Goal: Task Accomplishment & Management: Use online tool/utility

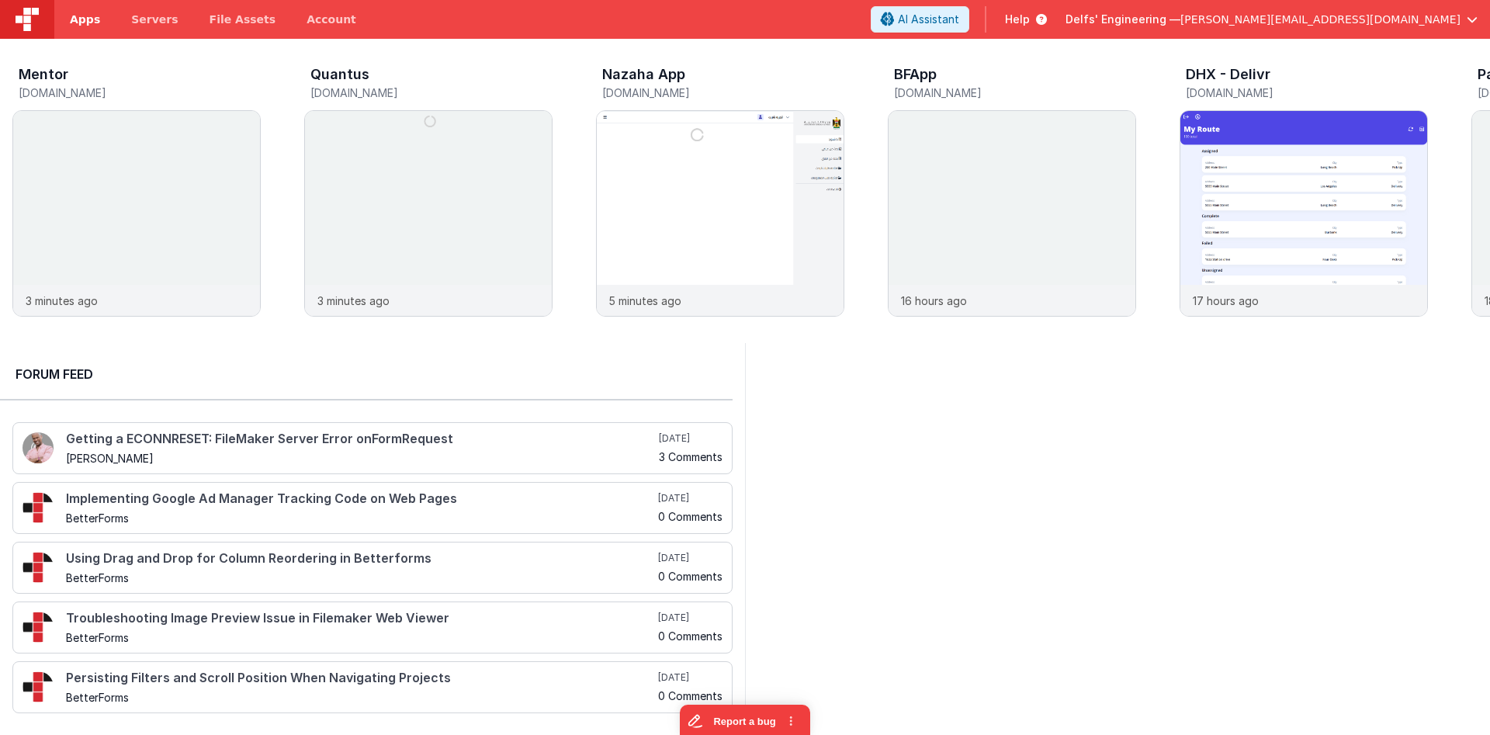
click at [98, 27] on link "Apps" at bounding box center [84, 19] width 61 height 39
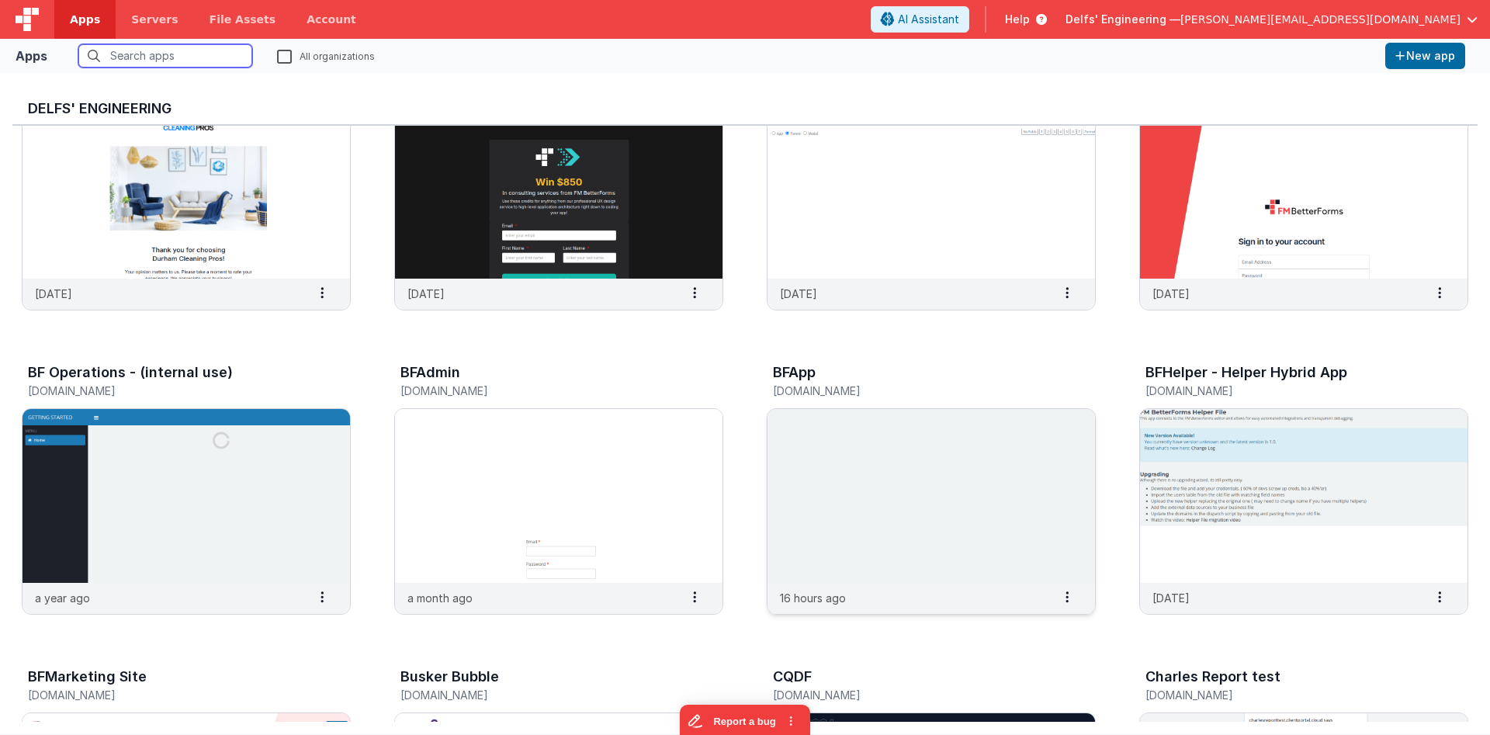
scroll to position [186, 0]
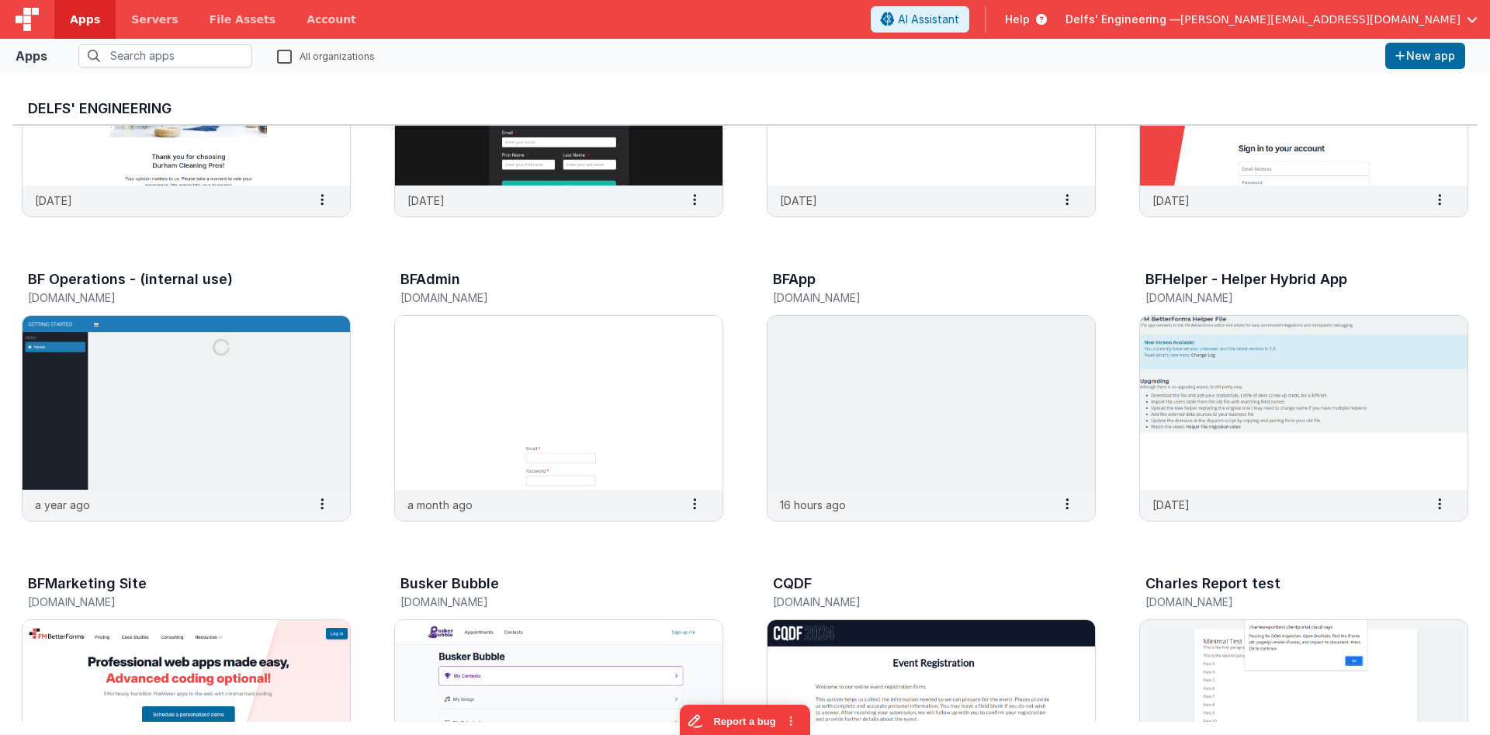
click at [1180, 20] on span "Delfs' Engineering —" at bounding box center [1122, 20] width 115 height 16
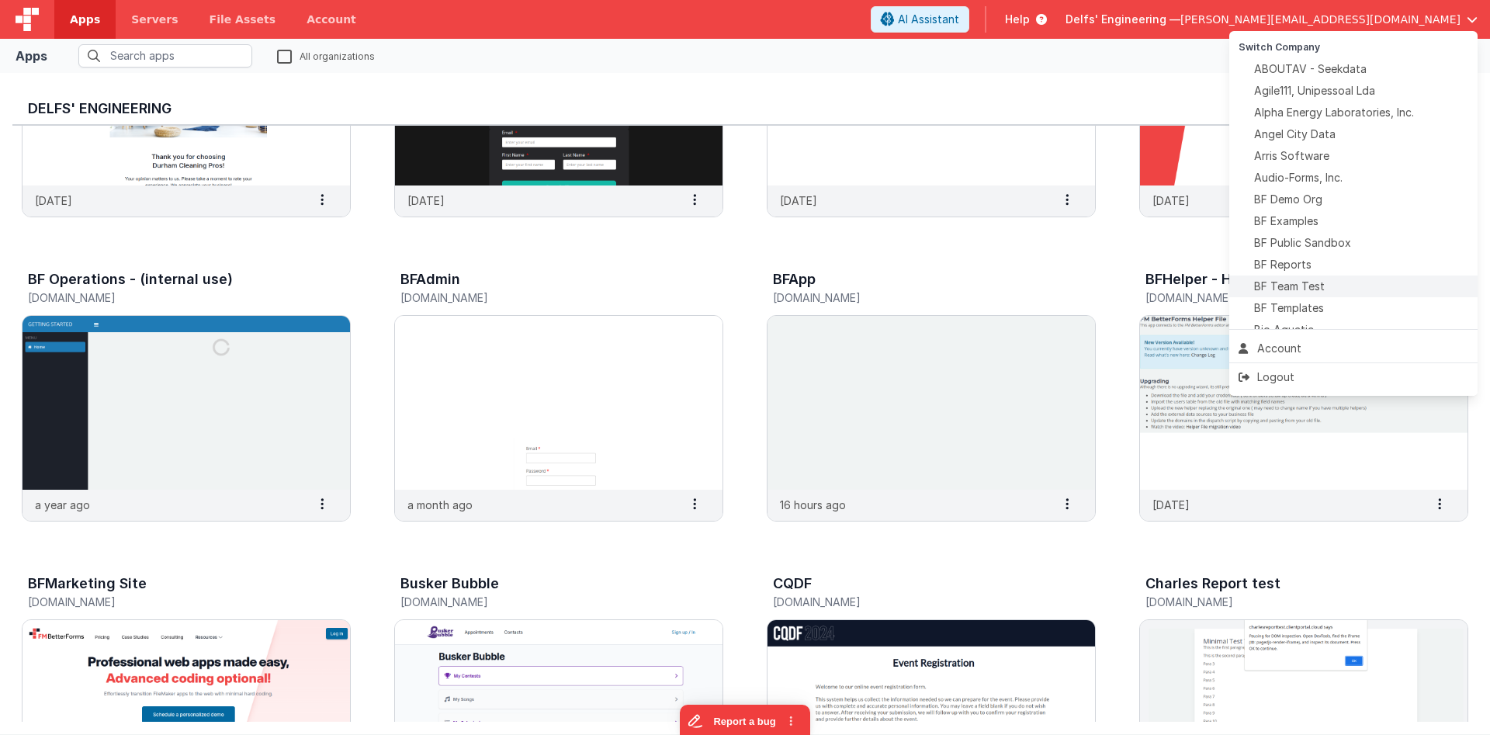
click at [1309, 280] on span "BF Team Test" at bounding box center [1289, 287] width 71 height 16
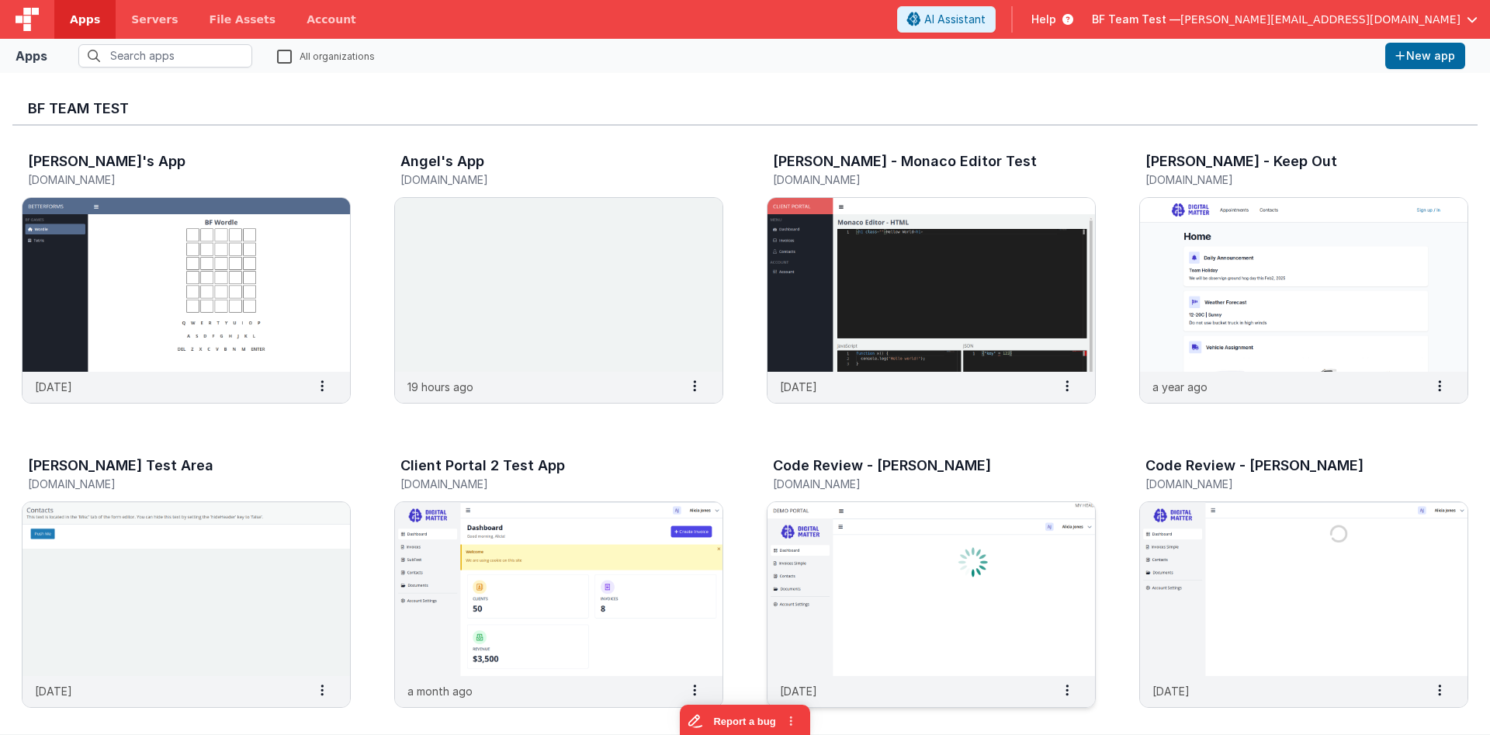
click at [965, 532] on img at bounding box center [930, 589] width 327 height 174
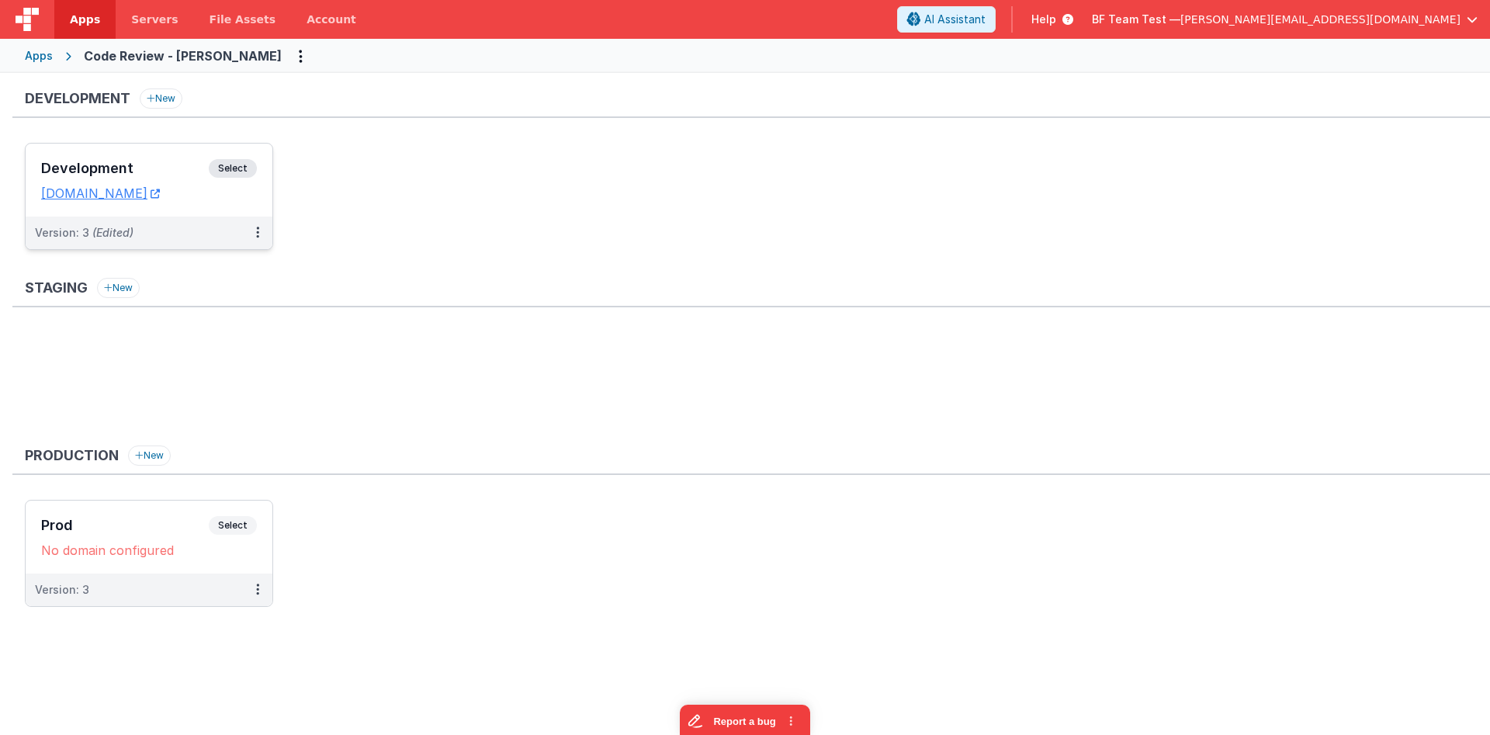
click at [151, 161] on h3 "Development" at bounding box center [125, 169] width 168 height 16
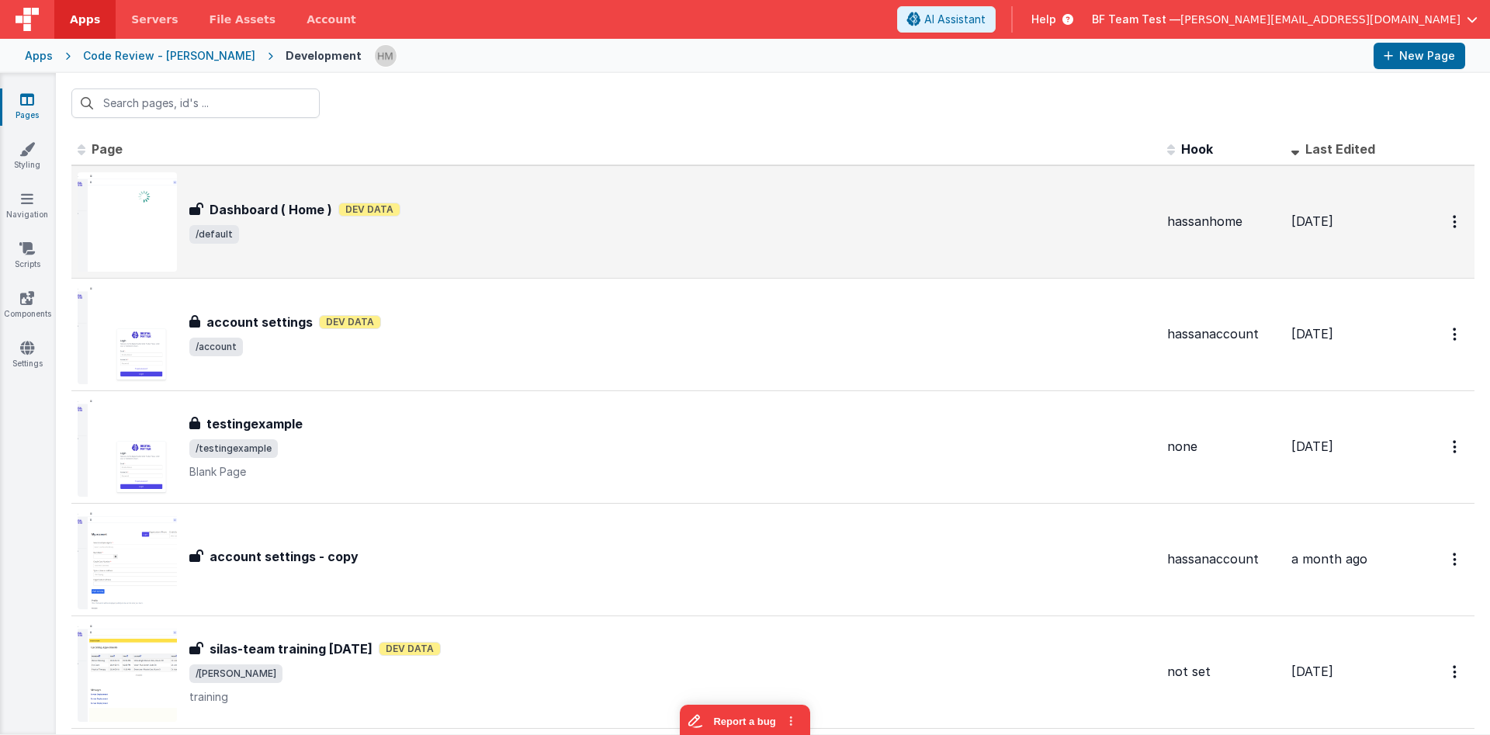
click at [832, 206] on div "Dashboard ( Home ) Dev Data" at bounding box center [671, 209] width 965 height 19
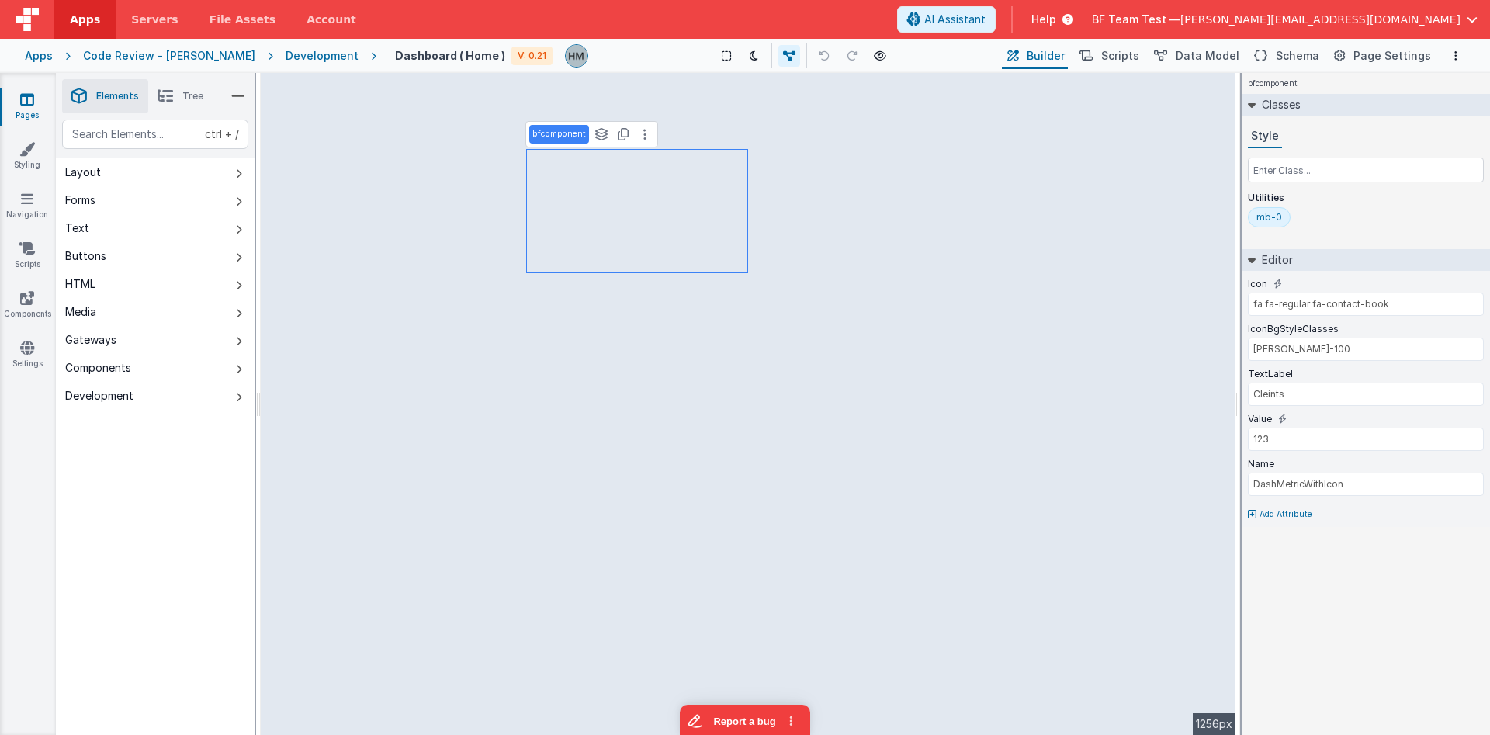
type input "54"
click at [120, 397] on div "Development" at bounding box center [99, 396] width 68 height 16
click at [119, 394] on div "Development" at bounding box center [99, 396] width 68 height 16
click at [133, 361] on button "Components" at bounding box center [155, 368] width 199 height 28
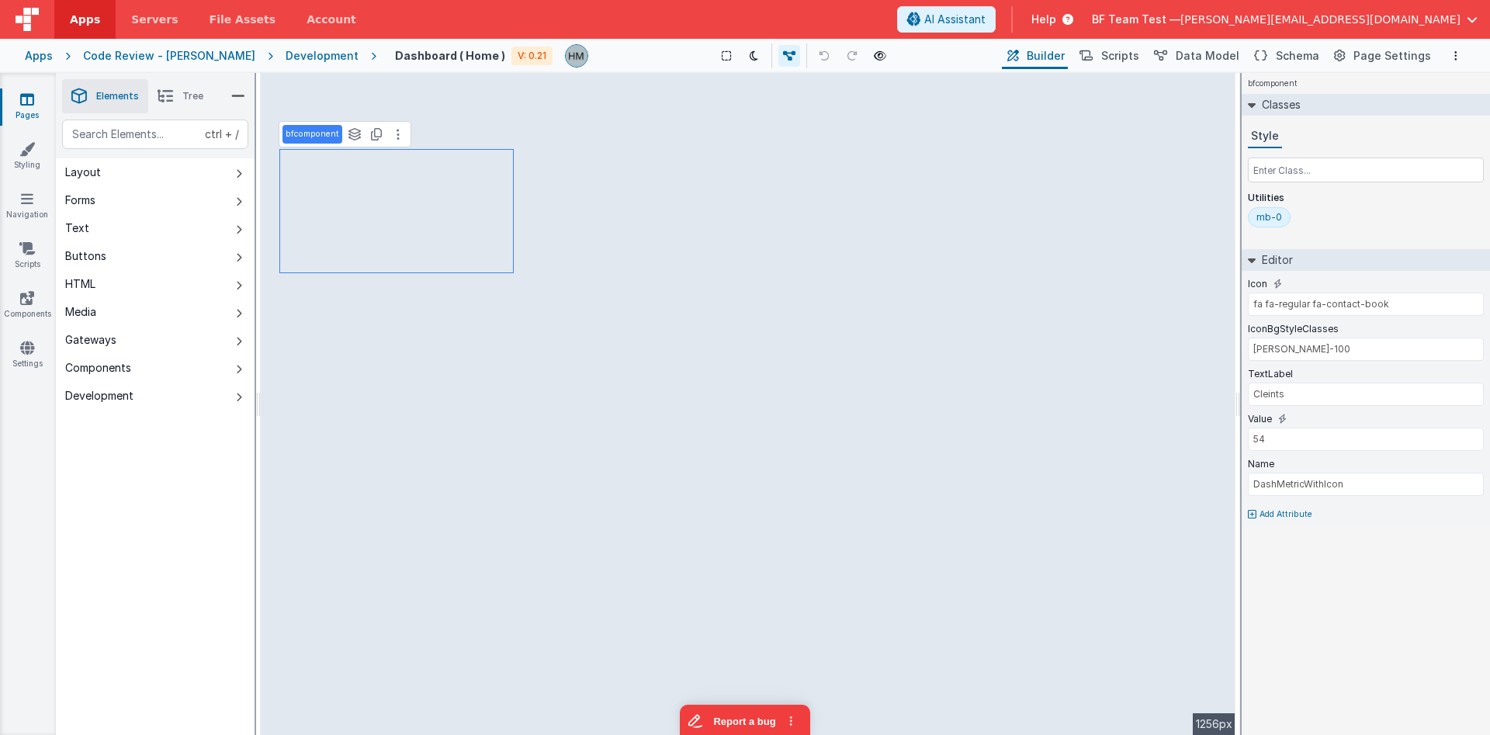
click at [137, 337] on button "Gateways" at bounding box center [155, 340] width 199 height 28
click at [141, 296] on button "HTML" at bounding box center [155, 284] width 199 height 28
click at [143, 272] on button "HTML" at bounding box center [155, 284] width 199 height 28
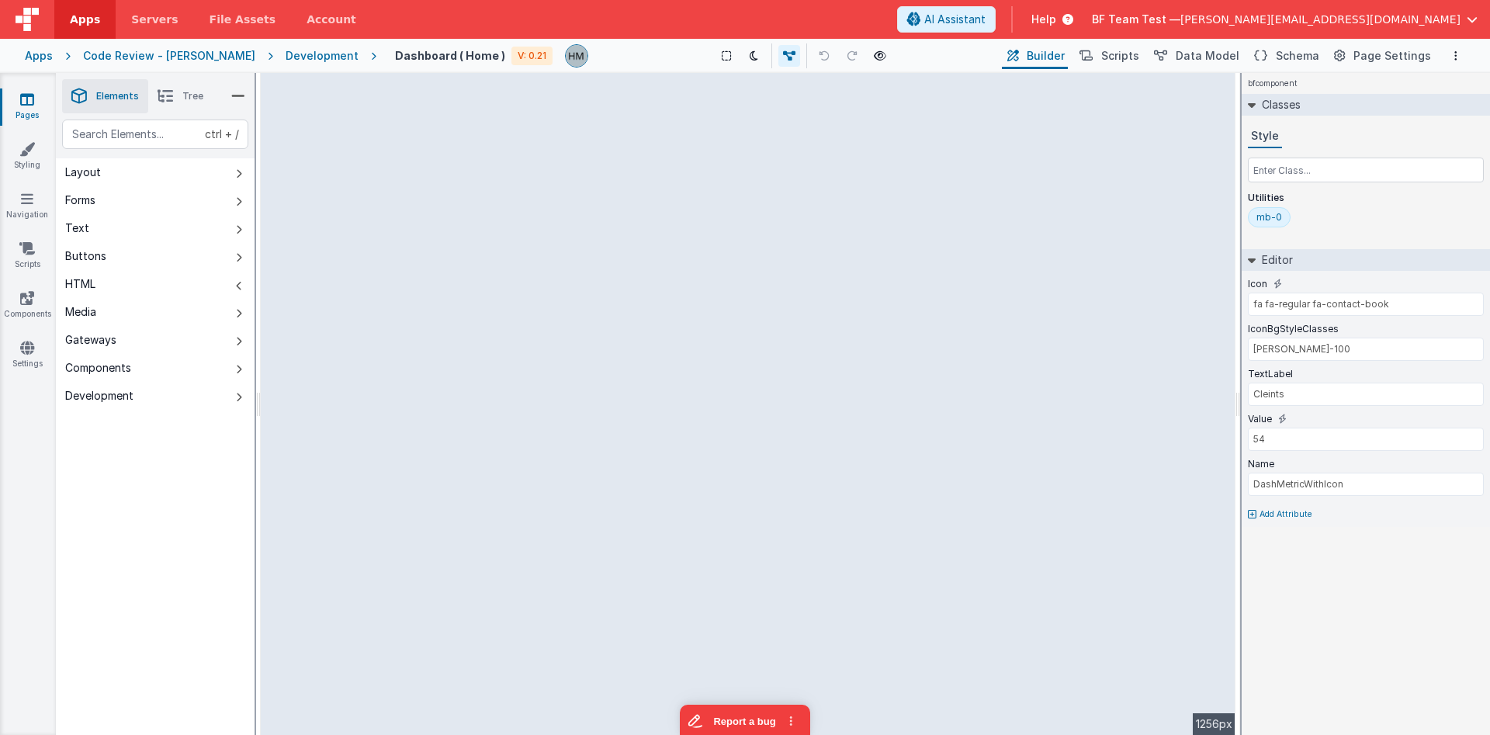
click at [143, 272] on button "HTML" at bounding box center [155, 284] width 199 height 28
click at [144, 256] on button "Buttons" at bounding box center [155, 256] width 199 height 28
click at [144, 251] on button "Buttons" at bounding box center [155, 256] width 199 height 28
click at [152, 216] on button "Text" at bounding box center [155, 228] width 199 height 28
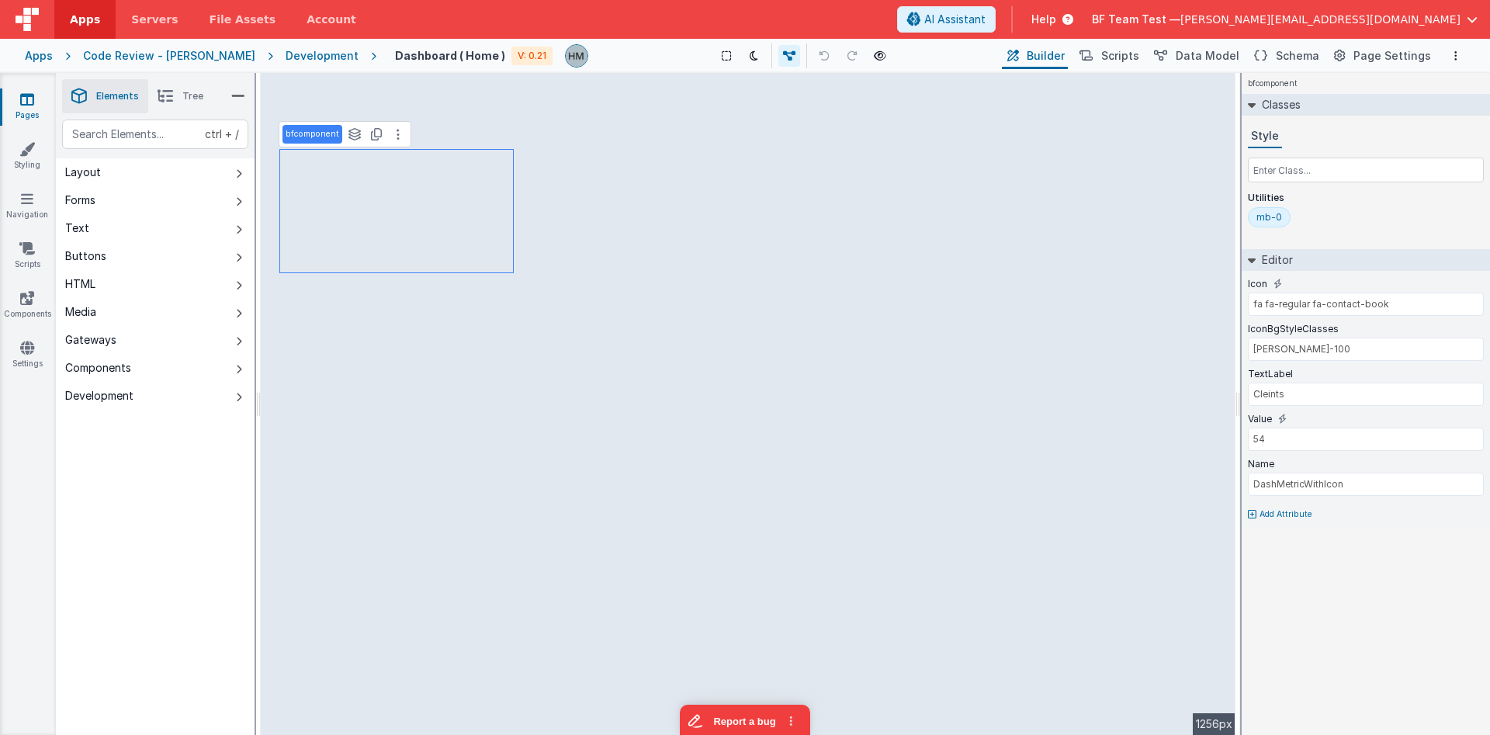
click at [144, 185] on button "Layout" at bounding box center [155, 172] width 199 height 28
click at [144, 179] on button "Layout" at bounding box center [155, 172] width 199 height 28
click at [121, 204] on button "Forms" at bounding box center [155, 200] width 199 height 28
select select "status"
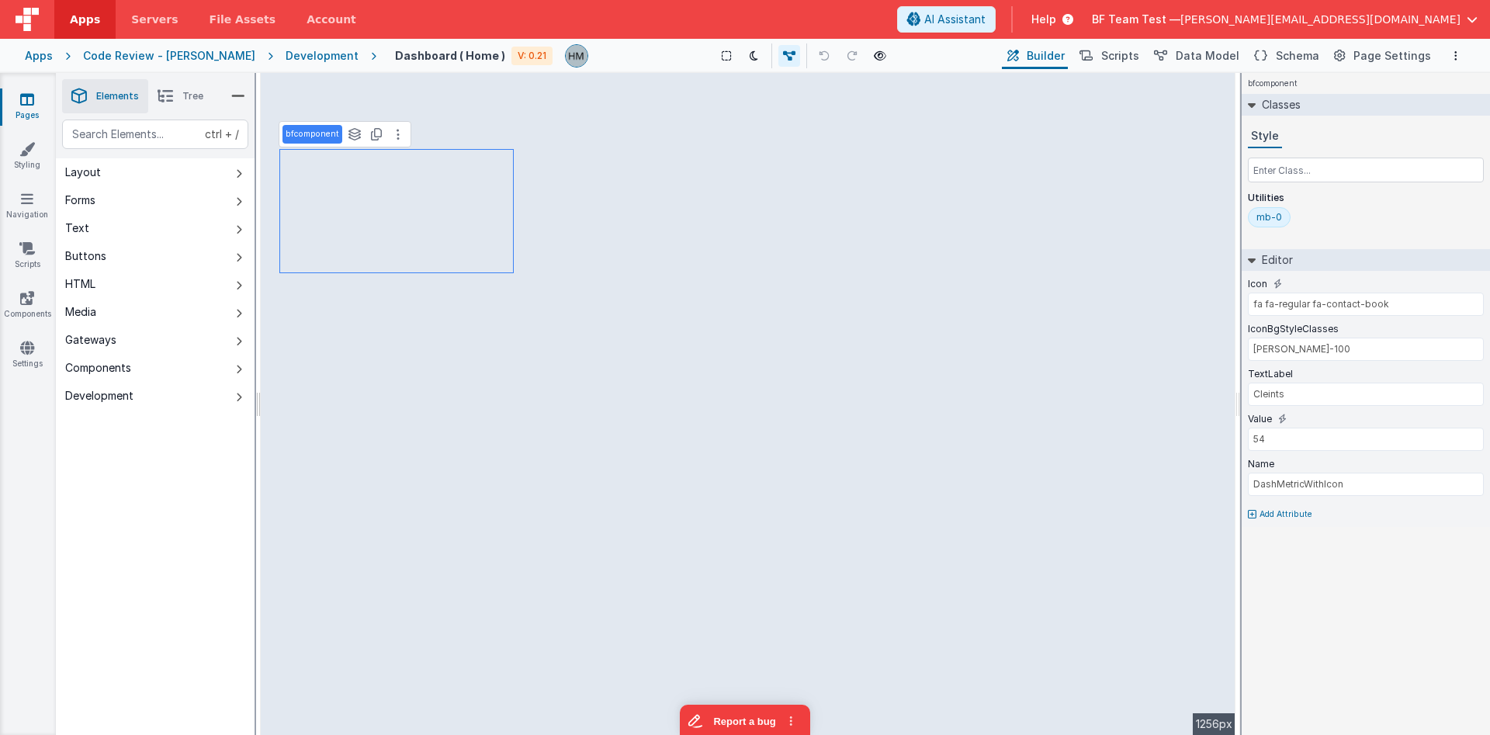
select select "amount"
select select "date"
select select
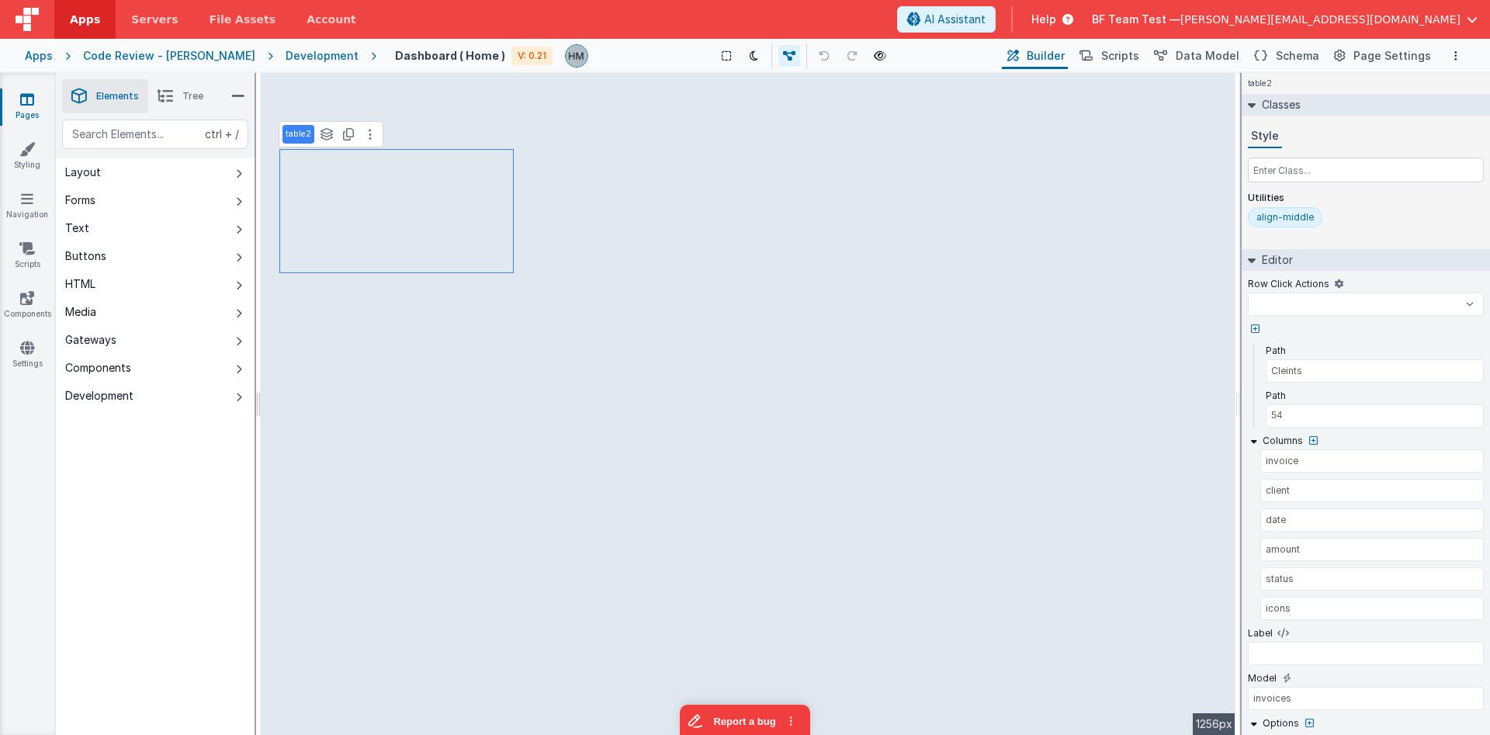
type input "false"
type input "'/invoicesdetail?id=' + this.params.row.id"
click at [200, 107] on li "Tree" at bounding box center [180, 96] width 64 height 34
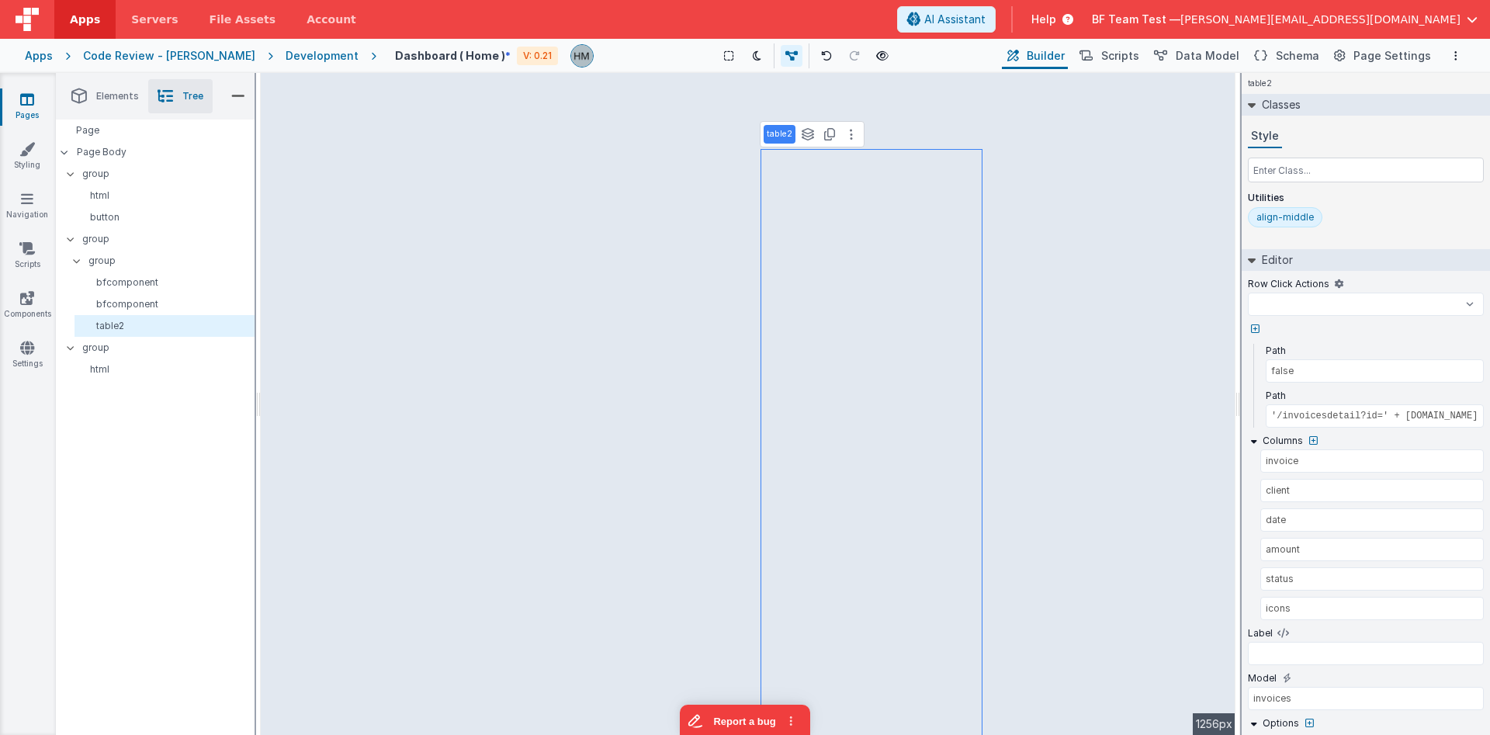
select select
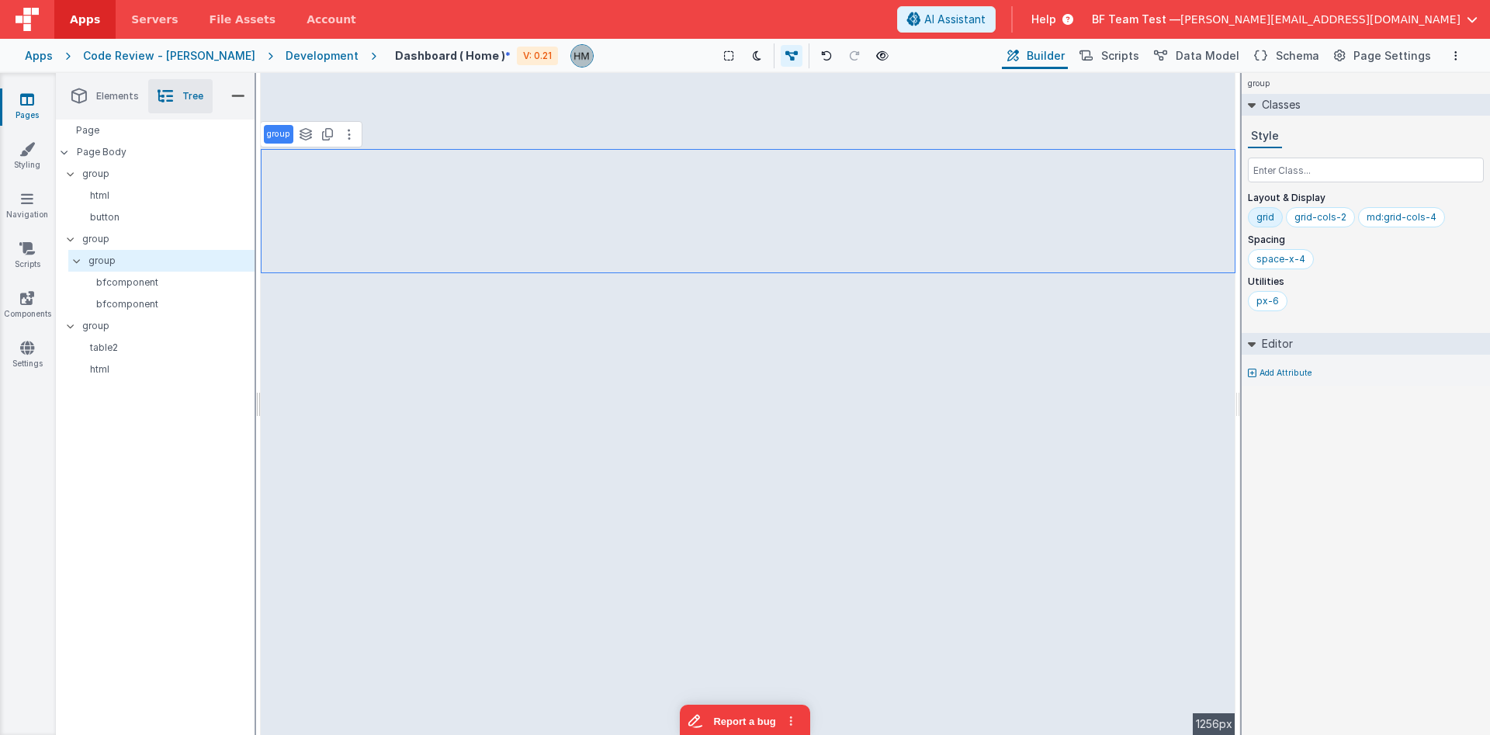
select select
select select "status"
select select "amount"
select select "date"
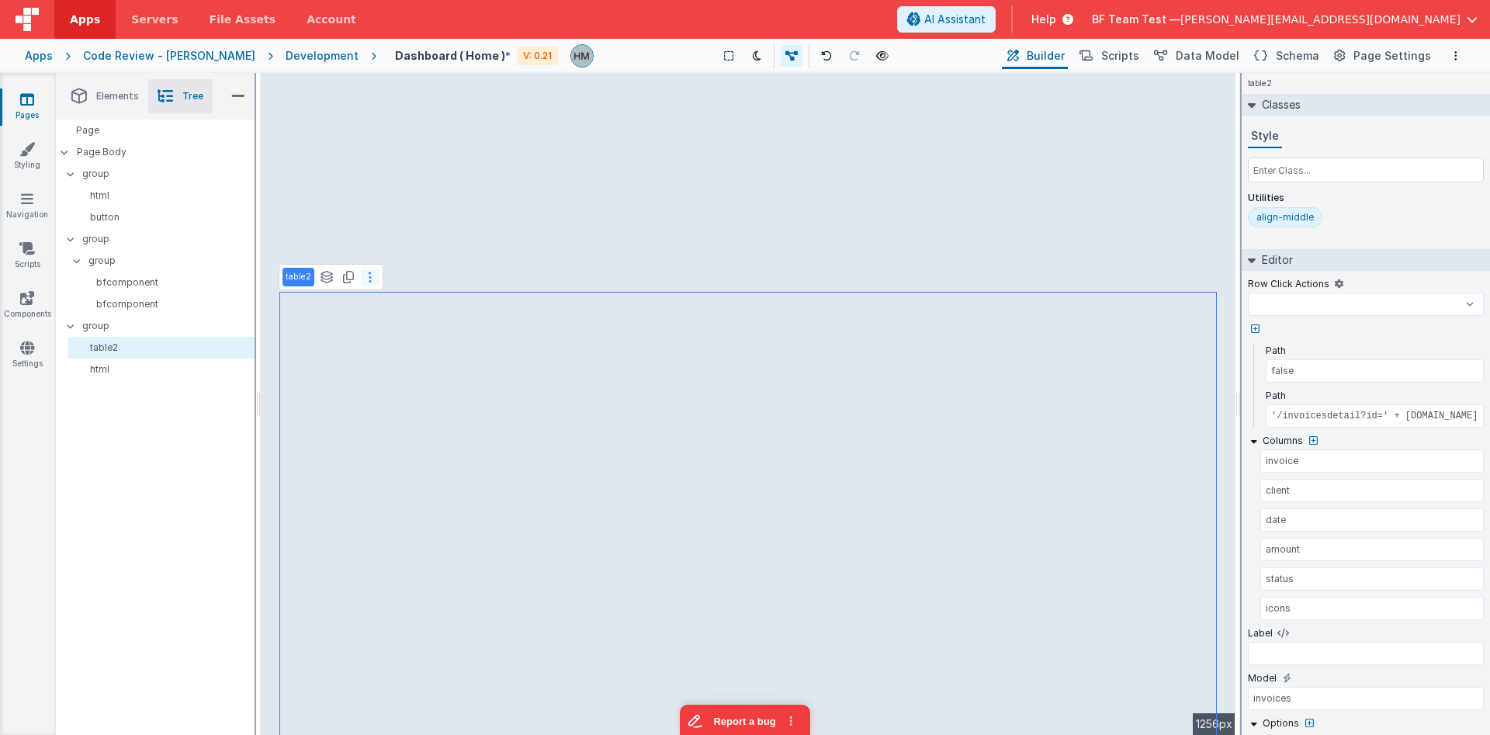
click at [365, 272] on button at bounding box center [370, 277] width 19 height 19
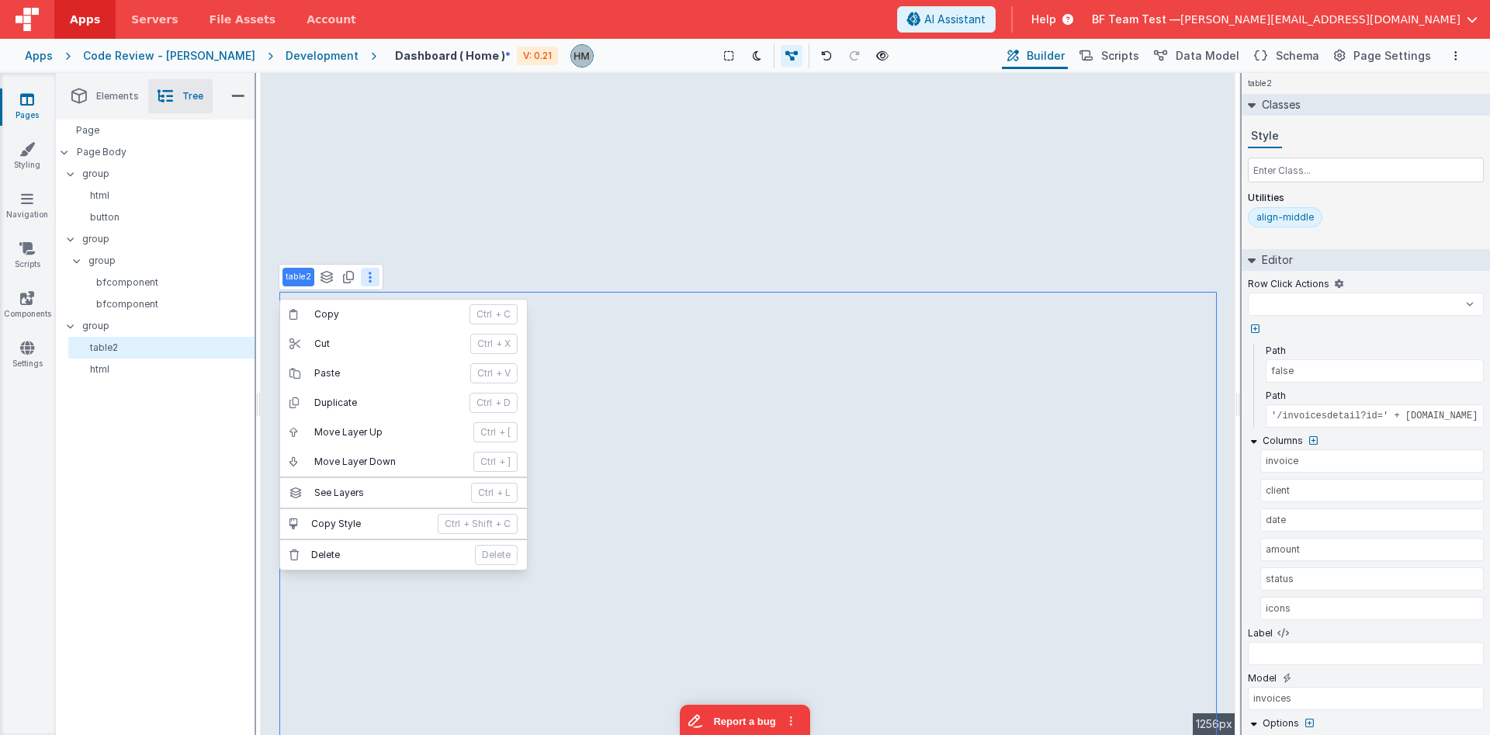
click at [365, 272] on button at bounding box center [370, 277] width 19 height 19
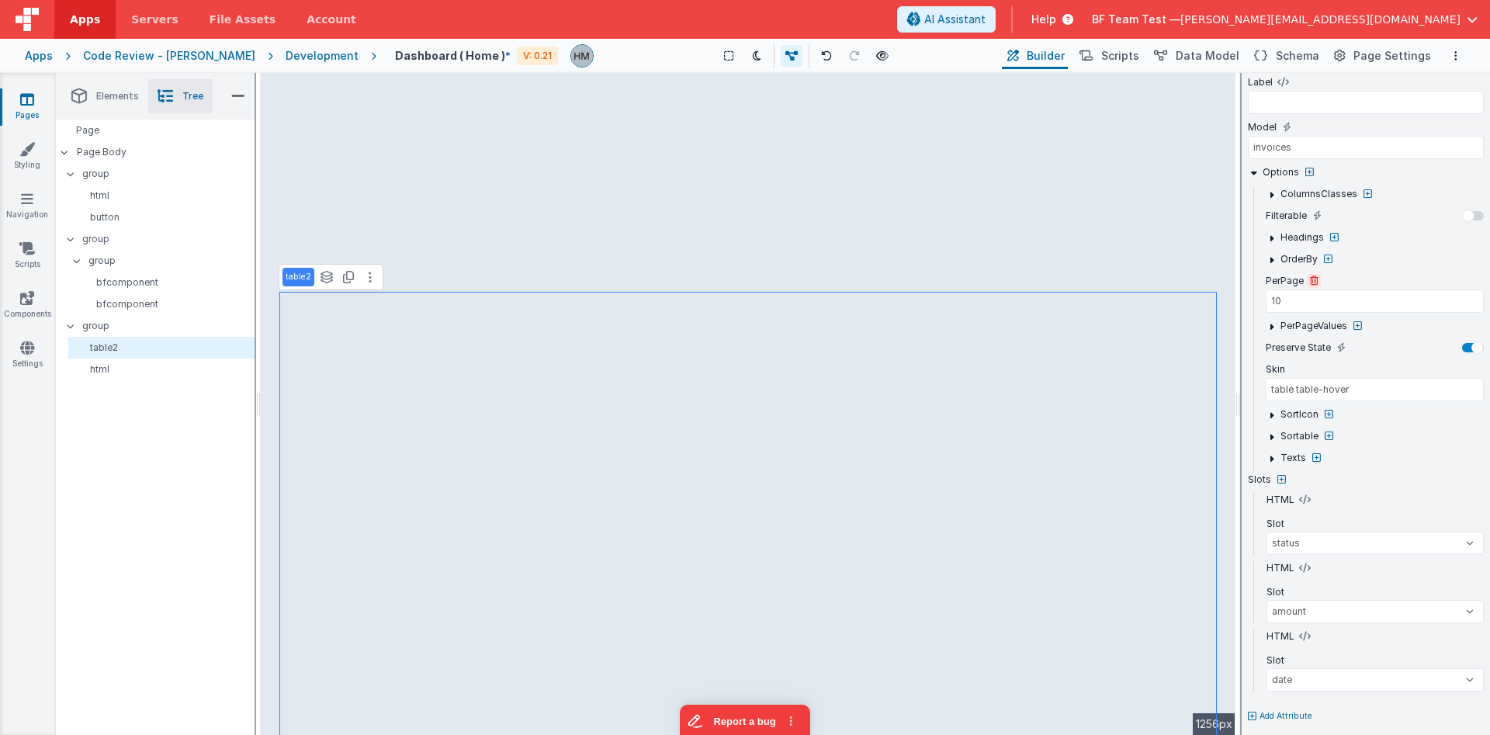
scroll to position [557, 0]
click at [1056, 12] on span "Help" at bounding box center [1043, 20] width 25 height 16
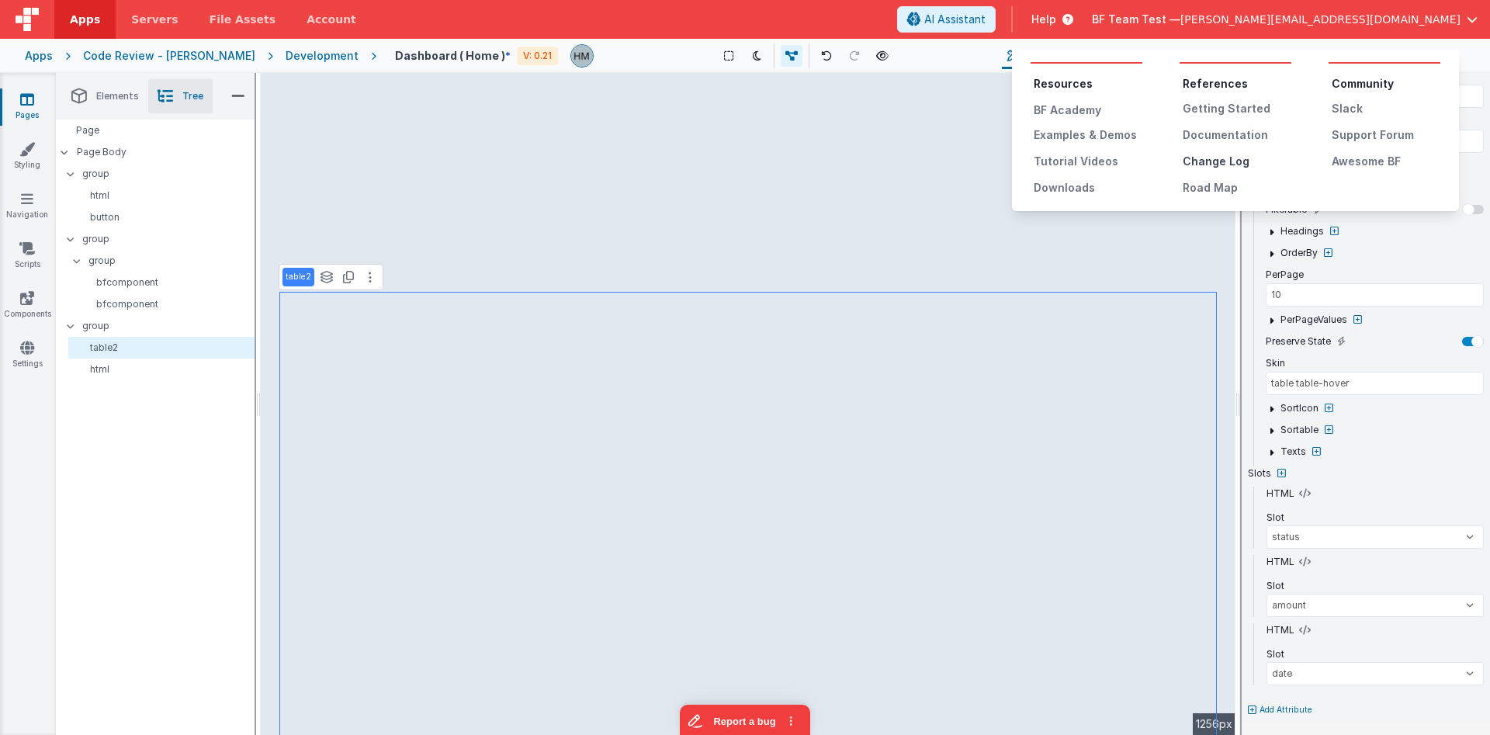
click at [1207, 168] on div "Change Log" at bounding box center [1236, 162] width 109 height 16
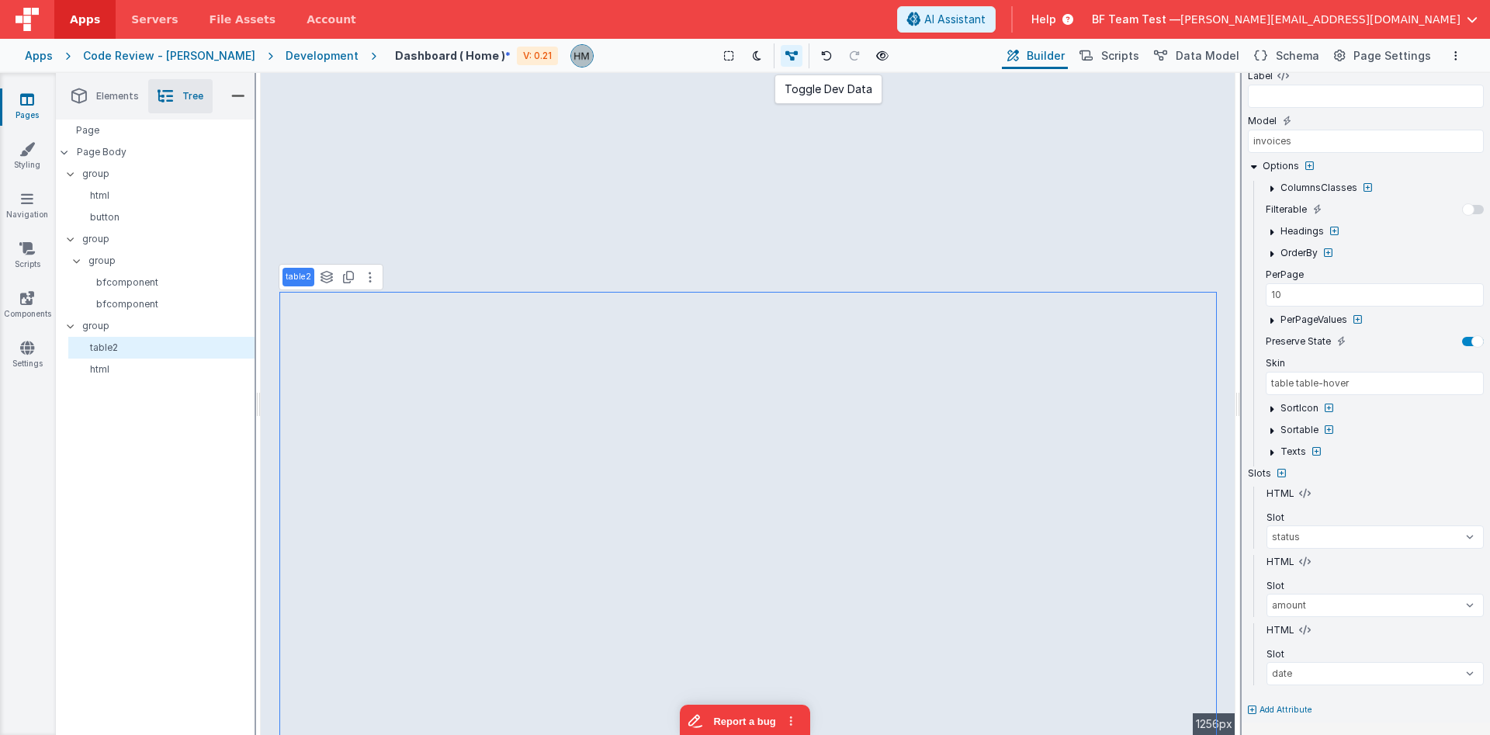
click at [785, 52] on icon at bounding box center [791, 55] width 12 height 11
click at [785, 53] on icon at bounding box center [791, 55] width 12 height 11
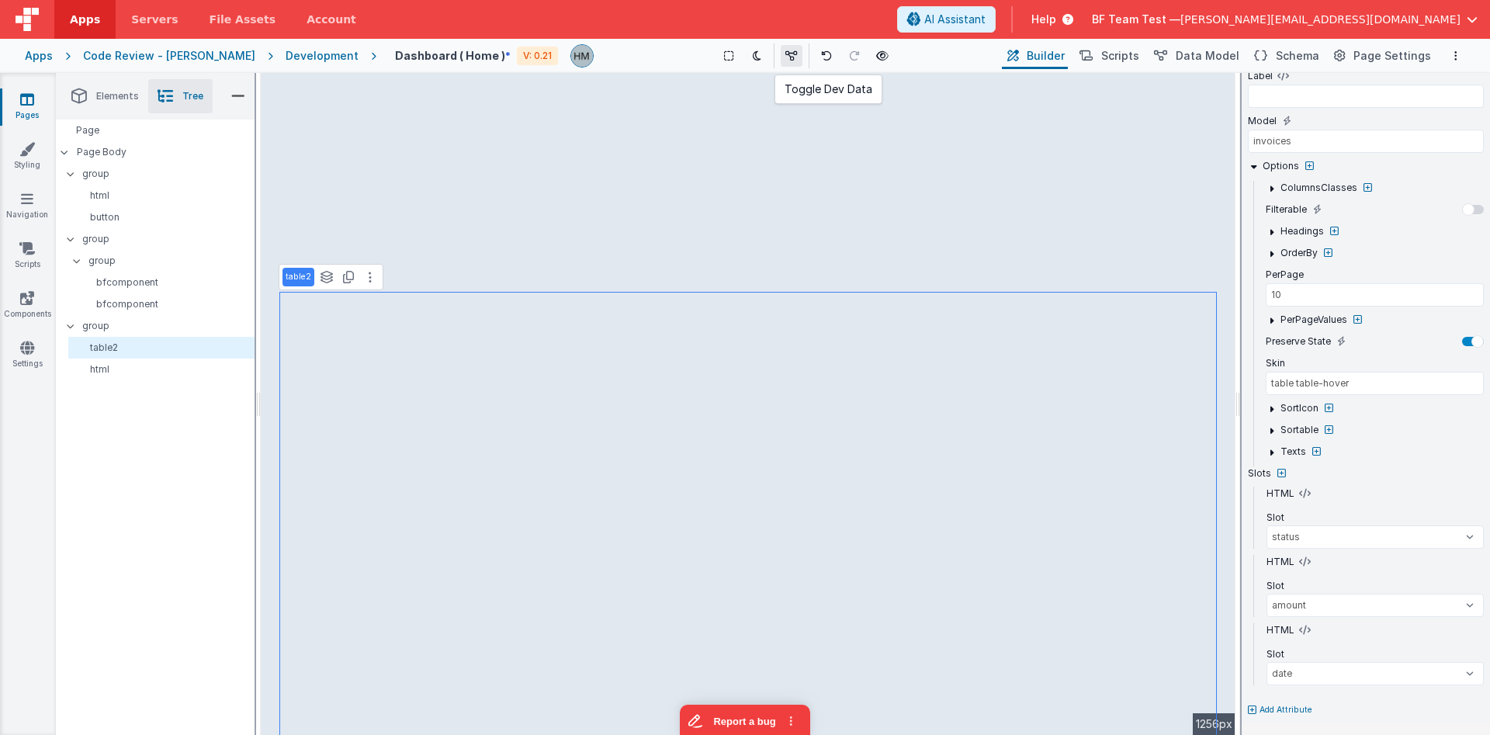
click at [785, 53] on icon at bounding box center [791, 55] width 12 height 11
select select
click at [1139, 61] on span "Scripts" at bounding box center [1120, 56] width 38 height 16
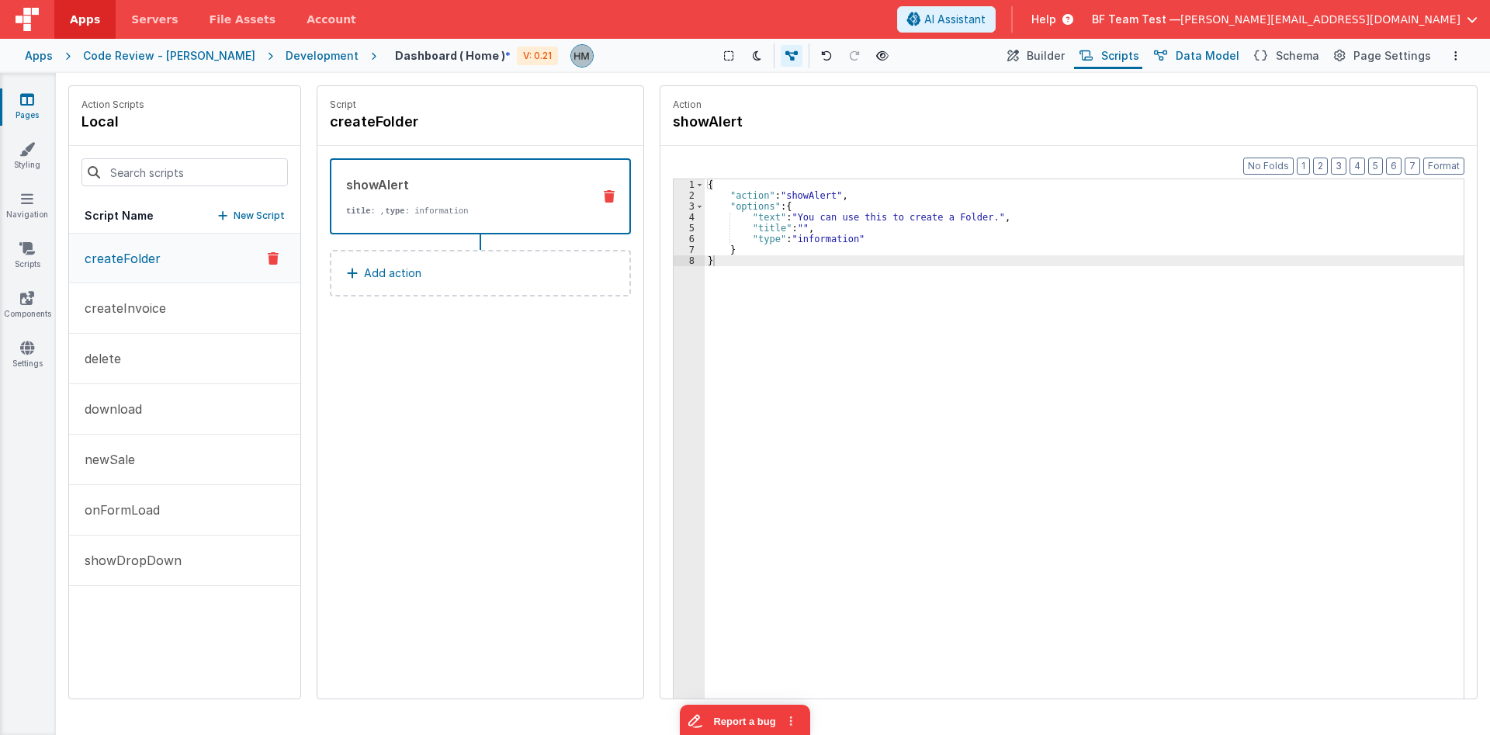
click at [1202, 64] on button "Data Model" at bounding box center [1195, 56] width 94 height 26
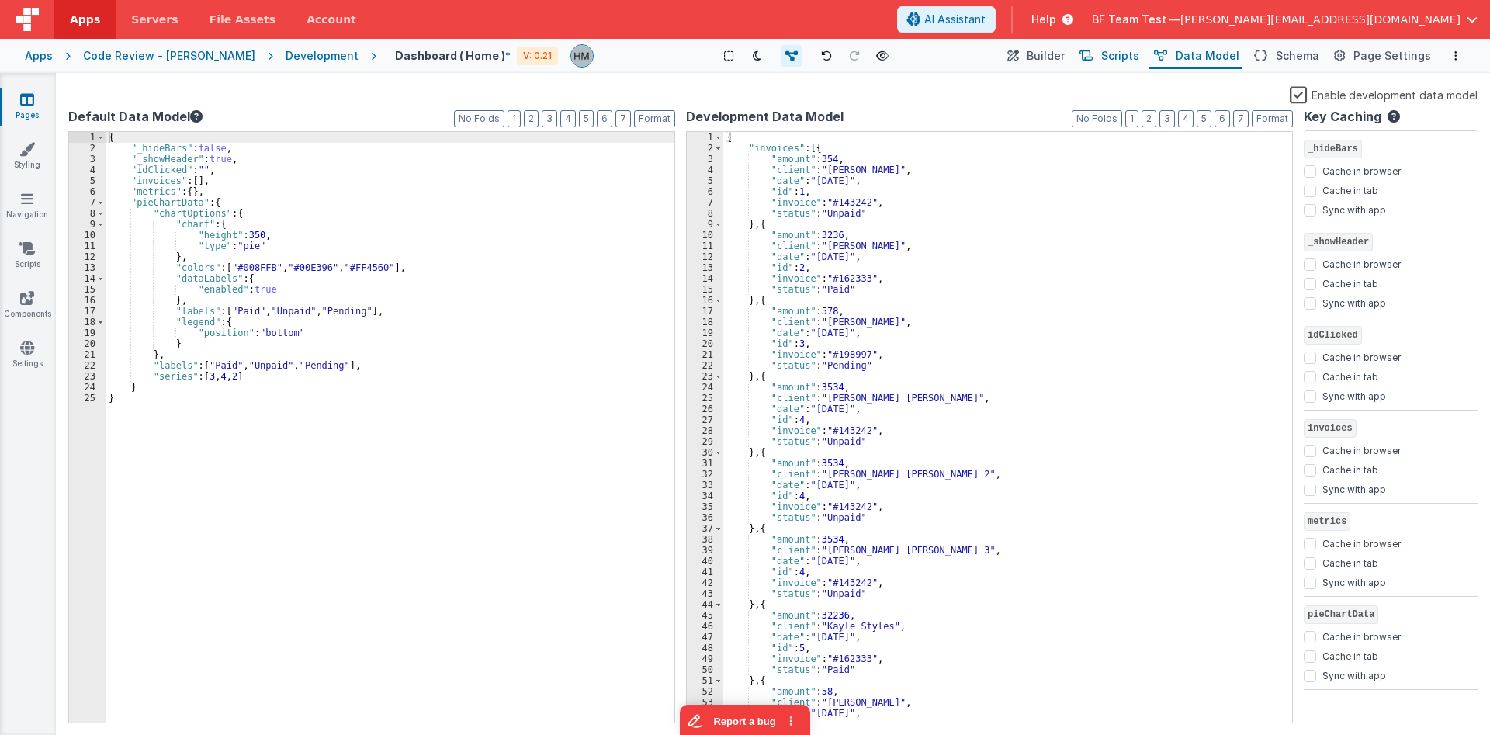
click at [1110, 53] on button "Scripts" at bounding box center [1108, 56] width 68 height 26
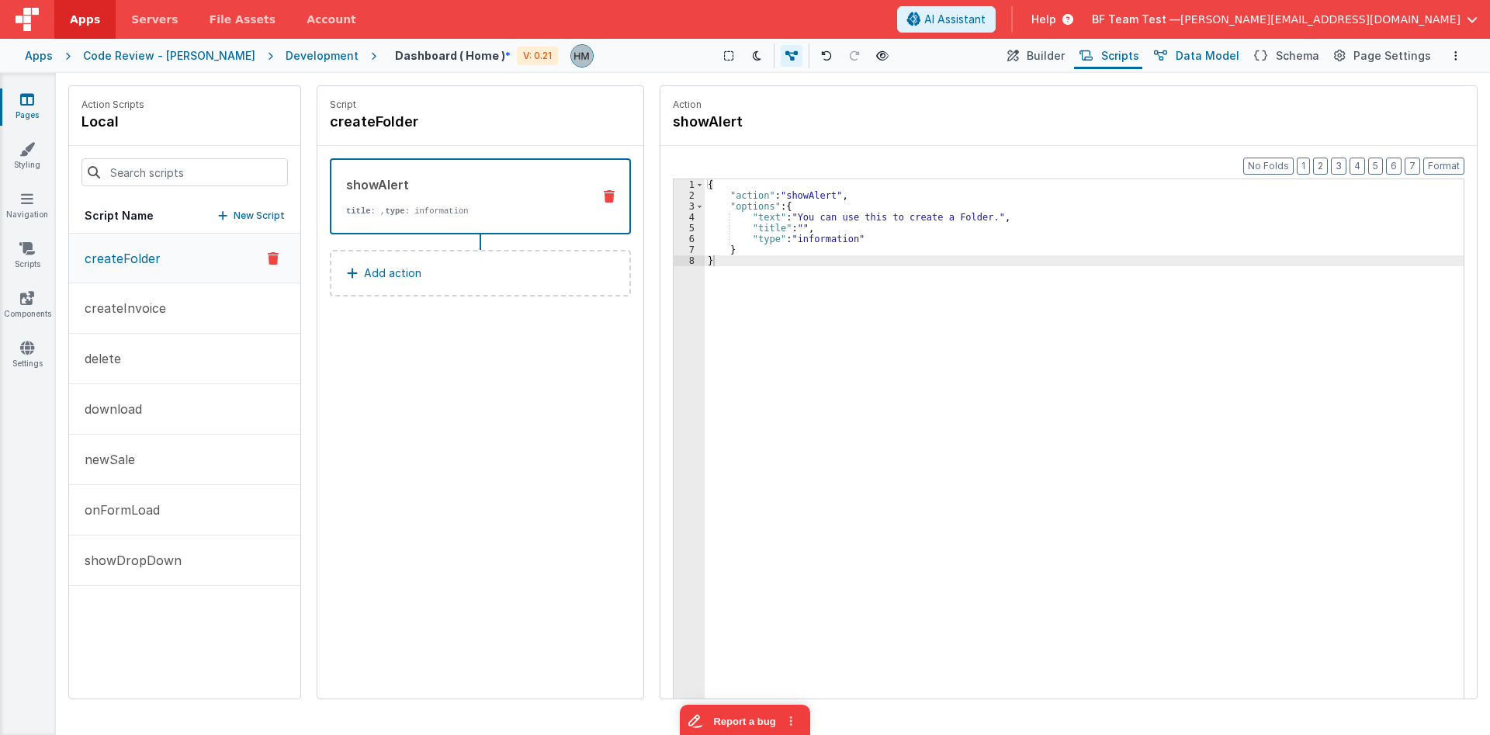
click at [1196, 51] on span "Data Model" at bounding box center [1207, 56] width 64 height 16
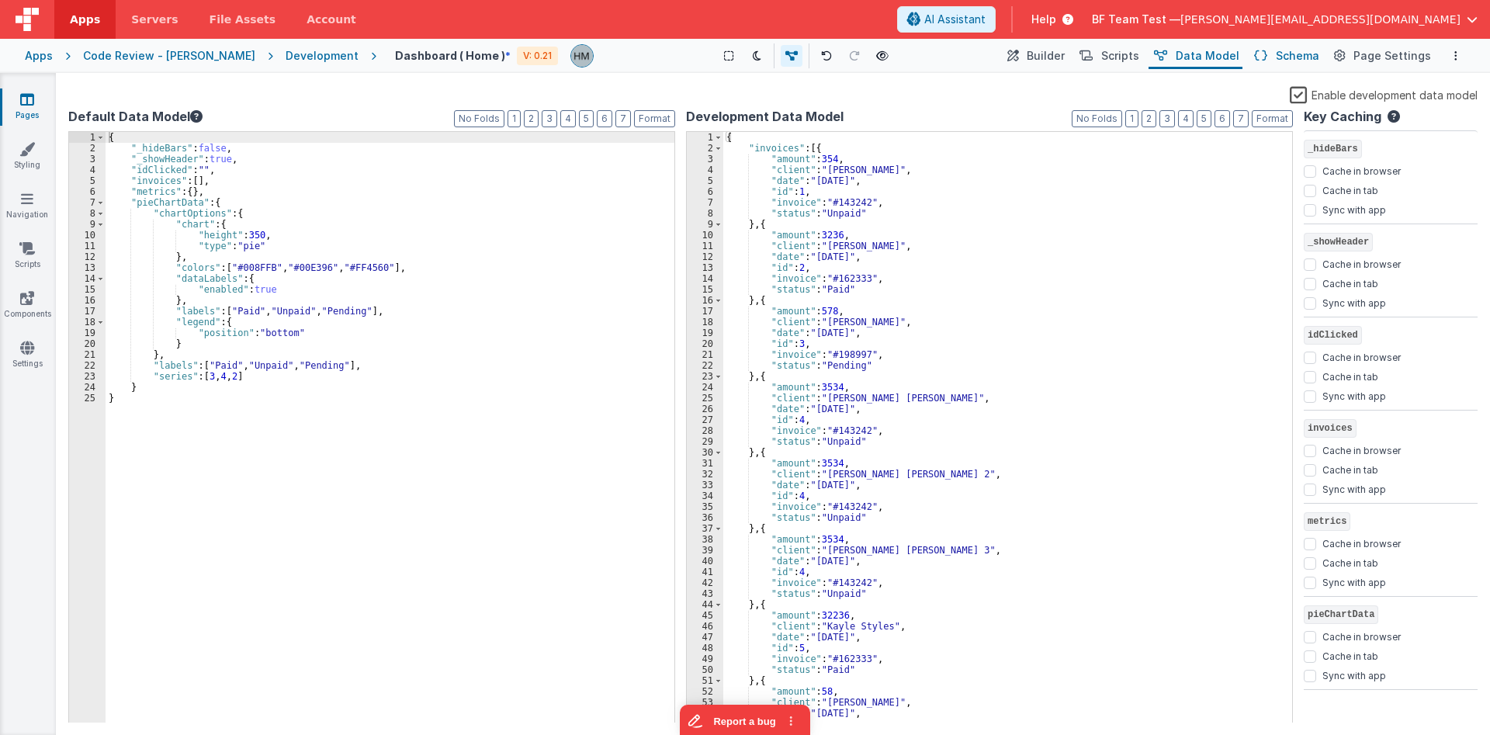
click at [1301, 61] on span "Schema" at bounding box center [1297, 56] width 43 height 16
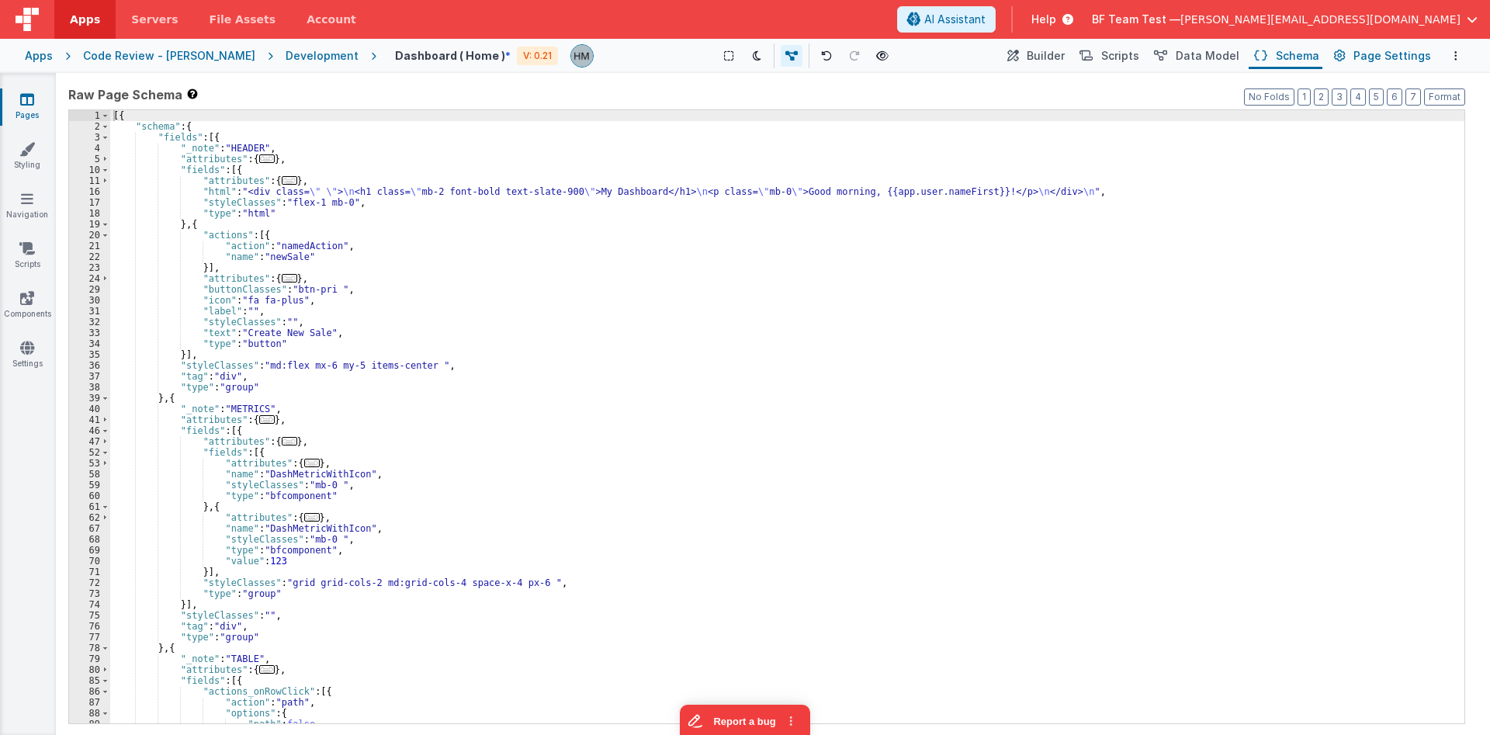
click at [1359, 59] on button "Page Settings" at bounding box center [1381, 56] width 106 height 26
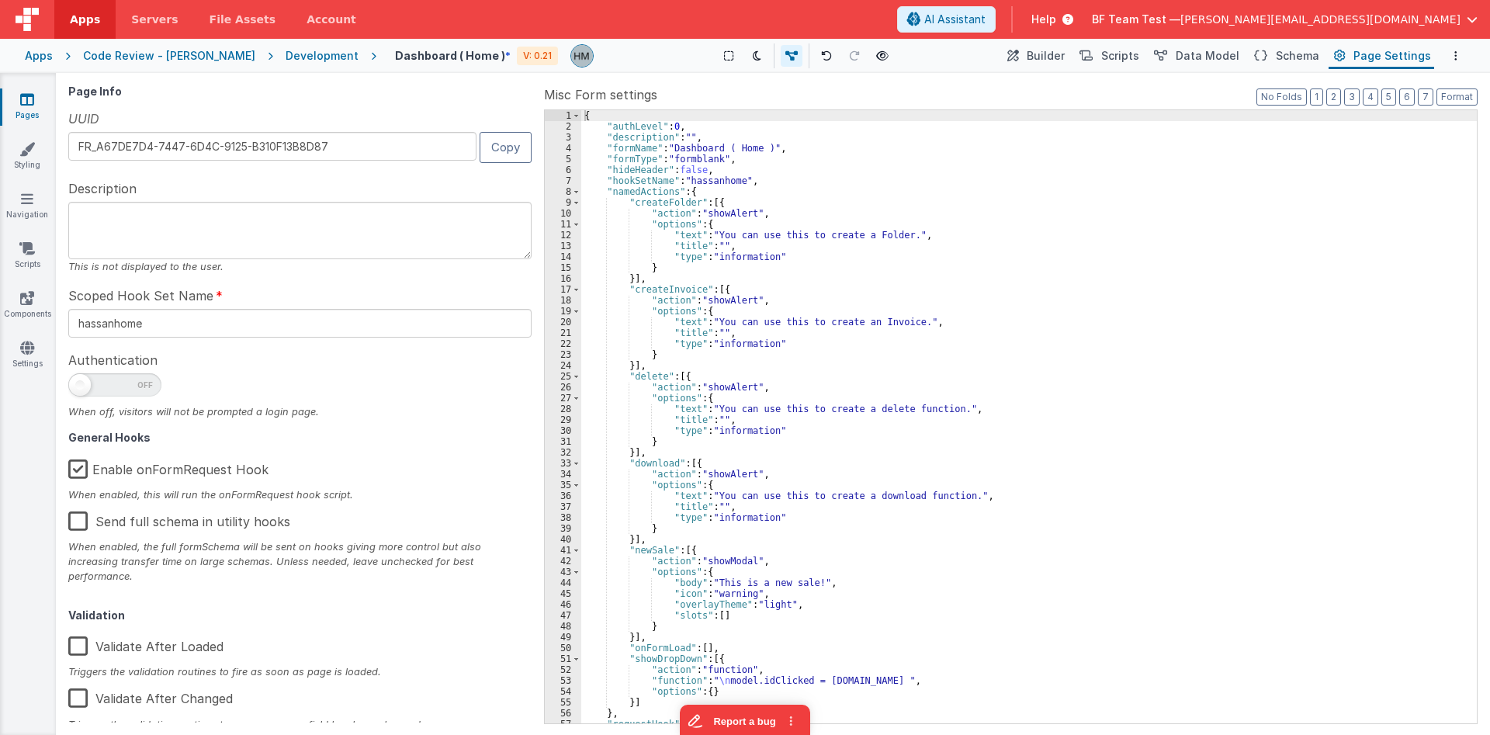
click at [590, 95] on span "Misc Form settings" at bounding box center [600, 94] width 113 height 19
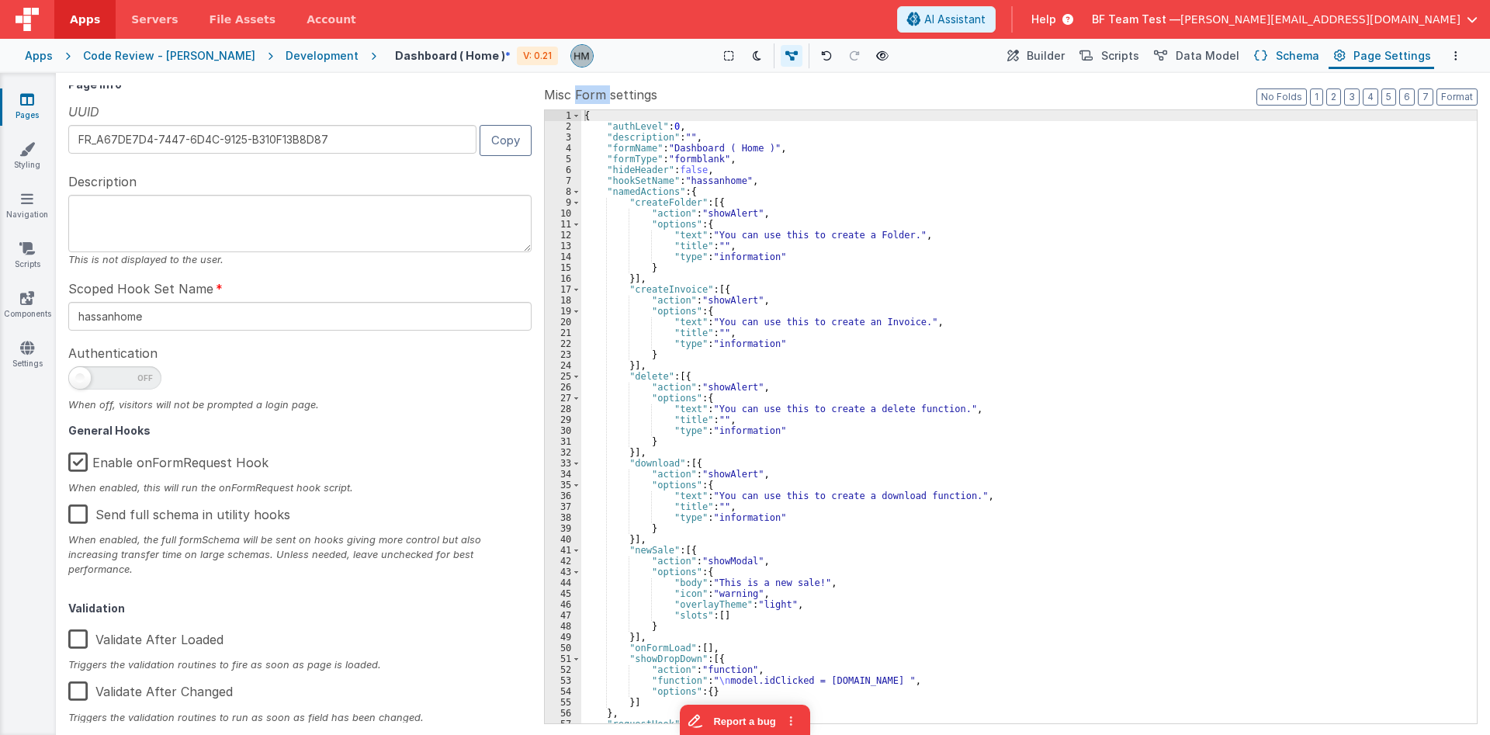
click at [1263, 53] on icon at bounding box center [1260, 56] width 13 height 16
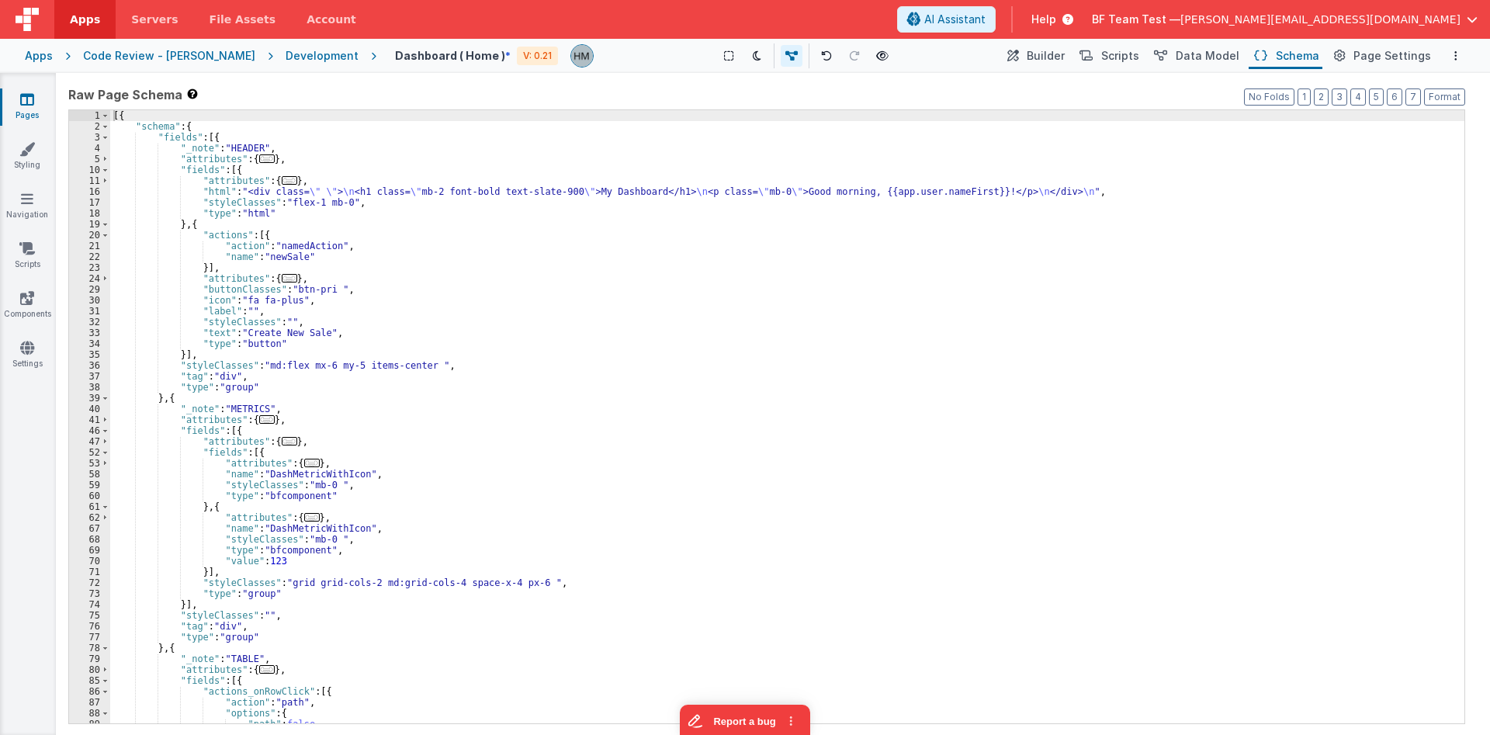
click at [1372, 70] on div "Apps Code Review - Hassan Development Dashboard ( Home ) * V: 0.21 Show Group O…" at bounding box center [745, 56] width 1490 height 34
click at [1382, 57] on span "Page Settings" at bounding box center [1392, 56] width 78 height 16
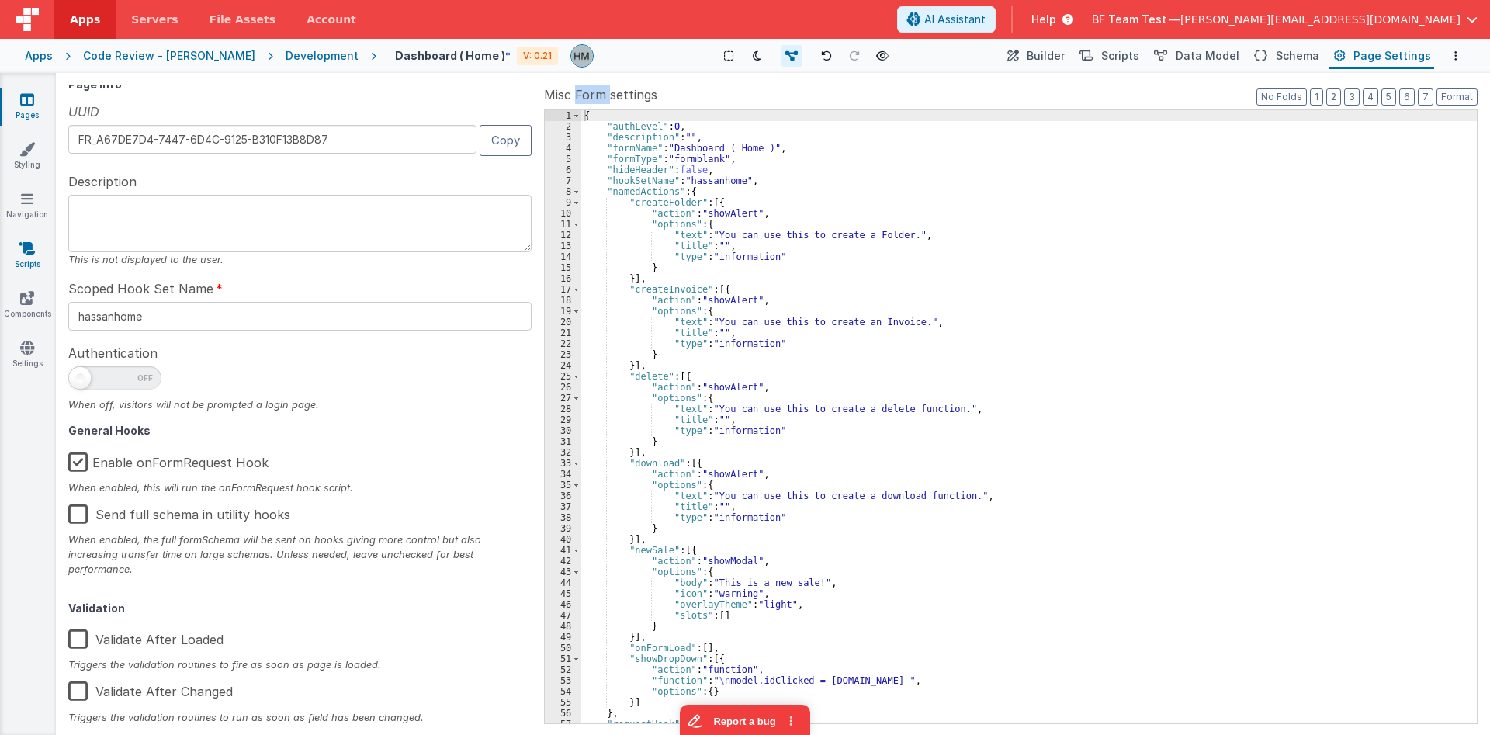
click at [19, 249] on link "Scripts" at bounding box center [27, 256] width 56 height 31
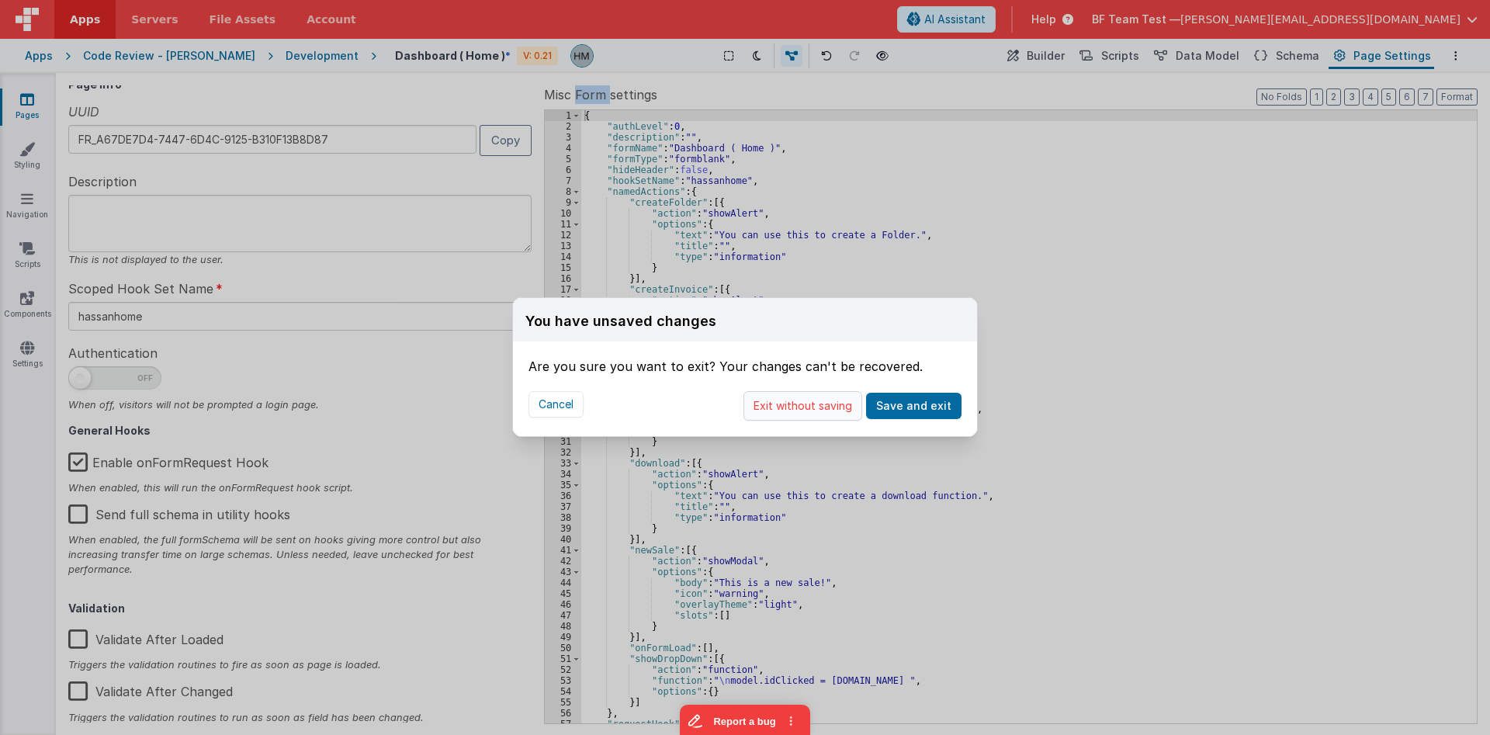
click at [851, 405] on button "Exit without saving" at bounding box center [802, 405] width 119 height 29
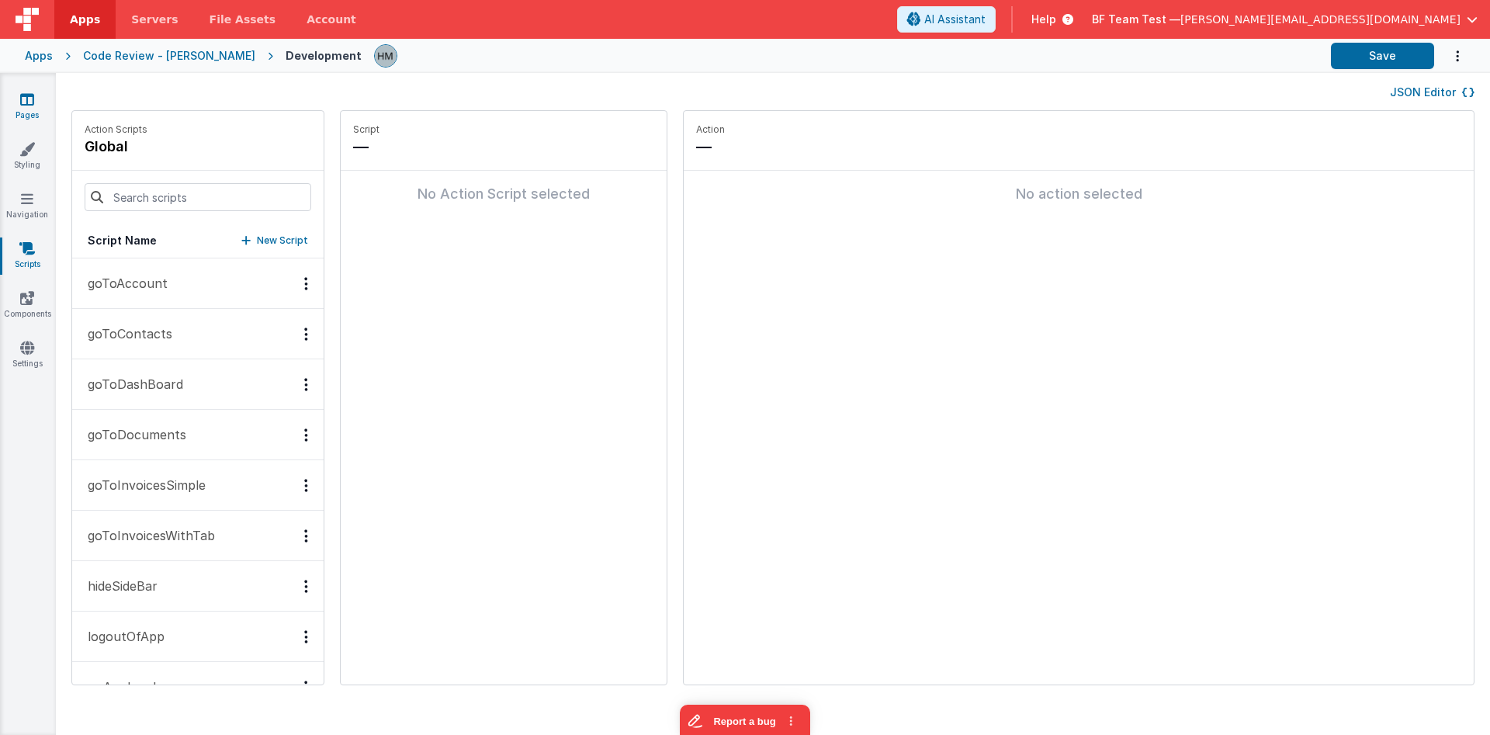
click at [34, 108] on link "Pages" at bounding box center [27, 107] width 56 height 31
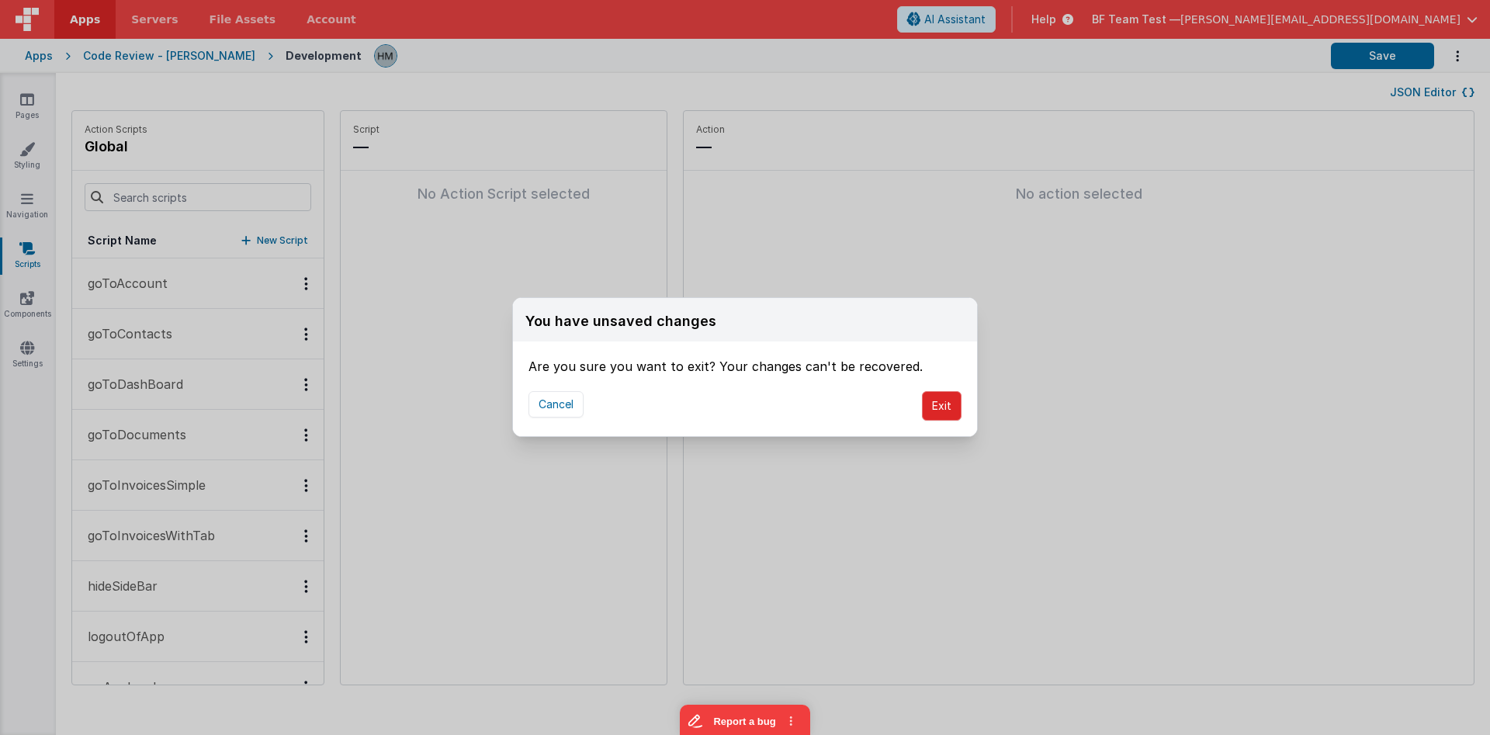
click at [938, 403] on button "Exit" at bounding box center [942, 405] width 40 height 29
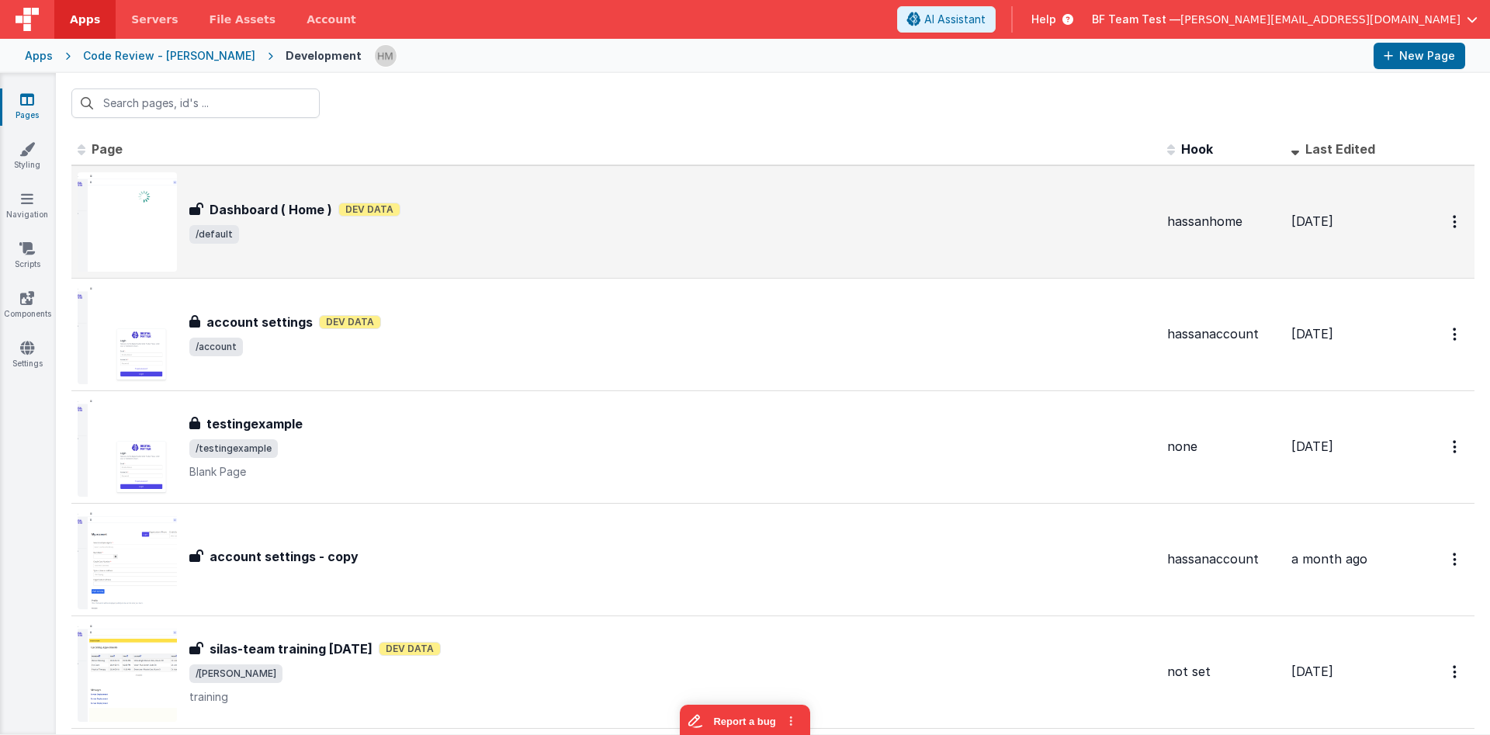
click at [589, 265] on div "Dashboard ( Home ) Dashboard ( Home ) Dev Data /default" at bounding box center [616, 221] width 1077 height 99
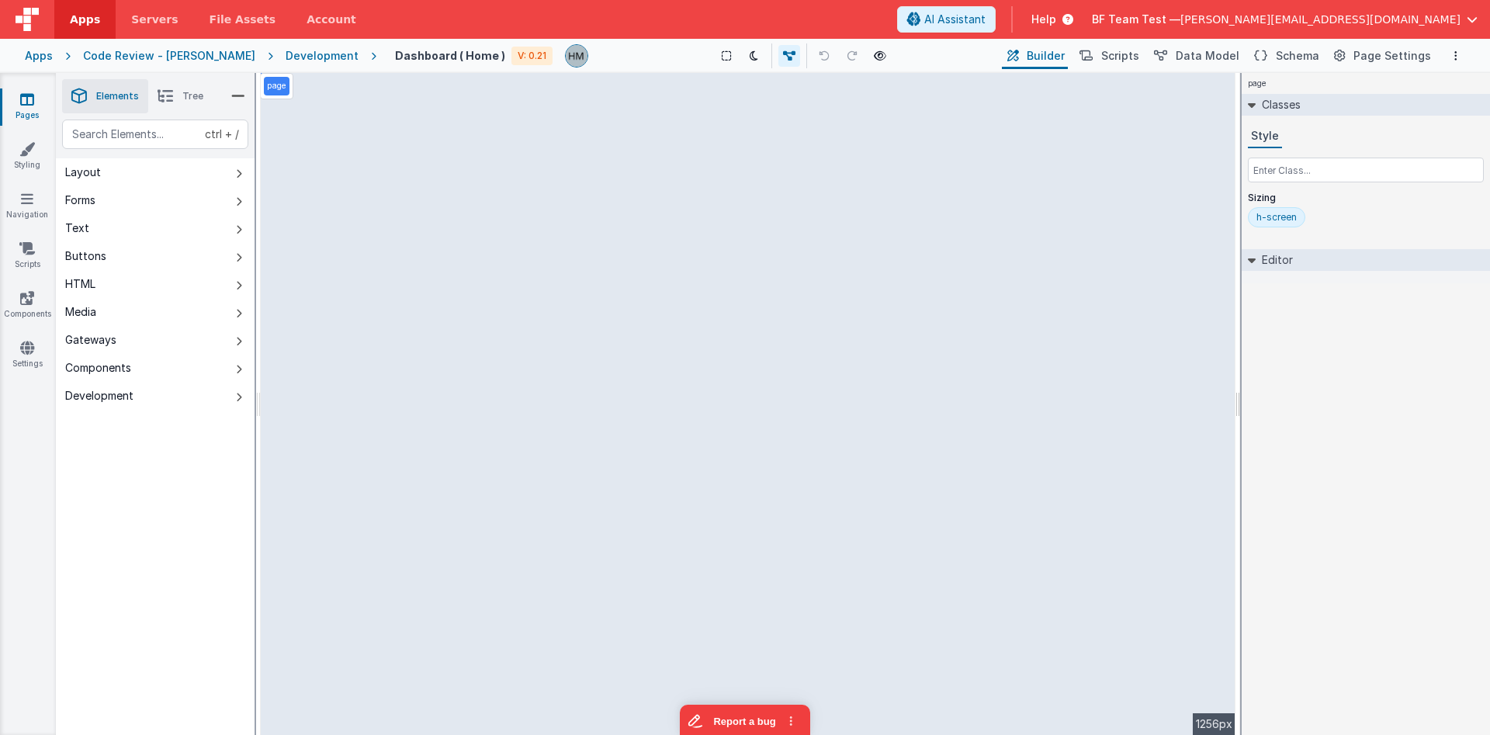
select select
select select "status"
select select "amount"
select select "date"
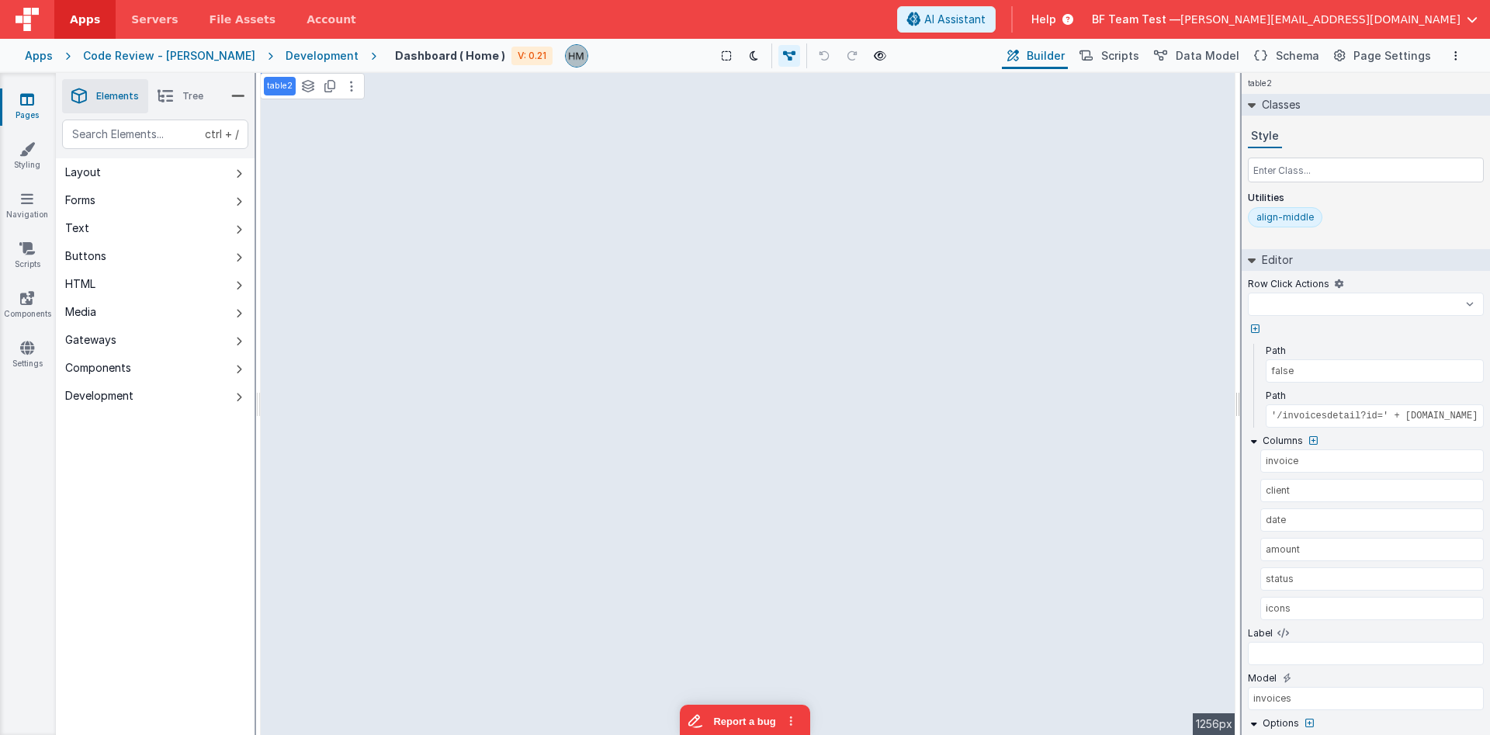
select select
type input "Cleints"
type input "123"
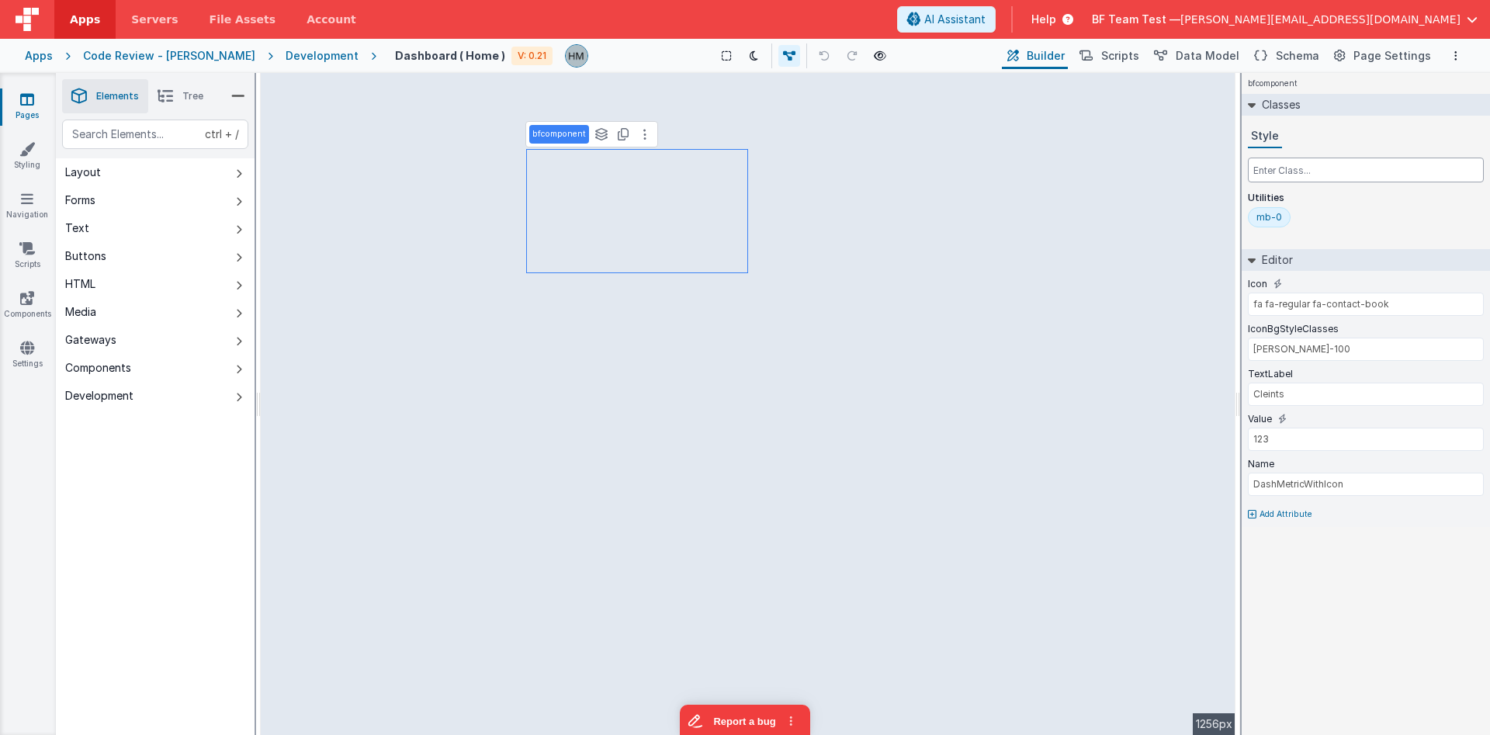
click at [1293, 176] on input "text" at bounding box center [1366, 169] width 236 height 25
type input "text-gray-900"
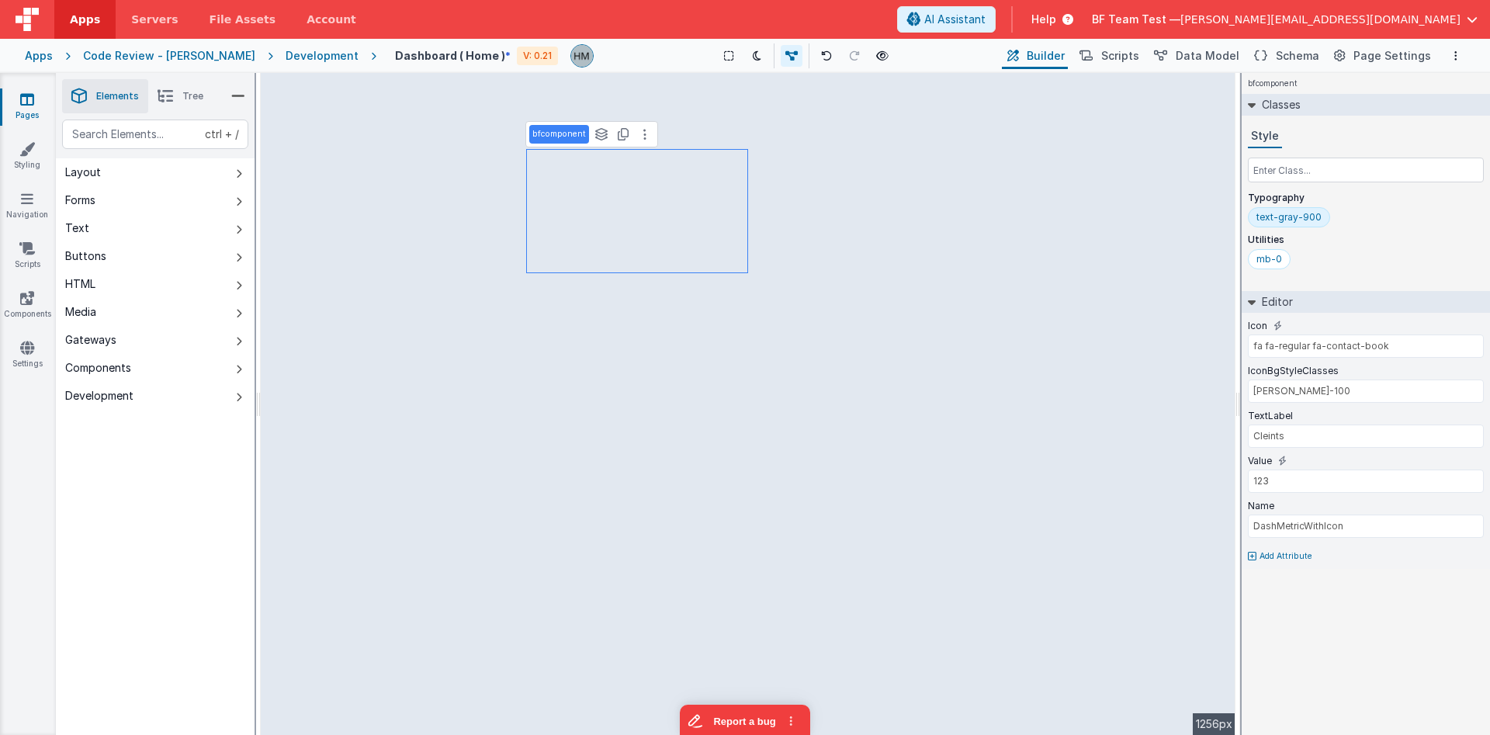
click at [1364, 259] on div "mb-0" at bounding box center [1366, 262] width 236 height 26
click at [1056, 17] on span "Help" at bounding box center [1043, 20] width 25 height 16
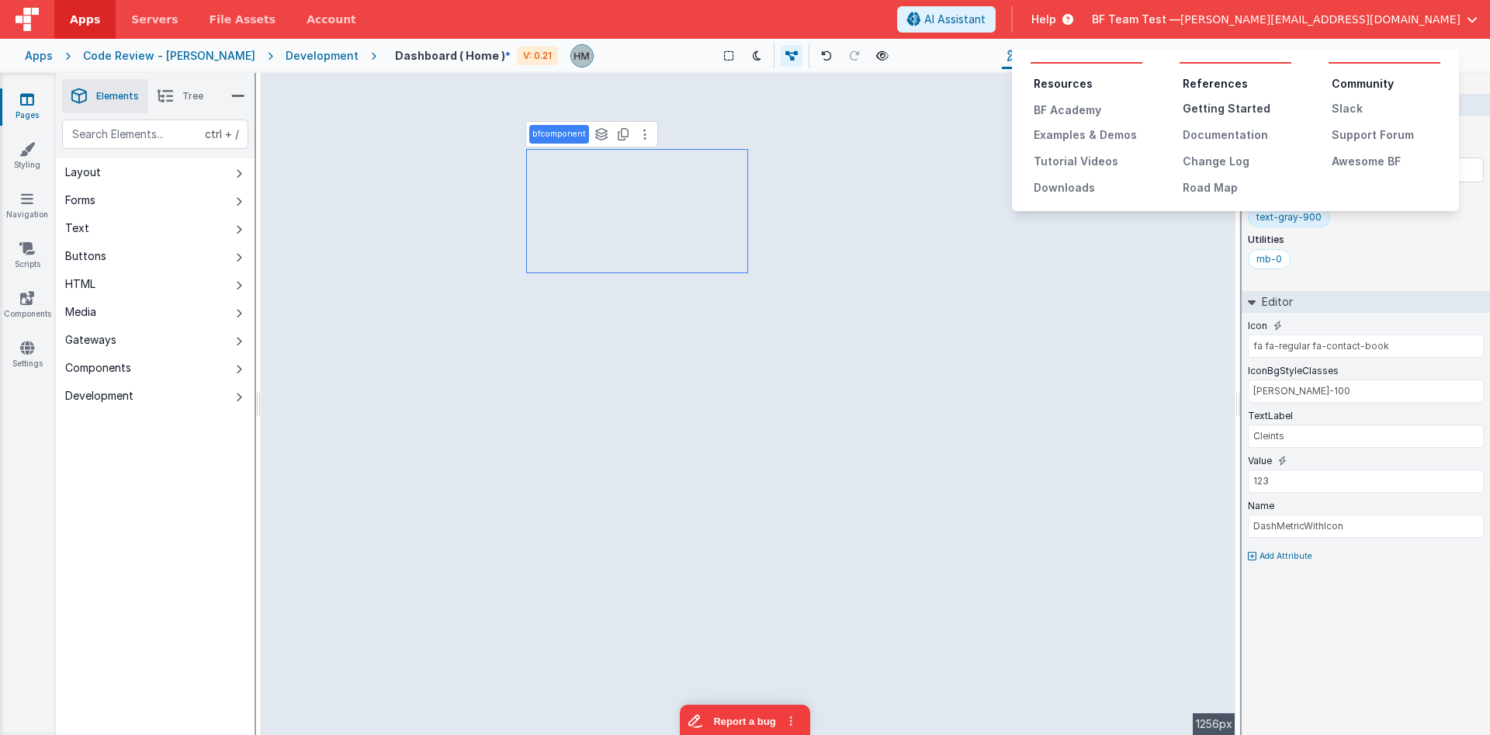
click at [1210, 106] on div "Getting Started" at bounding box center [1236, 109] width 109 height 16
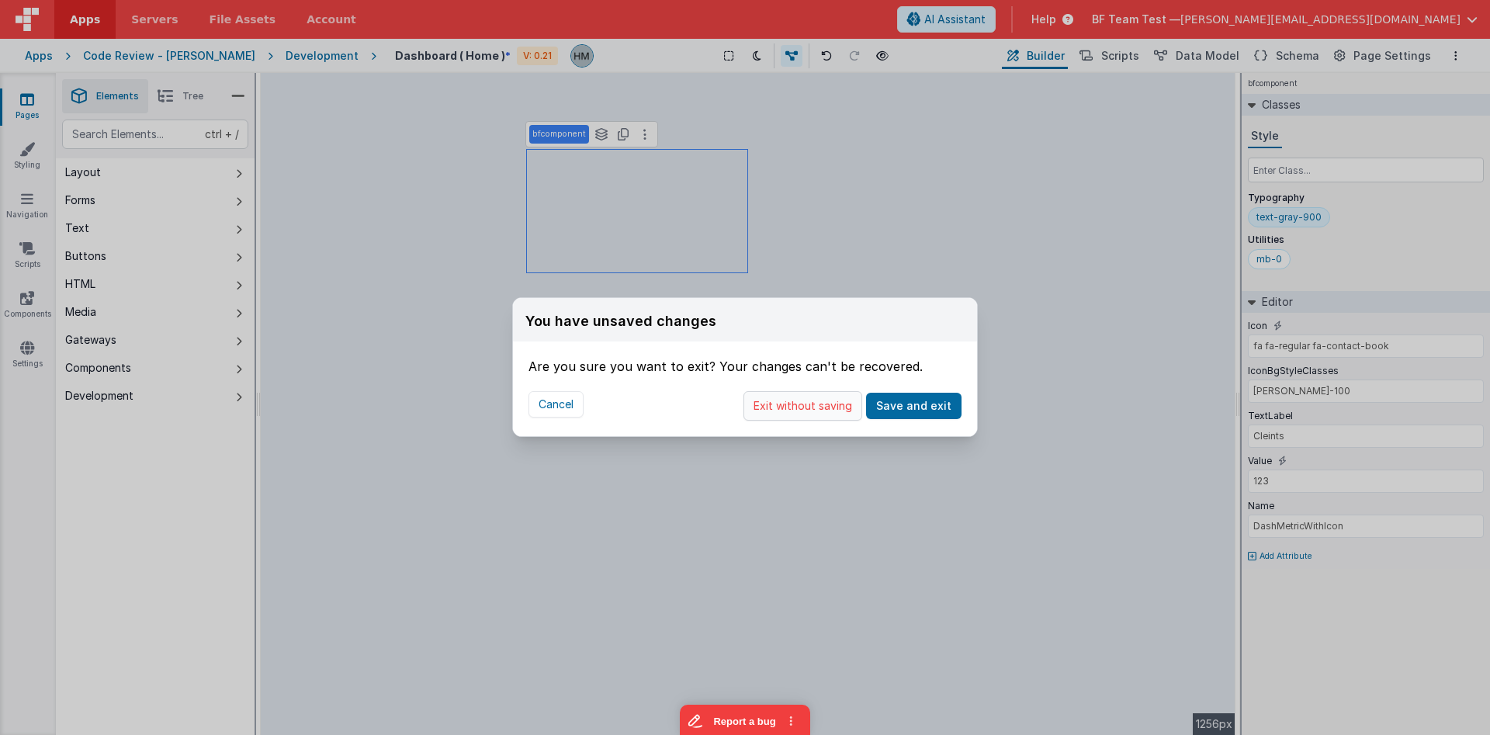
click at [853, 413] on button "Exit without saving" at bounding box center [802, 405] width 119 height 29
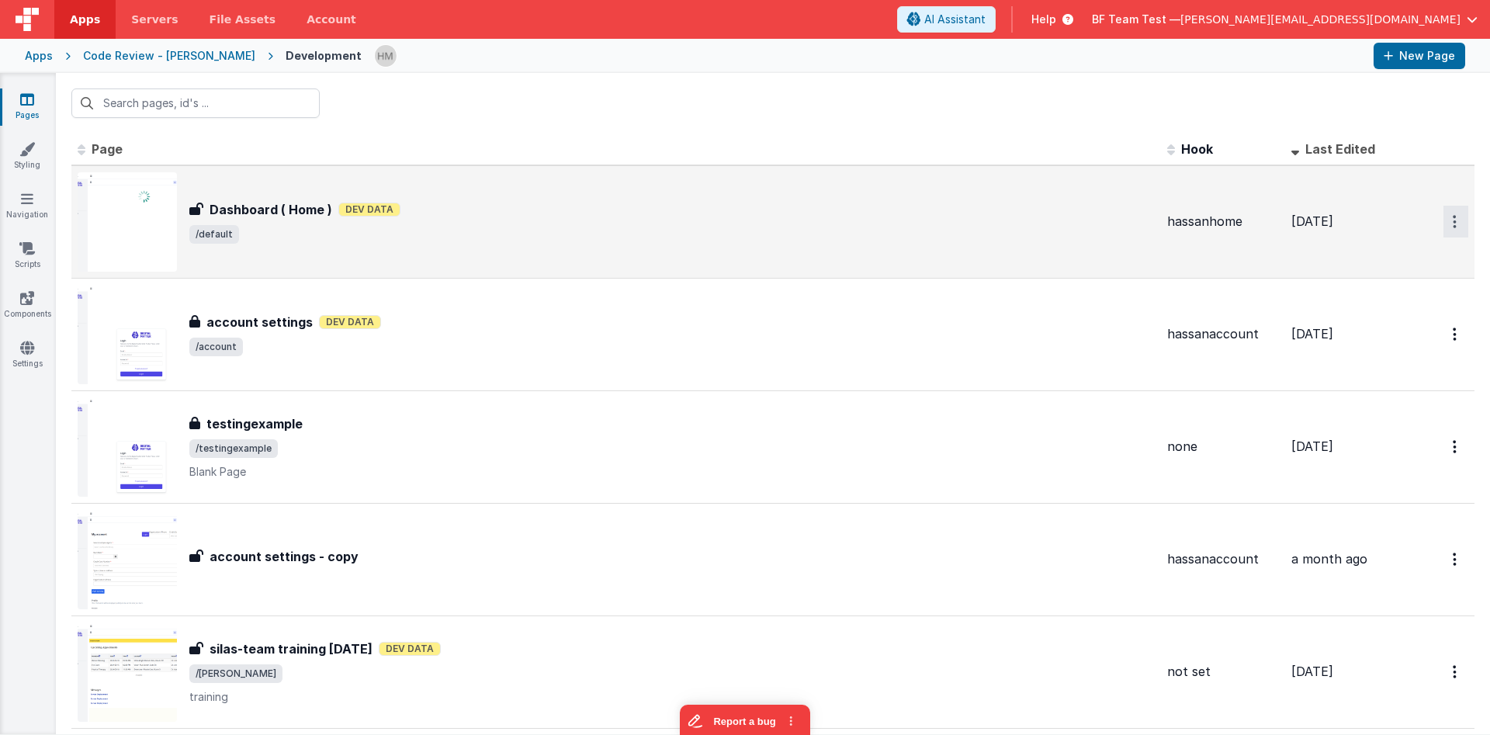
click at [1452, 213] on button "Options" at bounding box center [1455, 222] width 25 height 32
click at [1411, 254] on link "Legacy Editor" at bounding box center [1399, 258] width 137 height 28
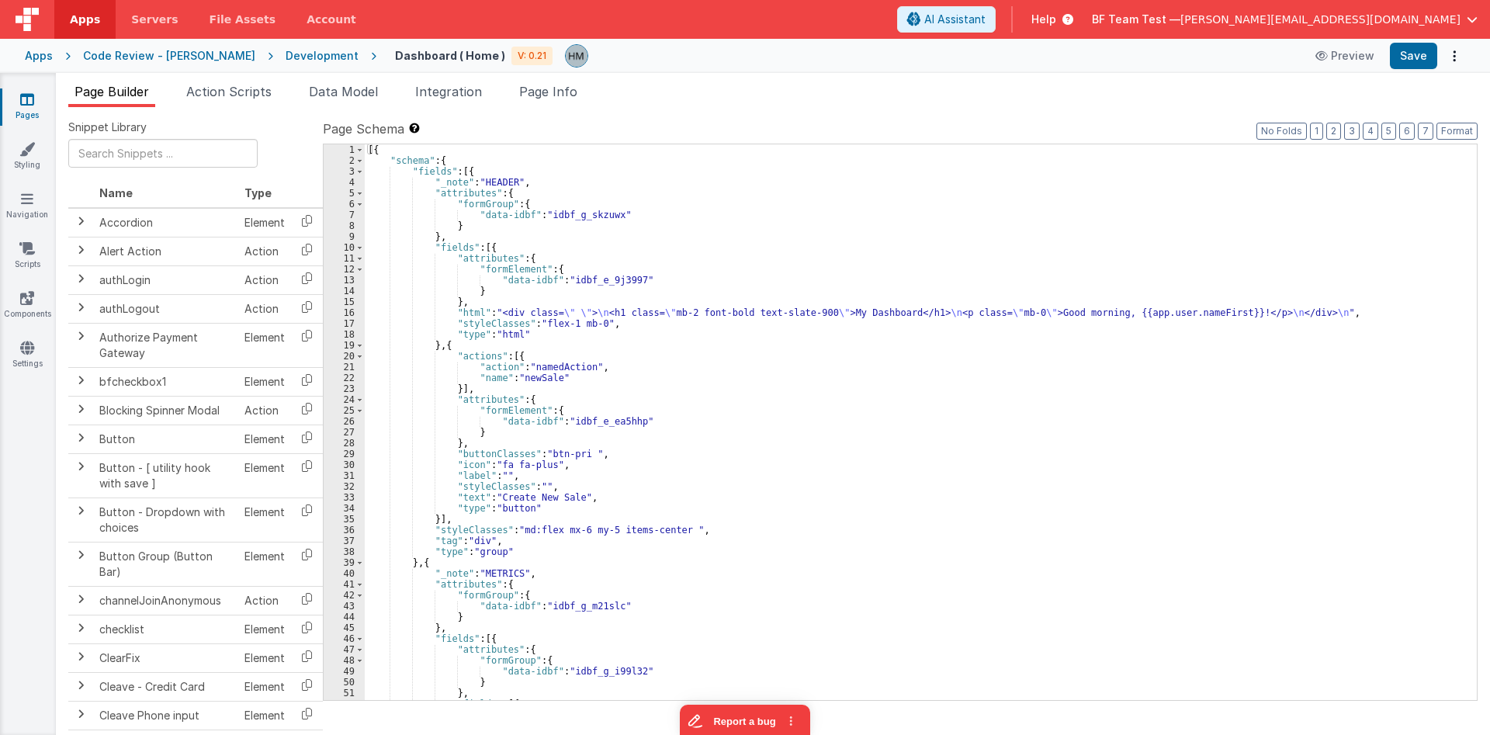
click at [552, 94] on span "Page Info" at bounding box center [548, 92] width 58 height 16
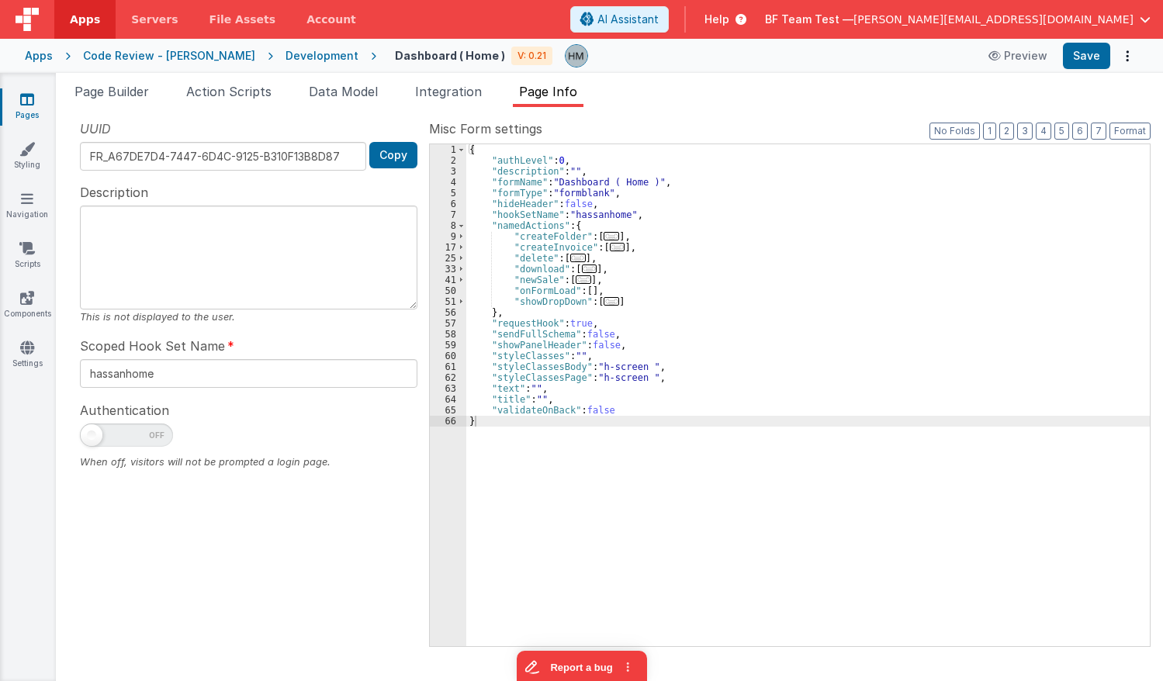
click at [729, 22] on span "Help" at bounding box center [716, 20] width 25 height 16
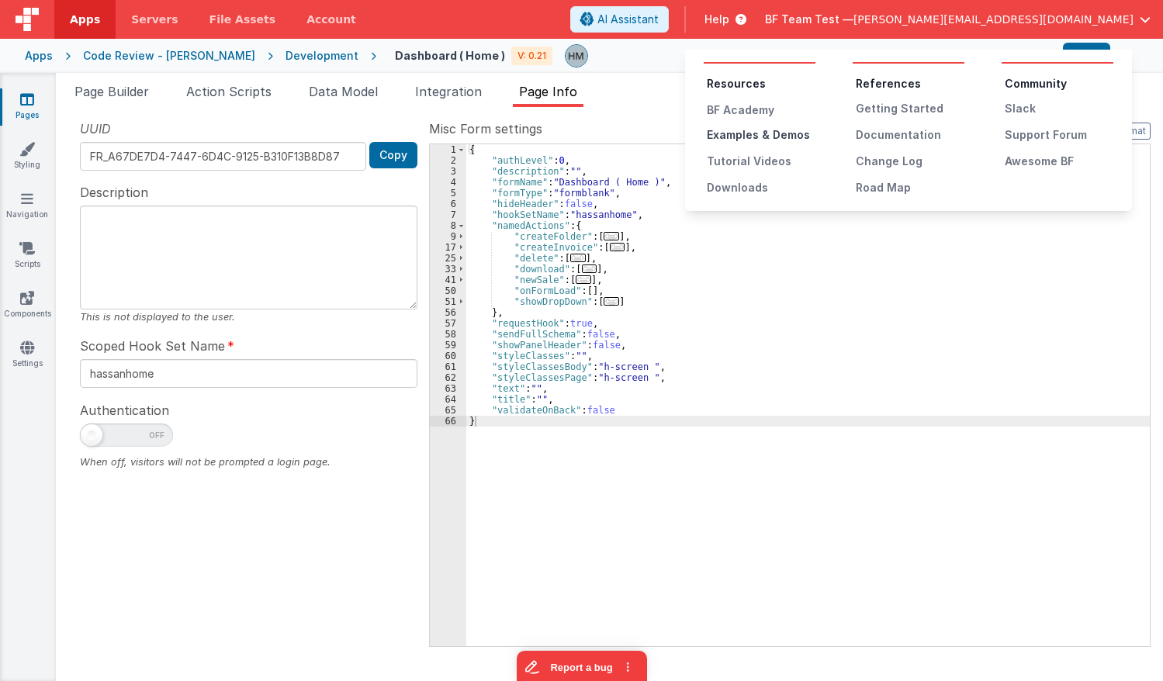
click at [746, 133] on div "Examples & Demos" at bounding box center [761, 135] width 109 height 16
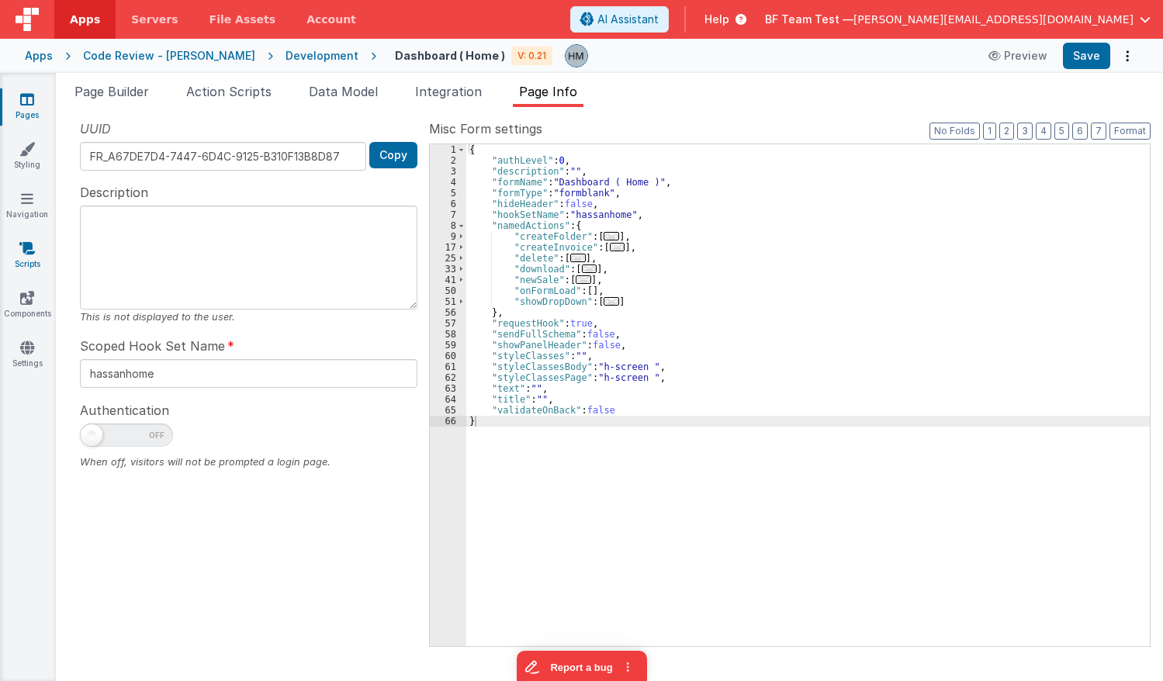
click at [22, 261] on link "Scripts" at bounding box center [27, 256] width 56 height 31
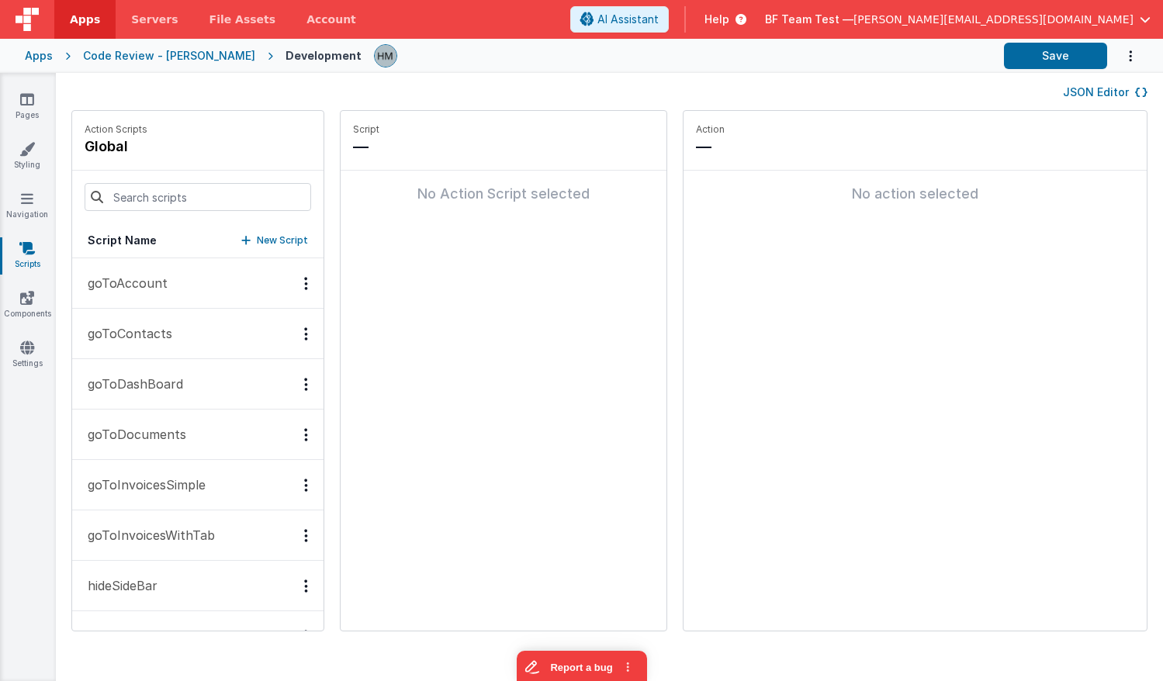
click at [801, 84] on div "JSON Editor" at bounding box center [609, 91] width 1076 height 19
click at [659, 24] on span "AI Assistant" at bounding box center [627, 20] width 61 height 16
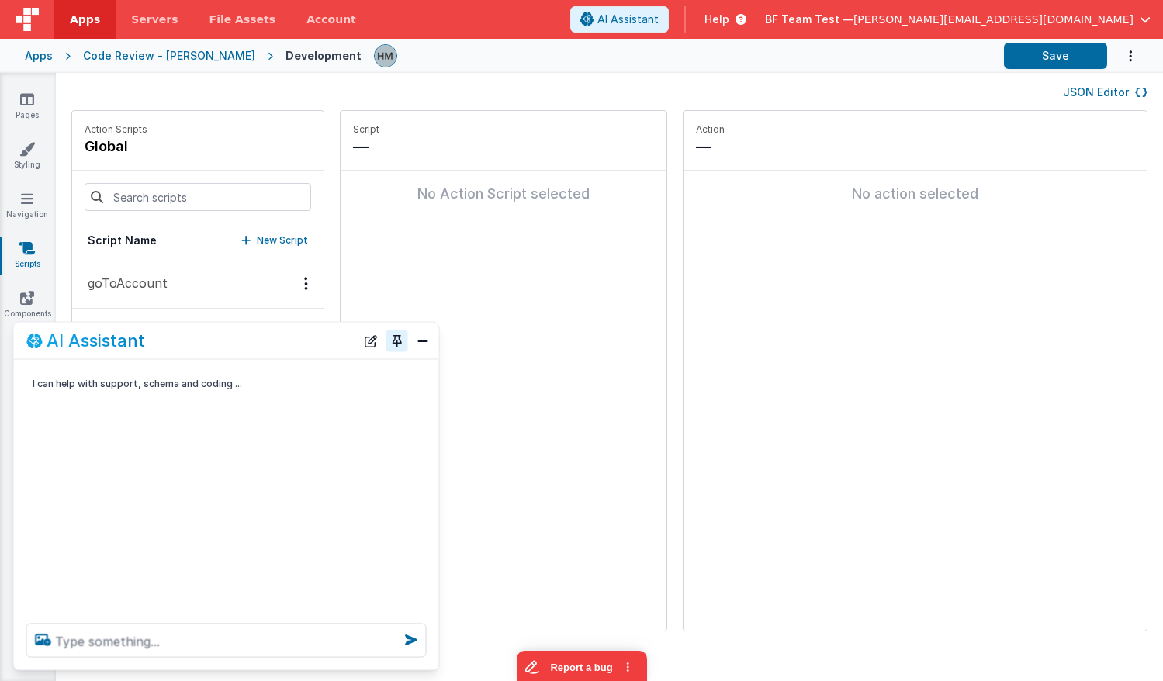
click at [395, 343] on button "Toggle Pin" at bounding box center [397, 341] width 22 height 22
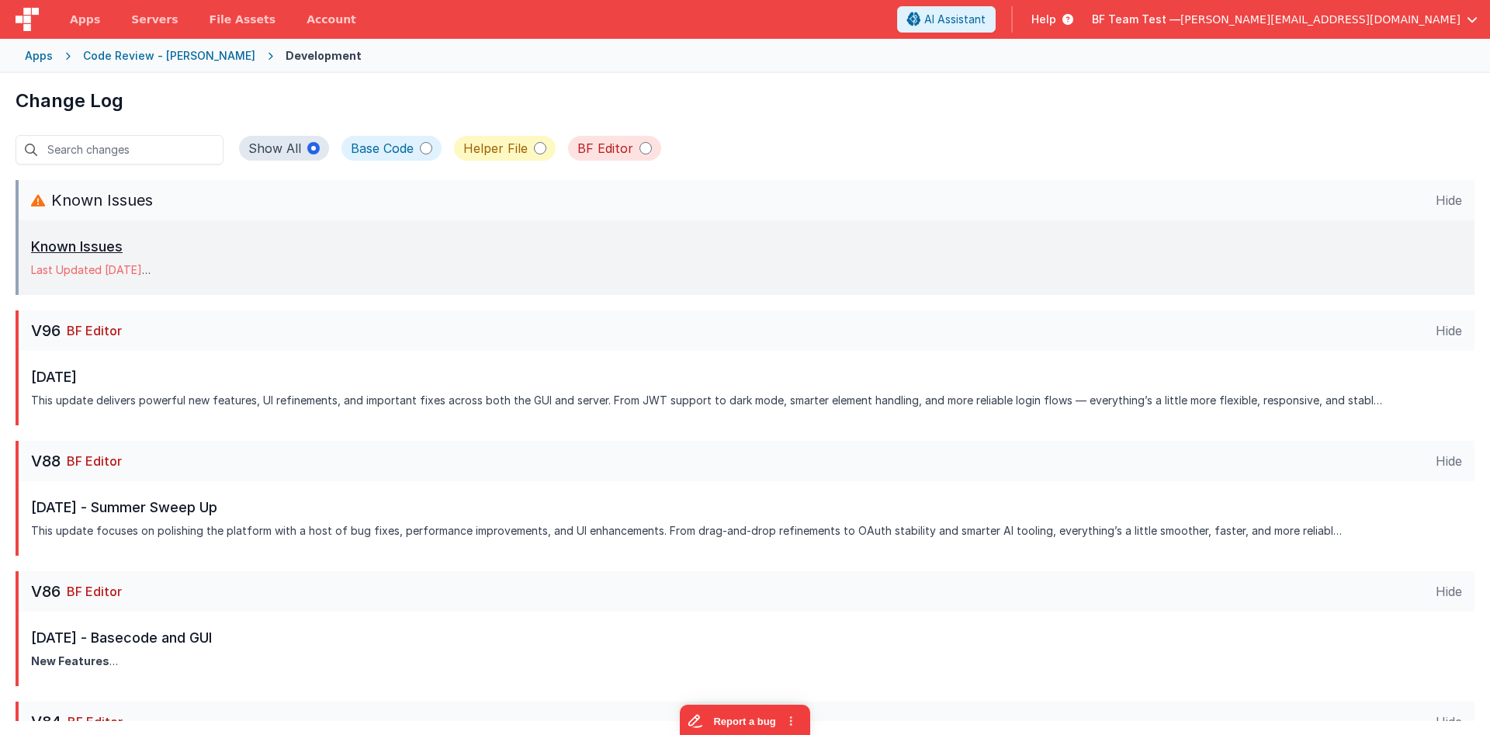
click at [606, 265] on div "Known Issues Last Updated [DATE] BF Editor: Copy pasting issue on GUI breaks a …" at bounding box center [746, 257] width 1431 height 43
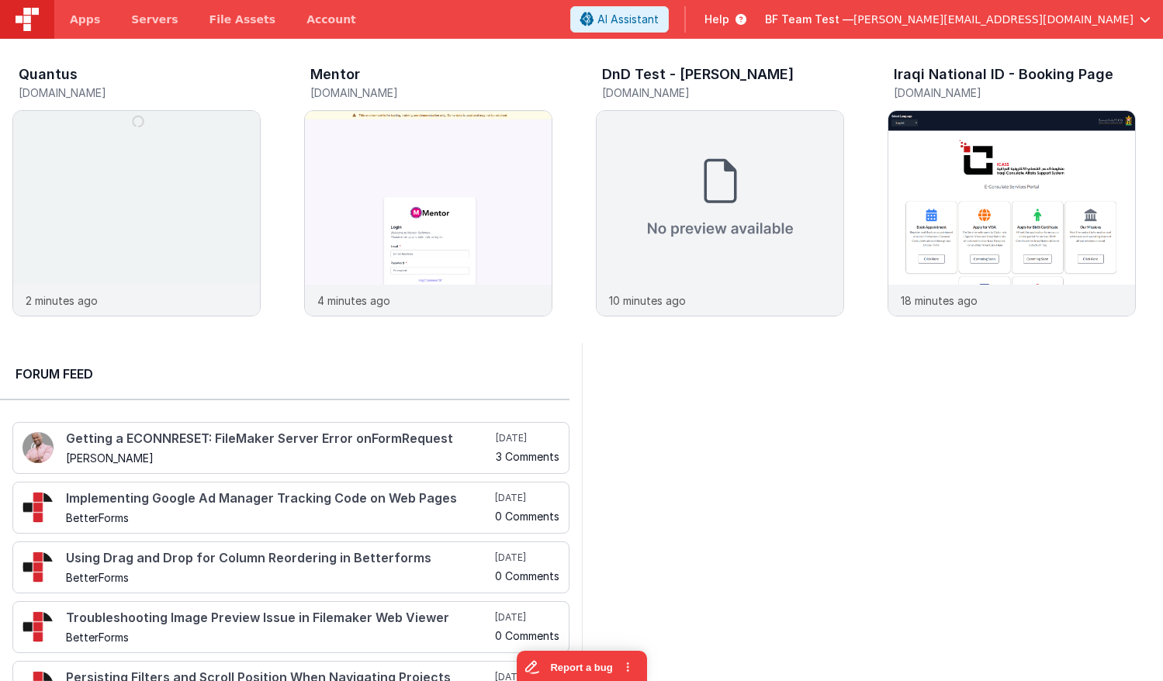
click at [853, 15] on span "BF Team Test —" at bounding box center [809, 20] width 88 height 16
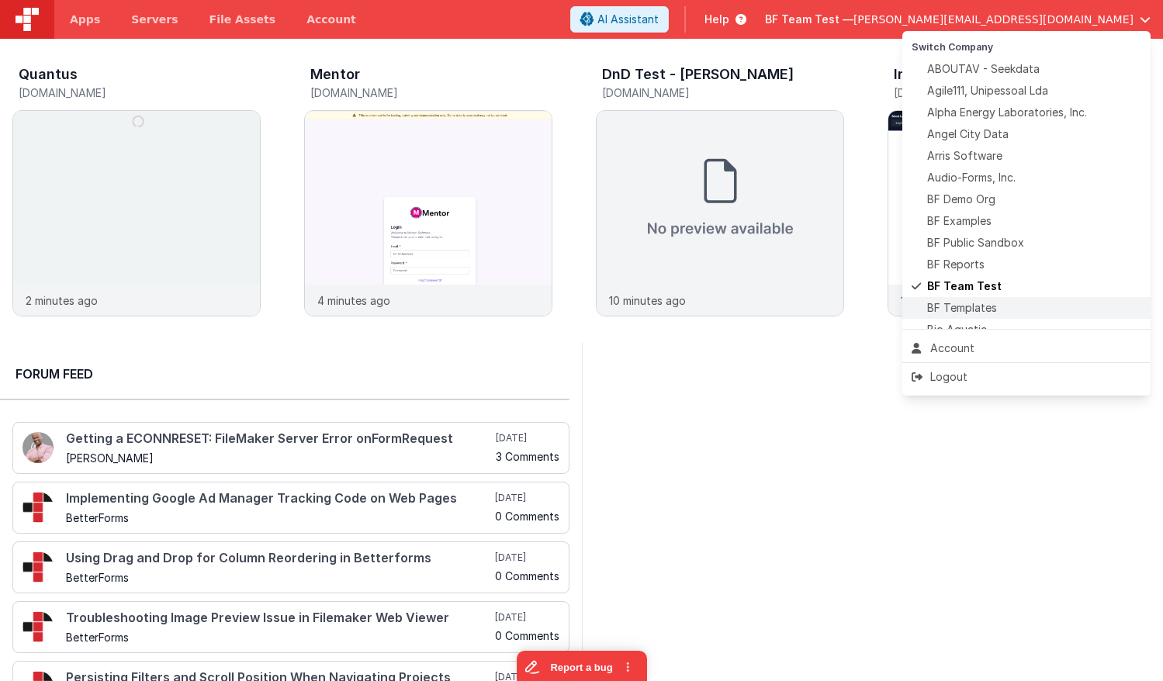
click at [982, 310] on span "BF Templates" at bounding box center [962, 308] width 70 height 16
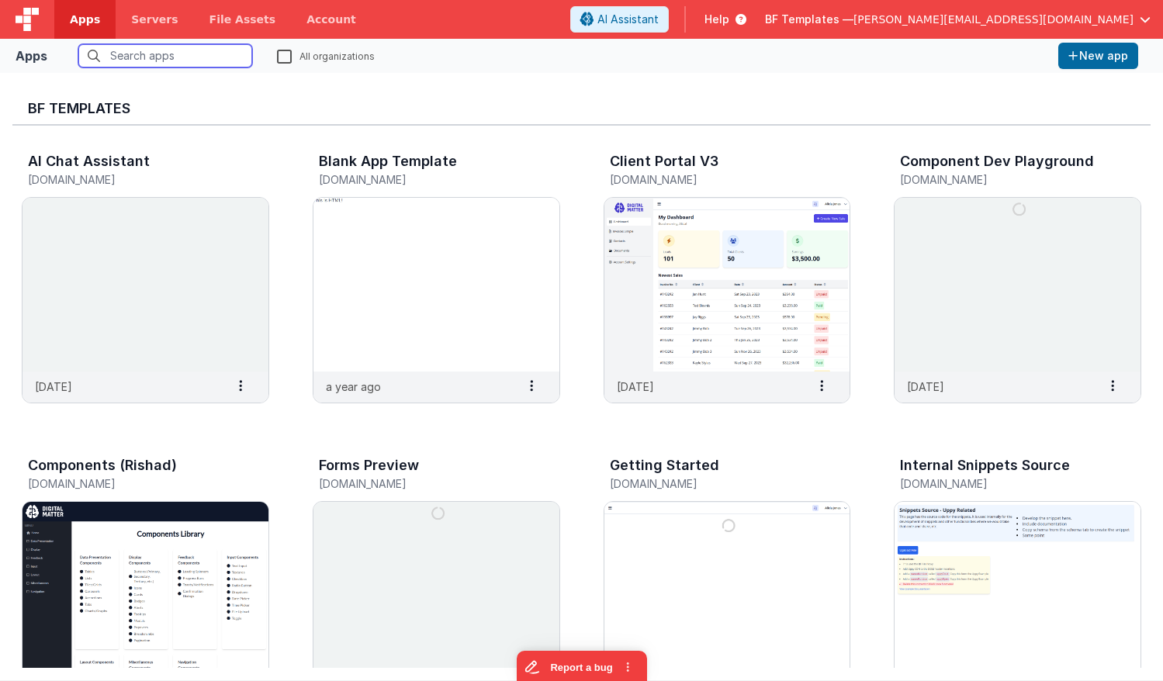
click at [224, 57] on input "text" at bounding box center [165, 55] width 174 height 23
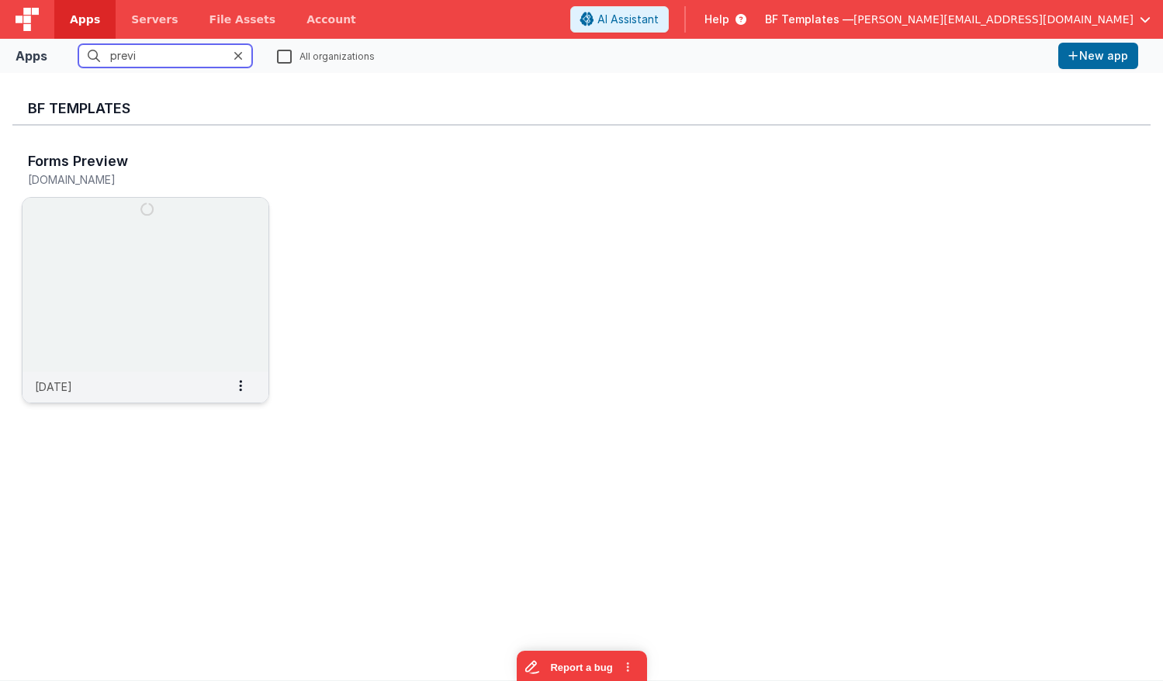
type input "previ"
click at [233, 258] on img at bounding box center [145, 285] width 246 height 174
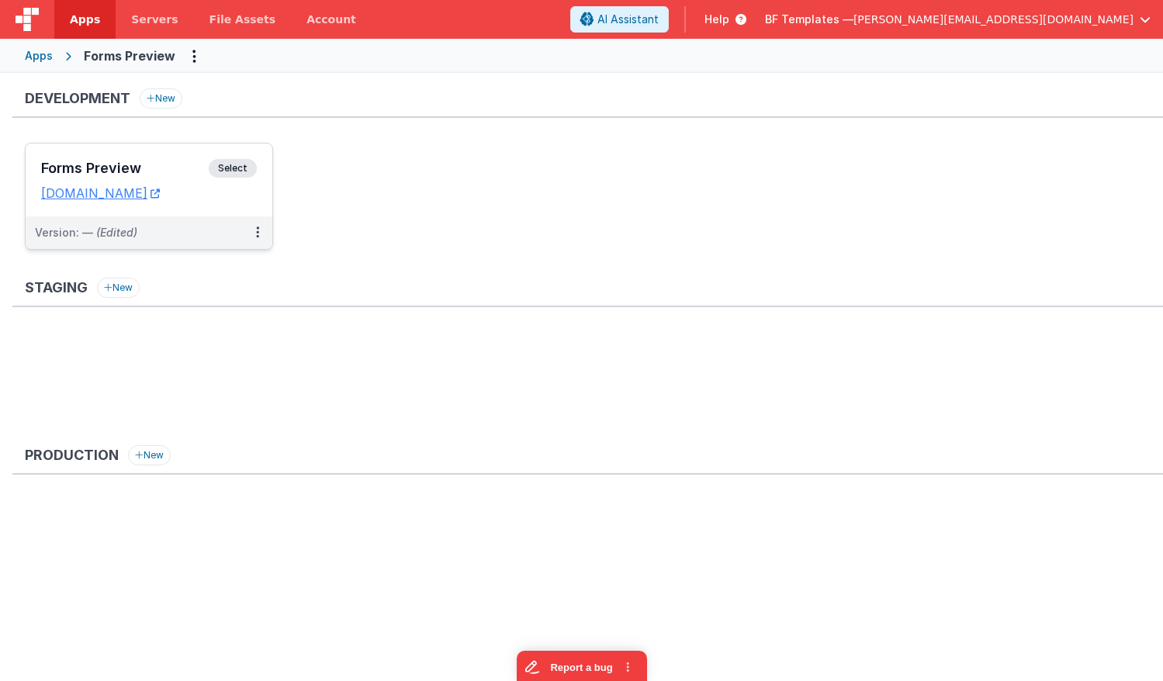
click at [161, 154] on div "Forms Preview Select URLs [DOMAIN_NAME]" at bounding box center [149, 180] width 247 height 73
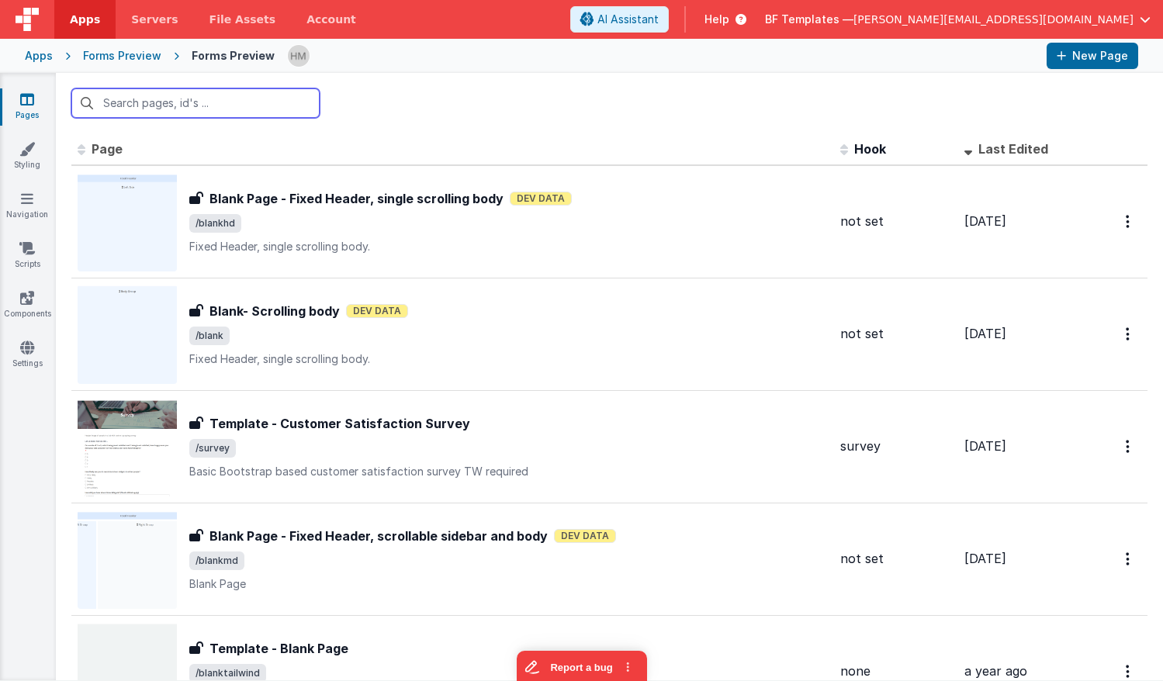
click at [195, 98] on input "text" at bounding box center [195, 102] width 248 height 29
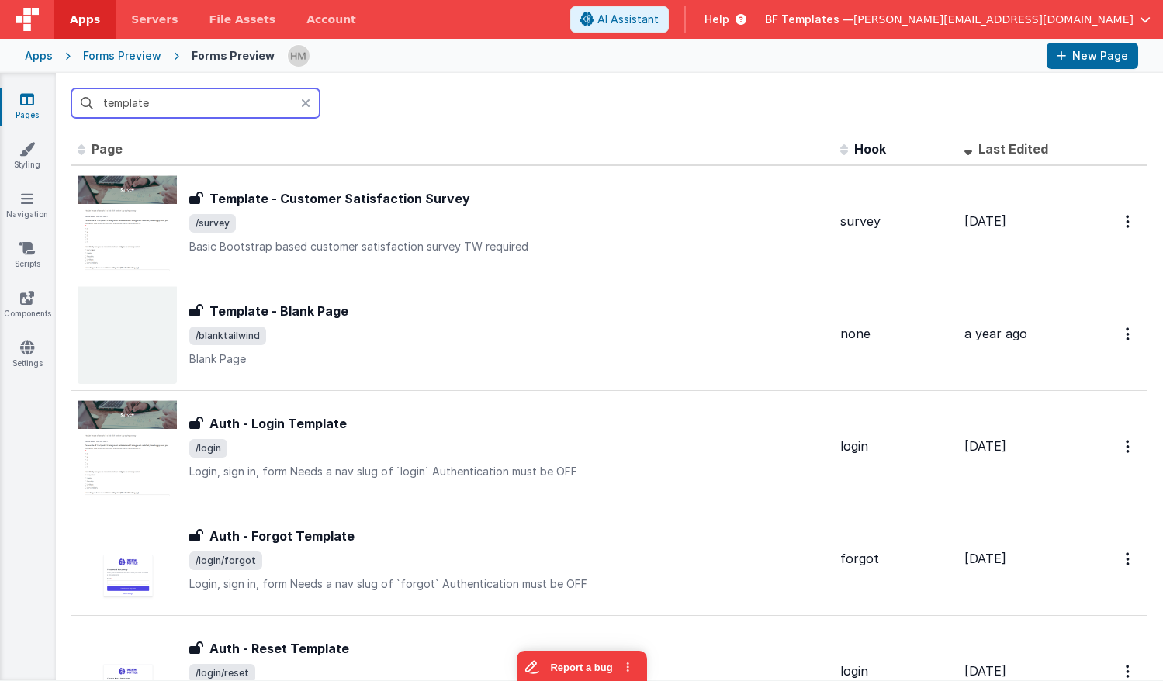
drag, startPoint x: 181, startPoint y: 98, endPoint x: 28, endPoint y: 65, distance: 156.3
click at [71, 88] on input "template" at bounding box center [195, 102] width 248 height 29
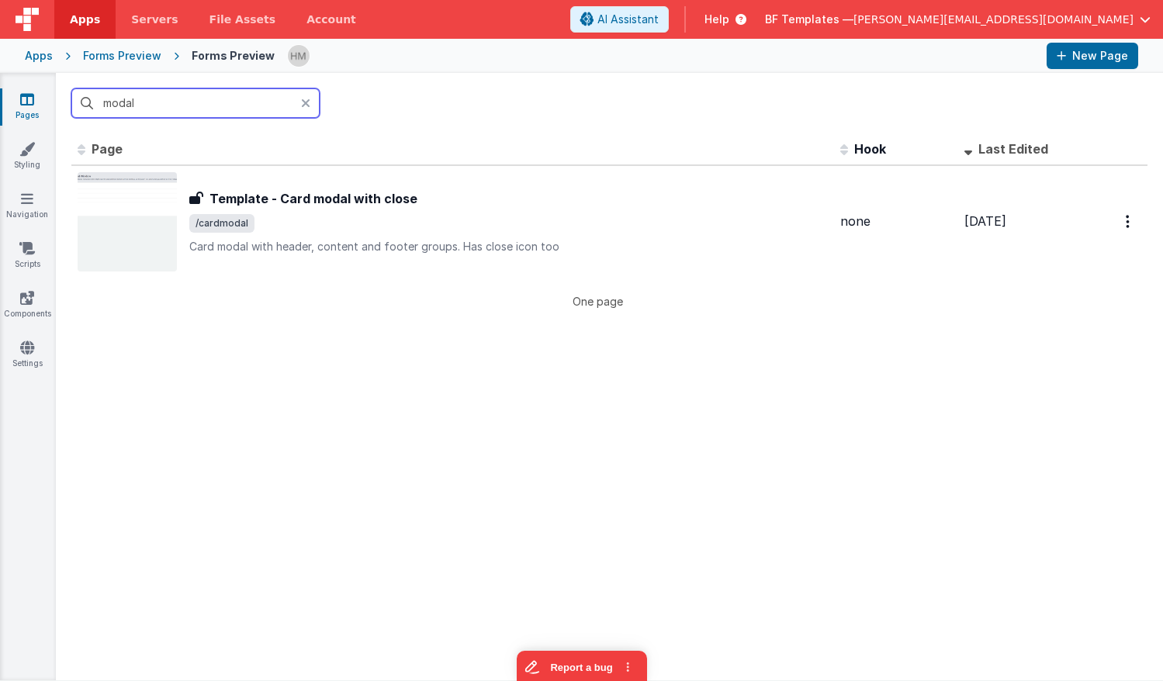
type input "modal"
click at [310, 97] on icon at bounding box center [305, 103] width 9 height 12
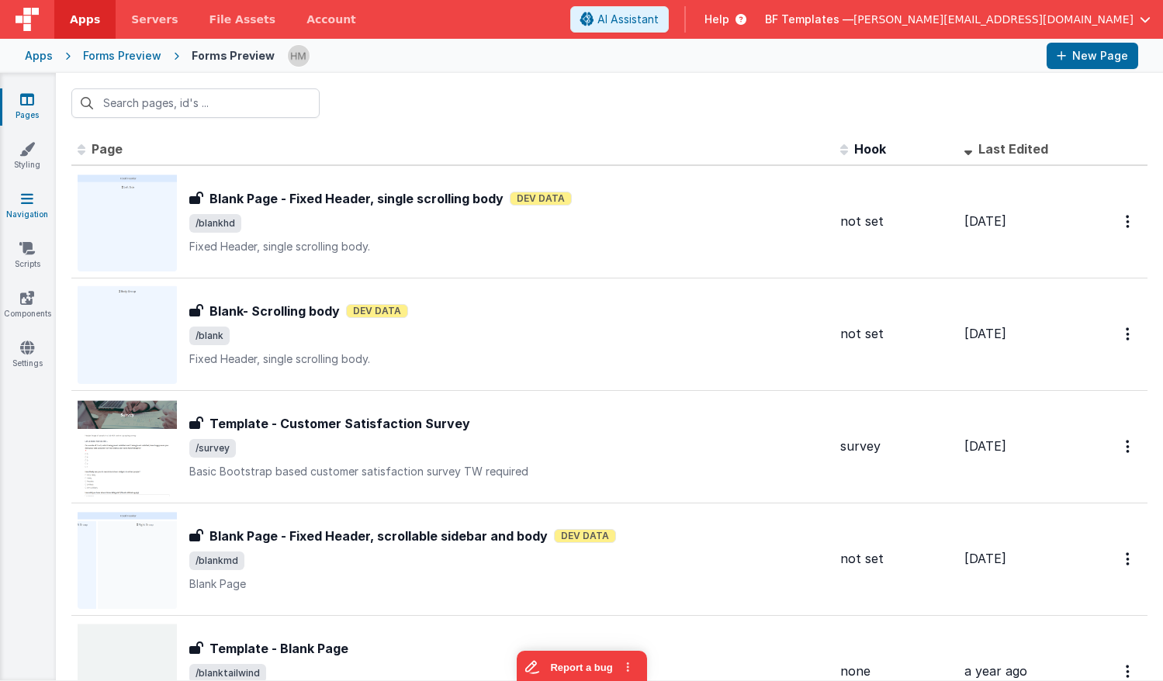
click at [33, 203] on link "Navigation" at bounding box center [27, 206] width 56 height 31
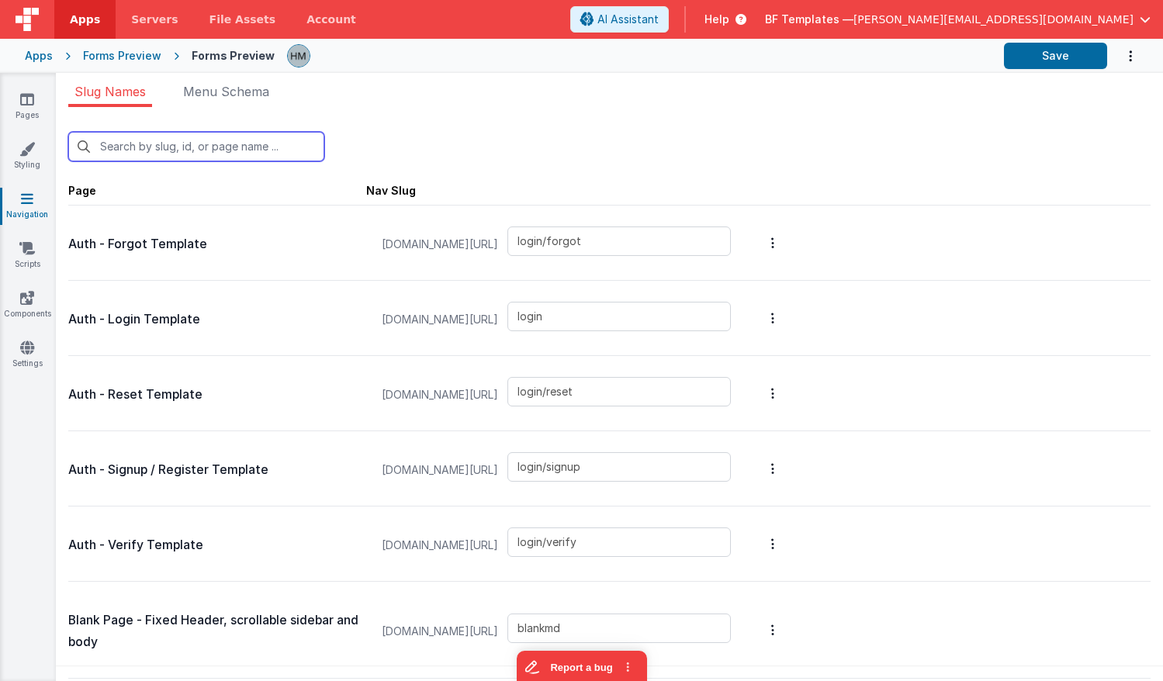
click at [201, 146] on input "text" at bounding box center [196, 146] width 256 height 29
type input "ca"
type input "cardmodal"
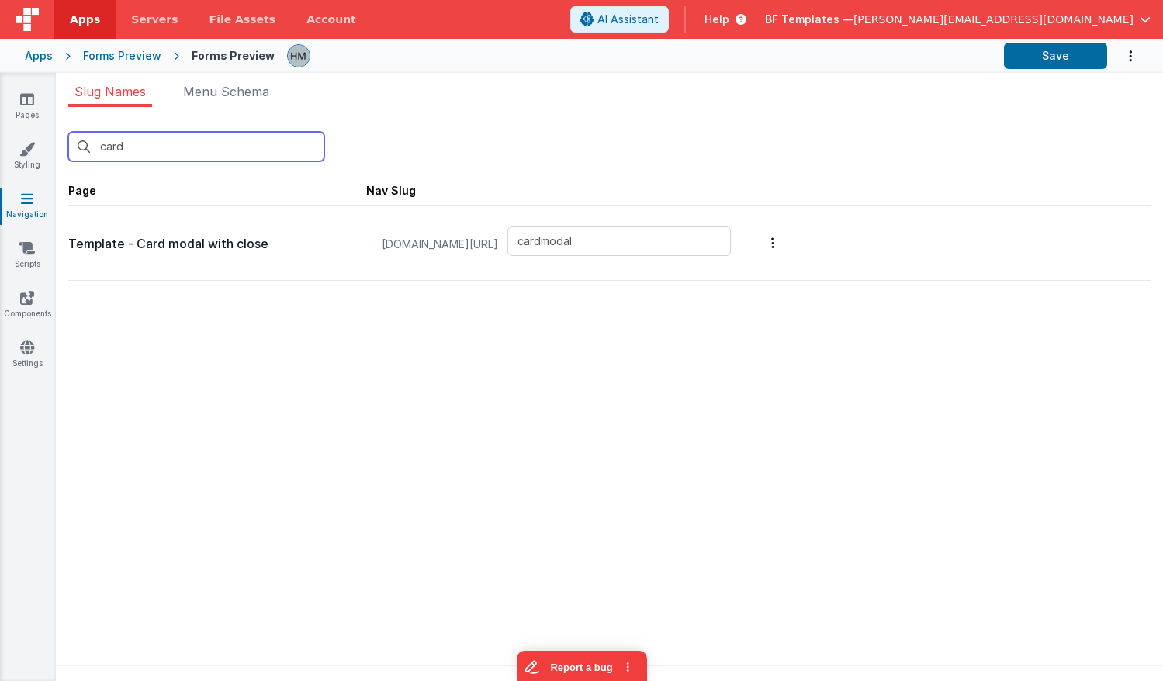
type input "card"
drag, startPoint x: 278, startPoint y: 244, endPoint x: 55, endPoint y: 251, distance: 222.8
click at [68, 251] on p "Template - Card modal with close" at bounding box center [217, 245] width 298 height 22
copy section "Slug Names Menu Schema New Slug Page Nav Slug Template - Card modal with close"
click at [169, 244] on p "Template - Card modal with close" at bounding box center [217, 245] width 298 height 22
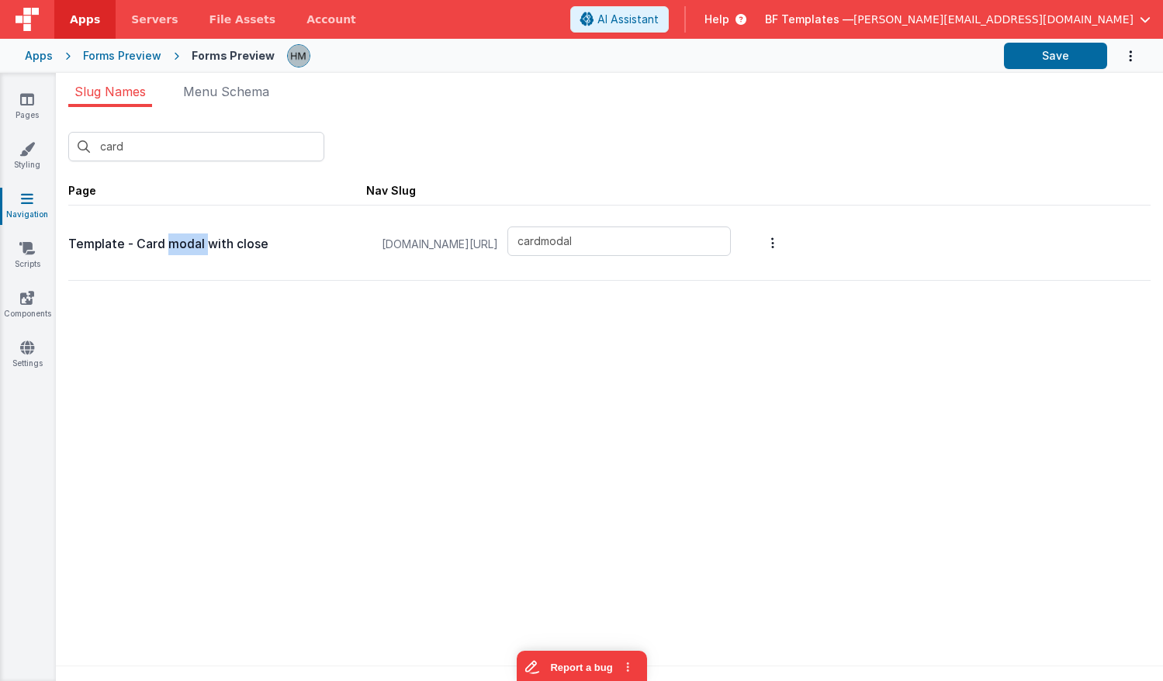
click at [169, 244] on p "Template - Card modal with close" at bounding box center [217, 245] width 298 height 22
click at [29, 102] on icon at bounding box center [27, 100] width 14 height 16
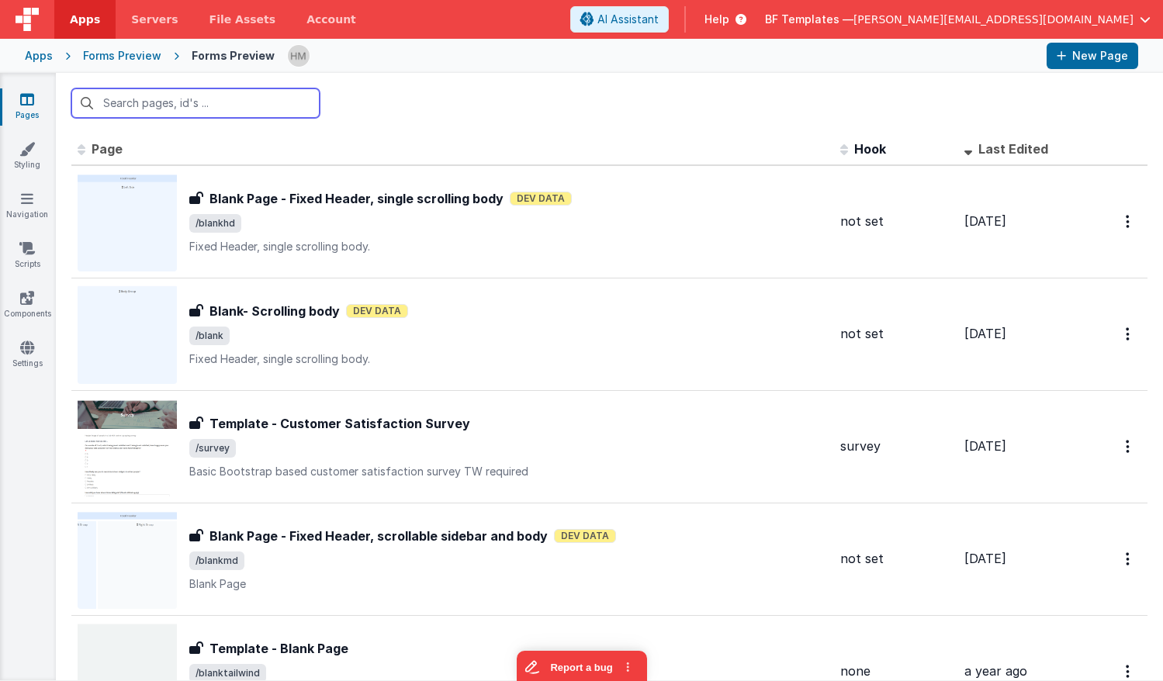
click at [229, 105] on input "text" at bounding box center [195, 102] width 248 height 29
paste input "Template - Card modal with close"
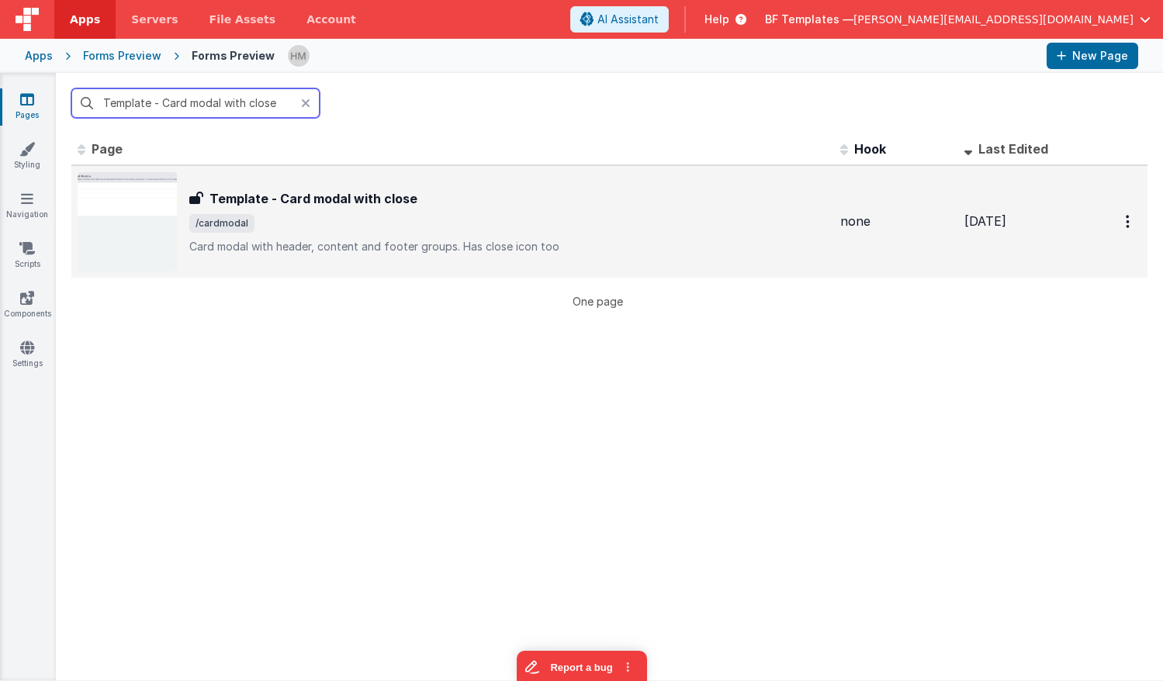
type input "Template - Card modal with close"
click at [403, 199] on h3 "Template - Card modal with close" at bounding box center [313, 198] width 208 height 19
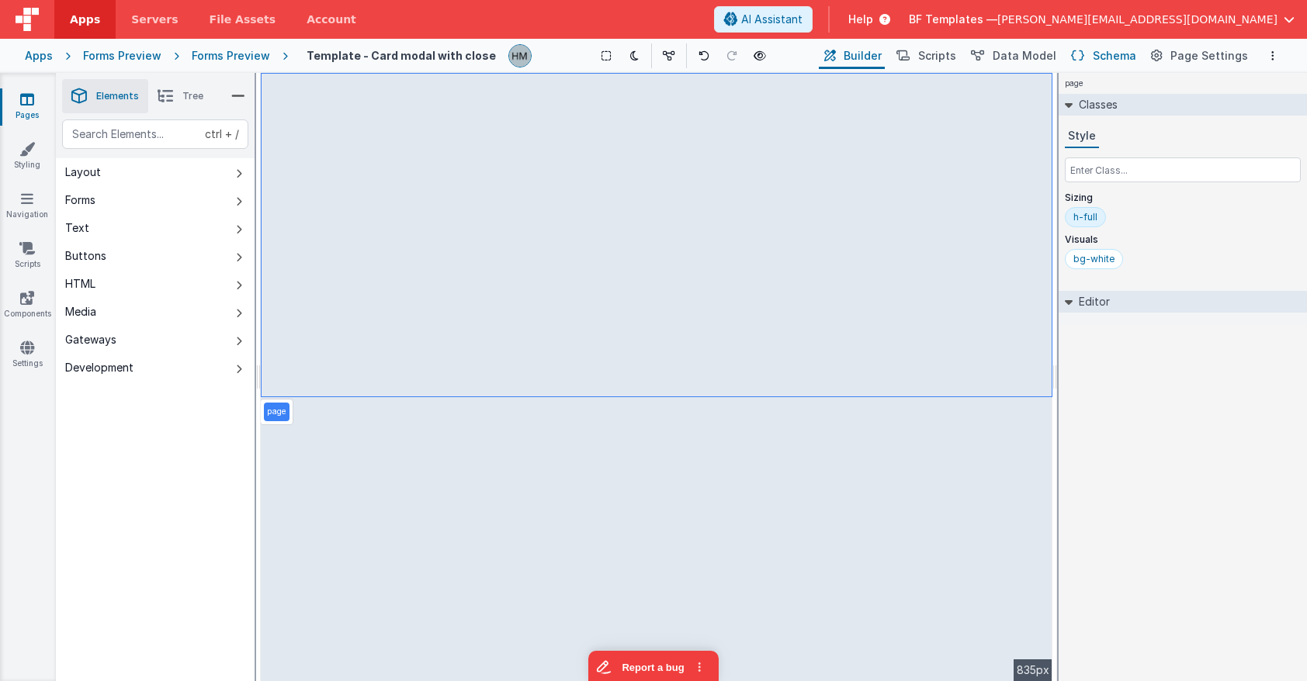
click at [1115, 63] on span "Schema" at bounding box center [1113, 56] width 43 height 16
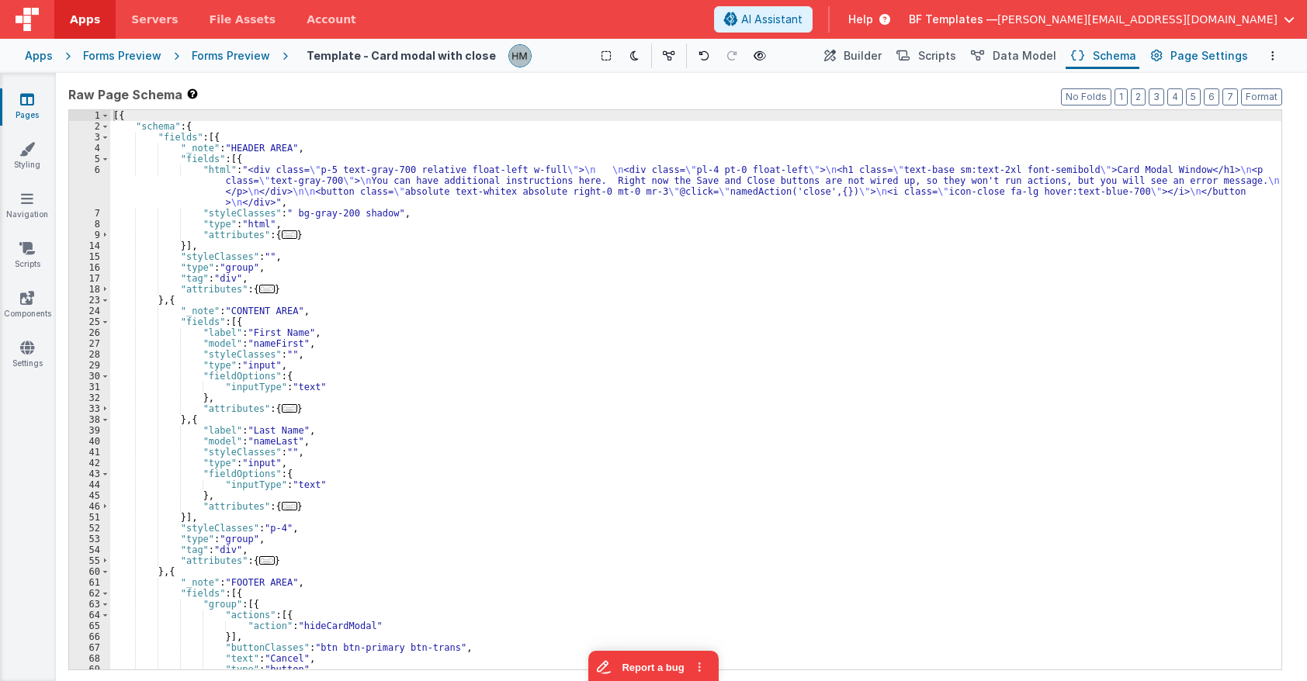
click at [1162, 54] on span "Page Settings" at bounding box center [1209, 56] width 78 height 16
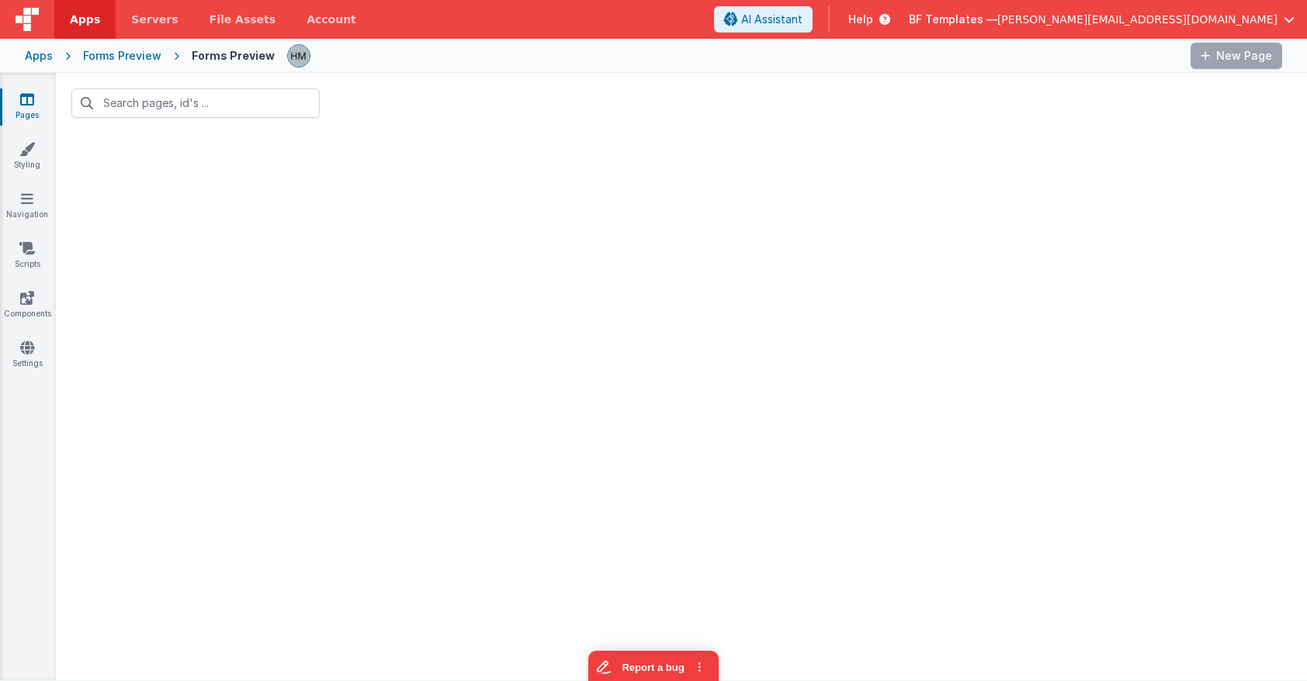
type input "Template - Card modal with close"
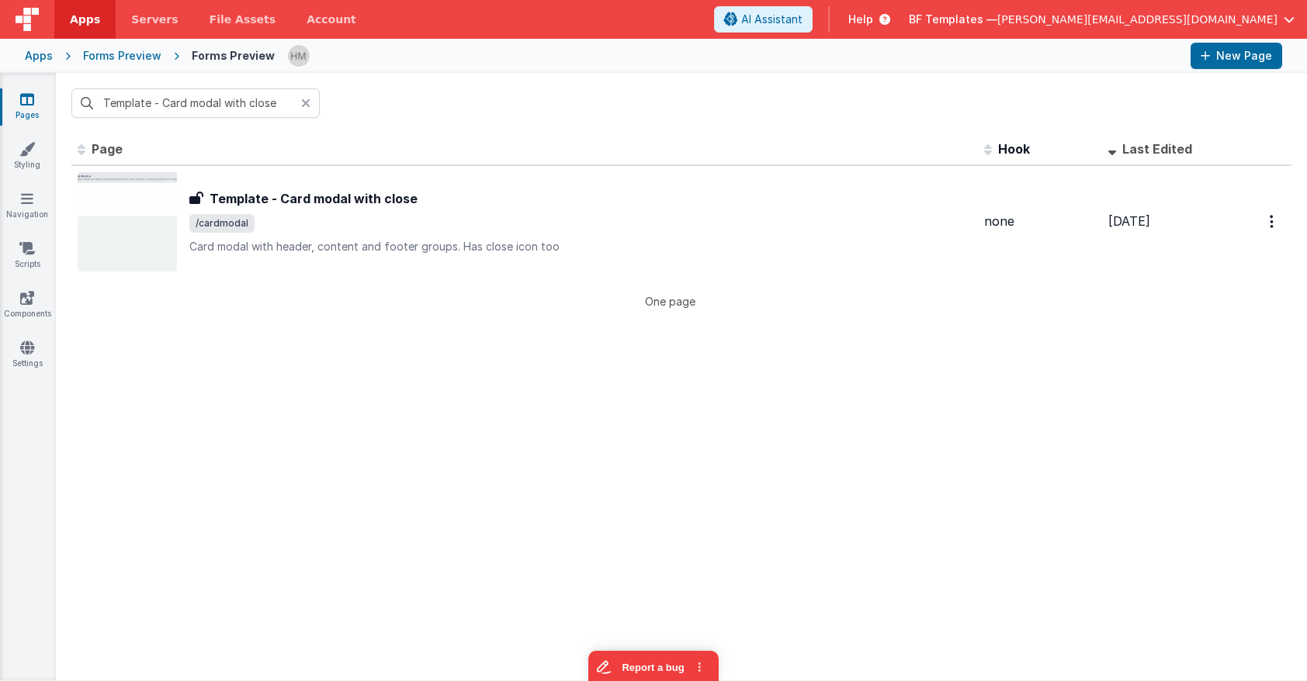
click at [307, 102] on icon at bounding box center [305, 103] width 9 height 12
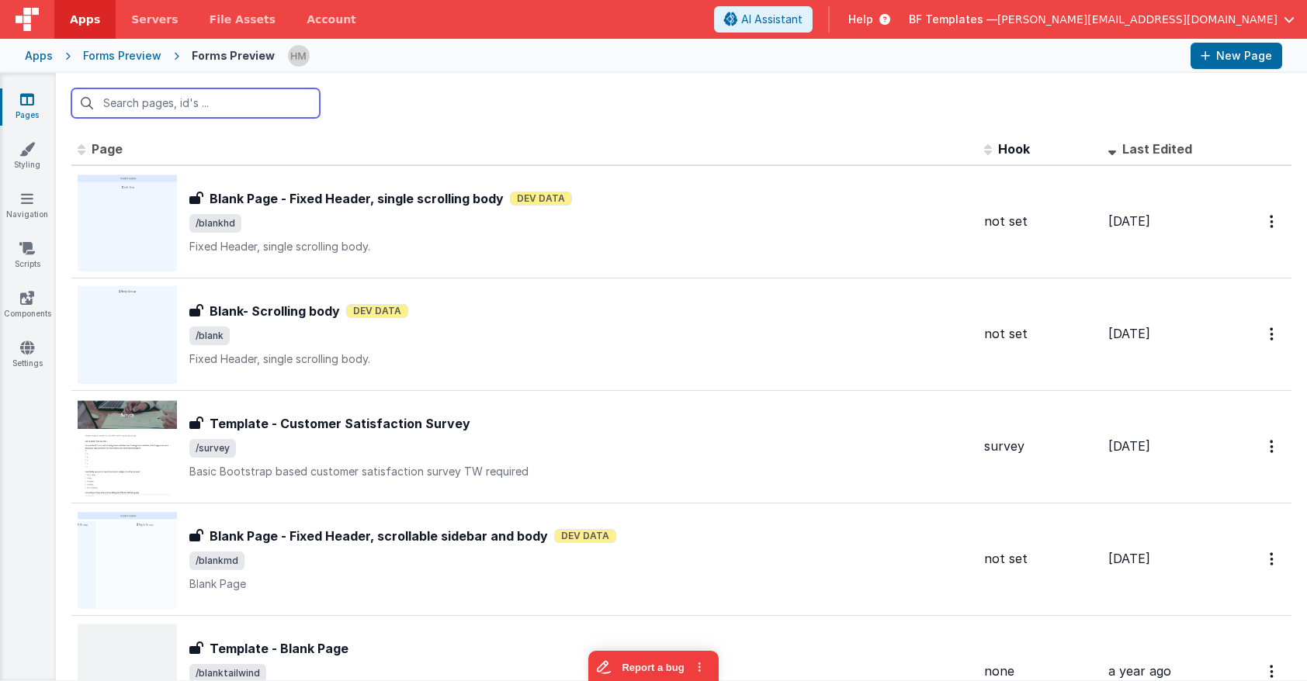
click at [309, 109] on input "text" at bounding box center [195, 102] width 248 height 29
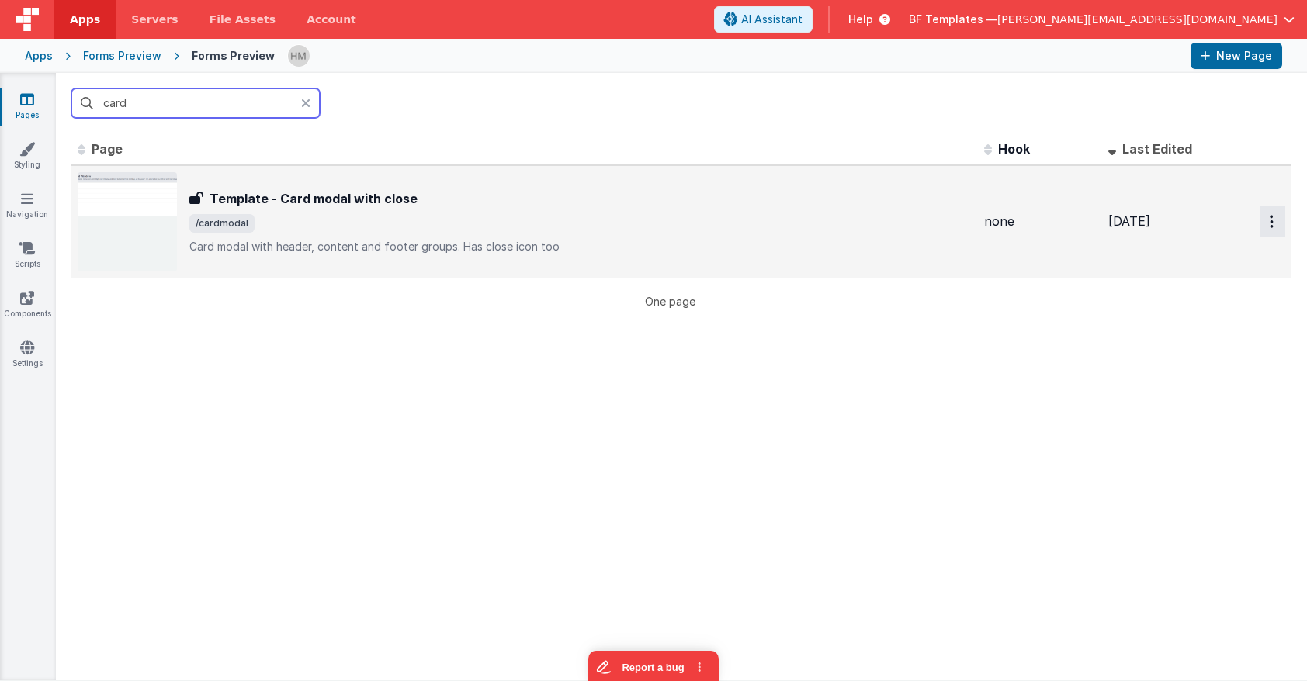
type input "card"
click at [1162, 218] on icon "Options" at bounding box center [1271, 221] width 4 height 13
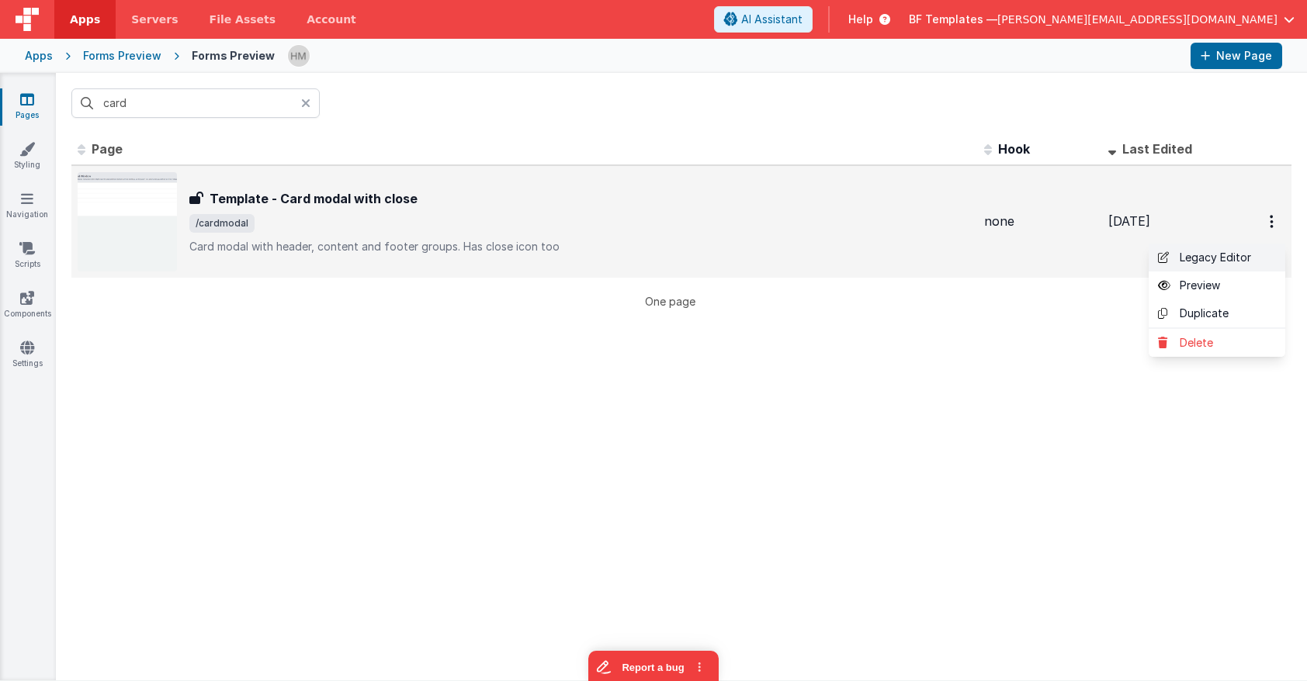
click at [1162, 255] on link "Legacy Editor" at bounding box center [1216, 258] width 137 height 28
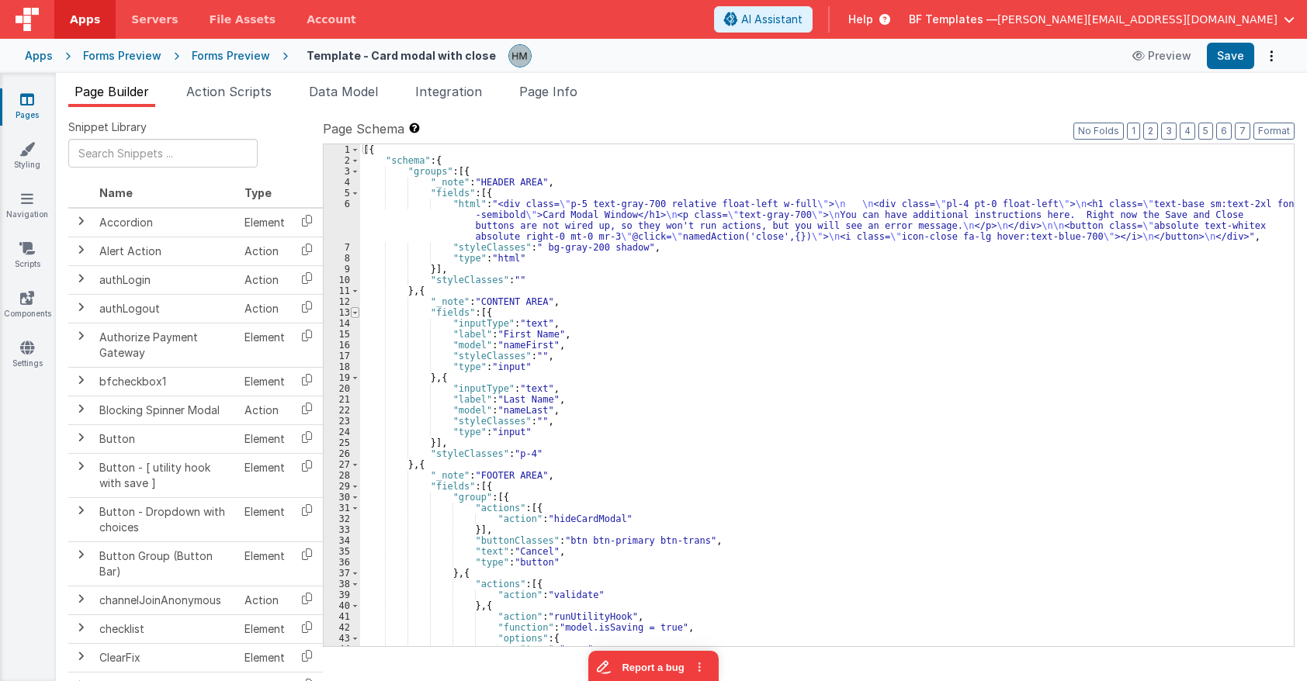
click at [352, 313] on span at bounding box center [355, 312] width 9 height 11
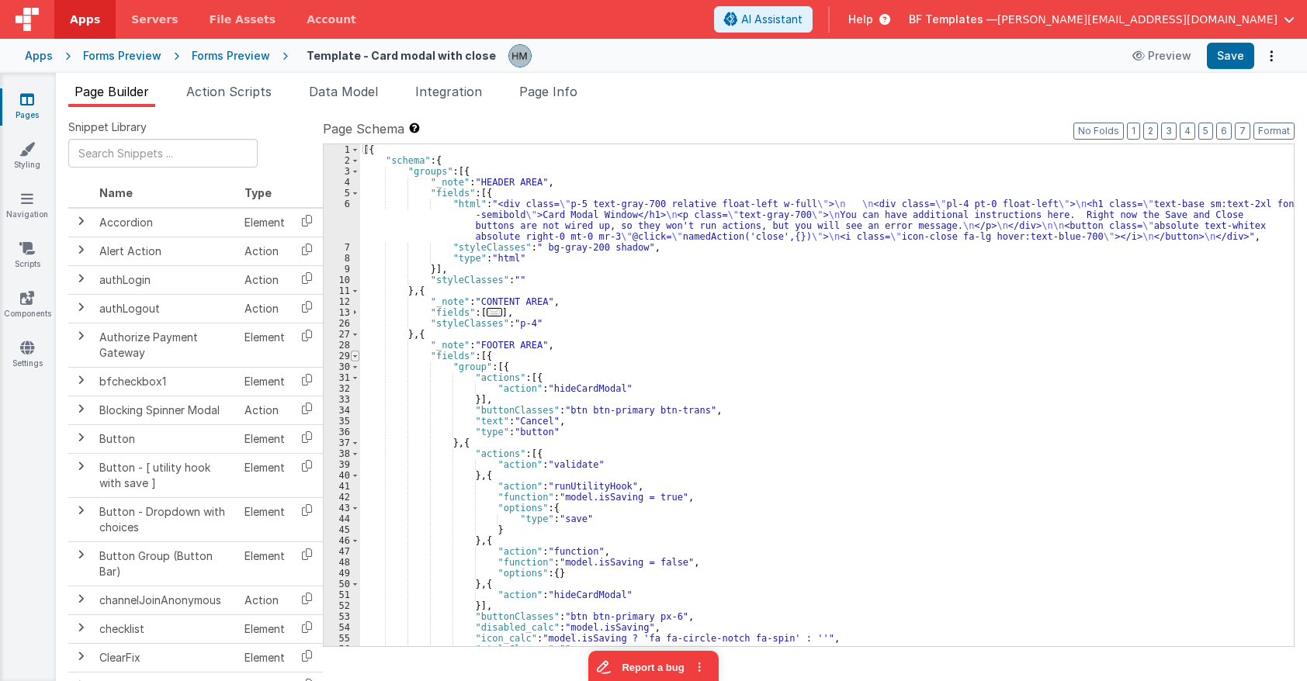
click at [357, 357] on span at bounding box center [355, 356] width 9 height 11
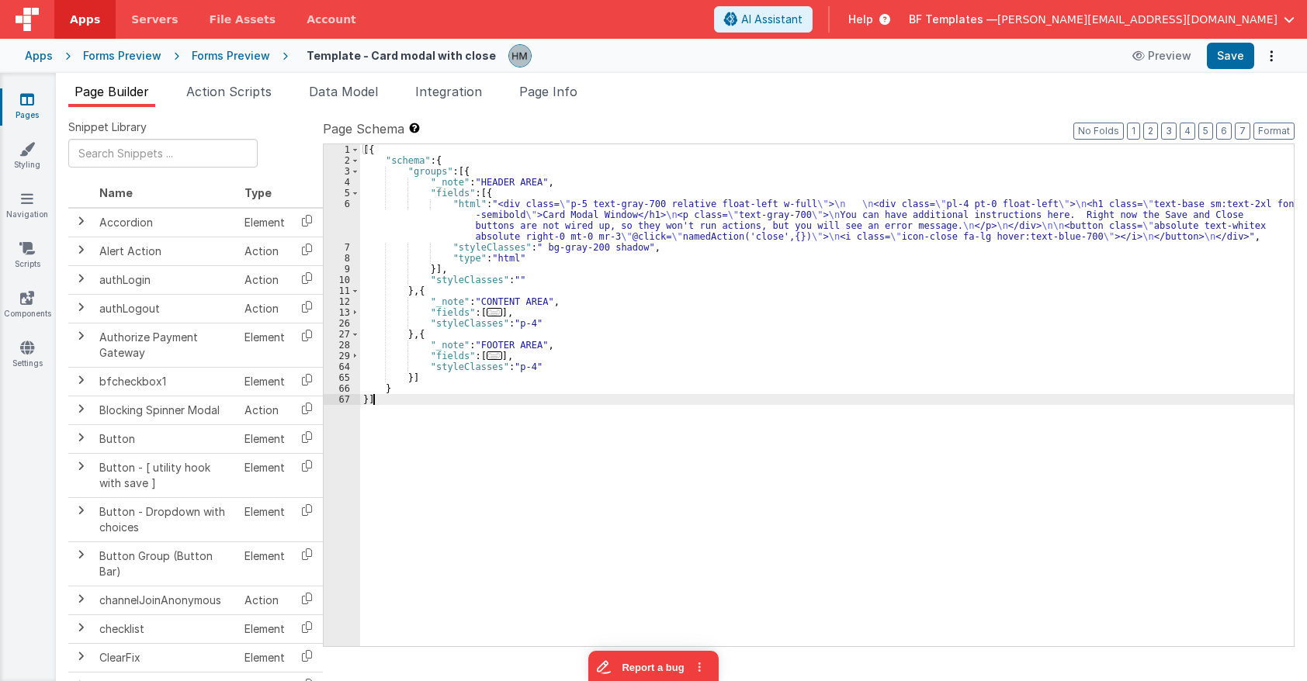
click at [517, 365] on div "[{ "schema" : { "groups" : [{ "_note" : "HEADER AREA" , "fields" : [{ "html" : …" at bounding box center [826, 406] width 933 height 524
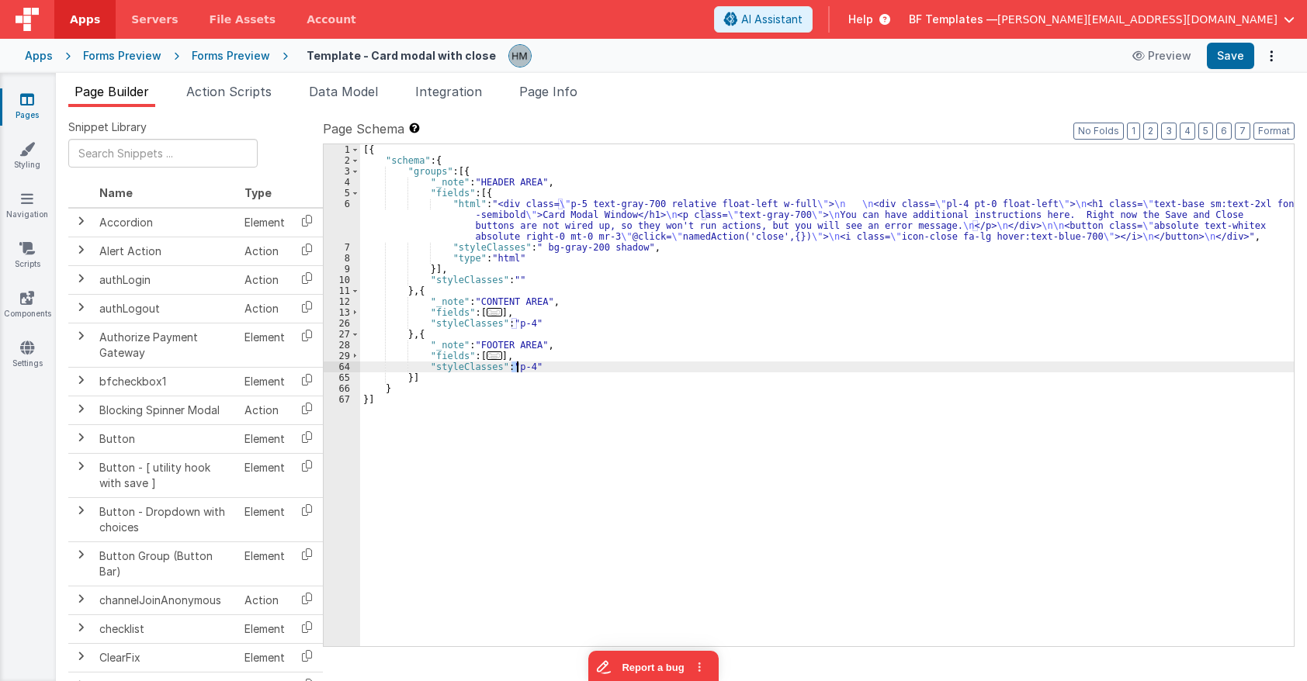
click at [517, 365] on div "[{ "schema" : { "groups" : [{ "_note" : "HEADER AREA" , "fields" : [{ "html" : …" at bounding box center [826, 406] width 933 height 524
click at [518, 320] on div "[{ "schema" : { "groups" : [{ "_note" : "HEADER AREA" , "fields" : [{ "html" : …" at bounding box center [826, 406] width 933 height 524
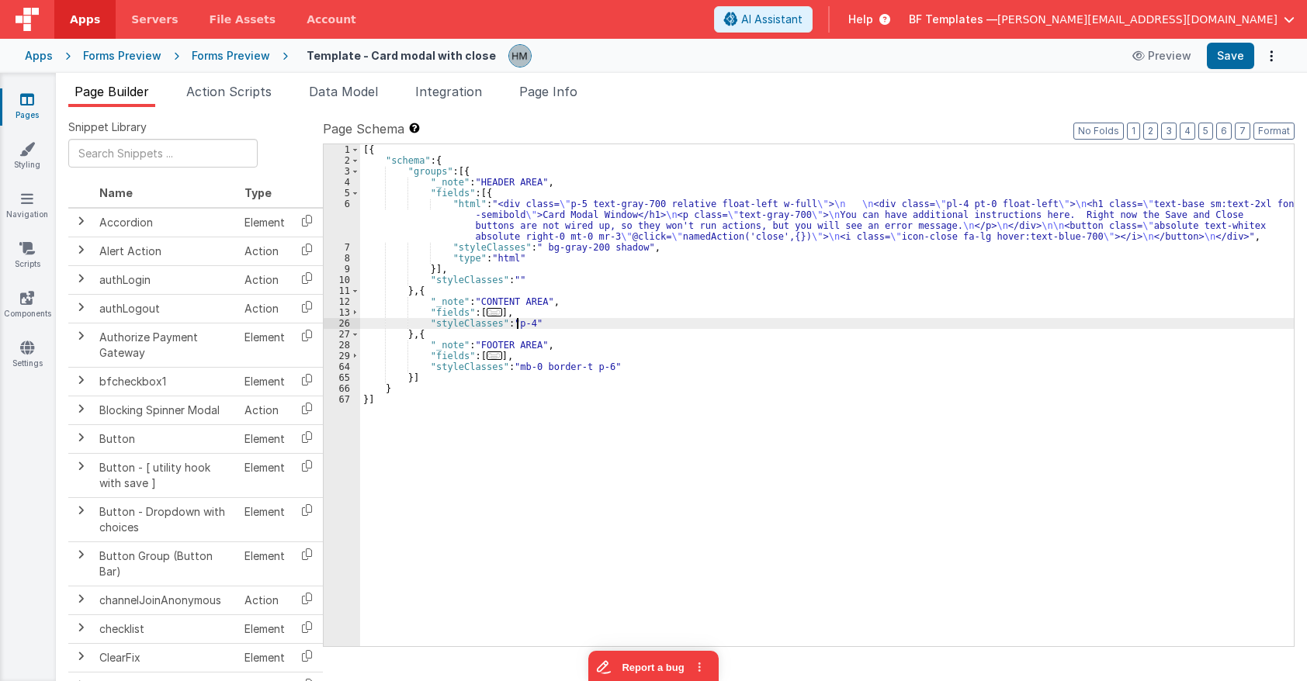
click at [518, 320] on div "[{ "schema" : { "groups" : [{ "_note" : "HEADER AREA" , "fields" : [{ "html" : …" at bounding box center [826, 406] width 933 height 524
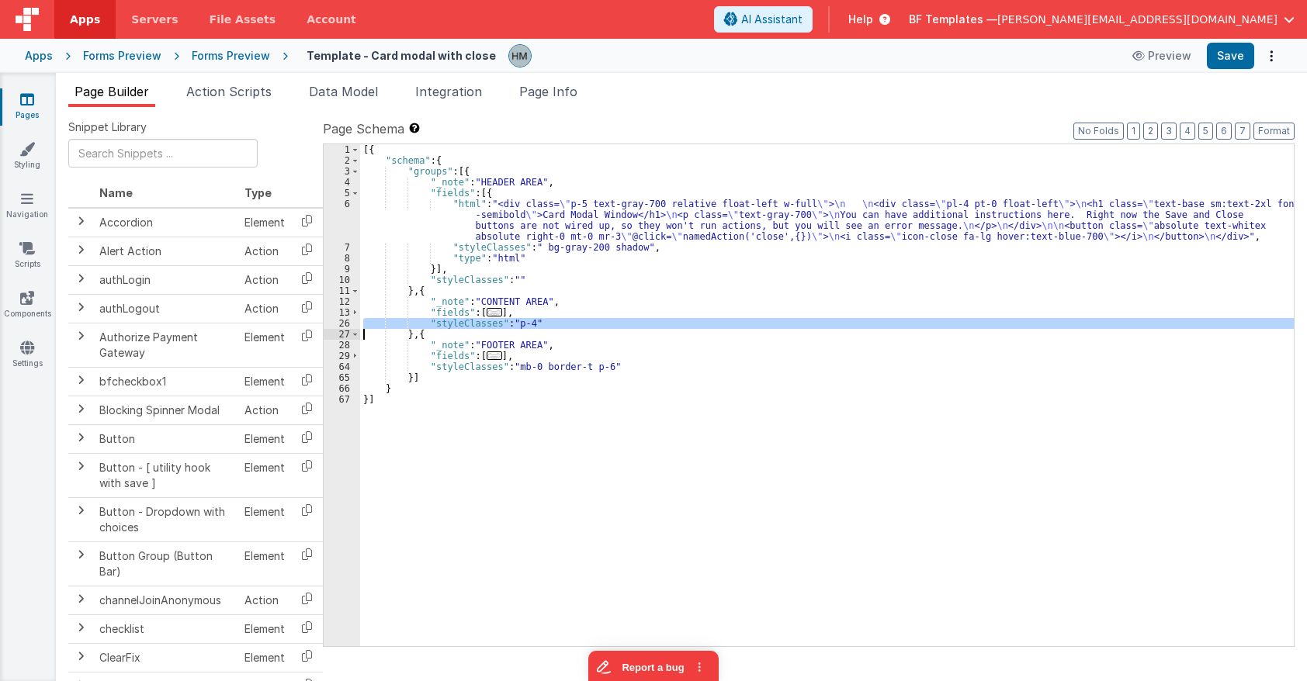
click at [518, 320] on div "[{ "schema" : { "groups" : [{ "_note" : "HEADER AREA" , "fields" : [{ "html" : …" at bounding box center [826, 406] width 933 height 524
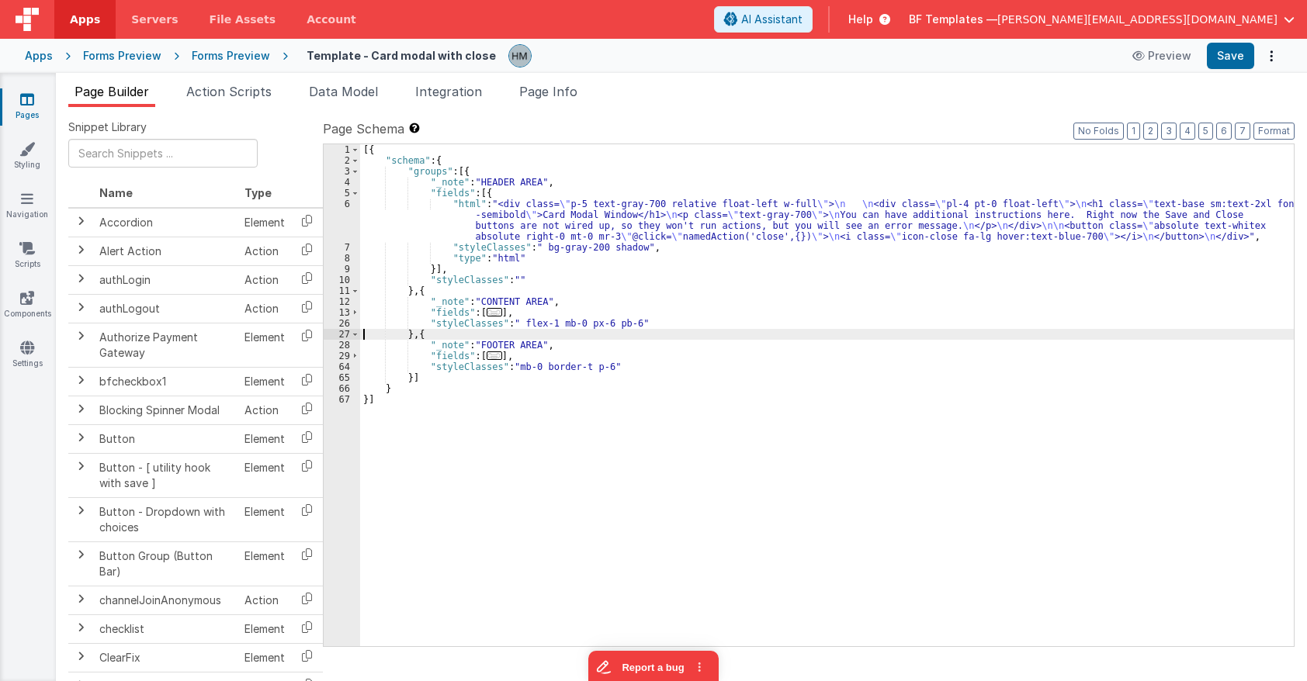
click at [490, 316] on span "..." at bounding box center [494, 312] width 16 height 9
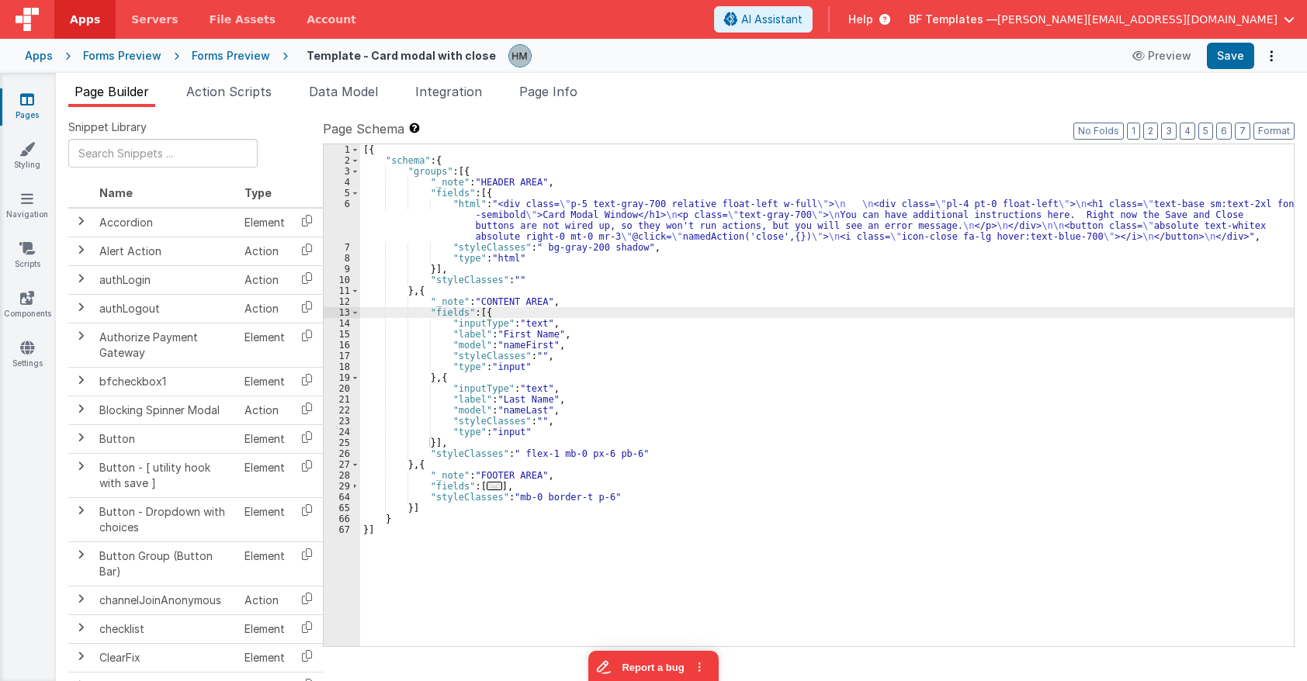
click at [479, 312] on div "[{ "schema" : { "groups" : [{ "_note" : "HEADER AREA" , "fields" : [{ "html" : …" at bounding box center [826, 406] width 933 height 524
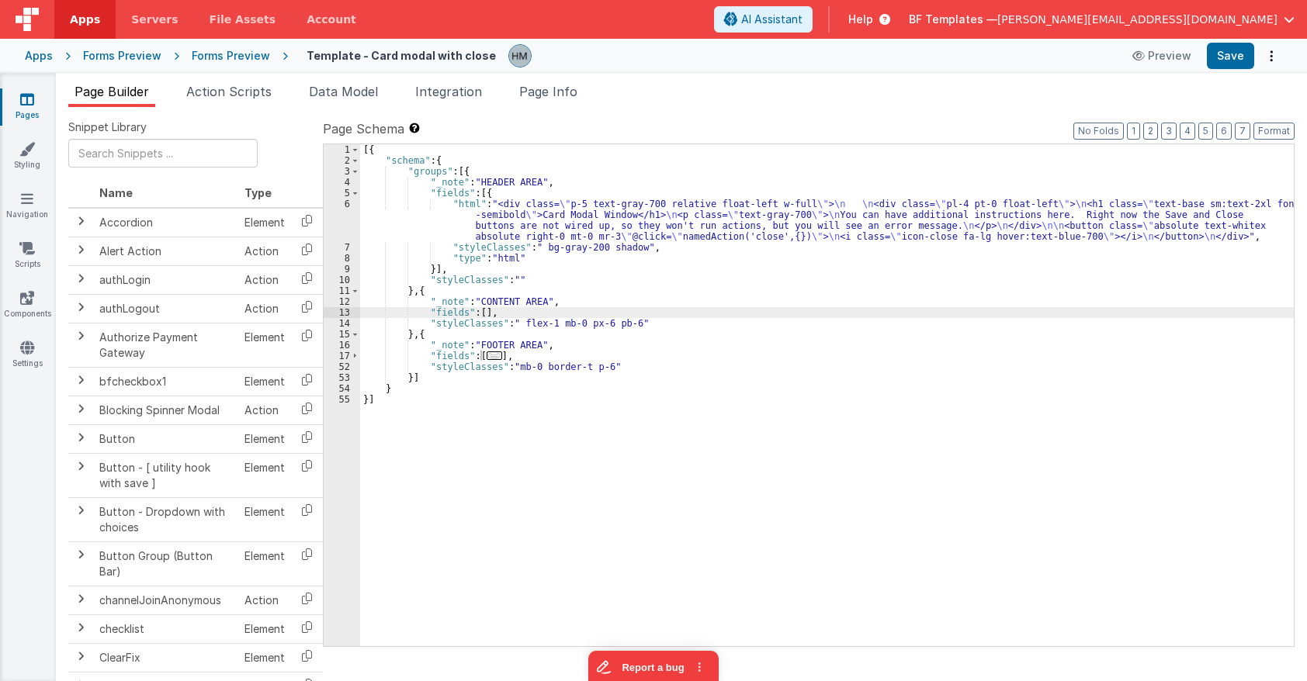
click at [448, 216] on div "[{ "schema" : { "groups" : [{ "_note" : "HEADER AREA" , "fields" : [{ "html" : …" at bounding box center [826, 406] width 933 height 524
click at [348, 206] on div "6" at bounding box center [342, 220] width 36 height 43
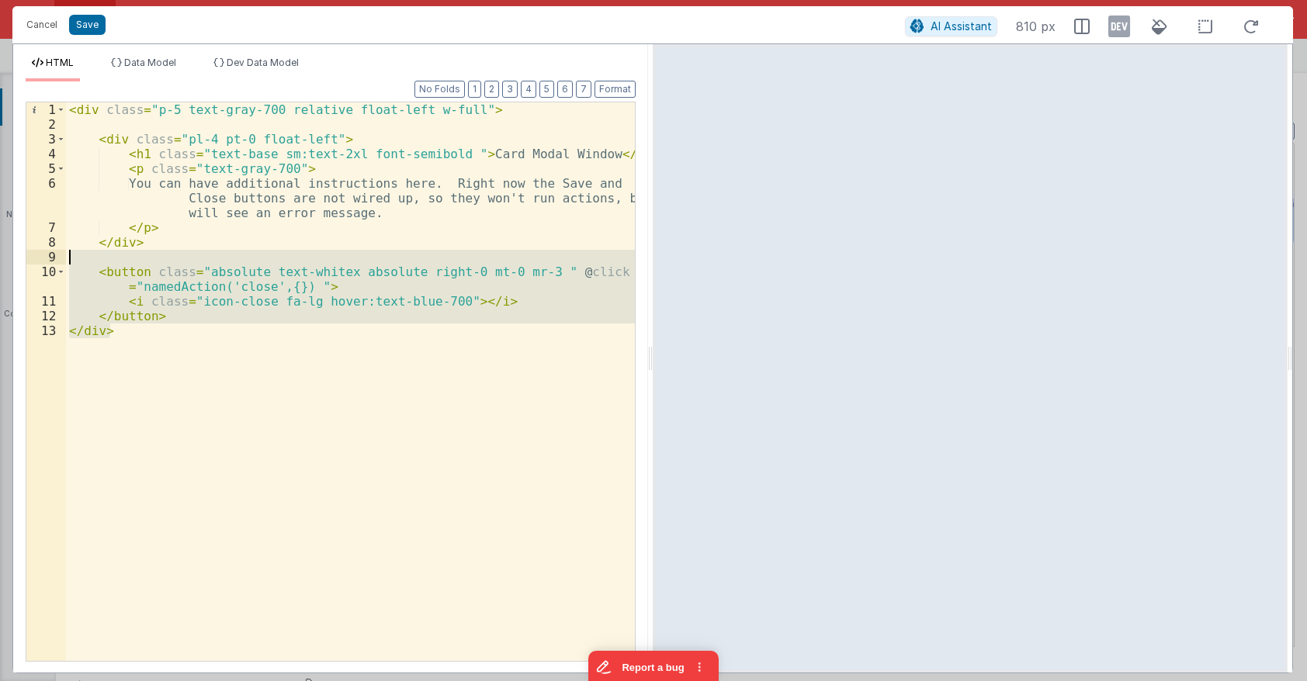
drag, startPoint x: 203, startPoint y: 347, endPoint x: 49, endPoint y: 263, distance: 175.7
click at [66, 263] on div "< div class = "p-5 text-gray-700 relative float-left w-full" > < div class = "p…" at bounding box center [350, 381] width 569 height 559
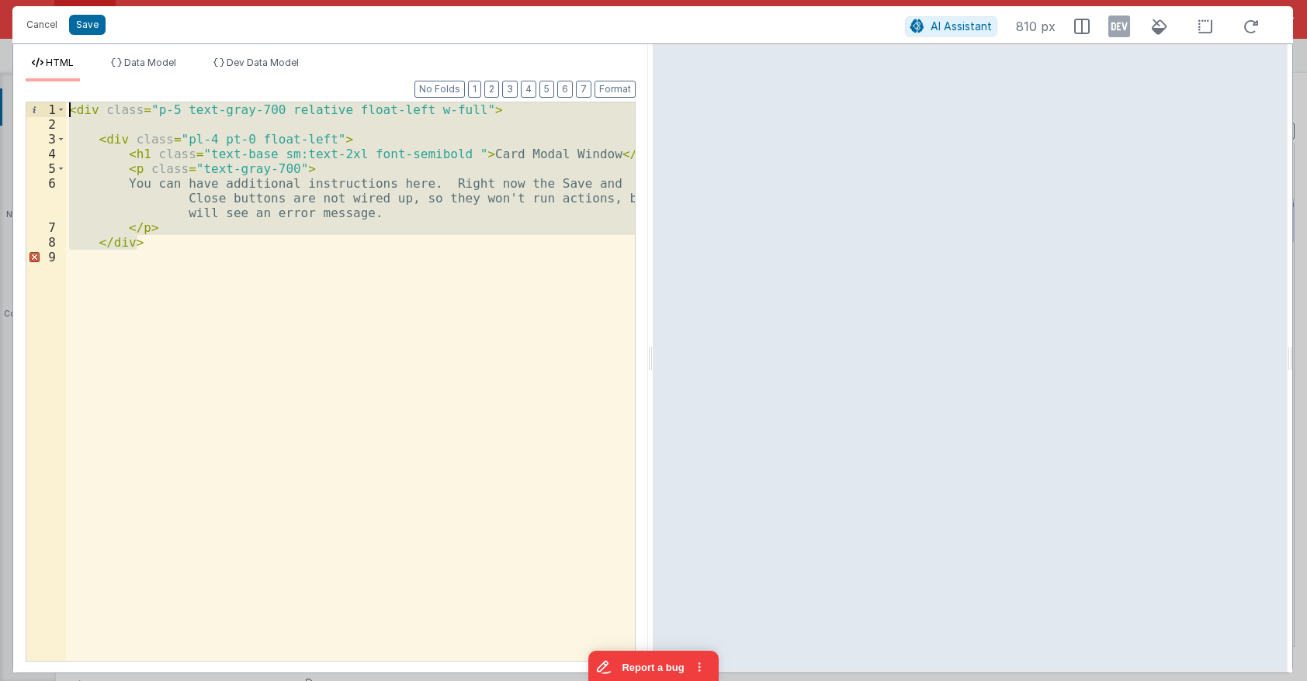
drag, startPoint x: 173, startPoint y: 246, endPoint x: -55, endPoint y: 70, distance: 288.2
click at [66, 102] on div "< div class = "p-5 text-gray-700 relative float-left w-full" > < div class = "p…" at bounding box center [350, 381] width 569 height 559
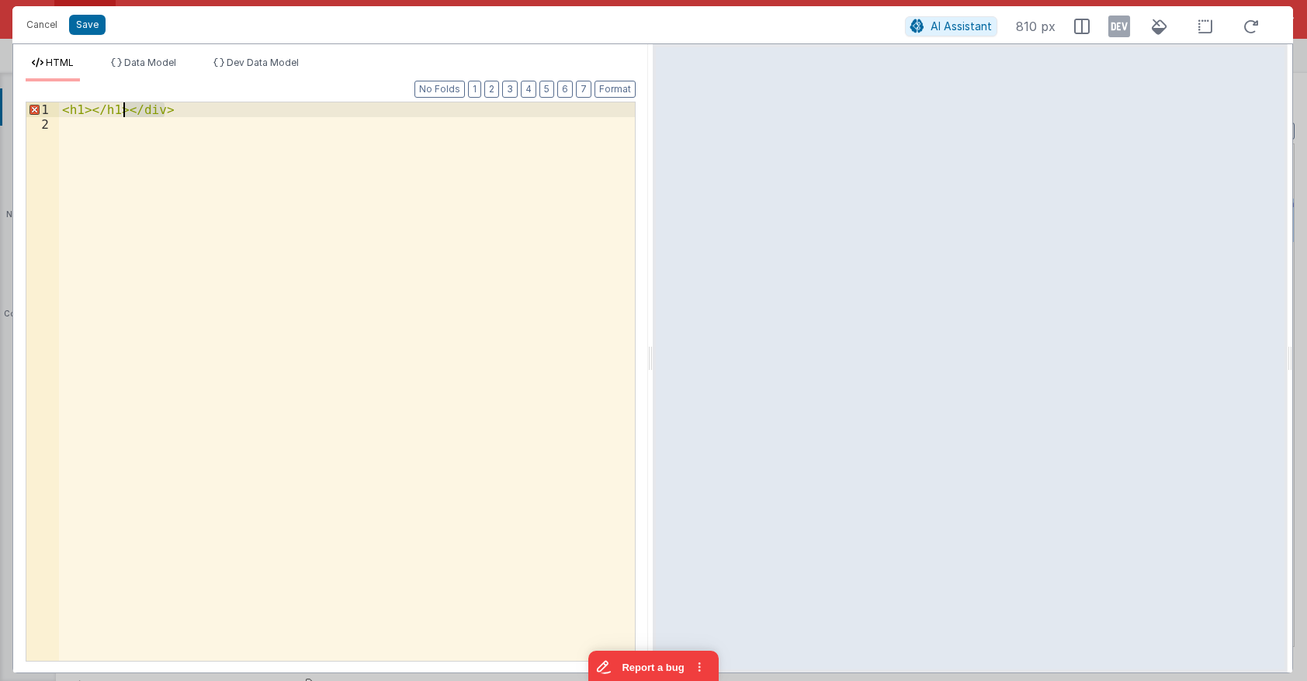
drag, startPoint x: 182, startPoint y: 113, endPoint x: 126, endPoint y: 103, distance: 56.8
click at [126, 103] on div "< h1 > </ h1 > </ div >" at bounding box center [347, 396] width 576 height 588
click at [83, 111] on div "< h1 > </ h1 >" at bounding box center [347, 396] width 576 height 588
click at [91, 113] on div "< h1 > </ h1 >" at bounding box center [347, 396] width 576 height 588
click at [85, 107] on div "< h1 > My Modal </ h1 >" at bounding box center [347, 396] width 576 height 588
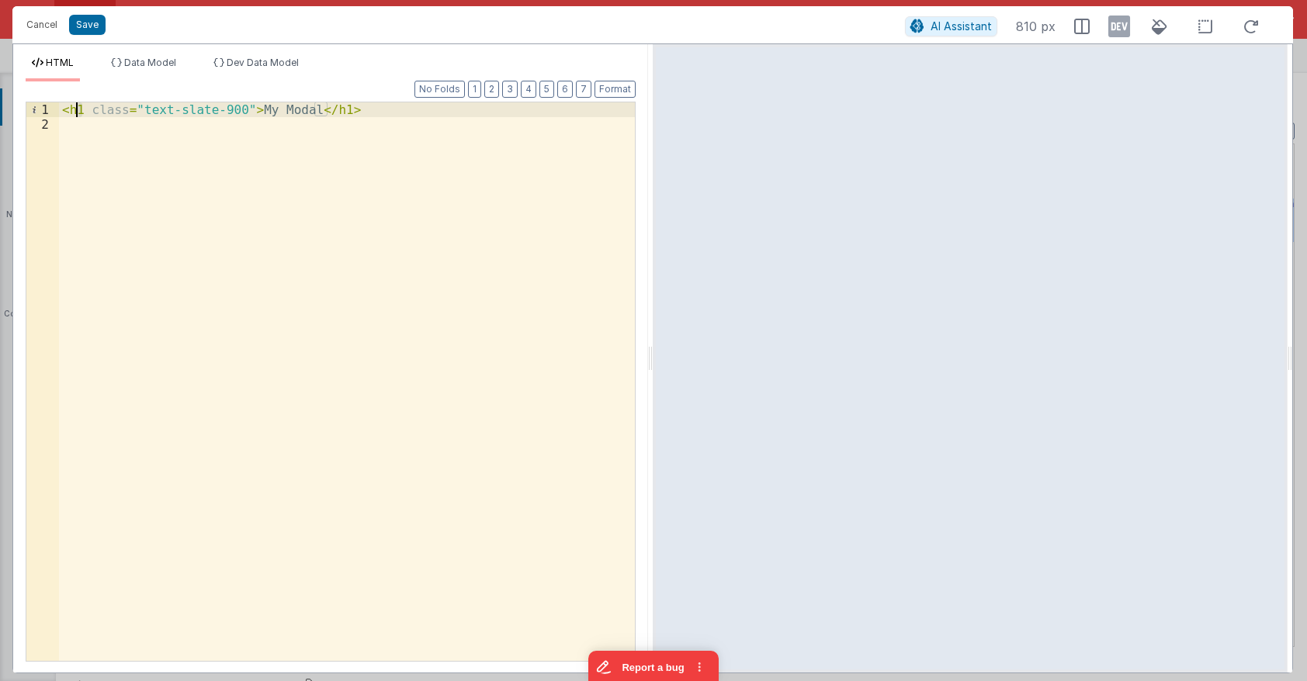
click at [77, 108] on div "< h1 class = "text-slate-900" > My Modal </ h1 >" at bounding box center [347, 396] width 576 height 588
click at [326, 110] on div "< h2 class = "text-slate-900" > My Modal </ h1 >" at bounding box center [347, 396] width 576 height 588
click at [417, 118] on div "< h2 class = "text-slate-900" > My Modal </ h2 >" at bounding box center [347, 396] width 576 height 588
click at [420, 131] on div "< h1 class = "text-slate-900" > My Modal </ h1 >" at bounding box center [347, 396] width 576 height 588
click at [418, 154] on div "< h1 class = "text-slate-900" > My Modal </ h1 >" at bounding box center [347, 396] width 576 height 588
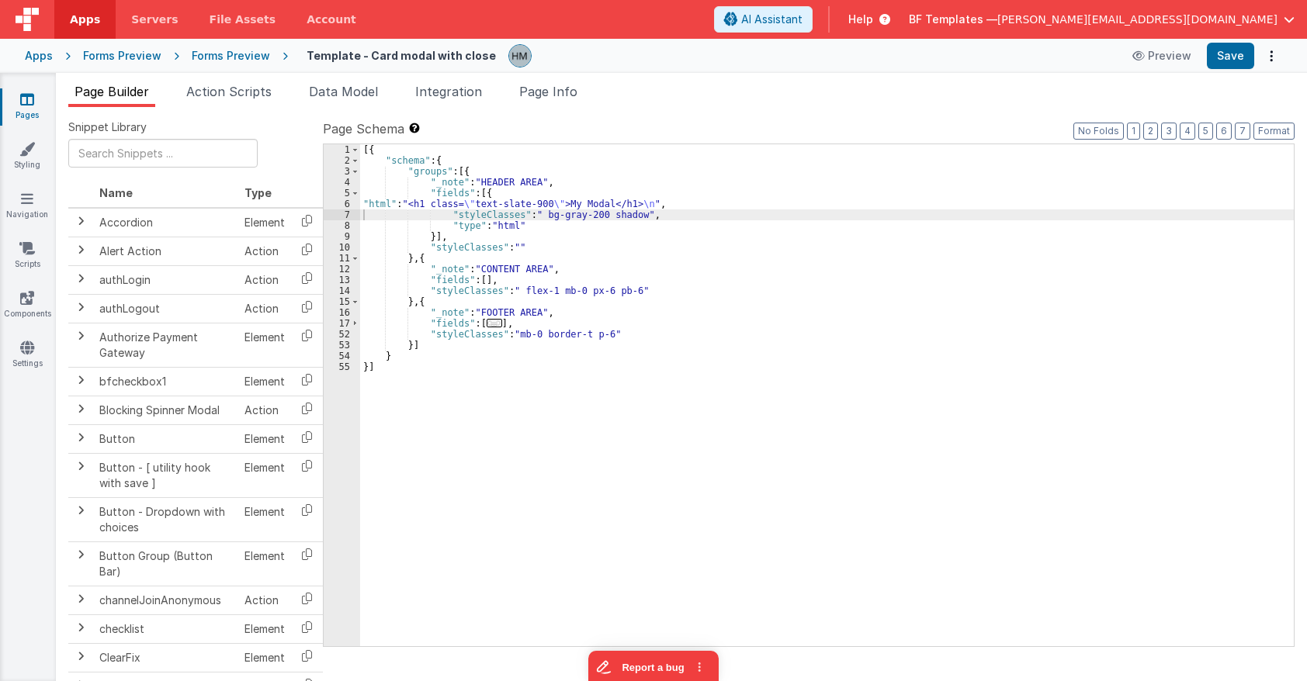
click at [528, 223] on div "[{ "schema" : { "groups" : [{ "_note" : "HEADER AREA" , "fields" : [{ "html" : …" at bounding box center [826, 406] width 933 height 524
drag, startPoint x: 536, startPoint y: 213, endPoint x: 628, endPoint y: 216, distance: 92.4
click at [628, 216] on div "[{ "schema" : { "groups" : [{ "_note" : "HEADER AREA" , "fields" : [{ "html" : …" at bounding box center [826, 406] width 933 height 524
click at [628, 216] on div "[{ "schema" : { "groups" : [{ "_note" : "HEADER AREA" , "fields" : [{ "html" : …" at bounding box center [826, 395] width 933 height 502
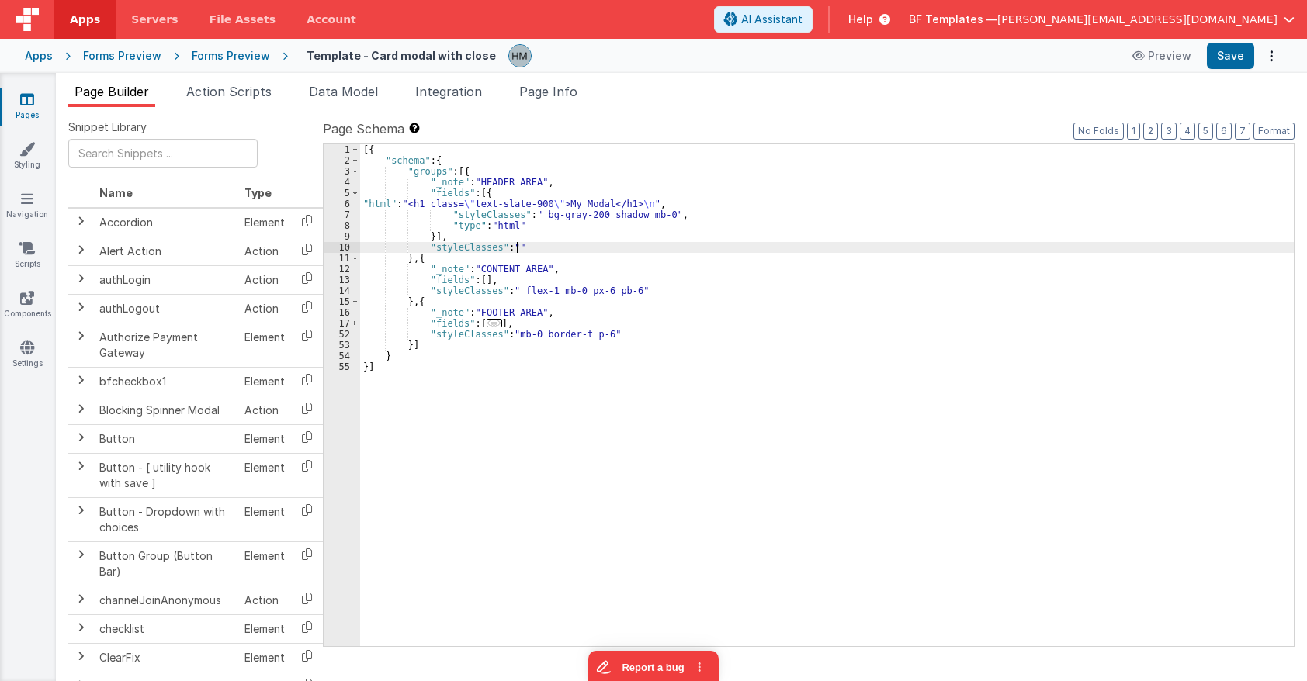
click at [515, 250] on div "[{ "schema" : { "groups" : [{ "_note" : "HEADER AREA" , "fields" : [{ "html" : …" at bounding box center [826, 406] width 933 height 524
click at [513, 244] on div "[{ "schema" : { "groups" : [{ "_note" : "HEADER AREA" , "fields" : [{ "html" : …" at bounding box center [826, 406] width 933 height 524
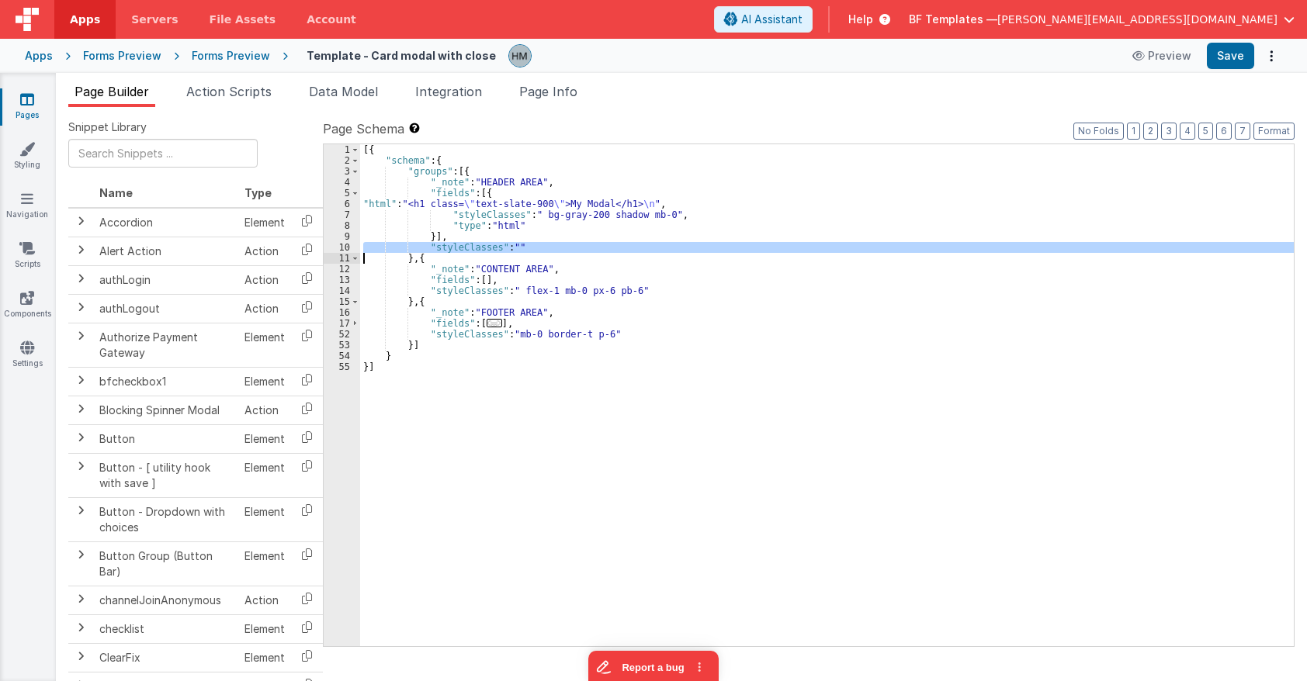
click at [513, 244] on div "[{ "schema" : { "groups" : [{ "_note" : "HEADER AREA" , "fields" : [{ "html" : …" at bounding box center [826, 406] width 933 height 524
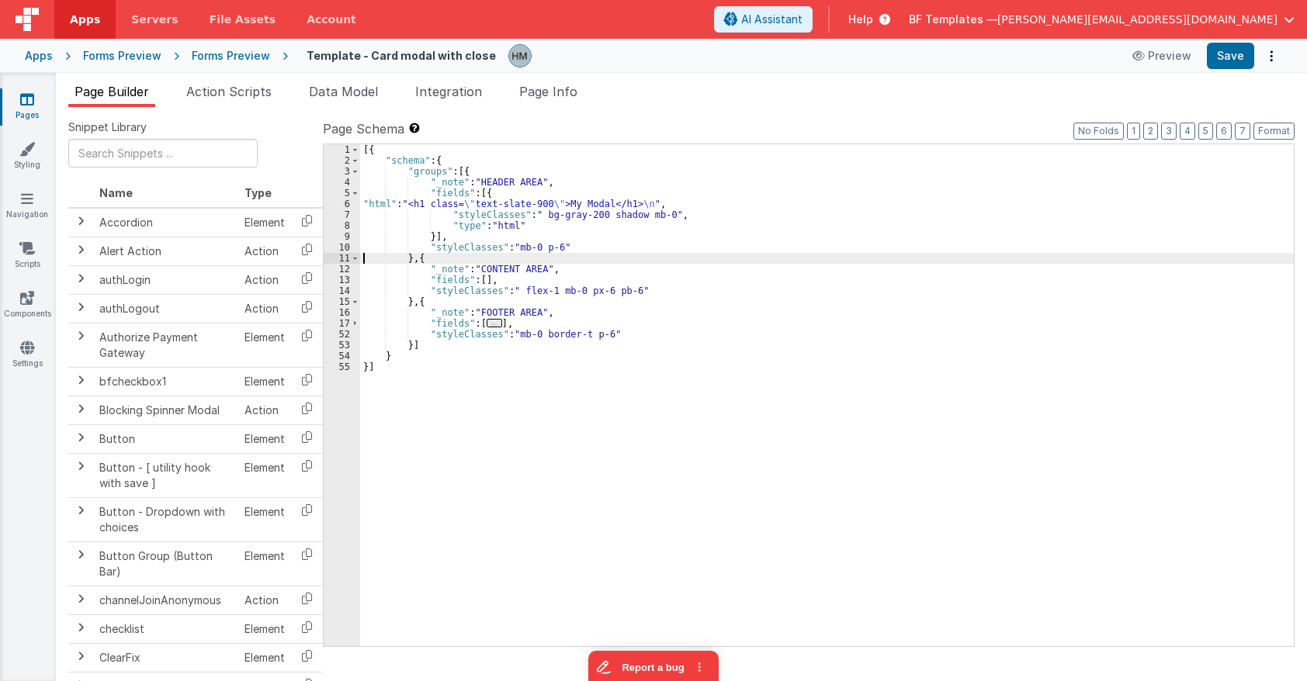
click at [581, 213] on div "[{ "schema" : { "groups" : [{ "_note" : "HEADER AREA" , "fields" : [{ "html" : …" at bounding box center [826, 406] width 933 height 524
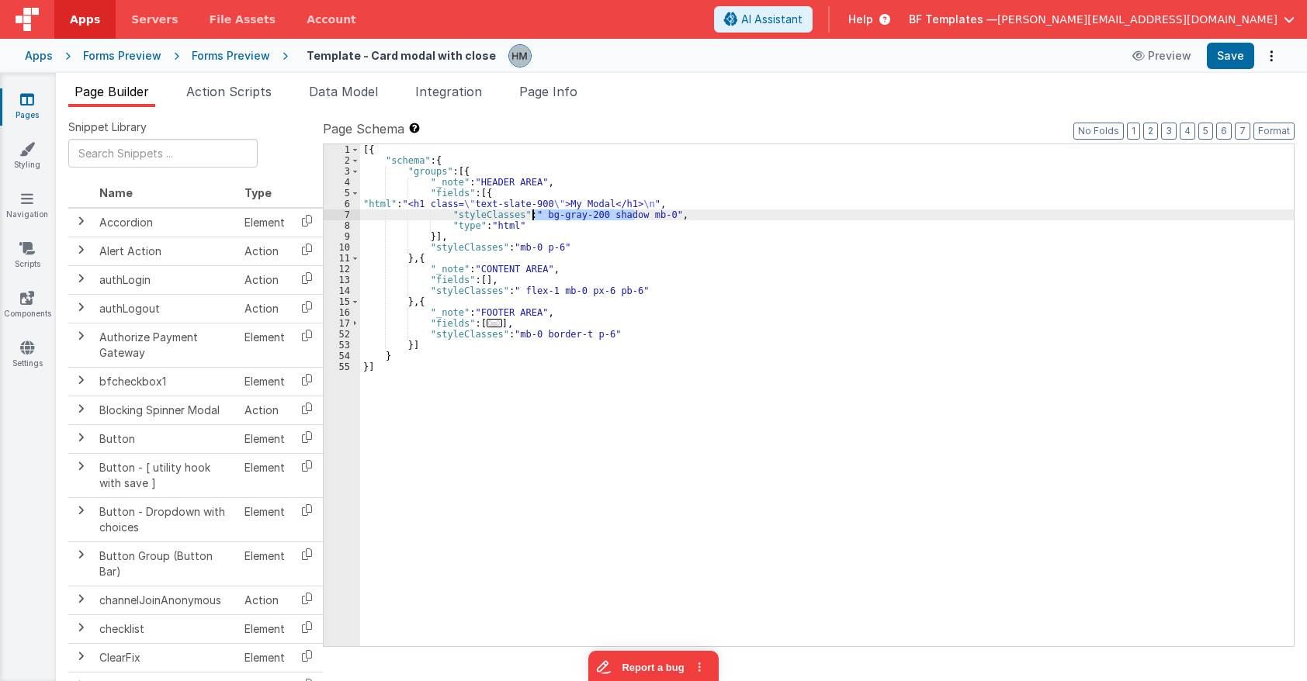
drag, startPoint x: 632, startPoint y: 211, endPoint x: 533, endPoint y: 213, distance: 99.3
click at [533, 213] on div "[{ "schema" : { "groups" : [{ "_note" : "HEADER AREA" , "fields" : [{ "html" : …" at bounding box center [826, 406] width 933 height 524
click at [606, 231] on div "[{ "schema" : { "groups" : [{ "_note" : "HEADER AREA" , "fields" : [{ "html" : …" at bounding box center [826, 406] width 933 height 524
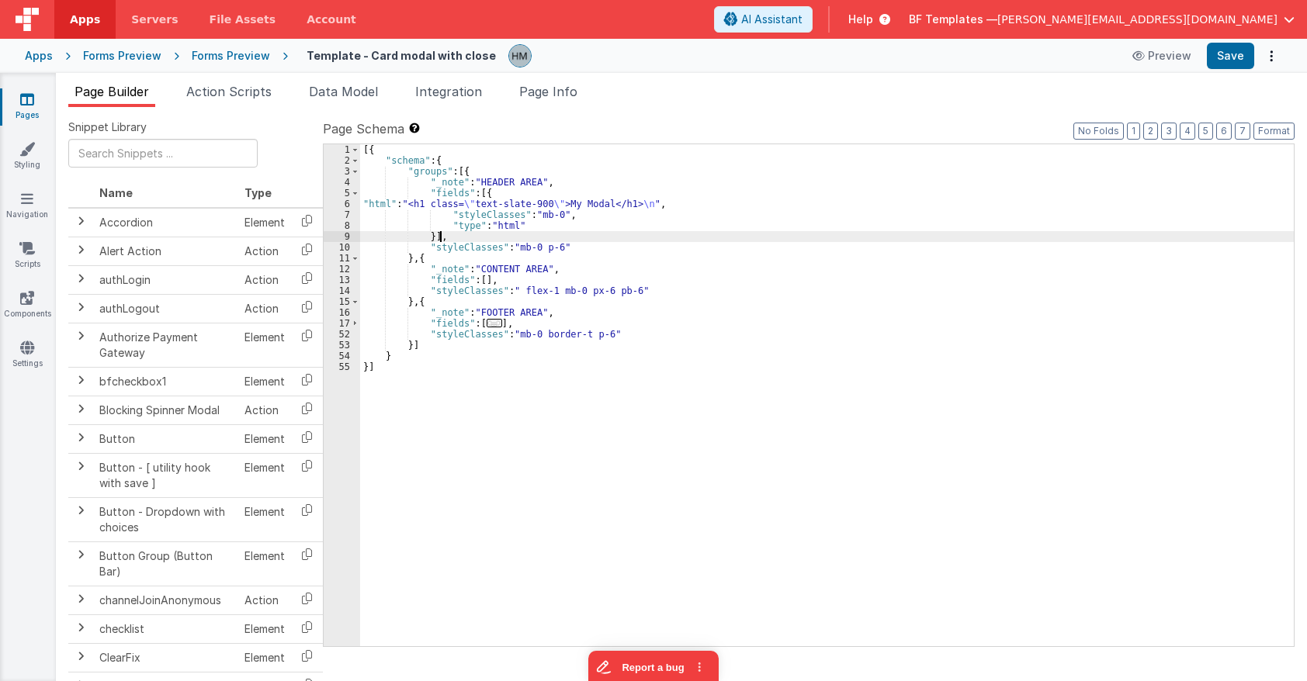
drag, startPoint x: 604, startPoint y: 234, endPoint x: 610, endPoint y: 260, distance: 26.9
click at [607, 251] on div "[{ "schema" : { "groups" : [{ "_note" : "HEADER AREA" , "fields" : [{ "html" : …" at bounding box center [826, 406] width 933 height 524
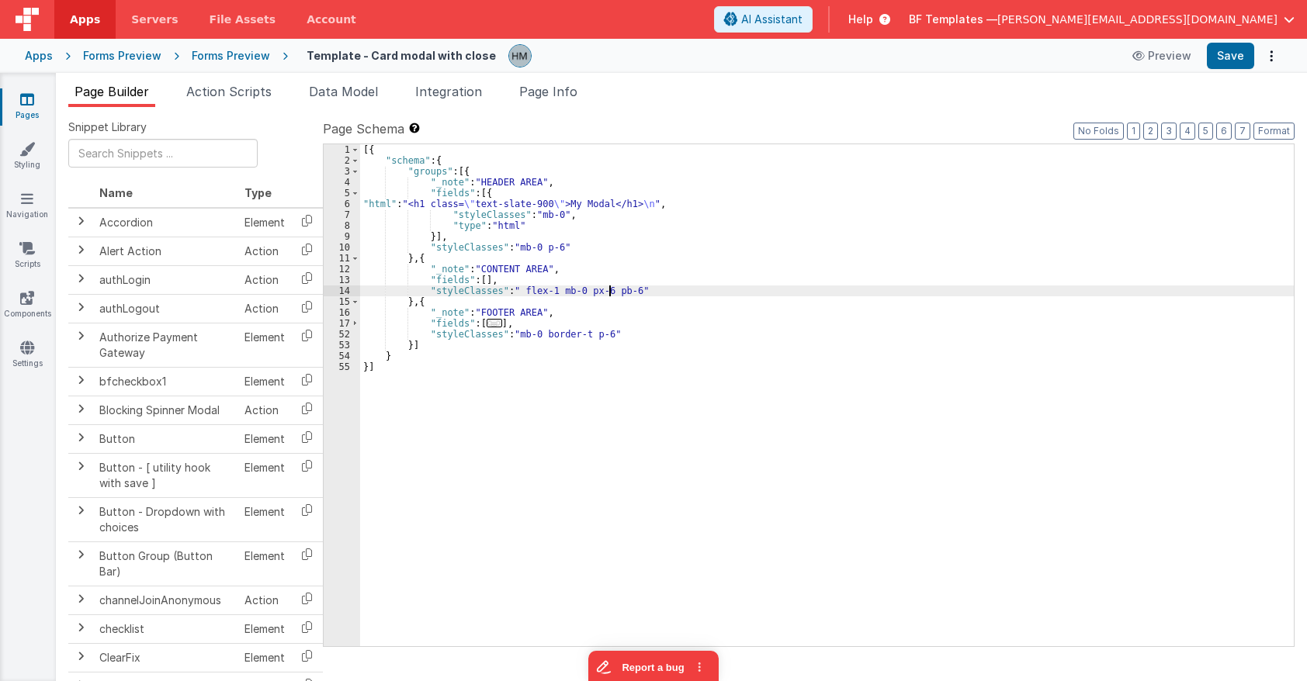
click at [607, 286] on div "[{ "schema" : { "groups" : [{ "_note" : "HEADER AREA" , "fields" : [{ "html" : …" at bounding box center [826, 406] width 933 height 524
click at [213, 153] on input "text" at bounding box center [162, 153] width 189 height 29
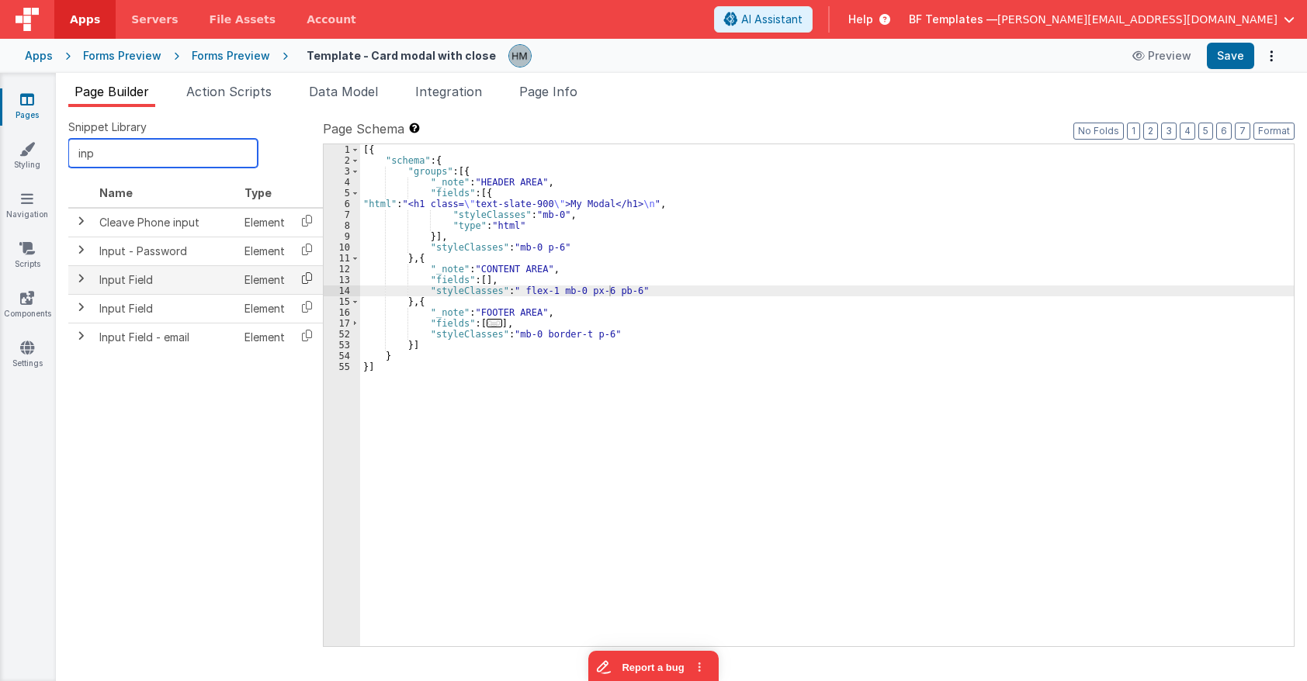
type input "inp"
click at [309, 275] on icon at bounding box center [307, 278] width 32 height 24
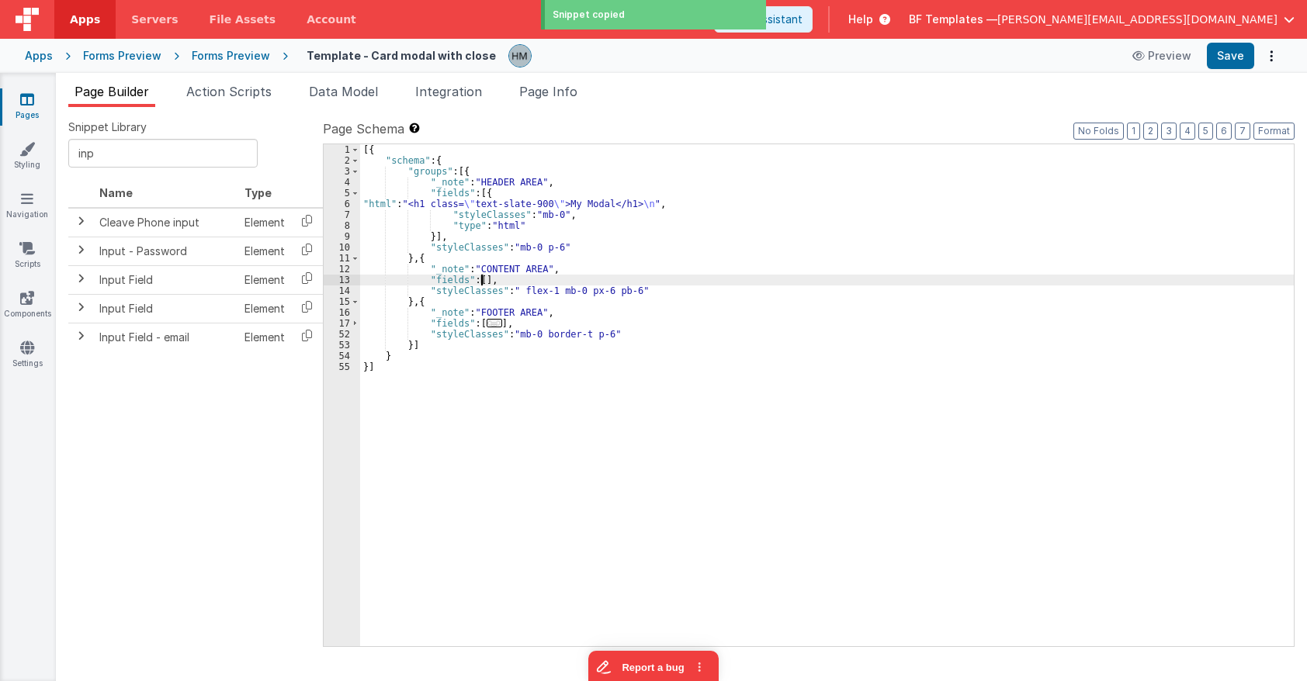
click at [480, 282] on div "[{ "schema" : { "groups" : [{ "_note" : "HEADER AREA" , "fields" : [{ "html" : …" at bounding box center [826, 406] width 933 height 524
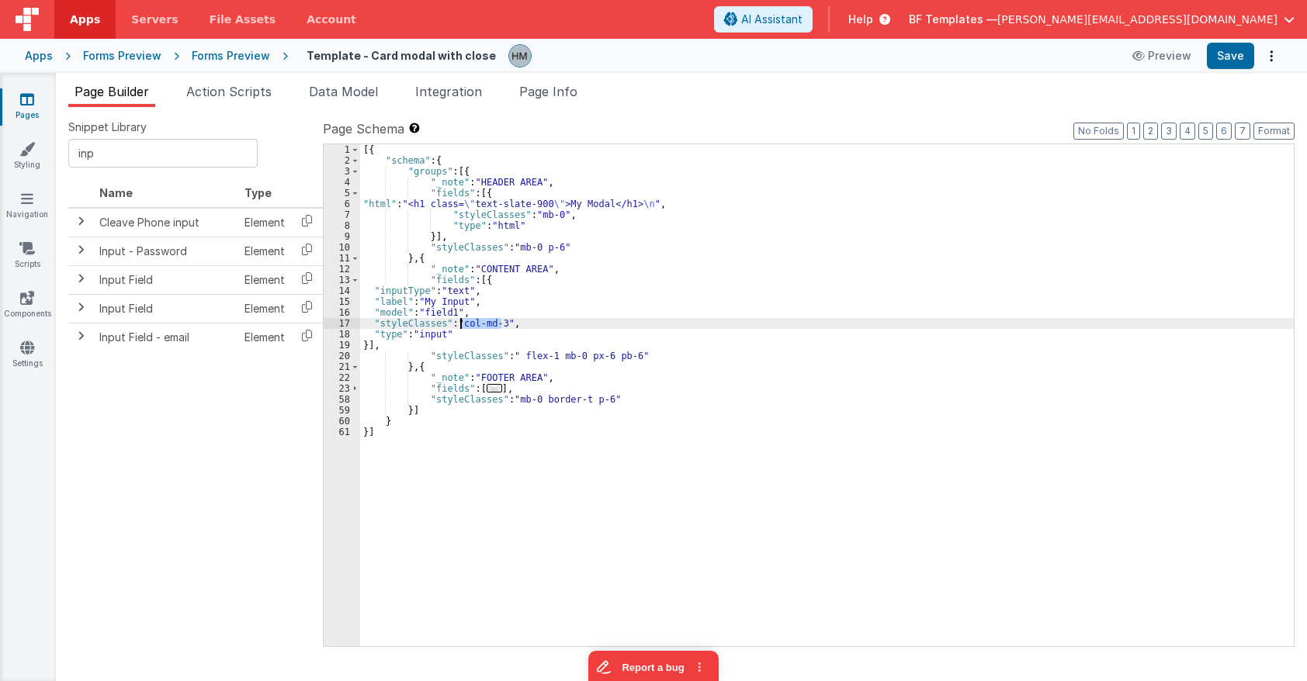
drag, startPoint x: 502, startPoint y: 324, endPoint x: 462, endPoint y: 326, distance: 40.4
click at [462, 326] on div "[{ "schema" : { "groups" : [{ "_note" : "HEADER AREA" , "fields" : [{ "html" : …" at bounding box center [826, 406] width 933 height 524
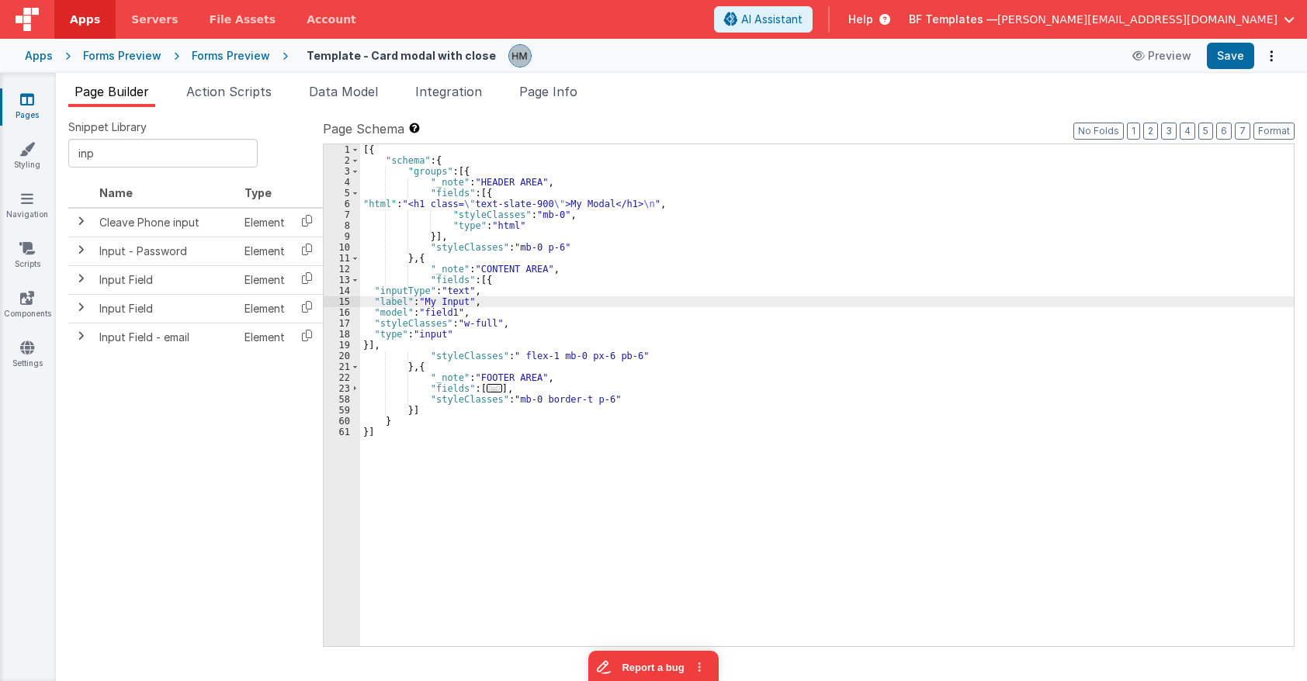
click at [463, 299] on div "[{ "schema" : { "groups" : [{ "_note" : "HEADER AREA" , "fields" : [{ "html" : …" at bounding box center [826, 406] width 933 height 524
click at [1162, 133] on button "Format" at bounding box center [1273, 131] width 41 height 17
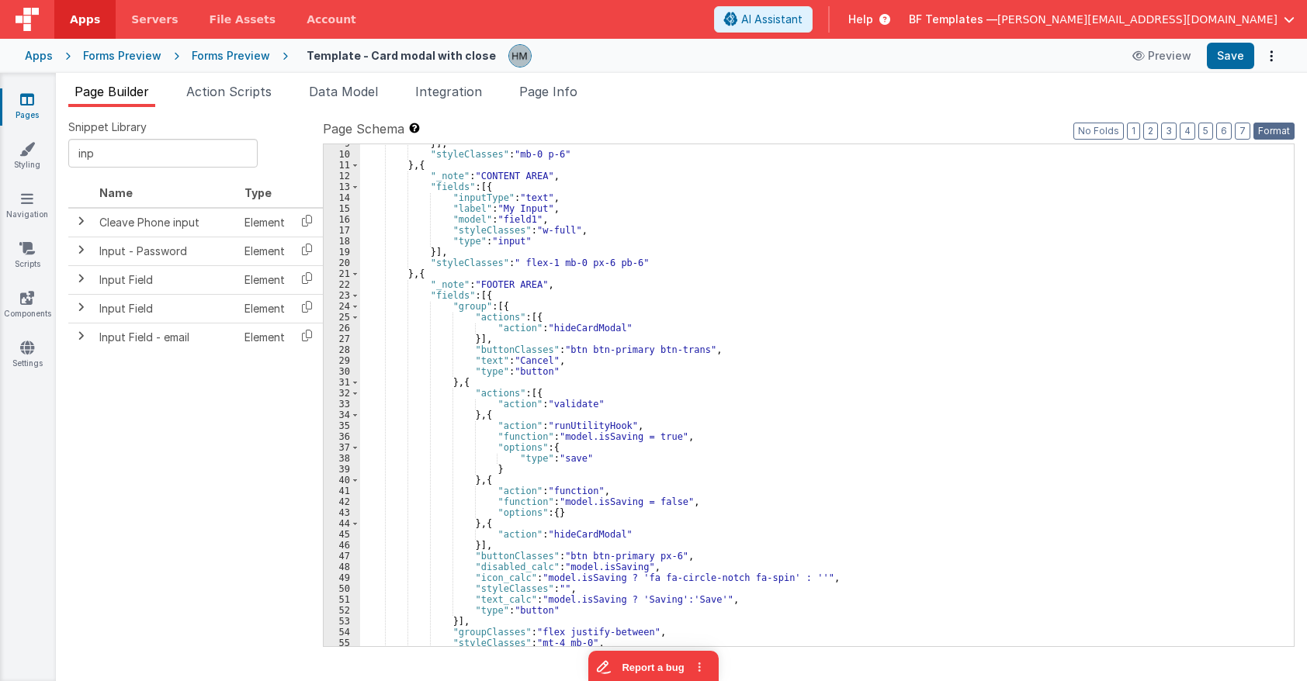
scroll to position [161, 0]
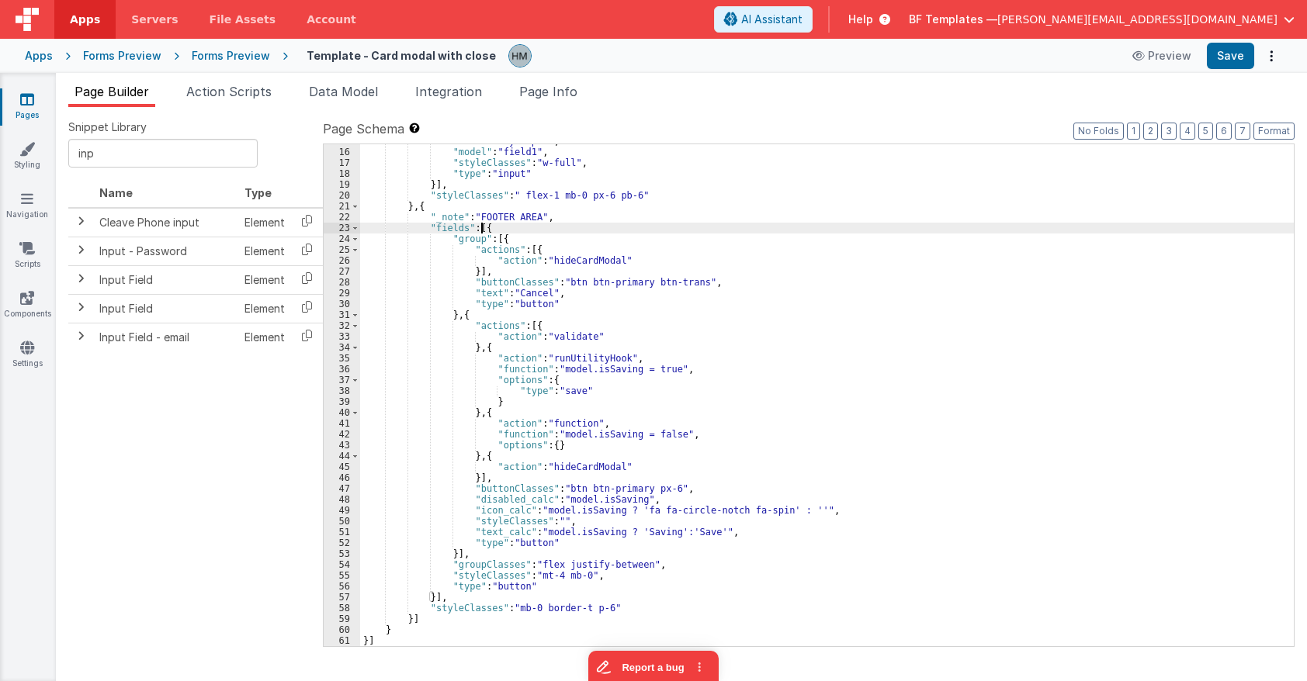
click at [480, 230] on div ""label" : "My Input" , "model" : "field1" , "styleClasses" : "w-full" , "type" …" at bounding box center [826, 398] width 933 height 524
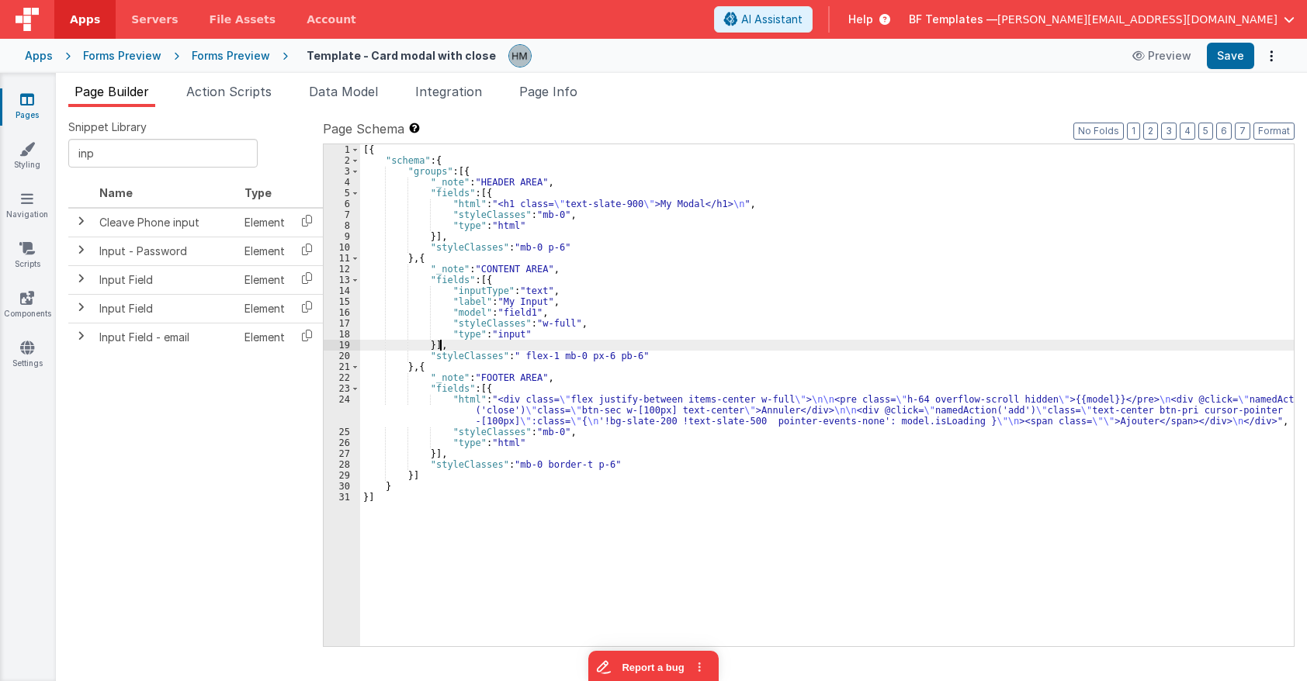
click at [641, 344] on div "[{ "schema" : { "groups" : [{ "_note" : "HEADER AREA" , "fields" : [{ "html" : …" at bounding box center [826, 406] width 933 height 524
click at [420, 409] on div "[{ "schema" : { "groups" : [{ "_note" : "HEADER AREA" , "fields" : [{ "html" : …" at bounding box center [826, 406] width 933 height 524
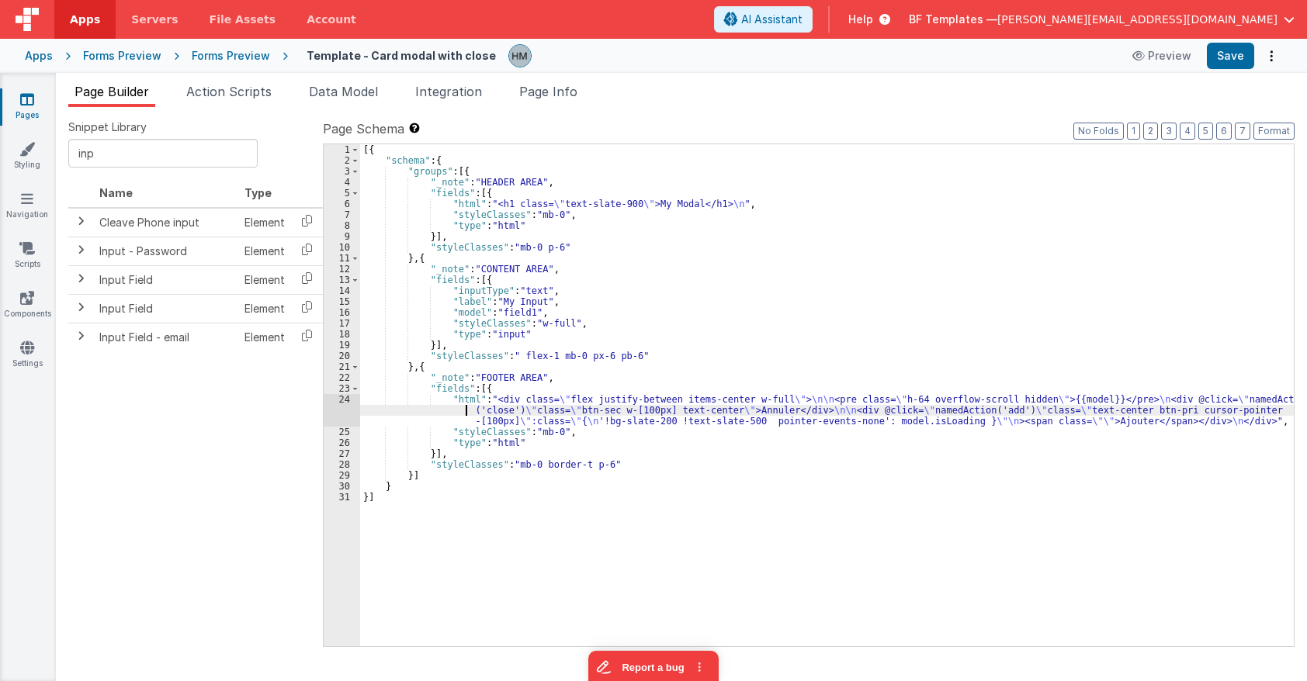
click at [348, 401] on div "24" at bounding box center [342, 410] width 36 height 33
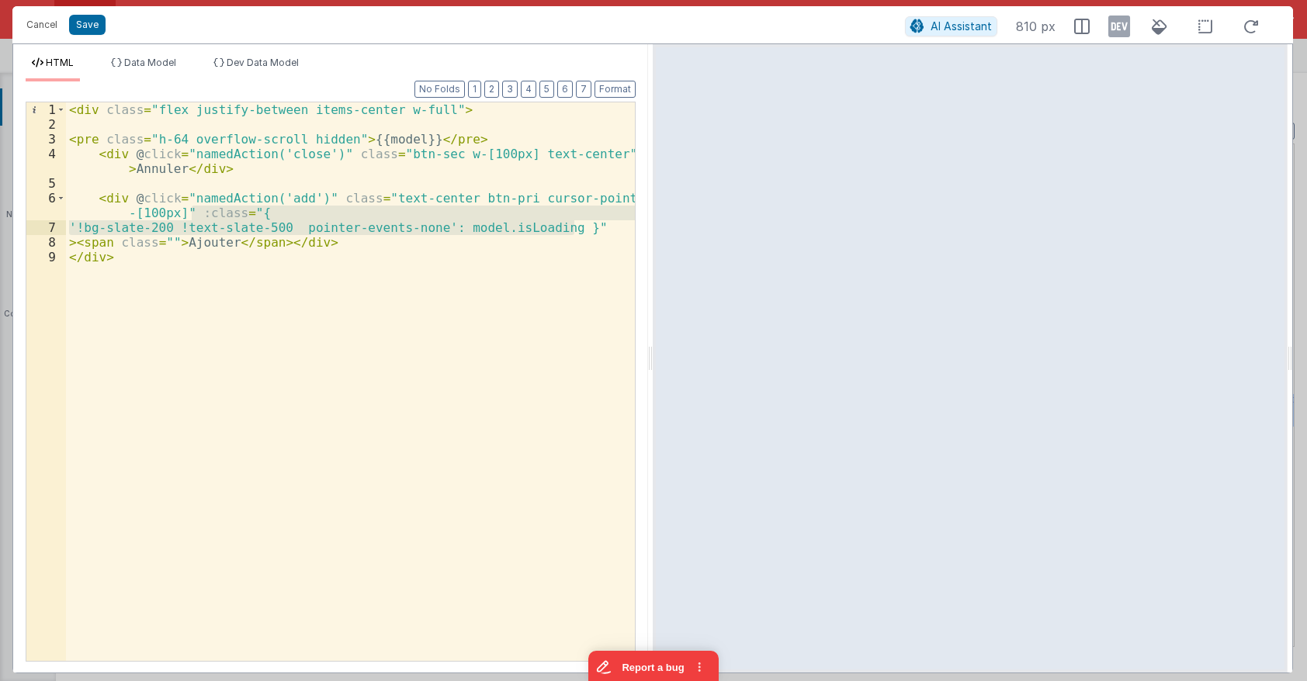
drag, startPoint x: 193, startPoint y: 213, endPoint x: 584, endPoint y: 227, distance: 391.3
click at [584, 227] on div "< div class = "flex justify-between items-center w-full" > < pre class = "h-64 …" at bounding box center [350, 396] width 569 height 588
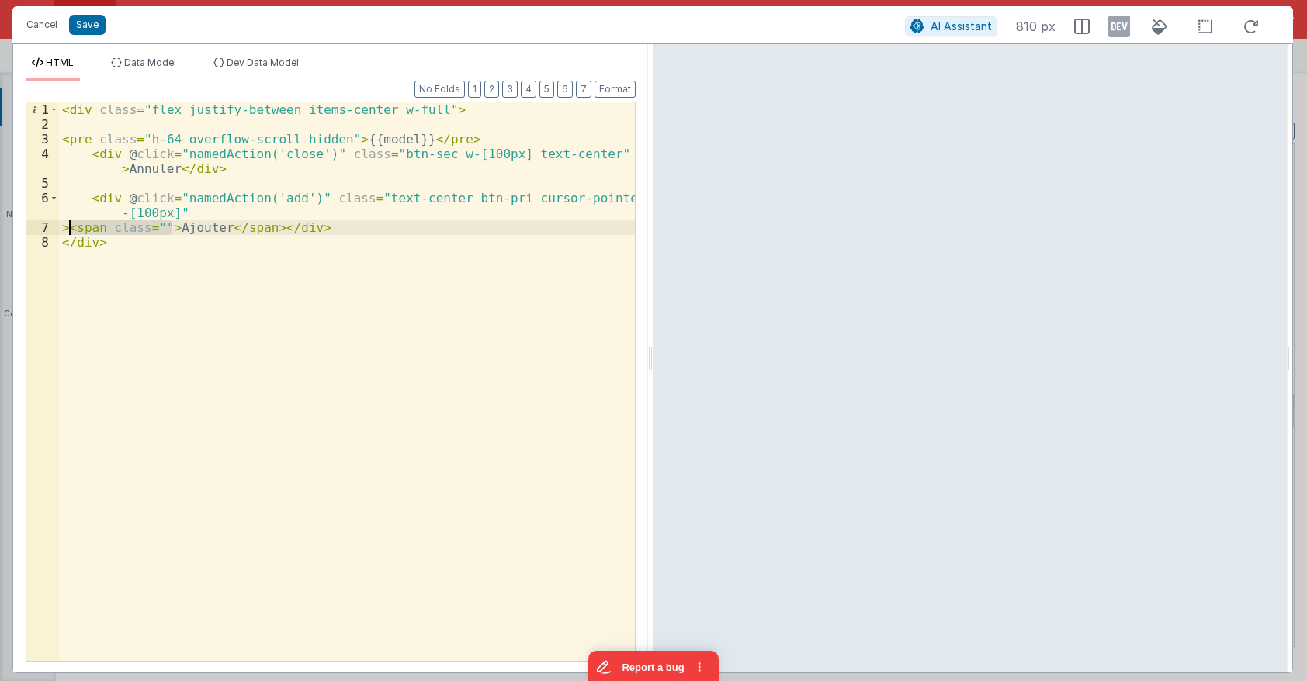
drag, startPoint x: 171, startPoint y: 229, endPoint x: 70, endPoint y: 234, distance: 101.7
click at [70, 234] on div "< div class = "flex justify-between items-center w-full" > < pre class = "h-64 …" at bounding box center [347, 396] width 576 height 588
drag, startPoint x: 118, startPoint y: 228, endPoint x: 164, endPoint y: 227, distance: 45.8
click at [164, 227] on div "< div class = "flex justify-between items-center w-full" > < pre class = "h-64 …" at bounding box center [347, 396] width 576 height 588
click at [239, 234] on div "< div class = "flex justify-between items-center w-full" > < pre class = "h-64 …" at bounding box center [347, 396] width 576 height 588
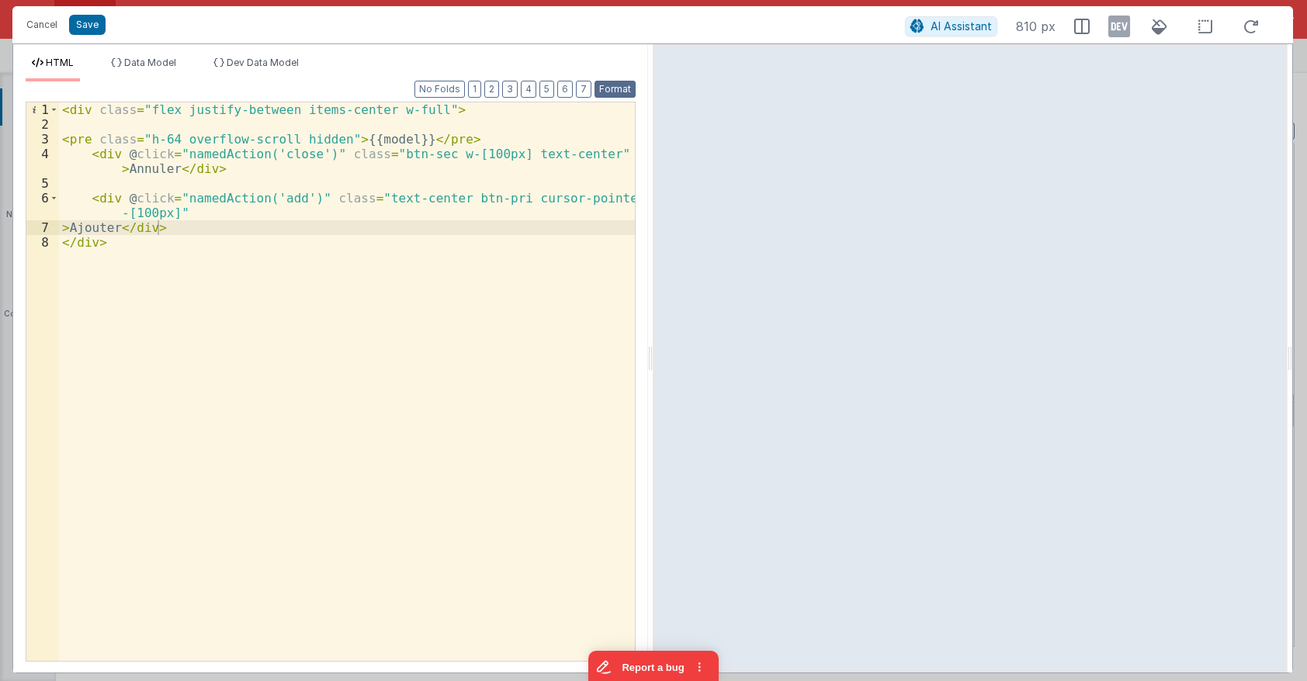
click at [616, 88] on button "Format" at bounding box center [614, 89] width 41 height 17
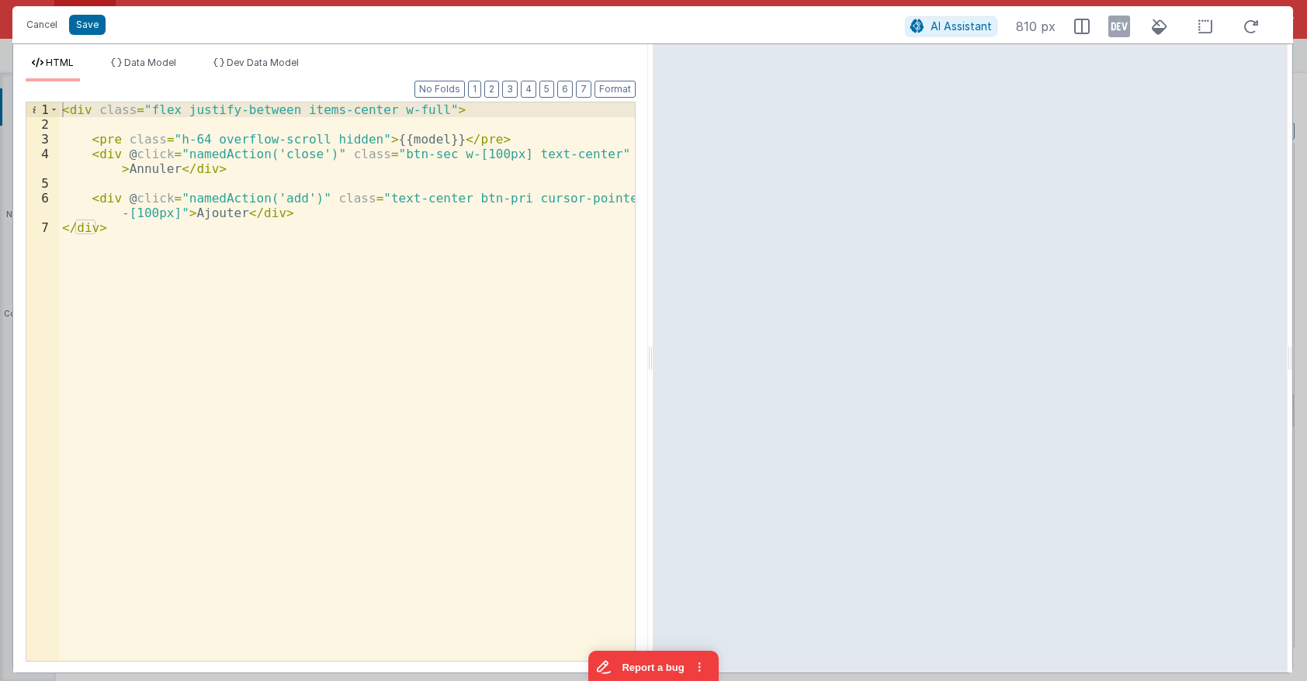
click at [209, 217] on div "< div class = "flex justify-between items-center w-full" > < pre class = "h-64 …" at bounding box center [347, 396] width 576 height 588
click at [279, 194] on div "< div class = "flex justify-between items-center w-full" > < pre class = "h-64 …" at bounding box center [347, 396] width 576 height 588
click at [157, 169] on div "< div class = "flex justify-between items-center w-full" > < pre class = "h-64 …" at bounding box center [347, 396] width 576 height 588
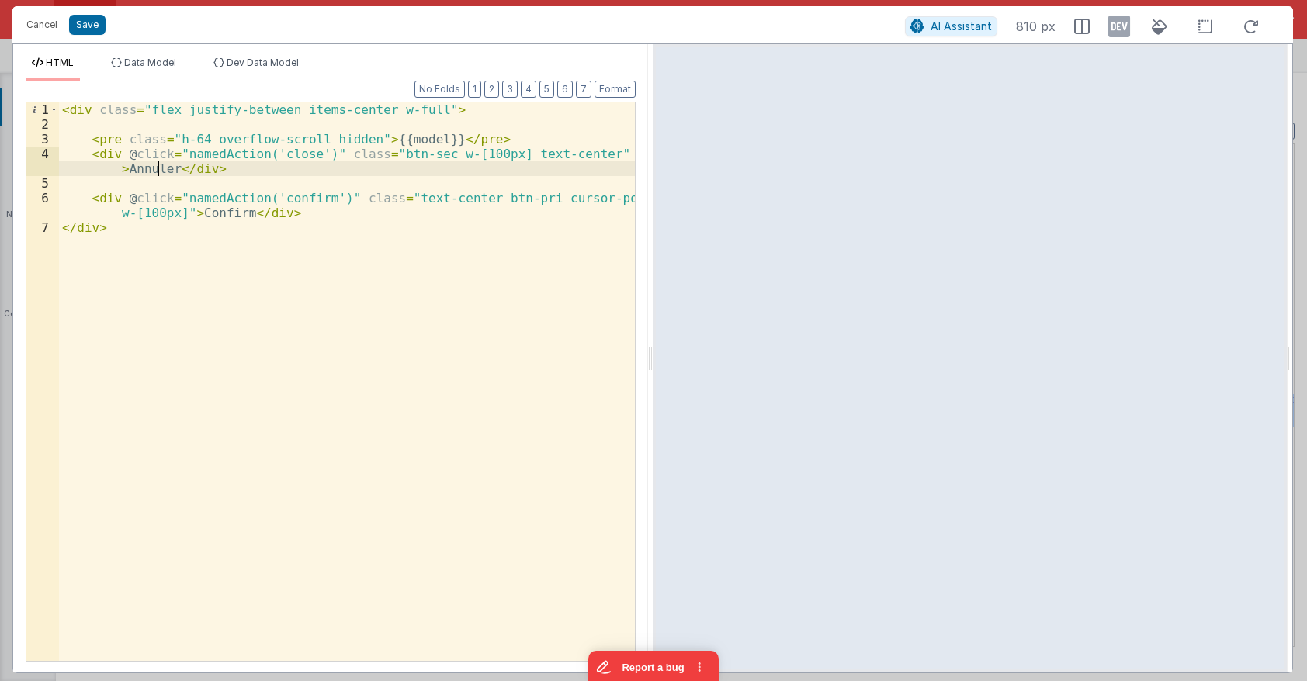
click at [157, 169] on div "< div class = "flex justify-between items-center w-full" > < pre class = "h-64 …" at bounding box center [347, 396] width 576 height 588
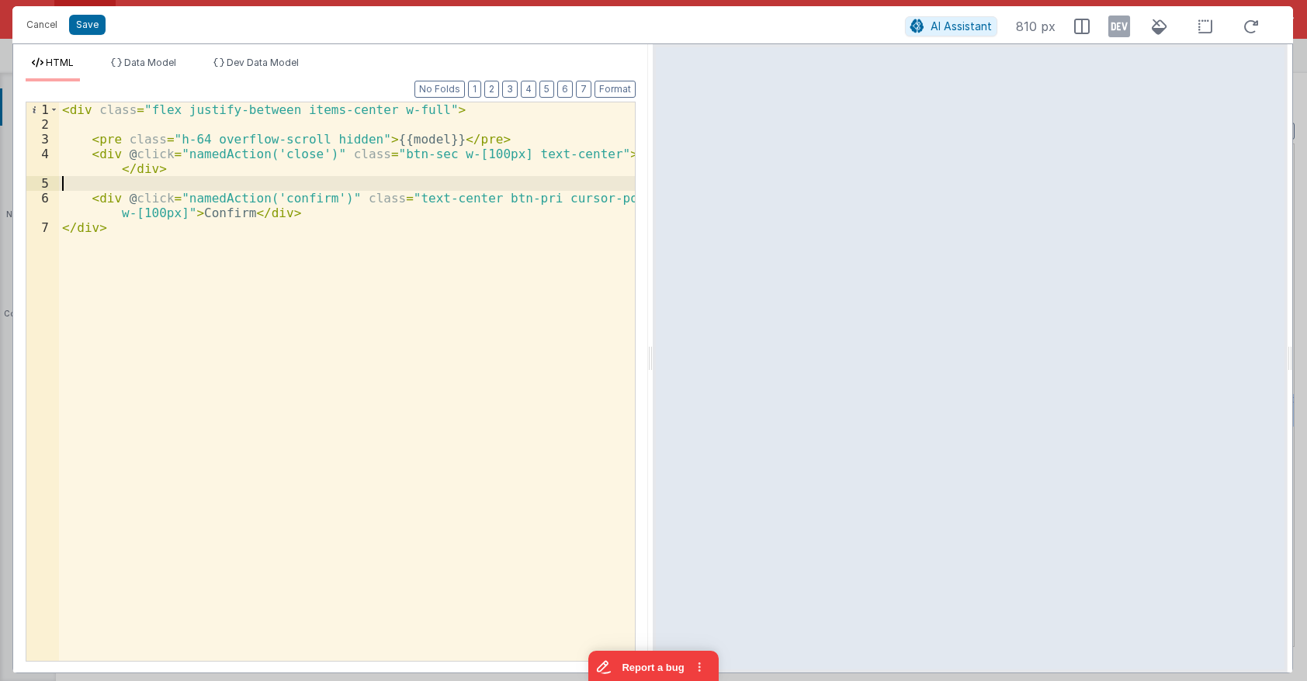
click at [251, 178] on div "< div class = "flex justify-between items-center w-full" > < pre class = "h-64 …" at bounding box center [347, 396] width 576 height 588
click at [397, 138] on div "< div class = "flex justify-between items-center w-full" > < pre class = "h-64 …" at bounding box center [347, 396] width 576 height 588
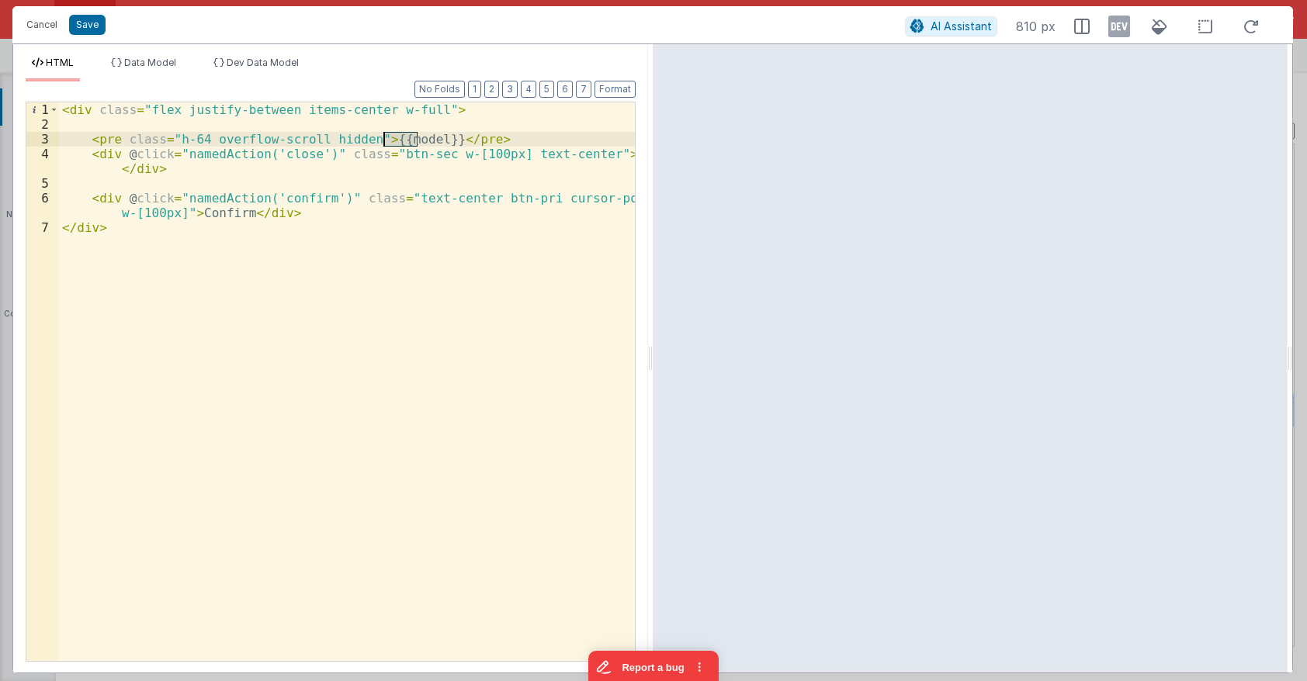
click at [397, 138] on div "< div class = "flex justify-between items-center w-full" > < pre class = "h-64 …" at bounding box center [347, 396] width 576 height 588
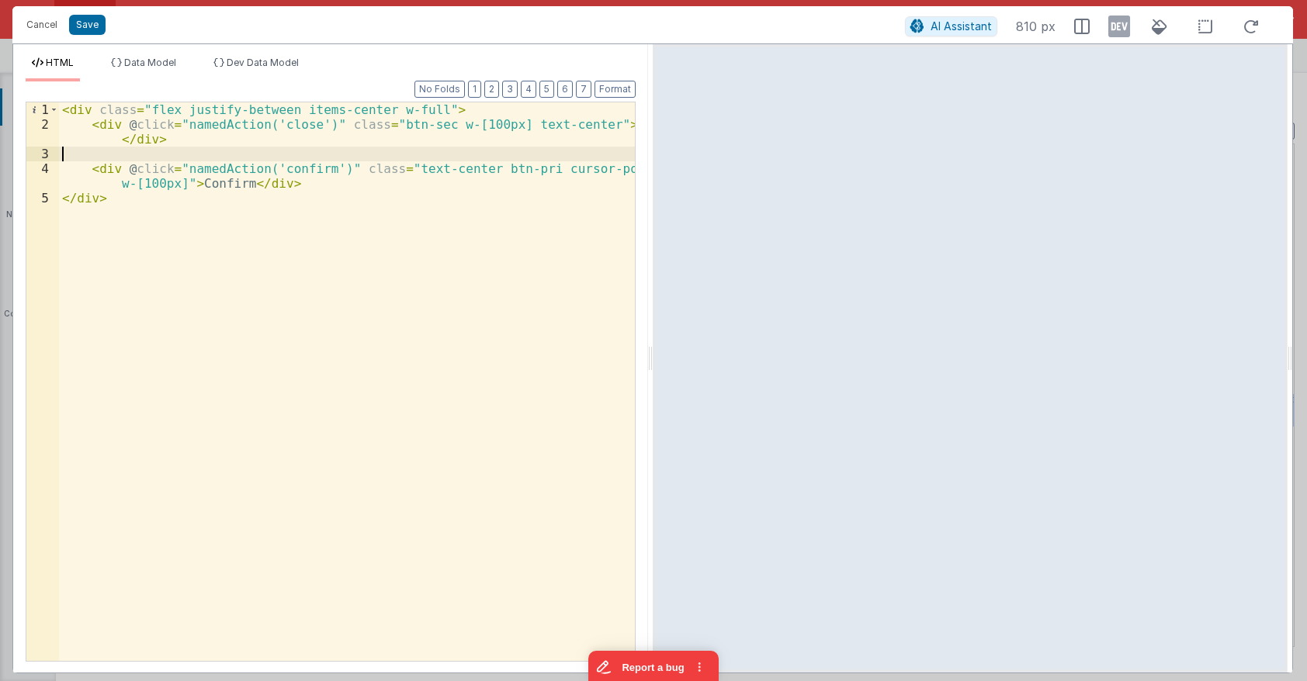
click at [264, 154] on div "< div class = "flex justify-between items-center w-full" > < div @ click = "nam…" at bounding box center [347, 396] width 576 height 588
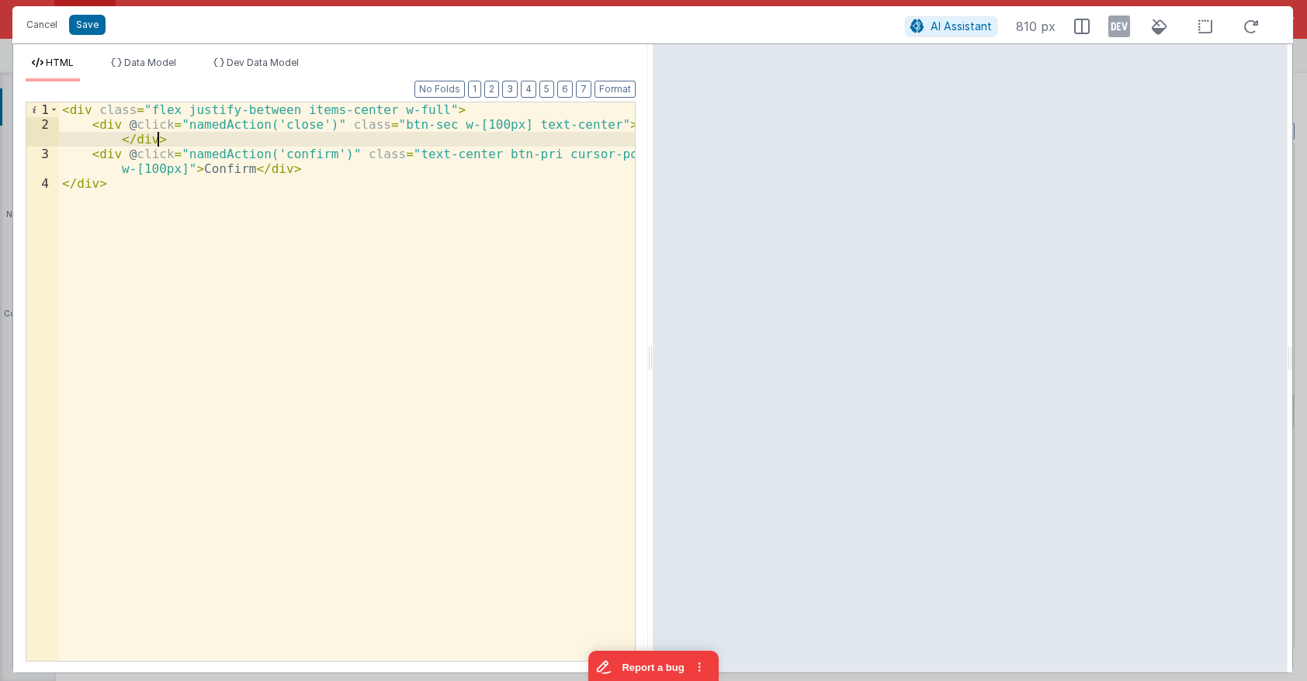
click at [459, 189] on div "< div class = "flex justify-between items-center w-full" > < div @ click = "nam…" at bounding box center [347, 396] width 576 height 588
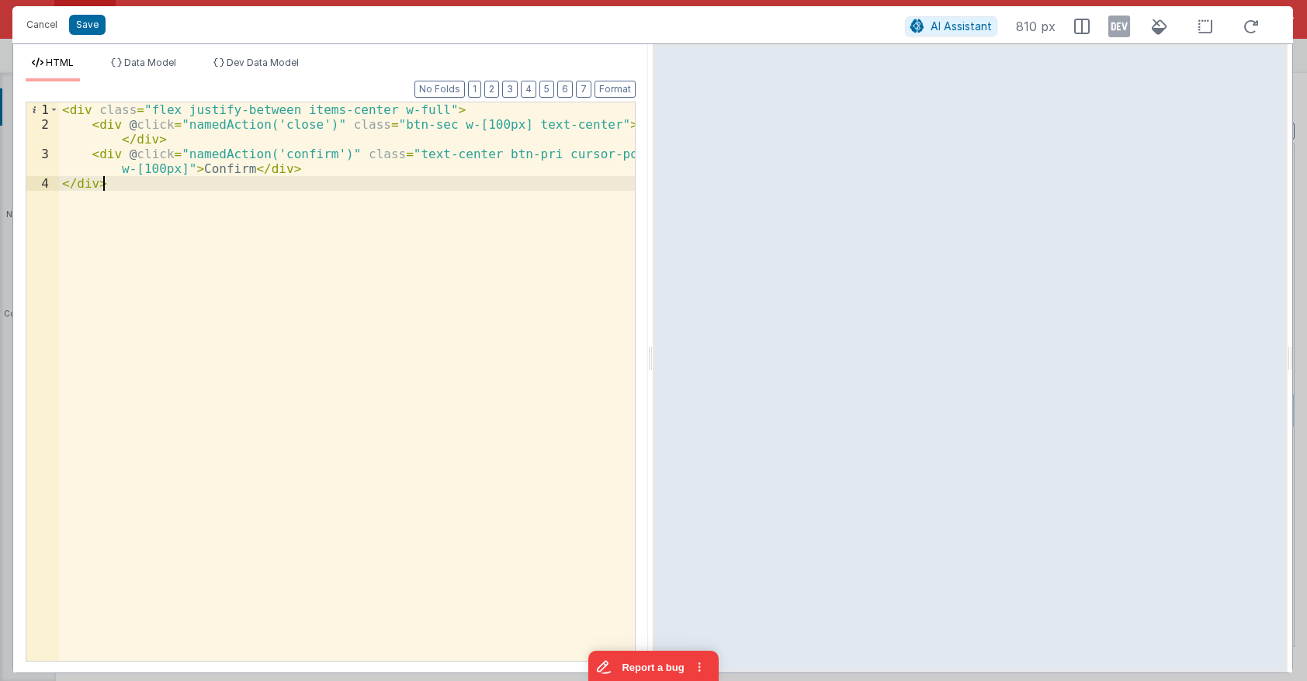
click at [453, 110] on div "< div class = "flex justify-between items-center w-full" > < div @ click = "nam…" at bounding box center [347, 396] width 576 height 588
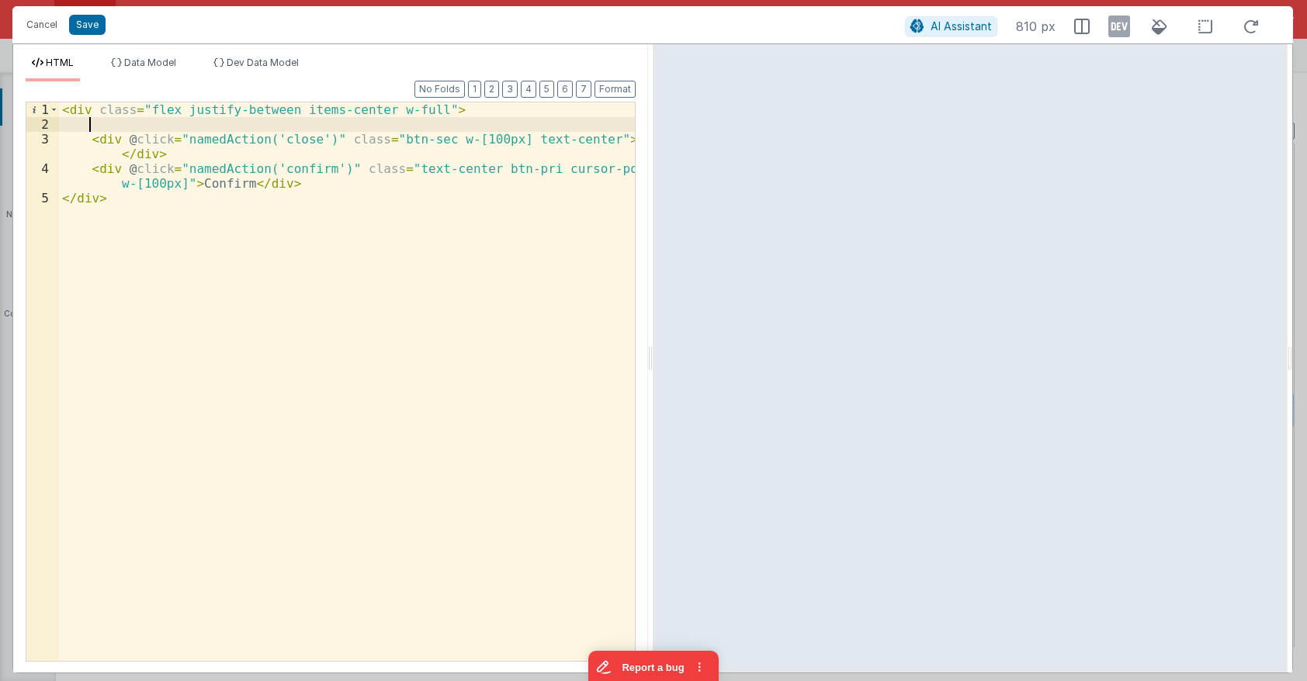
click at [310, 159] on div "< div class = "flex justify-between items-center w-full" > < div @ click = "nam…" at bounding box center [347, 396] width 576 height 588
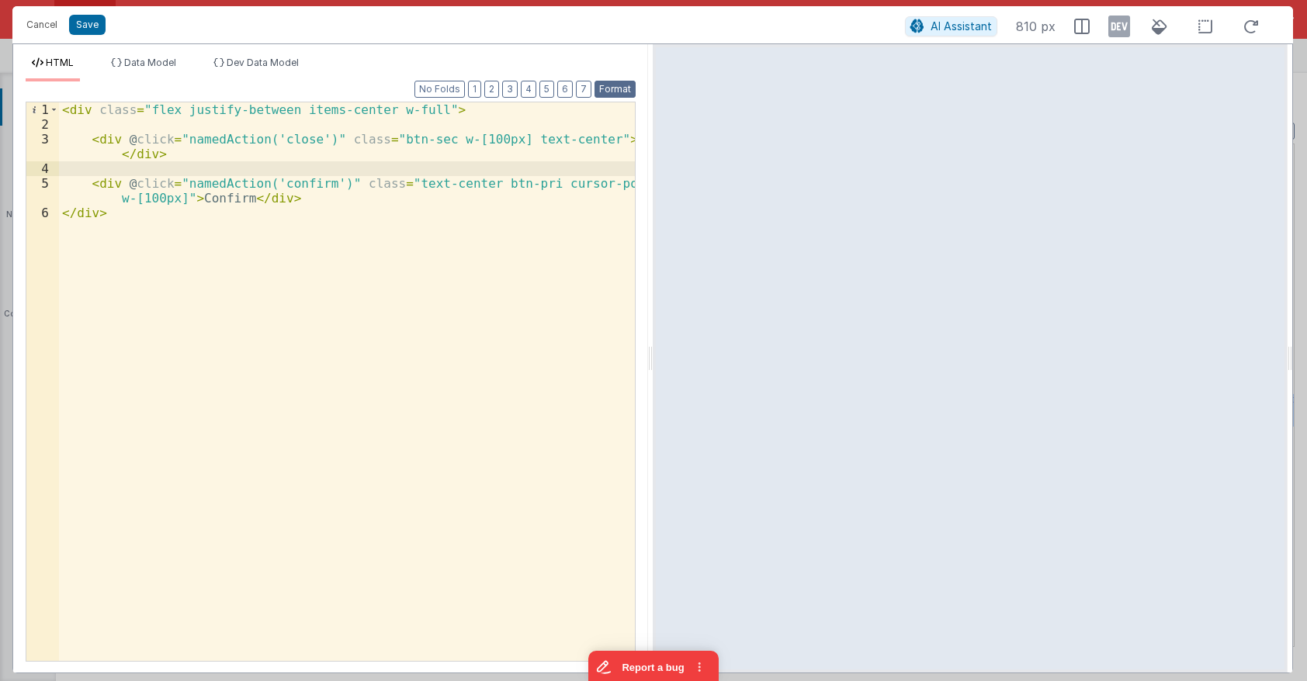
click at [625, 81] on button "Format" at bounding box center [614, 89] width 41 height 17
click at [499, 199] on div "< div class = "flex justify-between items-center w-full" > < div @ click = "nam…" at bounding box center [347, 396] width 576 height 588
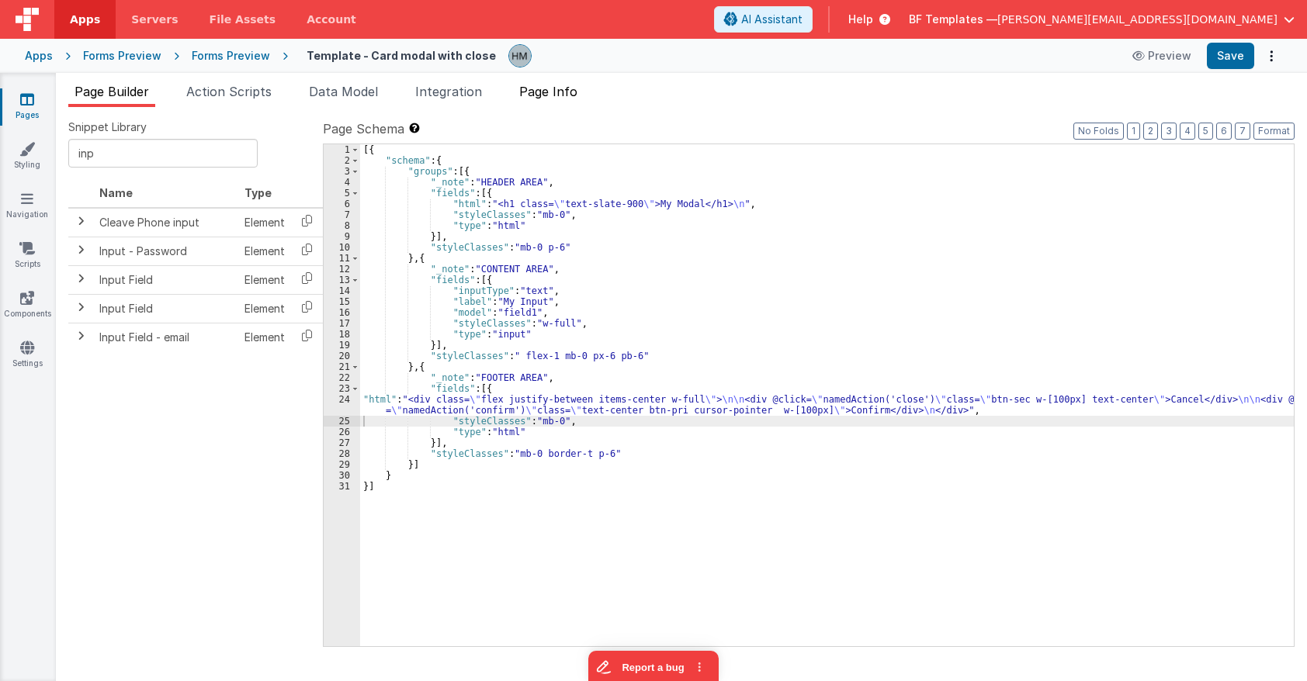
click at [564, 92] on span "Page Info" at bounding box center [548, 92] width 58 height 16
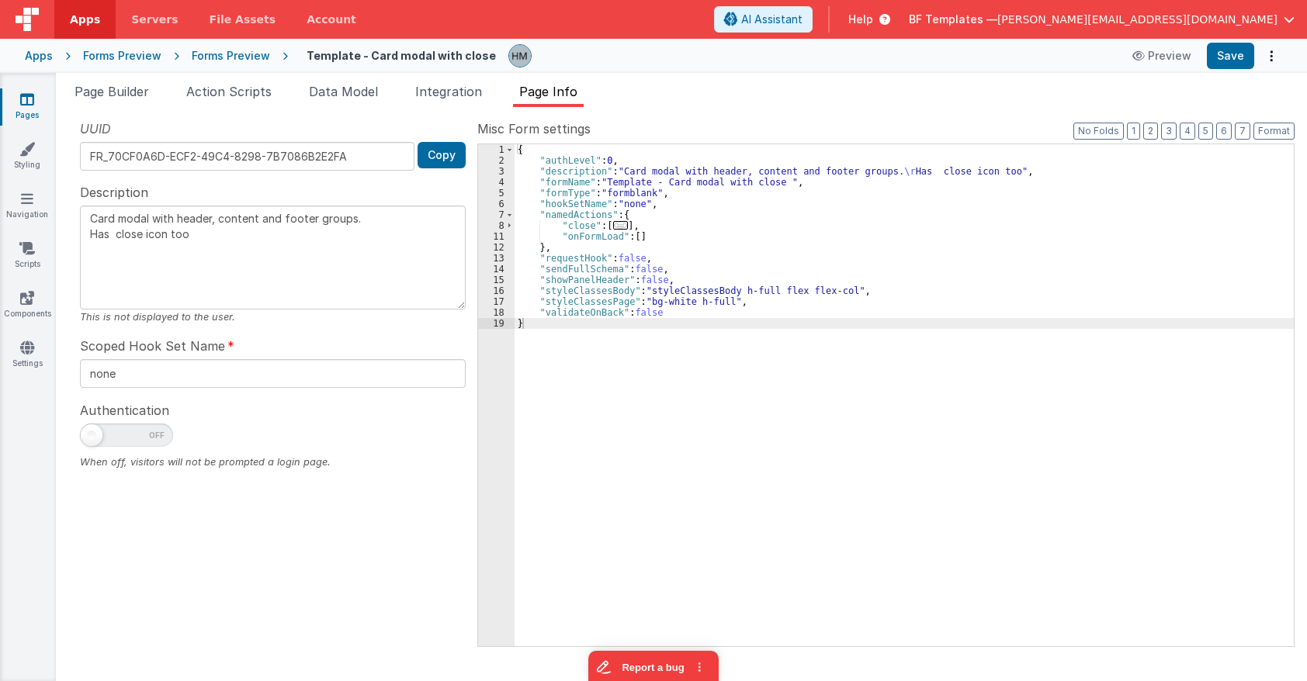
click at [587, 227] on div "{ "authLevel" : 0 , "description" : "Card modal with header, content and footer…" at bounding box center [903, 406] width 779 height 524
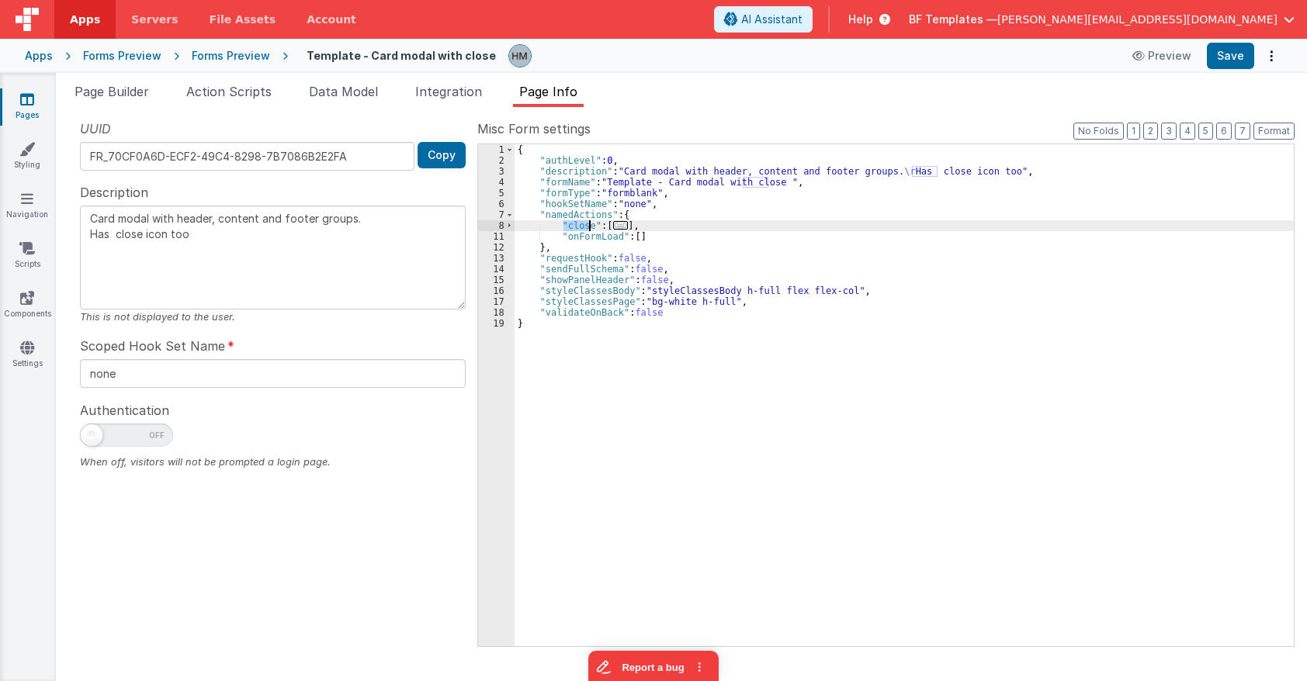
click at [587, 227] on div "{ "authLevel" : 0 , "description" : "Card modal with header, content and footer…" at bounding box center [903, 406] width 779 height 524
click at [648, 221] on div "{ "authLevel" : 0 , "description" : "Card modal with header, content and footer…" at bounding box center [903, 395] width 779 height 502
type textarea "Card modal with header, content and footer groups. Has close icon too"
paste textarea
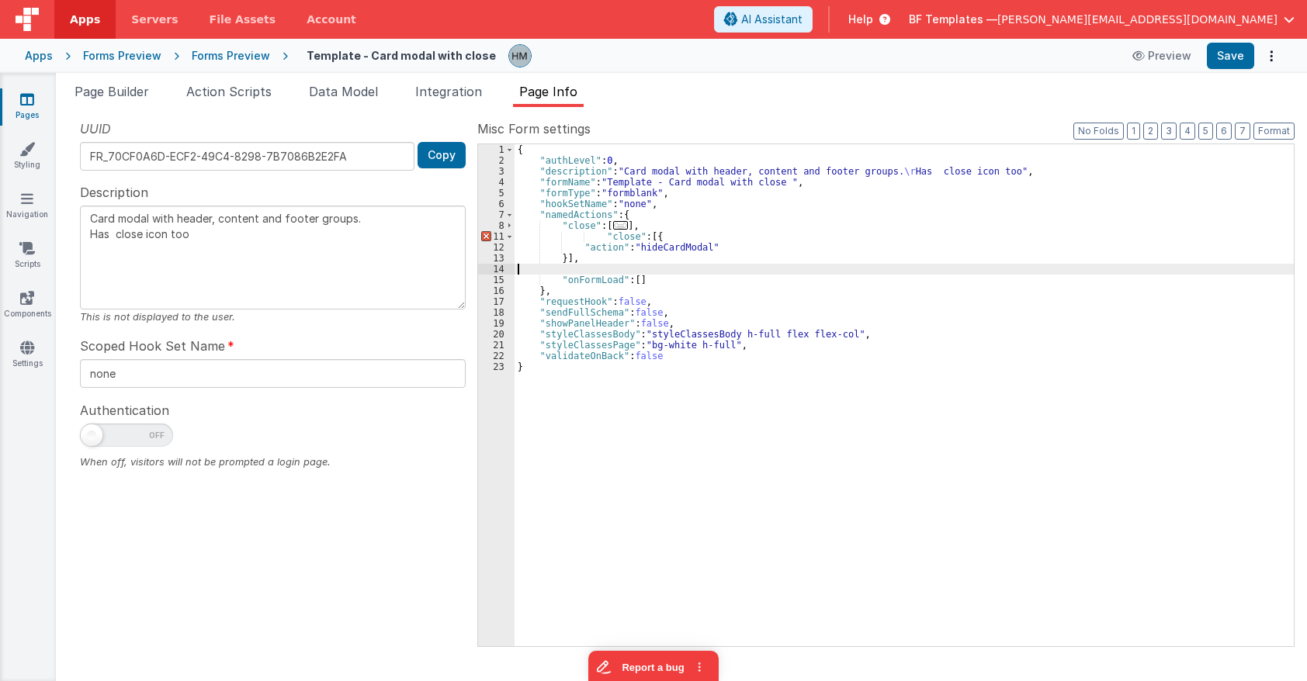
click at [614, 240] on div "{ "authLevel" : 0 , "description" : "Card modal with header, content and footer…" at bounding box center [903, 406] width 779 height 524
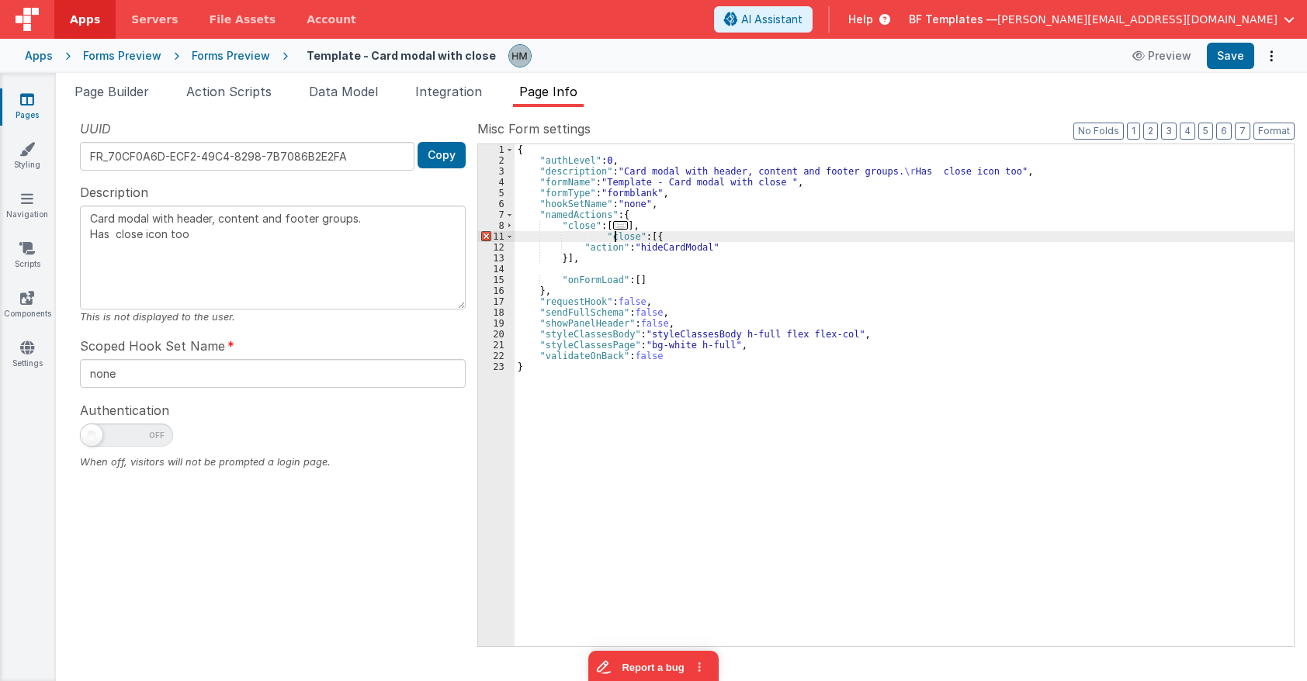
click at [614, 240] on div "{ "authLevel" : 0 , "description" : "Card modal with header, content and footer…" at bounding box center [903, 406] width 779 height 524
type textarea "Card modal with header, content and footer groups. Has close icon too"
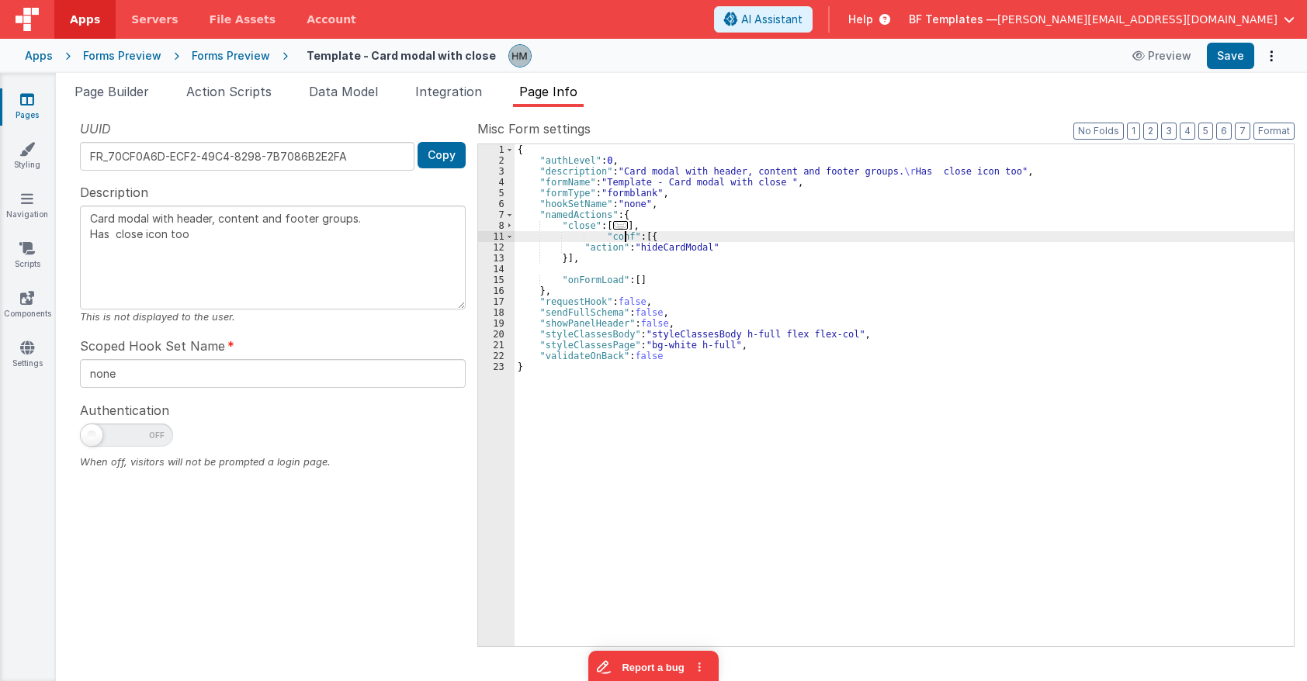
type textarea "Card modal with header, content and footer groups. Has close icon too"
click at [106, 114] on div "Snippet Library inp Name Type Cleave Phone input Element Input - Password Eleme…" at bounding box center [681, 394] width 1251 height 574
click at [104, 96] on span "Page Builder" at bounding box center [111, 92] width 74 height 16
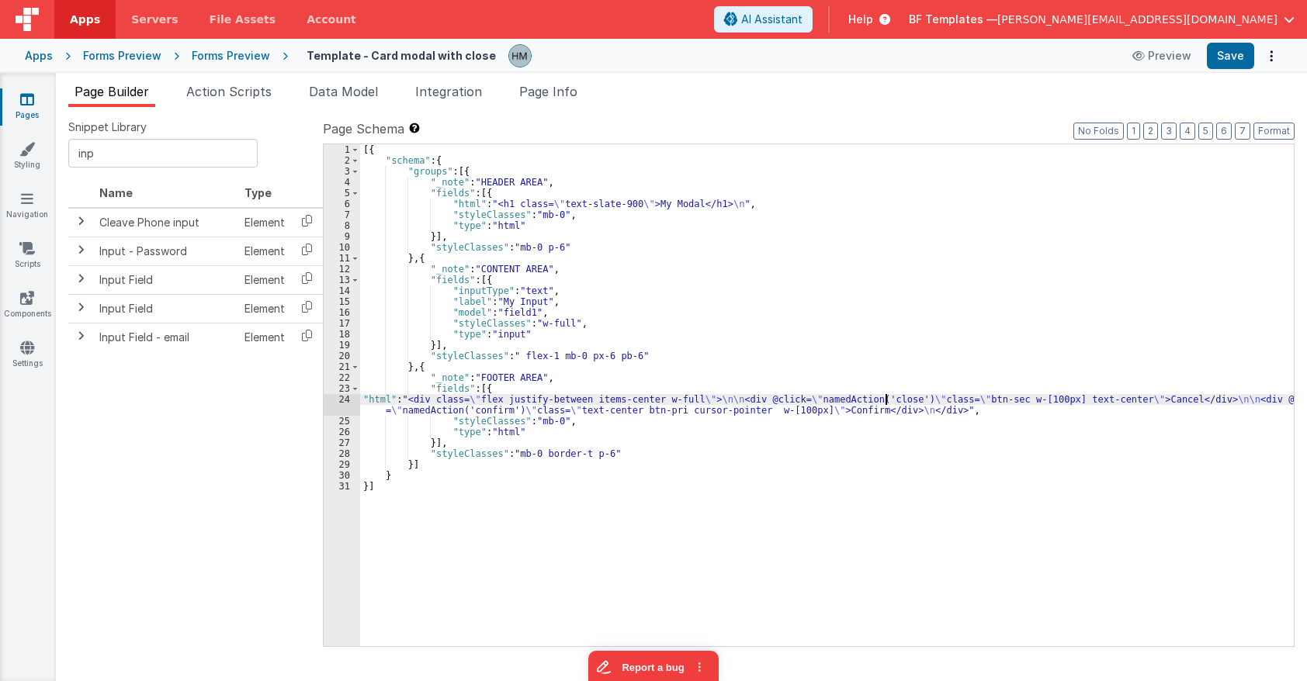
click at [884, 396] on div "[{ "schema" : { "groups" : [{ "_note" : "HEADER AREA" , "fields" : [{ "html" : …" at bounding box center [826, 406] width 933 height 524
click at [545, 97] on span "Page Info" at bounding box center [548, 92] width 58 height 16
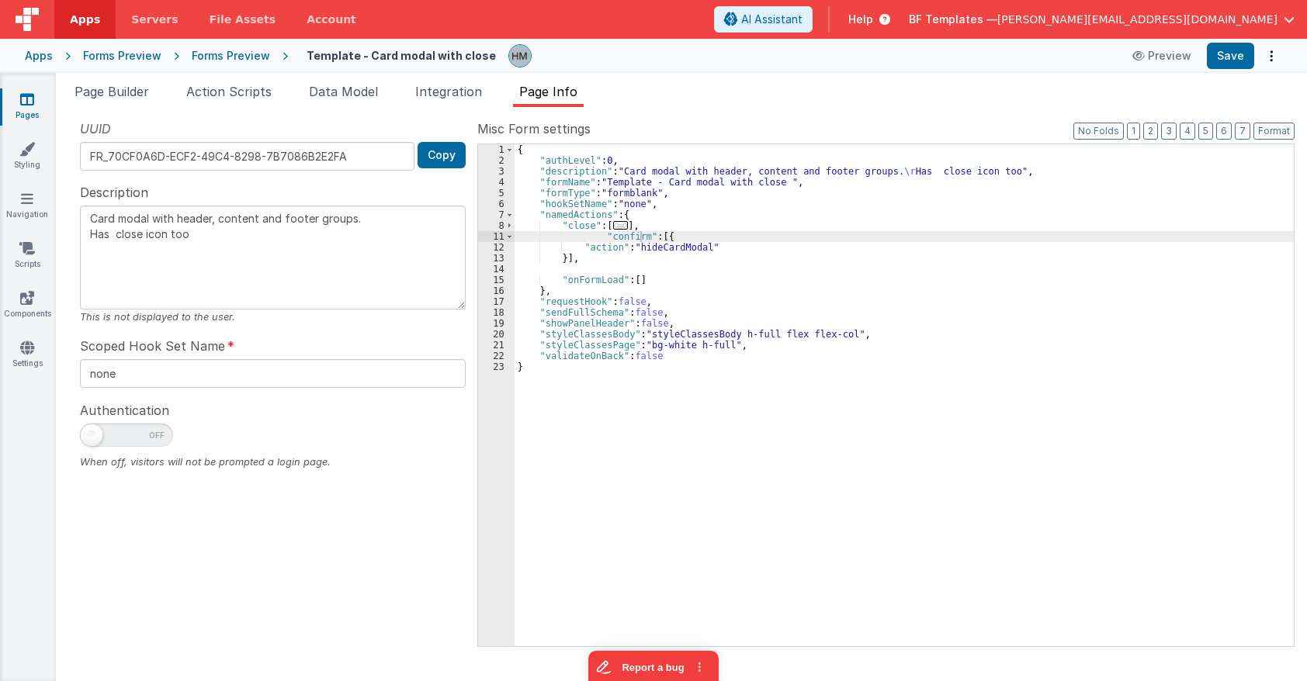
click at [738, 213] on div "{ "authLevel" : 0 , "description" : "Card modal with header, content and footer…" at bounding box center [903, 406] width 779 height 524
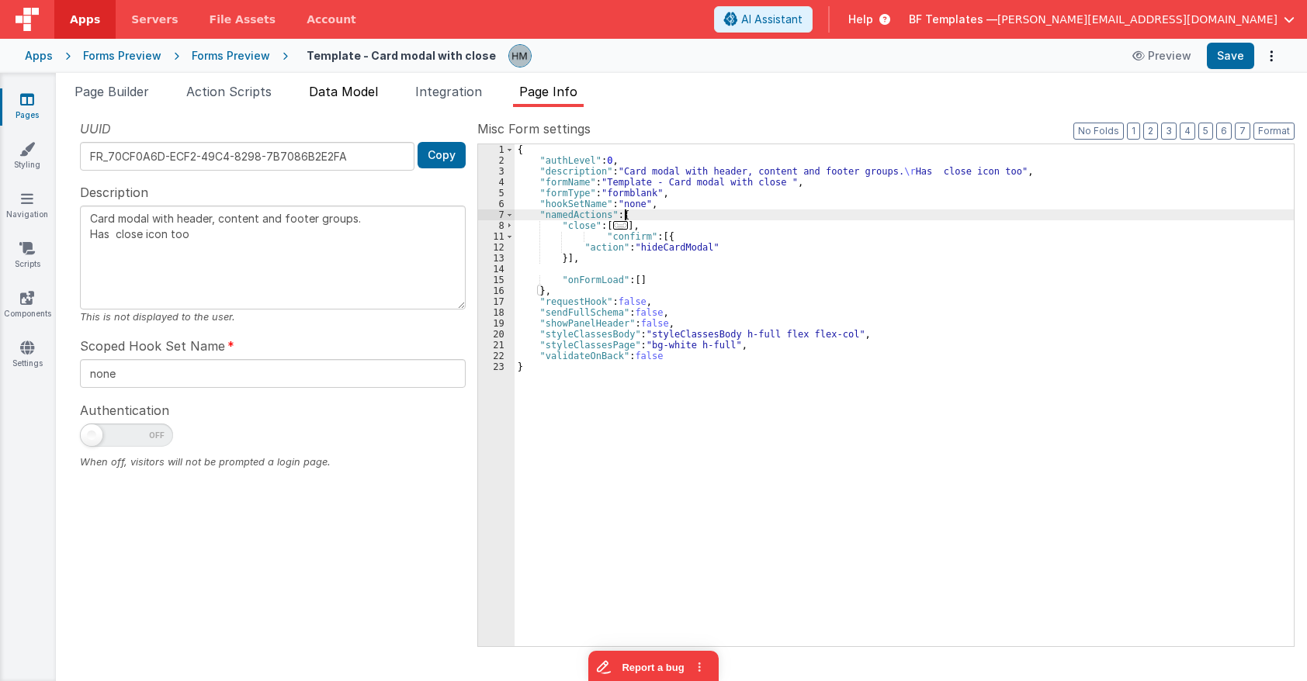
click at [374, 95] on span "Data Model" at bounding box center [343, 92] width 69 height 16
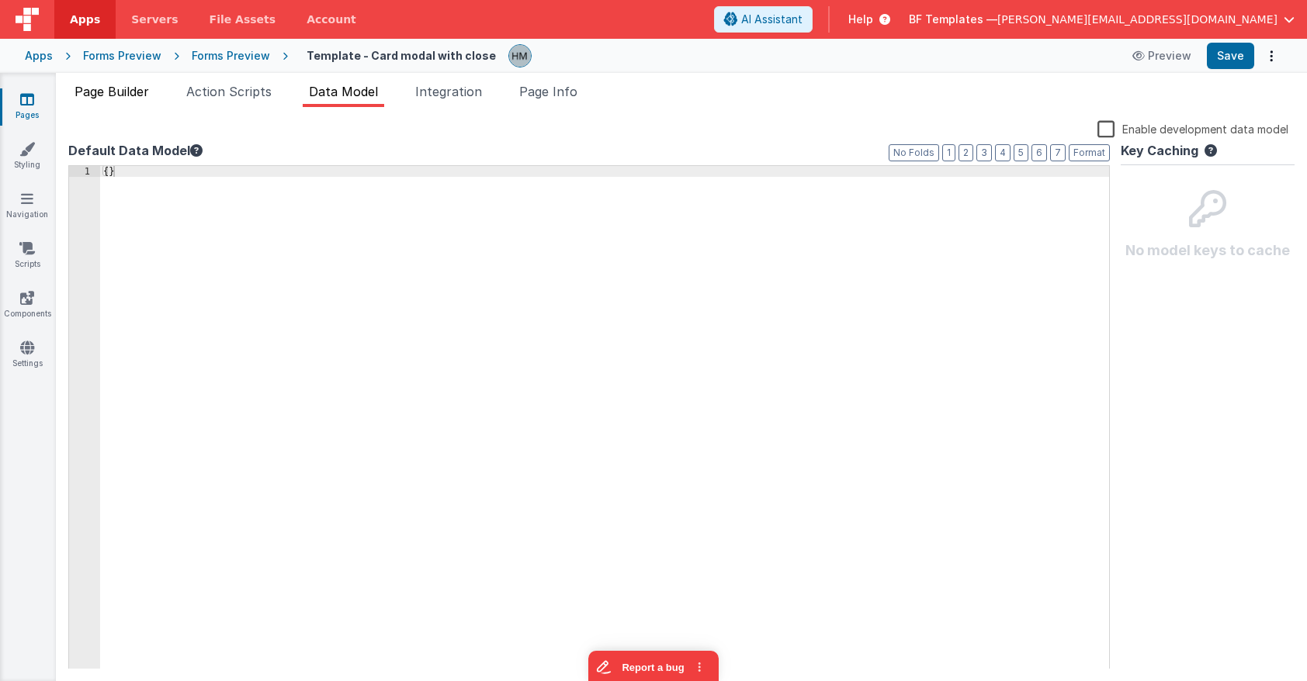
click at [141, 95] on span "Page Builder" at bounding box center [111, 92] width 74 height 16
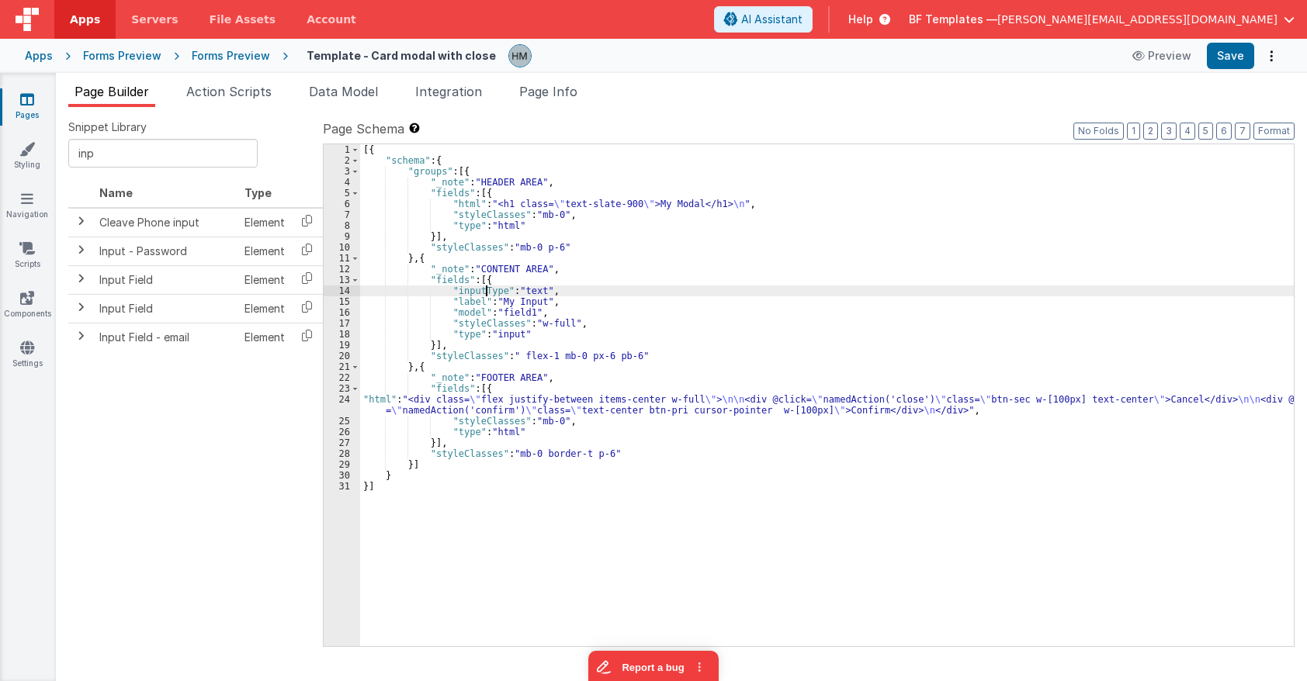
click at [486, 293] on div "[{ "schema" : { "groups" : [{ "_note" : "HEADER AREA" , "fields" : [{ "html" : …" at bounding box center [826, 406] width 933 height 524
drag, startPoint x: 159, startPoint y: 156, endPoint x: -34, endPoint y: 133, distance: 194.6
click at [68, 139] on input "inp" at bounding box center [162, 153] width 189 height 29
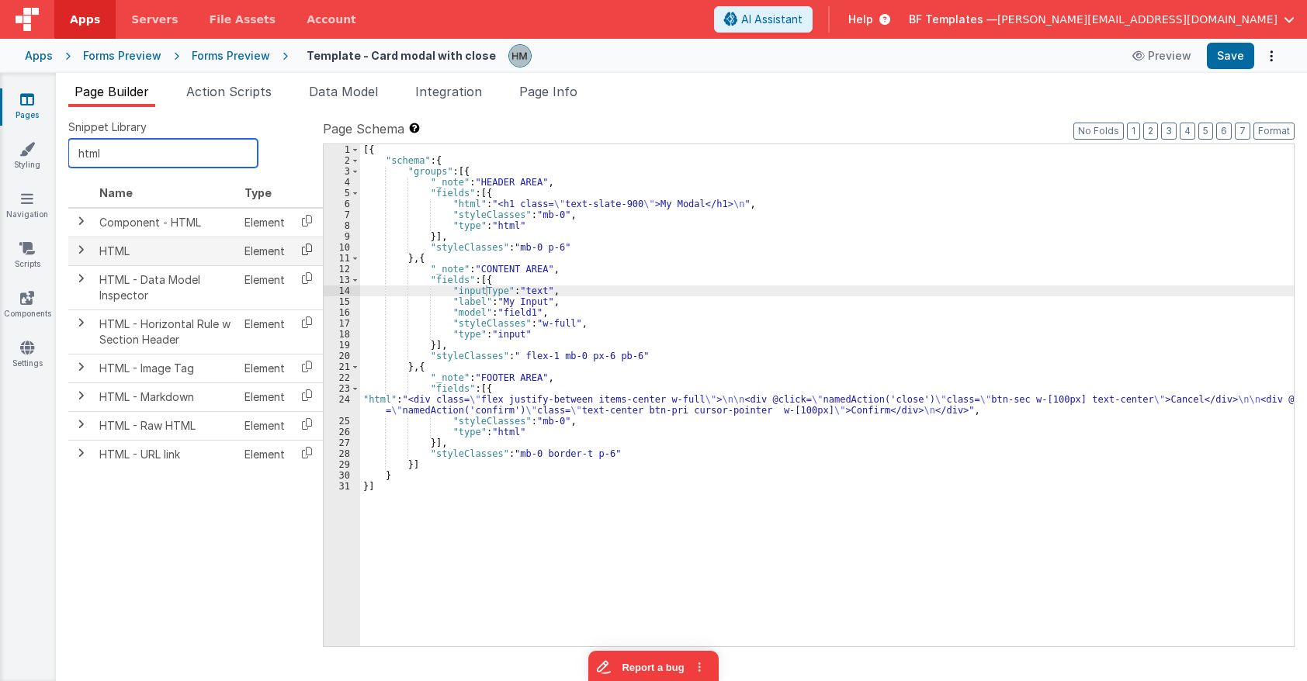
type input "html"
click at [302, 249] on icon at bounding box center [307, 249] width 32 height 24
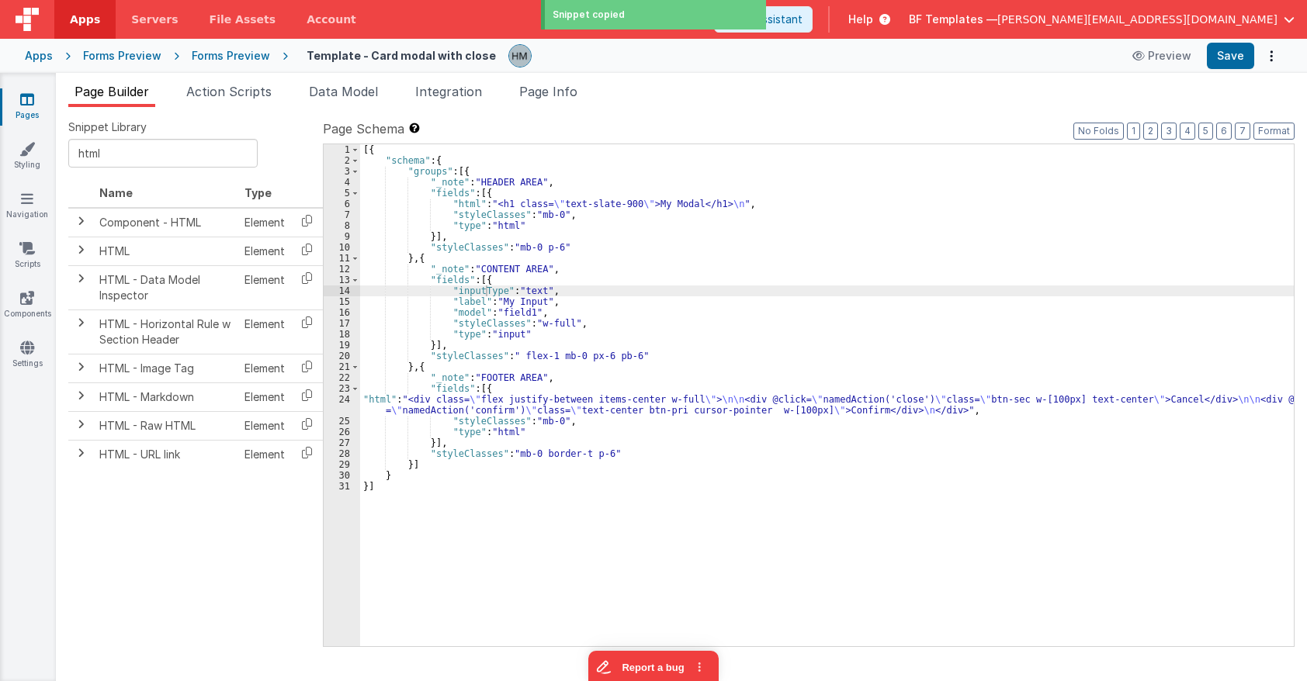
click at [481, 279] on div "[{ "schema" : { "groups" : [{ "_note" : "HEADER AREA" , "fields" : [{ "html" : …" at bounding box center [826, 406] width 933 height 524
paste textarea
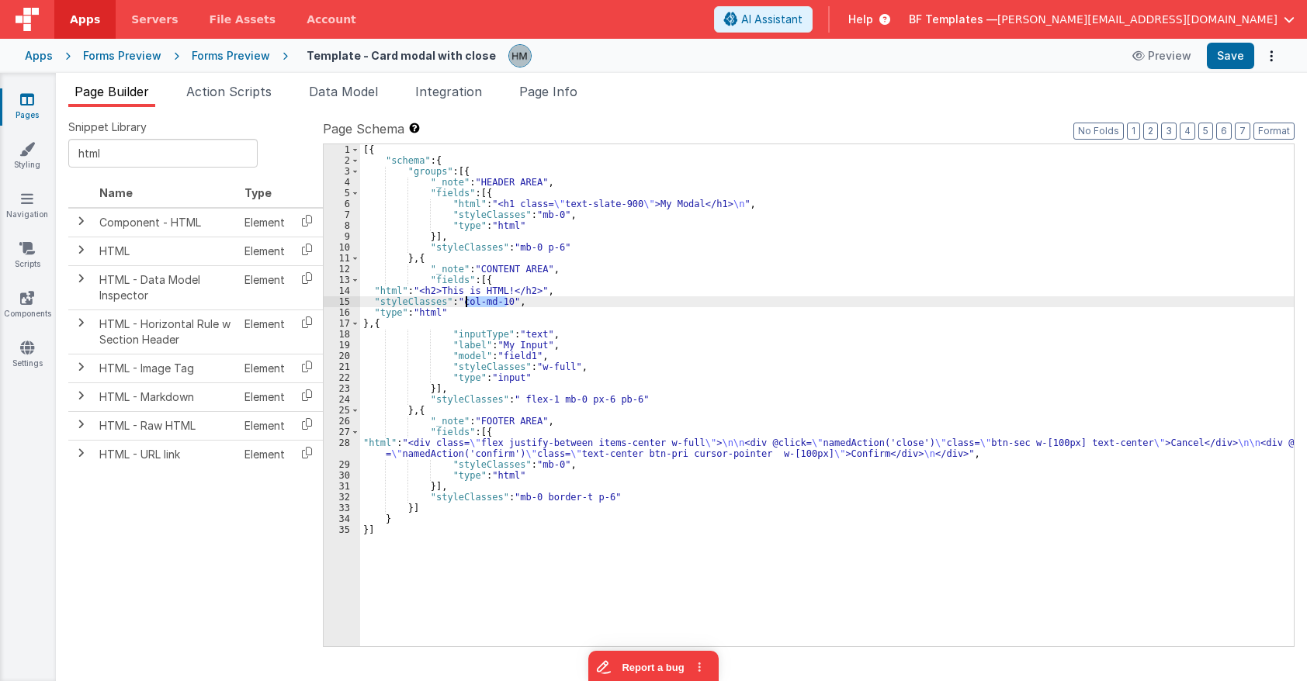
drag, startPoint x: 507, startPoint y: 299, endPoint x: 462, endPoint y: 302, distance: 45.1
click at [462, 302] on div "[{ "schema" : { "groups" : [{ "_note" : "HEADER AREA" , "fields" : [{ "html" : …" at bounding box center [826, 406] width 933 height 524
click at [414, 295] on div "[{ "schema" : { "groups" : [{ "_note" : "HEADER AREA" , "fields" : [{ "html" : …" at bounding box center [826, 406] width 933 height 524
click at [339, 290] on div "14" at bounding box center [342, 291] width 36 height 11
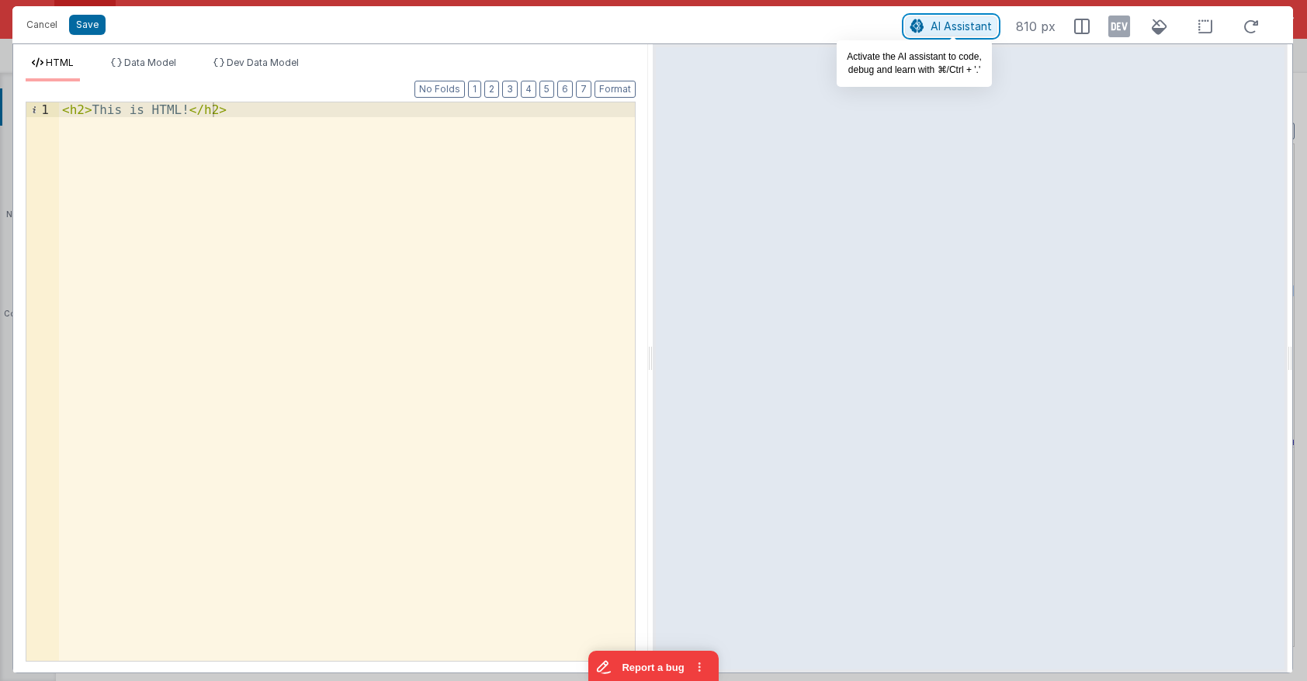
click at [957, 22] on span "AI Assistant" at bounding box center [960, 25] width 61 height 13
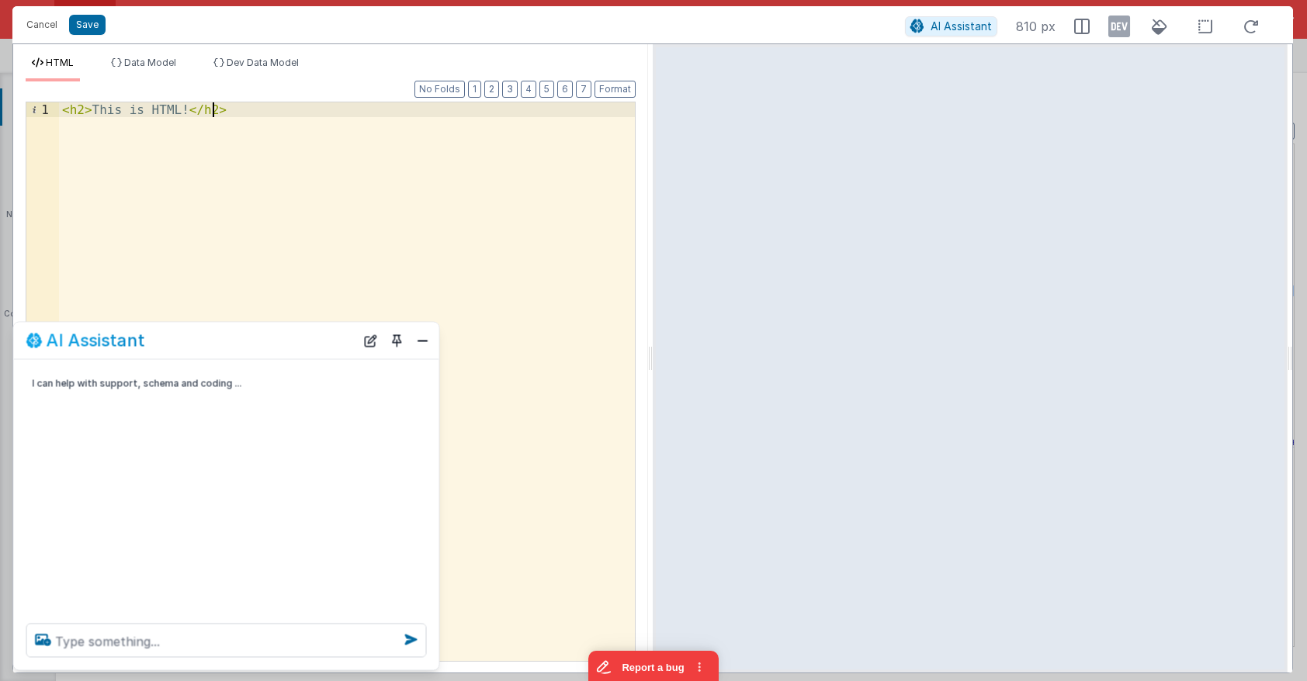
drag, startPoint x: 379, startPoint y: 166, endPoint x: -130, endPoint y: 36, distance: 524.4
click at [59, 102] on div "< h2 > This is HTML! </ h2 >" at bounding box center [347, 381] width 576 height 559
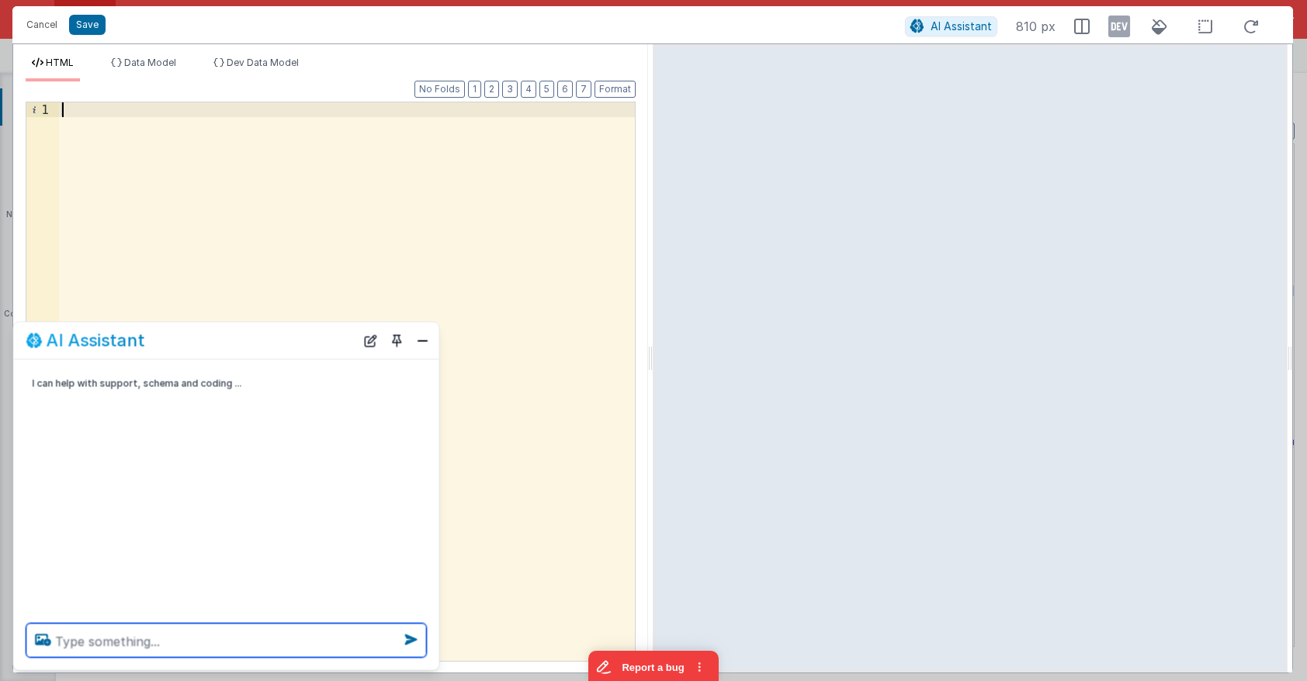
click at [92, 645] on textarea at bounding box center [226, 641] width 400 height 34
type textarea "f"
type textarea "t"
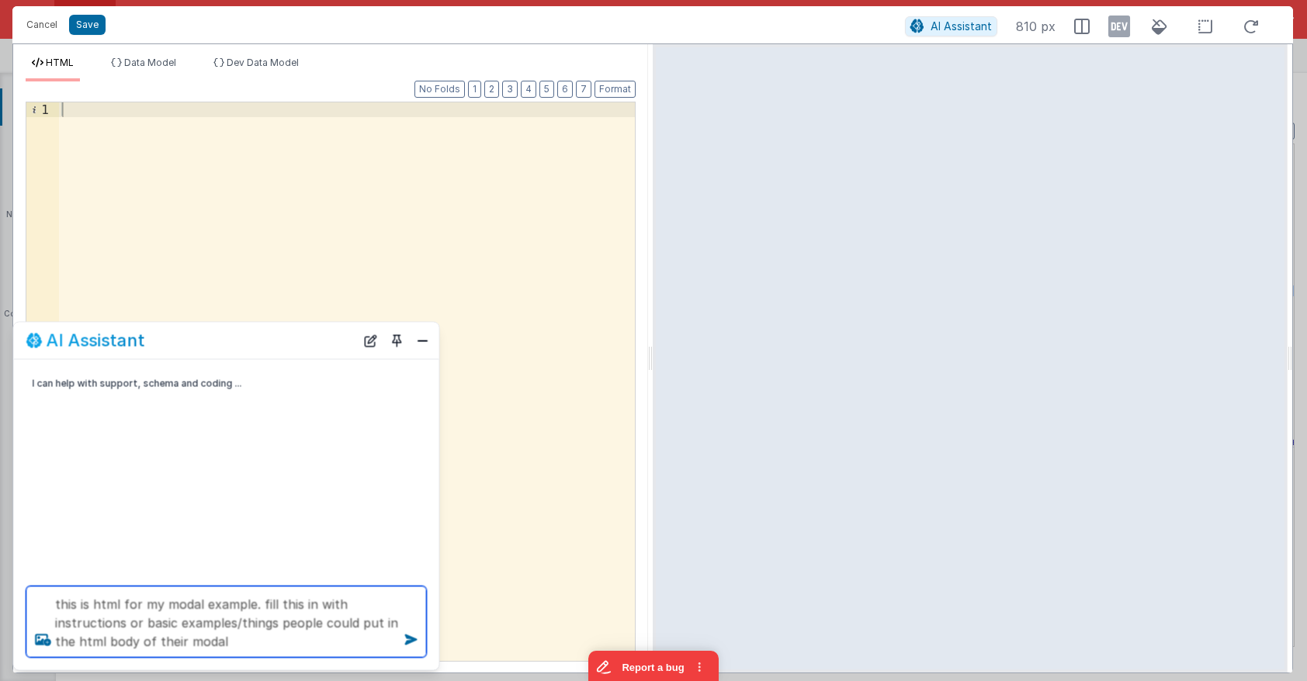
type textarea "this is html for my modal example. fill this in with instructions or basic exam…"
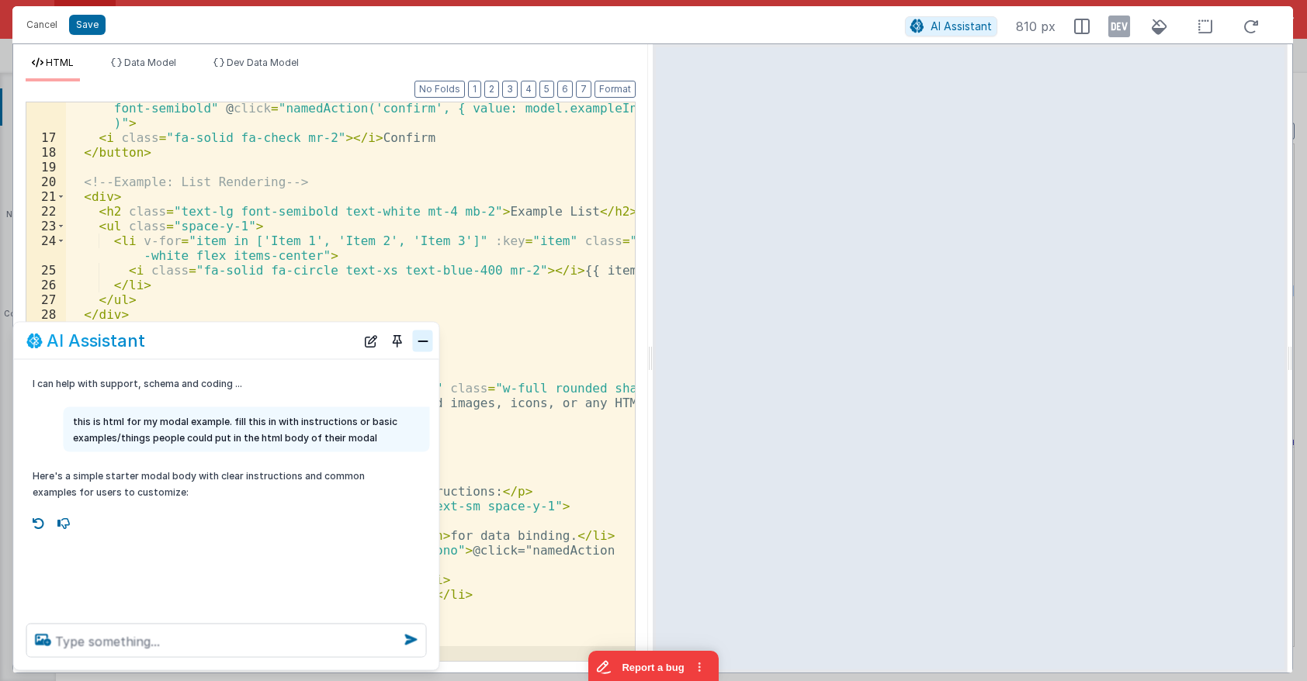
scroll to position [311, 0]
click at [425, 338] on button "Close" at bounding box center [423, 341] width 20 height 22
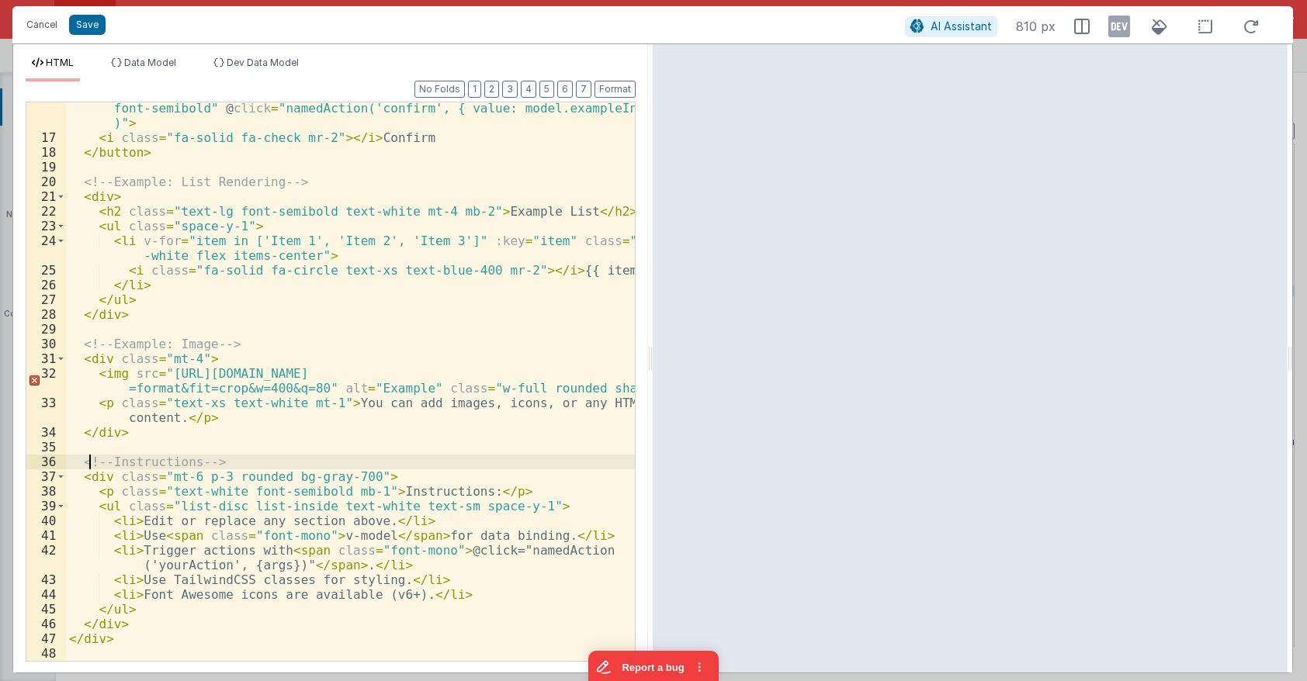
click at [88, 460] on div "< button class = "w-full py-2 px-4 rounded bg-blue-600 hover:bg-blue-700 text-w…" at bounding box center [350, 395] width 569 height 618
click at [88, 635] on div "< button class = "w-full py-2 px-4 rounded bg-blue-600 hover:bg-blue-700 text-w…" at bounding box center [350, 395] width 569 height 618
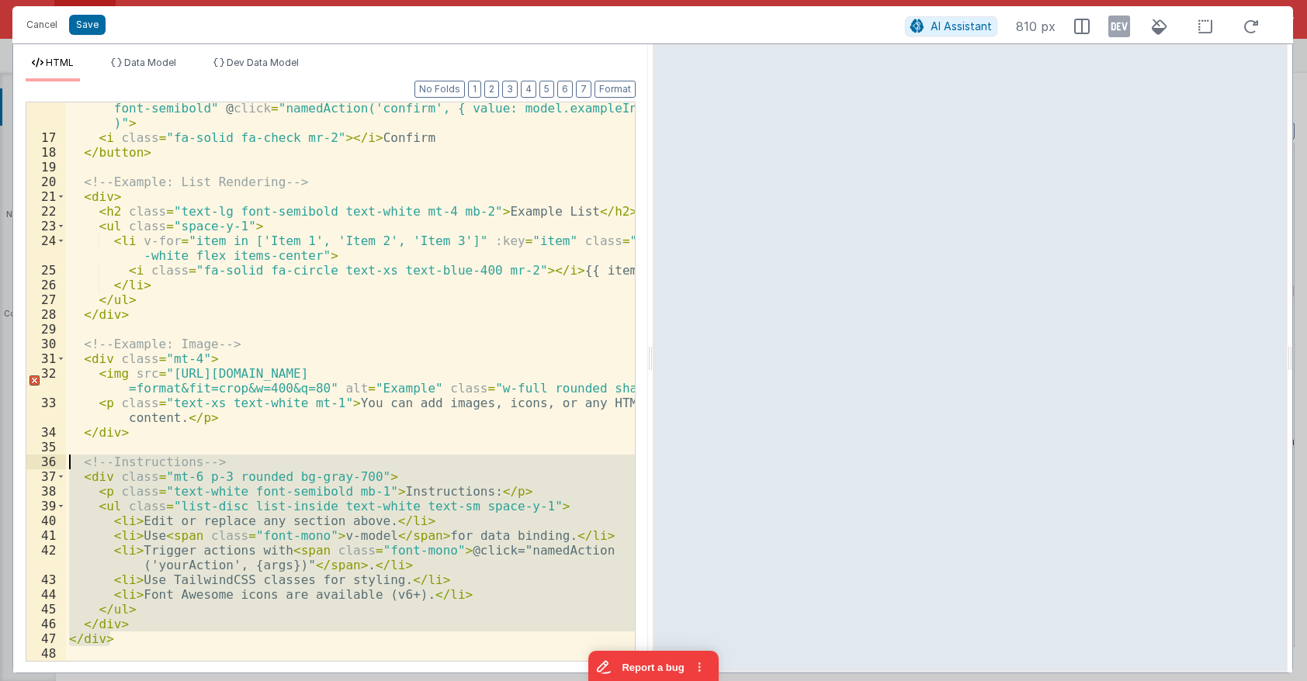
drag, startPoint x: 134, startPoint y: 635, endPoint x: 14, endPoint y: 455, distance: 216.5
click at [66, 455] on div "< button class = "w-full py-2 px-4 rounded bg-blue-600 hover:bg-blue-700 text-w…" at bounding box center [350, 381] width 569 height 559
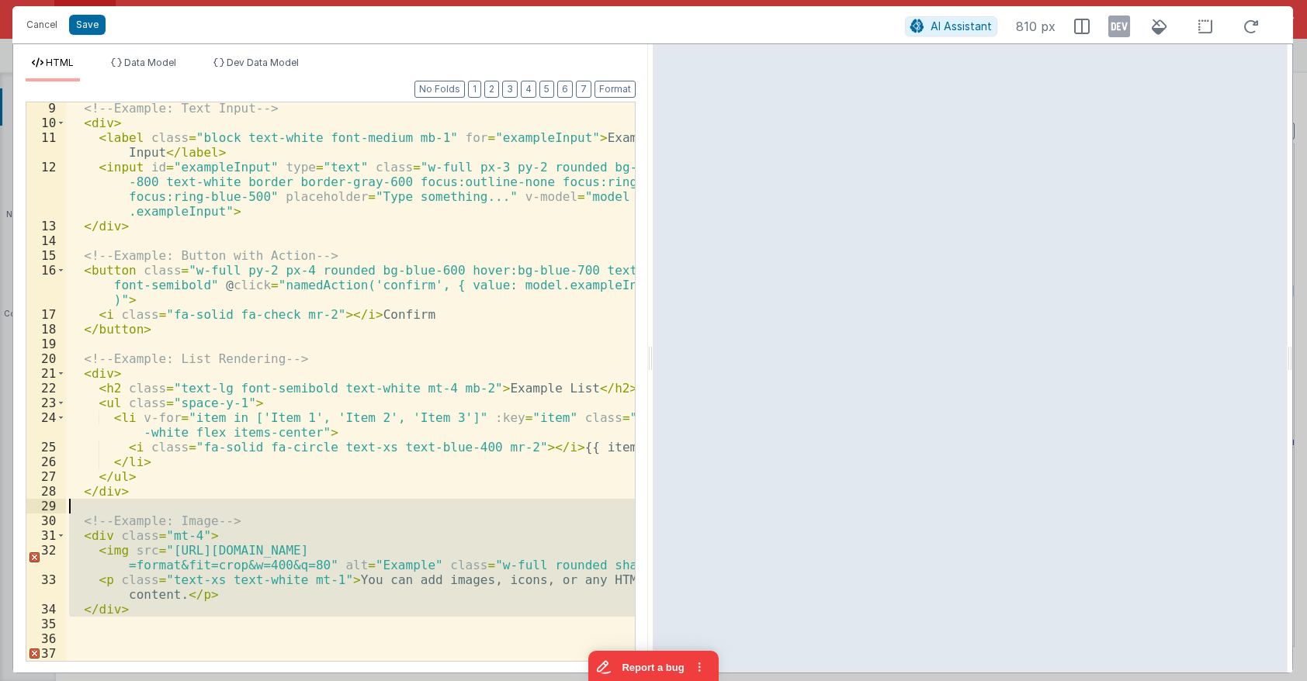
drag, startPoint x: 142, startPoint y: 614, endPoint x: 35, endPoint y: 511, distance: 148.2
click at [66, 511] on div "<!-- Example: Text Input --> < div > < label class = "block text-white font-med…" at bounding box center [350, 381] width 569 height 559
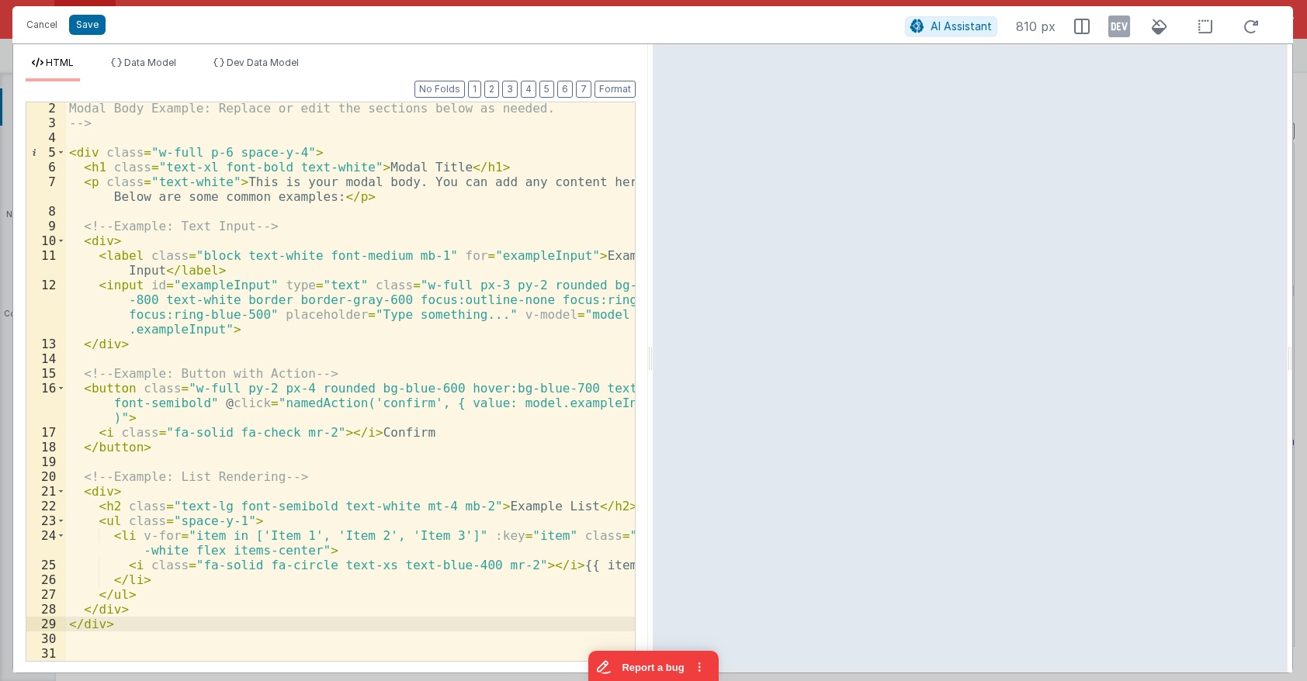
click at [90, 488] on div "Modal Body Example: Replace or edit the sections below as needed. --> < div cla…" at bounding box center [350, 395] width 569 height 588
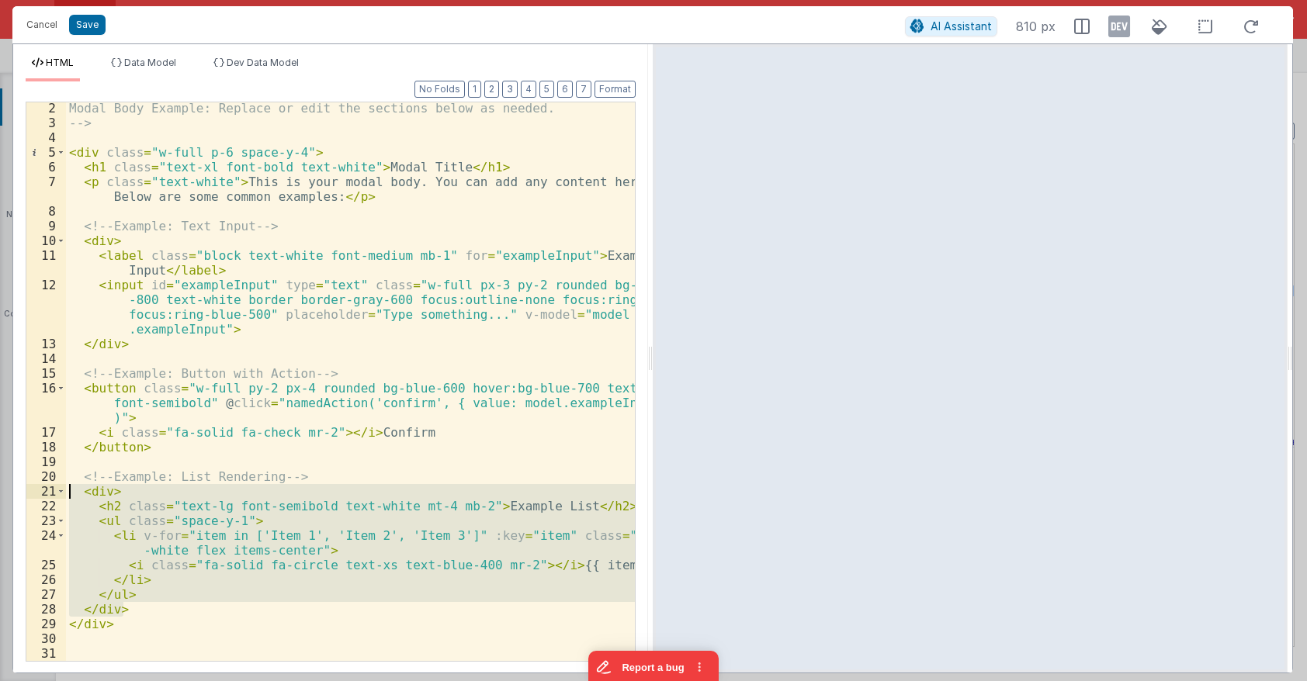
drag, startPoint x: 134, startPoint y: 607, endPoint x: -5, endPoint y: 488, distance: 183.2
click at [66, 488] on div "Modal Body Example: Replace or edit the sections below as needed. --> < div cla…" at bounding box center [350, 381] width 569 height 559
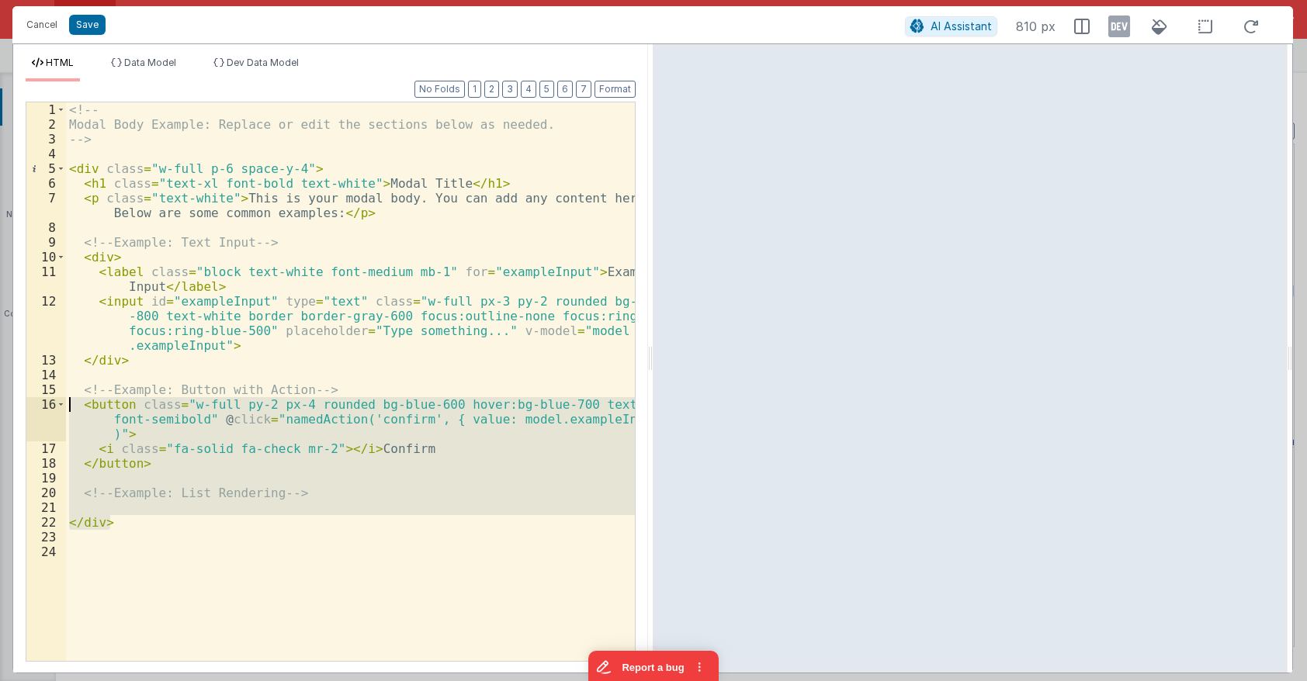
drag, startPoint x: 367, startPoint y: 519, endPoint x: 40, endPoint y: 403, distance: 346.7
click at [66, 403] on div "<!-- Modal Body Example: Replace or edit the sections below as needed. --> < di…" at bounding box center [350, 381] width 569 height 559
click at [171, 438] on div "<!-- Modal Body Example: Replace or edit the sections below as needed. --> < di…" at bounding box center [350, 381] width 569 height 559
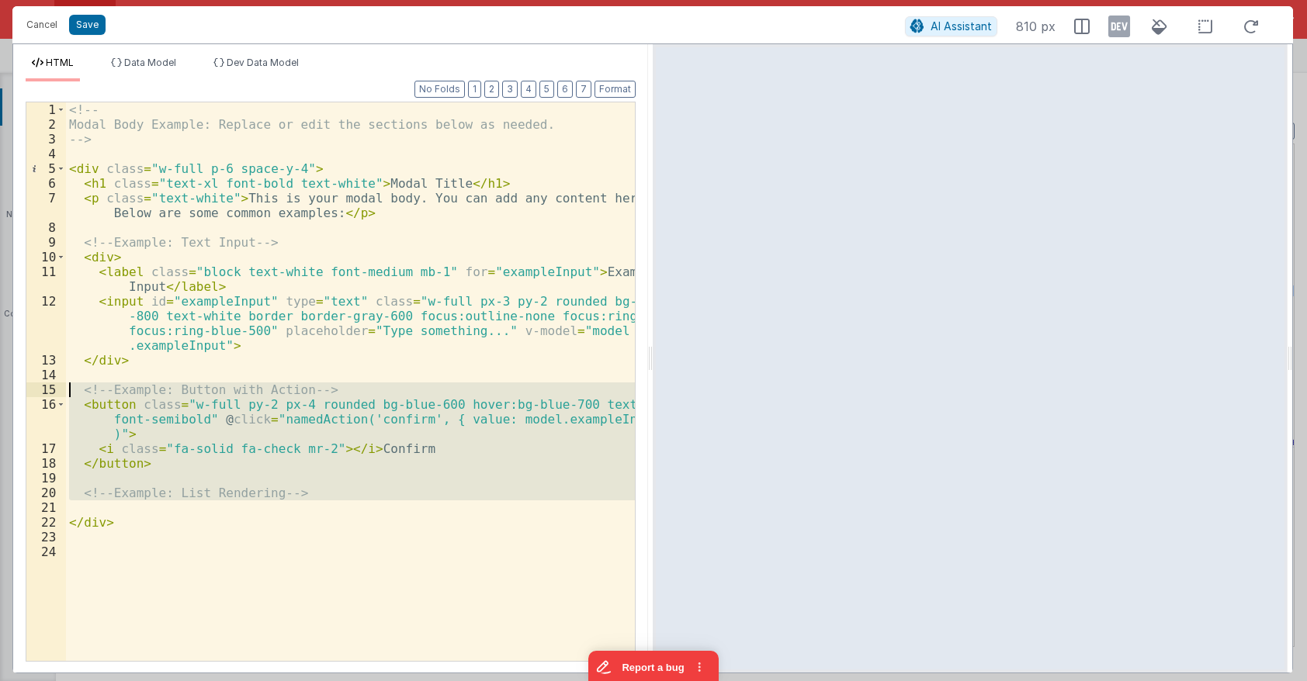
drag, startPoint x: 341, startPoint y: 500, endPoint x: 28, endPoint y: 389, distance: 331.8
click at [66, 389] on div "<!-- Modal Body Example: Replace or edit the sections below as needed. --> < di…" at bounding box center [350, 381] width 569 height 559
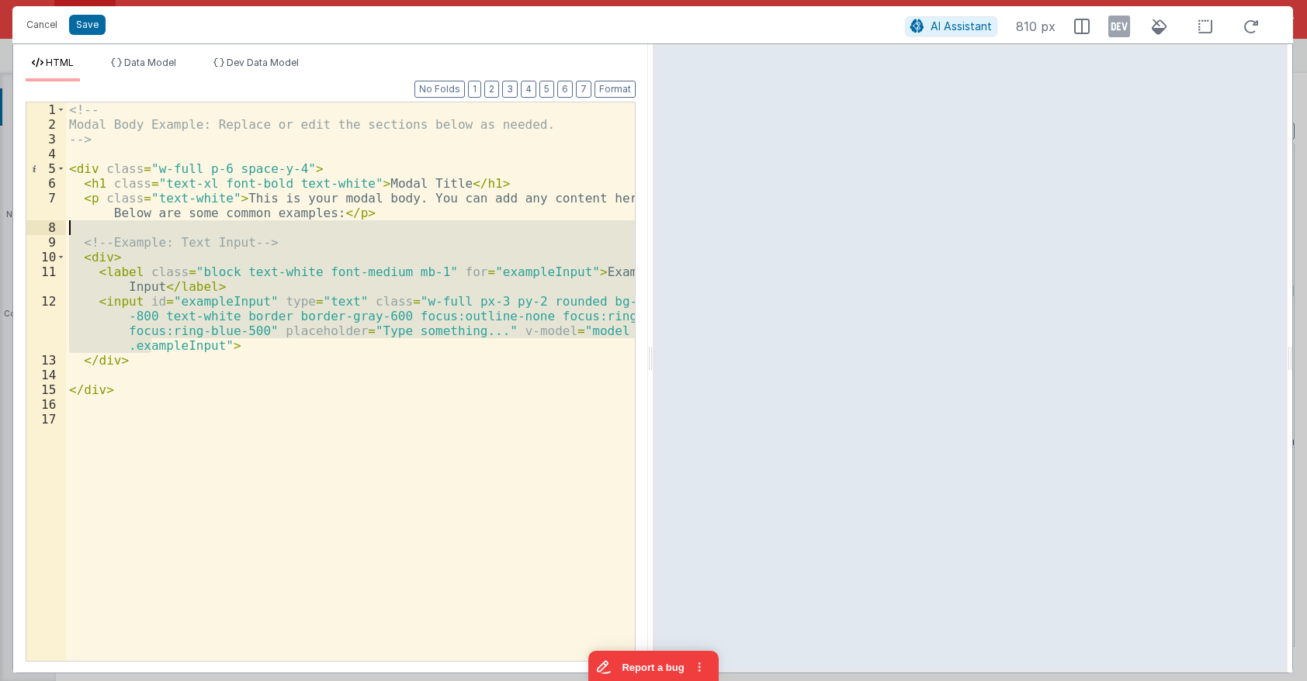
drag, startPoint x: 152, startPoint y: 351, endPoint x: 27, endPoint y: 229, distance: 175.0
click at [66, 229] on div "<!-- Modal Body Example: Replace or edit the sections below as needed. --> < di…" at bounding box center [350, 381] width 569 height 559
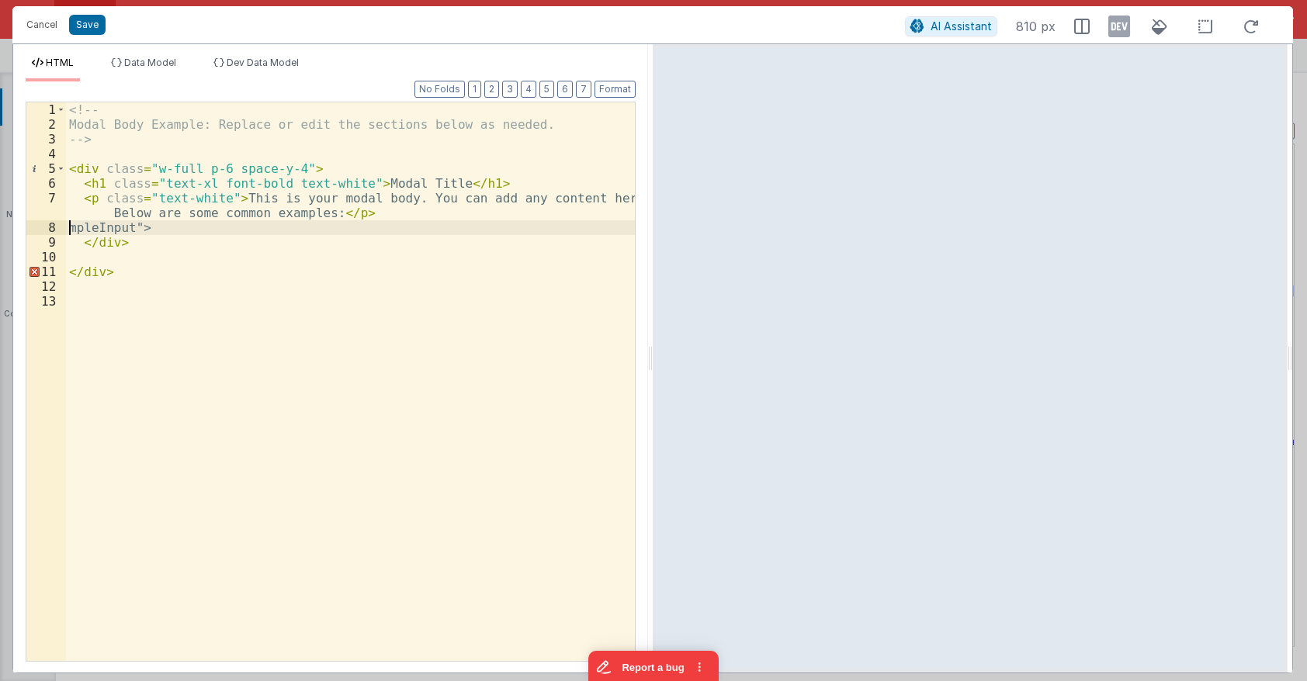
click at [145, 227] on div "<!-- Modal Body Example: Replace or edit the sections below as needed. --> < di…" at bounding box center [350, 396] width 569 height 588
click at [196, 241] on div "<!-- Modal Body Example: Replace or edit the sections below as needed. --> < di…" at bounding box center [350, 396] width 569 height 588
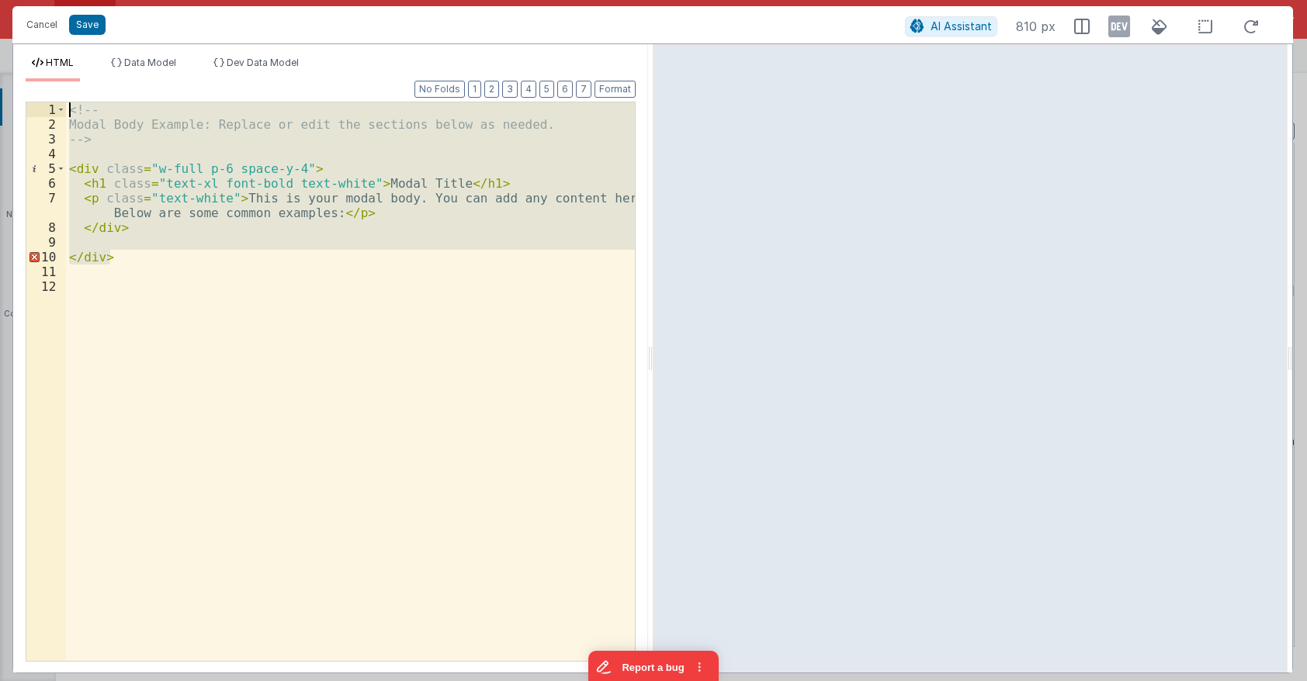
drag, startPoint x: 162, startPoint y: 258, endPoint x: 1, endPoint y: 67, distance: 249.9
click at [66, 102] on div "<!-- Modal Body Example: Replace or edit the sections below as needed. --> < di…" at bounding box center [350, 381] width 569 height 559
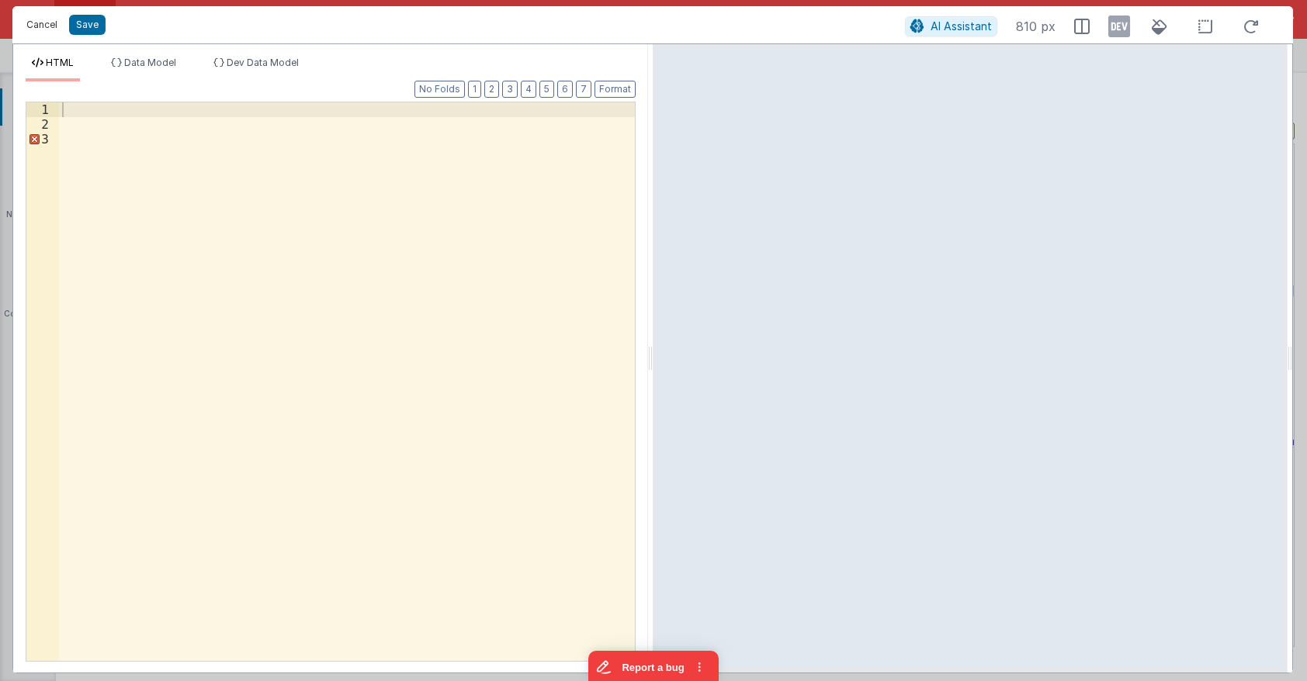
click at [42, 22] on button "Cancel" at bounding box center [42, 25] width 47 height 22
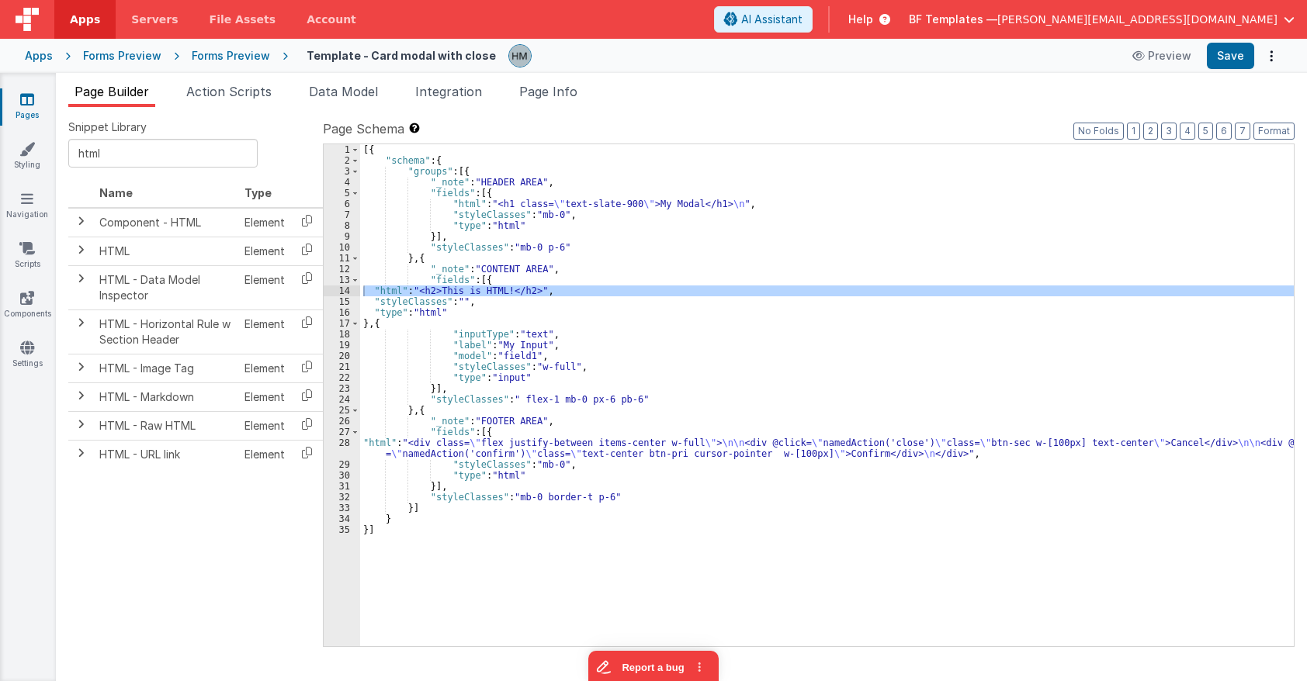
click at [424, 312] on div "[{ "schema" : { "groups" : [{ "_note" : "HEADER AREA" , "fields" : [{ "html" : …" at bounding box center [826, 406] width 933 height 524
click at [397, 295] on div "[{ "schema" : { "groups" : [{ "_note" : "HEADER AREA" , "fields" : [{ "html" : …" at bounding box center [826, 406] width 933 height 524
click at [432, 273] on div "[{ "schema" : { "groups" : [{ "_note" : "HEADER AREA" , "fields" : [{ "html" : …" at bounding box center [826, 406] width 933 height 524
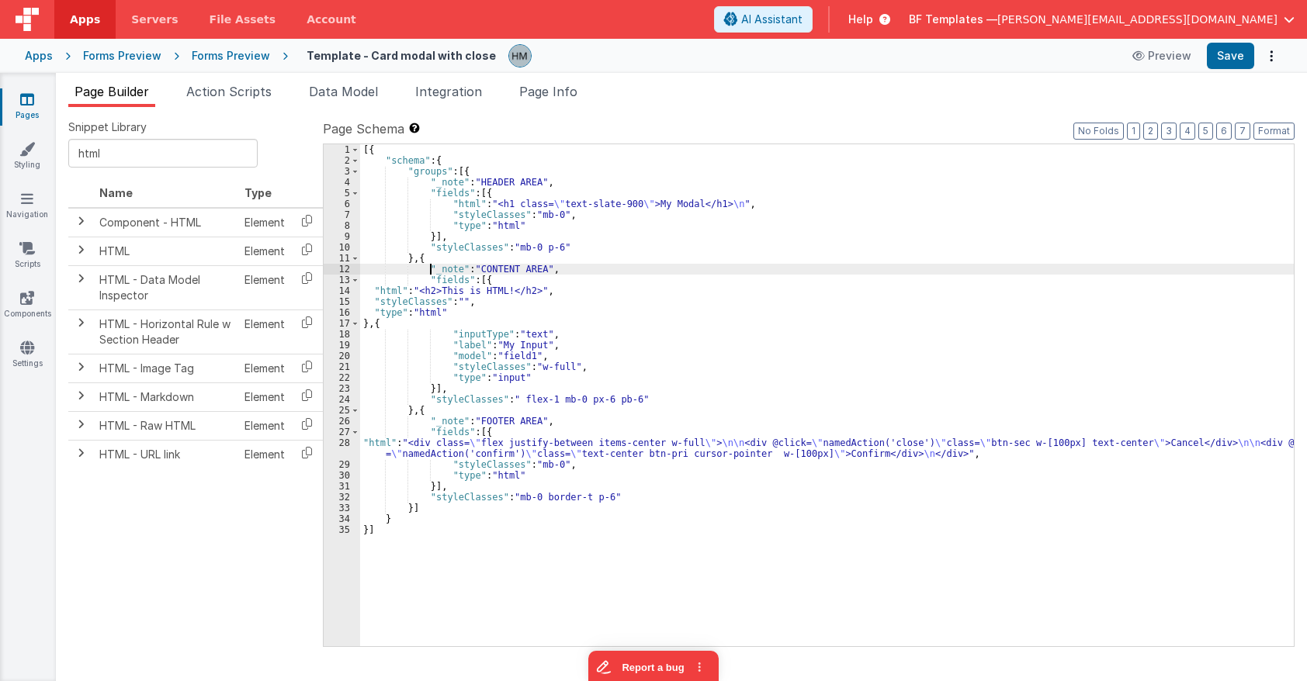
drag, startPoint x: 387, startPoint y: 289, endPoint x: 369, endPoint y: 295, distance: 18.7
click at [386, 289] on div "[{ "schema" : { "groups" : [{ "_note" : "HEADER AREA" , "fields" : [{ "html" : …" at bounding box center [826, 406] width 933 height 524
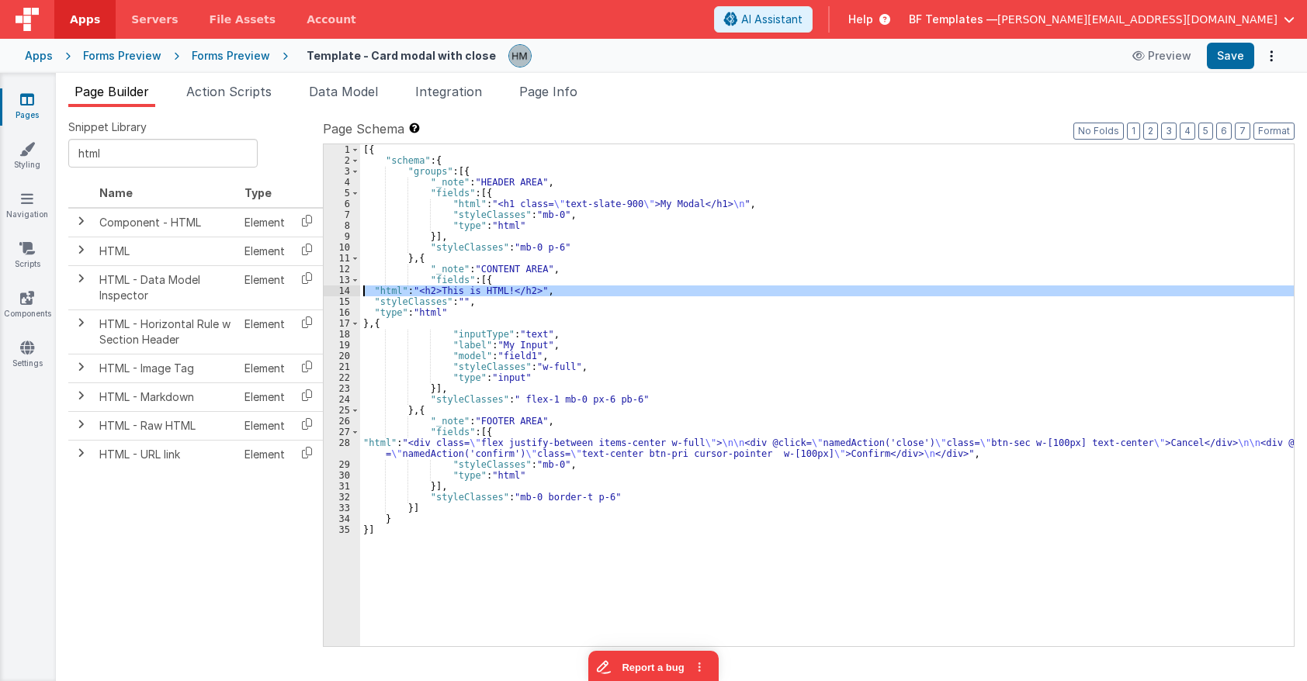
click at [340, 294] on div "14" at bounding box center [342, 291] width 36 height 11
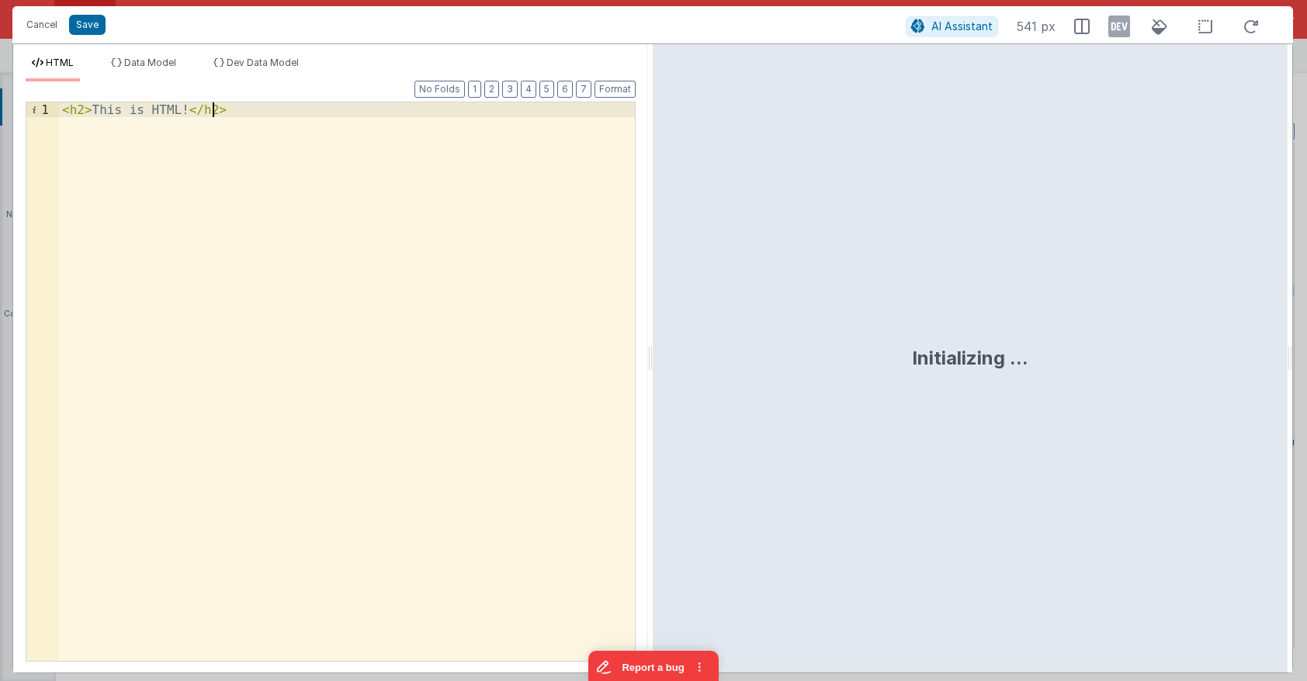
click at [339, 292] on div "< h2 > This is HTML! </ h2 >" at bounding box center [347, 396] width 576 height 588
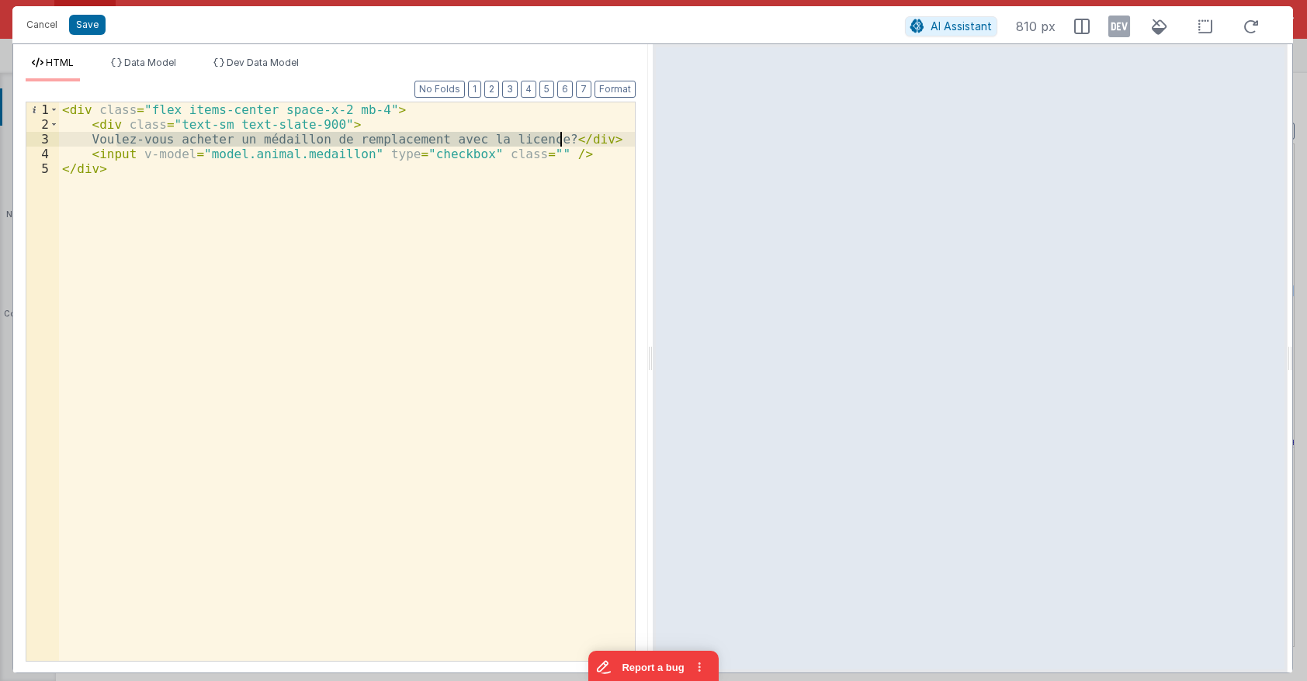
drag, startPoint x: 117, startPoint y: 137, endPoint x: 559, endPoint y: 132, distance: 441.5
click at [559, 132] on div "< div class = "flex items-center space-x-2 mb-4" > < div class = "text-sm text-…" at bounding box center [347, 396] width 576 height 588
click at [324, 155] on div "< div class = "flex items-center space-x-2 mb-4" > < div class = "text-sm text-…" at bounding box center [347, 396] width 576 height 588
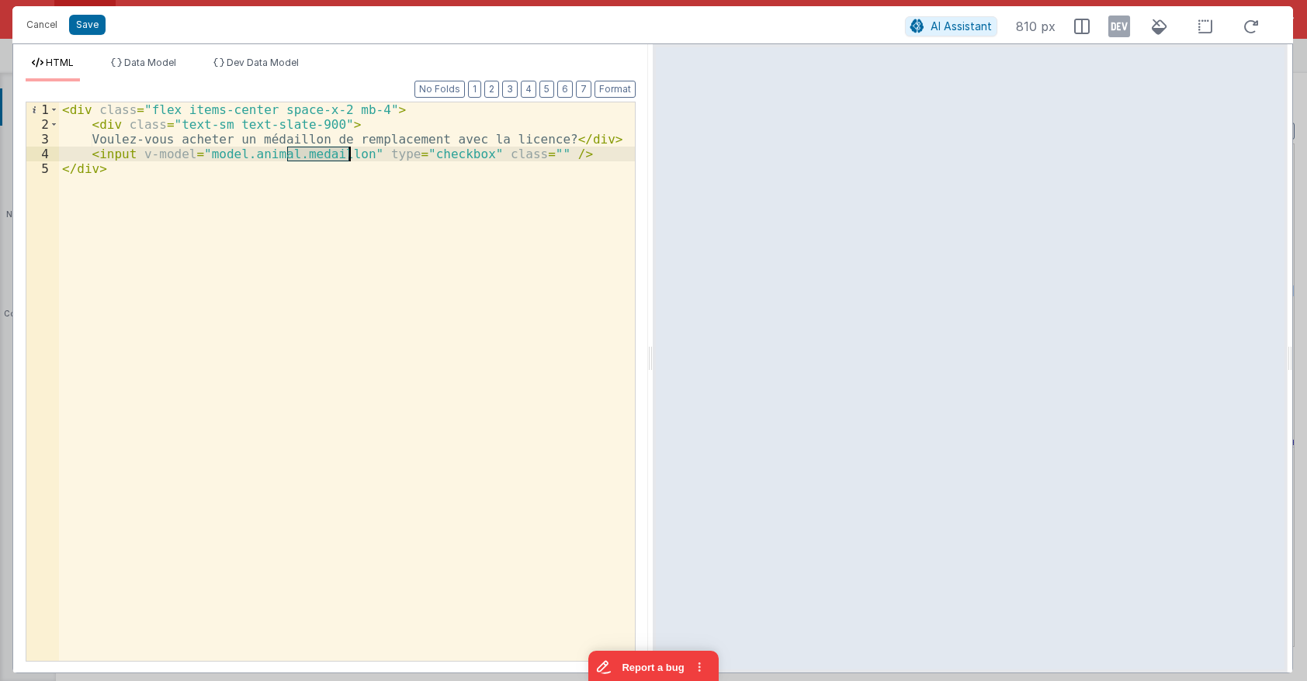
click at [324, 155] on div "< div class = "flex items-center space-x-2 mb-4" > < div class = "text-sm text-…" at bounding box center [347, 396] width 576 height 588
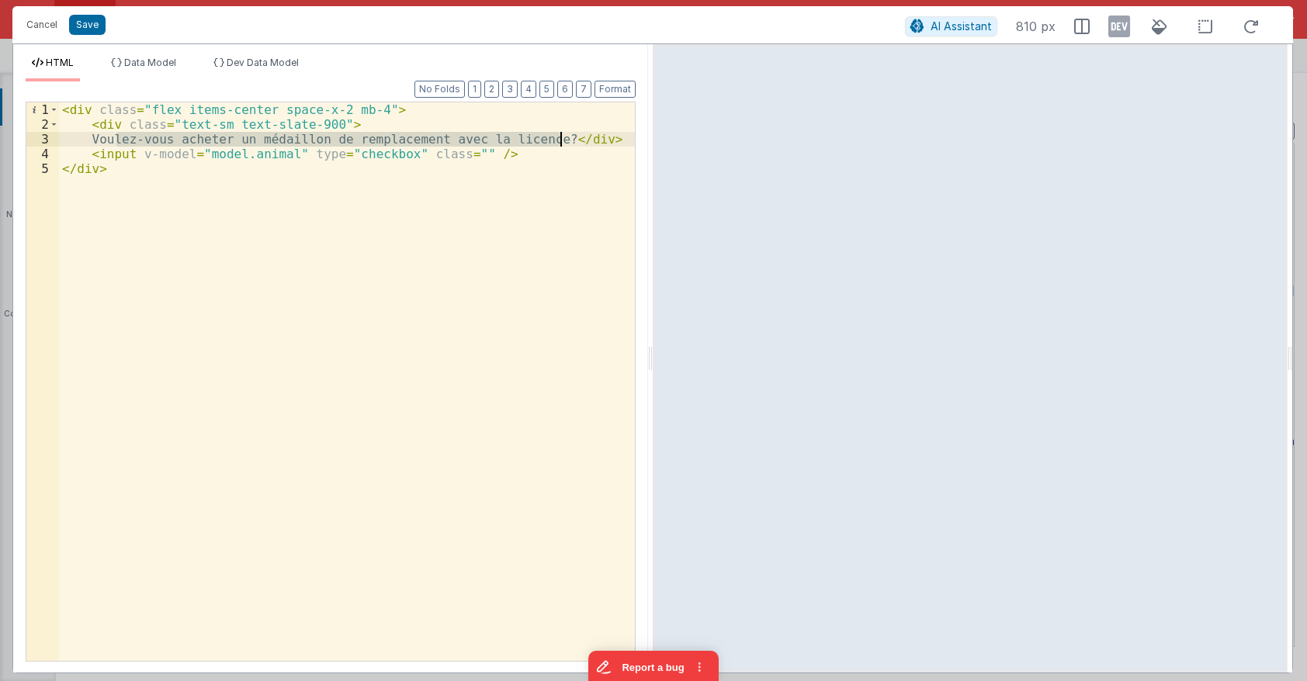
drag, startPoint x: 116, startPoint y: 137, endPoint x: 558, endPoint y: 143, distance: 442.3
click at [558, 143] on div "< div class = "flex items-center space-x-2 mb-4" > < div class = "text-sm text-…" at bounding box center [347, 396] width 576 height 588
click at [271, 159] on div "< div class = "flex items-center space-x-2 mb-4" > < div class = "text-sm text-…" at bounding box center [347, 396] width 576 height 588
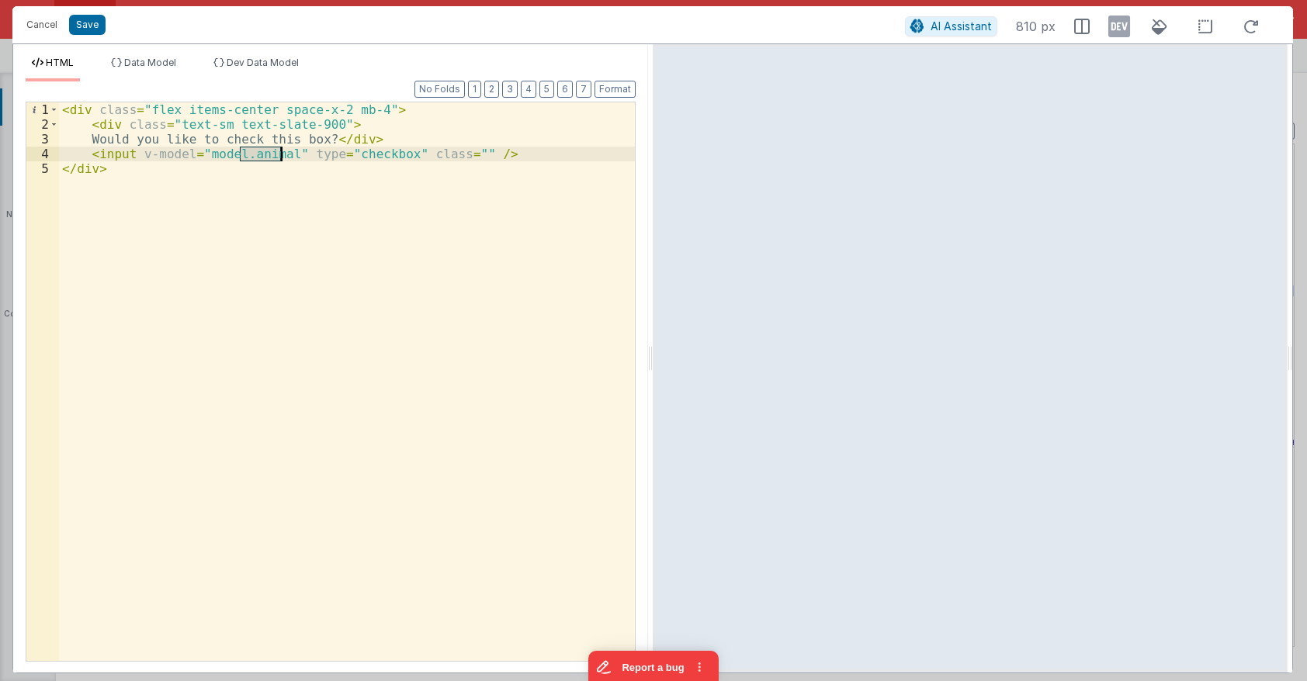
click at [271, 159] on div "< div class = "flex items-center space-x-2 mb-4" > < div class = "text-sm text-…" at bounding box center [347, 396] width 576 height 588
click at [126, 46] on div "HTML Data Model Dev Data Model Format 7 6 5 4 3 2 1 No Folds 1 2 3 4 5 < div cl…" at bounding box center [330, 358] width 635 height 628
click at [130, 57] on li "Data Model" at bounding box center [144, 69] width 78 height 25
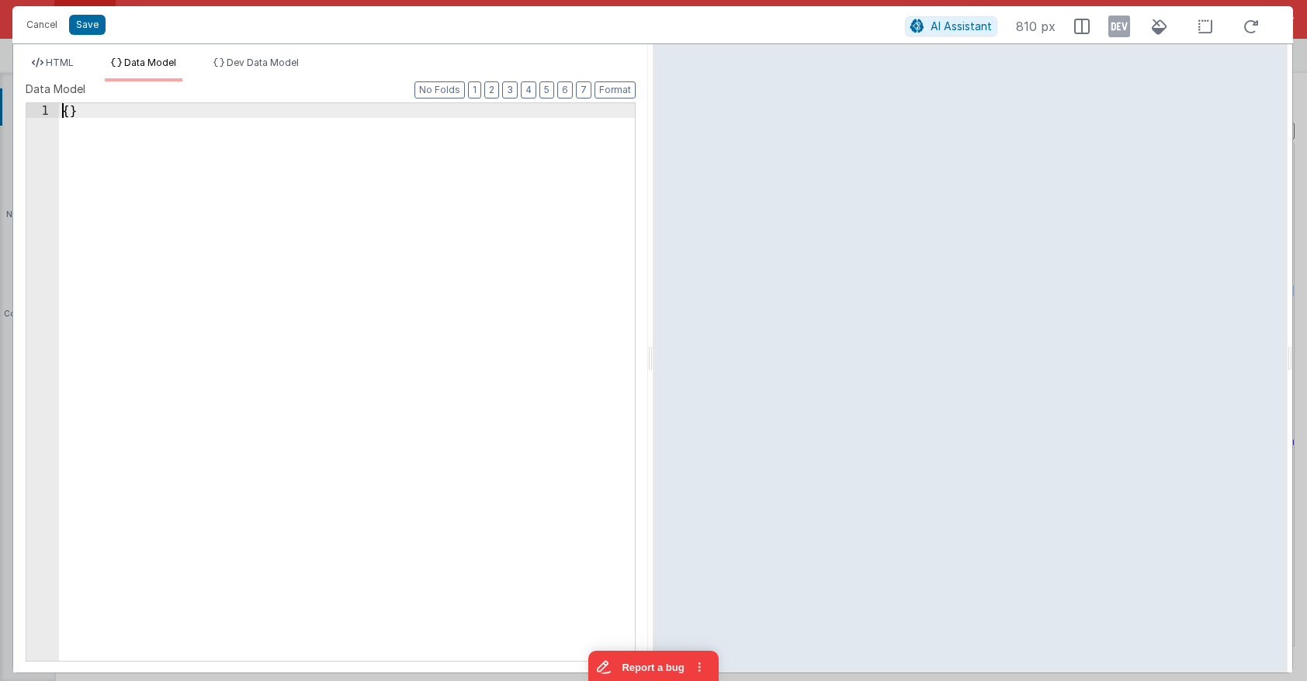
click at [65, 112] on div "{ }" at bounding box center [347, 396] width 576 height 587
click at [63, 71] on li "HTML" at bounding box center [53, 69] width 54 height 25
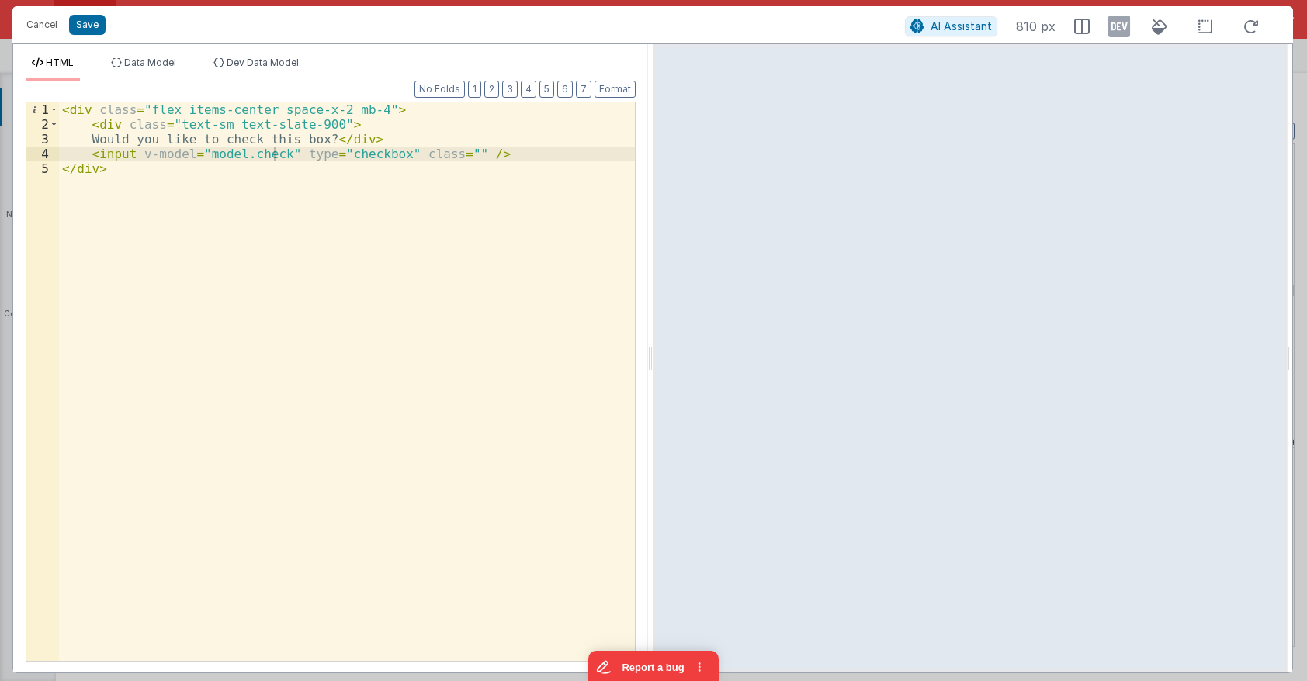
click at [290, 152] on div "< div class = "flex items-center space-x-2 mb-4" > < div class = "text-sm text-…" at bounding box center [347, 396] width 576 height 588
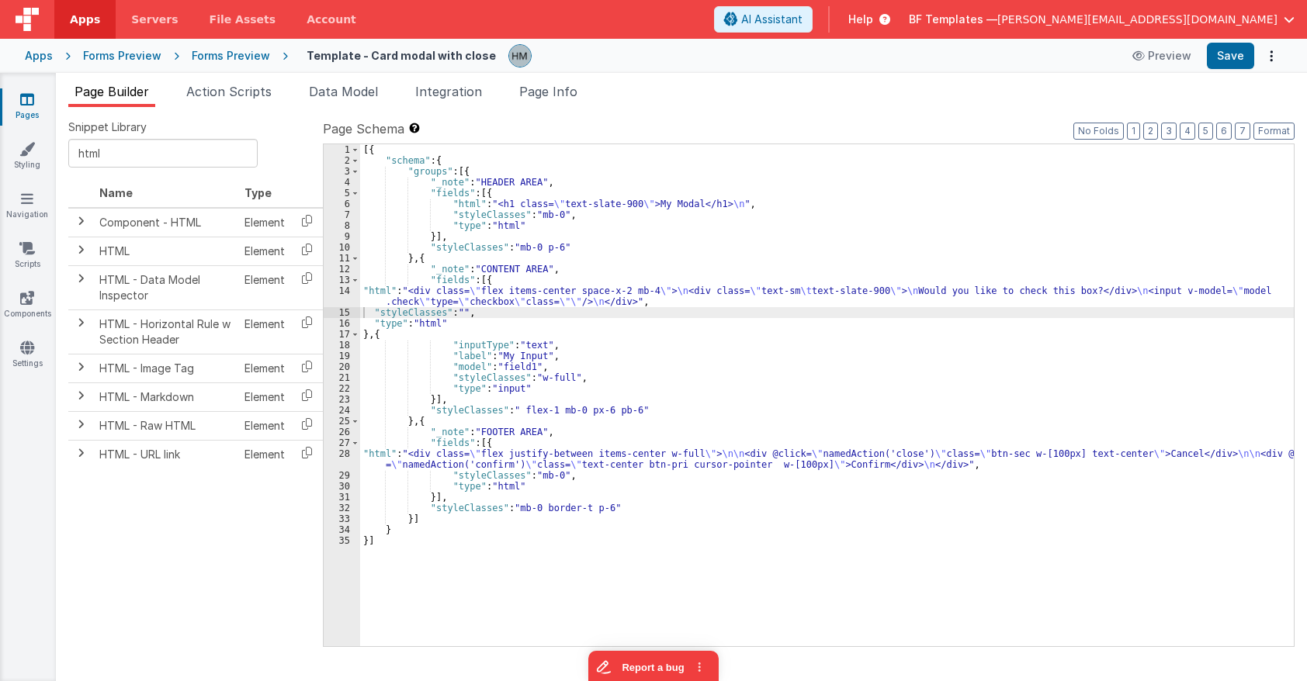
click at [486, 362] on div "[{ "schema" : { "groups" : [{ "_note" : "HEADER AREA" , "fields" : [{ "html" : …" at bounding box center [826, 406] width 933 height 524
drag, startPoint x: 536, startPoint y: 354, endPoint x: 495, endPoint y: 355, distance: 41.1
click at [495, 355] on div "[{ "schema" : { "groups" : [{ "_note" : "HEADER AREA" , "fields" : [{ "html" : …" at bounding box center [826, 406] width 933 height 524
click at [519, 370] on div "[{ "schema" : { "groups" : [{ "_note" : "HEADER AREA" , "fields" : [{ "html" : …" at bounding box center [826, 406] width 933 height 524
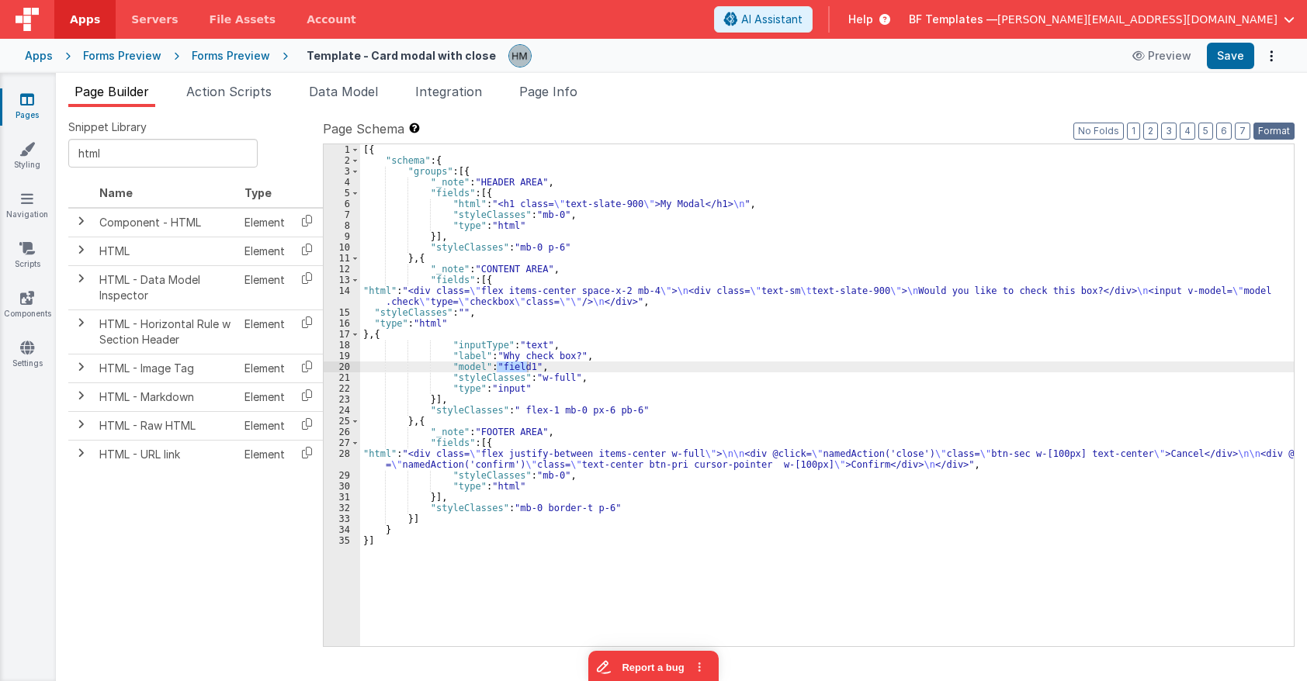
click at [1162, 127] on button "Format" at bounding box center [1273, 131] width 41 height 17
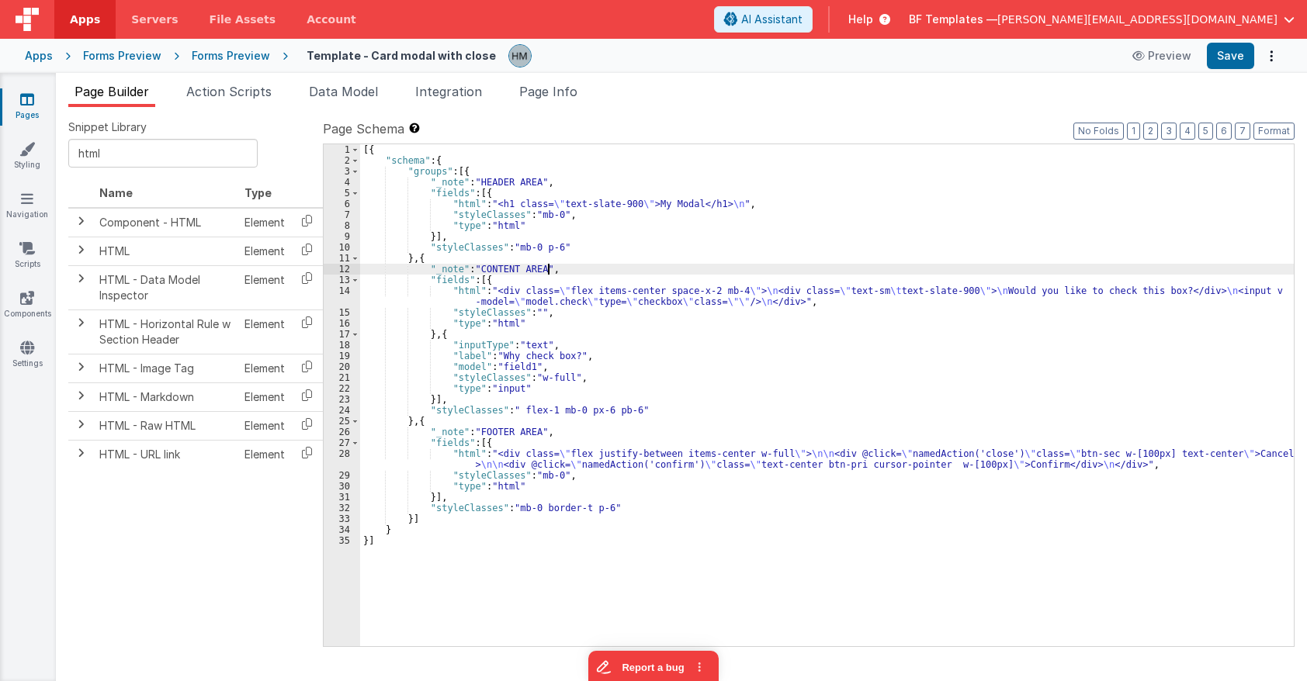
click at [1067, 267] on div "[{ "schema" : { "groups" : [{ "_note" : "HEADER AREA" , "fields" : [{ "html" : …" at bounding box center [826, 406] width 933 height 524
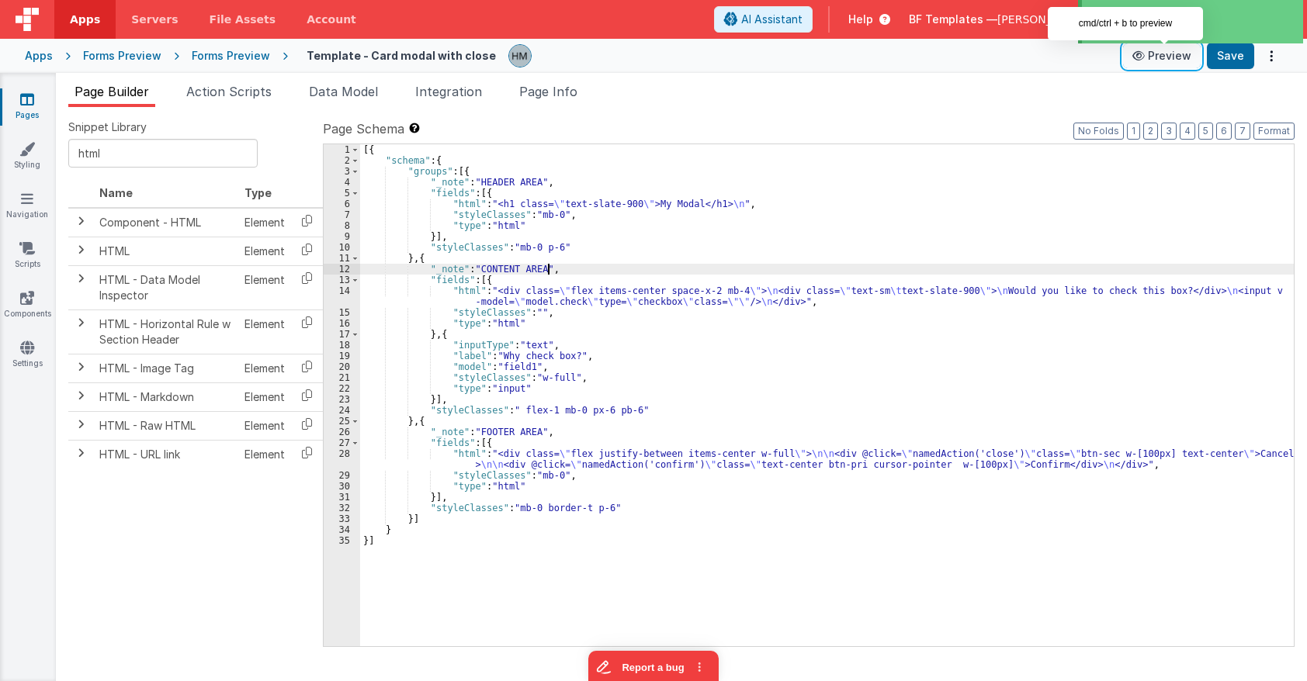
click at [1162, 54] on button "Preview" at bounding box center [1162, 55] width 78 height 25
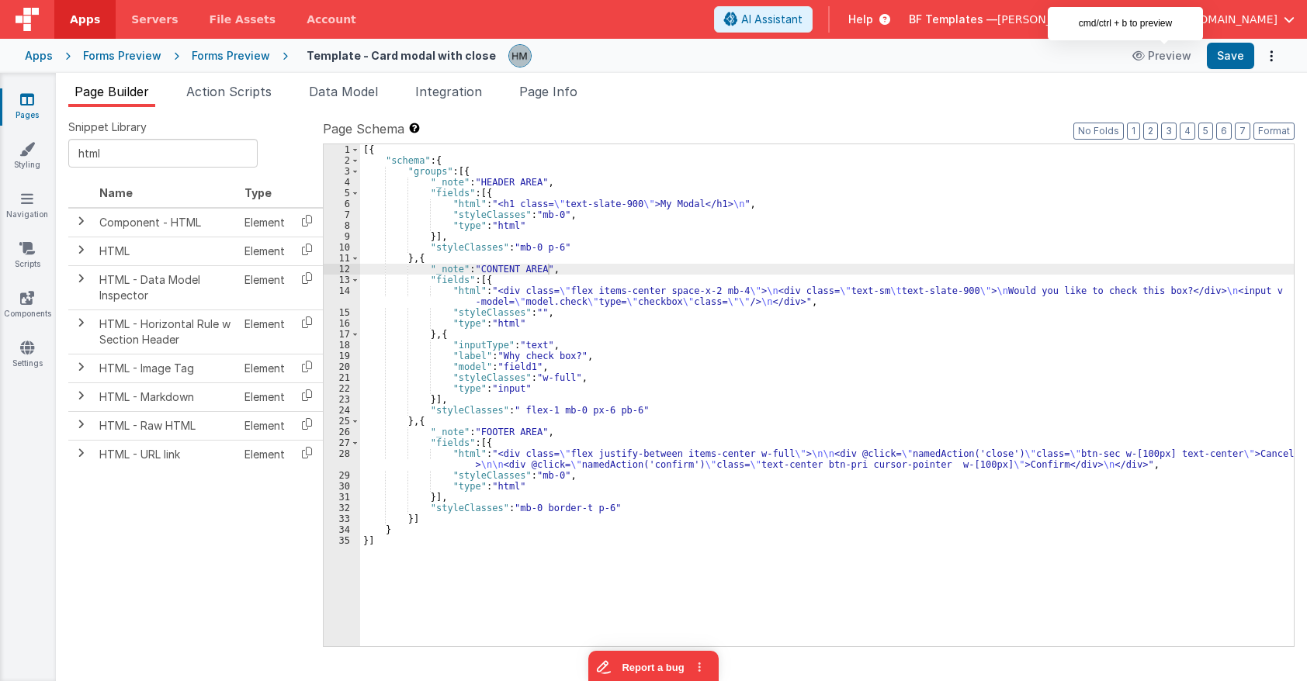
click at [428, 207] on div "[{ "schema" : { "groups" : [{ "_note" : "HEADER AREA" , "fields" : [{ "html" : …" at bounding box center [826, 406] width 933 height 524
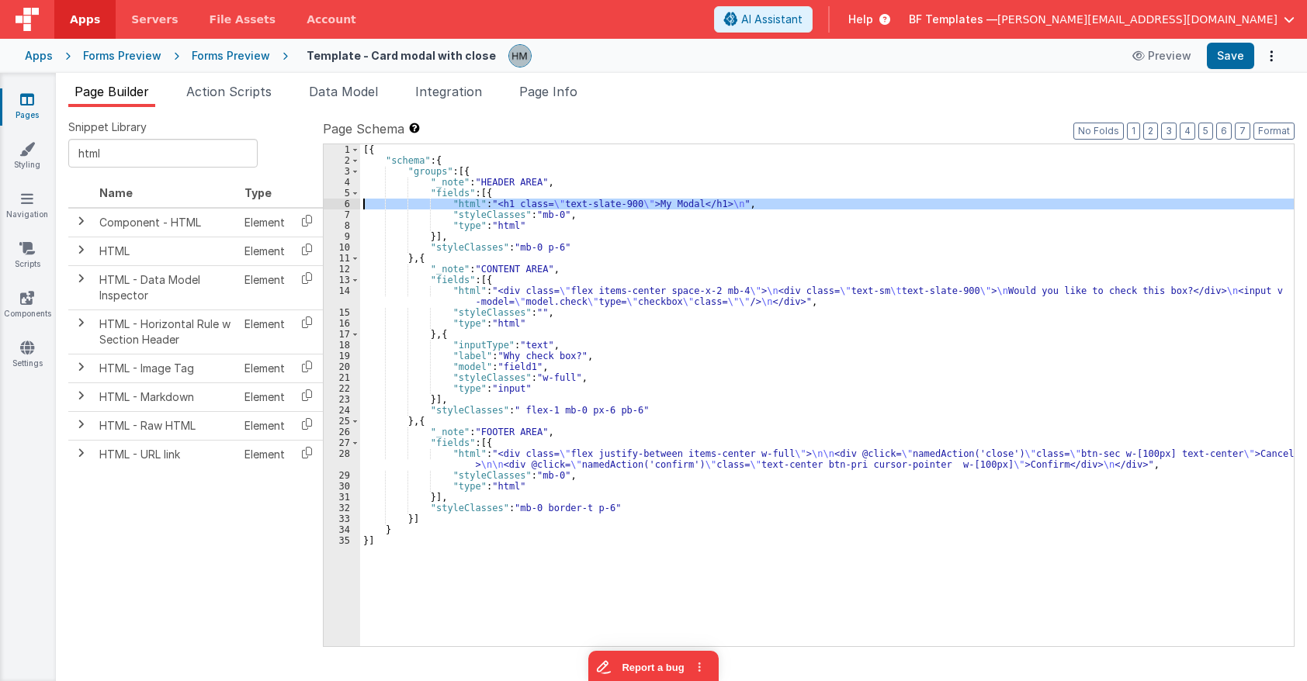
click at [343, 204] on div "6" at bounding box center [342, 204] width 36 height 11
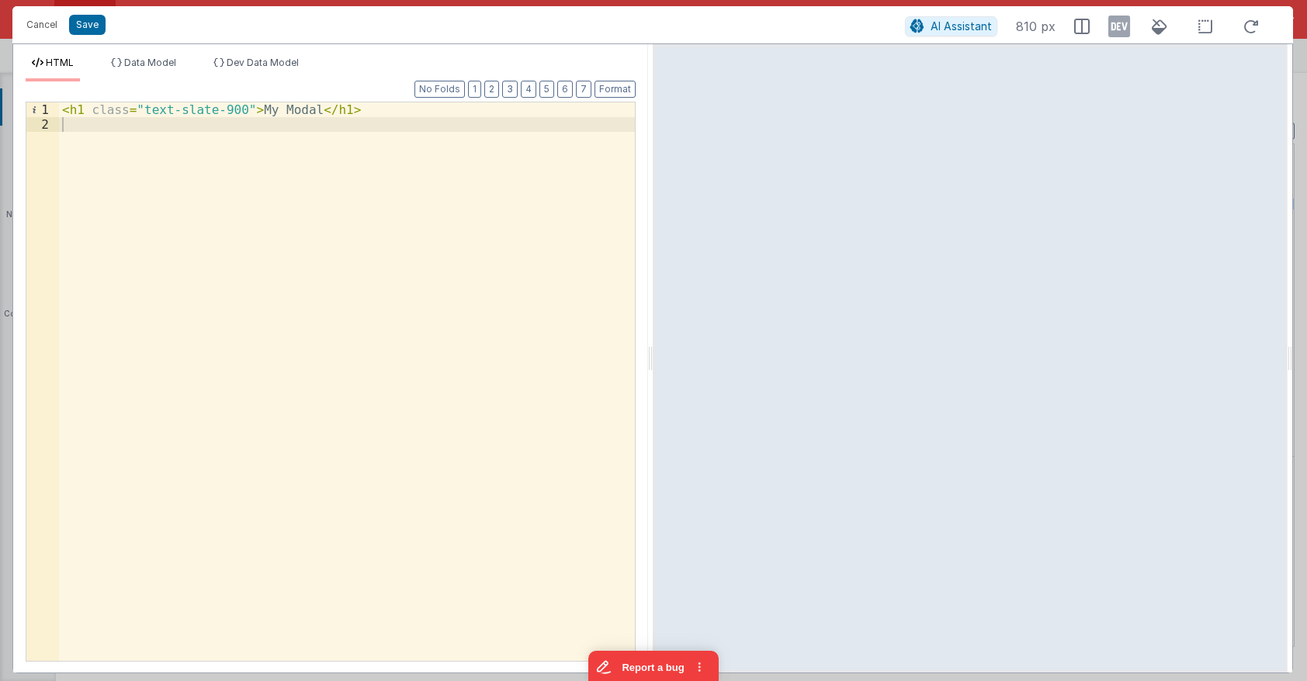
click at [234, 111] on div "< h1 class = "text-slate-900" > My Modal </ h1 >" at bounding box center [347, 396] width 576 height 588
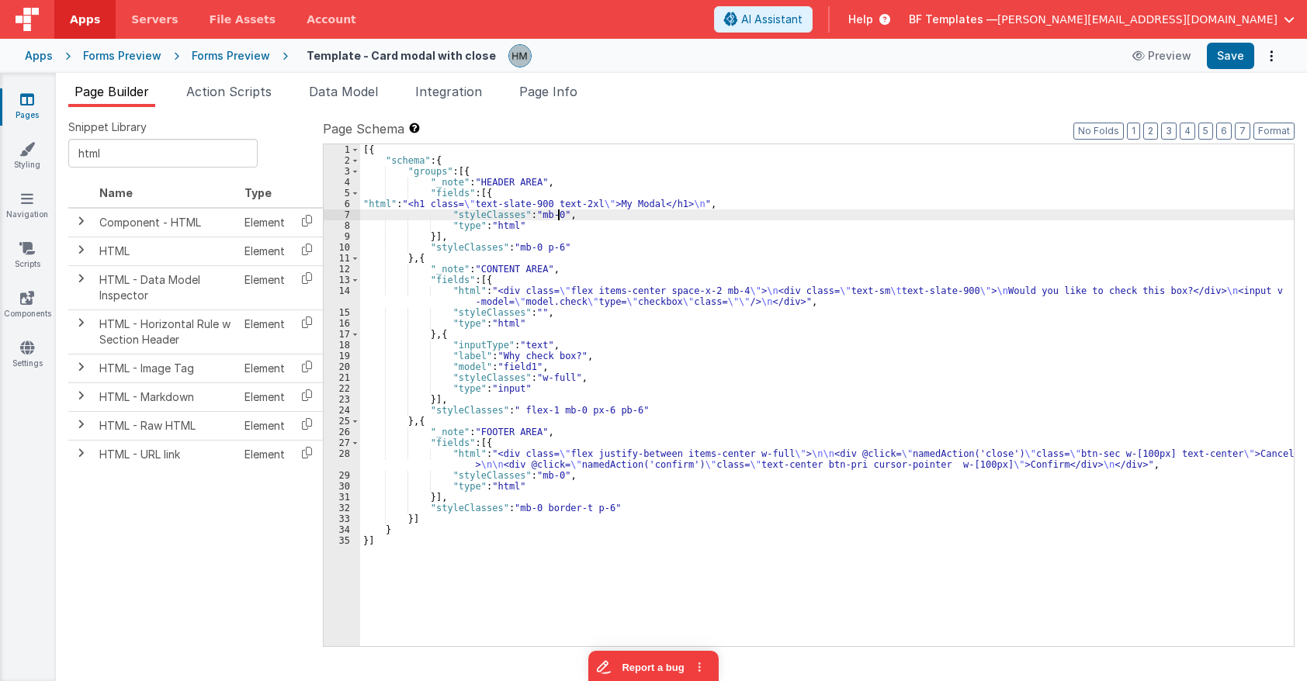
click at [557, 215] on div "[{ "schema" : { "groups" : [{ "_note" : "HEADER AREA" , "fields" : [{ "html" : …" at bounding box center [826, 406] width 933 height 524
drag, startPoint x: 611, startPoint y: 212, endPoint x: 554, endPoint y: 215, distance: 57.5
click at [554, 215] on div "[{ "schema" : { "groups" : [{ "_note" : "HEADER AREA" , "fields" : [{ "html" : …" at bounding box center [826, 406] width 933 height 524
click at [553, 241] on div "[{ "schema" : { "groups" : [{ "_note" : "HEADER AREA" , "fields" : [{ "html" : …" at bounding box center [826, 406] width 933 height 524
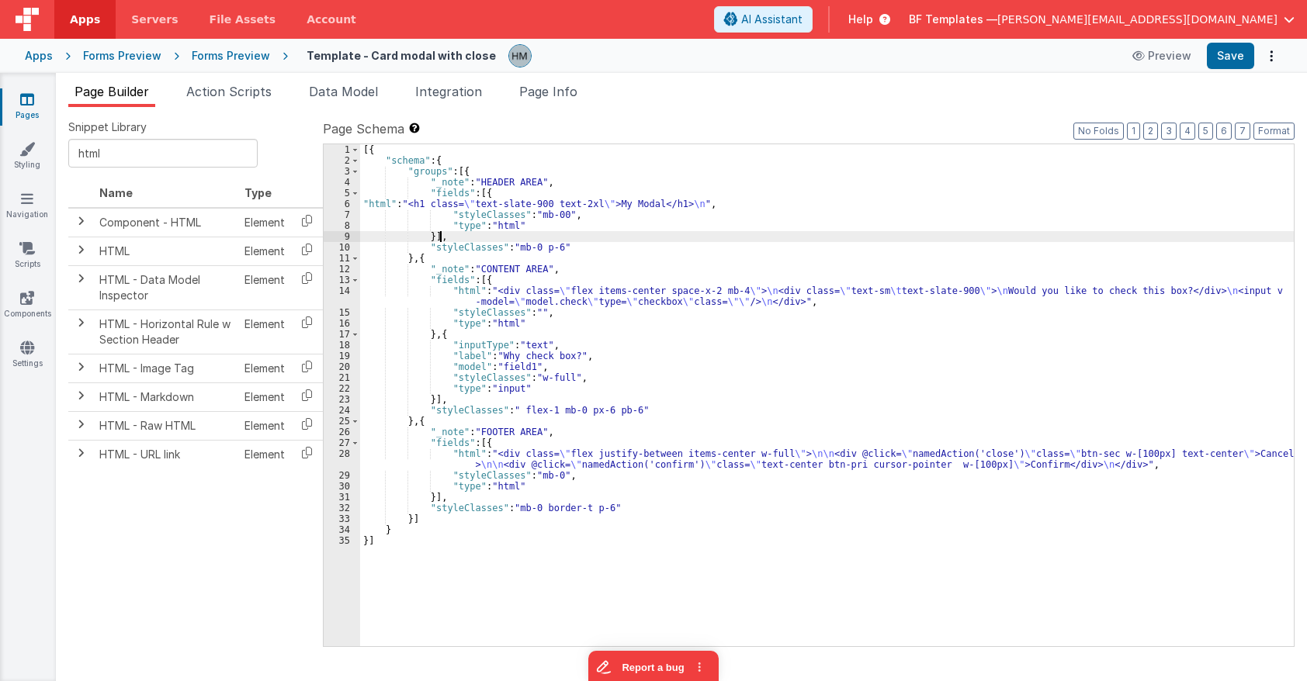
click at [552, 246] on div "[{ "schema" : { "groups" : [{ "_note" : "HEADER AREA" , "fields" : [{ "html" : …" at bounding box center [826, 406] width 933 height 524
paste textarea
click at [607, 248] on div "[{ "schema" : { "groups" : [{ "_note" : "HEADER AREA" , "fields" : [{ "html" : …" at bounding box center [826, 406] width 933 height 524
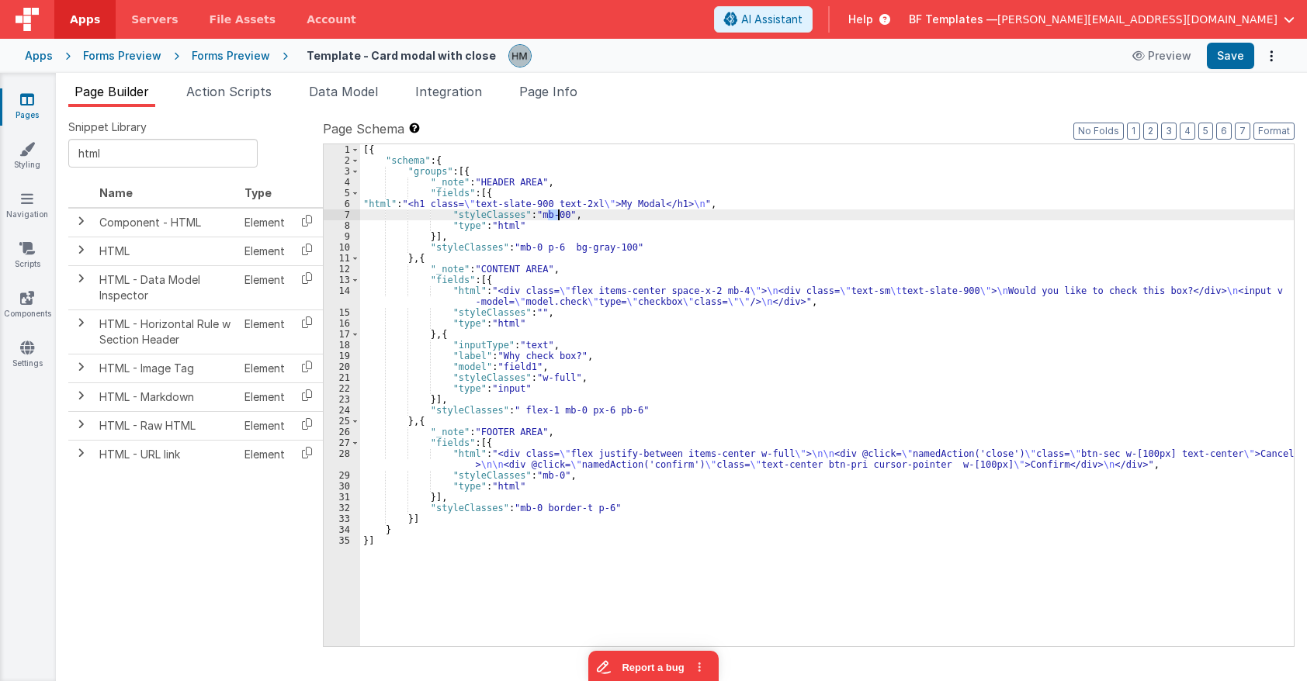
drag, startPoint x: 546, startPoint y: 213, endPoint x: 557, endPoint y: 214, distance: 10.9
click at [557, 214] on div "[{ "schema" : { "groups" : [{ "_note" : "HEADER AREA" , "fields" : [{ "html" : …" at bounding box center [826, 406] width 933 height 524
click at [615, 214] on div "[{ "schema" : { "groups" : [{ "_note" : "HEADER AREA" , "fields" : [{ "html" : …" at bounding box center [826, 406] width 933 height 524
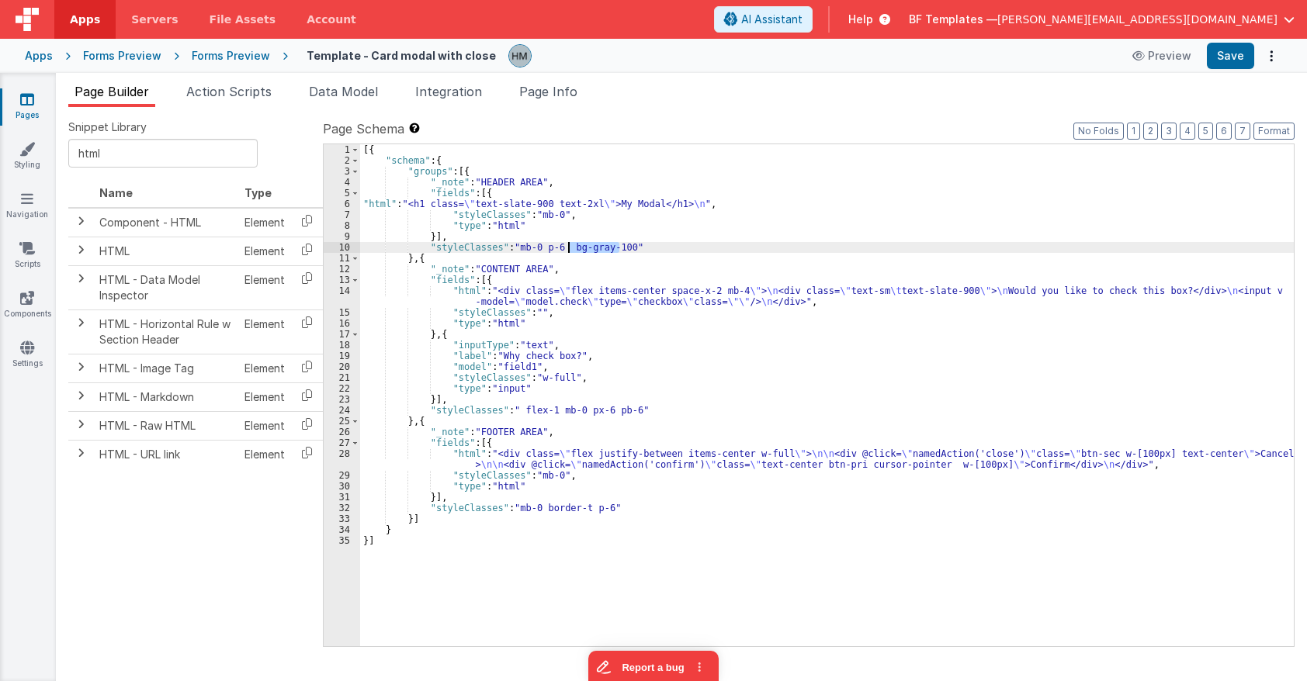
drag, startPoint x: 621, startPoint y: 245, endPoint x: 569, endPoint y: 244, distance: 51.2
click at [569, 244] on div "[{ "schema" : { "groups" : [{ "_note" : "HEADER AREA" , "fields" : [{ "html" : …" at bounding box center [826, 406] width 933 height 524
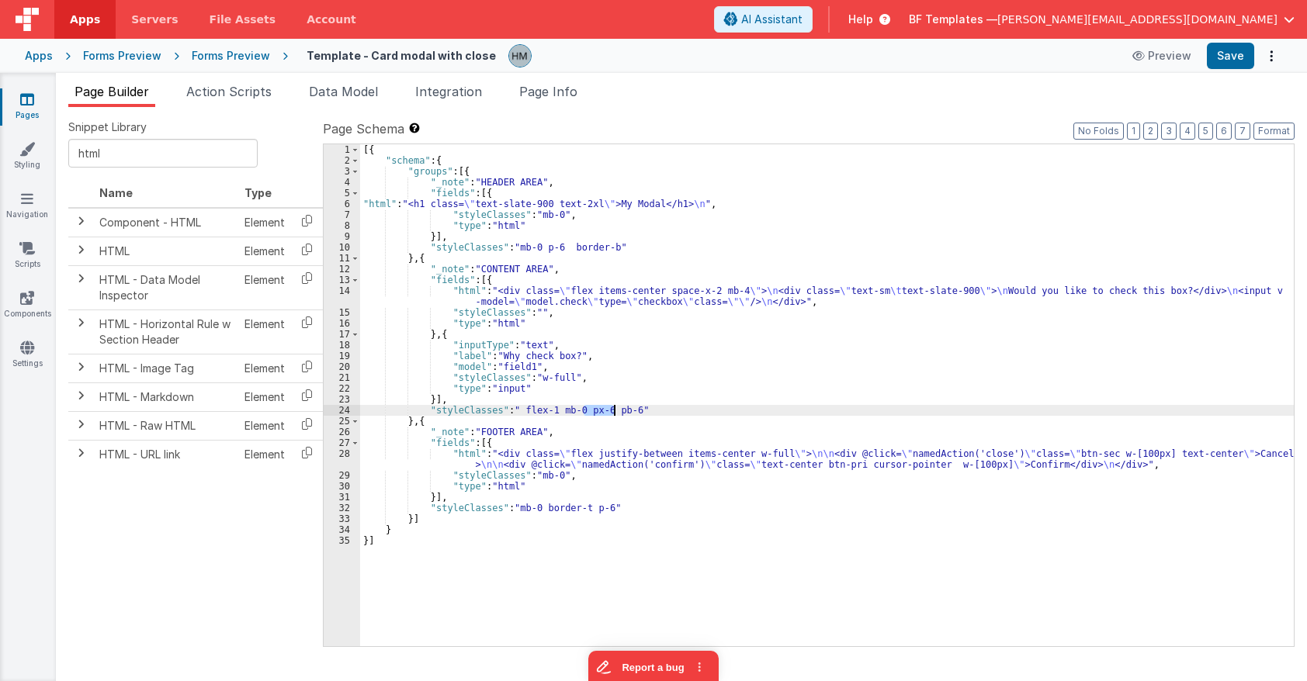
drag, startPoint x: 582, startPoint y: 410, endPoint x: 614, endPoint y: 410, distance: 32.6
click at [614, 410] on div "[{ "schema" : { "groups" : [{ "_note" : "HEADER AREA" , "fields" : [{ "html" : …" at bounding box center [826, 406] width 933 height 524
click at [634, 390] on div "[{ "schema" : { "groups" : [{ "_note" : "HEADER AREA" , "fields" : [{ "html" : …" at bounding box center [826, 406] width 933 height 524
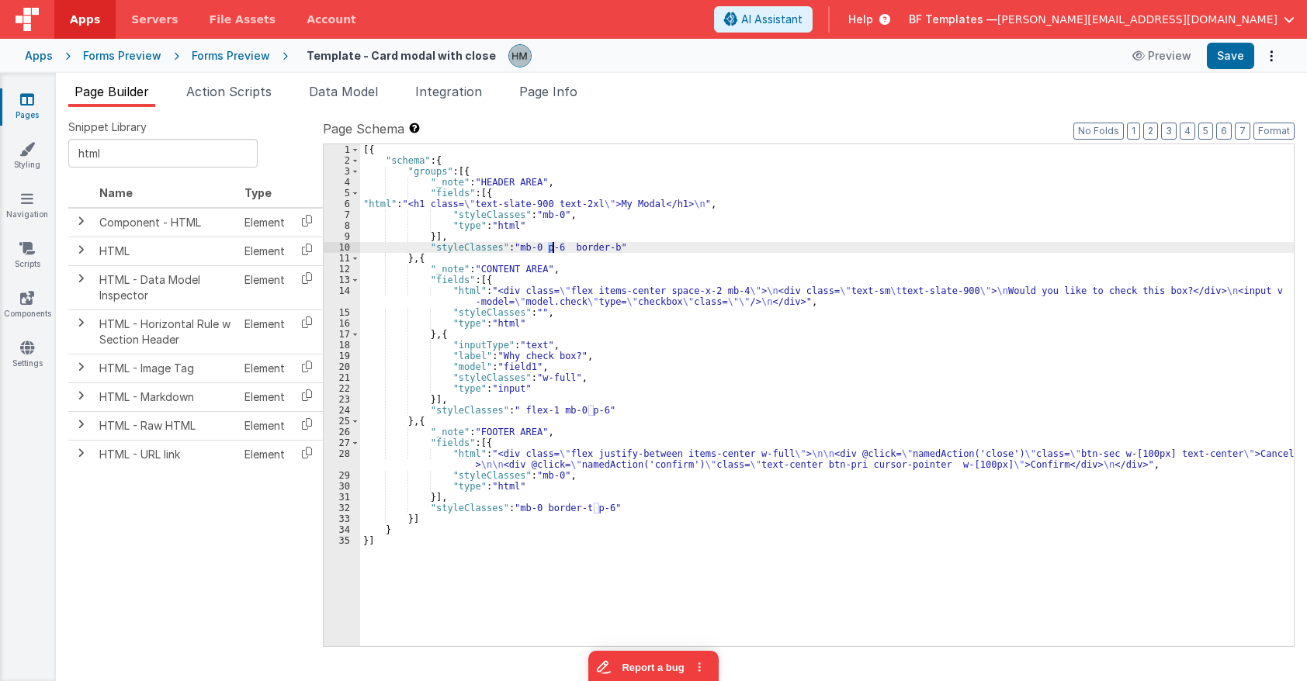
click at [552, 247] on div "[{ "schema" : { "groups" : [{ "_note" : "HEADER AREA" , "fields" : [{ "html" : …" at bounding box center [826, 406] width 933 height 524
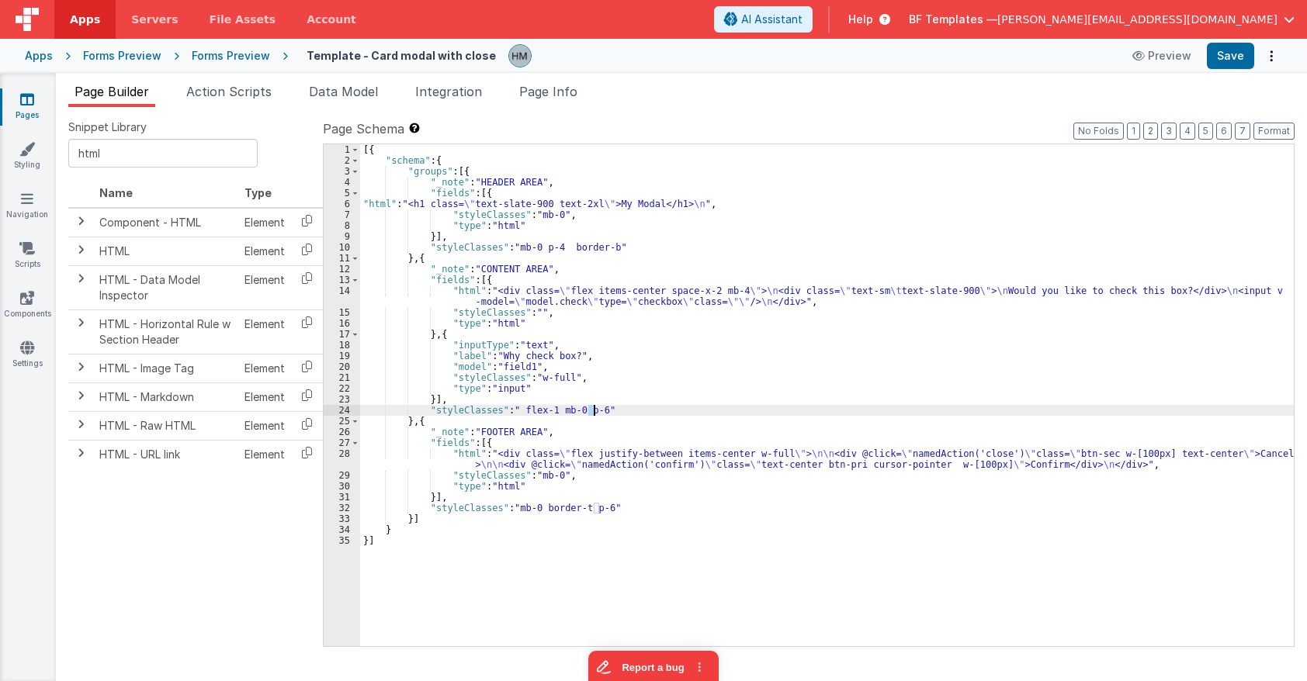
click at [595, 412] on div "[{ "schema" : { "groups" : [{ "_note" : "HEADER AREA" , "fields" : [{ "html" : …" at bounding box center [826, 406] width 933 height 524
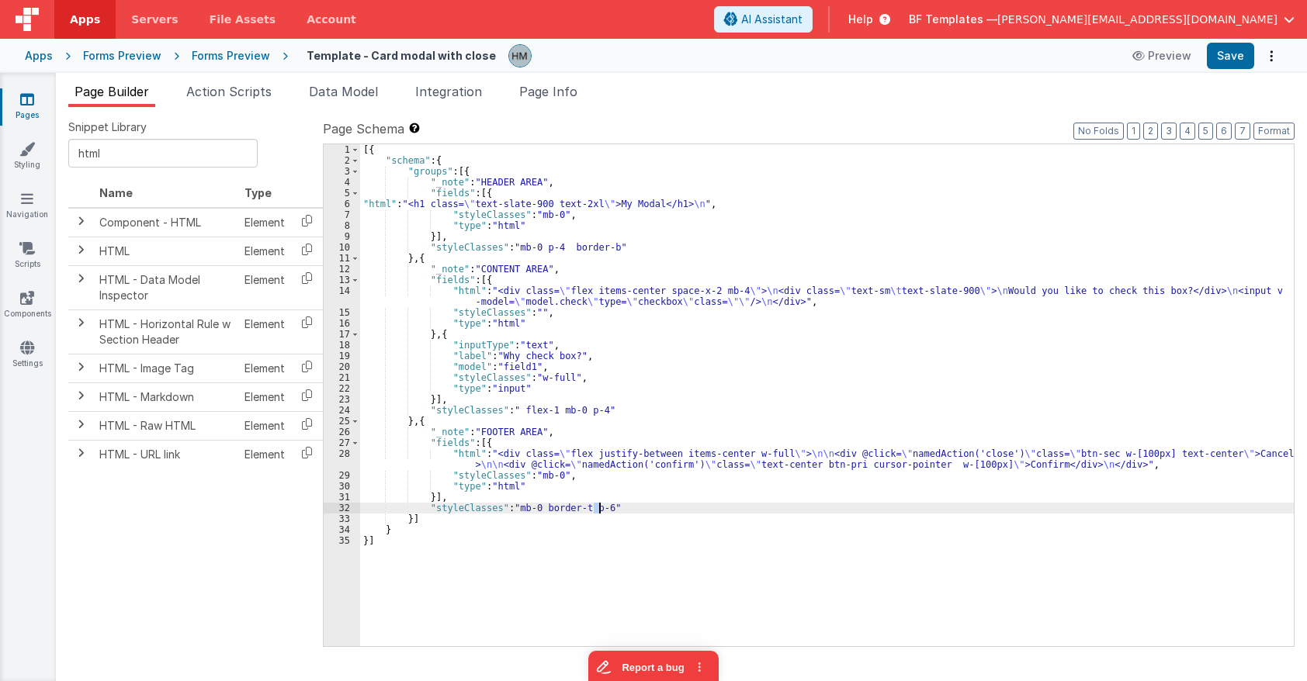
click at [598, 505] on div "[{ "schema" : { "groups" : [{ "_note" : "HEADER AREA" , "fields" : [{ "html" : …" at bounding box center [826, 406] width 933 height 524
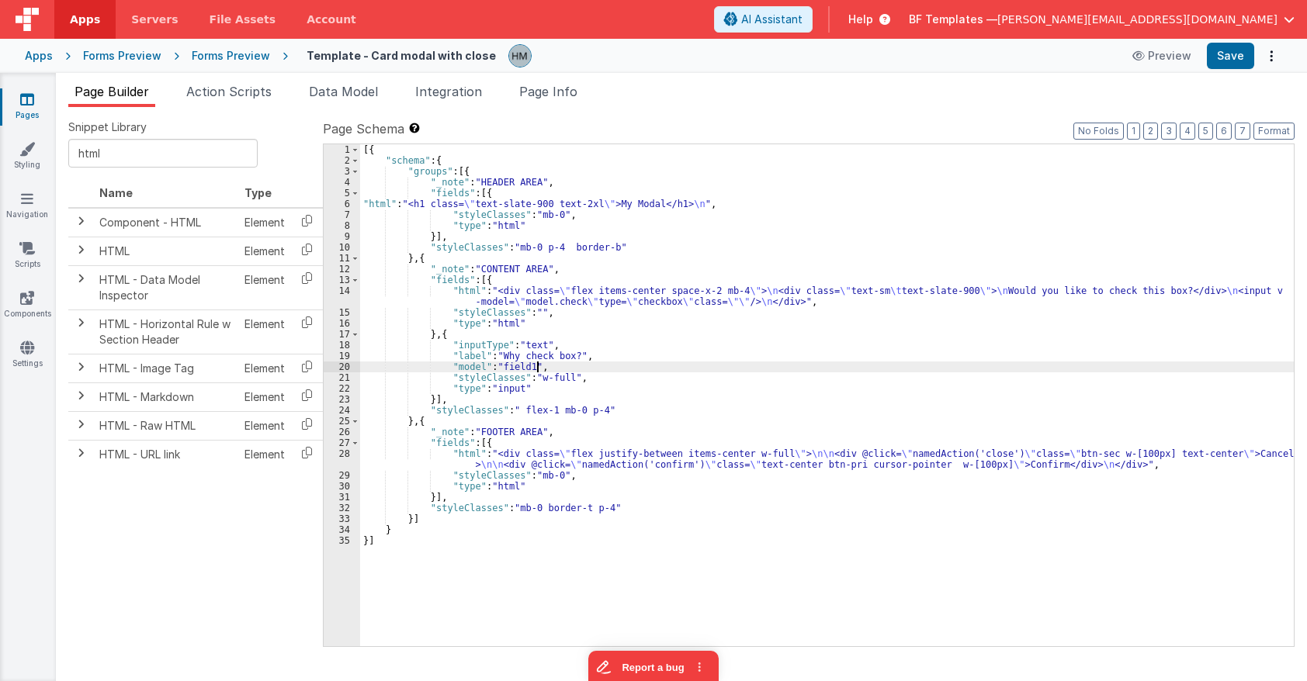
click at [630, 369] on div "[{ "schema" : { "groups" : [{ "_note" : "HEADER AREA" , "fields" : [{ "html" : …" at bounding box center [826, 406] width 933 height 524
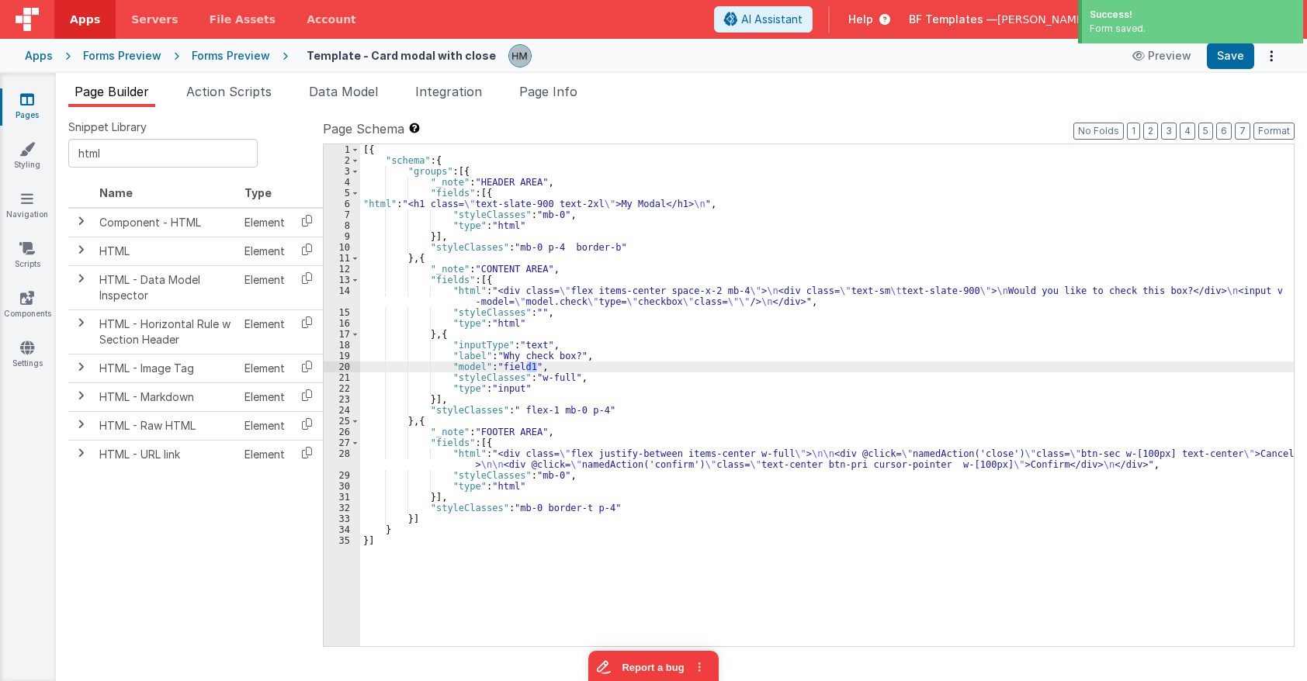
click at [647, 296] on div "[{ "schema" : { "groups" : [{ "_note" : "HEADER AREA" , "fields" : [{ "html" : …" at bounding box center [826, 406] width 933 height 524
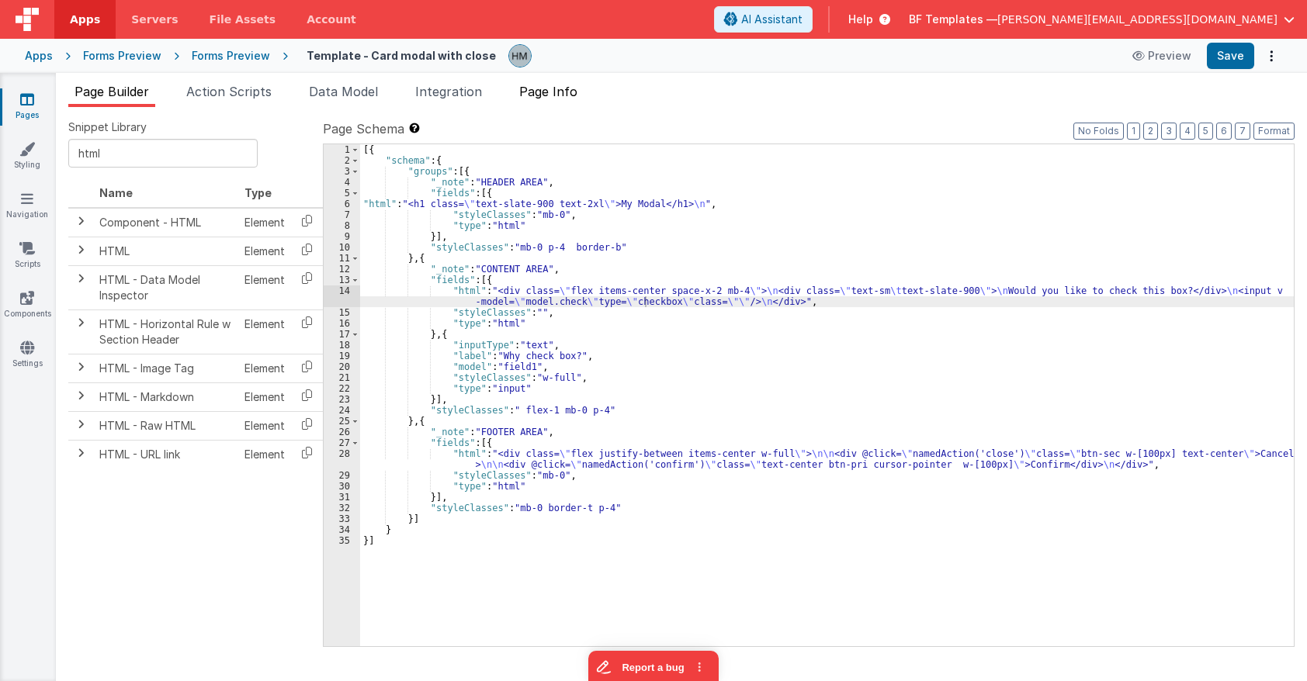
click at [570, 99] on li "Page Info" at bounding box center [548, 94] width 71 height 25
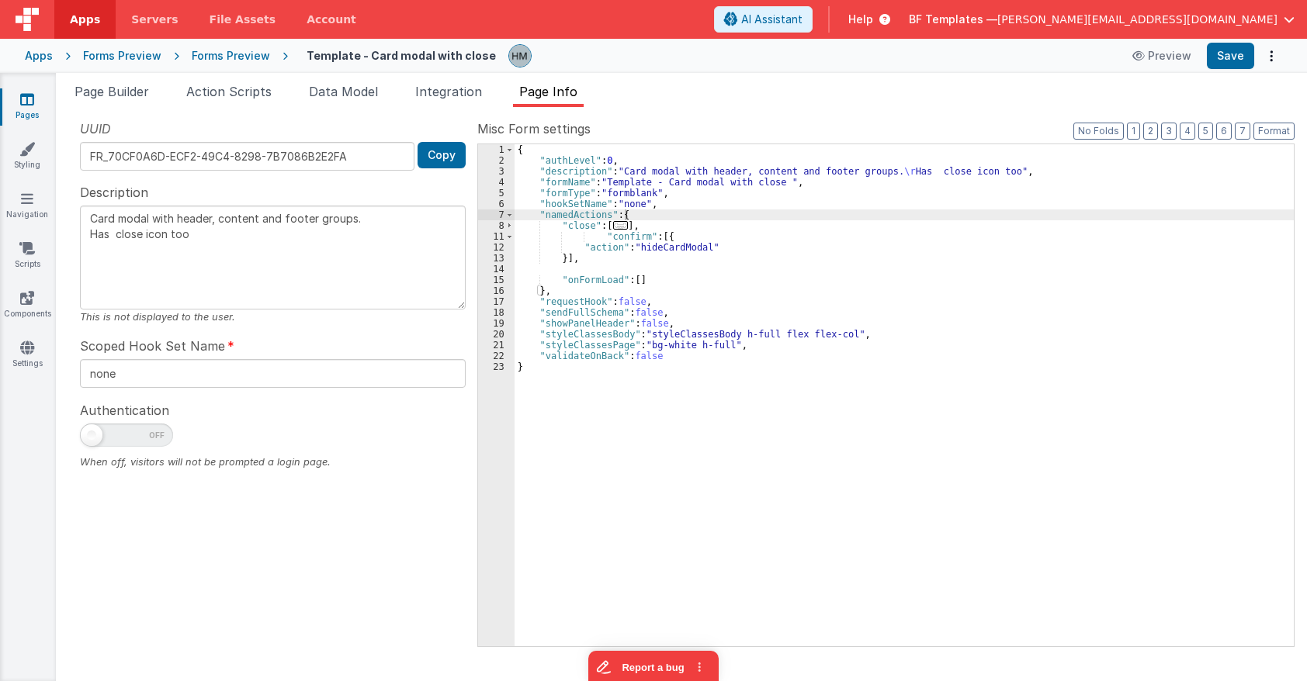
click at [720, 177] on div "{ "authLevel" : 0 , "description" : "Card modal with header, content and footer…" at bounding box center [903, 406] width 779 height 524
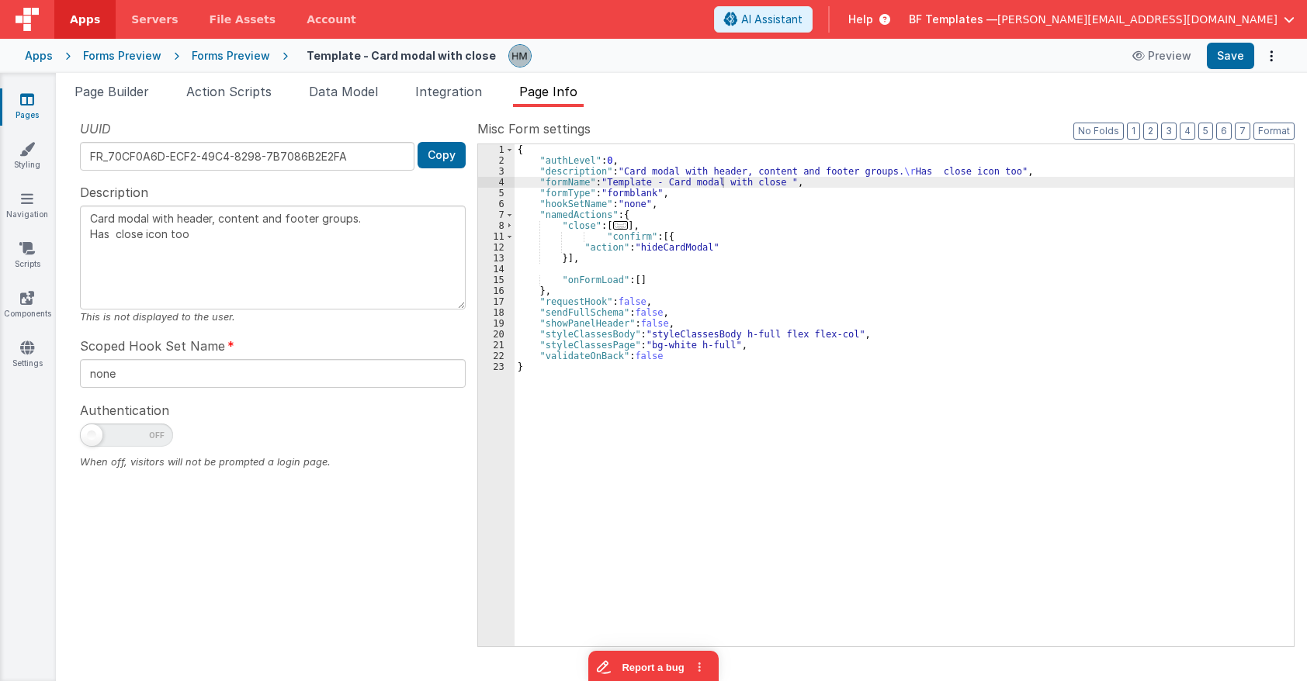
click at [36, 58] on div "Apps" at bounding box center [39, 56] width 28 height 16
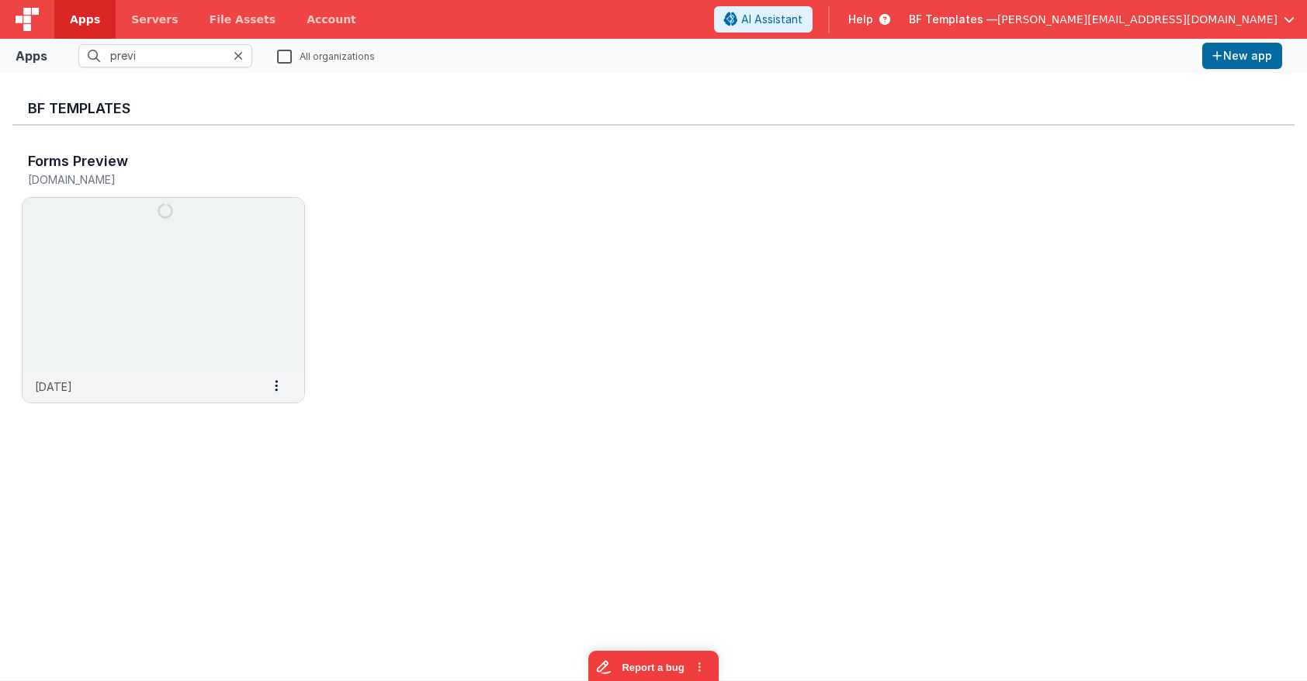
click at [241, 57] on icon at bounding box center [238, 56] width 9 height 12
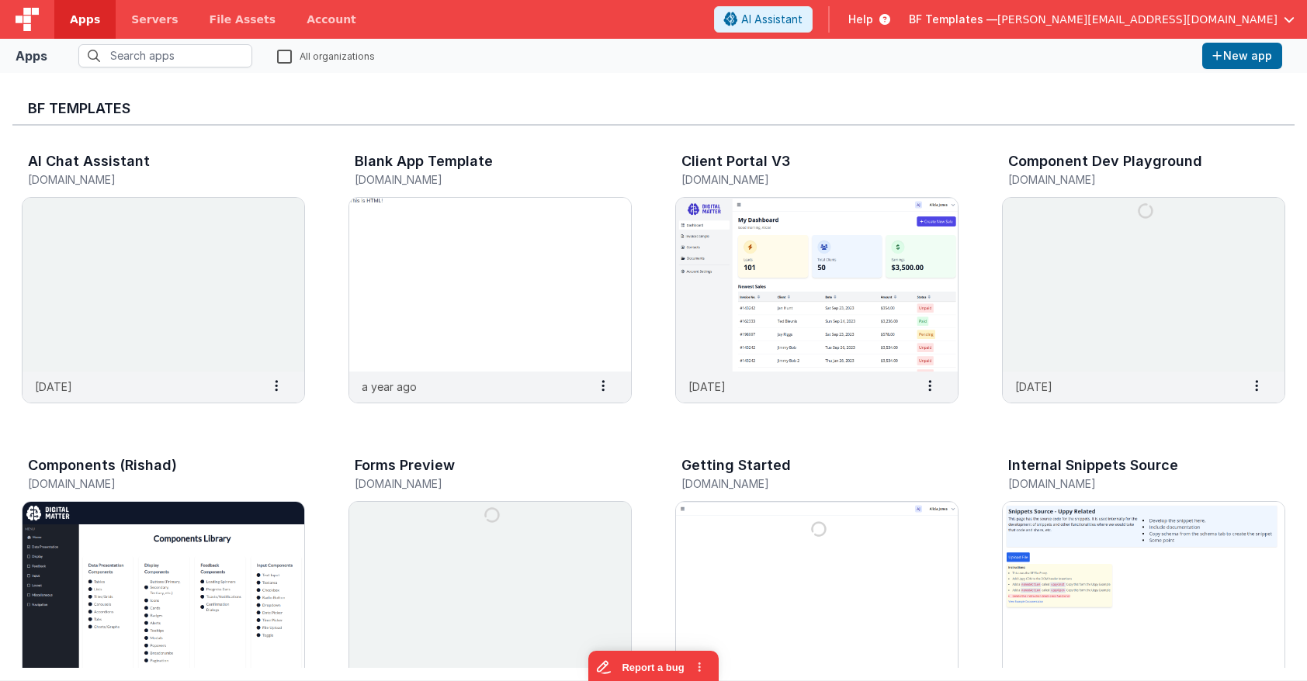
click at [279, 58] on label "All organizations" at bounding box center [326, 55] width 98 height 15
click at [0, 0] on input "All organizations" at bounding box center [0, 0] width 0 height 0
click at [161, 51] on input "text" at bounding box center [165, 55] width 174 height 23
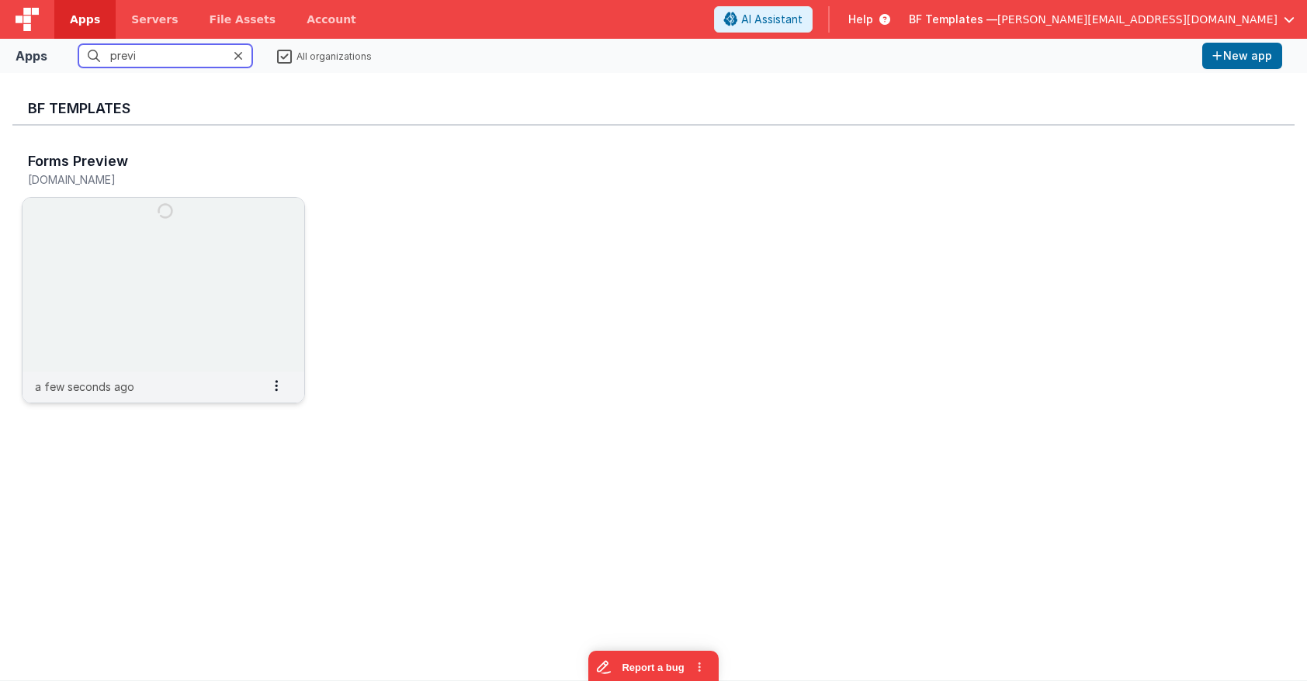
type input "previ"
click at [219, 235] on img at bounding box center [163, 285] width 282 height 174
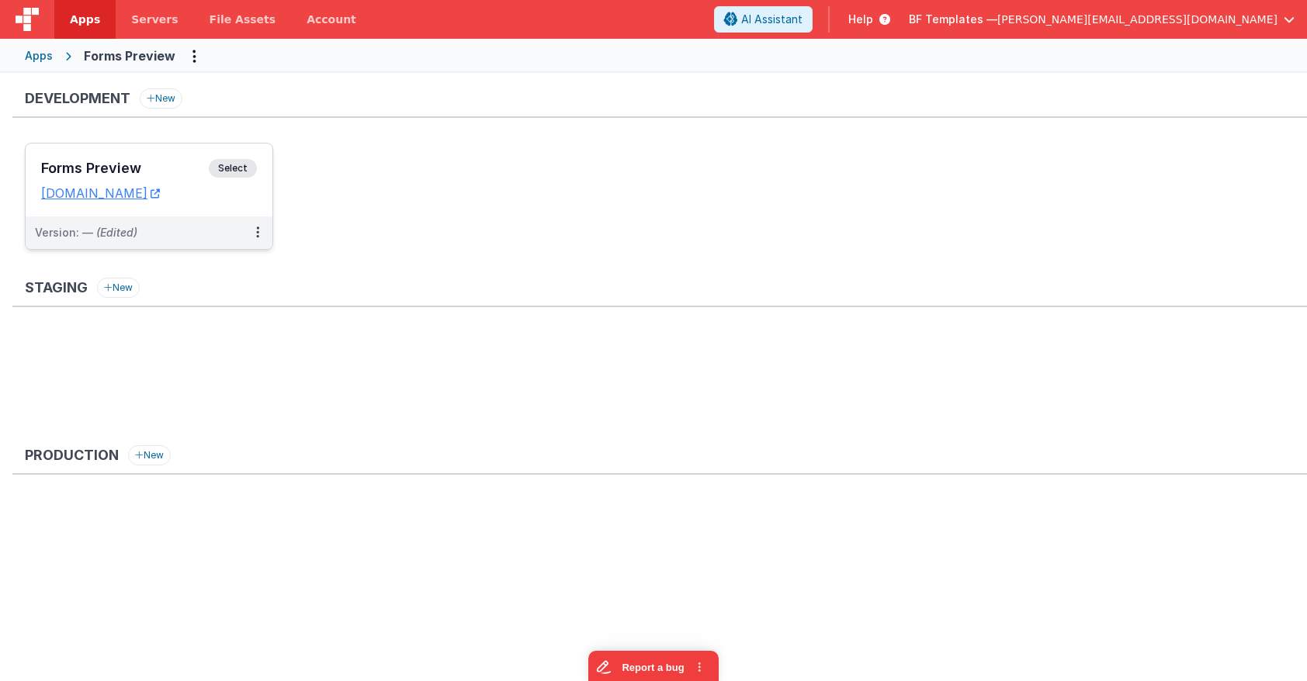
click at [122, 158] on div "Forms Preview Select URLs [DOMAIN_NAME]" at bounding box center [149, 180] width 247 height 73
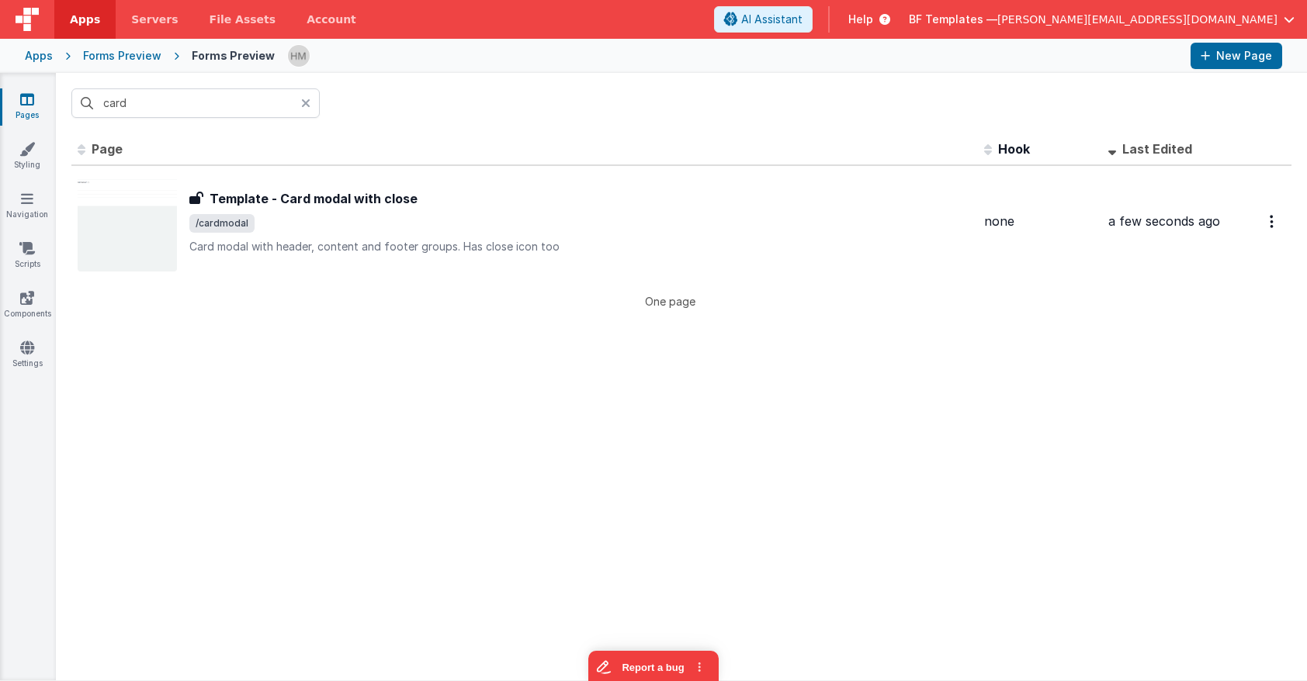
click at [306, 103] on icon at bounding box center [305, 103] width 9 height 12
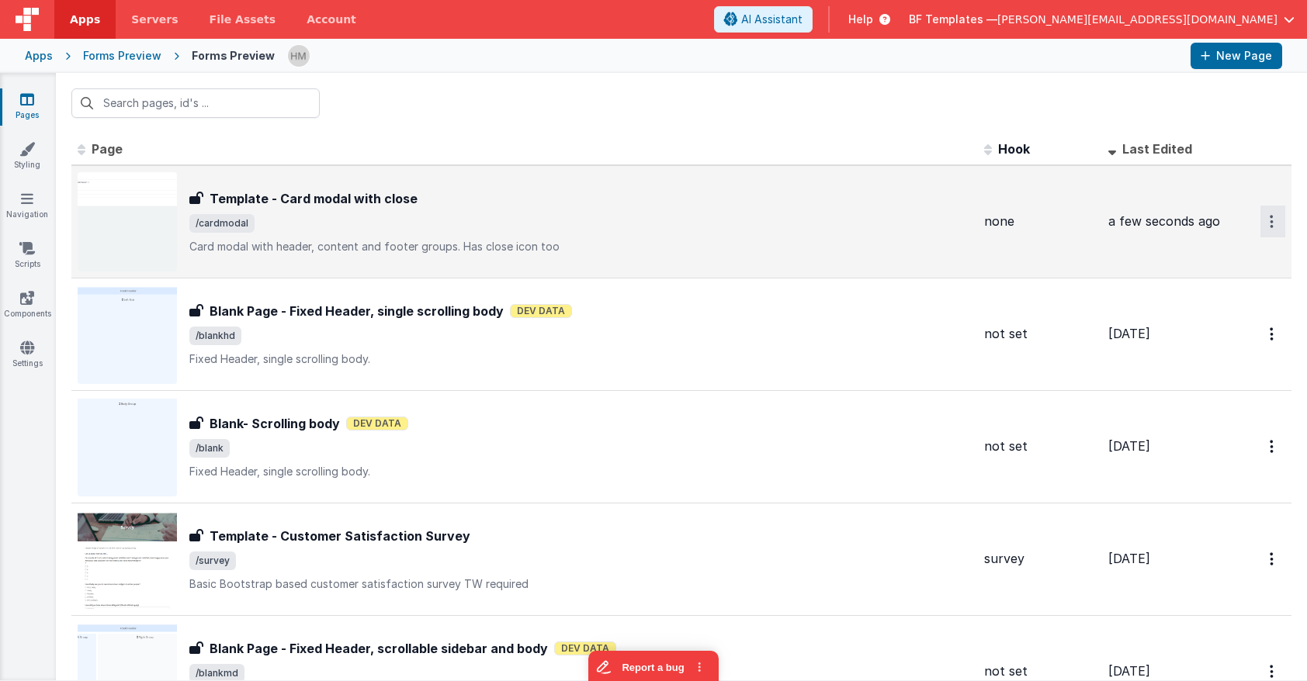
click at [1162, 221] on icon "Options" at bounding box center [1271, 221] width 4 height 13
click at [1162, 315] on link "Duplicate" at bounding box center [1216, 313] width 137 height 29
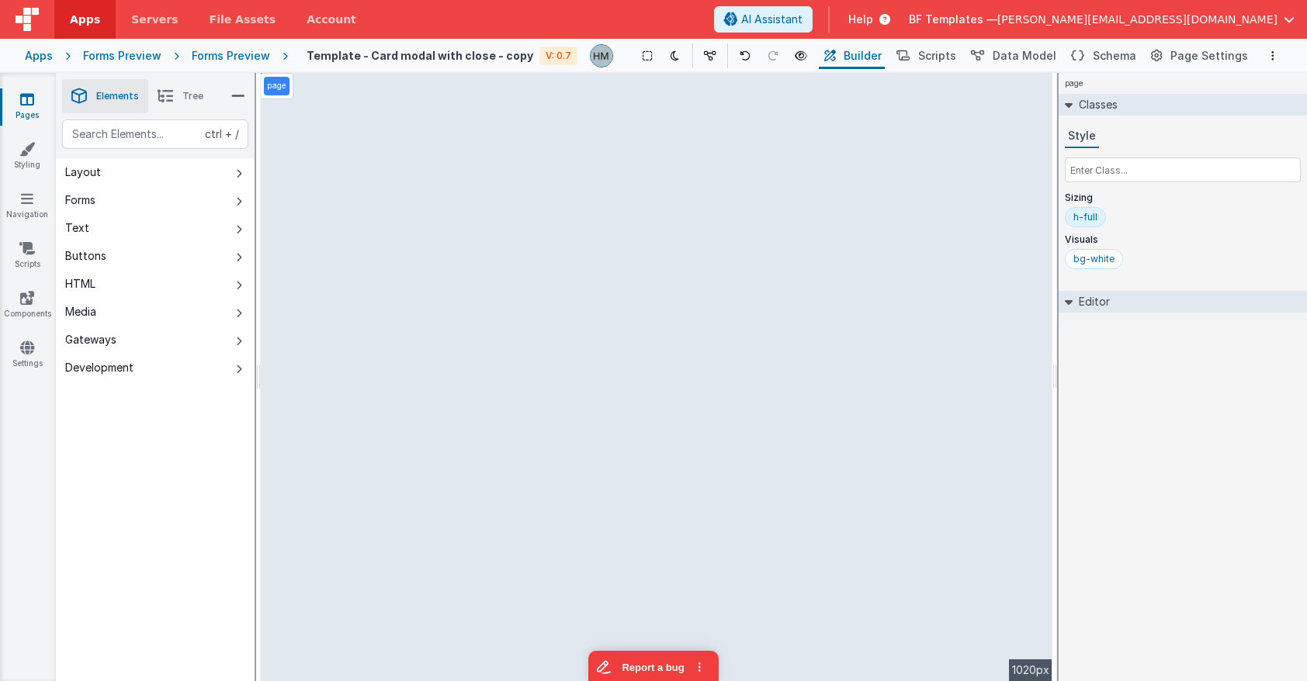
click at [850, 403] on div "page --> 1020px" at bounding box center [656, 377] width 791 height 608
click at [448, 56] on h4 "Template - Card modal with close - copy" at bounding box center [419, 56] width 227 height 12
click at [469, 54] on h4 "Template - Card modal with close - copy" at bounding box center [419, 56] width 227 height 12
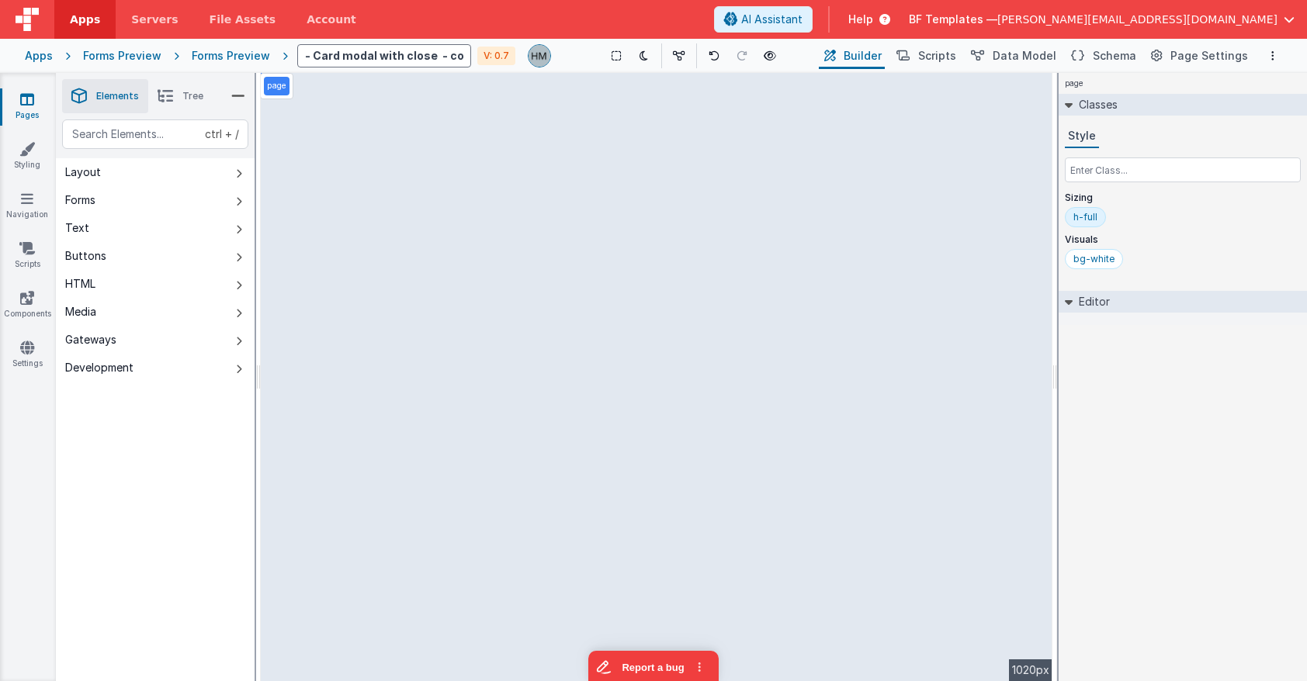
drag, startPoint x: 462, startPoint y: 54, endPoint x: 365, endPoint y: 57, distance: 96.2
click at [365, 57] on input "Template - Card modal with close - copy" at bounding box center [384, 55] width 174 height 23
click at [424, 55] on input "Template - Card modal" at bounding box center [384, 55] width 174 height 23
type input "Template - Card modal V3"
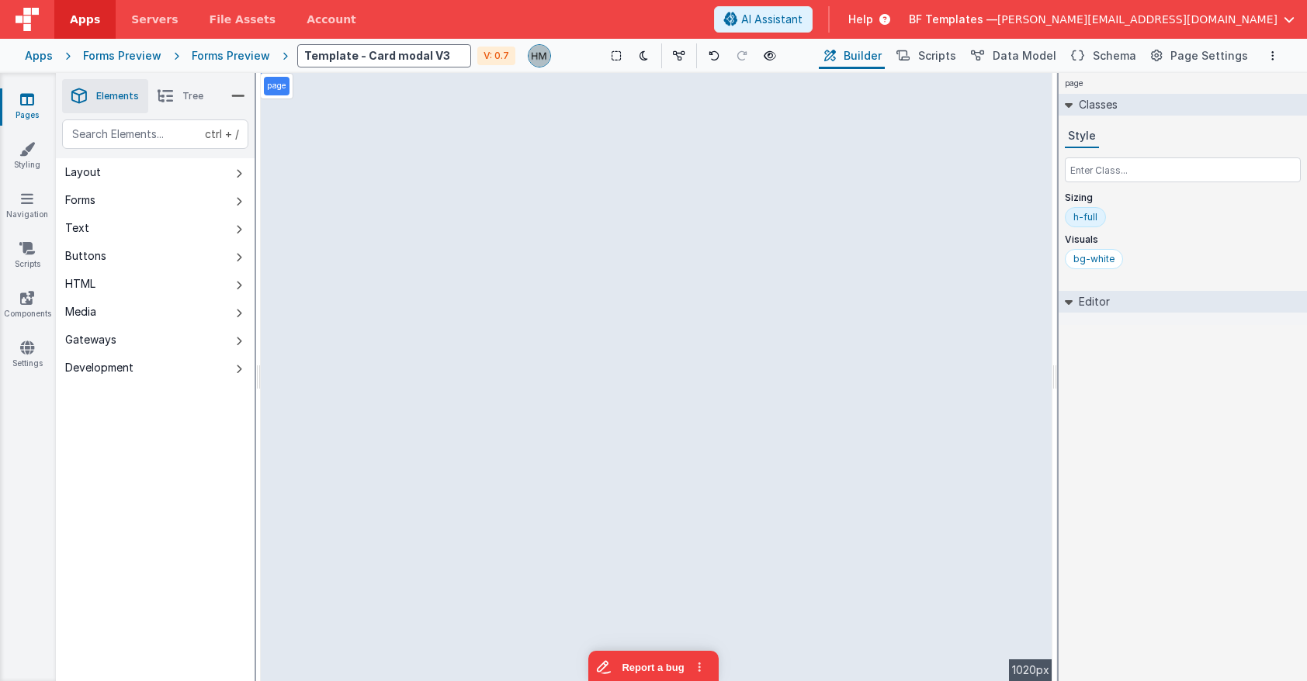
click at [598, 372] on div "page --> 1020px" at bounding box center [656, 377] width 791 height 608
click at [1162, 58] on span "Page Settings" at bounding box center [1209, 56] width 78 height 16
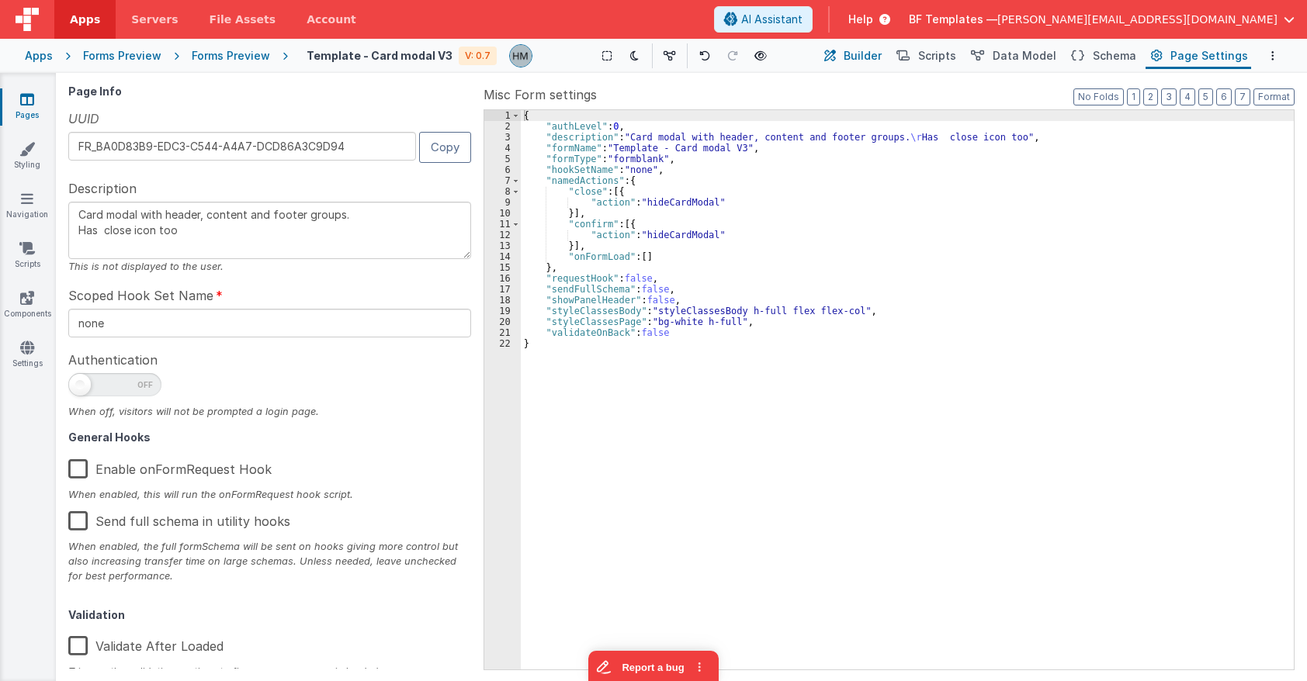
click at [864, 59] on span "Builder" at bounding box center [862, 56] width 38 height 16
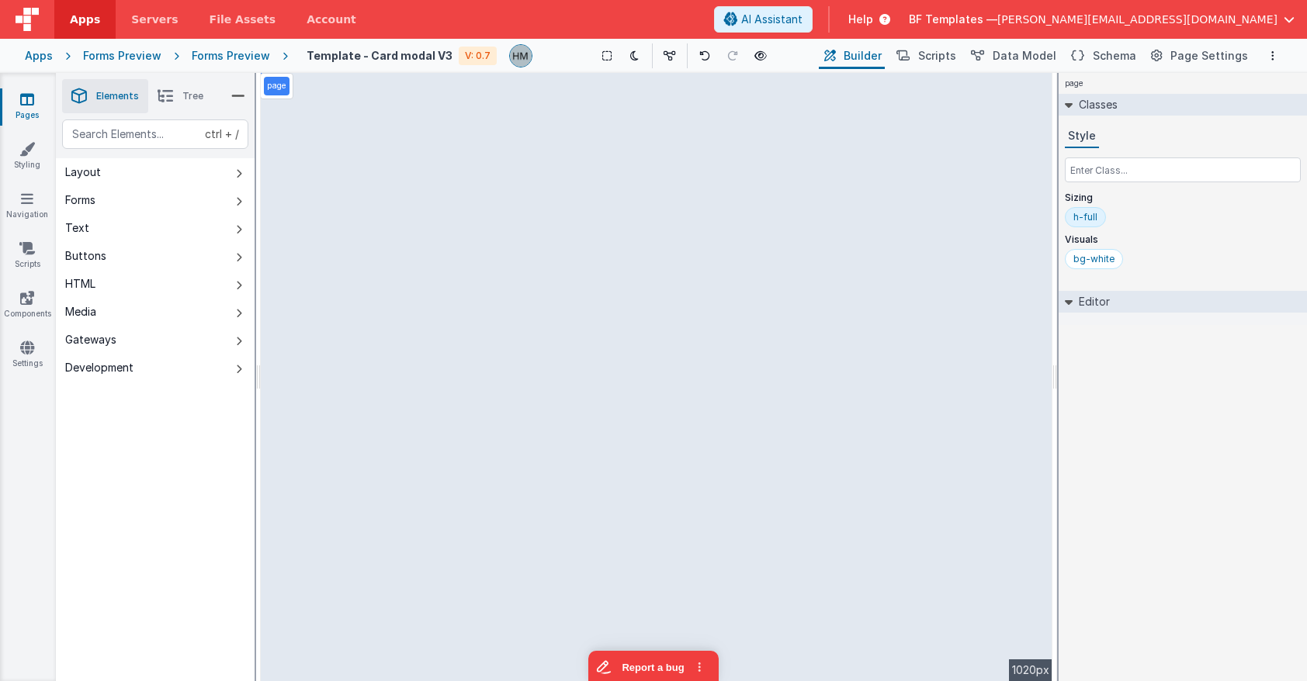
click at [185, 84] on div "Saved Duplicating Page" at bounding box center [709, 79] width 1307 height 12
click at [185, 91] on span "Tree" at bounding box center [192, 96] width 21 height 12
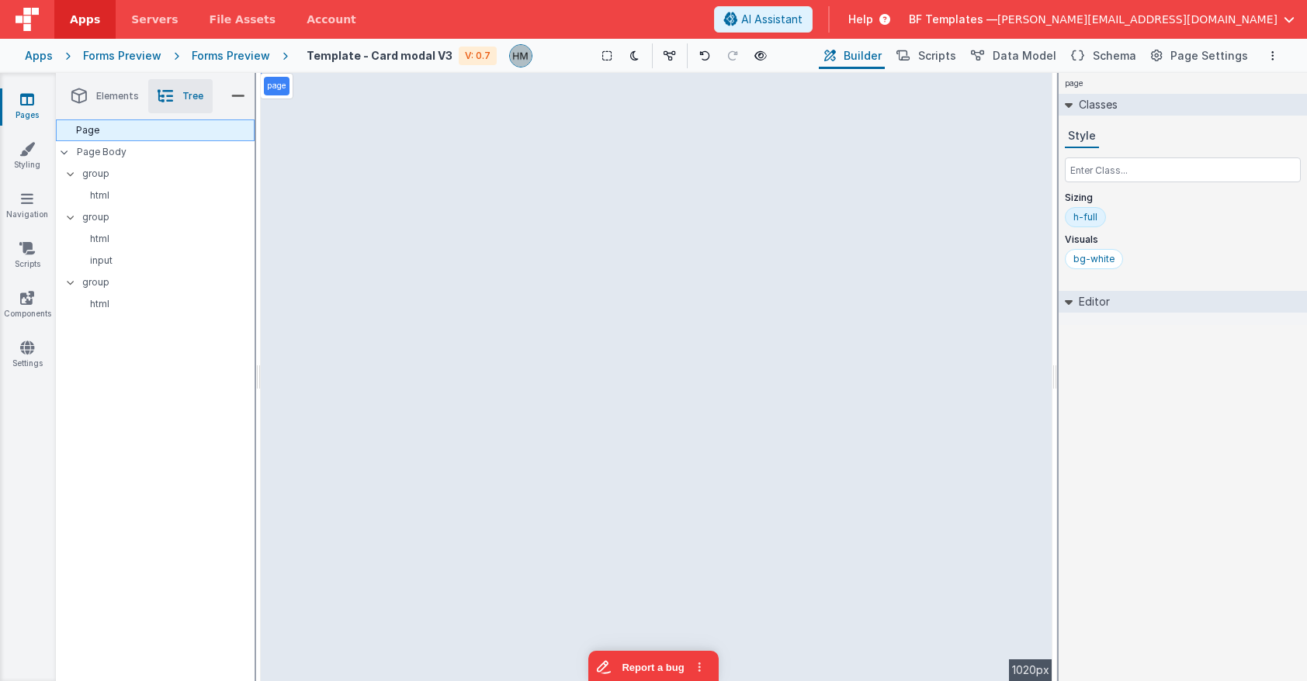
click at [141, 127] on div "Page" at bounding box center [155, 130] width 199 height 22
click at [140, 146] on p "Page Body" at bounding box center [166, 152] width 178 height 12
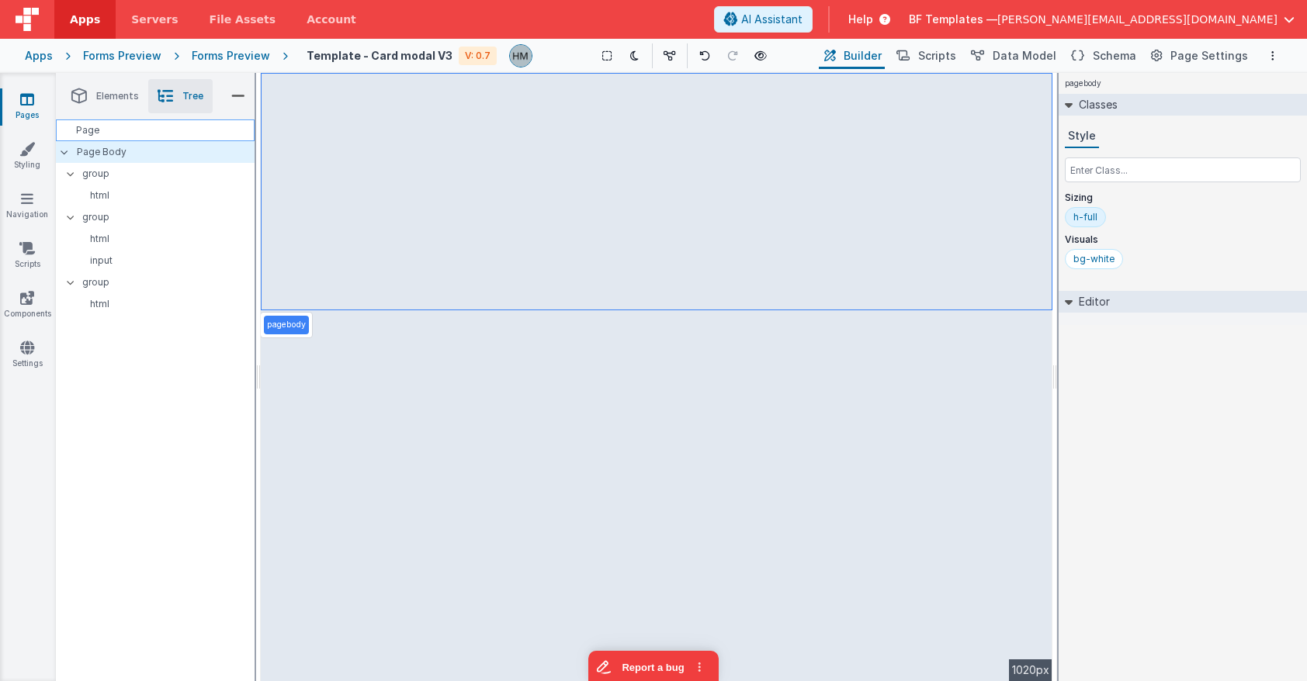
click at [140, 124] on div "Page" at bounding box center [155, 130] width 199 height 22
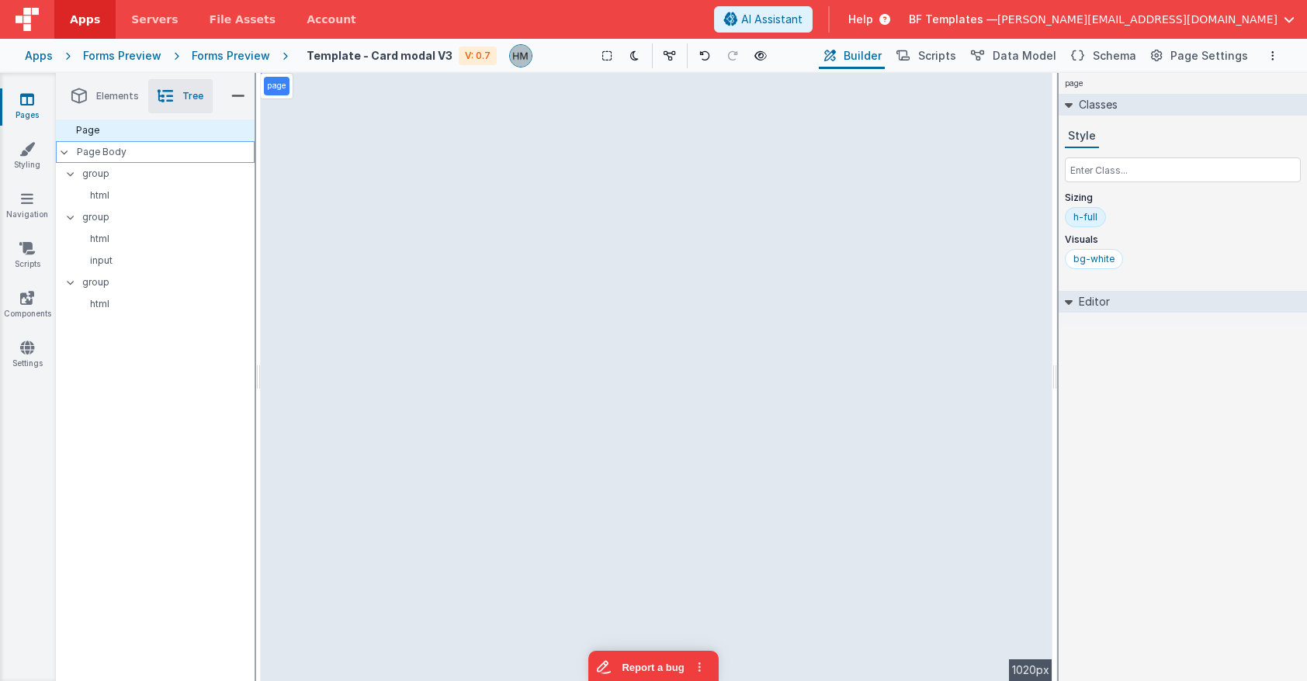
click at [144, 152] on p "Page Body" at bounding box center [166, 152] width 178 height 12
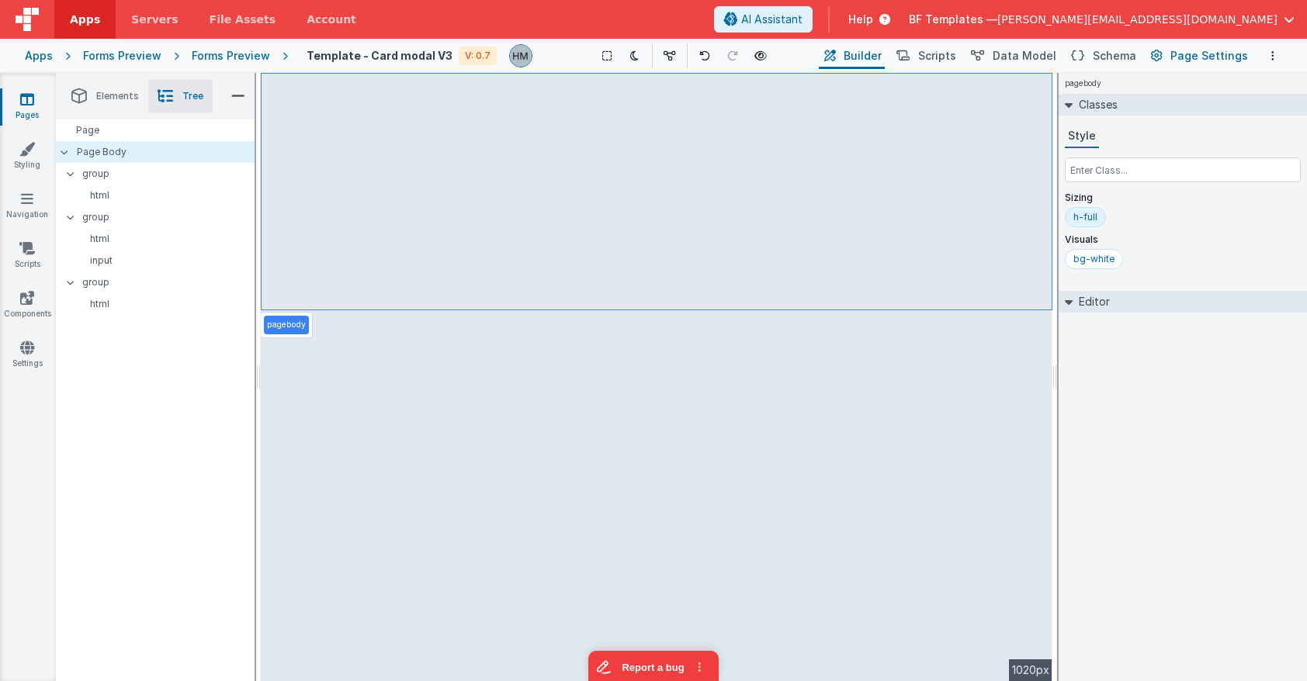
click at [1162, 57] on span "Page Settings" at bounding box center [1209, 56] width 78 height 16
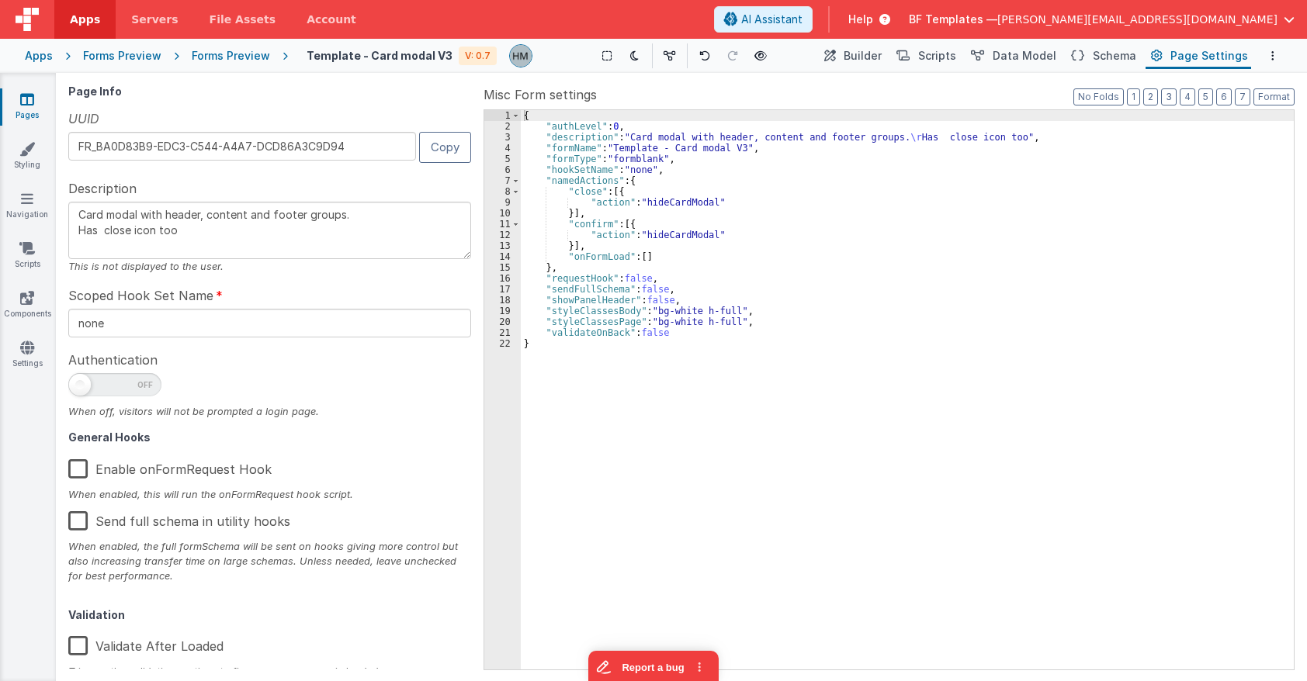
click at [29, 59] on div "Apps" at bounding box center [39, 56] width 28 height 16
type textarea "Card modal with header, content and footer groups. Has close icon too"
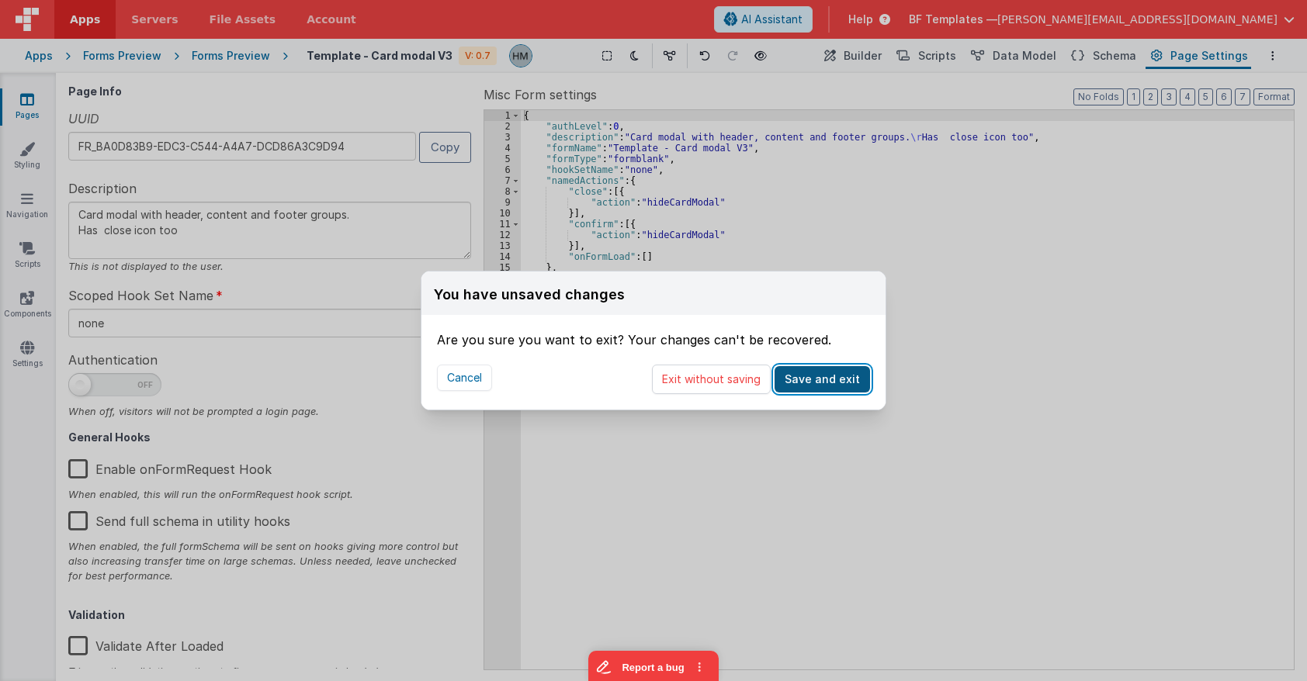
click at [813, 380] on button "Save and exit" at bounding box center [821, 379] width 95 height 26
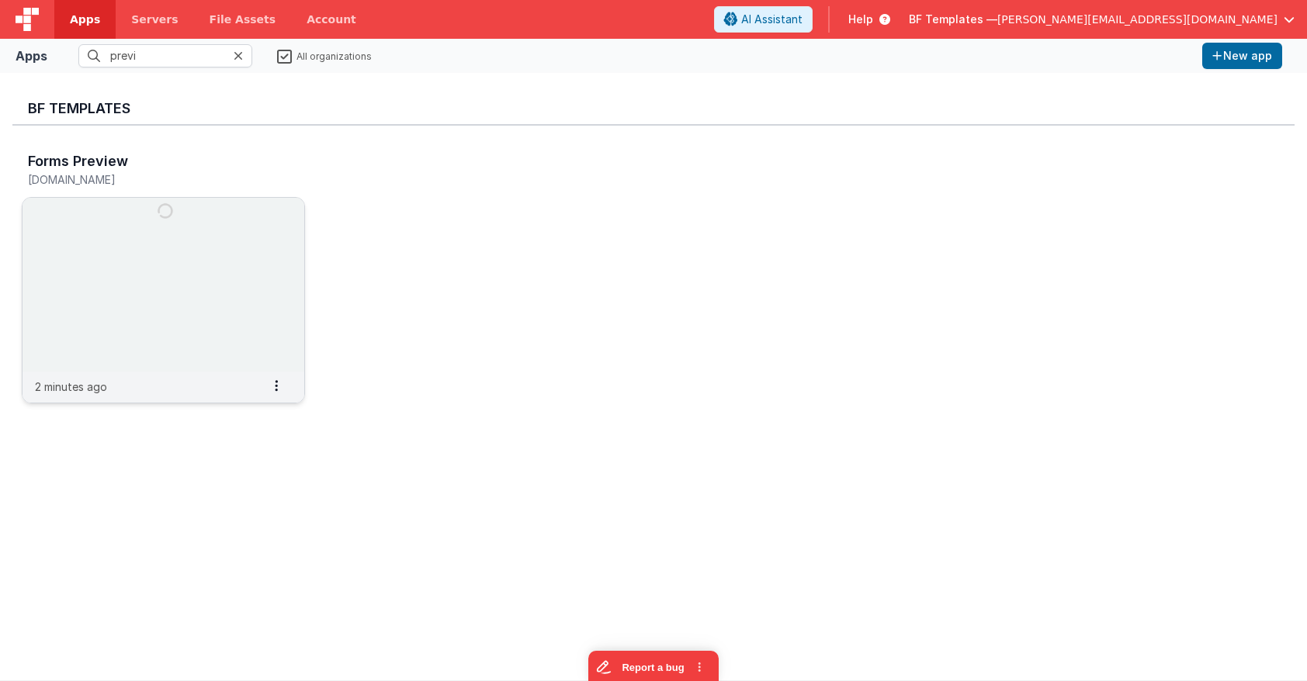
click at [176, 224] on img at bounding box center [163, 285] width 282 height 174
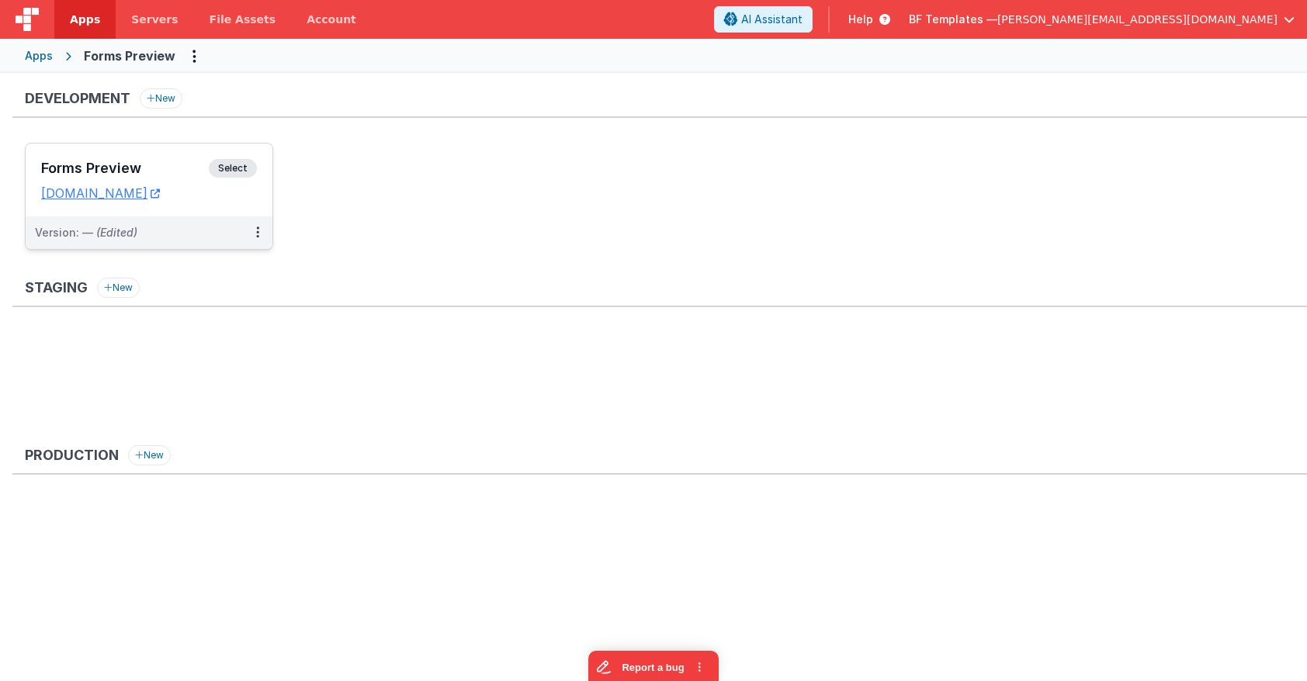
click at [145, 164] on h3 "Forms Preview" at bounding box center [125, 169] width 168 height 16
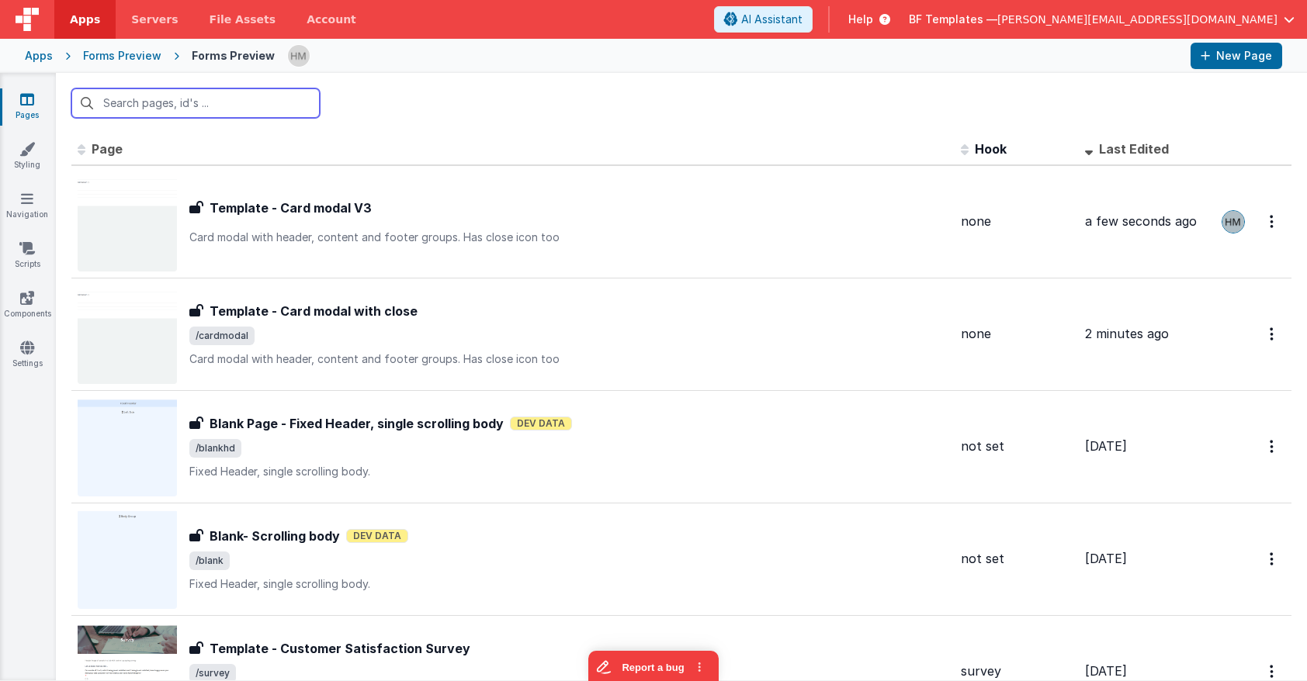
click at [195, 101] on input "text" at bounding box center [195, 102] width 248 height 29
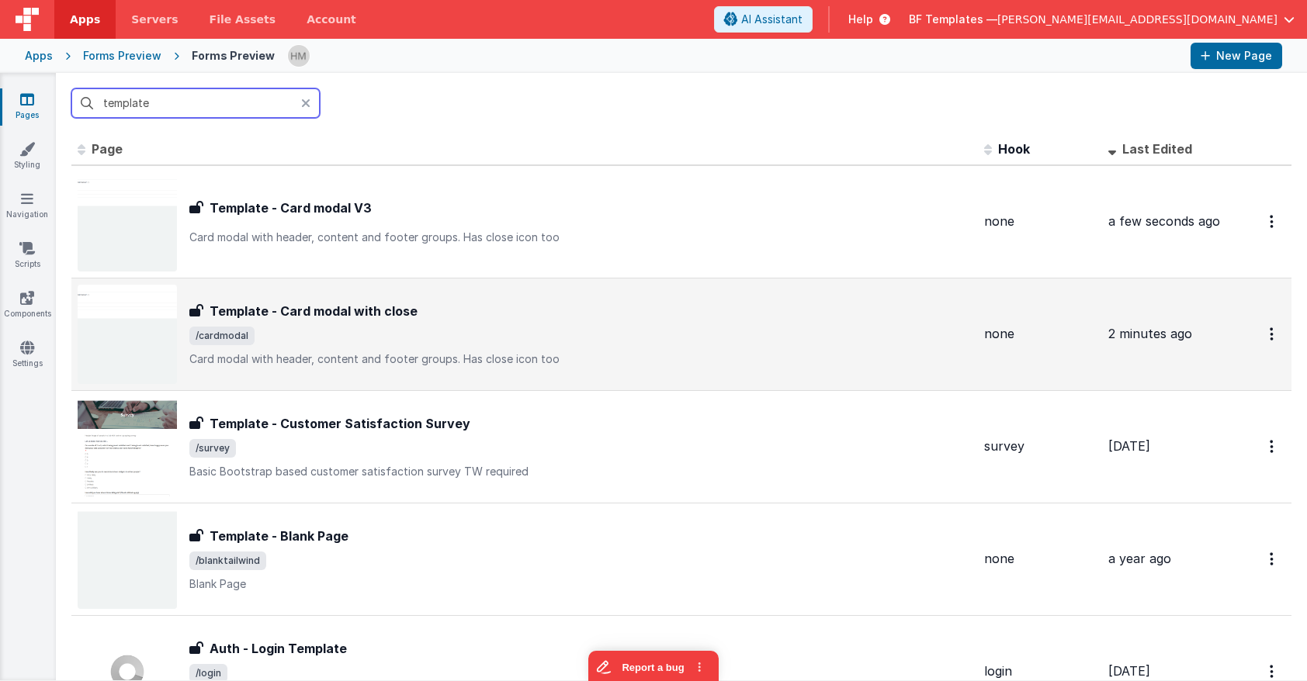
type input "template"
click at [503, 330] on span "/cardmodal" at bounding box center [580, 336] width 782 height 19
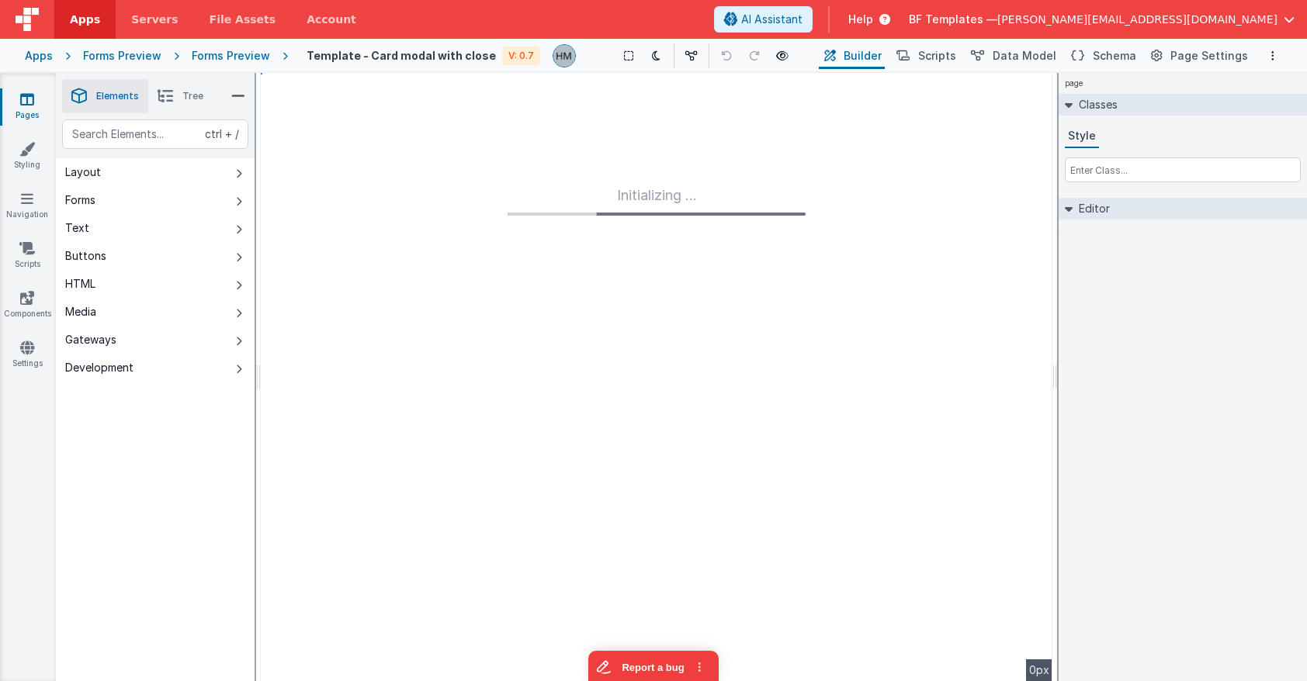
click at [215, 55] on div "Forms Preview" at bounding box center [231, 56] width 78 height 16
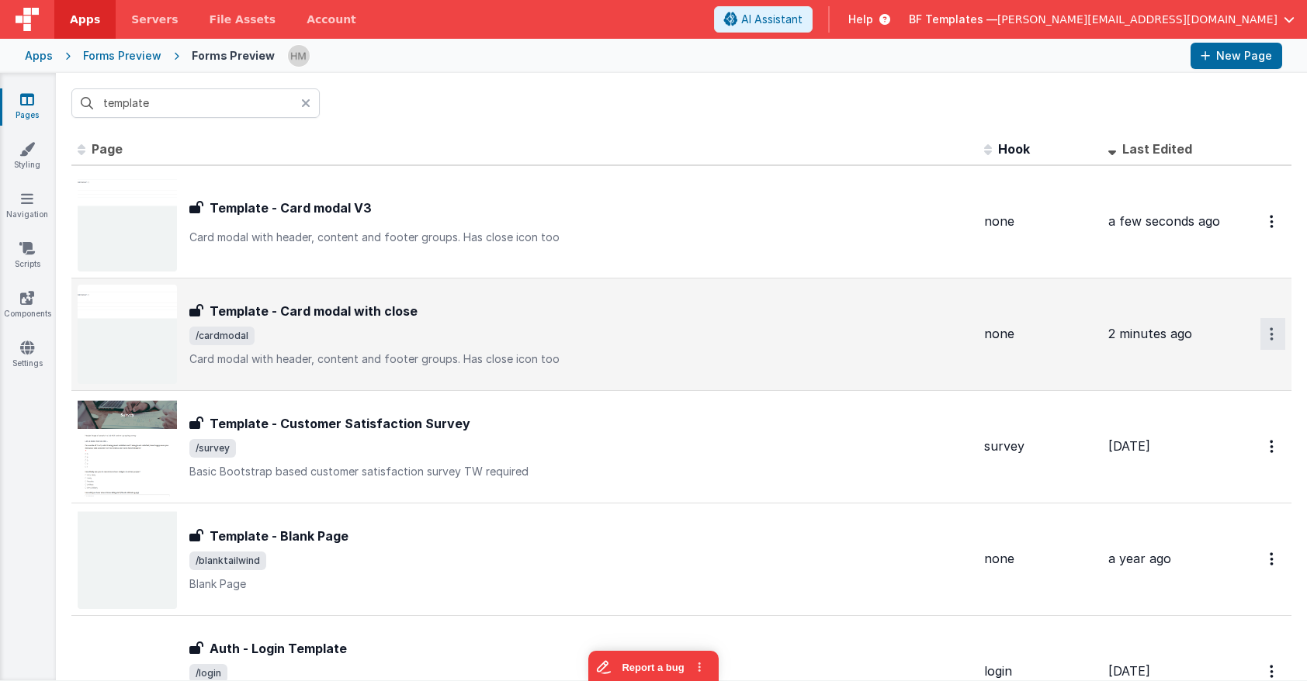
click at [1162, 332] on icon "Options" at bounding box center [1271, 333] width 4 height 13
click at [1162, 369] on link "Legacy Editor" at bounding box center [1216, 370] width 137 height 28
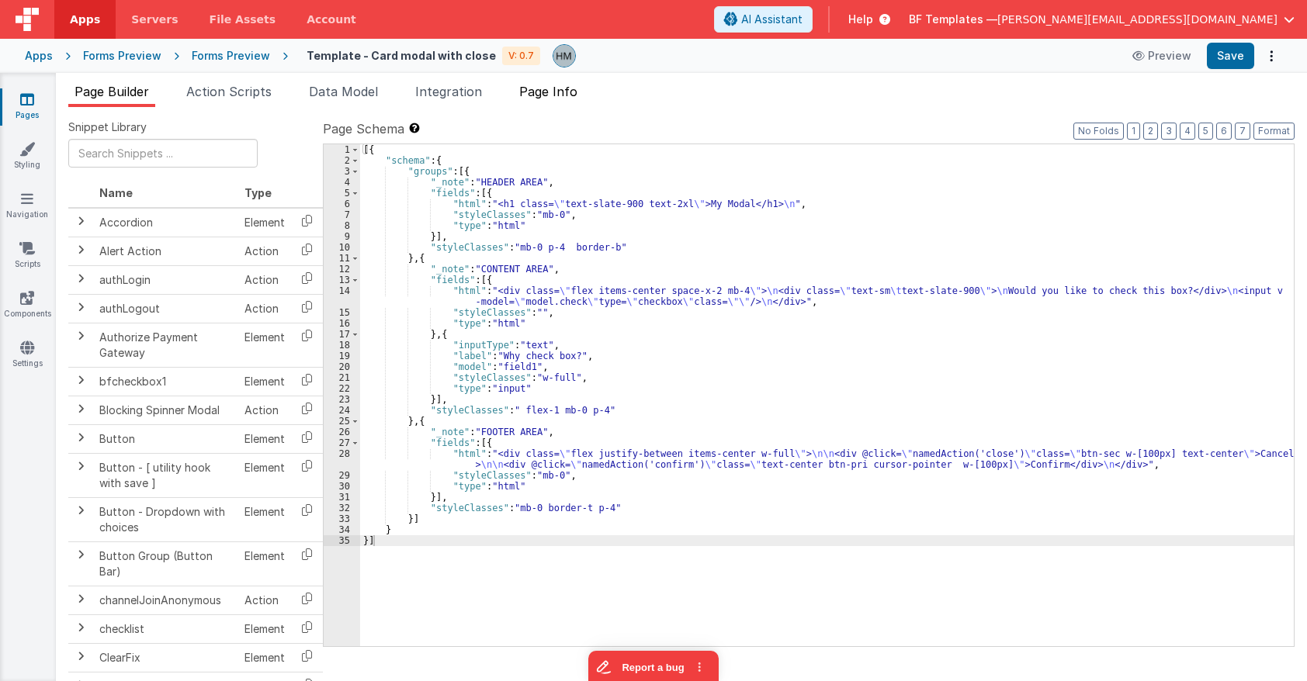
click at [569, 92] on span "Page Info" at bounding box center [548, 92] width 58 height 16
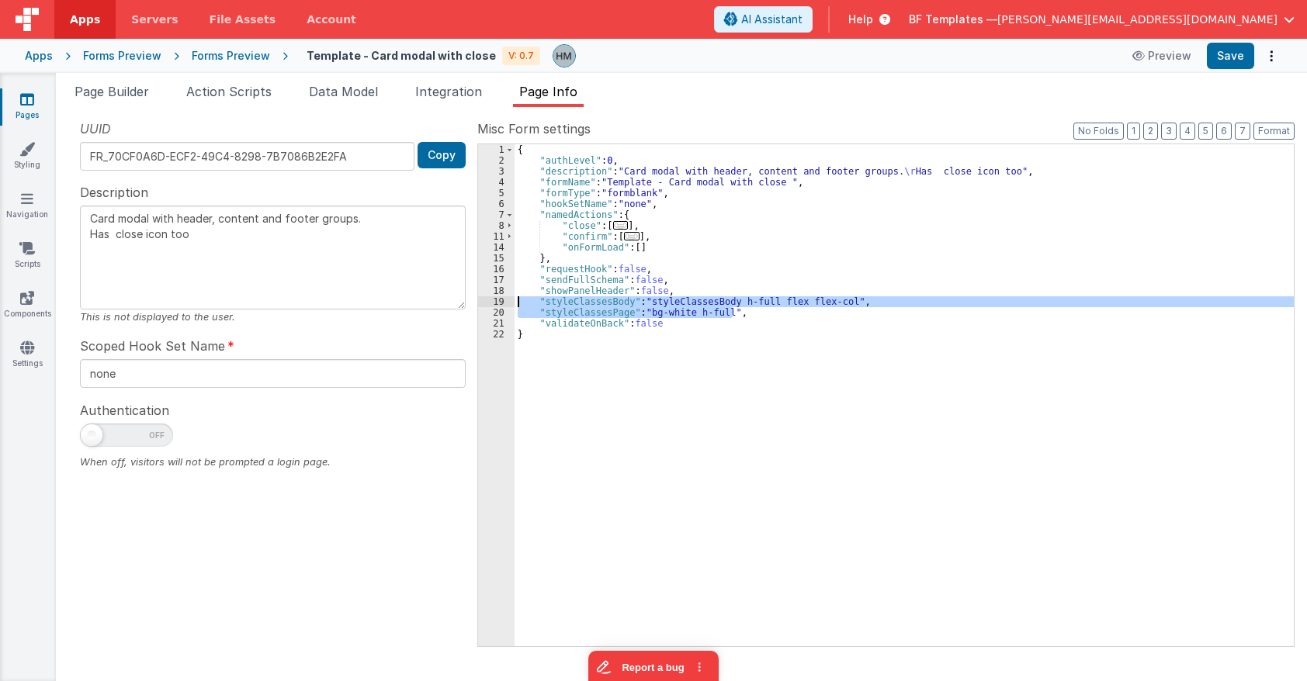
drag, startPoint x: 742, startPoint y: 313, endPoint x: 487, endPoint y: 300, distance: 255.6
click at [514, 300] on div "{ "authLevel" : 0 , "description" : "Card modal with header, content and footer…" at bounding box center [903, 395] width 779 height 502
click at [701, 296] on div "{ "authLevel" : 0 , "description" : "Card modal with header, content and footer…" at bounding box center [903, 406] width 779 height 524
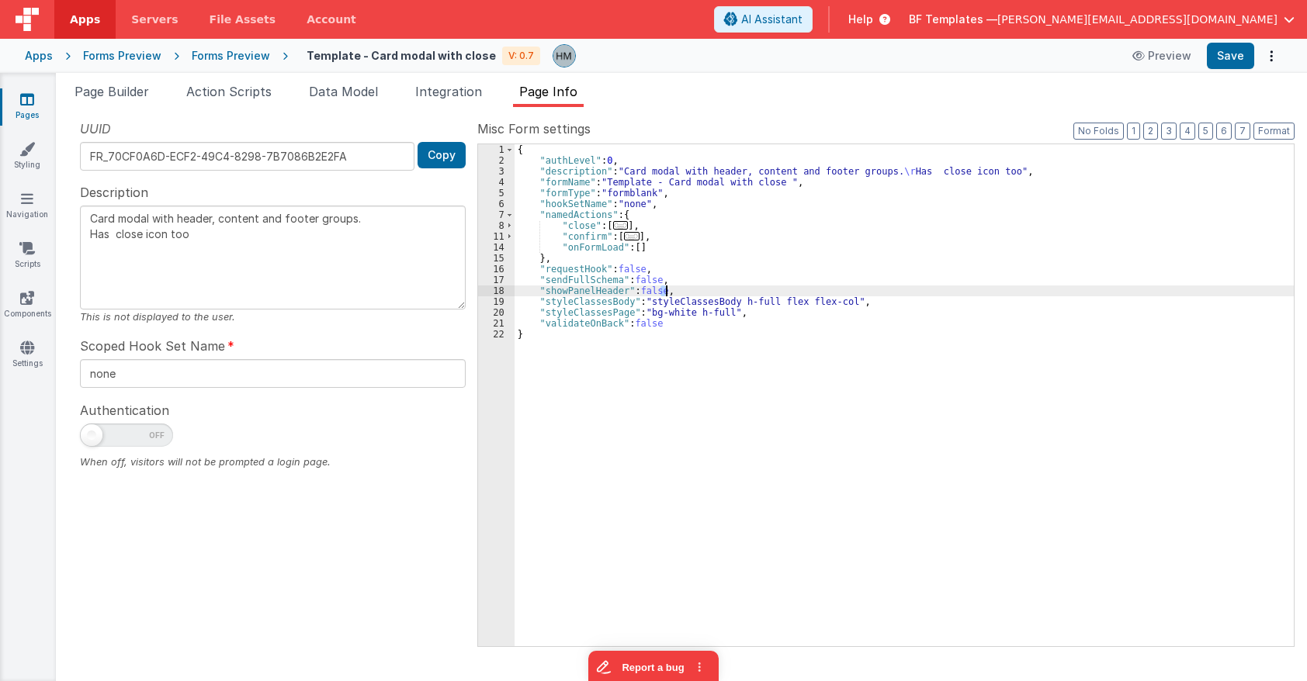
click at [701, 296] on div "{ "authLevel" : 0 , "description" : "Card modal with header, content and footer…" at bounding box center [903, 406] width 779 height 524
click at [704, 301] on div "{ "authLevel" : 0 , "description" : "Card modal with header, content and footer…" at bounding box center [903, 406] width 779 height 524
click at [650, 298] on div "{ "authLevel" : 0 , "description" : "Card modal with header, content and footer…" at bounding box center [903, 406] width 779 height 524
type textarea "Card modal with header, content and footer groups. Has close icon too"
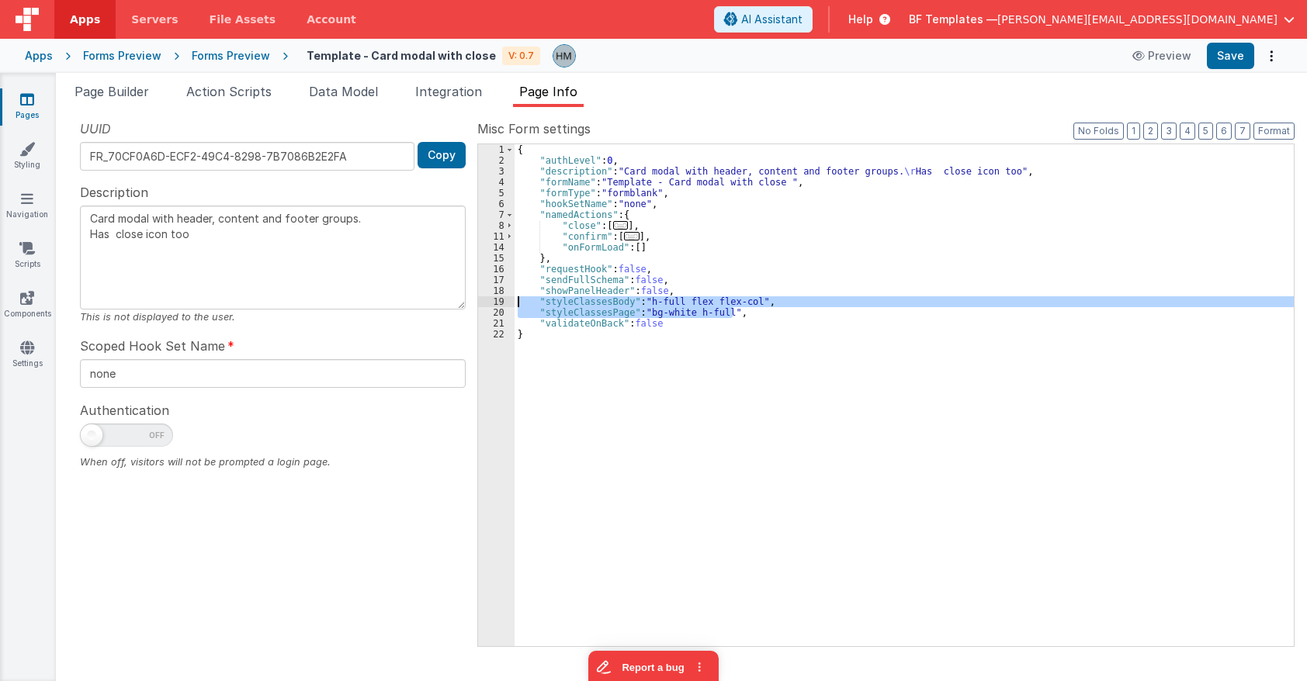
drag, startPoint x: 747, startPoint y: 313, endPoint x: 469, endPoint y: 300, distance: 278.8
click at [514, 300] on div "{ "authLevel" : 0 , "description" : "Card modal with header, content and footer…" at bounding box center [903, 395] width 779 height 502
click at [708, 298] on div "{ "authLevel" : 0 , "description" : "Card modal with header, content and footer…" at bounding box center [903, 395] width 779 height 502
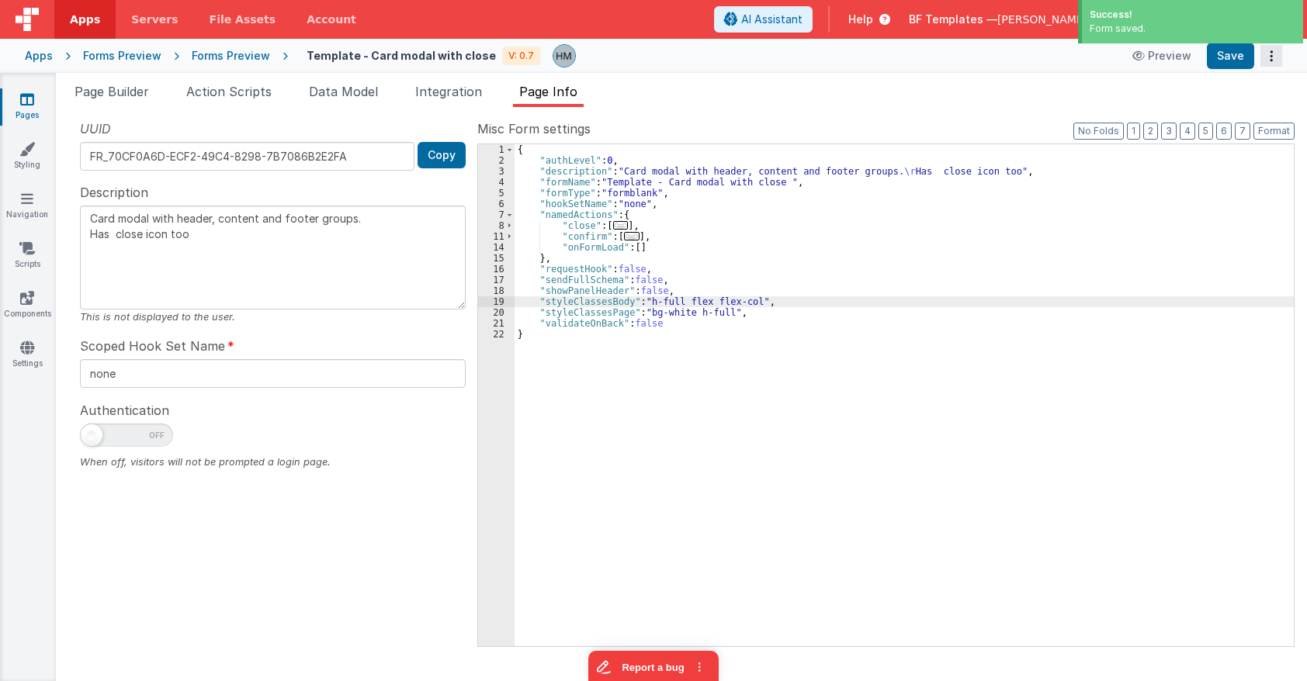
click at [1162, 57] on icon "Options" at bounding box center [1271, 56] width 22 height 1
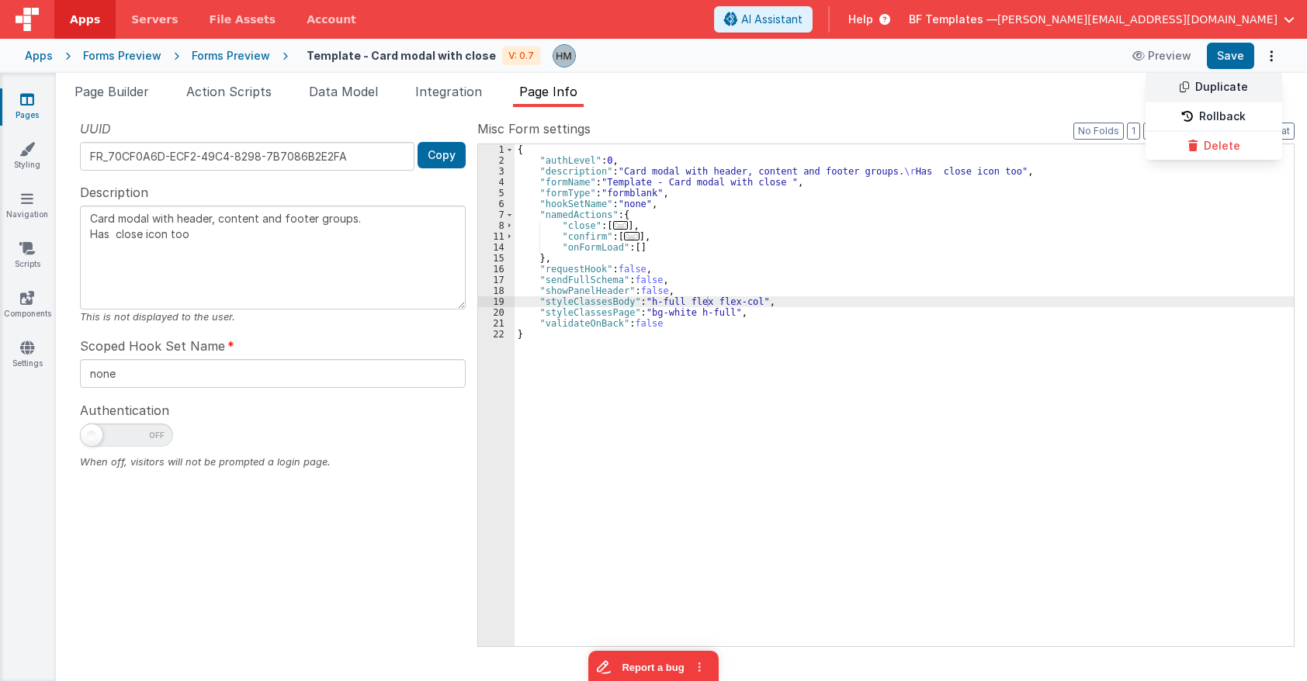
click at [1162, 89] on link "Duplicate" at bounding box center [1213, 87] width 137 height 29
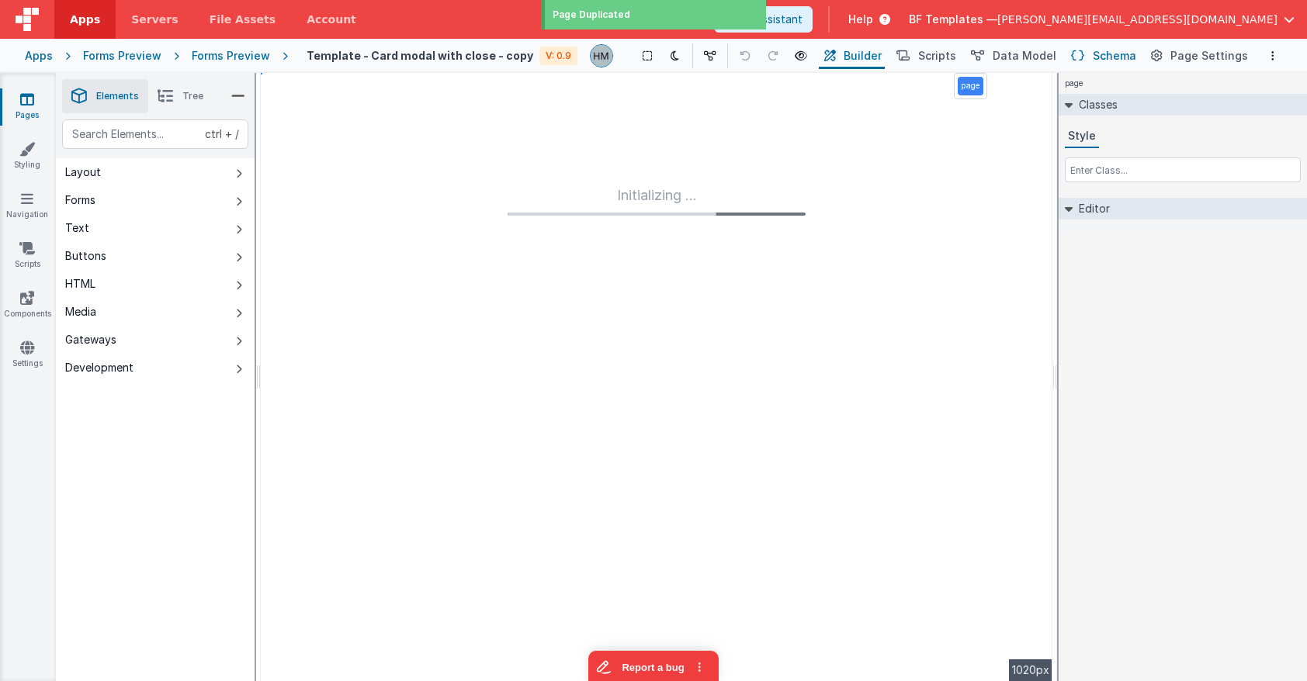
type textarea "Card modal with header, content and footer groups. Has close icon too"
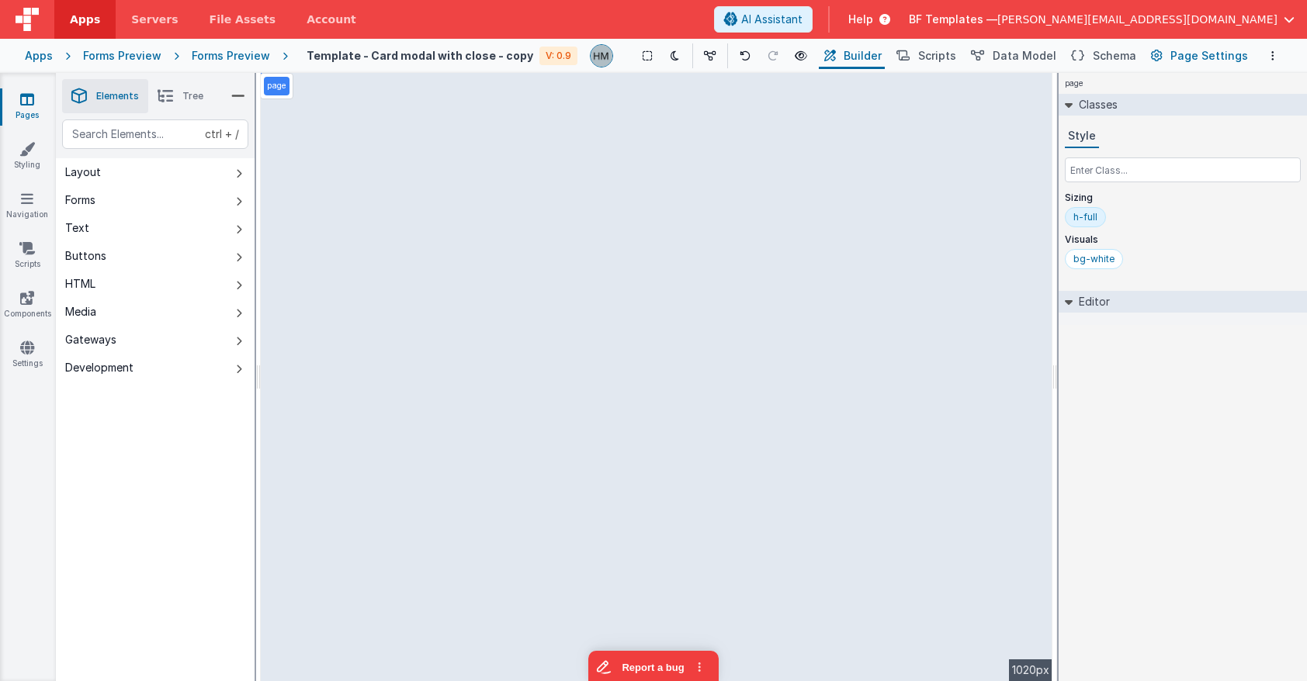
click at [1162, 54] on span "Page Settings" at bounding box center [1209, 56] width 78 height 16
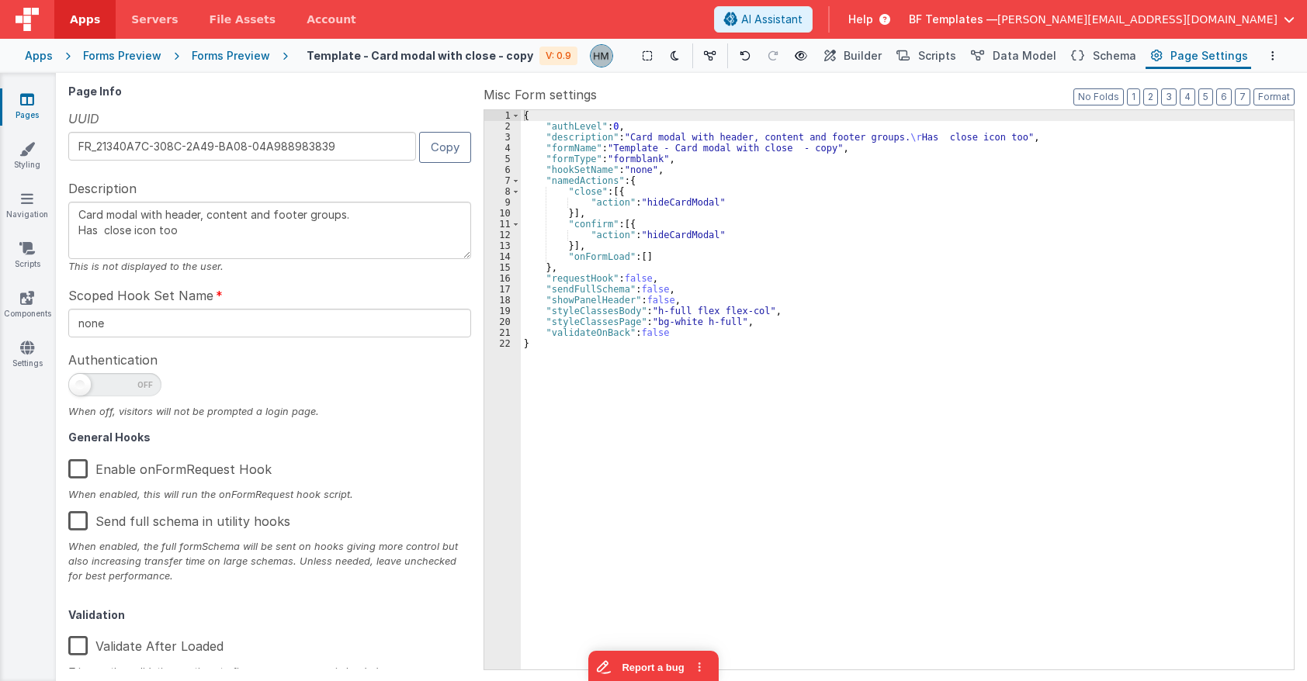
click at [43, 56] on div "Apps" at bounding box center [39, 56] width 28 height 16
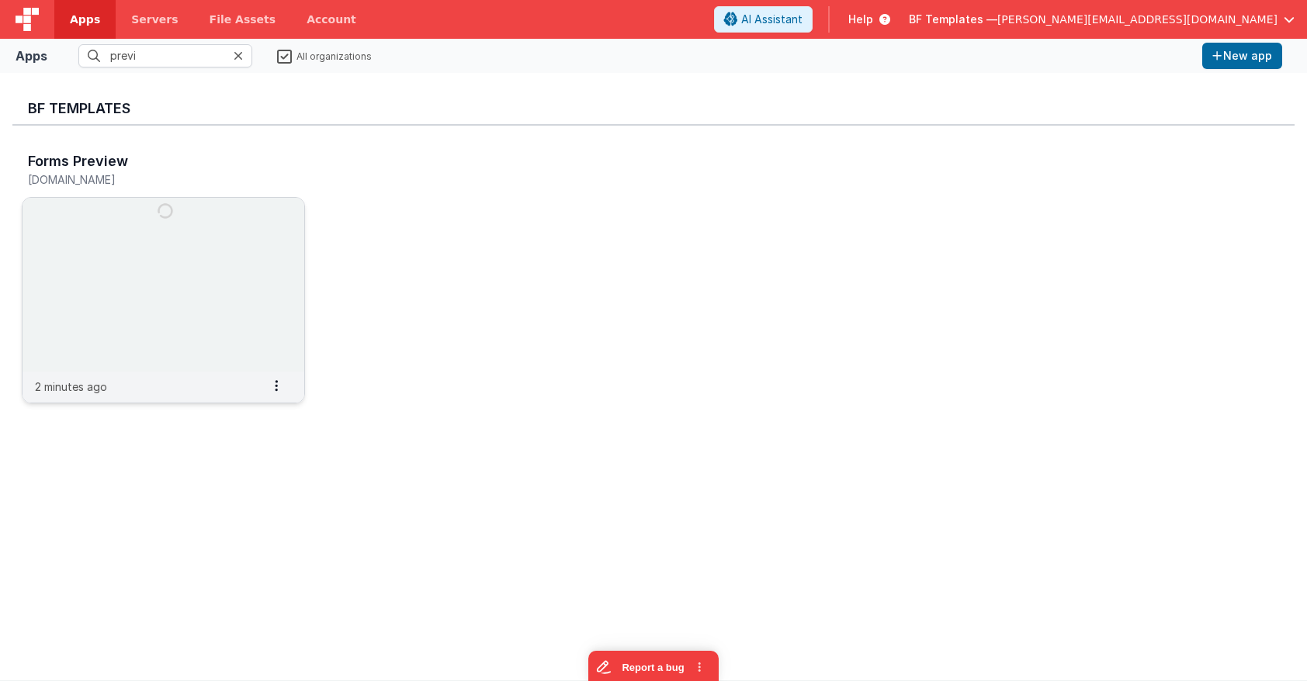
click at [200, 221] on img at bounding box center [163, 285] width 282 height 174
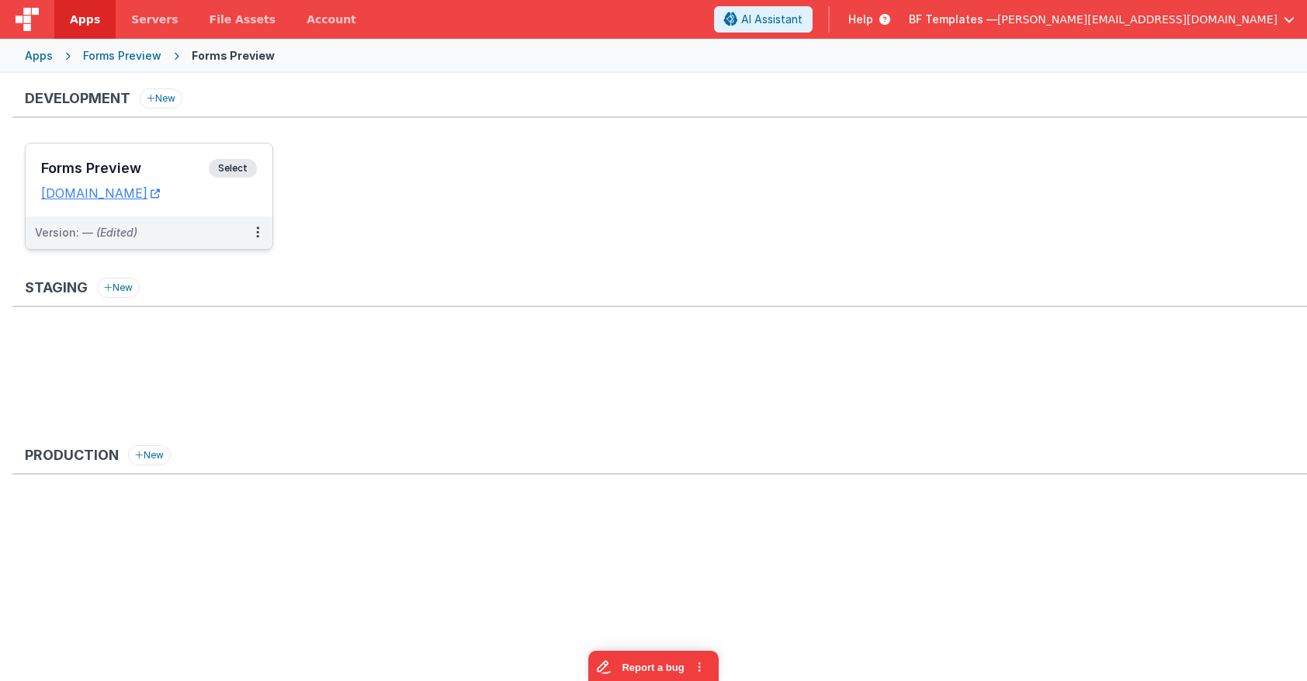
click at [126, 147] on div "Forms Preview Select URLs [DOMAIN_NAME]" at bounding box center [149, 180] width 247 height 73
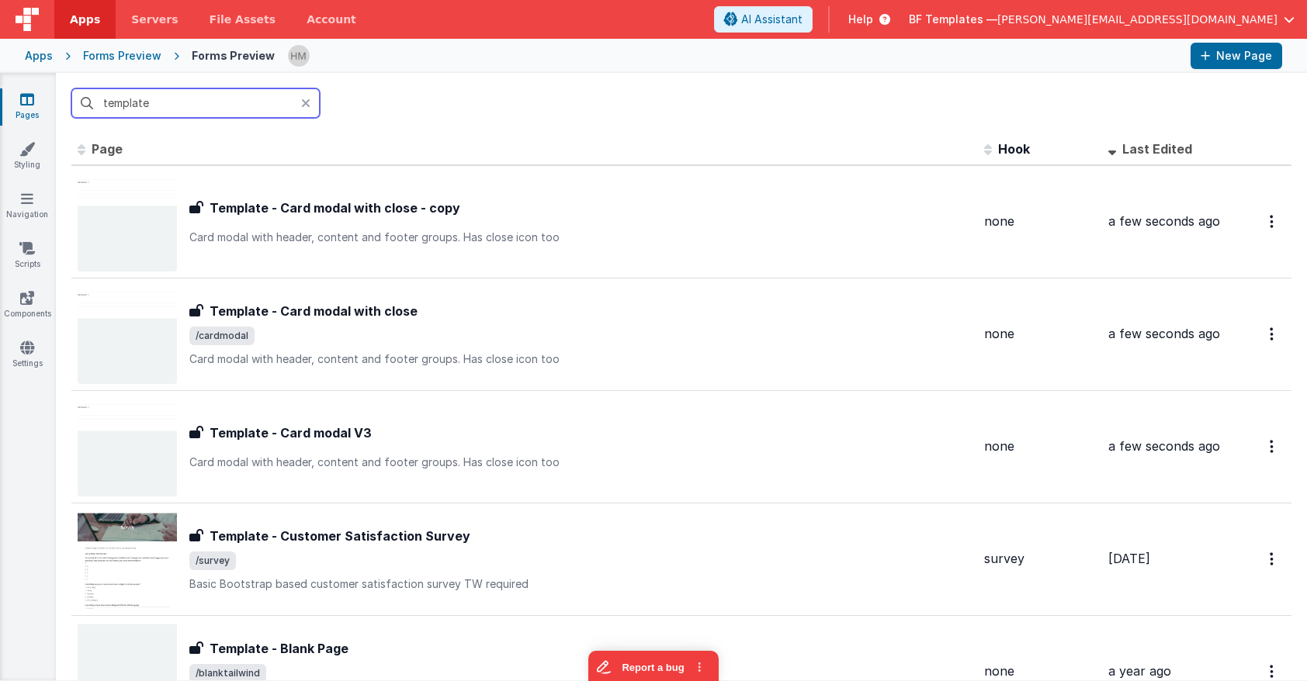
click at [240, 103] on input "template" at bounding box center [195, 102] width 248 height 29
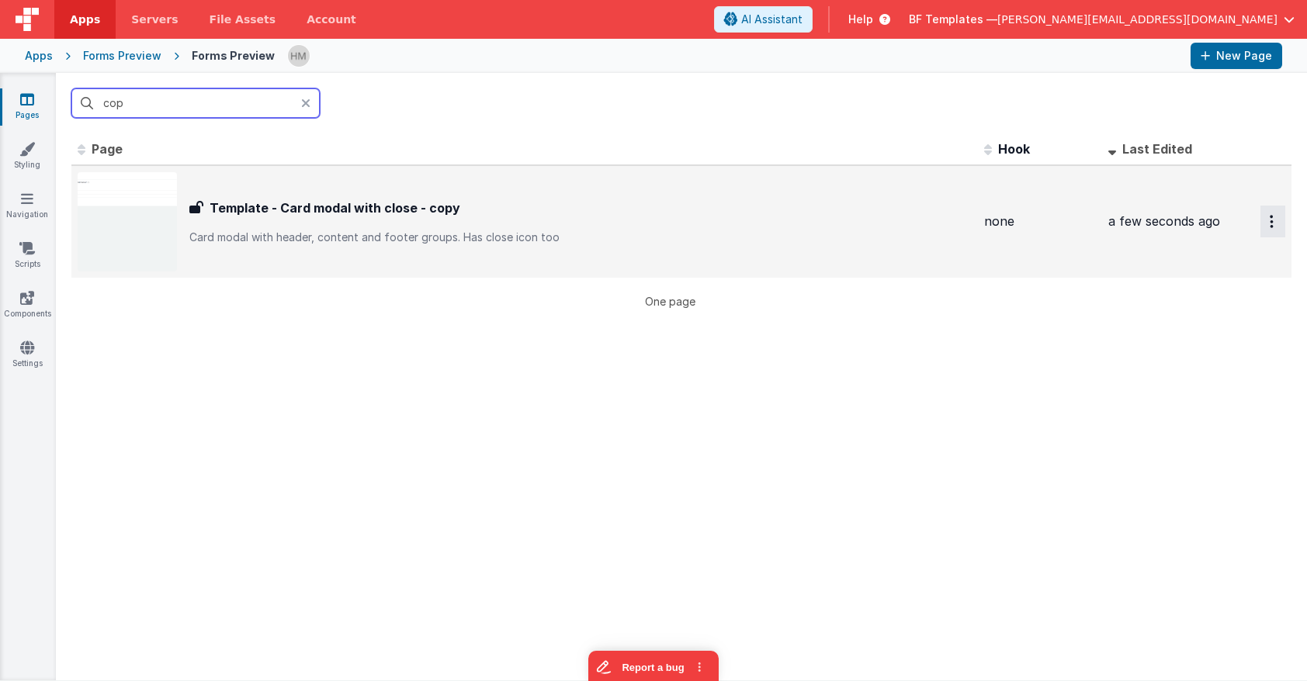
type input "cop"
click at [1162, 224] on button "Options" at bounding box center [1272, 222] width 25 height 32
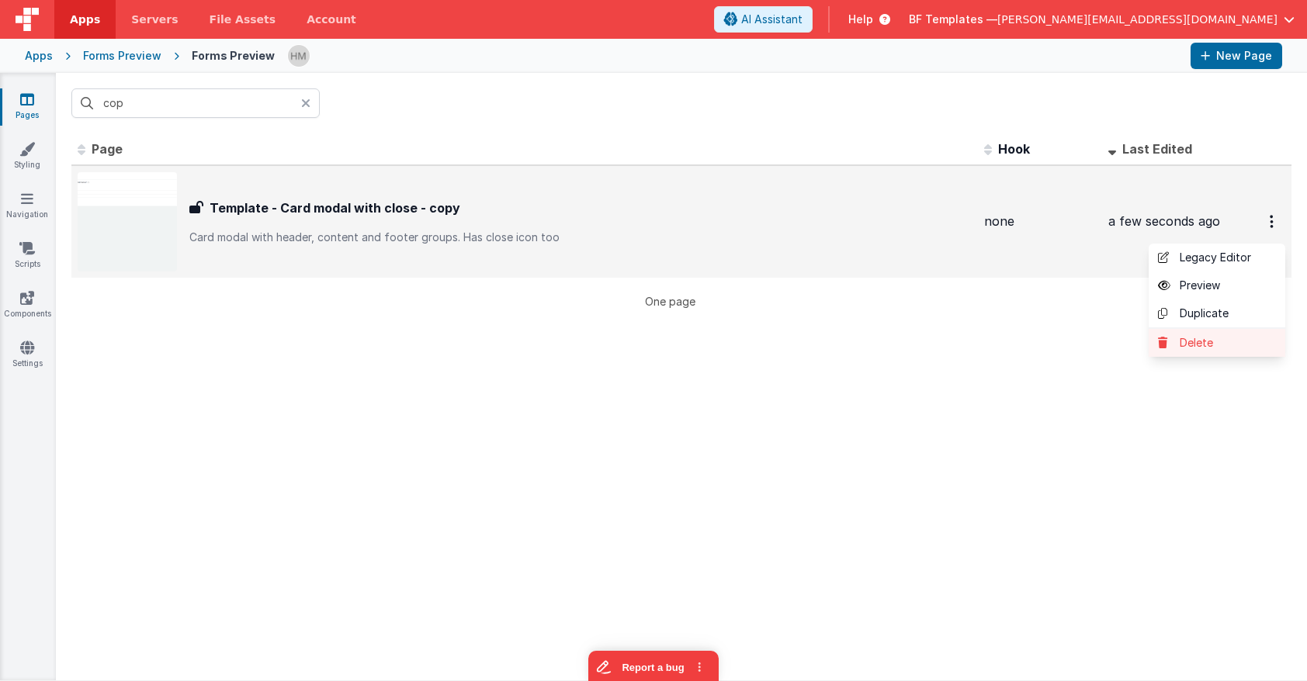
click at [1162, 340] on link "Delete" at bounding box center [1216, 343] width 137 height 28
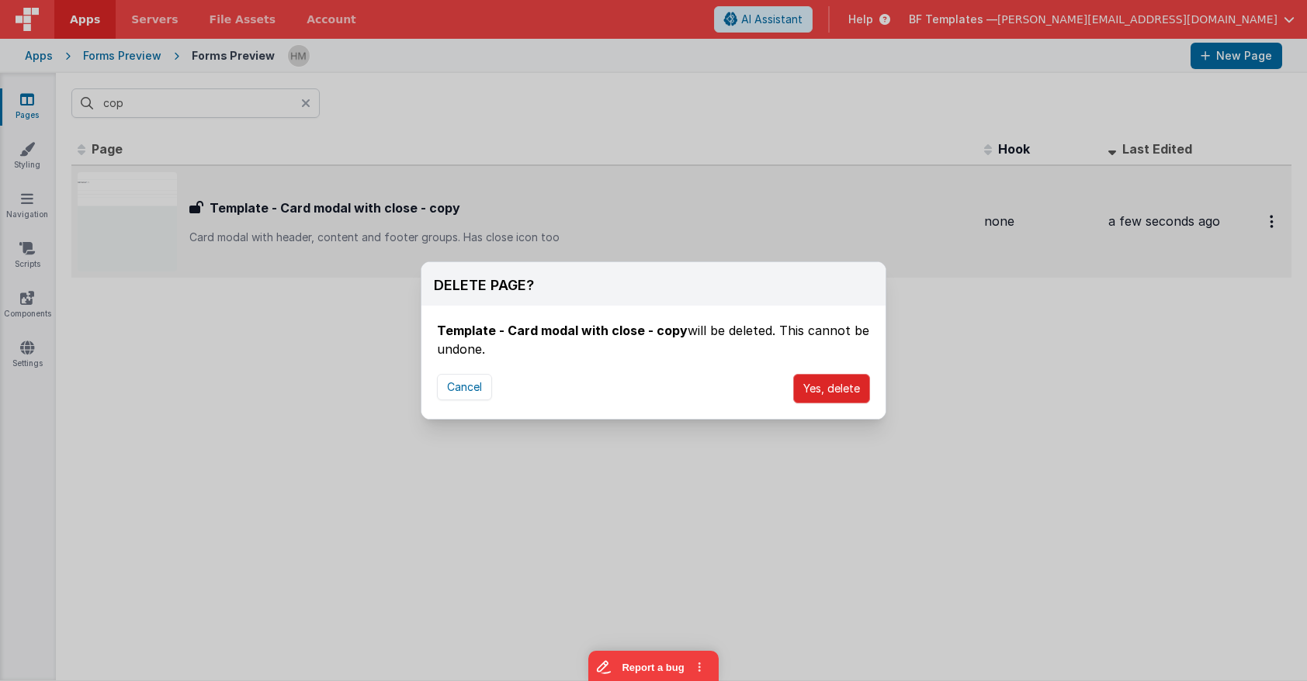
click at [850, 385] on button "Yes, delete" at bounding box center [831, 388] width 77 height 29
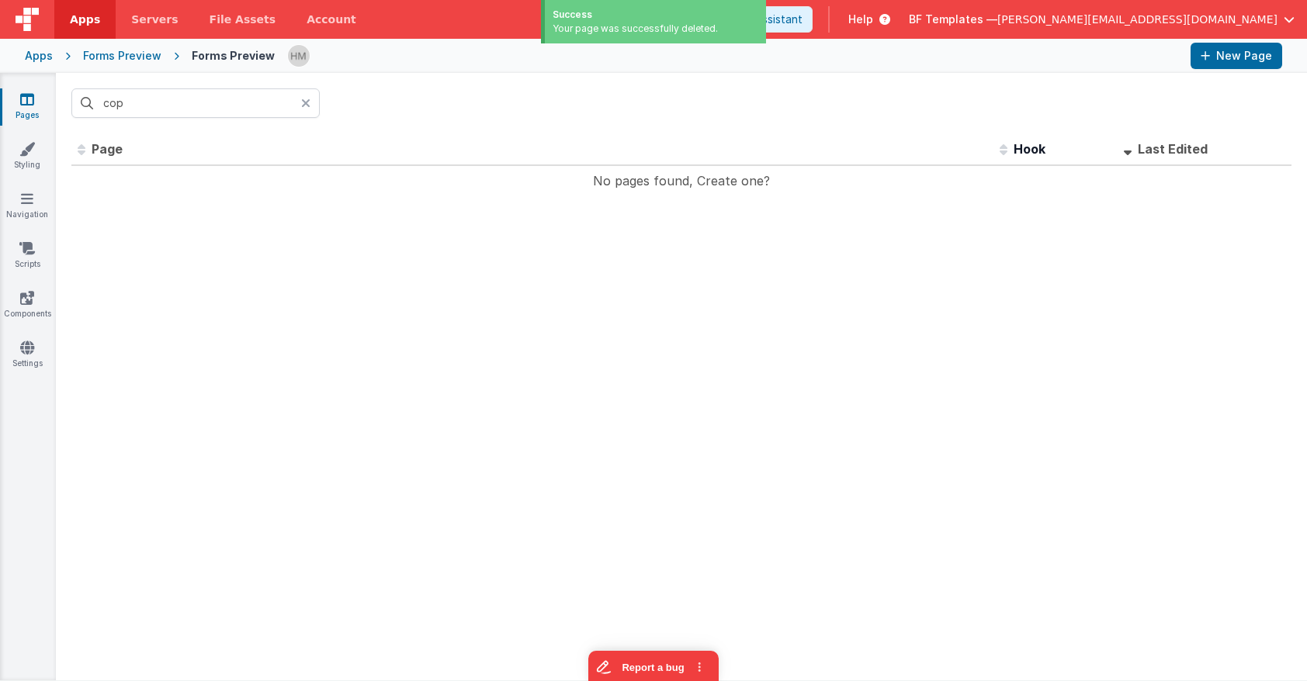
click at [305, 103] on icon at bounding box center [305, 103] width 9 height 12
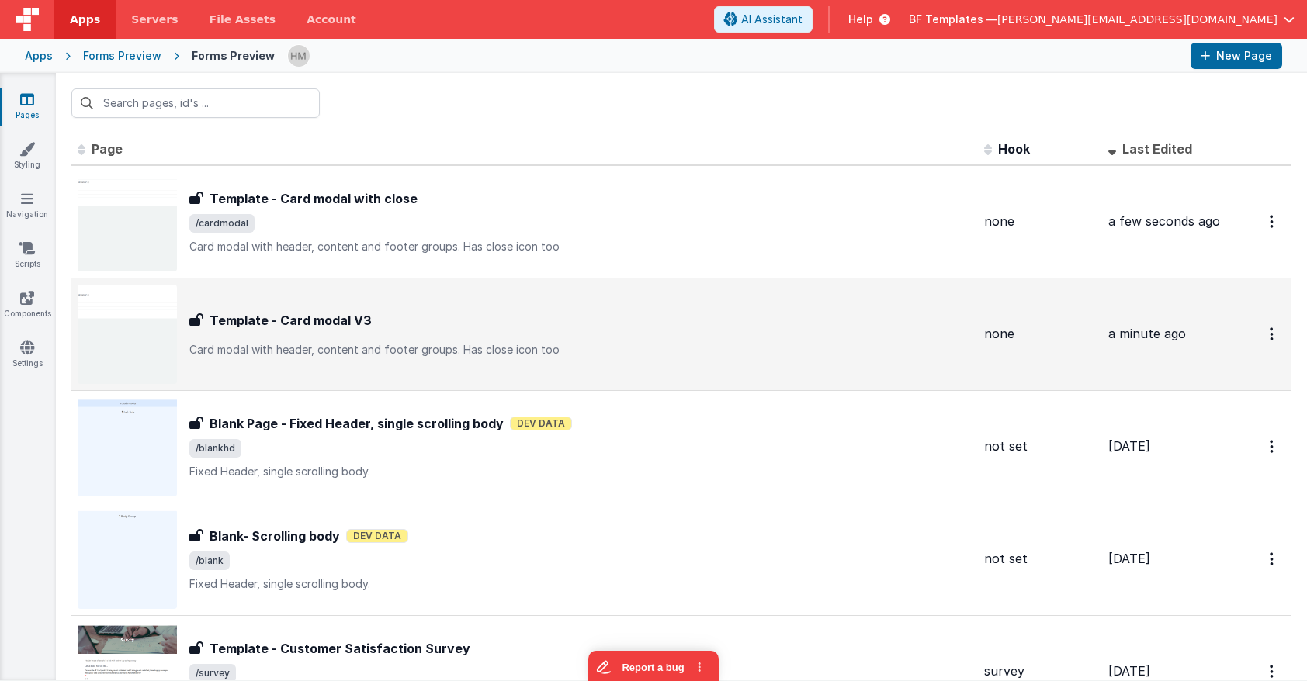
click at [586, 310] on div "Template - Card modal V3 Template - Card modal V3 Card modal with header, conte…" at bounding box center [525, 334] width 894 height 99
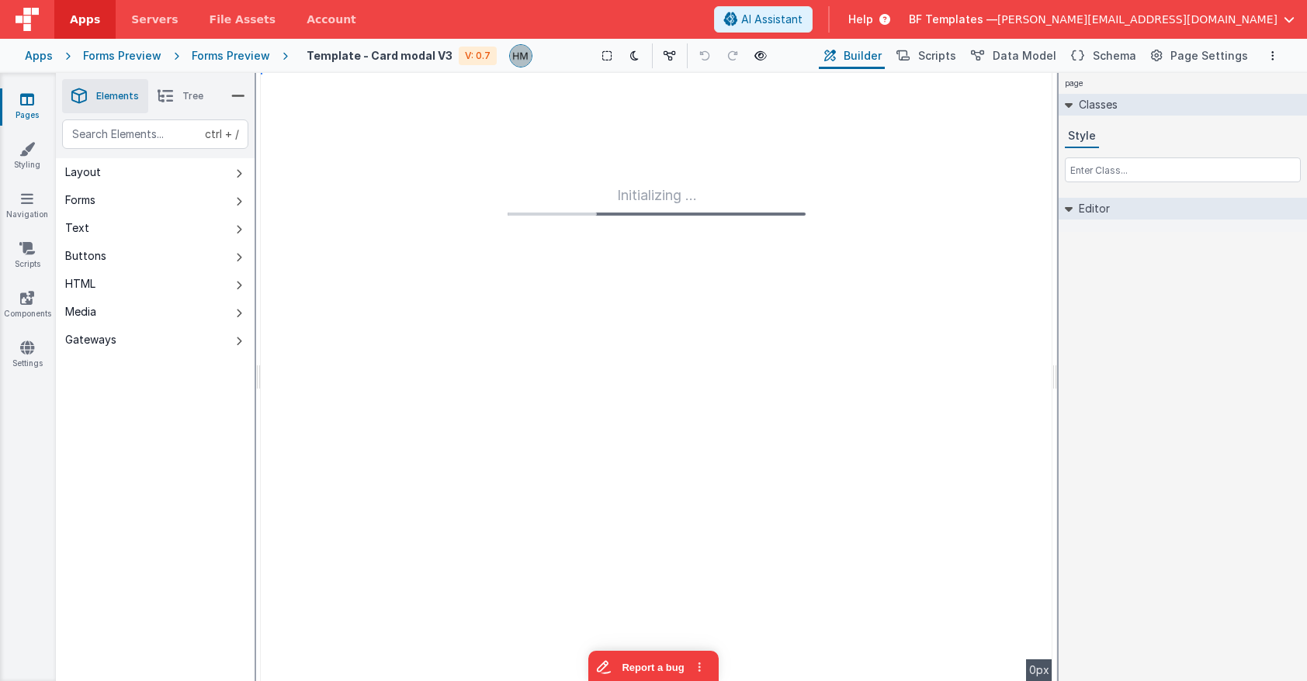
type input "FR_BA0D83B9-EDC3-C544-A4A7-DCD86A3C9D94"
type textarea "Card modal with header, content and footer groups. Has close icon too"
type input "none"
checkbox input "false"
click at [1162, 55] on span "Page Settings" at bounding box center [1209, 56] width 78 height 16
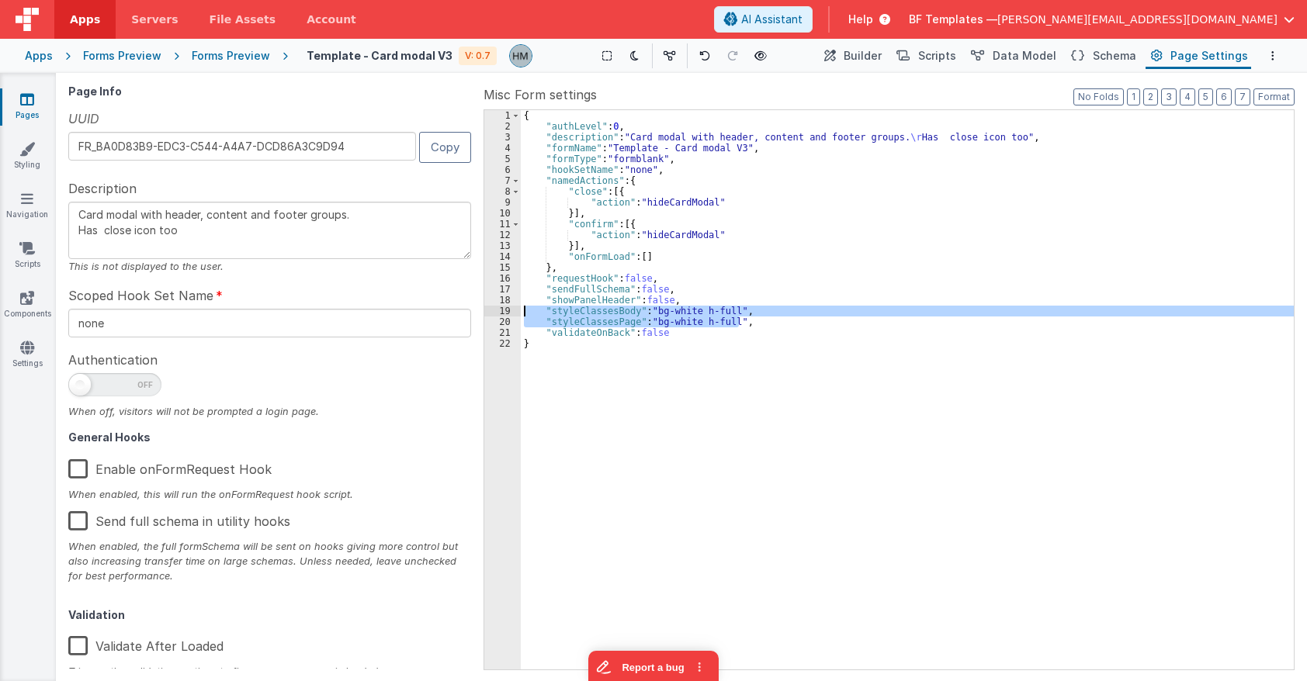
drag, startPoint x: 628, startPoint y: 317, endPoint x: 512, endPoint y: 316, distance: 116.4
click at [521, 316] on div "{ "authLevel" : 0 , "description" : "Card modal with header, content and footer…" at bounding box center [907, 389] width 773 height 559
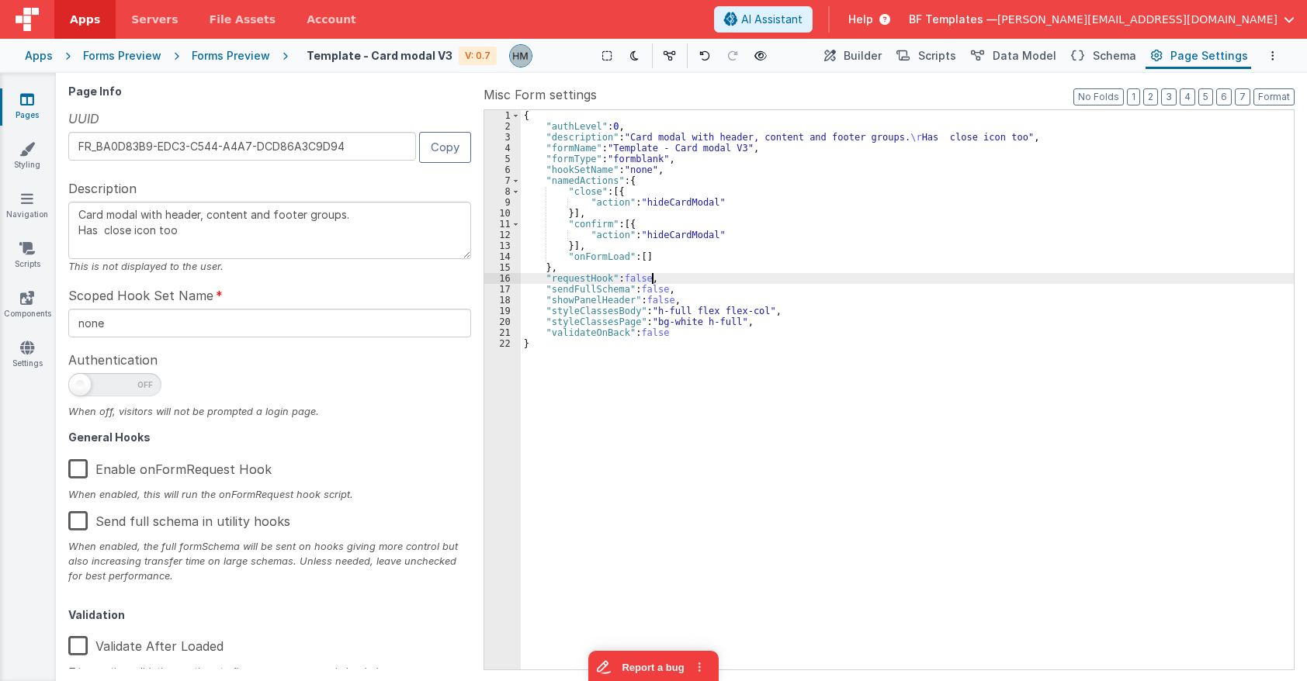
click at [820, 283] on div "{ "authLevel" : 0 , "description" : "Card modal with header, content and footer…" at bounding box center [907, 400] width 773 height 581
click at [863, 54] on span "Builder" at bounding box center [862, 56] width 38 height 16
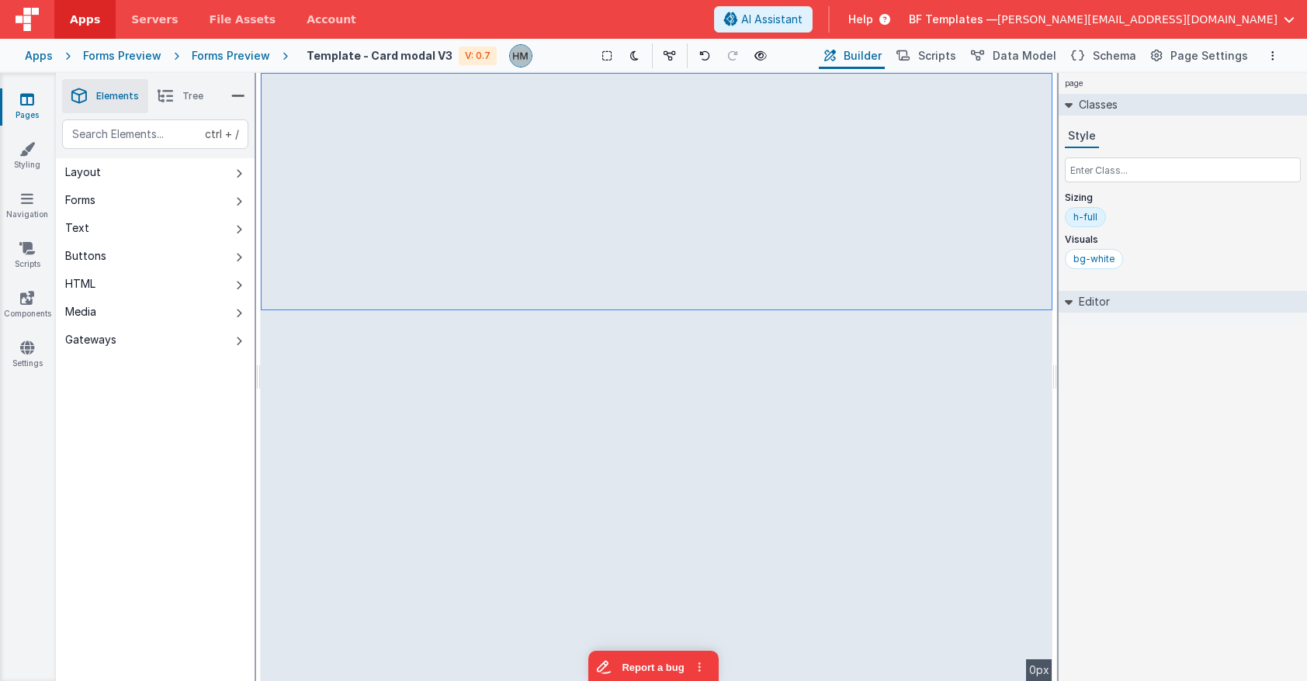
click at [166, 110] on li "Tree" at bounding box center [180, 96] width 64 height 34
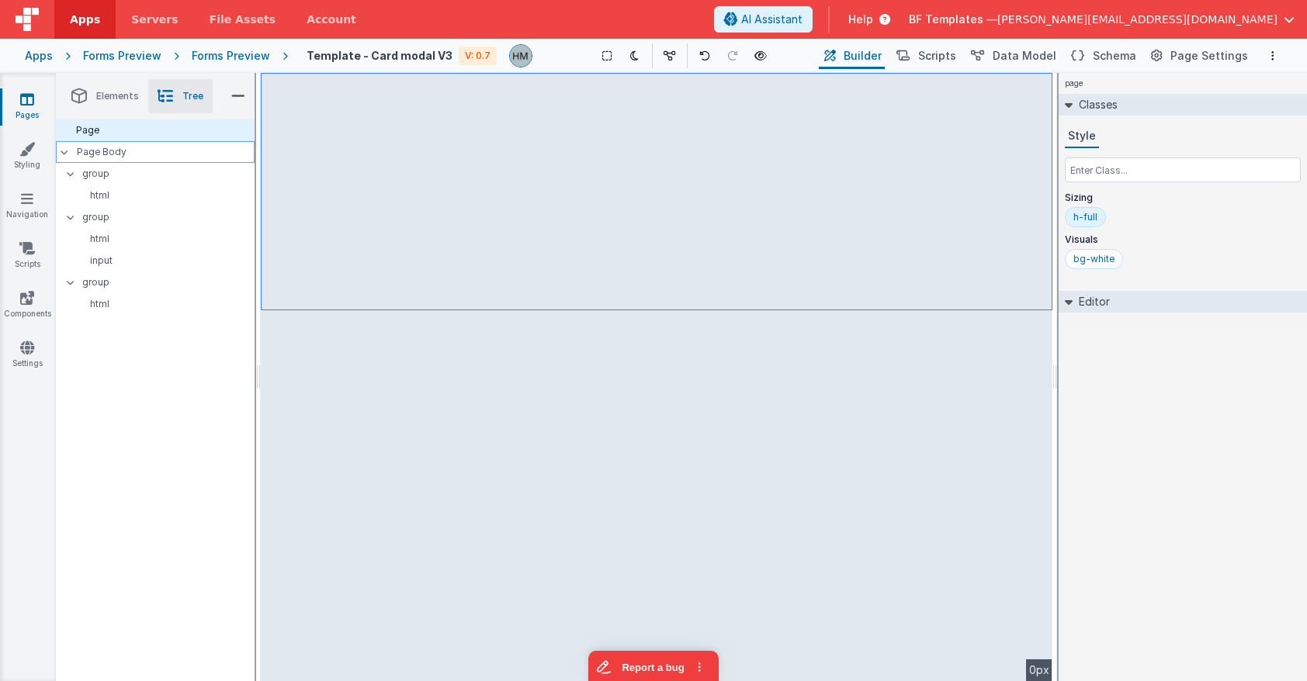
click at [135, 154] on p "Page Body" at bounding box center [166, 152] width 178 height 12
click at [144, 137] on div "Page" at bounding box center [155, 130] width 199 height 22
click at [146, 157] on p "Page Body" at bounding box center [166, 152] width 178 height 12
click at [1104, 63] on span "Schema" at bounding box center [1113, 56] width 43 height 16
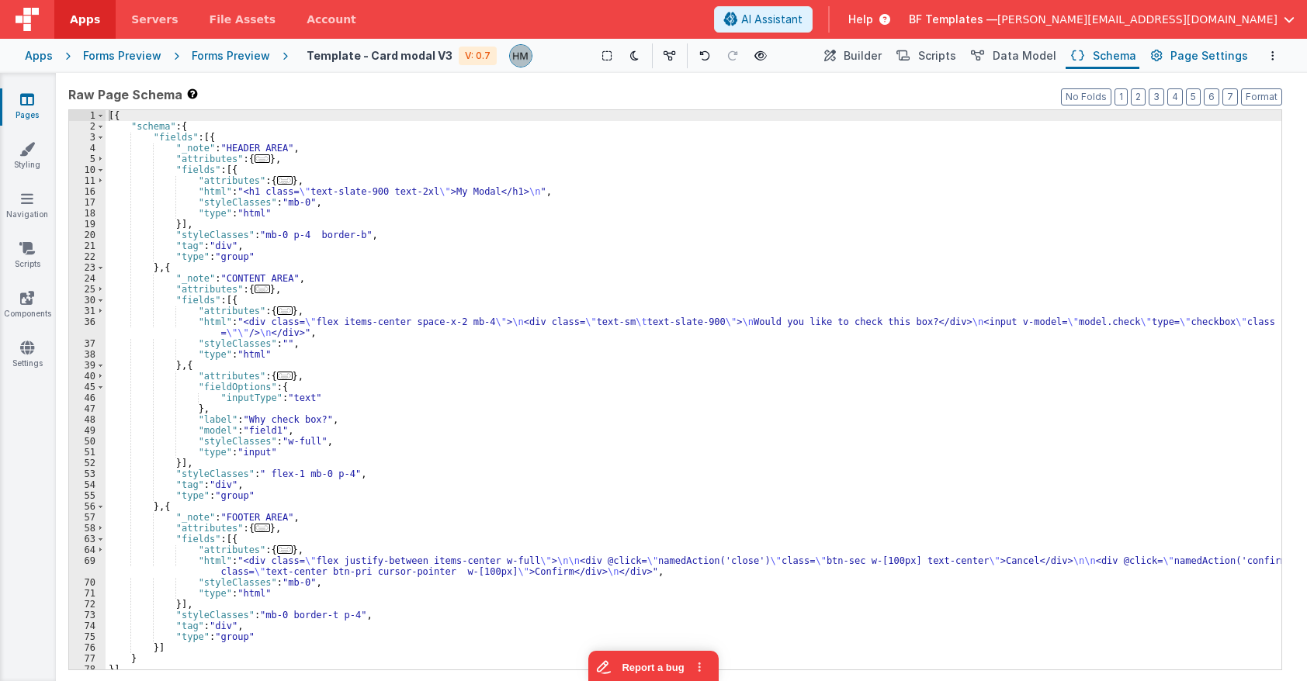
click at [1162, 58] on span "Page Settings" at bounding box center [1209, 56] width 78 height 16
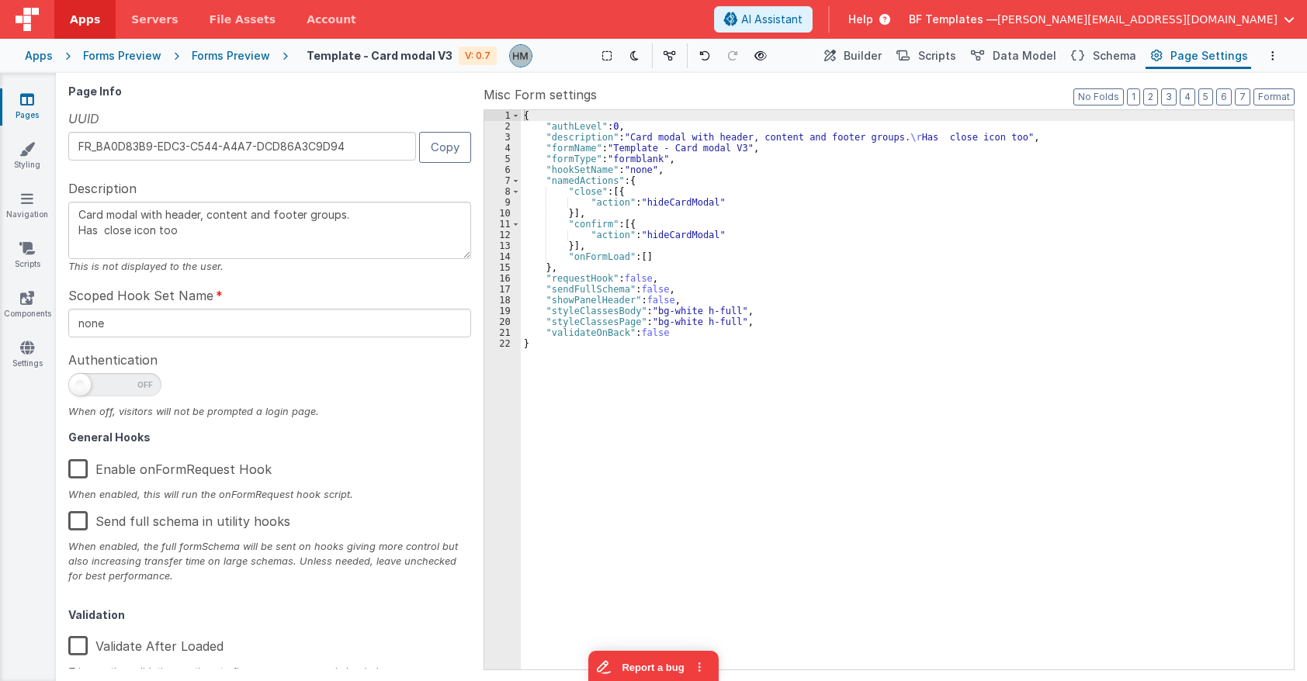
click at [749, 290] on div "{ "authLevel" : 0 , "description" : "Card modal with header, content and footer…" at bounding box center [907, 400] width 773 height 581
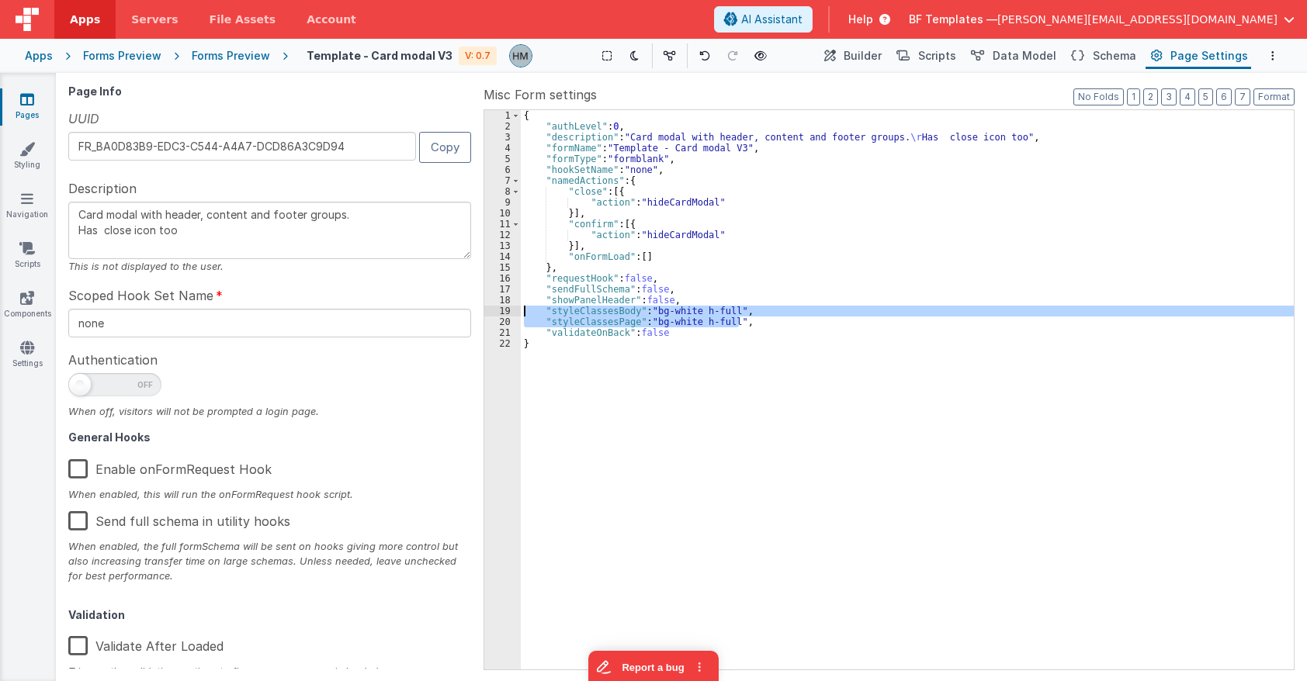
drag, startPoint x: 750, startPoint y: 322, endPoint x: 497, endPoint y: 313, distance: 253.1
click at [521, 313] on div "{ "authLevel" : 0 , "description" : "Card modal with header, content and footer…" at bounding box center [907, 389] width 773 height 559
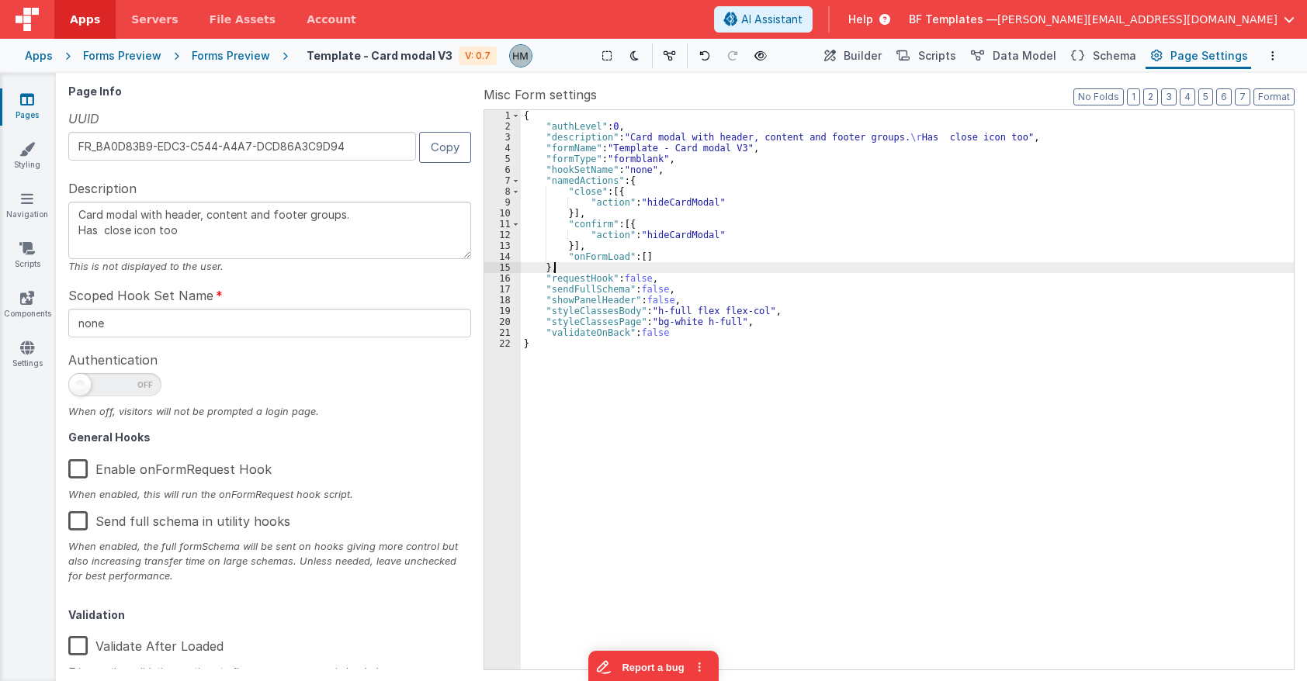
click at [787, 268] on div "{ "authLevel" : 0 , "description" : "Card modal with header, content and footer…" at bounding box center [907, 400] width 773 height 581
click at [881, 55] on span "Builder" at bounding box center [862, 56] width 38 height 16
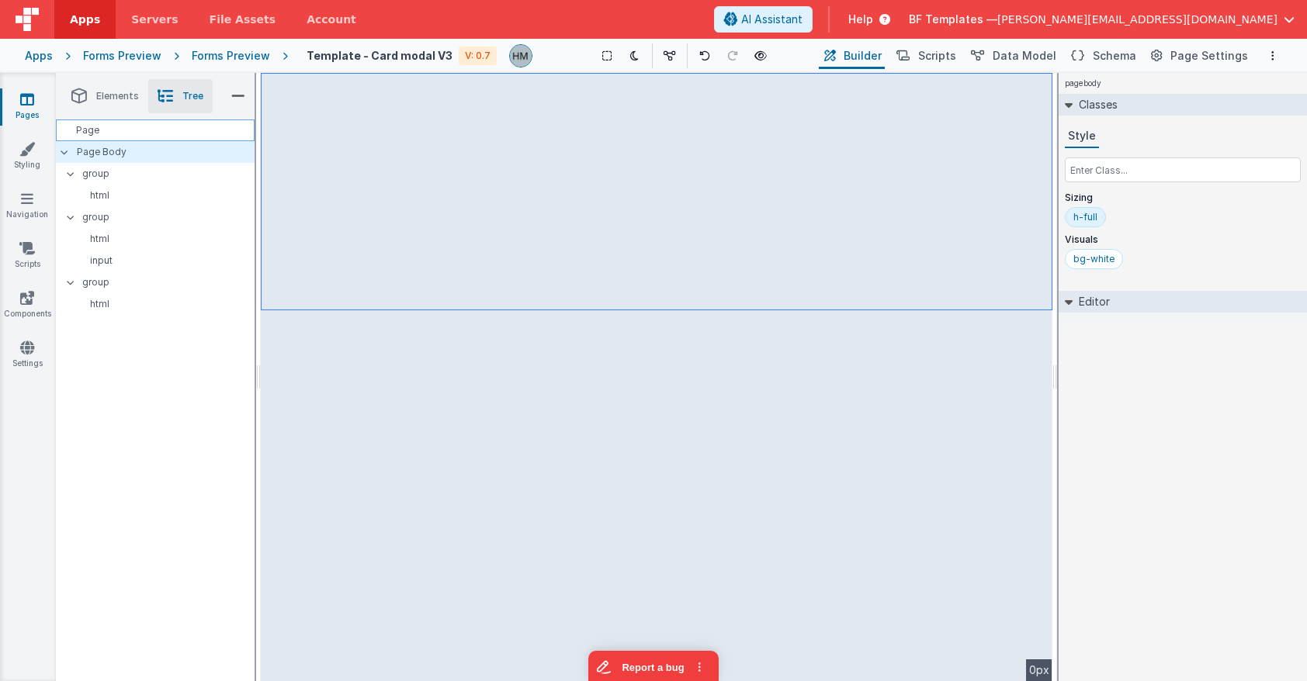
click at [146, 130] on div "Page" at bounding box center [155, 130] width 199 height 22
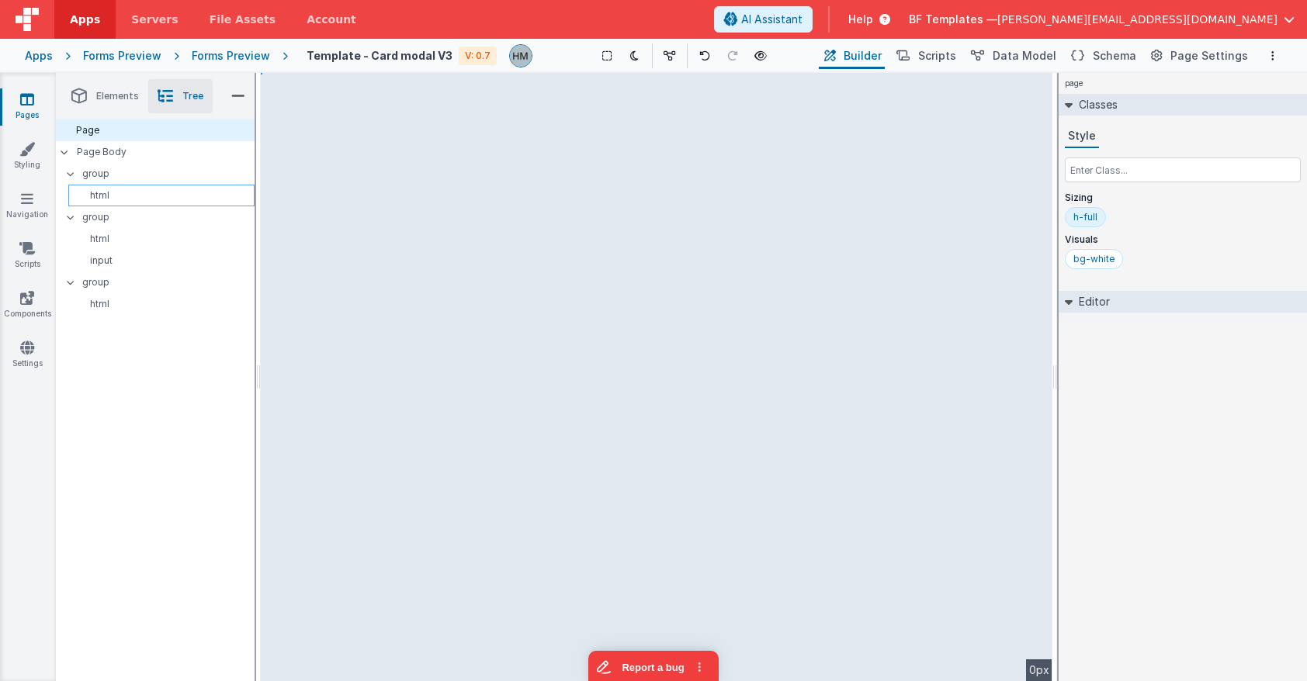
click at [147, 203] on div "html" at bounding box center [161, 196] width 186 height 22
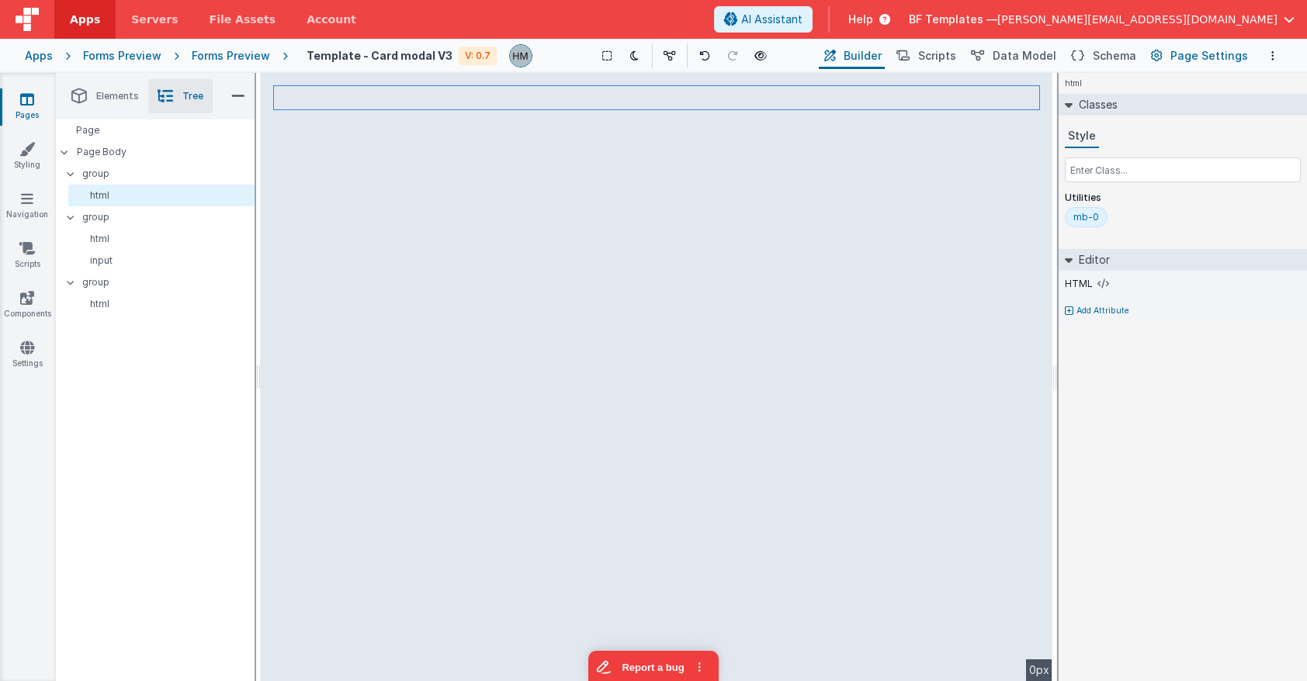
click at [1162, 55] on button "Page Settings" at bounding box center [1198, 56] width 106 height 26
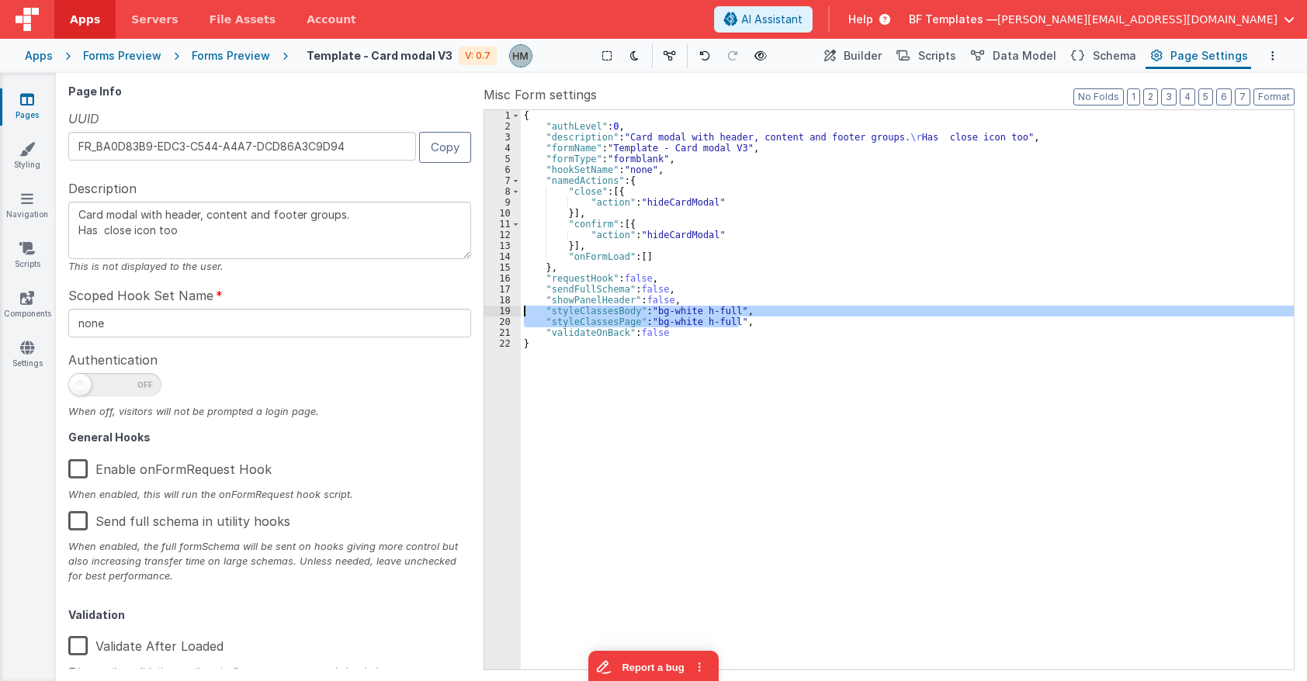
drag, startPoint x: 751, startPoint y: 324, endPoint x: 468, endPoint y: 307, distance: 283.7
click at [521, 307] on div "{ "authLevel" : 0 , "description" : "Card modal with header, content and footer…" at bounding box center [907, 389] width 773 height 559
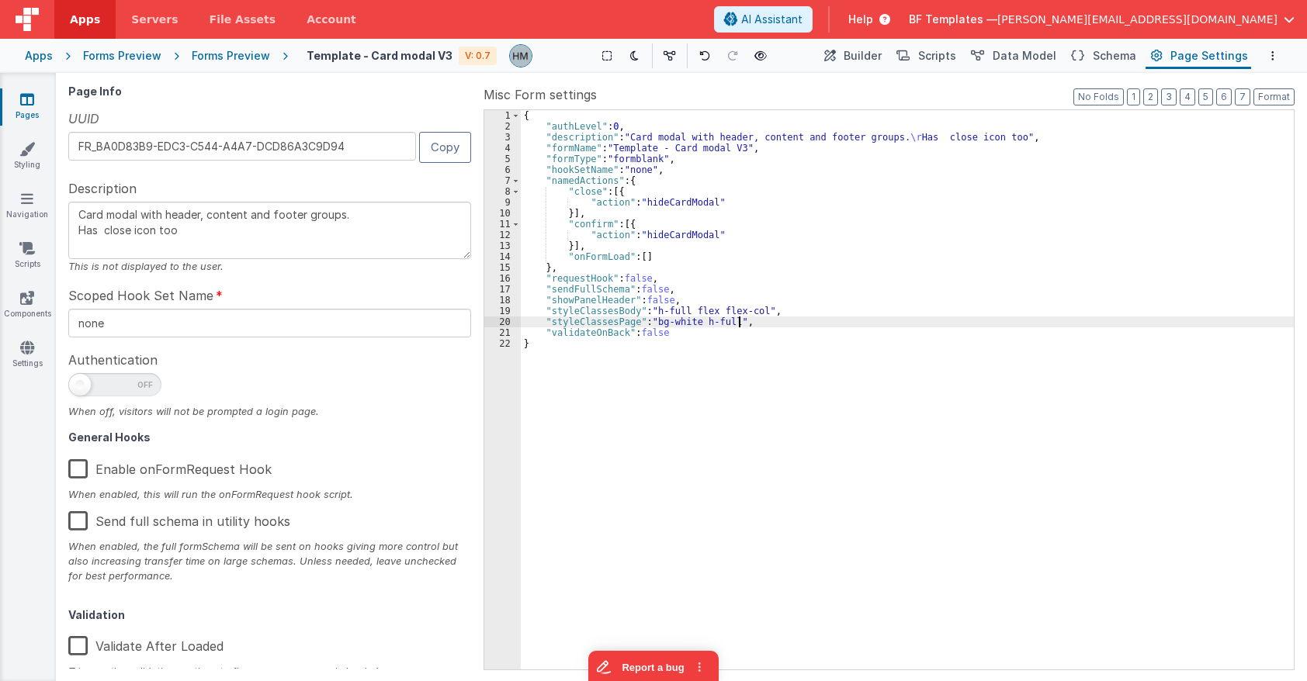
drag, startPoint x: 808, startPoint y: 273, endPoint x: 843, endPoint y: 267, distance: 36.2
click at [808, 273] on div "{ "authLevel" : 0 , "description" : "Card modal with header, content and footer…" at bounding box center [907, 400] width 773 height 581
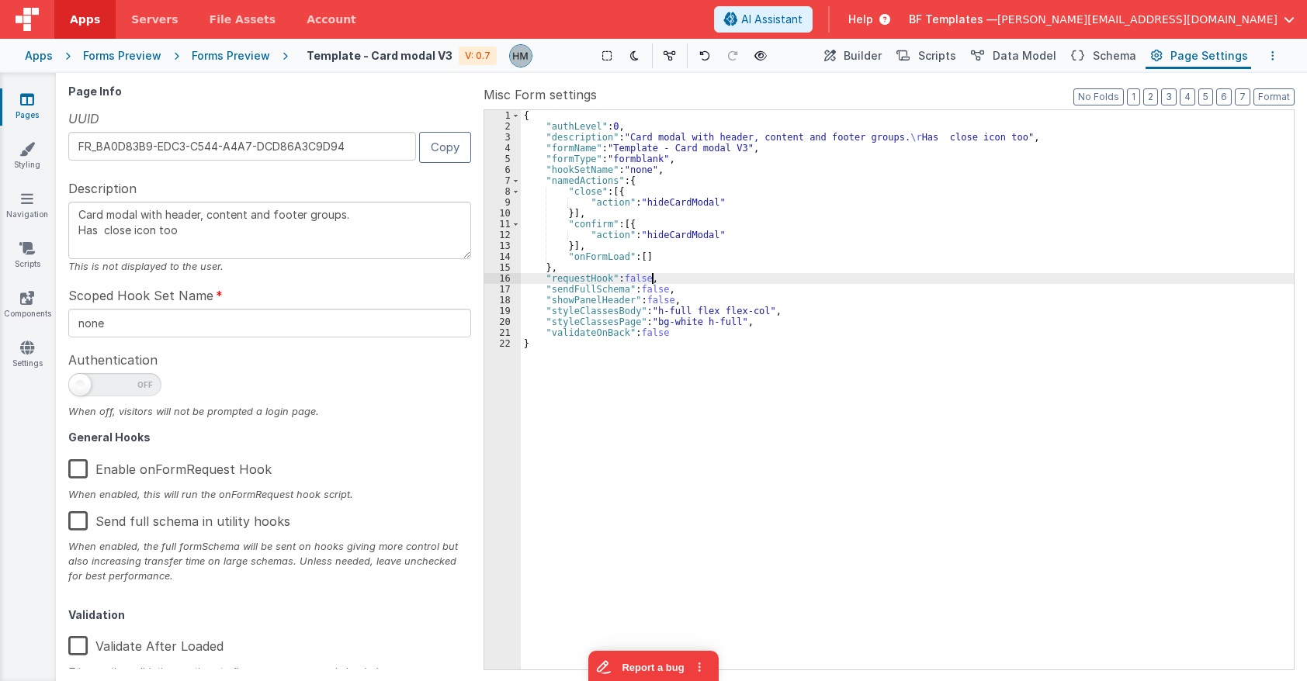
click at [1162, 52] on button "Options" at bounding box center [1272, 56] width 19 height 19
click at [1162, 88] on p "Save" at bounding box center [1185, 86] width 102 height 16
click at [877, 55] on span "Builder" at bounding box center [862, 56] width 38 height 16
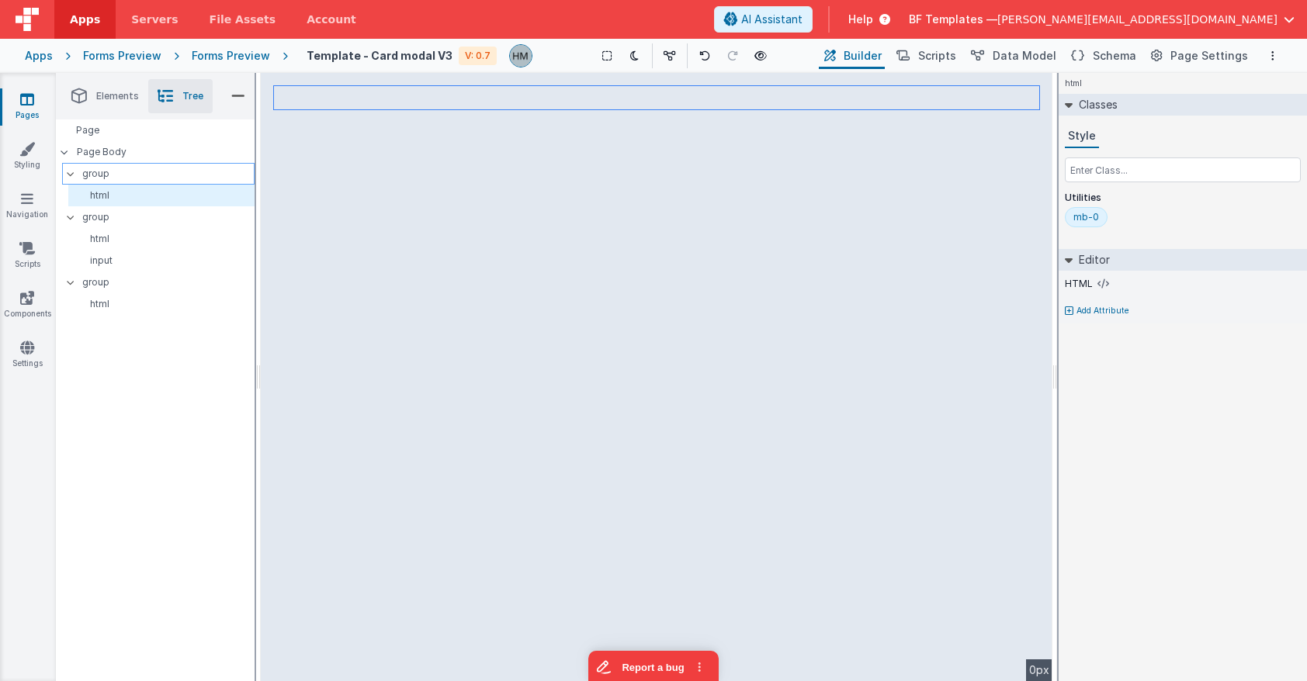
click at [186, 179] on p "group" at bounding box center [167, 173] width 171 height 17
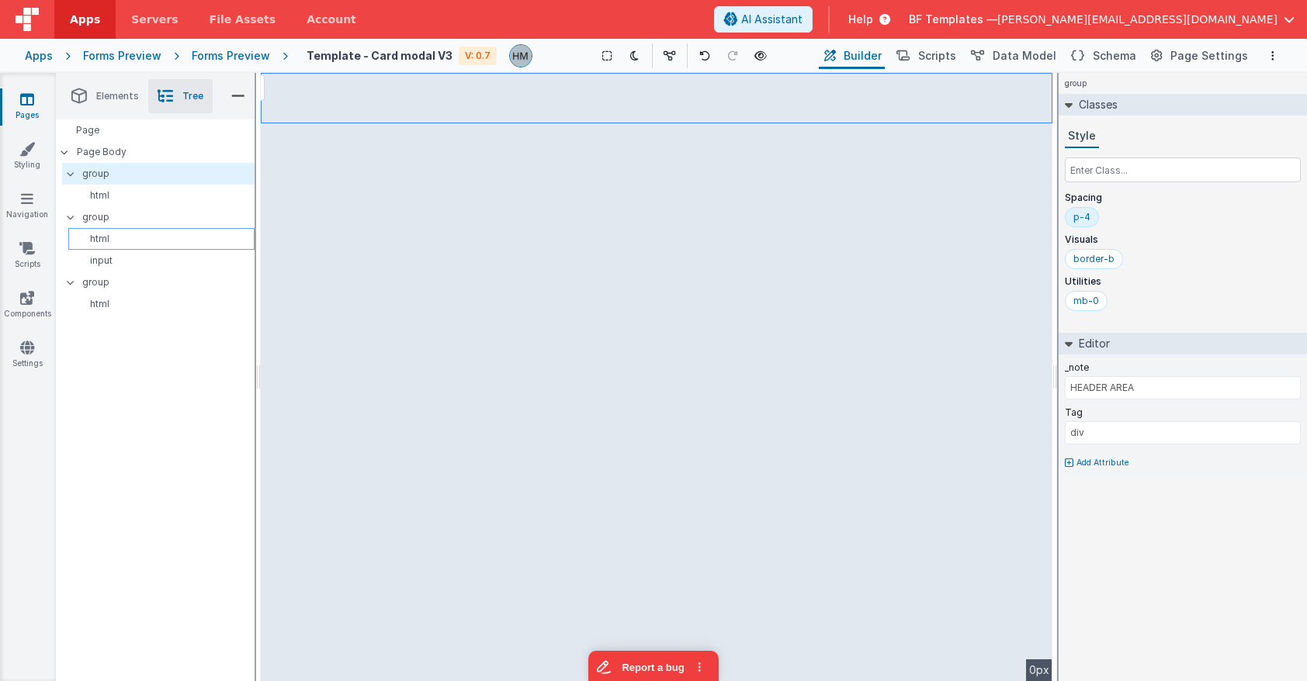
click at [160, 230] on div "html" at bounding box center [161, 239] width 186 height 22
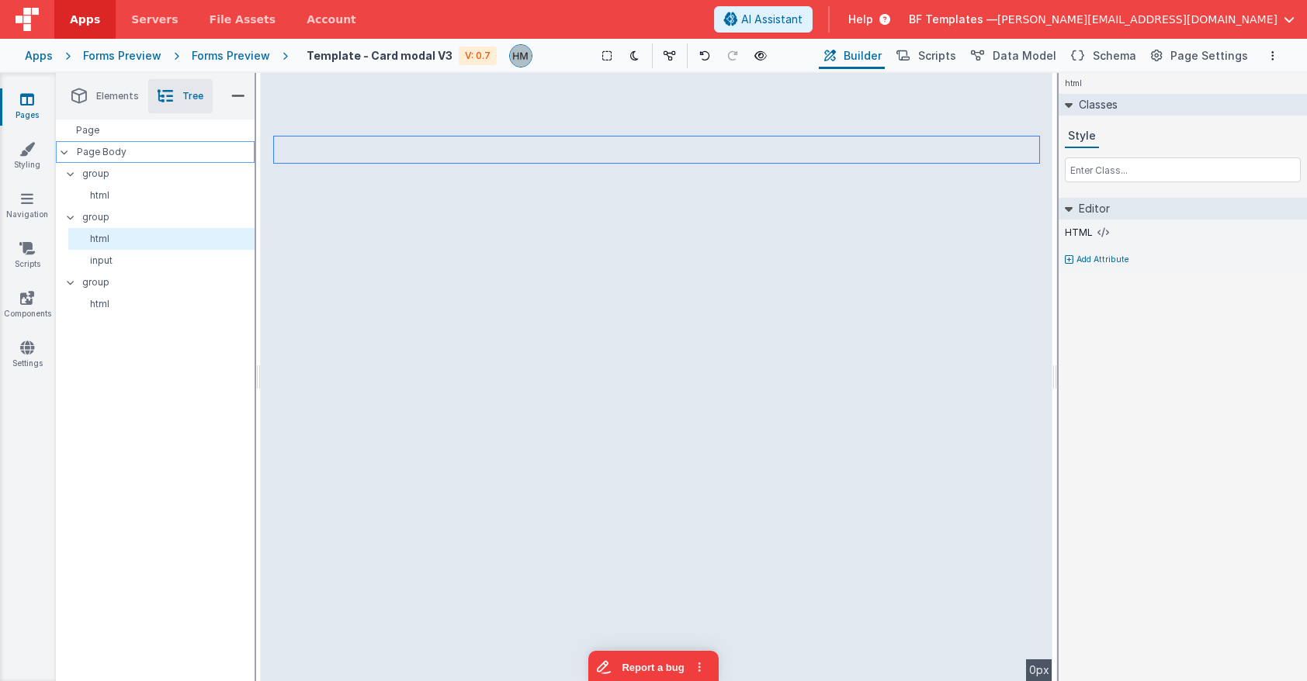
click at [166, 156] on p "Page Body" at bounding box center [166, 152] width 178 height 12
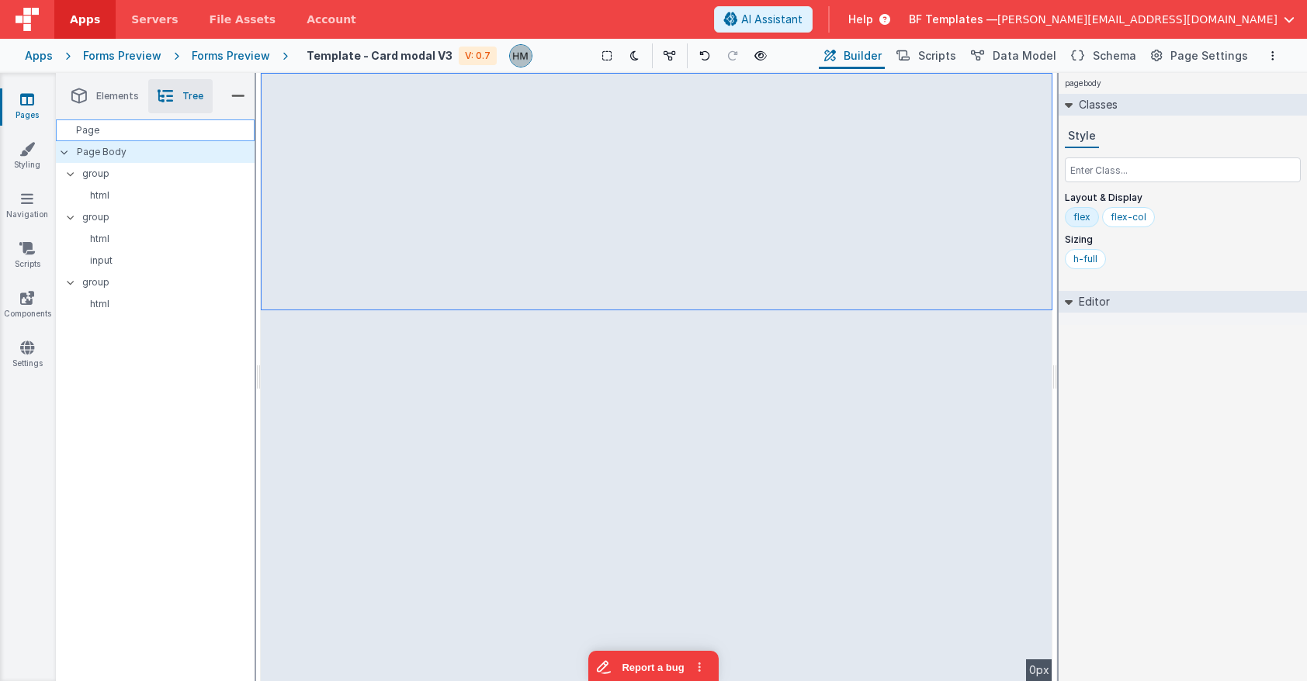
click at [164, 124] on div "Page" at bounding box center [155, 130] width 199 height 22
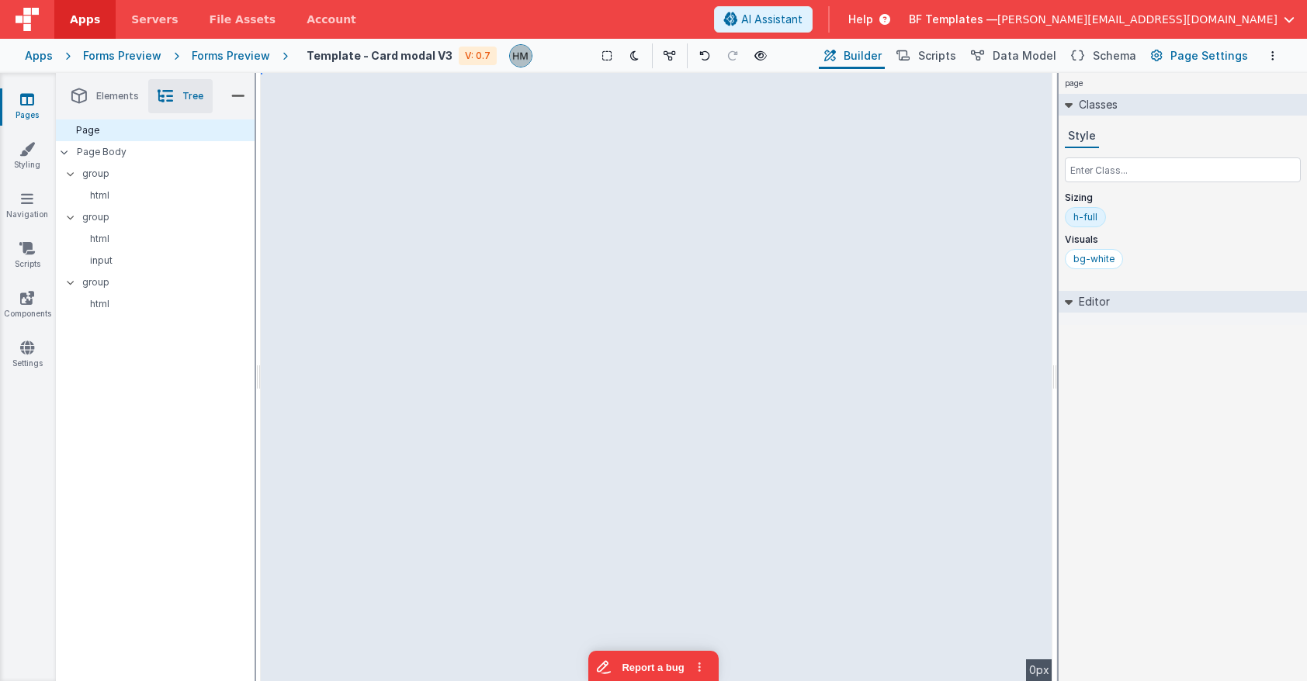
click at [1162, 51] on span "Page Settings" at bounding box center [1209, 56] width 78 height 16
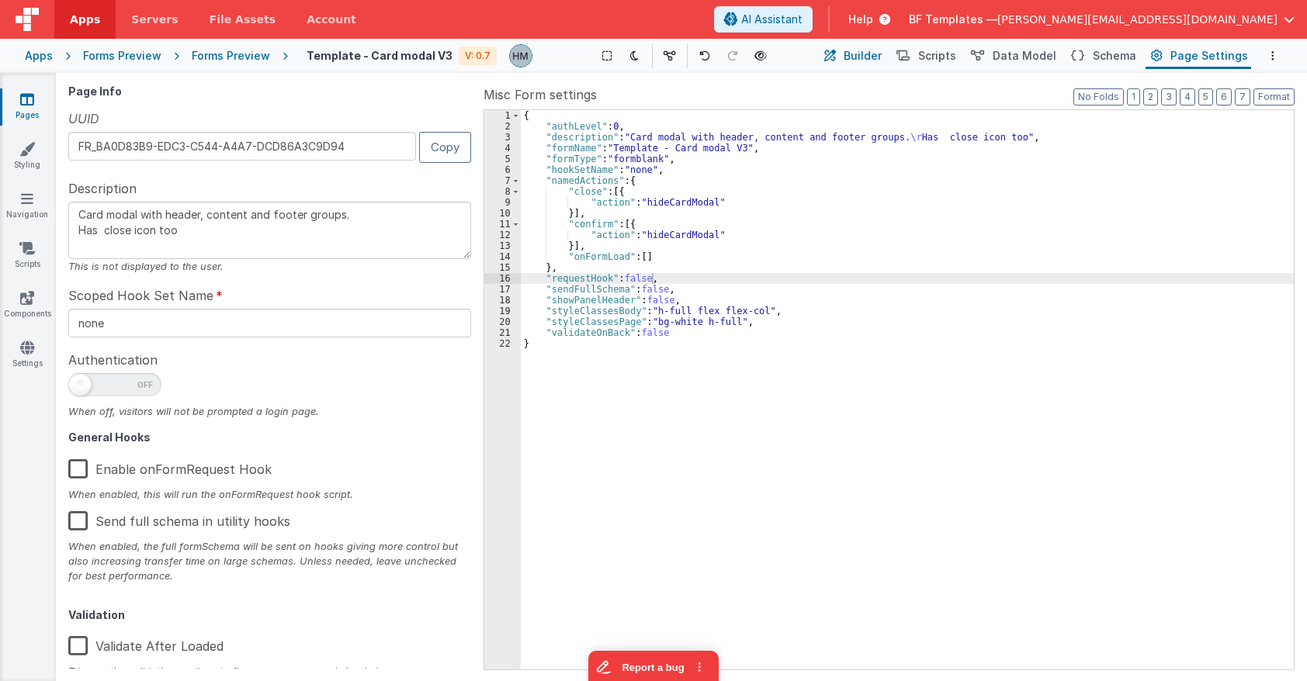
click at [864, 58] on span "Builder" at bounding box center [862, 56] width 38 height 16
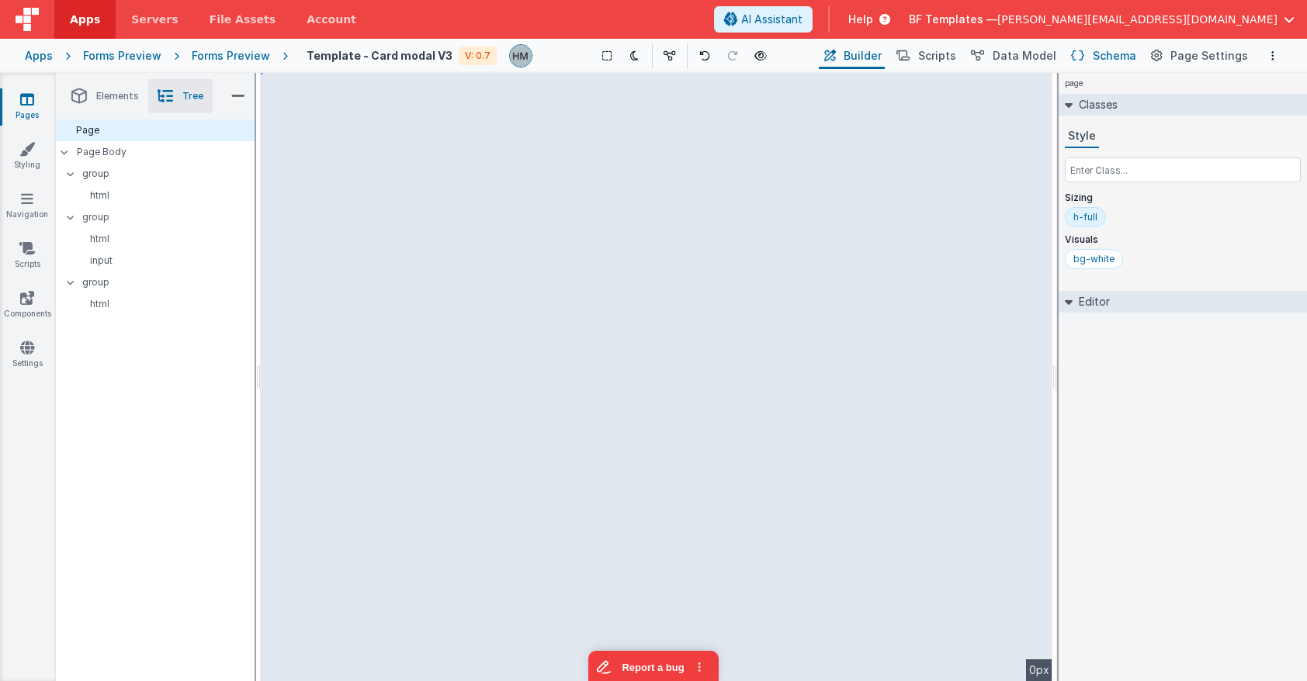
click at [1130, 57] on span "Schema" at bounding box center [1113, 56] width 43 height 16
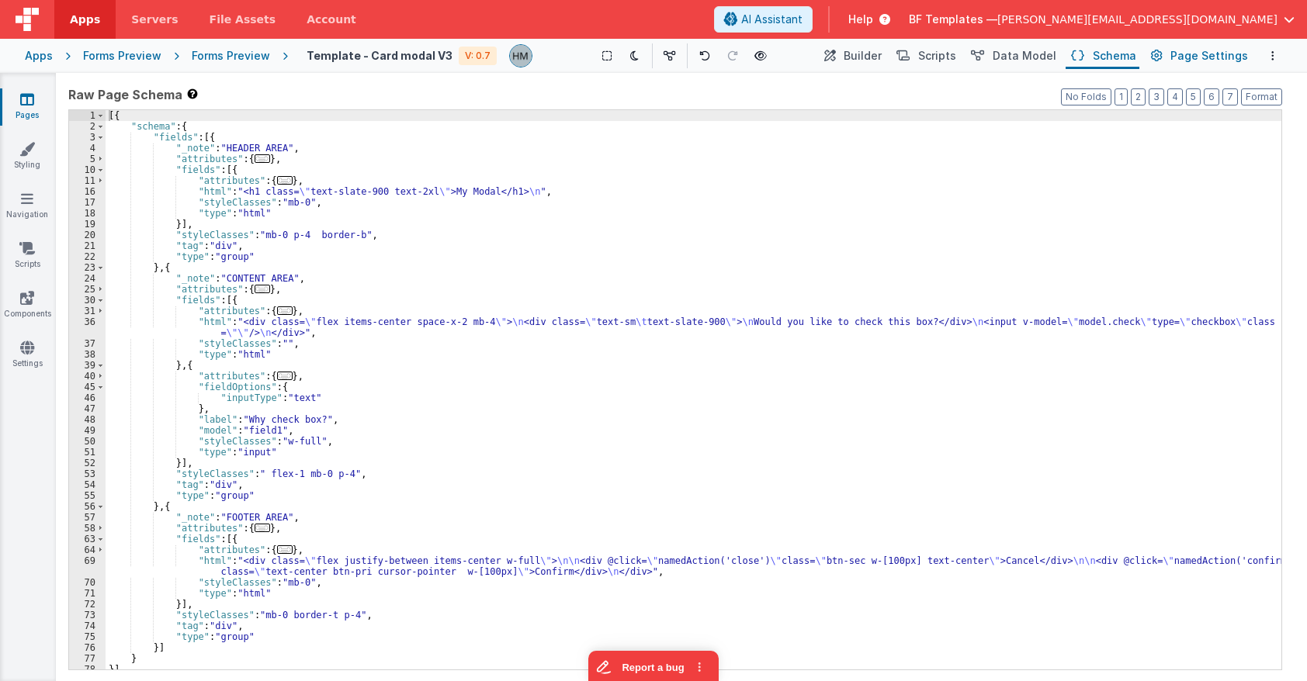
click at [1162, 55] on button "Page Settings" at bounding box center [1198, 56] width 106 height 26
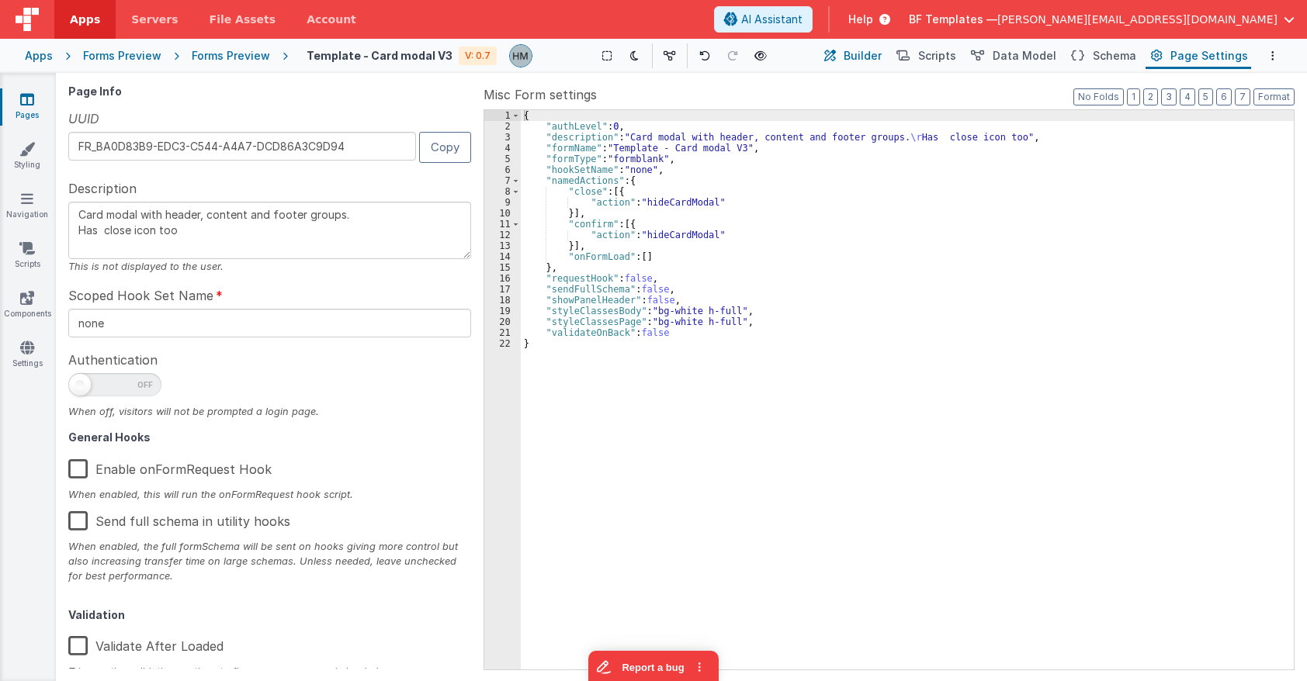
click at [881, 60] on span "Builder" at bounding box center [862, 56] width 38 height 16
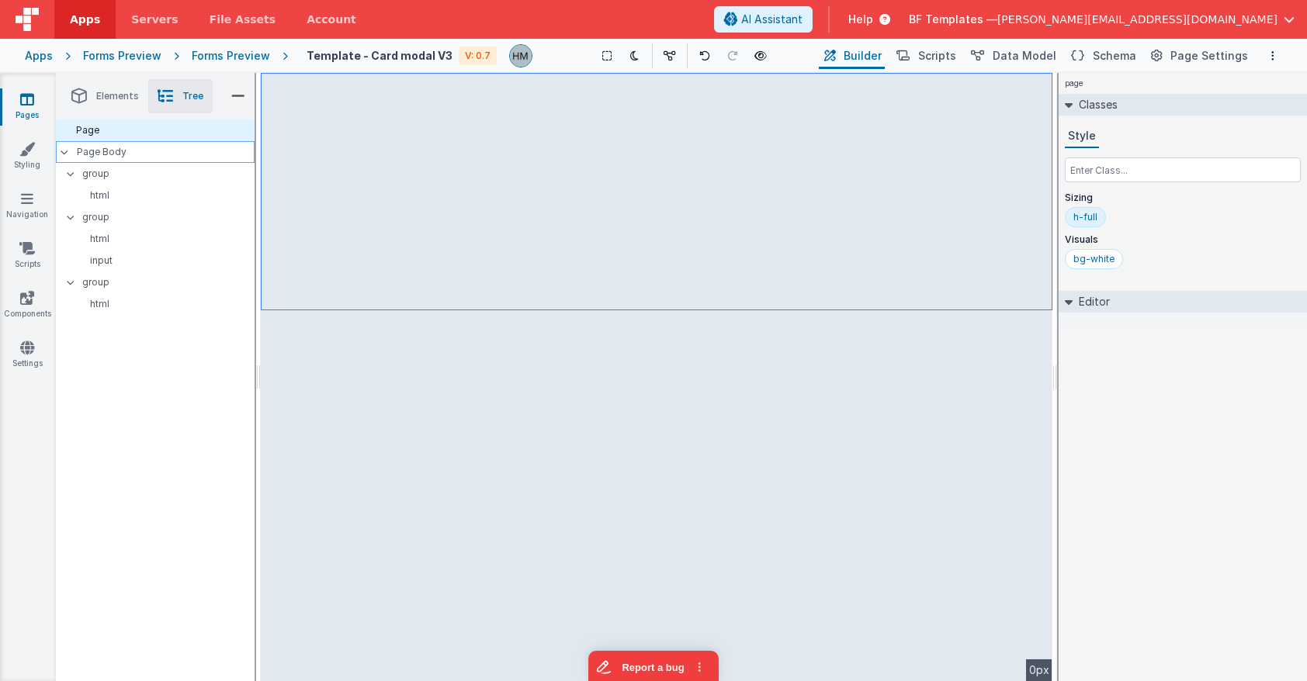
click at [196, 155] on p "Page Body" at bounding box center [166, 152] width 178 height 12
click at [178, 132] on div "Page" at bounding box center [155, 130] width 199 height 22
click at [173, 154] on p "Page Body" at bounding box center [166, 152] width 178 height 12
click at [159, 192] on p "html" at bounding box center [163, 195] width 179 height 12
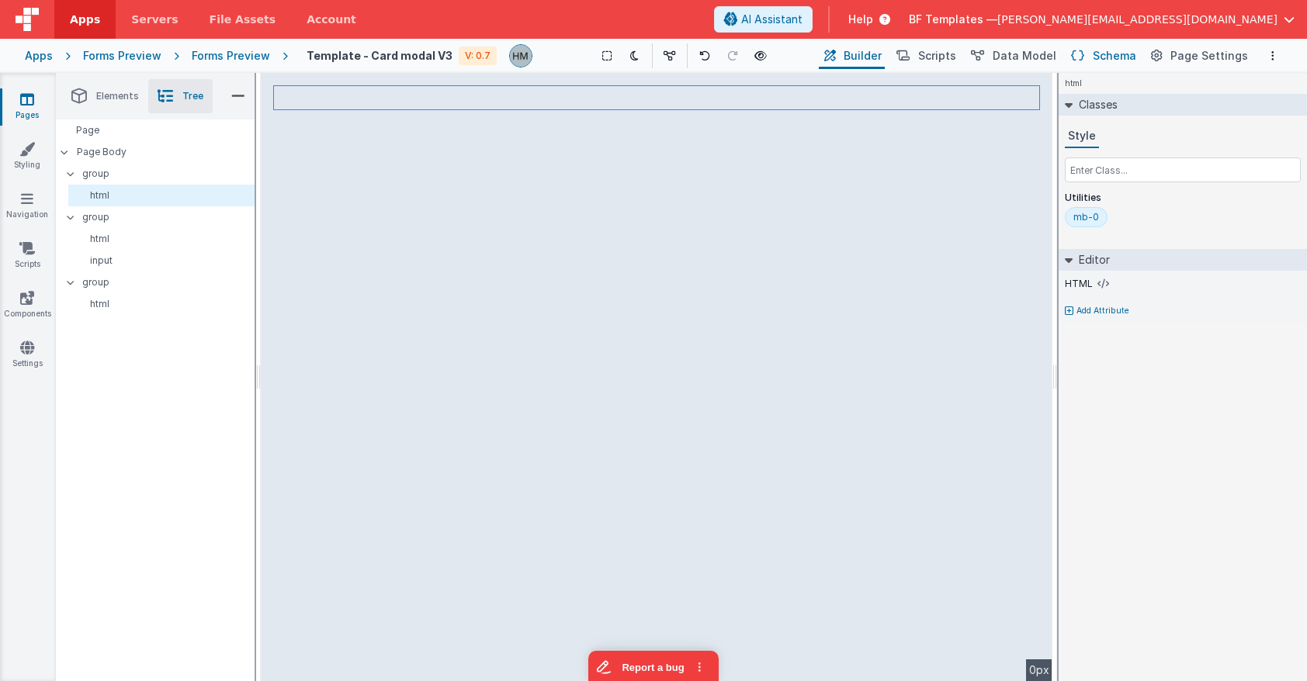
click at [1134, 56] on span "Schema" at bounding box center [1113, 56] width 43 height 16
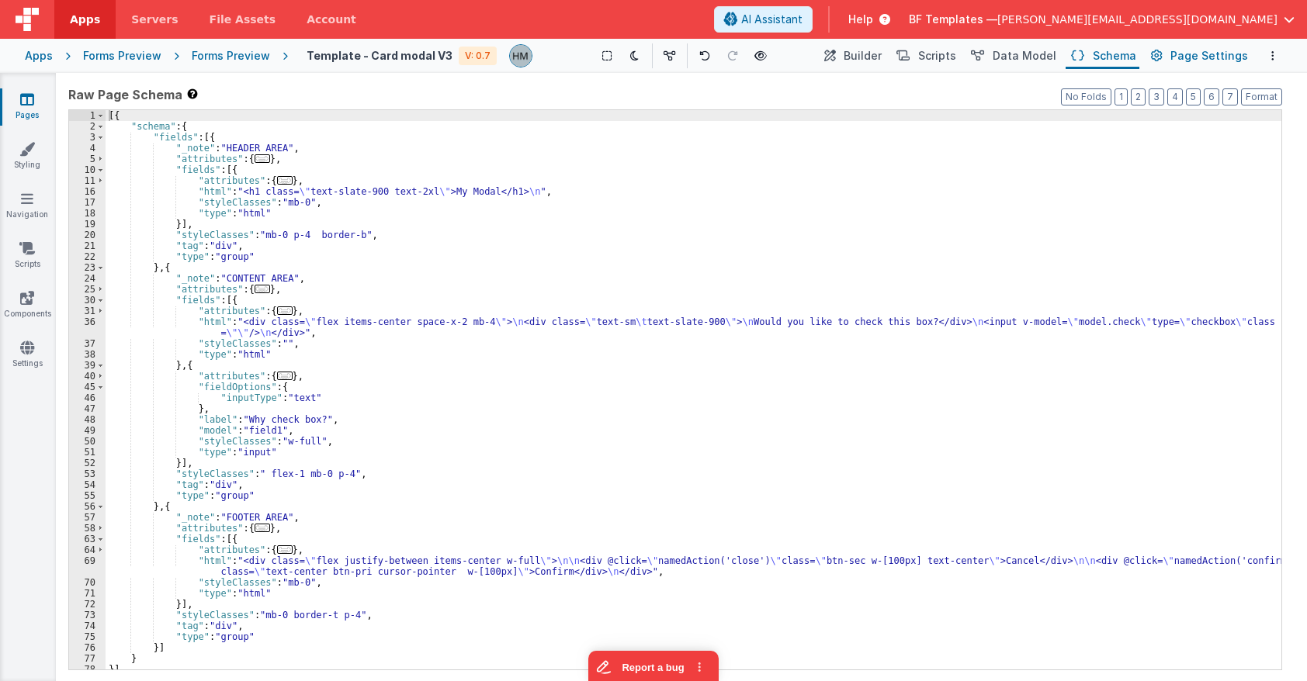
click at [1162, 61] on span "Page Settings" at bounding box center [1209, 56] width 78 height 16
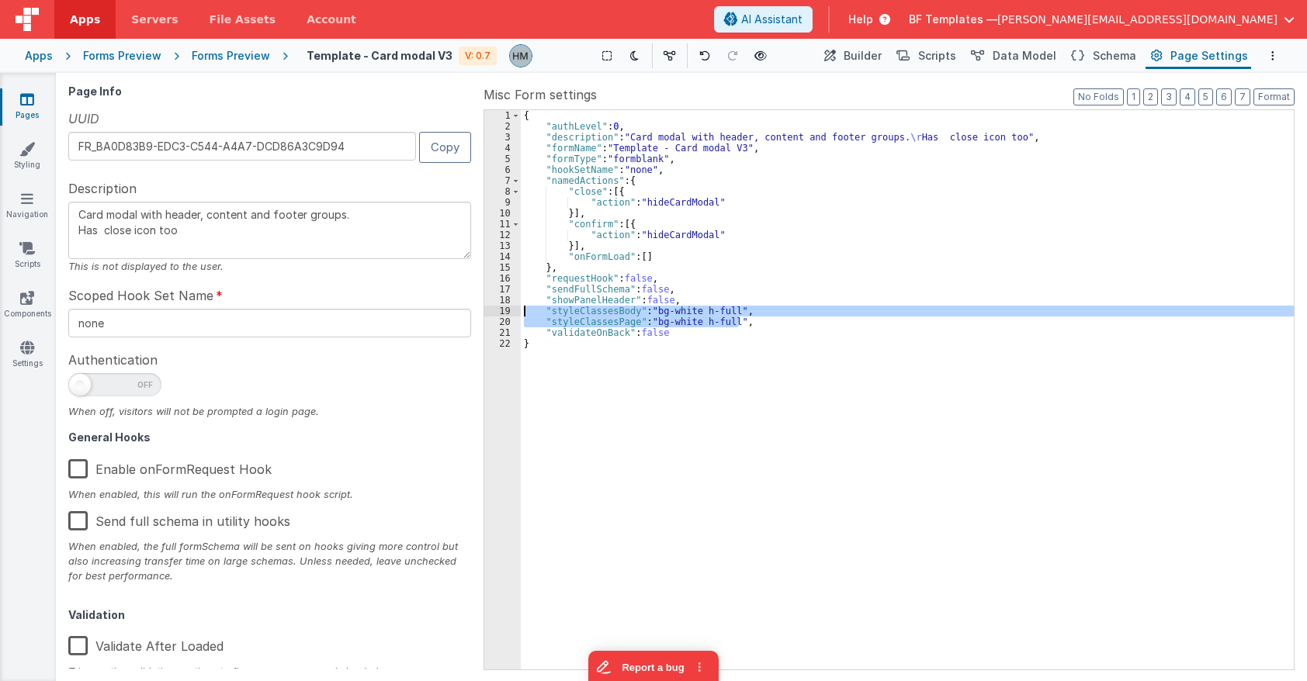
drag, startPoint x: 758, startPoint y: 320, endPoint x: 478, endPoint y: 311, distance: 280.2
click at [521, 311] on div "{ "authLevel" : 0 , "description" : "Card modal with header, content and footer…" at bounding box center [907, 389] width 773 height 559
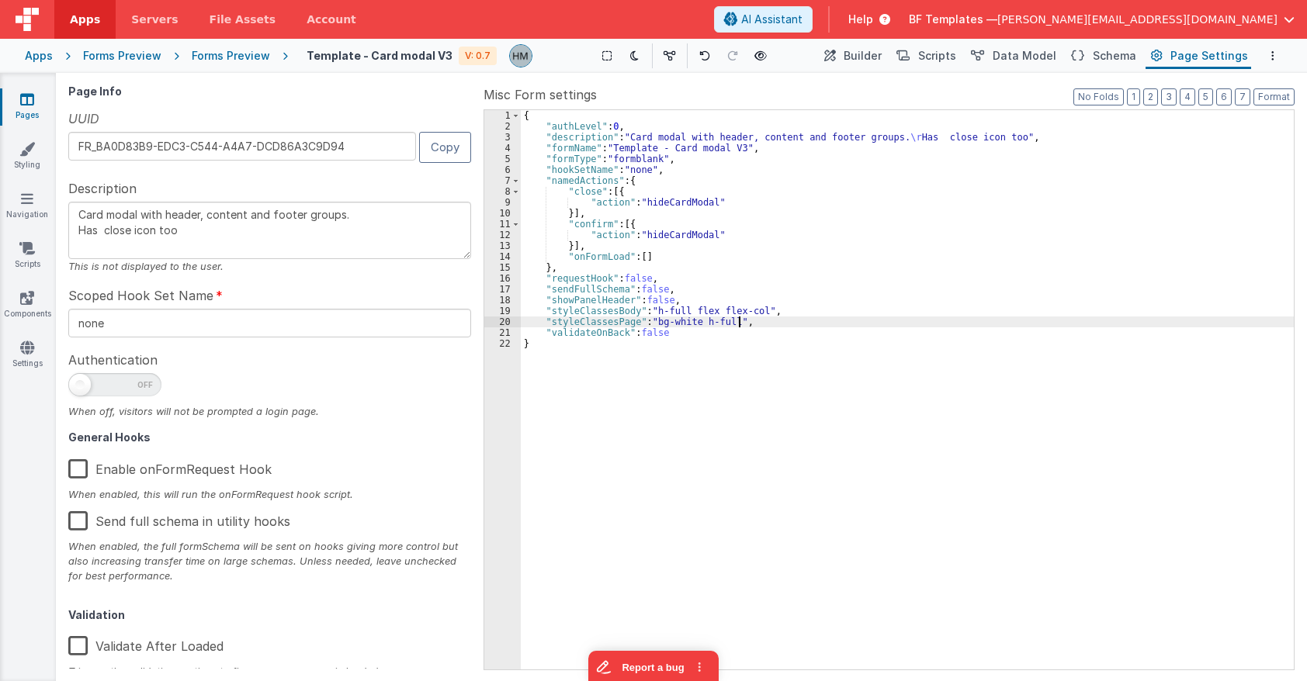
type textarea "Card modal with header, content and footer groups. Has close icon too"
click at [864, 54] on span "Builder" at bounding box center [862, 56] width 38 height 16
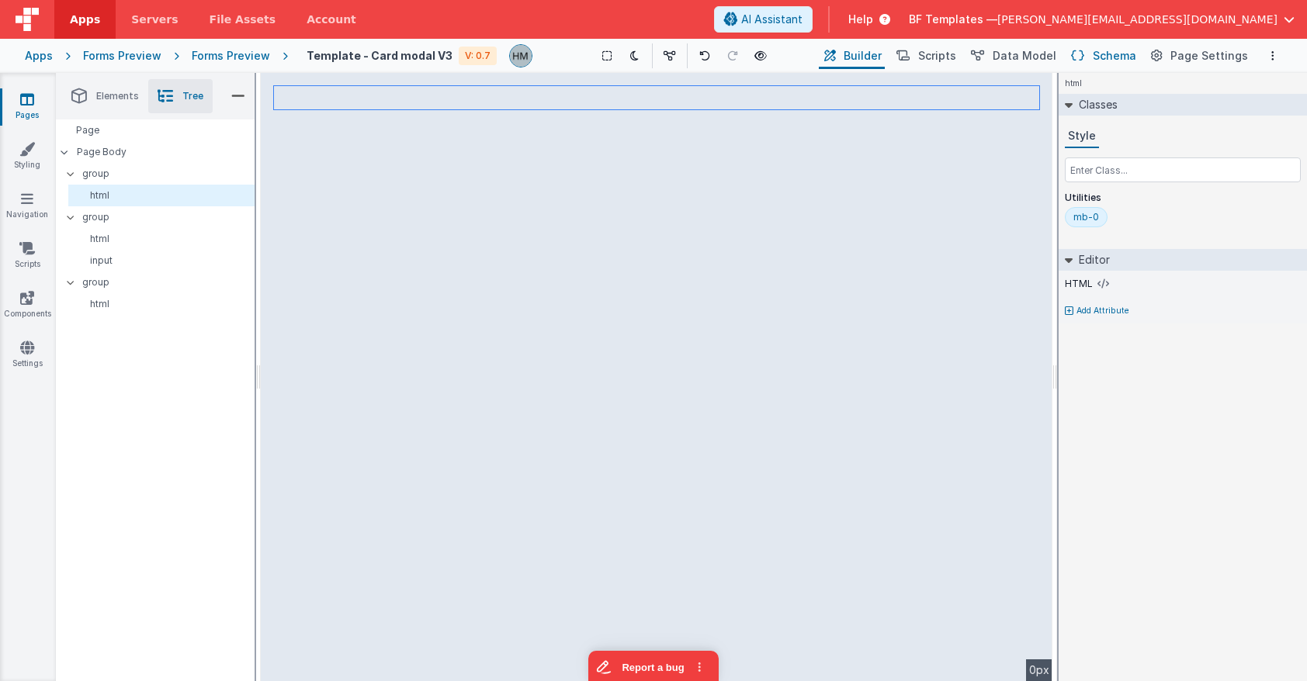
click at [1123, 58] on span "Schema" at bounding box center [1113, 56] width 43 height 16
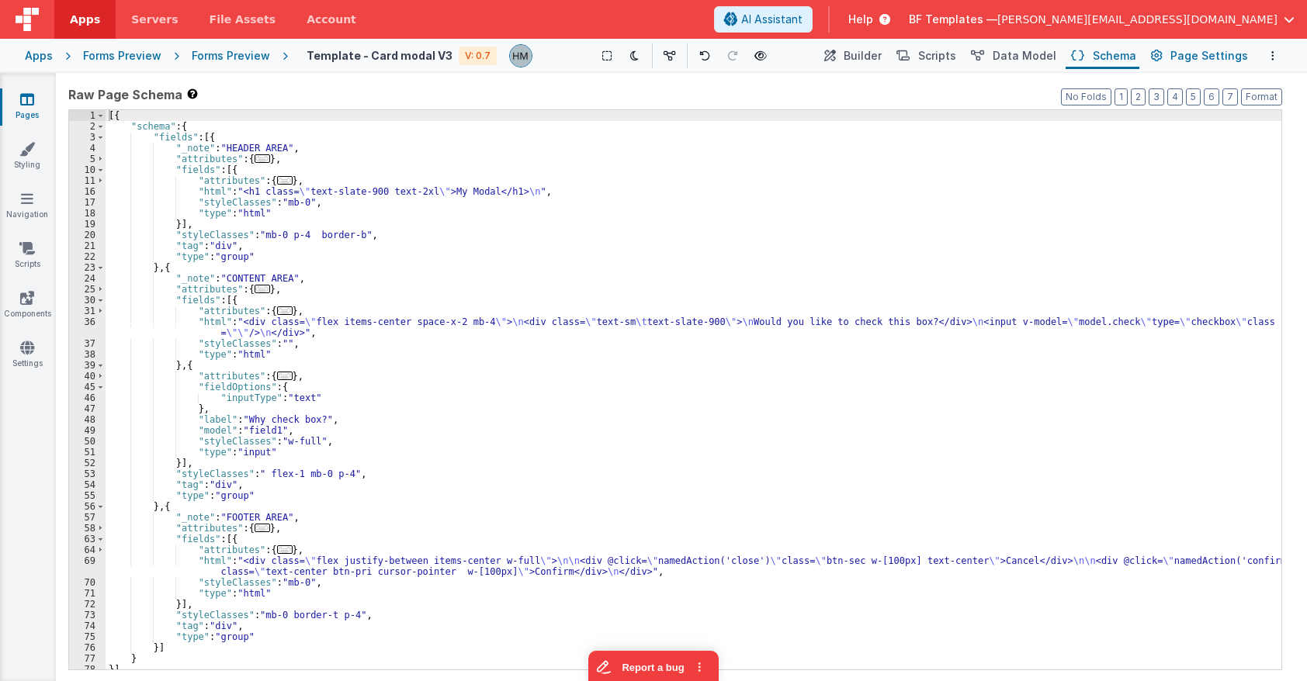
click at [1162, 54] on span "Page Settings" at bounding box center [1209, 56] width 78 height 16
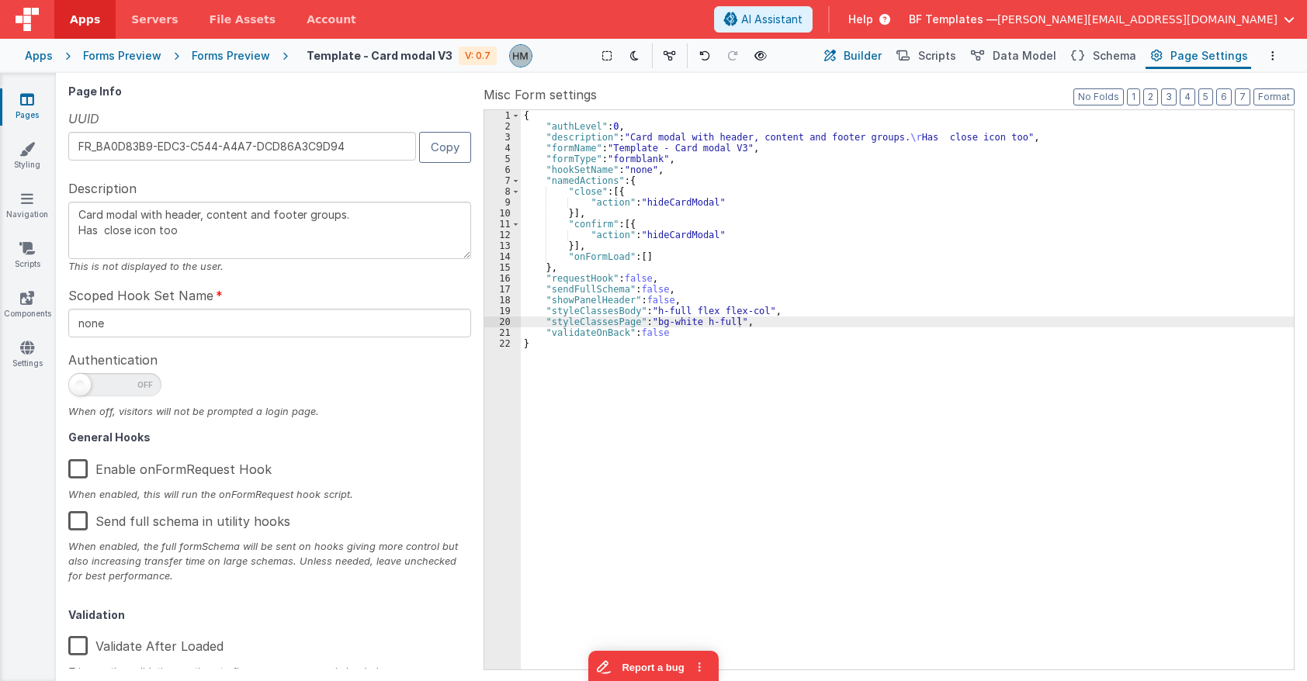
click at [881, 52] on span "Builder" at bounding box center [862, 56] width 38 height 16
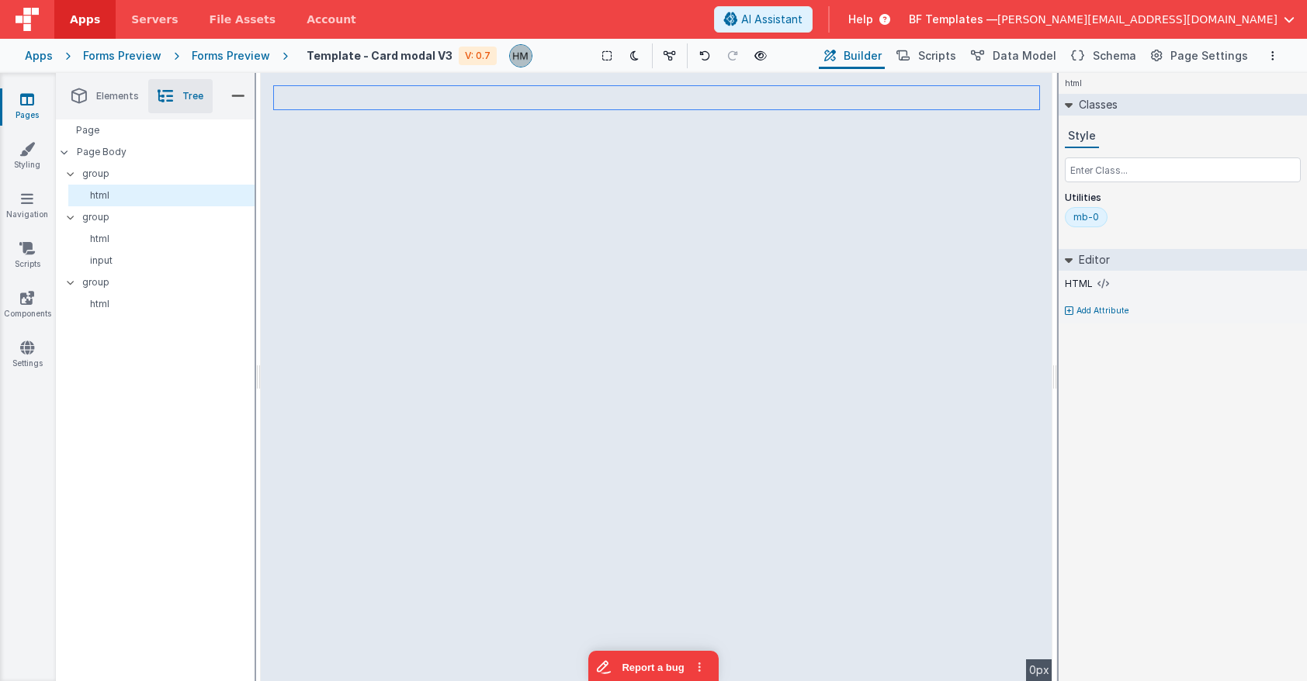
click at [766, 369] on div "html See layers ctrl + L Duplicate ctrl + D --> 0px" at bounding box center [656, 377] width 791 height 608
click at [242, 55] on div "Forms Preview" at bounding box center [231, 56] width 78 height 16
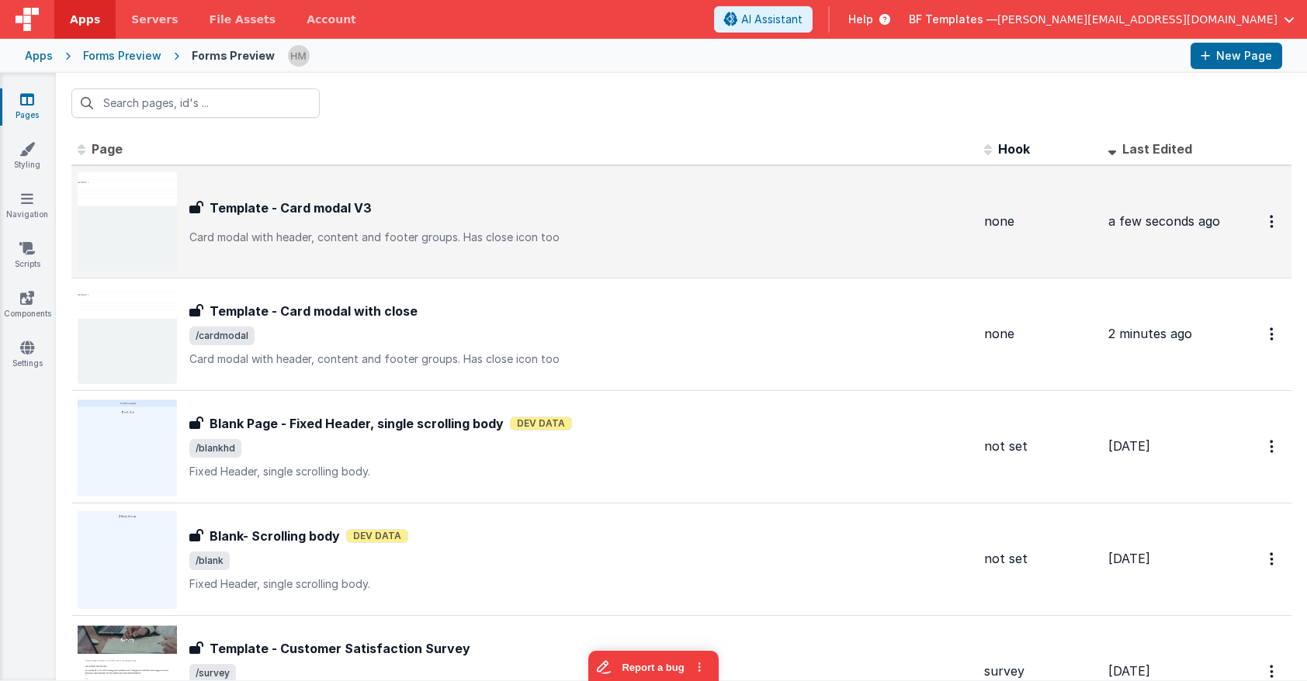
click at [501, 210] on div "Template - Card modal V3" at bounding box center [580, 208] width 782 height 19
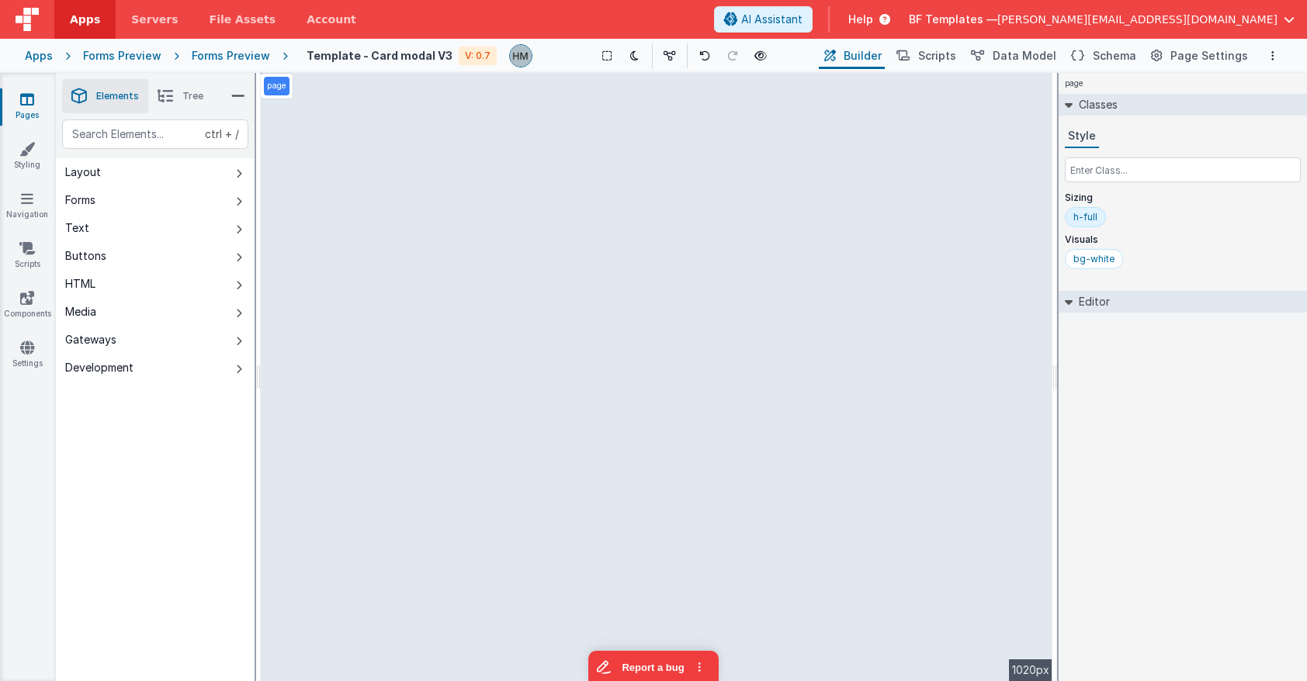
click at [176, 89] on li "Tree" at bounding box center [180, 96] width 64 height 34
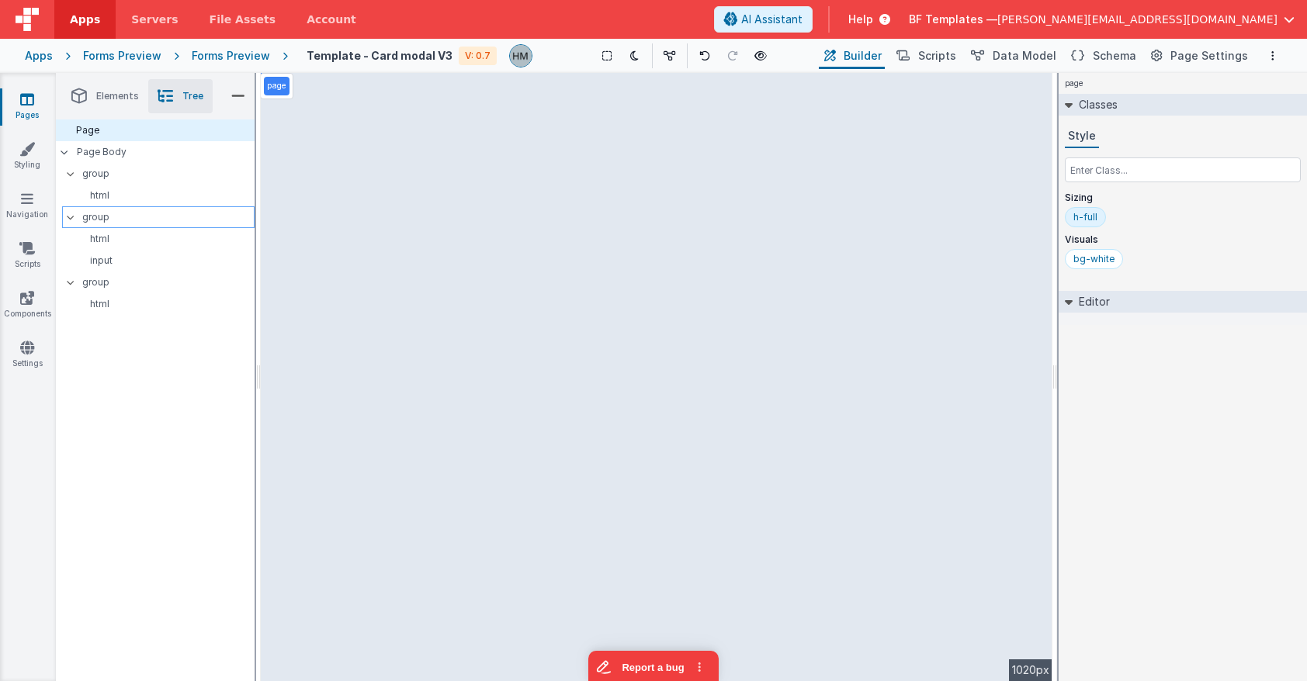
click at [177, 217] on p "group" at bounding box center [167, 217] width 171 height 17
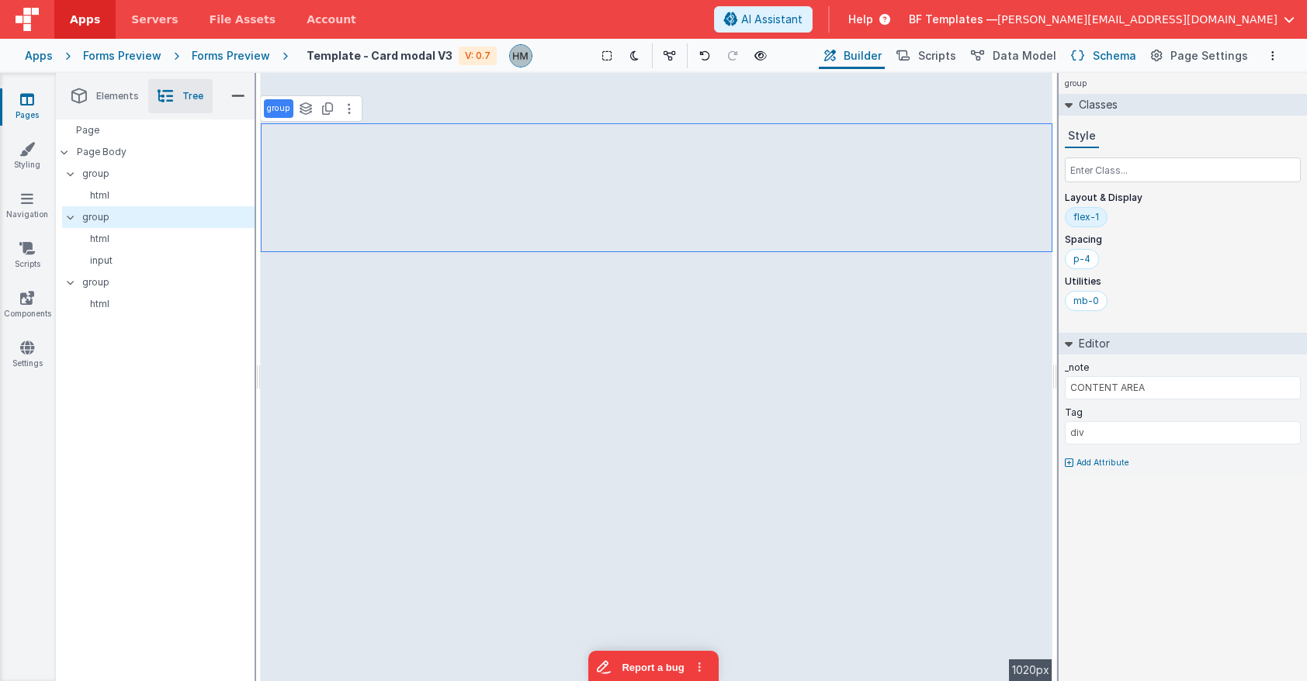
click at [1134, 54] on span "Schema" at bounding box center [1113, 56] width 43 height 16
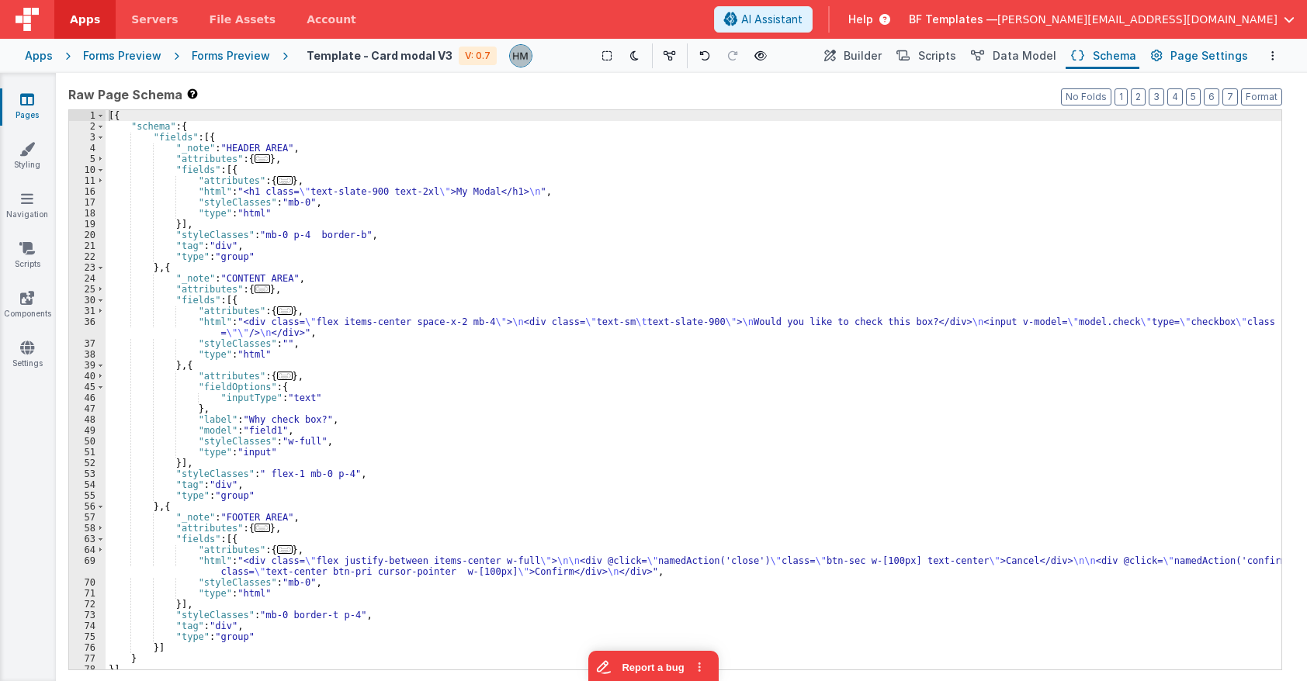
click at [1162, 53] on span "Page Settings" at bounding box center [1209, 56] width 78 height 16
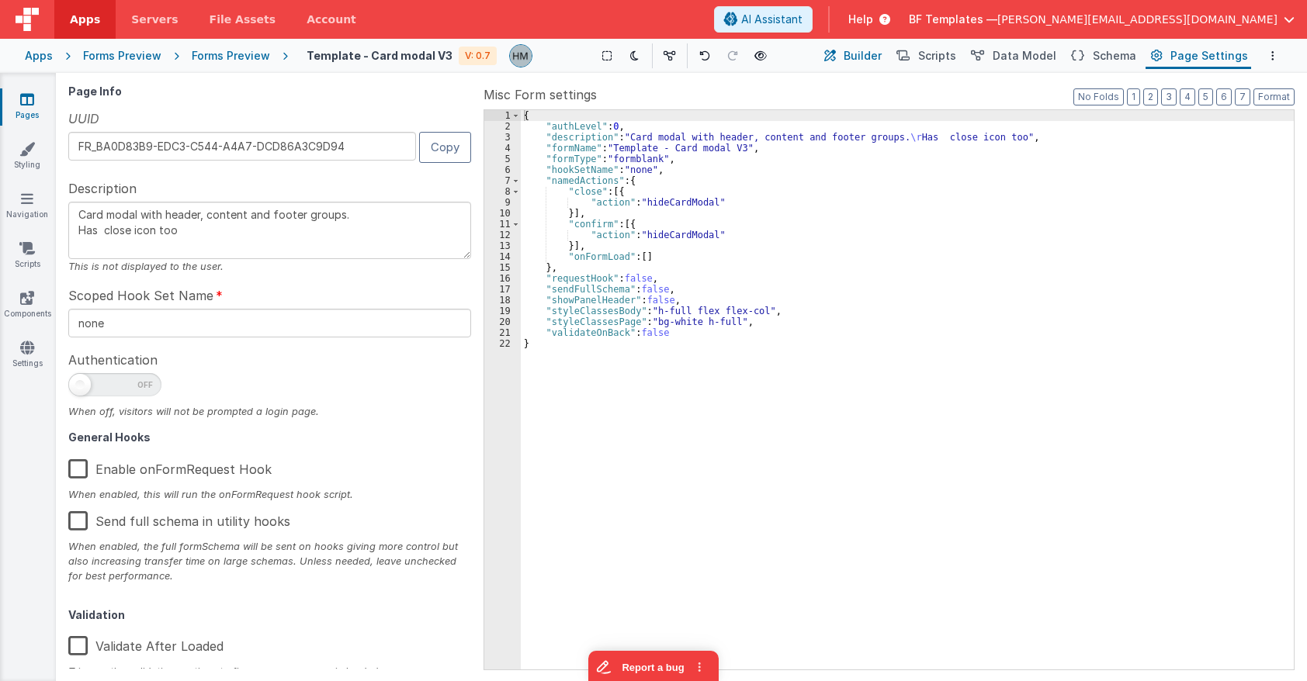
click at [871, 53] on span "Builder" at bounding box center [862, 56] width 38 height 16
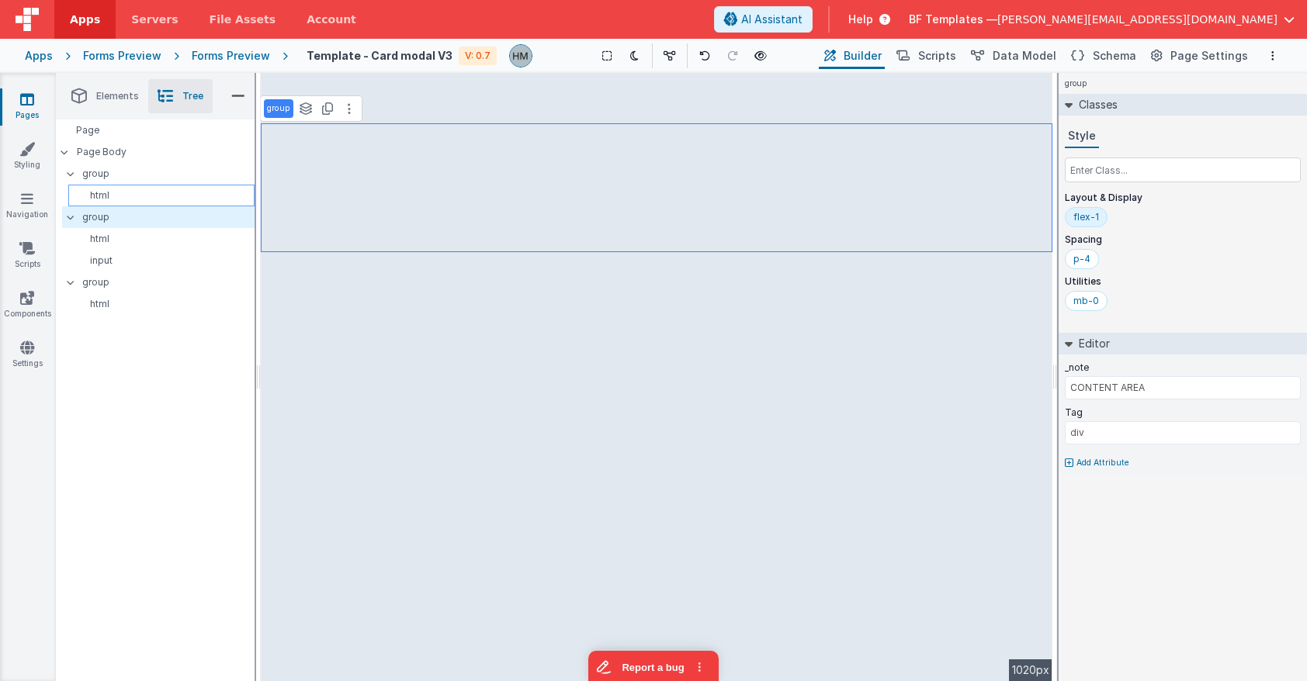
click at [163, 191] on p "html" at bounding box center [163, 195] width 179 height 12
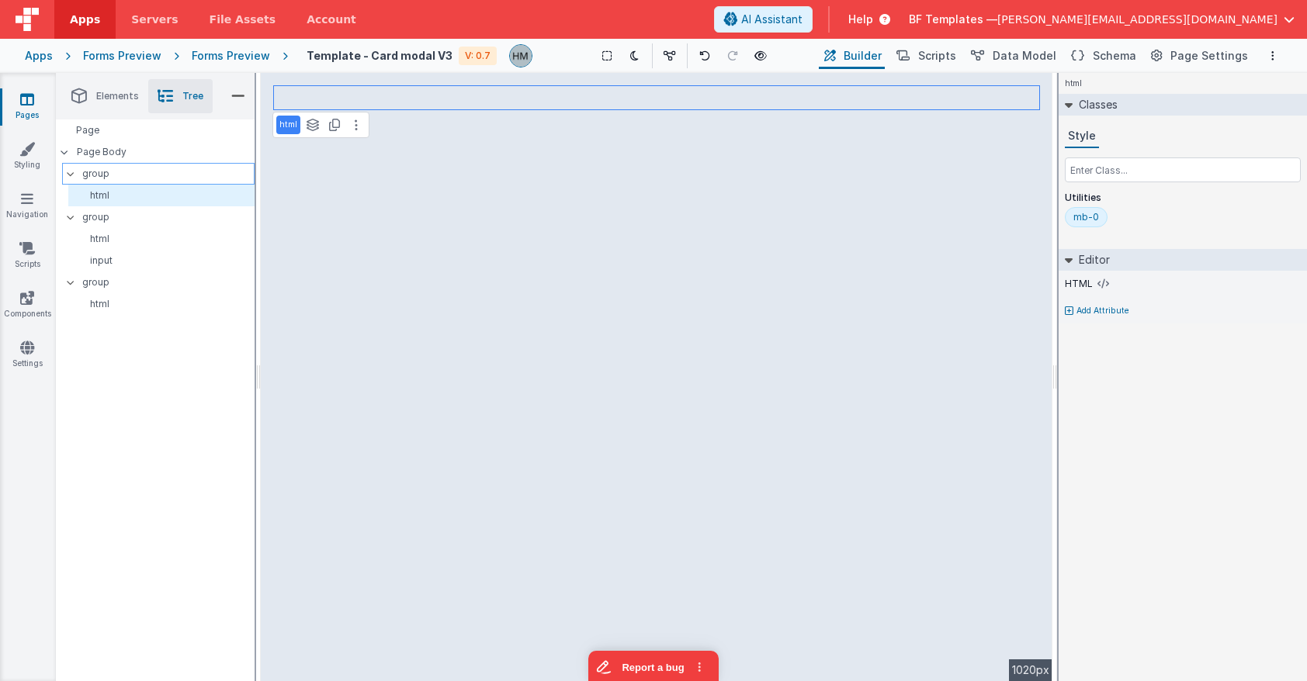
click at [167, 168] on p "group" at bounding box center [167, 173] width 171 height 17
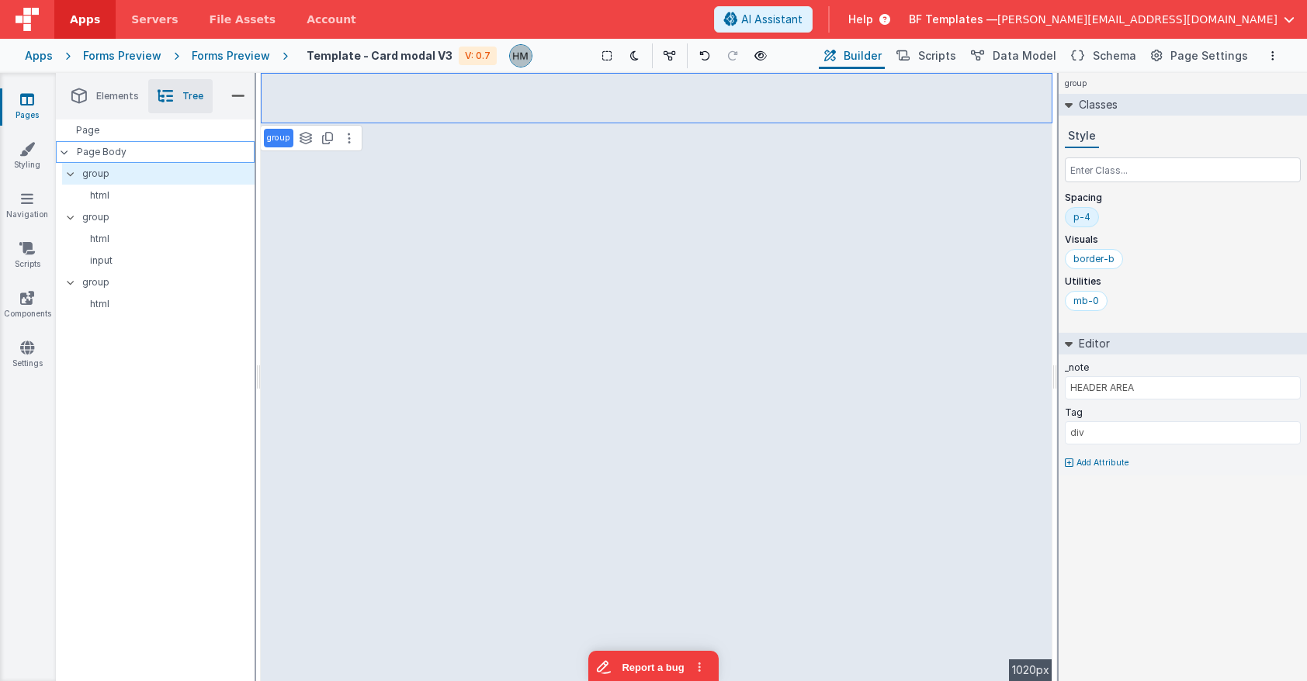
click at [162, 146] on p "Page Body" at bounding box center [166, 152] width 178 height 12
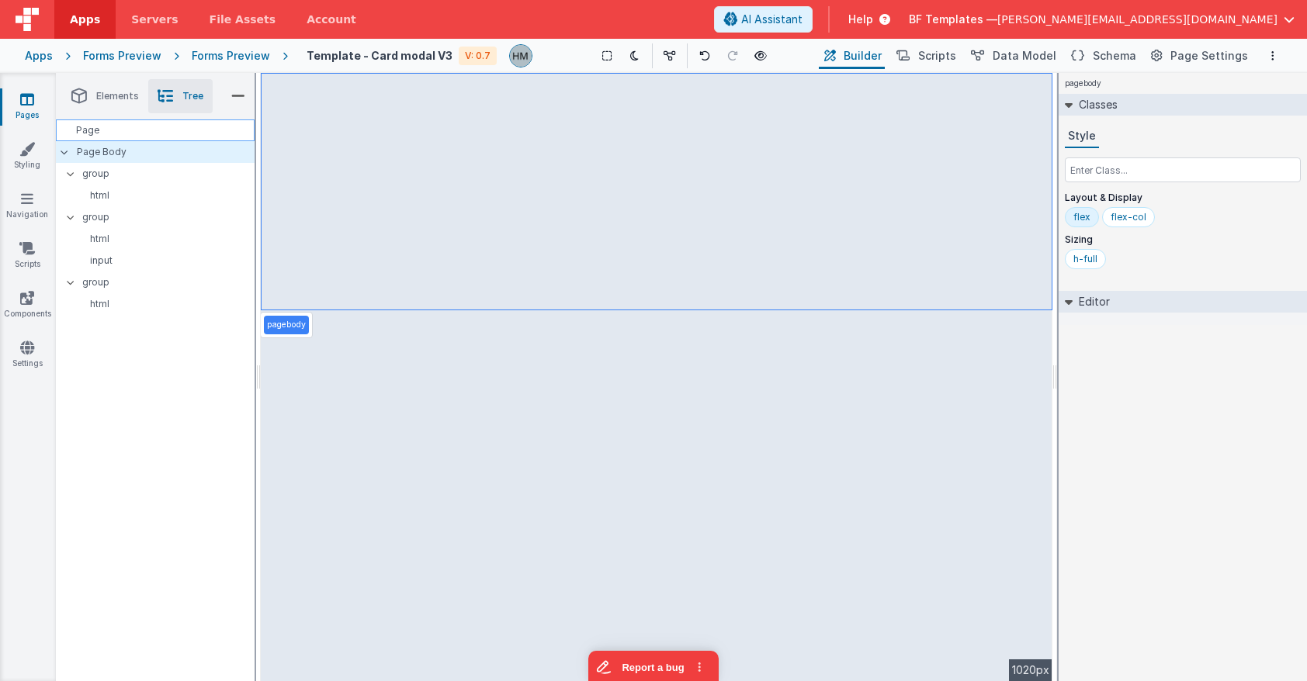
click at [160, 130] on div "Page" at bounding box center [155, 130] width 199 height 22
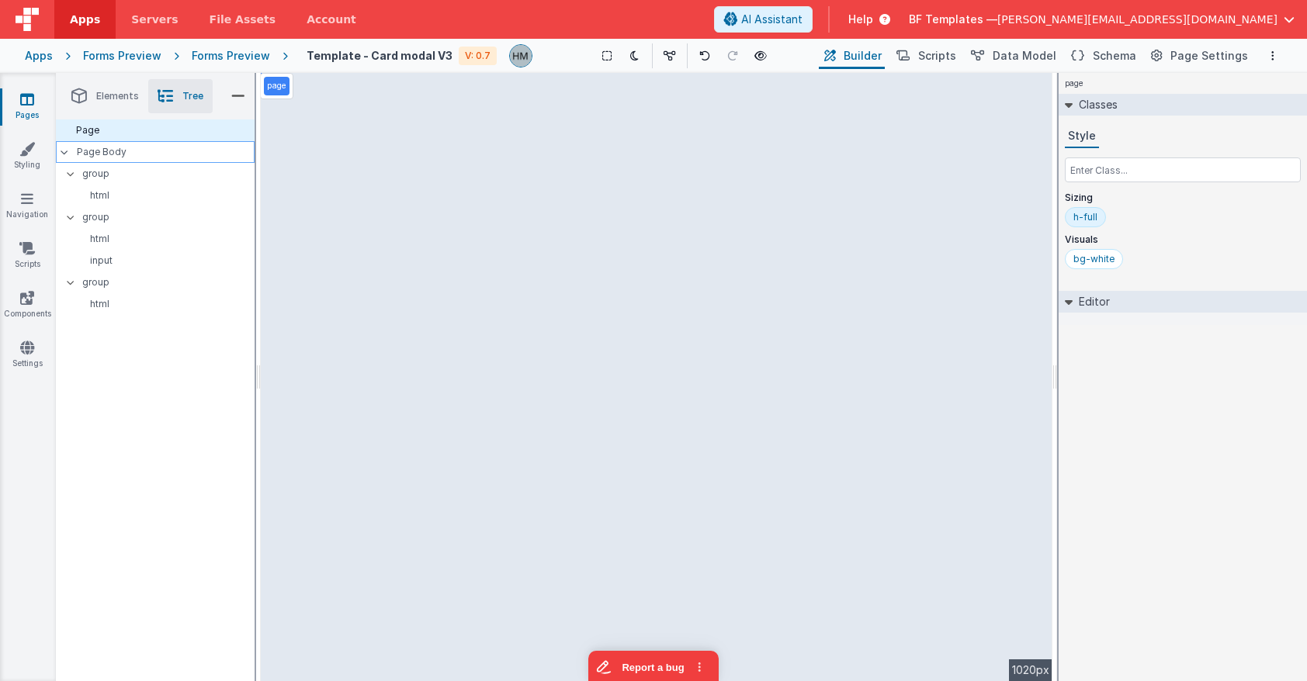
click at [163, 154] on p "Page Body" at bounding box center [166, 152] width 178 height 12
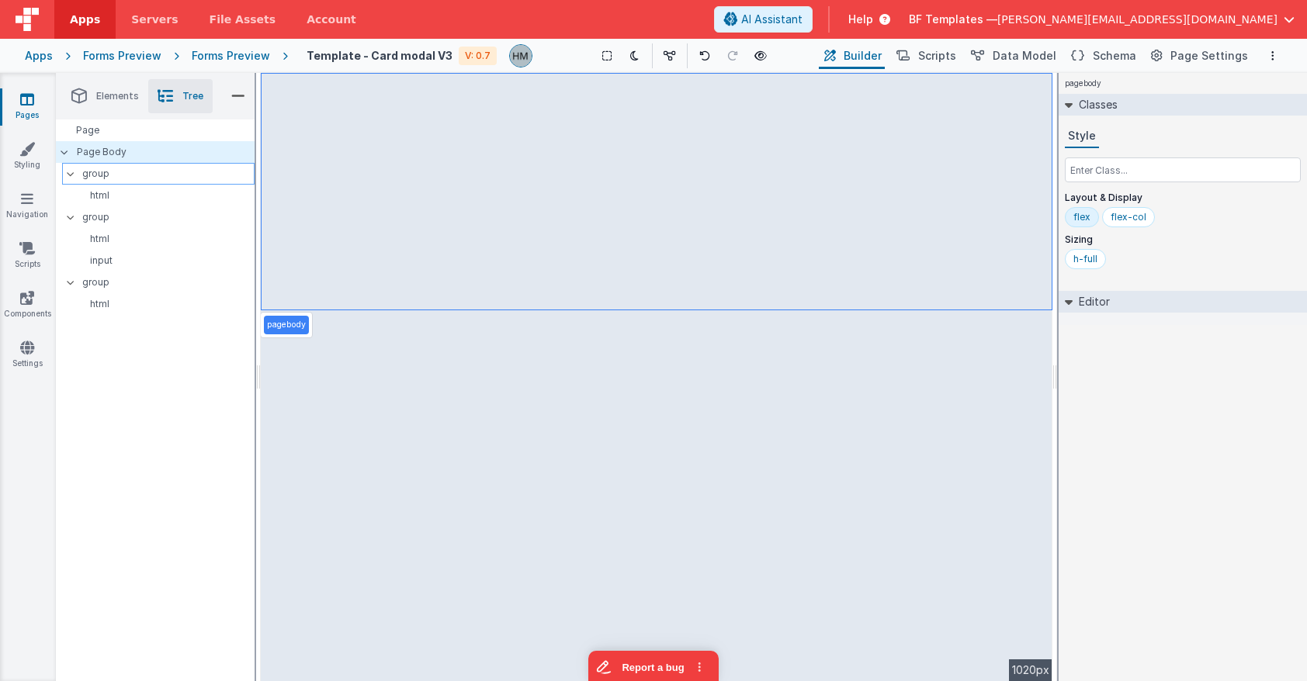
click at [158, 183] on div "group" at bounding box center [158, 174] width 192 height 22
click at [108, 194] on p "html" at bounding box center [163, 195] width 179 height 12
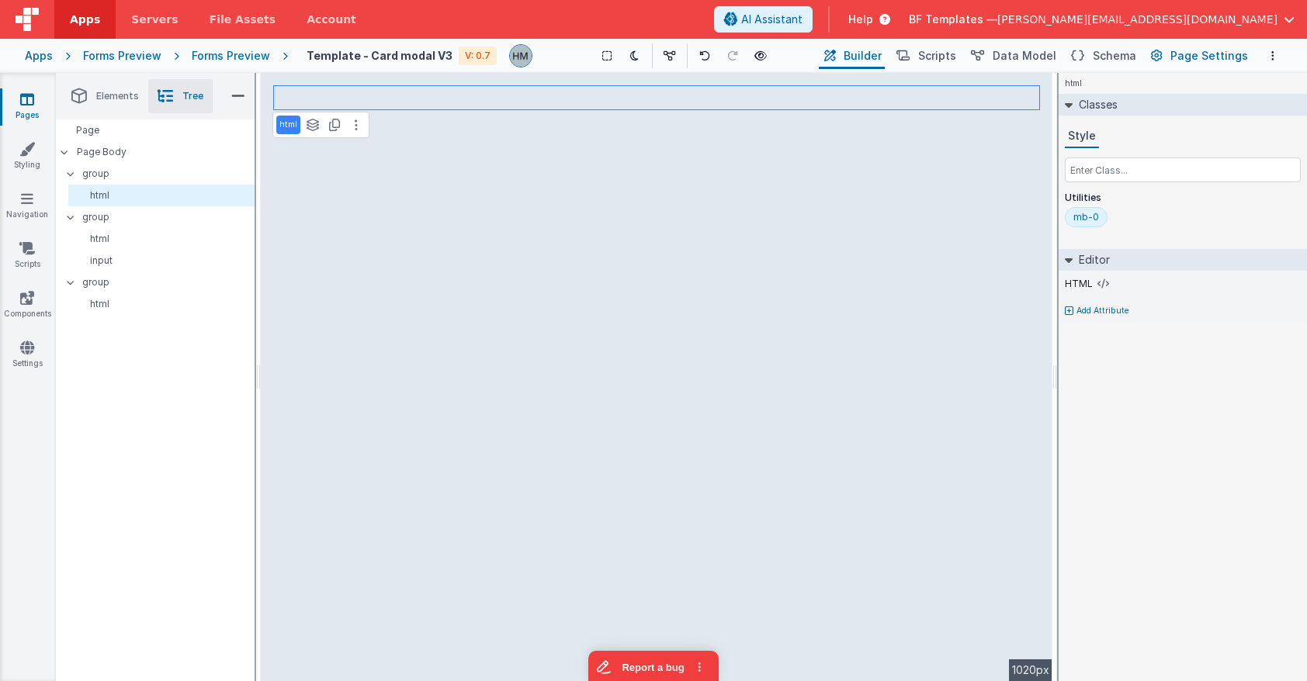
click at [1162, 54] on span "Page Settings" at bounding box center [1209, 56] width 78 height 16
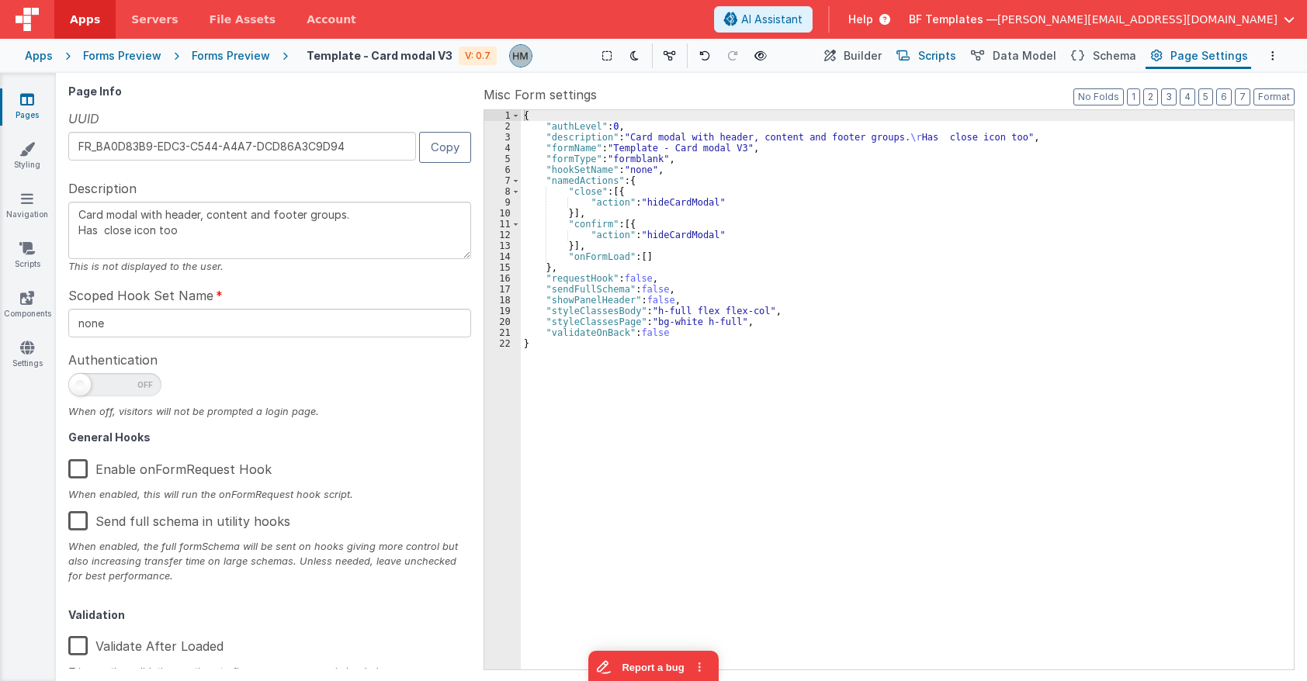
click at [937, 54] on span "Scripts" at bounding box center [937, 56] width 38 height 16
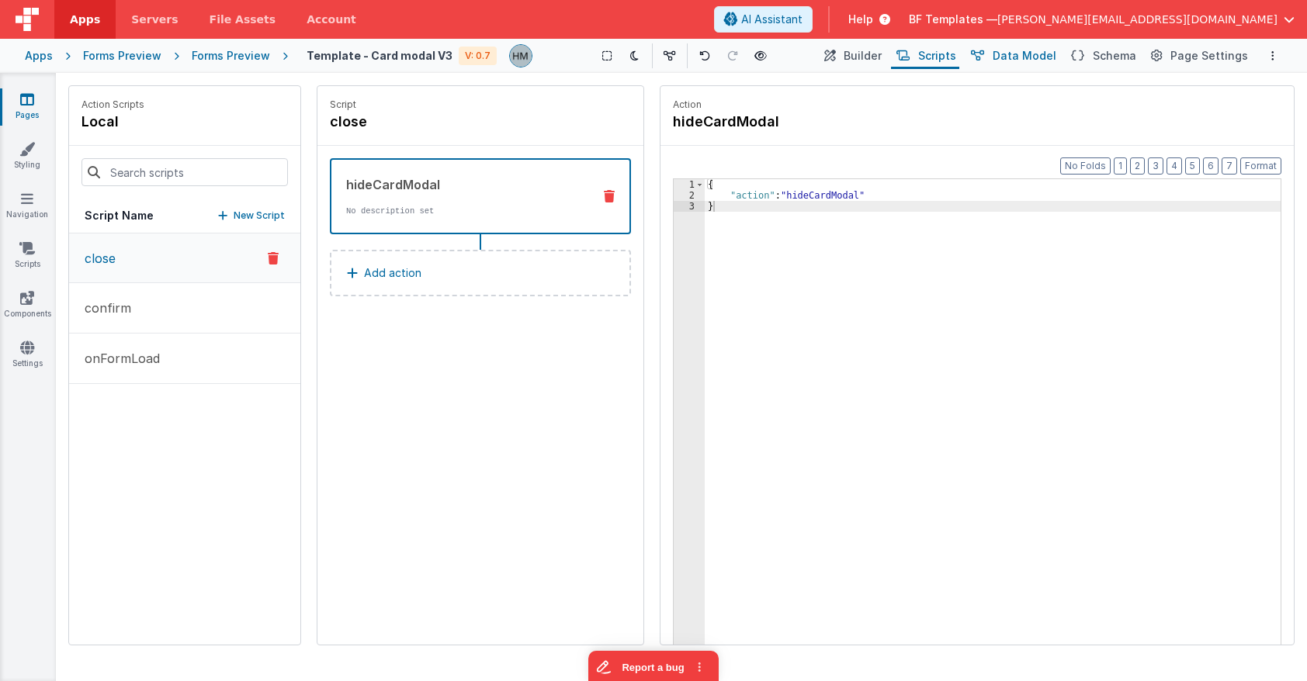
click at [1005, 55] on span "Data Model" at bounding box center [1024, 56] width 64 height 16
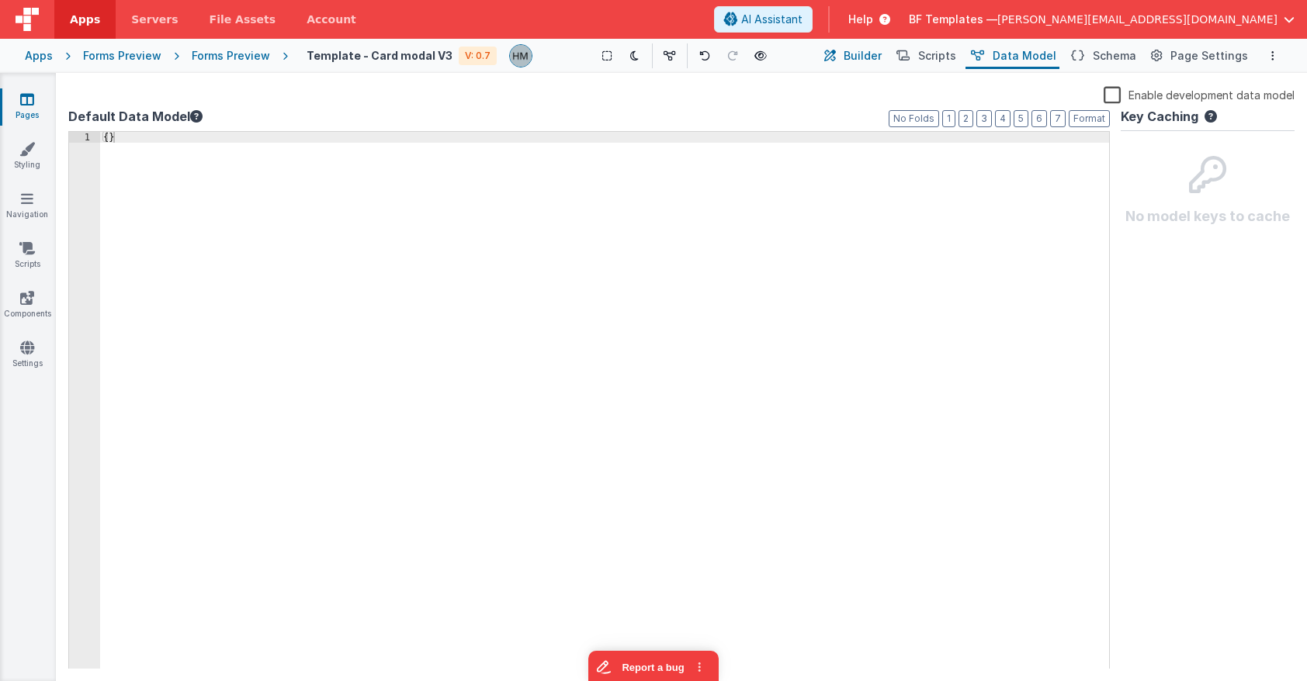
click at [871, 57] on span "Builder" at bounding box center [862, 56] width 38 height 16
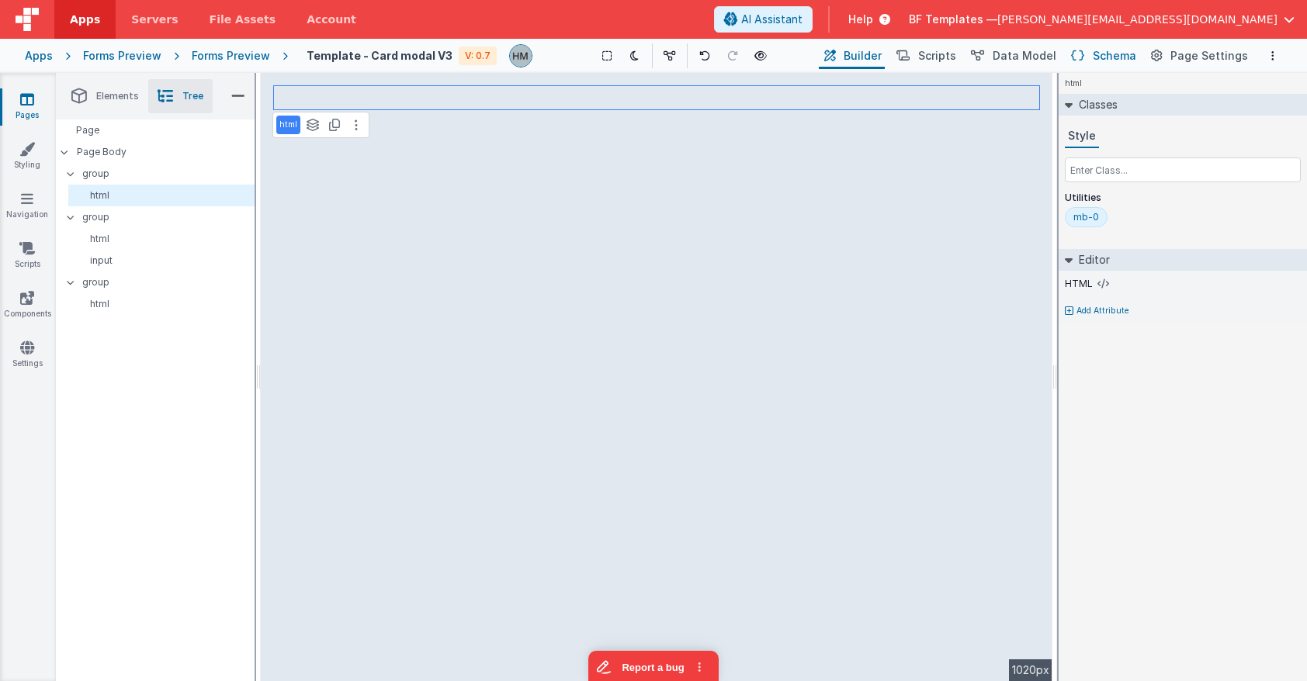
click at [1131, 54] on span "Schema" at bounding box center [1113, 56] width 43 height 16
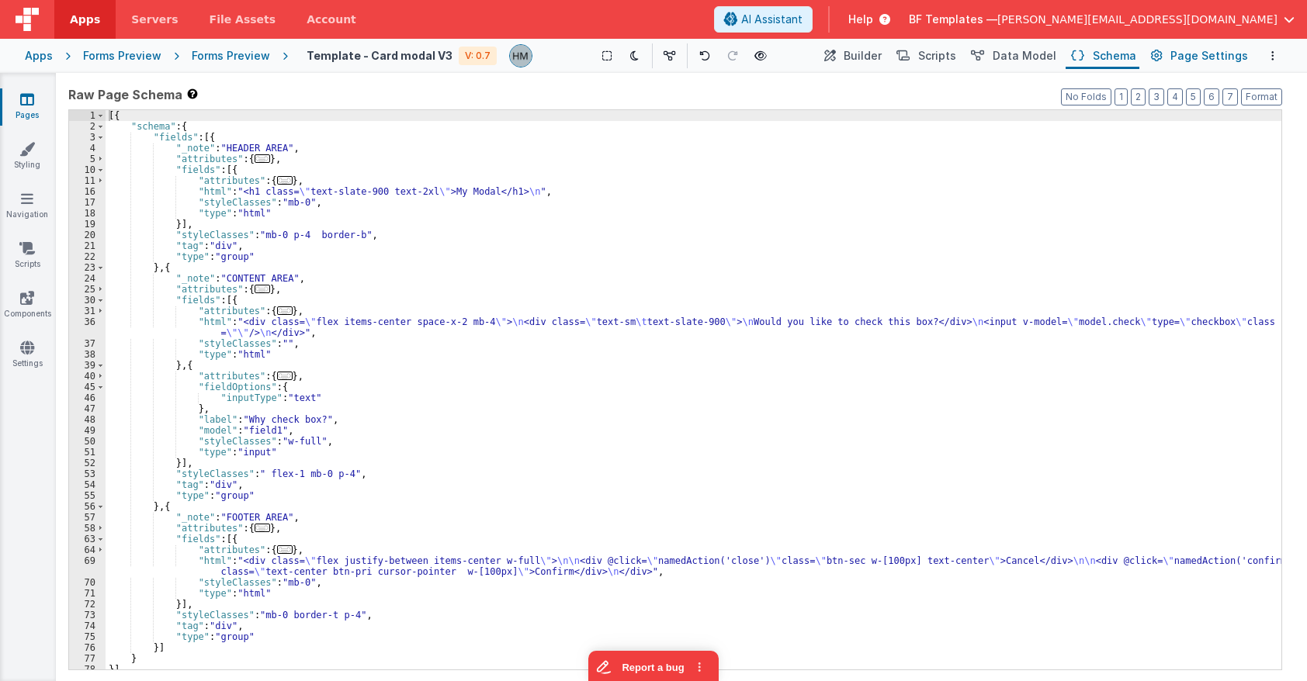
click at [1162, 60] on span "Page Settings" at bounding box center [1209, 56] width 78 height 16
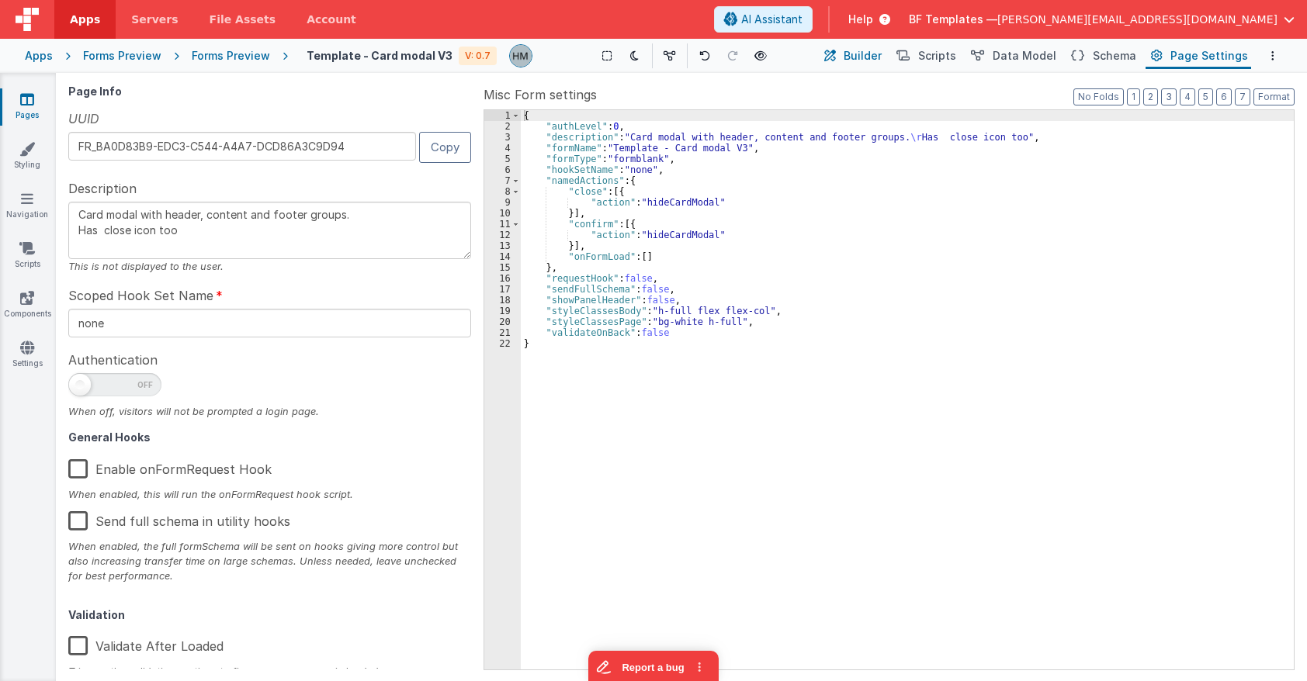
click at [874, 67] on button "Builder" at bounding box center [852, 56] width 66 height 26
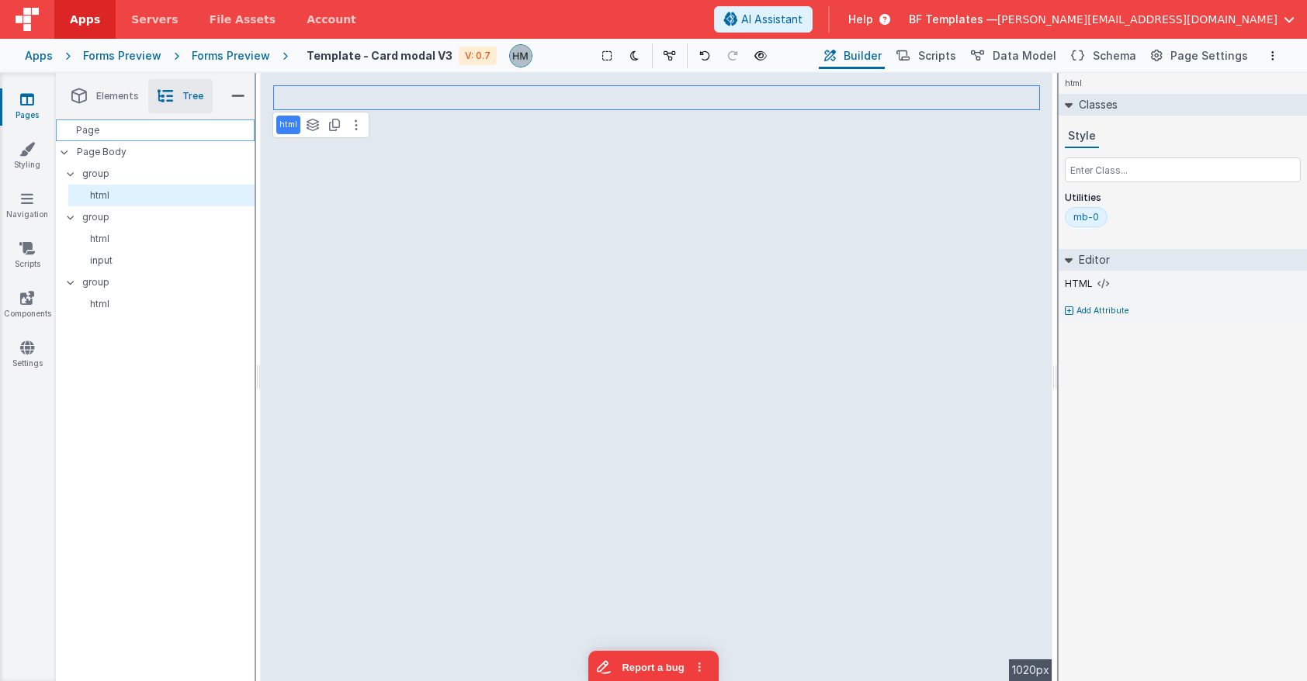
click at [173, 126] on div "Page" at bounding box center [155, 130] width 199 height 22
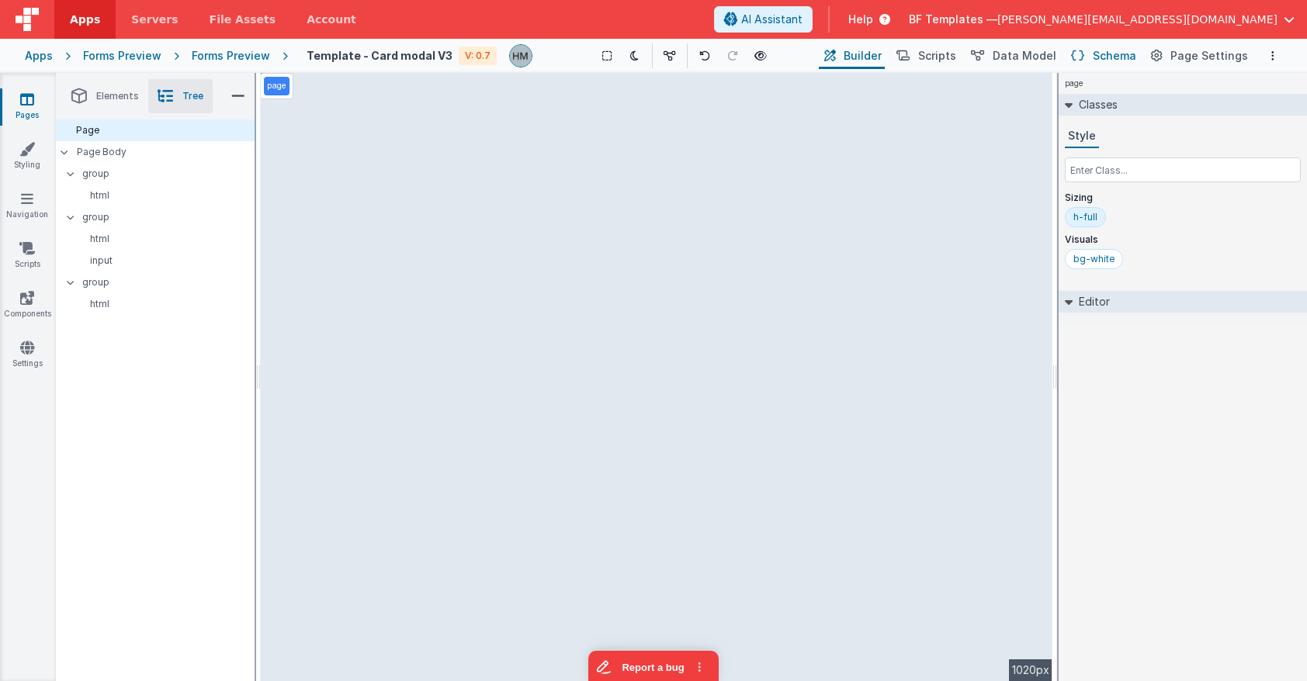
click at [1131, 51] on span "Schema" at bounding box center [1113, 56] width 43 height 16
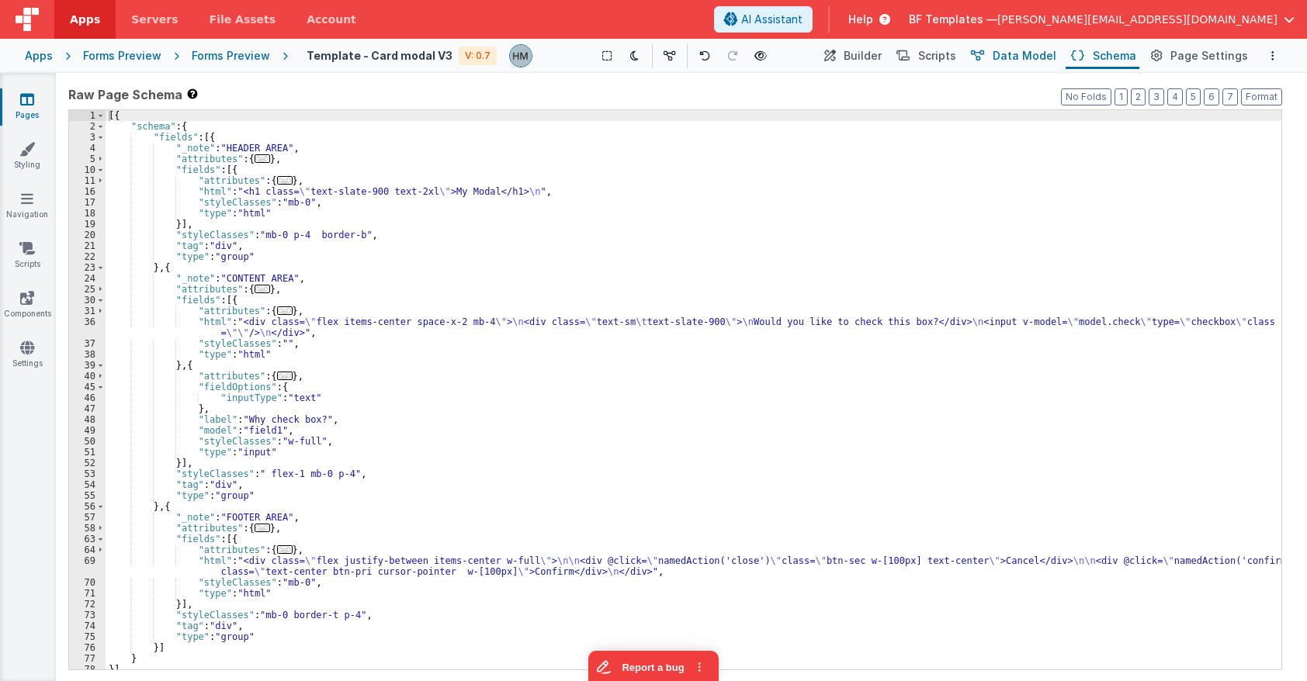
click at [1005, 56] on span "Data Model" at bounding box center [1024, 56] width 64 height 16
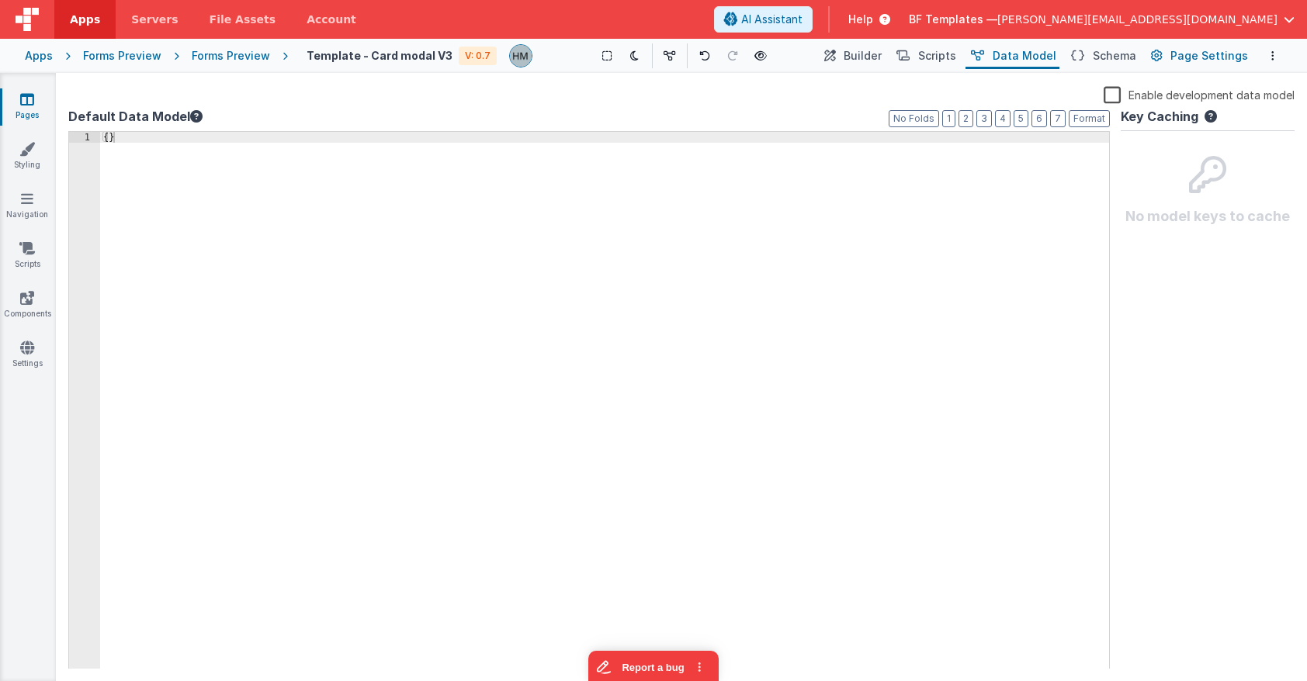
click at [1162, 57] on span "Page Settings" at bounding box center [1209, 56] width 78 height 16
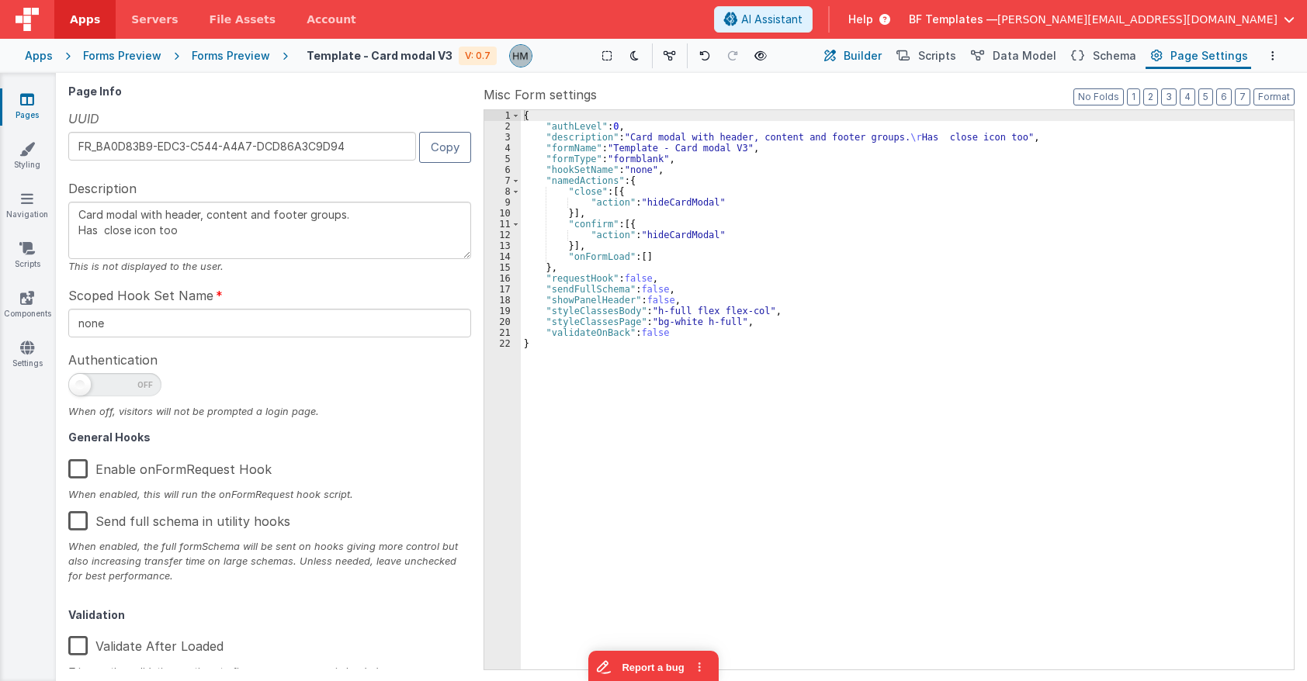
drag, startPoint x: 888, startPoint y: 57, endPoint x: 877, endPoint y: 58, distance: 10.1
click at [881, 57] on span "Builder" at bounding box center [862, 56] width 38 height 16
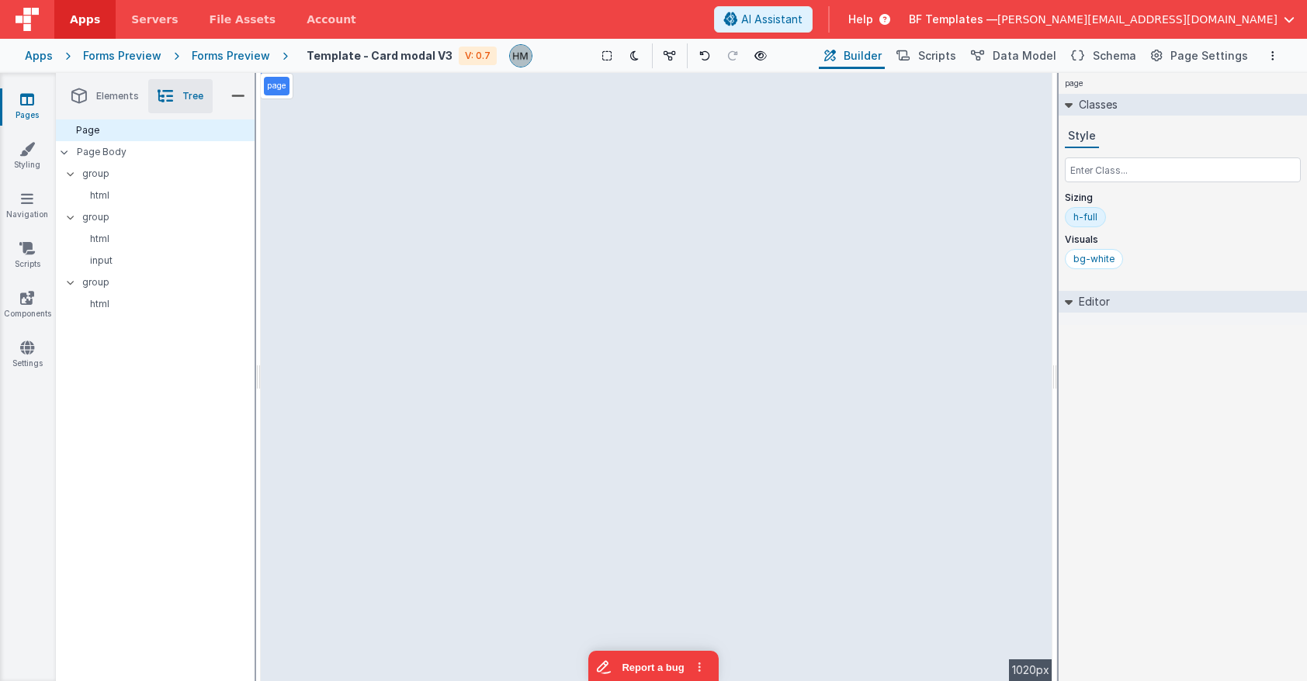
type textarea "Card modal with header, content and footer groups. Has close icon too"
click at [192, 157] on p "Page Body" at bounding box center [166, 152] width 178 height 12
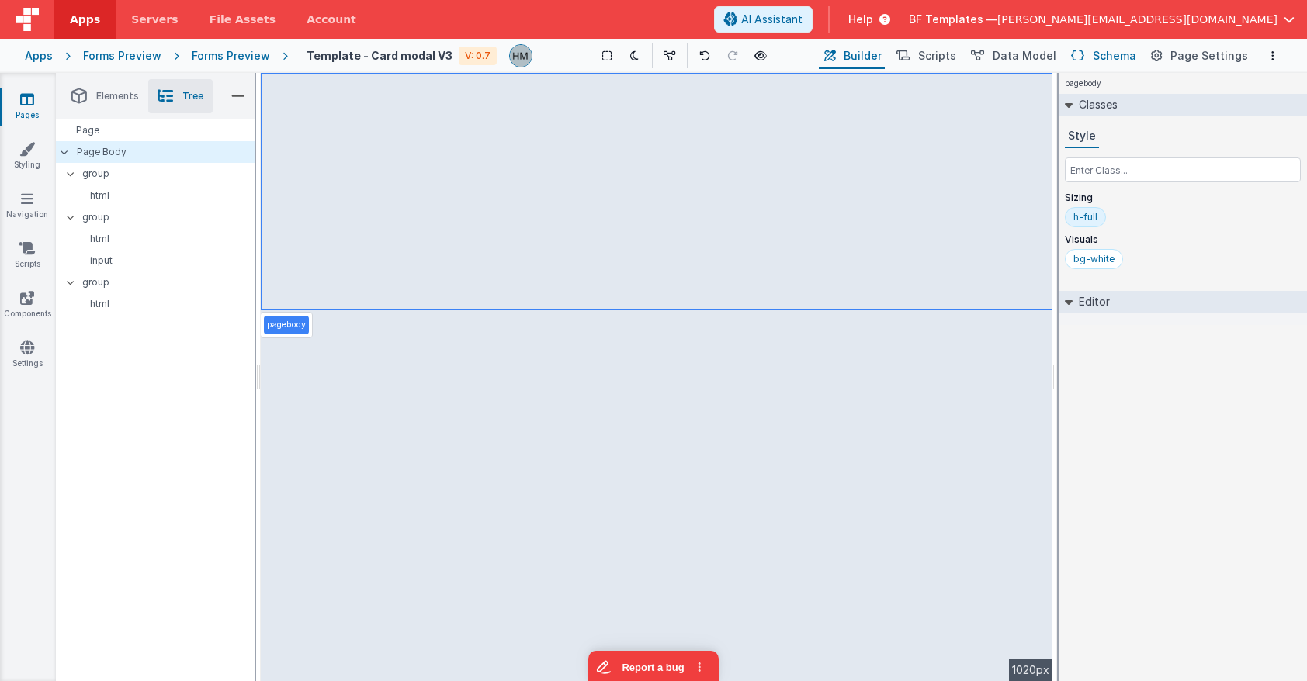
click at [1110, 48] on span "Schema" at bounding box center [1113, 56] width 43 height 16
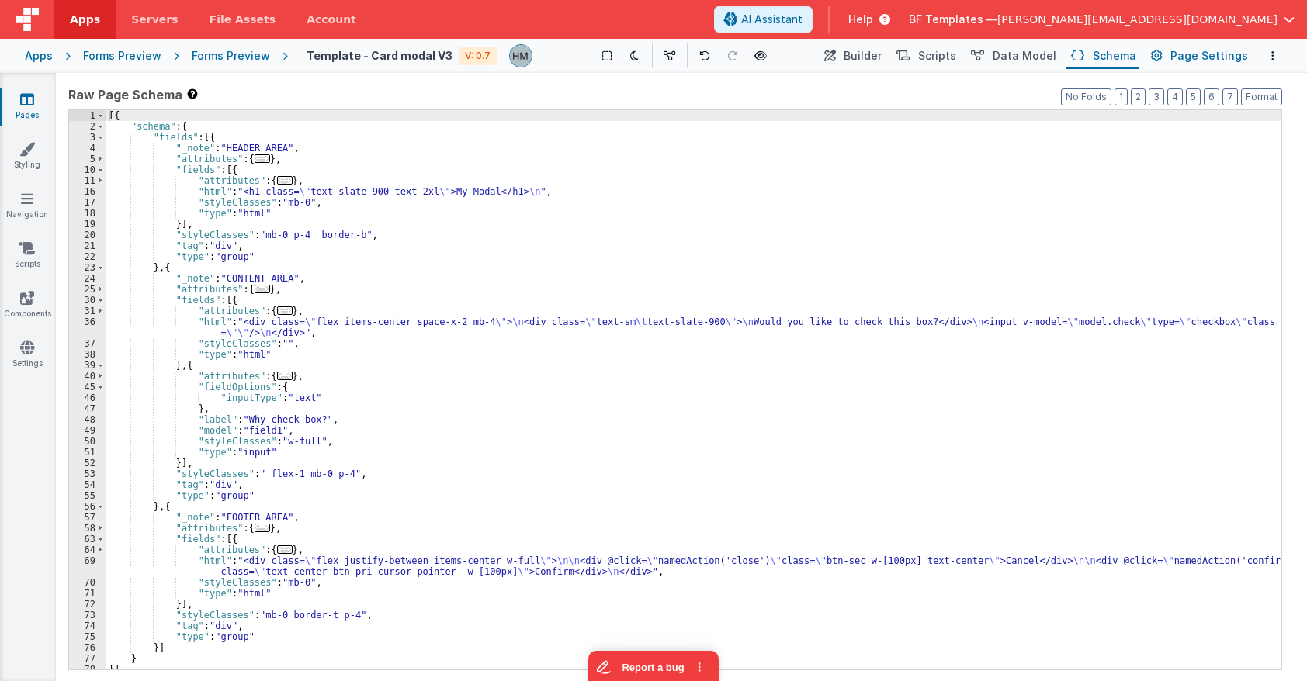
click at [1162, 56] on button "Page Settings" at bounding box center [1198, 56] width 106 height 26
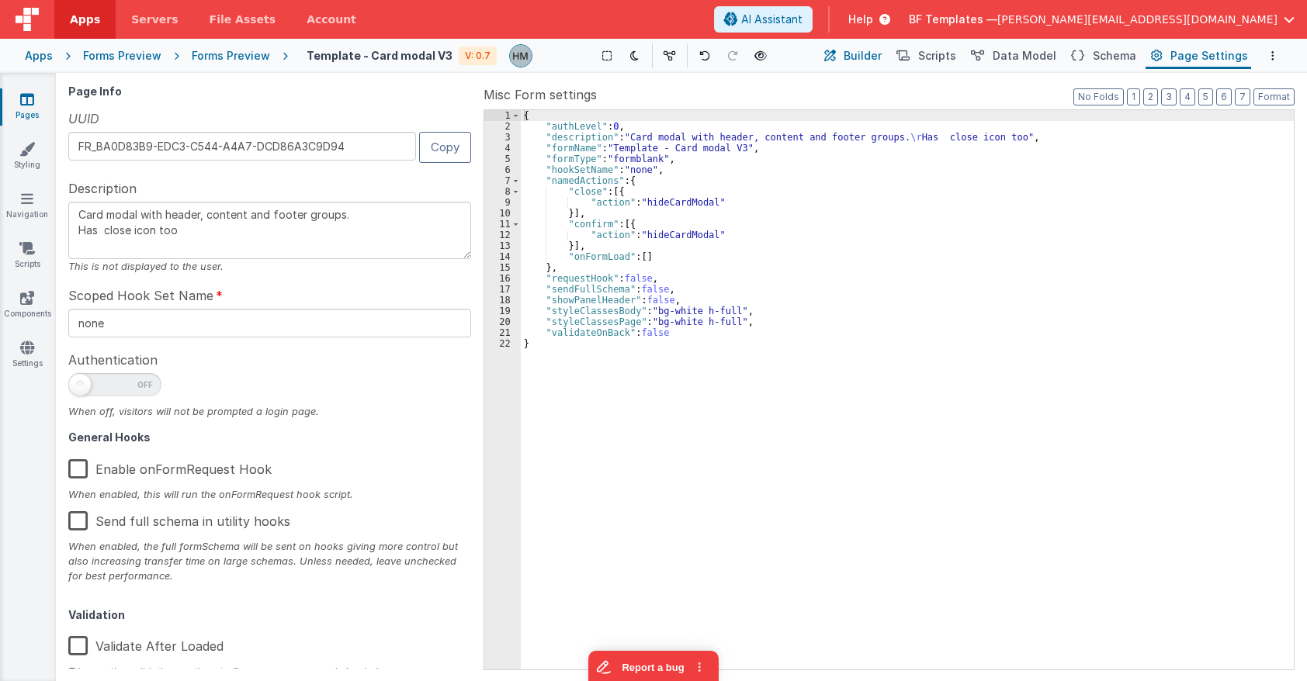
click at [881, 63] on span "Builder" at bounding box center [862, 56] width 38 height 16
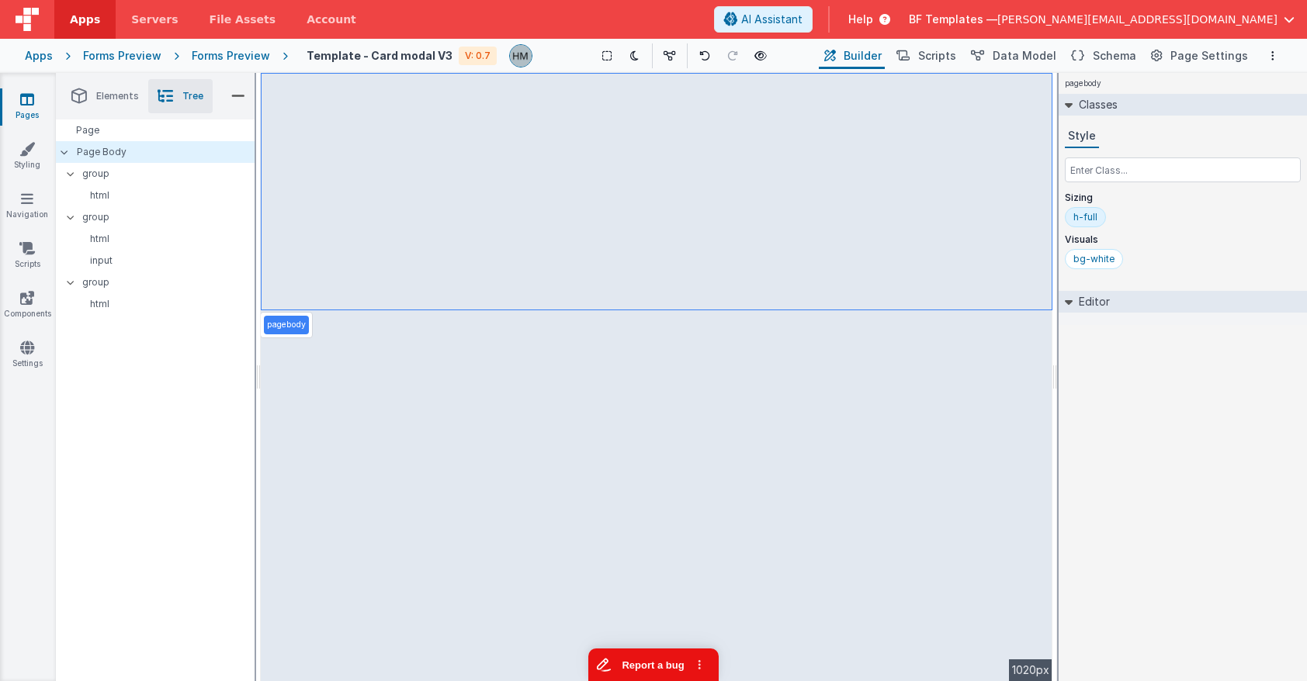
click at [640, 663] on button "Report a bug" at bounding box center [653, 665] width 130 height 33
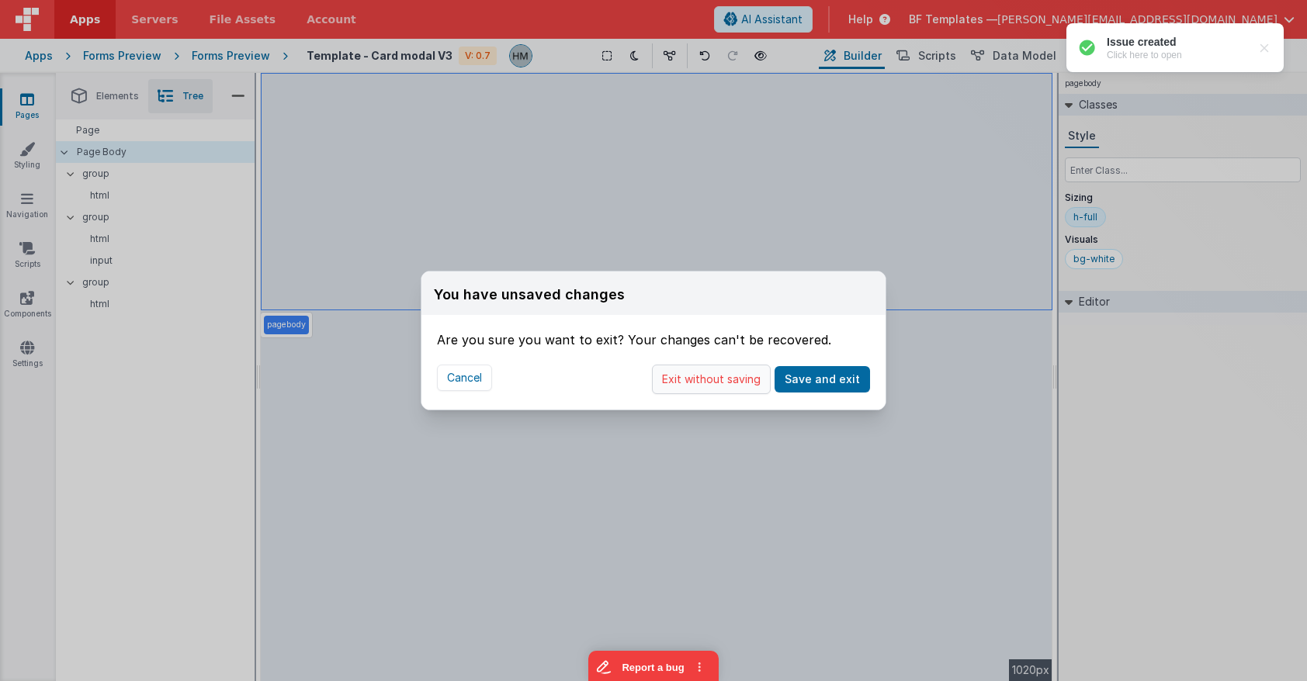
click at [715, 376] on button "Exit without saving" at bounding box center [711, 379] width 119 height 29
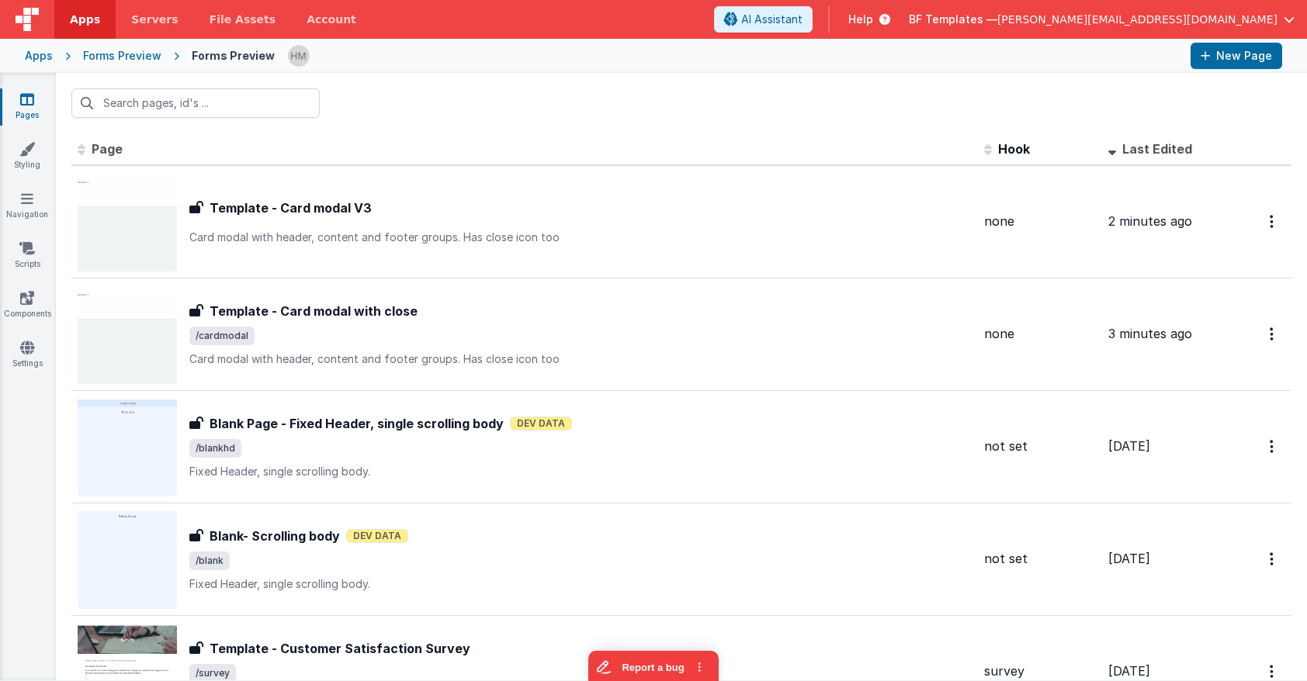
click at [43, 57] on div "Apps" at bounding box center [39, 56] width 28 height 16
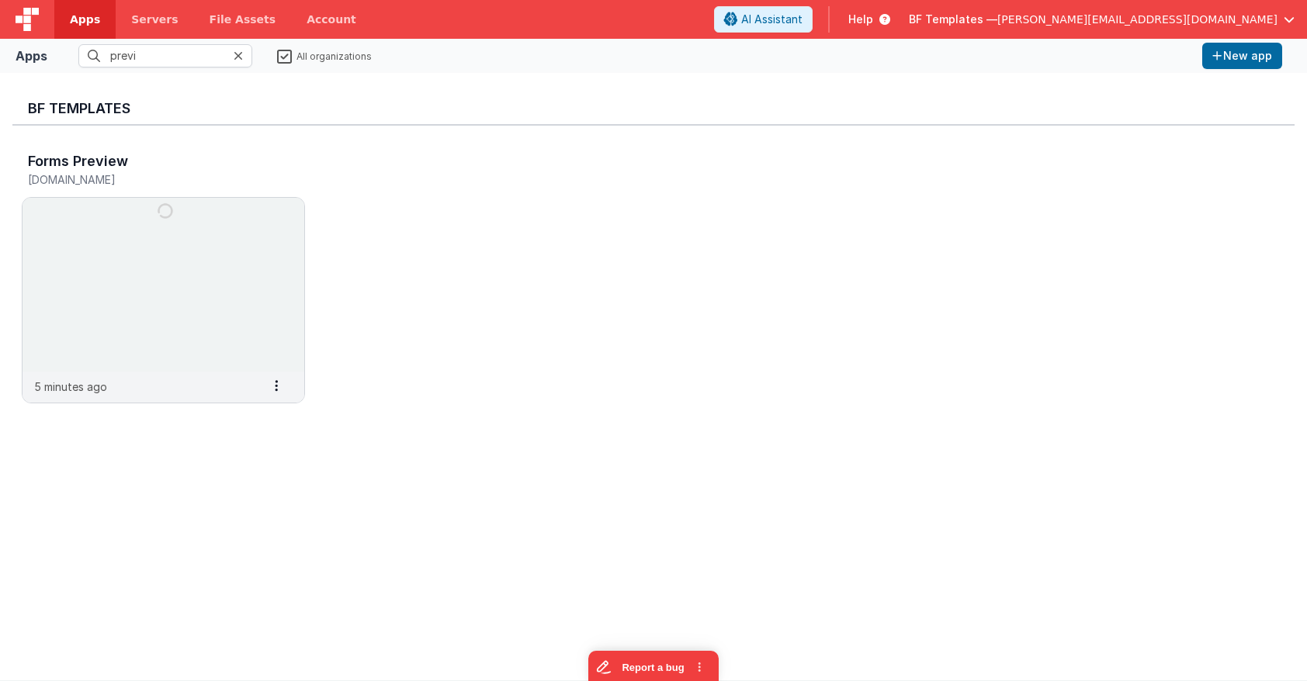
click at [241, 56] on icon at bounding box center [238, 56] width 9 height 12
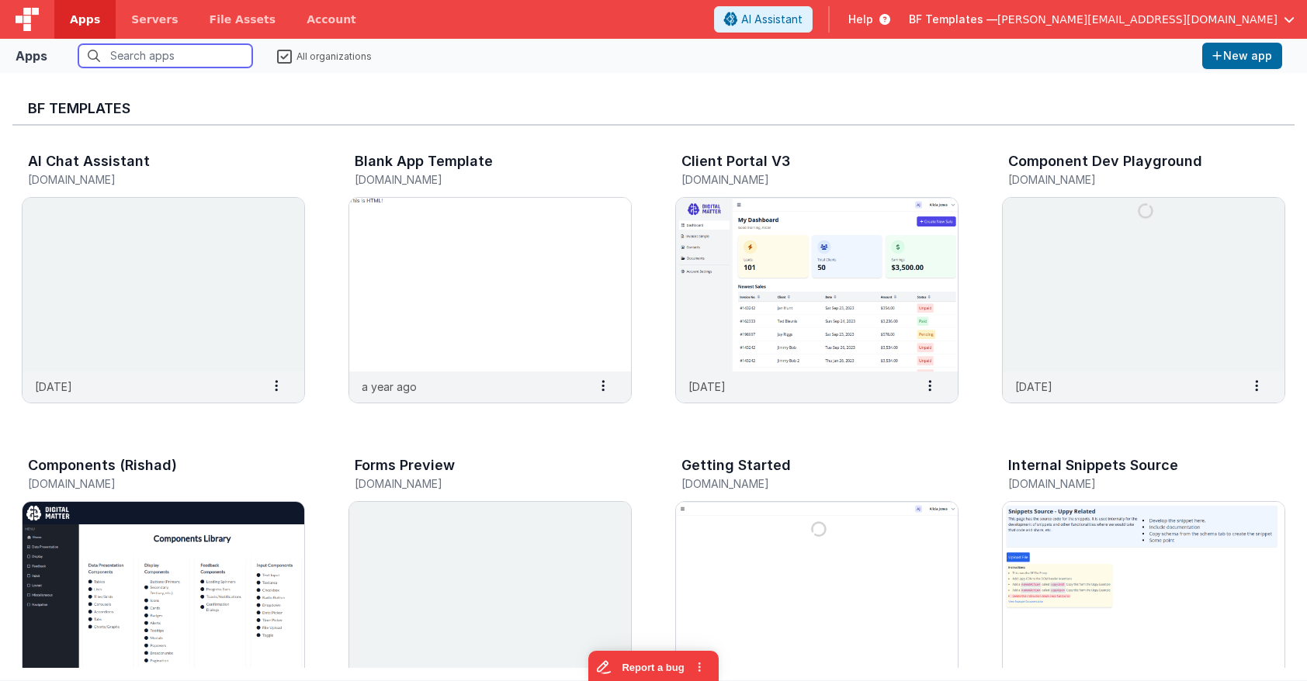
click at [213, 55] on input "text" at bounding box center [165, 55] width 174 height 23
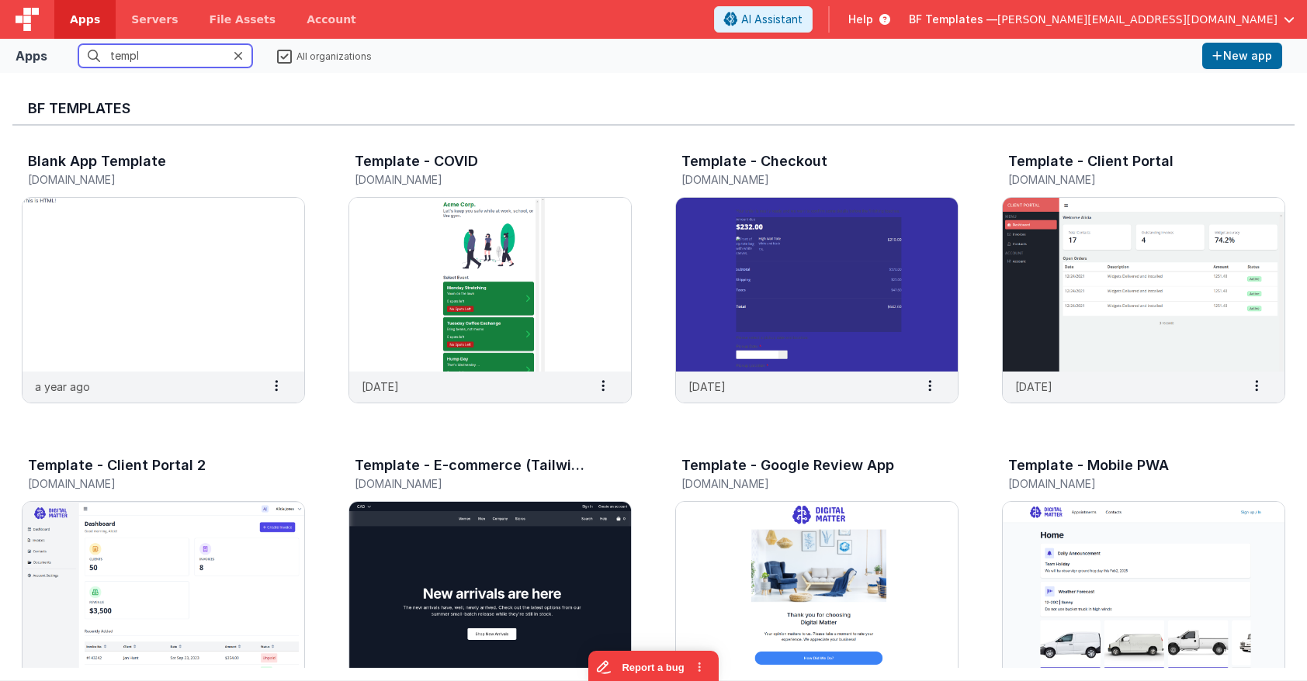
drag, startPoint x: 98, startPoint y: 50, endPoint x: 61, endPoint y: 47, distance: 37.4
click at [78, 47] on input "templ" at bounding box center [165, 55] width 174 height 23
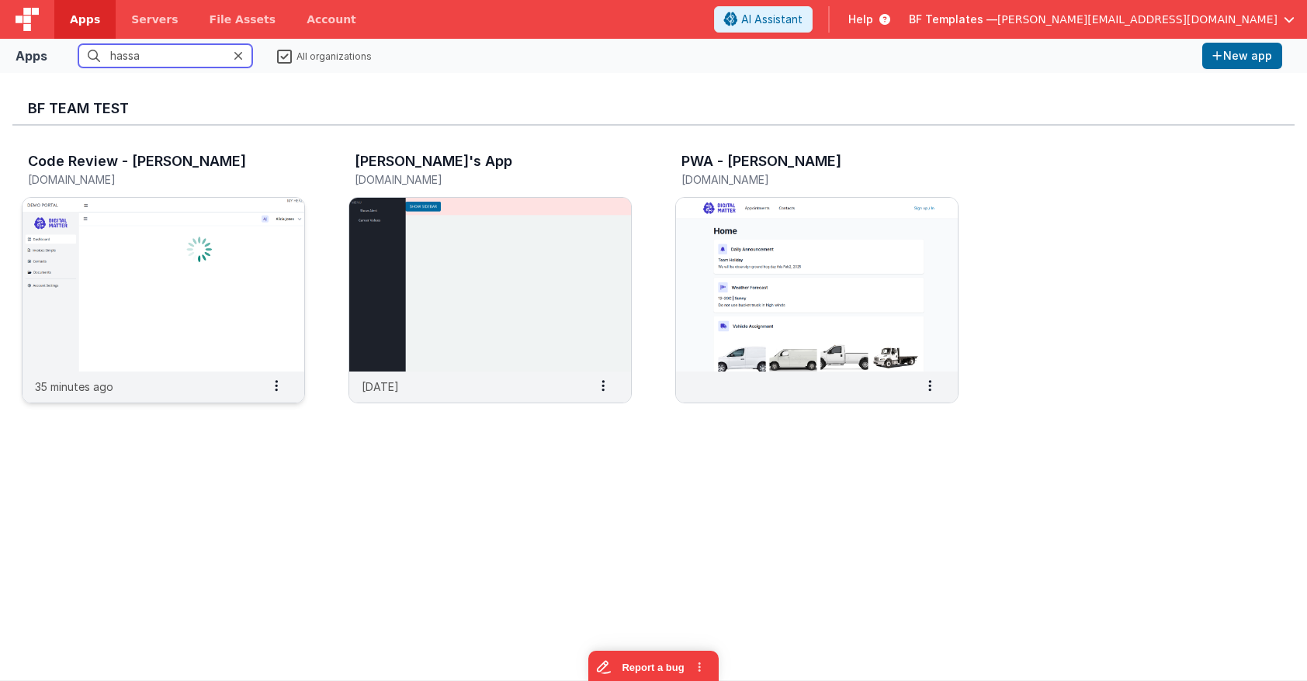
type input "hassa"
click at [210, 216] on img at bounding box center [163, 285] width 282 height 174
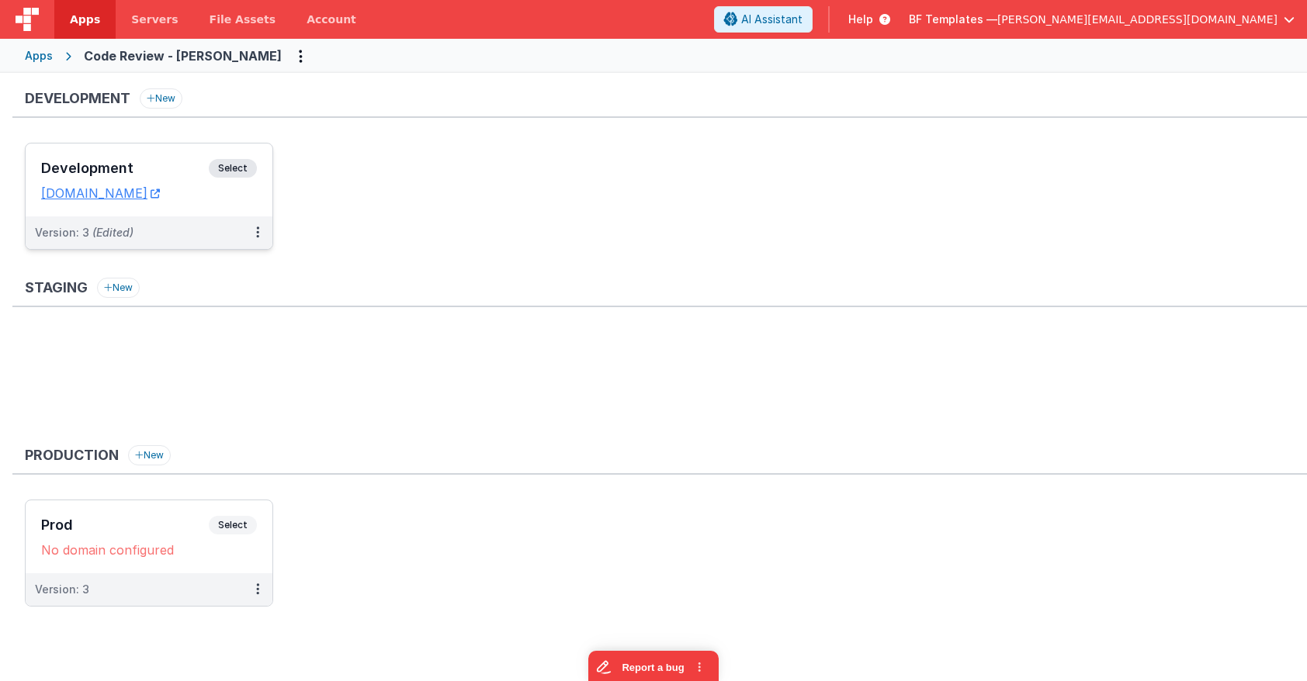
click at [88, 166] on h3 "Development" at bounding box center [125, 169] width 168 height 16
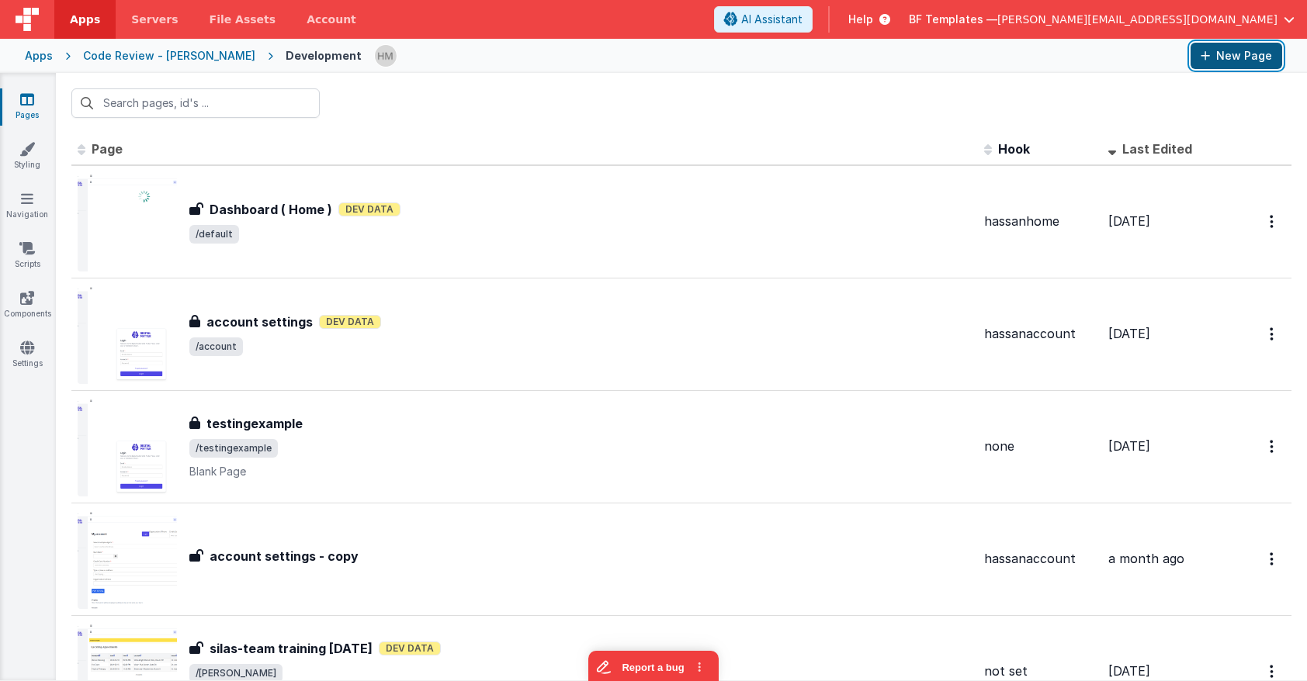
click at [1162, 59] on button "New Page" at bounding box center [1236, 56] width 92 height 26
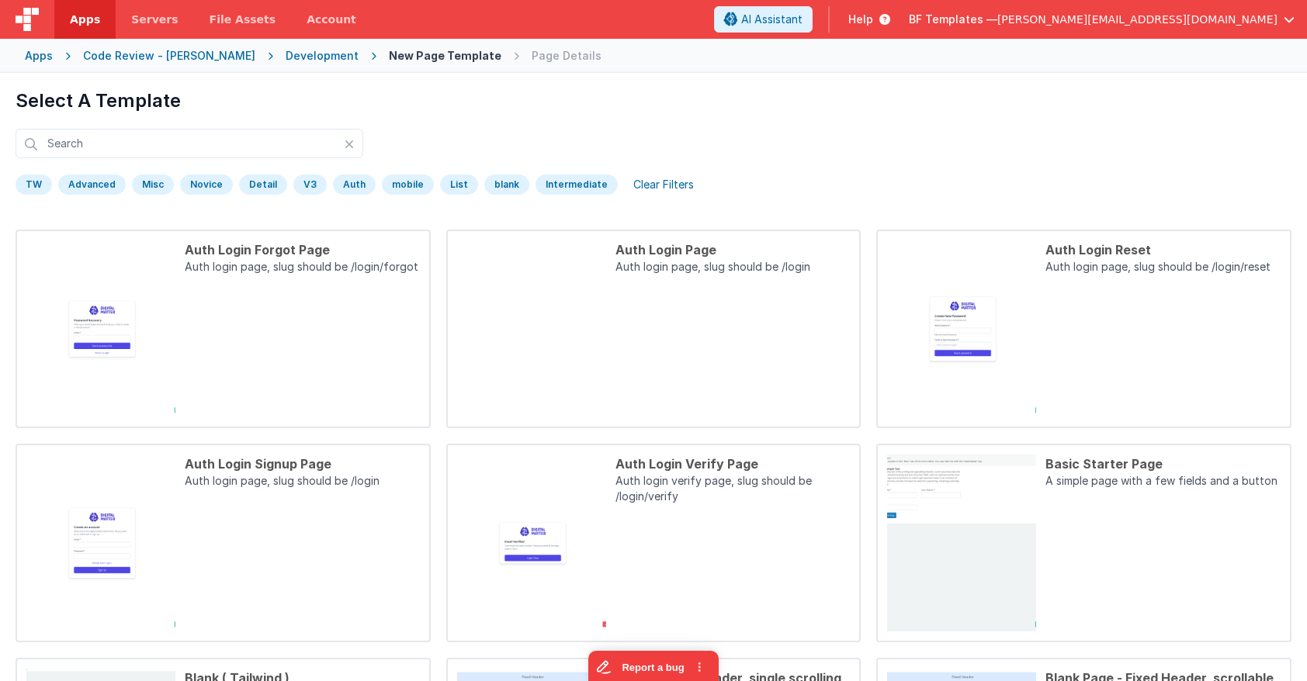
click at [310, 119] on div "Select A Template TW Advanced Misc [GEOGRAPHIC_DATA] Detail V3 [GEOGRAPHIC_DATA…" at bounding box center [654, 144] width 1276 height 113
click at [303, 136] on input "text" at bounding box center [190, 143] width 348 height 29
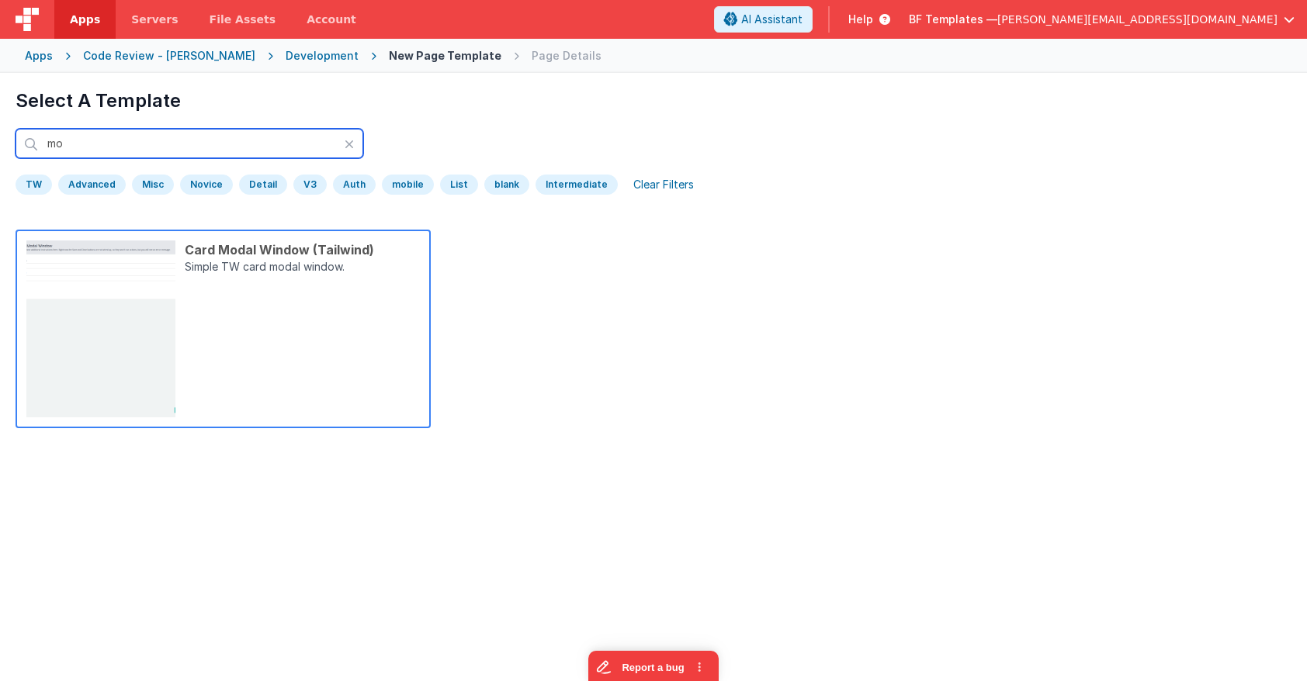
type input "mo"
click at [300, 312] on div "Card Modal Window (Tailwind) Simple TW card modal window." at bounding box center [297, 329] width 244 height 177
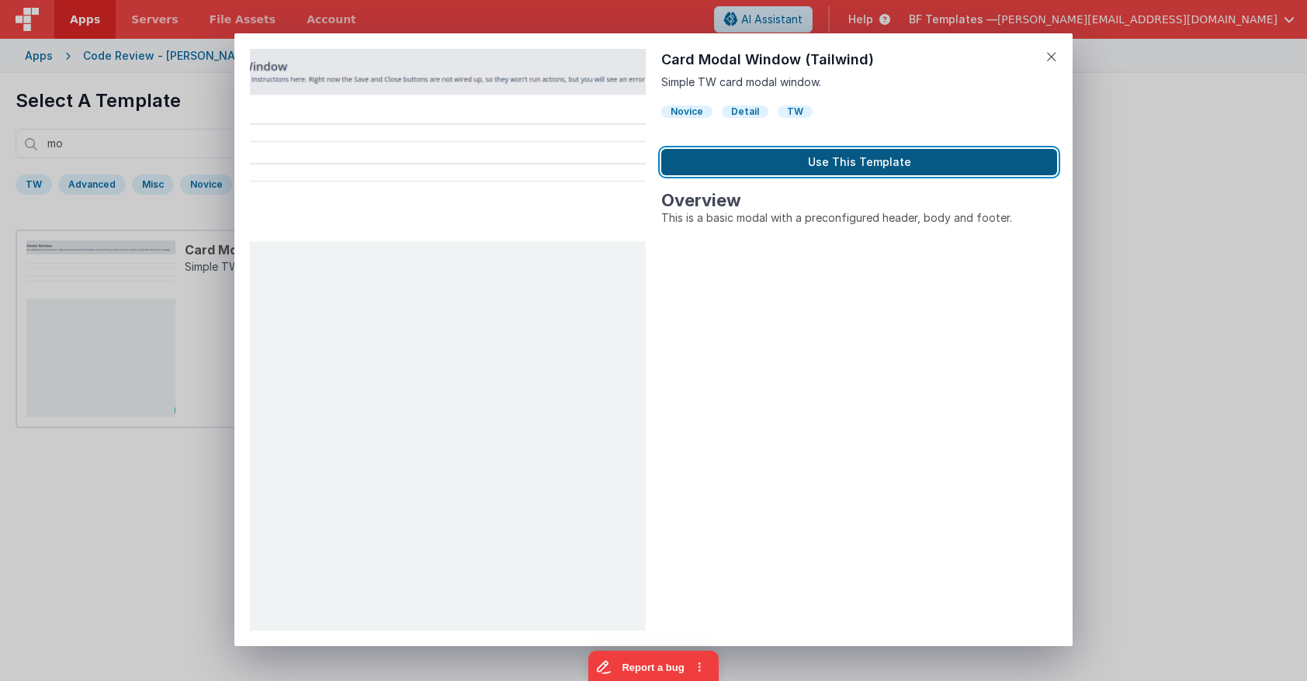
click at [783, 169] on button "Use This Template" at bounding box center [859, 162] width 396 height 26
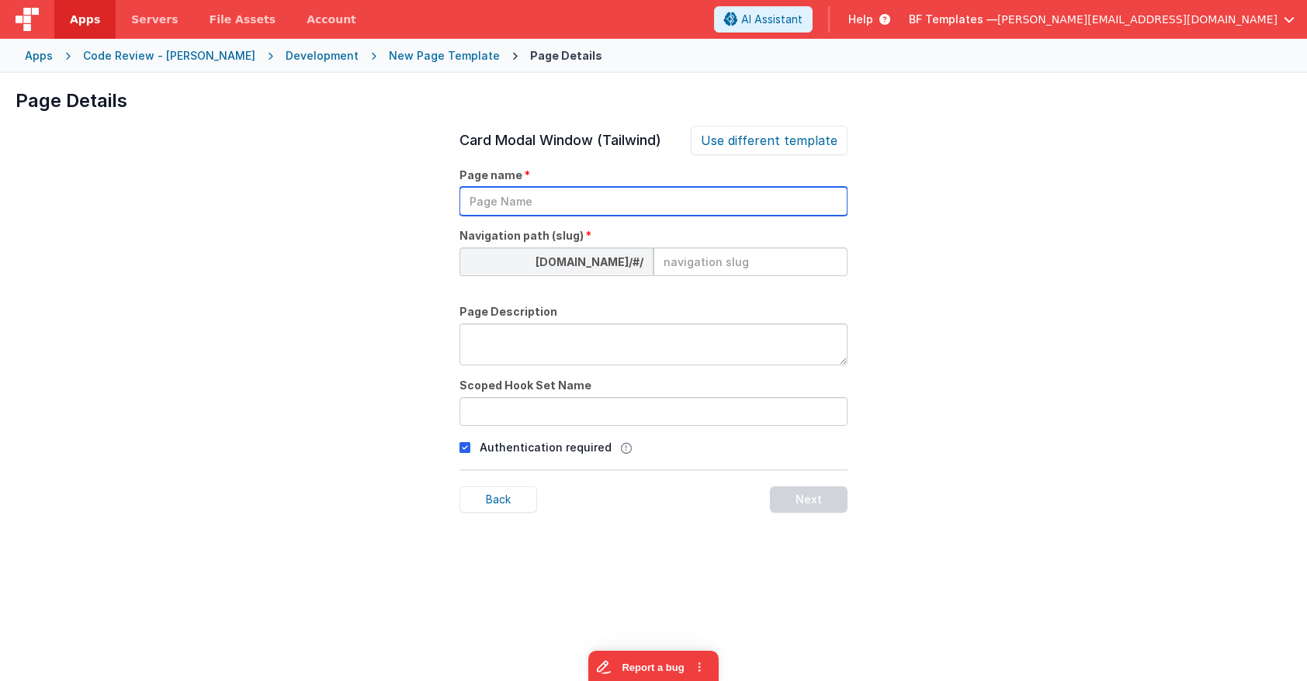
click at [660, 196] on input "text" at bounding box center [653, 201] width 388 height 29
drag, startPoint x: 396, startPoint y: 192, endPoint x: 561, endPoint y: 244, distance: 172.5
click at [459, 192] on input "hassan test" at bounding box center [653, 201] width 388 height 29
type input "hassan test"
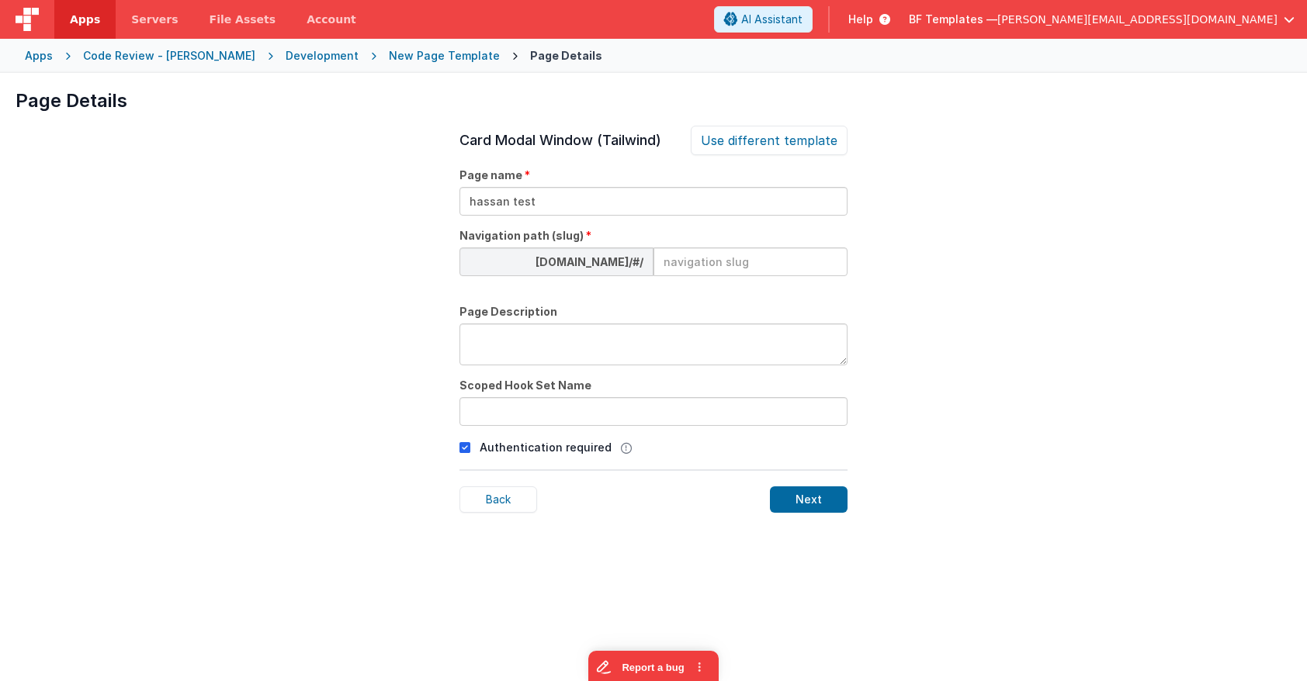
drag, startPoint x: 759, startPoint y: 265, endPoint x: 726, endPoint y: 296, distance: 45.0
click at [758, 265] on input at bounding box center [750, 261] width 194 height 29
paste input "hassan test"
click at [699, 335] on textarea at bounding box center [653, 345] width 388 height 42
click at [818, 472] on div "Back Next" at bounding box center [653, 490] width 388 height 43
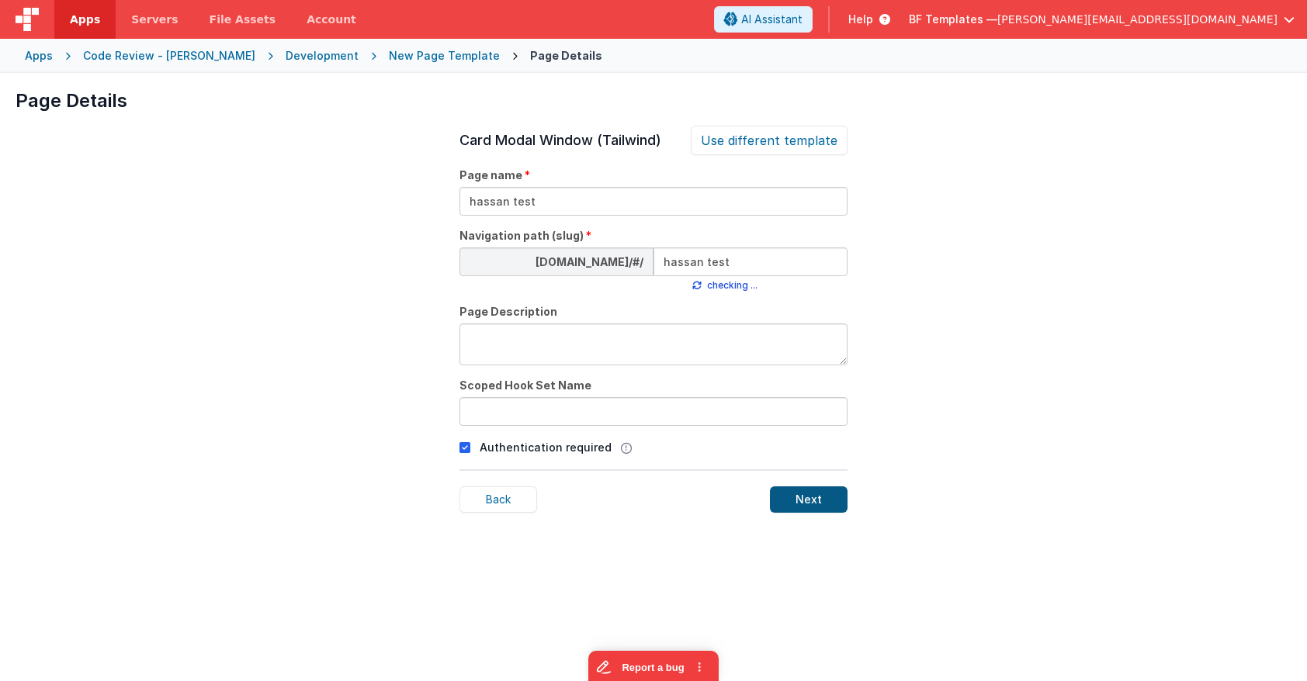
type input "hassantest"
click at [822, 486] on div "Back Next" at bounding box center [653, 490] width 388 height 43
click at [822, 486] on div "Next" at bounding box center [809, 499] width 78 height 26
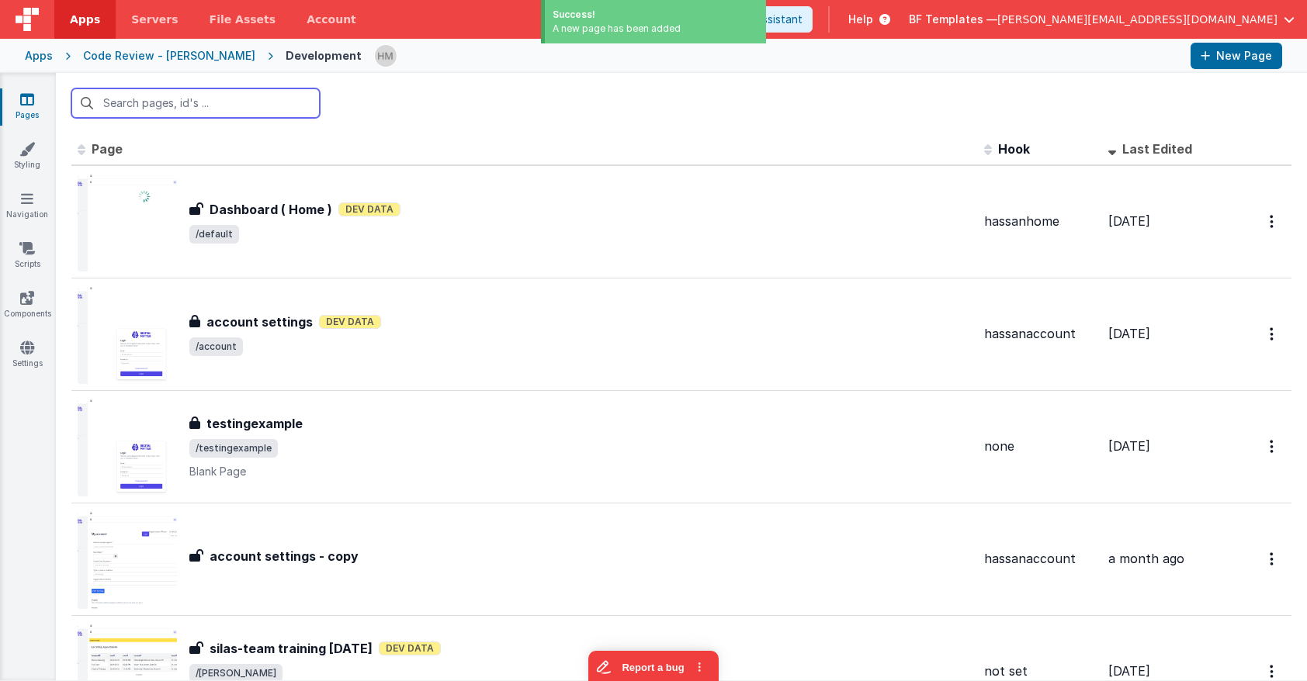
click at [261, 94] on input "text" at bounding box center [195, 102] width 248 height 29
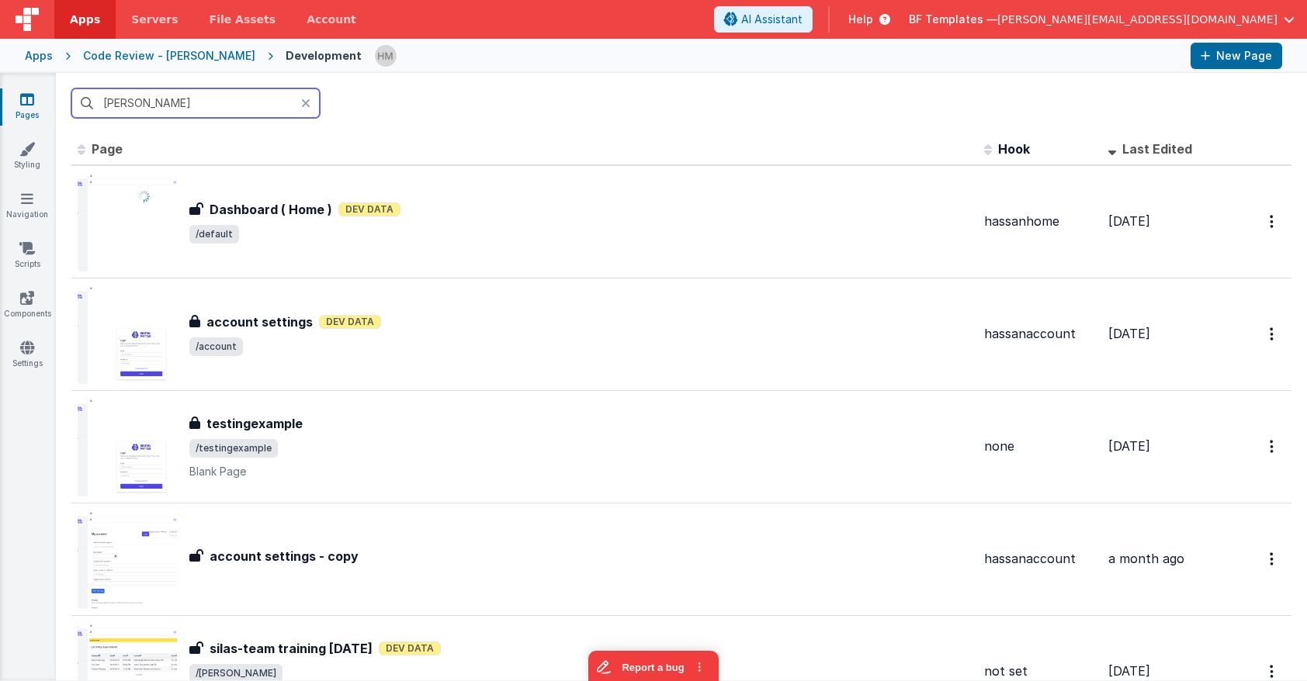
type input "[PERSON_NAME]"
click at [306, 103] on icon at bounding box center [305, 103] width 9 height 12
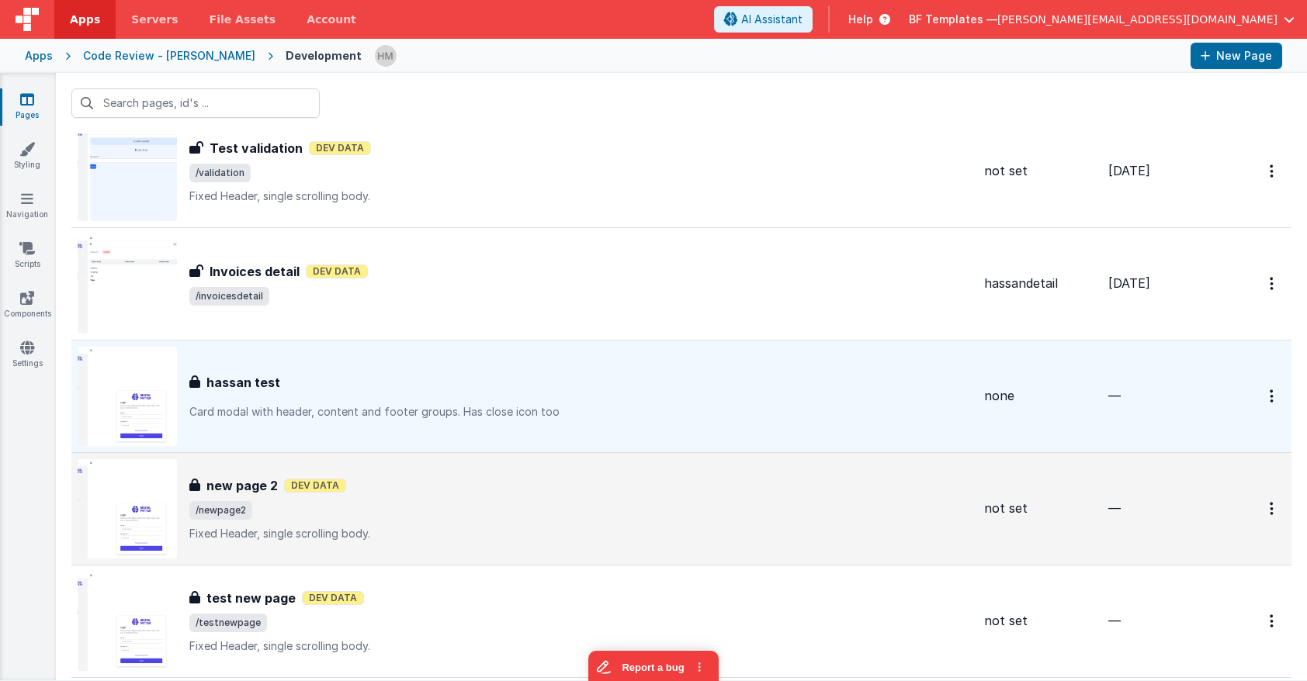
scroll to position [931, 0]
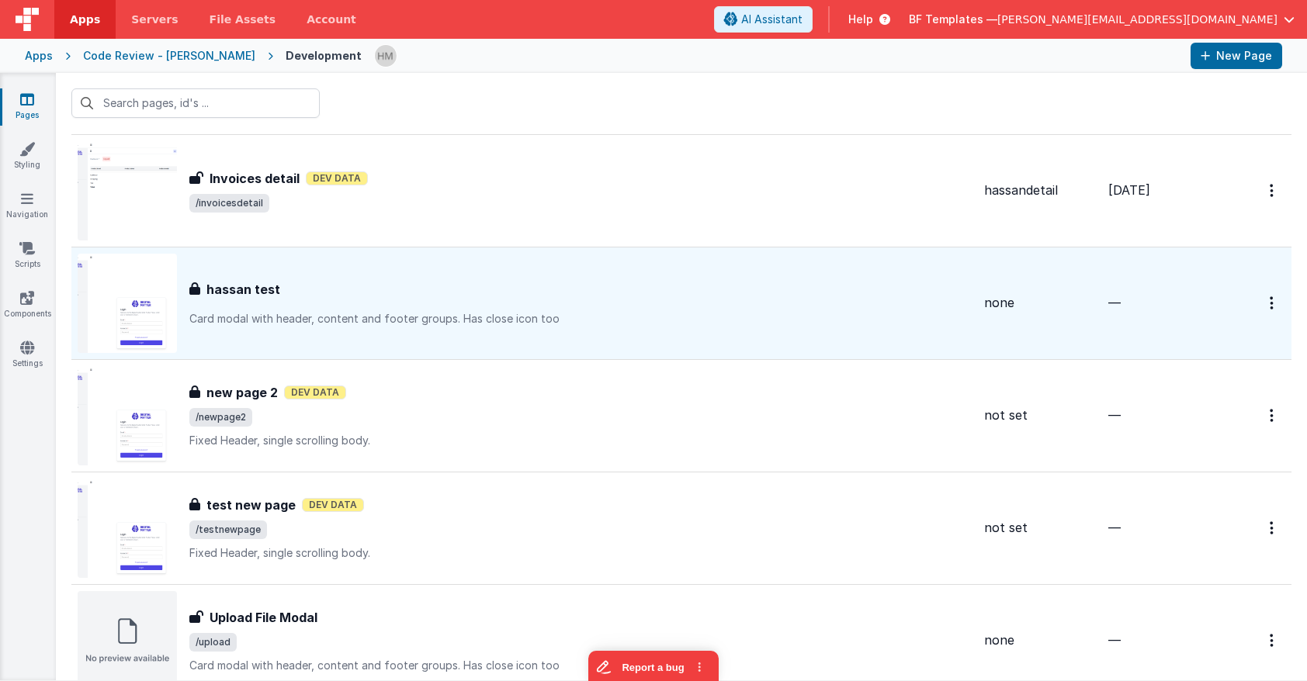
click at [658, 300] on div "hassan test hassan test Card modal with header, content and footer groups.Has …" at bounding box center [580, 303] width 782 height 47
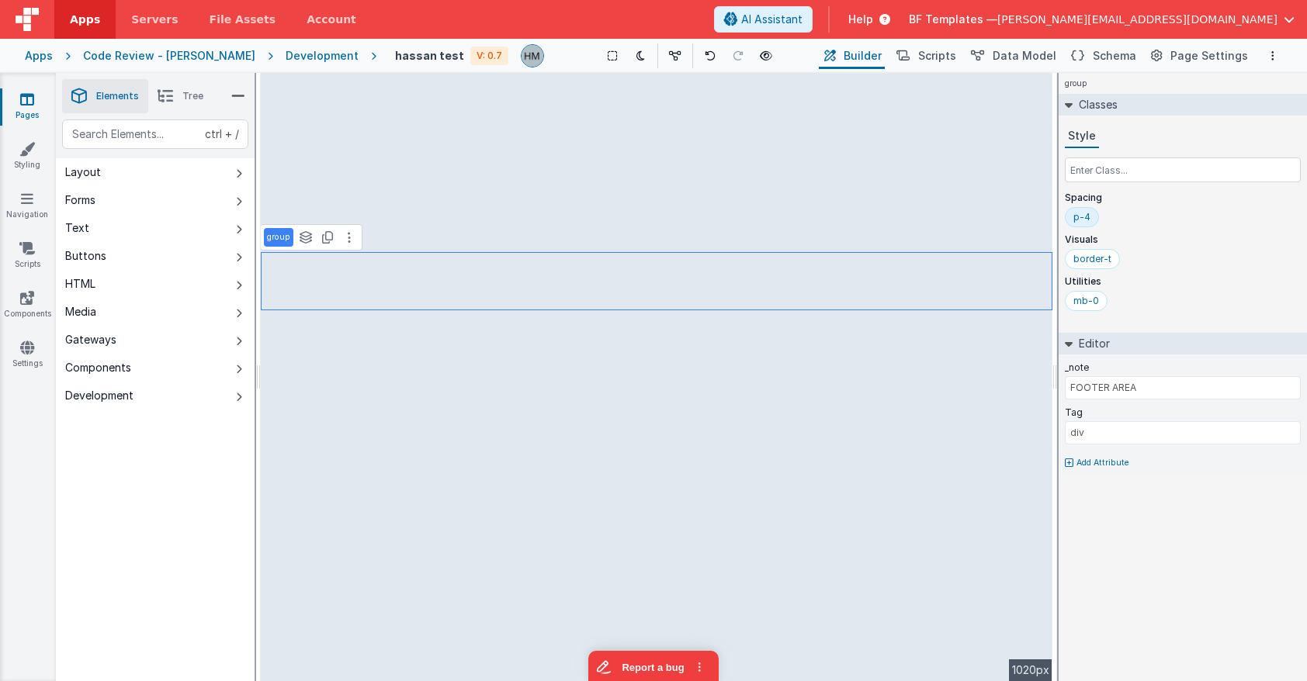
click at [193, 105] on li "Tree" at bounding box center [180, 96] width 64 height 34
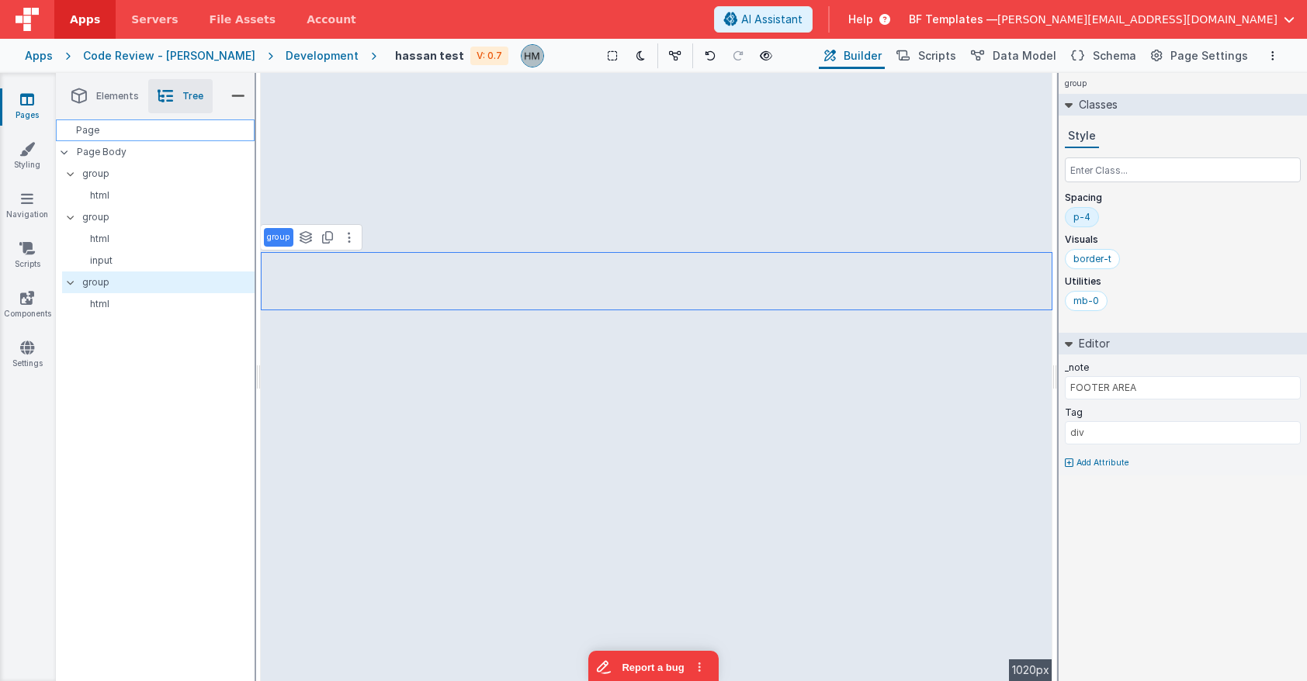
click at [162, 139] on div "Page" at bounding box center [155, 130] width 199 height 22
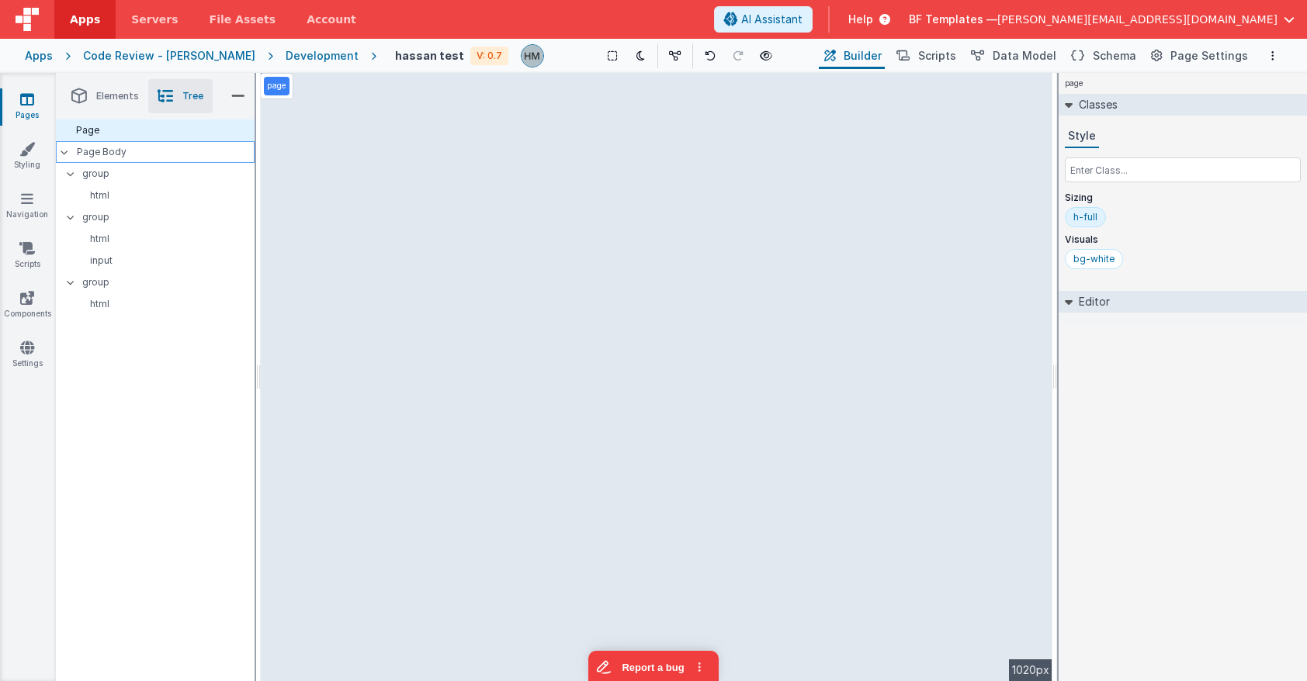
click at [165, 154] on p "Page Body" at bounding box center [166, 152] width 178 height 12
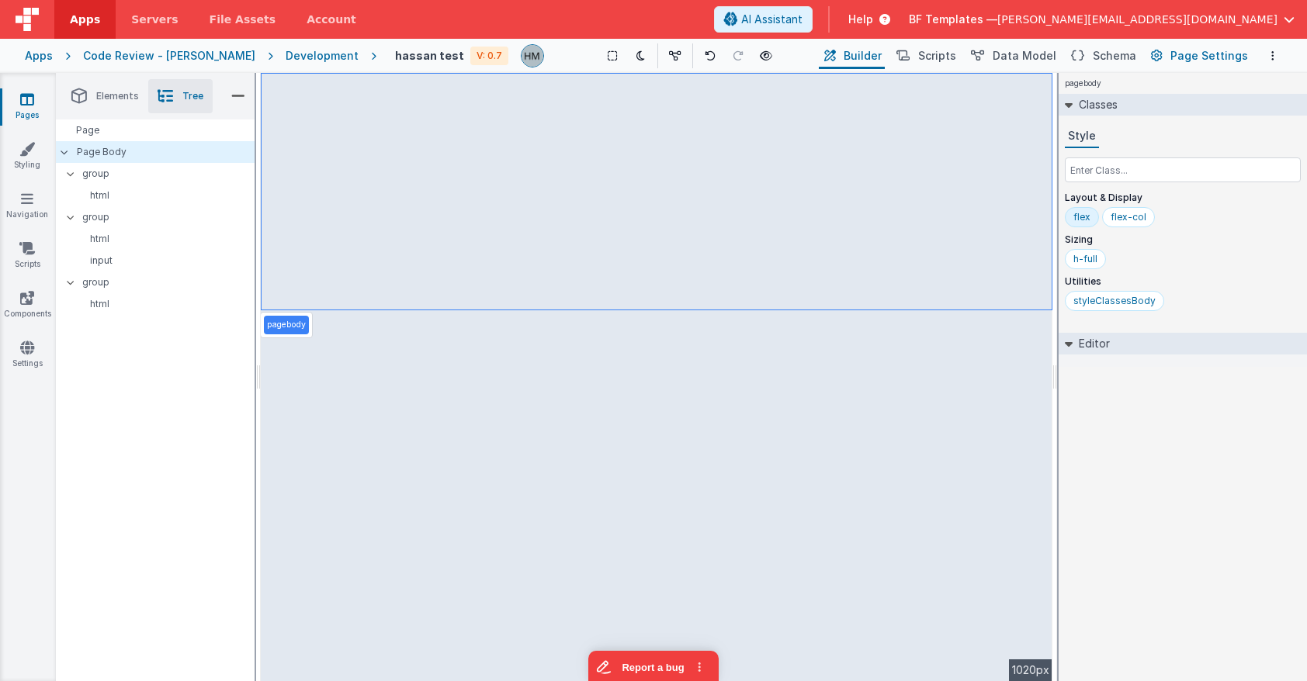
click at [1162, 54] on span "Page Settings" at bounding box center [1209, 56] width 78 height 16
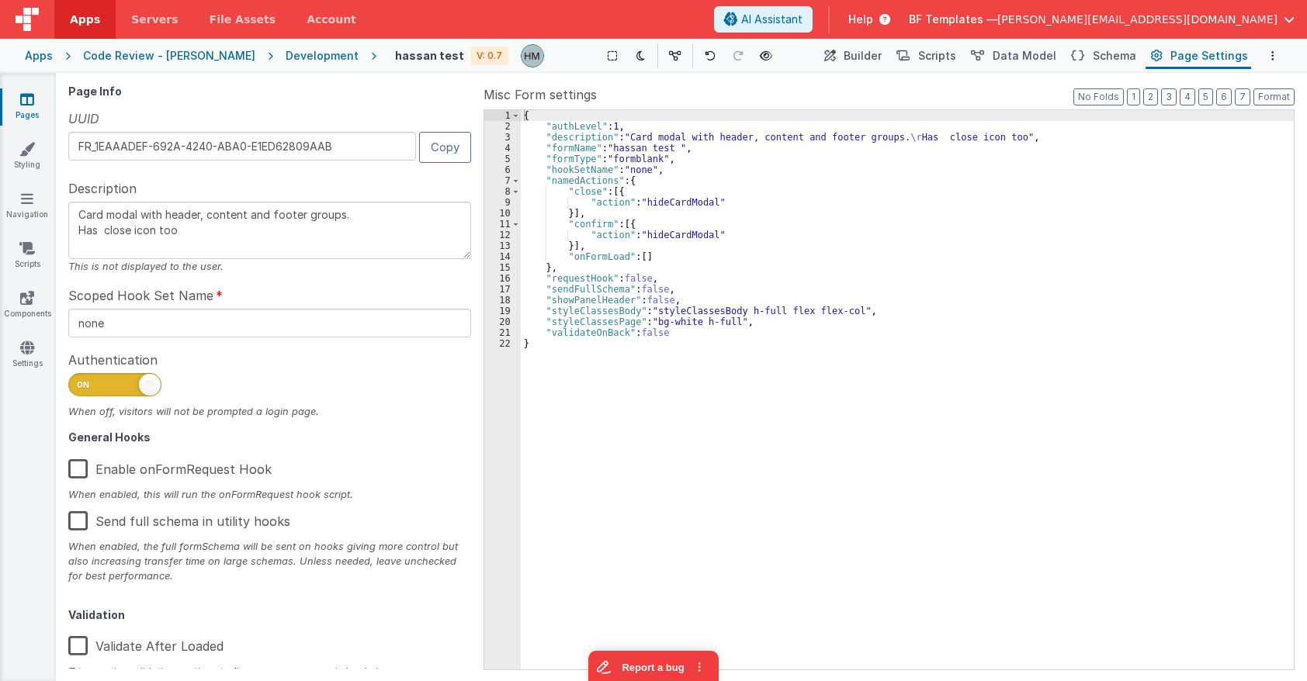
click at [695, 311] on div "{ "authLevel" : 1 , "description" : "Card modal with header, content and footer…" at bounding box center [907, 400] width 773 height 581
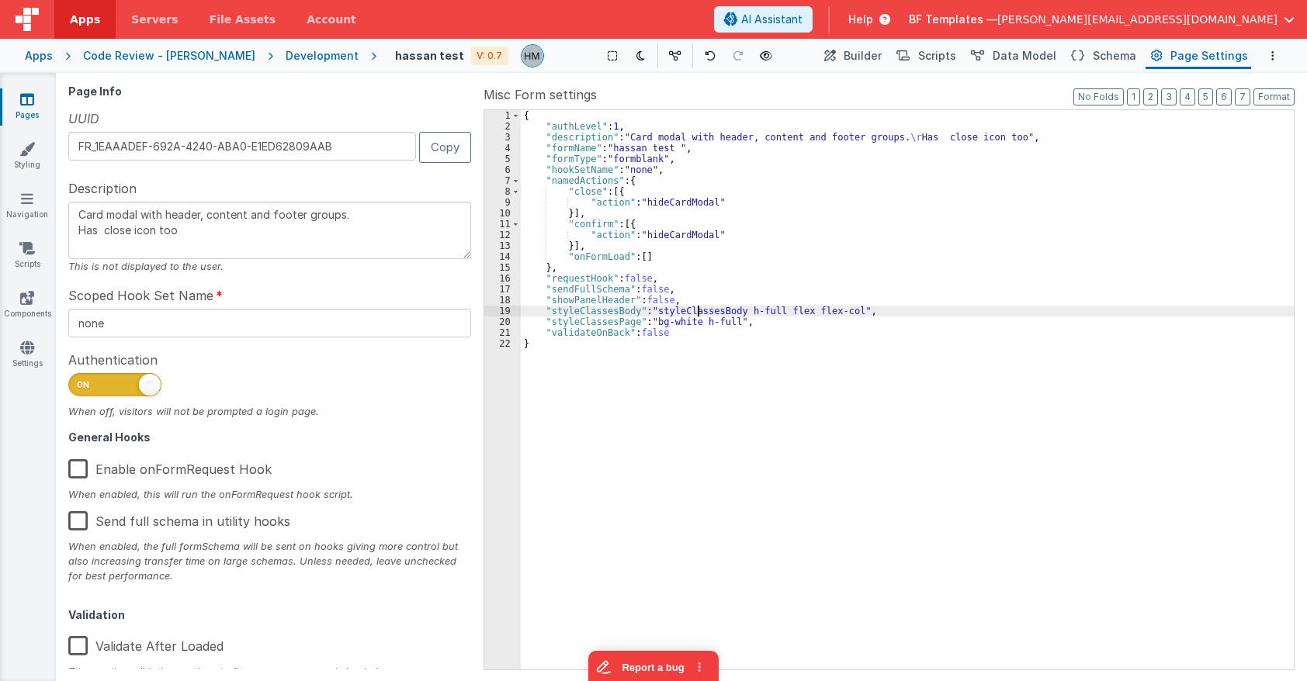
click at [695, 311] on div "{ "authLevel" : 1 , "description" : "Card modal with header, content and footer…" at bounding box center [907, 400] width 773 height 581
click at [654, 307] on div "{ "authLevel" : 1 , "description" : "Card modal with header, content and footer…" at bounding box center [907, 400] width 773 height 581
type textarea "Card modal with header, content and footer groups. Has close icon too"
click at [875, 62] on span "Builder" at bounding box center [862, 56] width 38 height 16
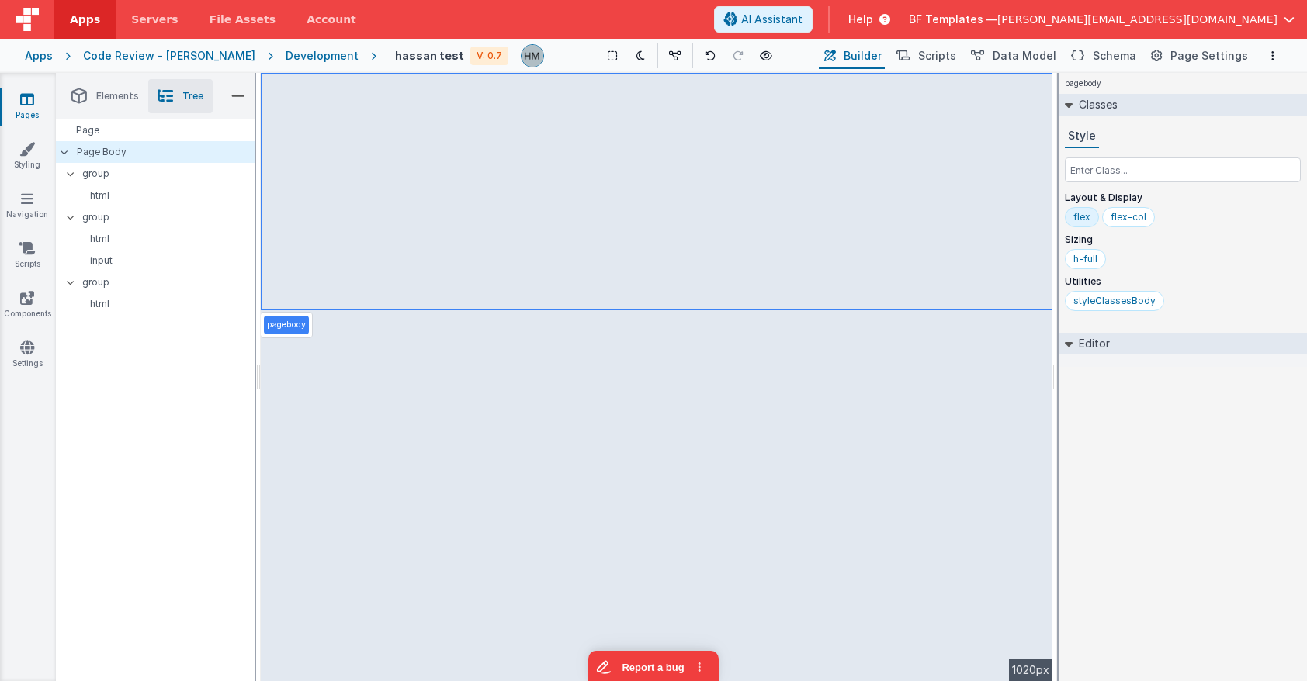
click at [106, 93] on span "Elements" at bounding box center [117, 96] width 43 height 12
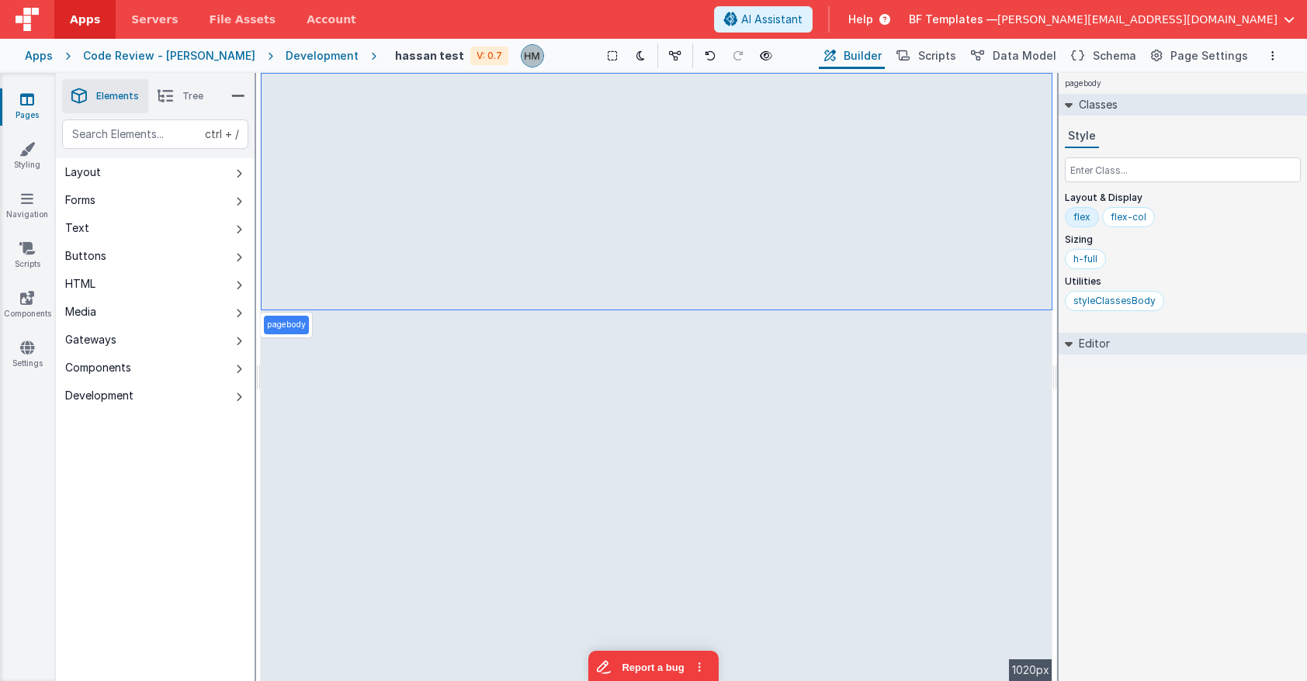
click at [178, 93] on li "Tree" at bounding box center [180, 96] width 64 height 34
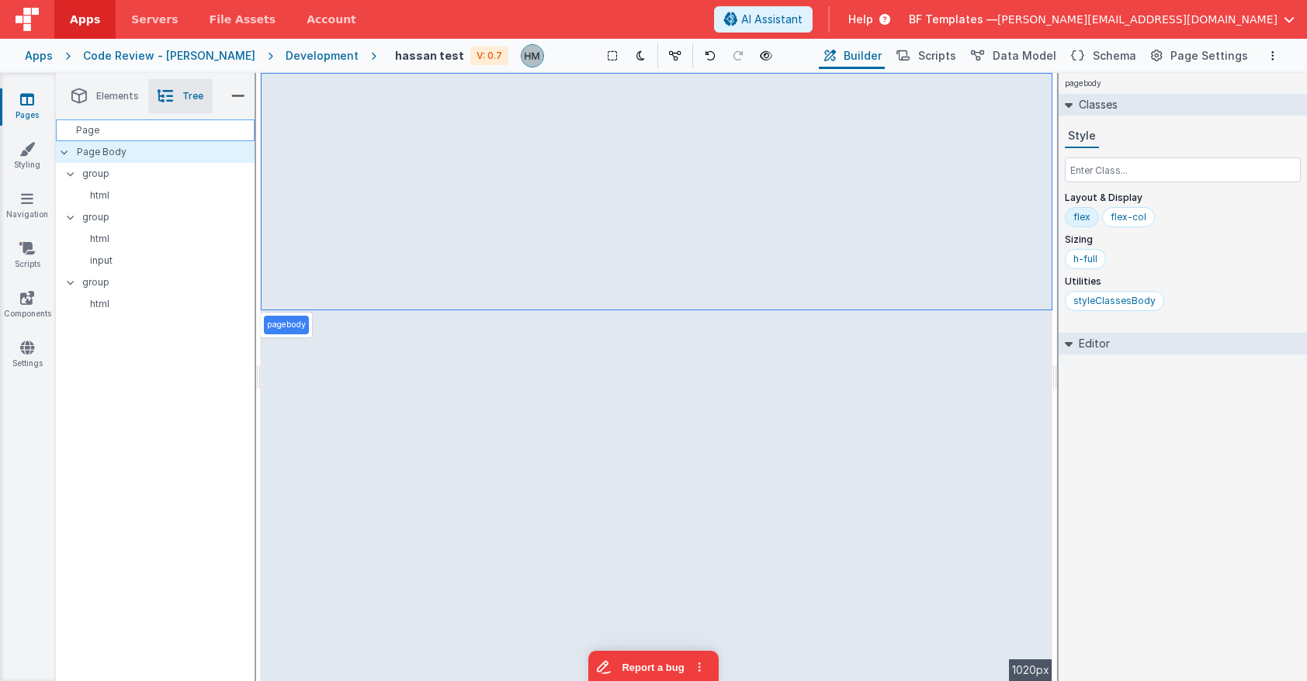
click at [134, 140] on div "Page" at bounding box center [155, 130] width 199 height 22
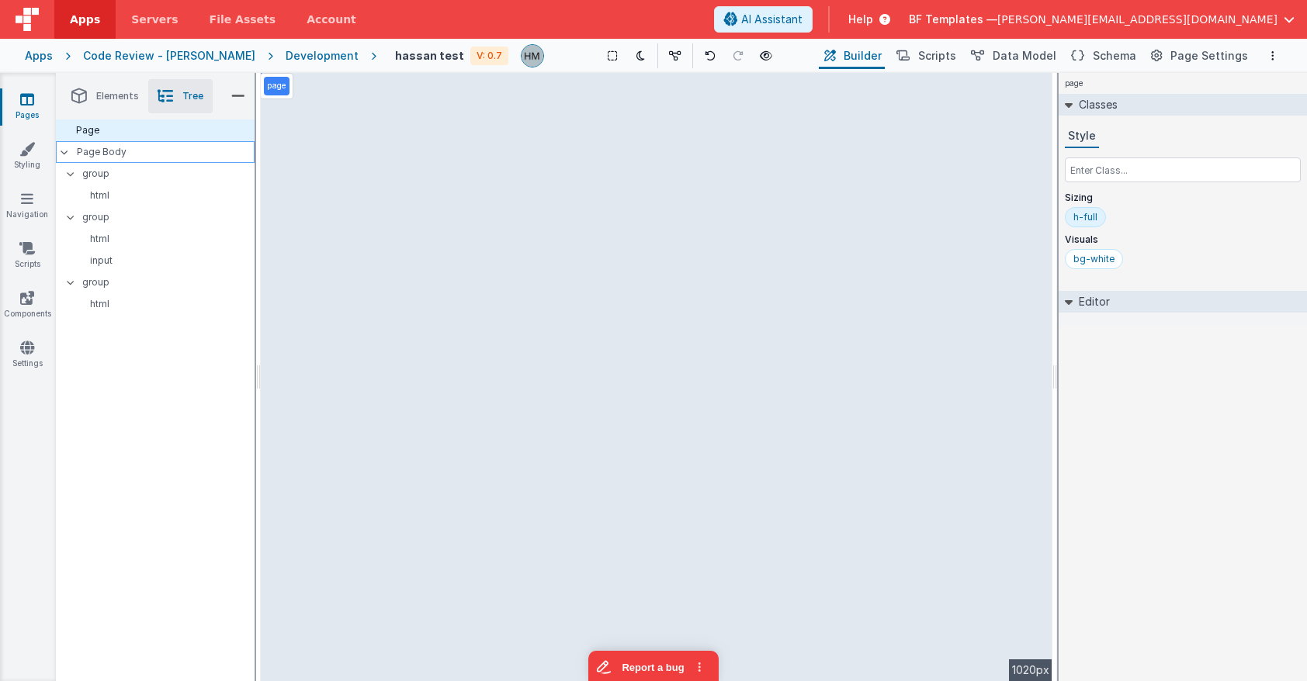
click at [140, 161] on div "Page Body" at bounding box center [155, 152] width 199 height 22
click at [140, 165] on p "group" at bounding box center [167, 173] width 171 height 17
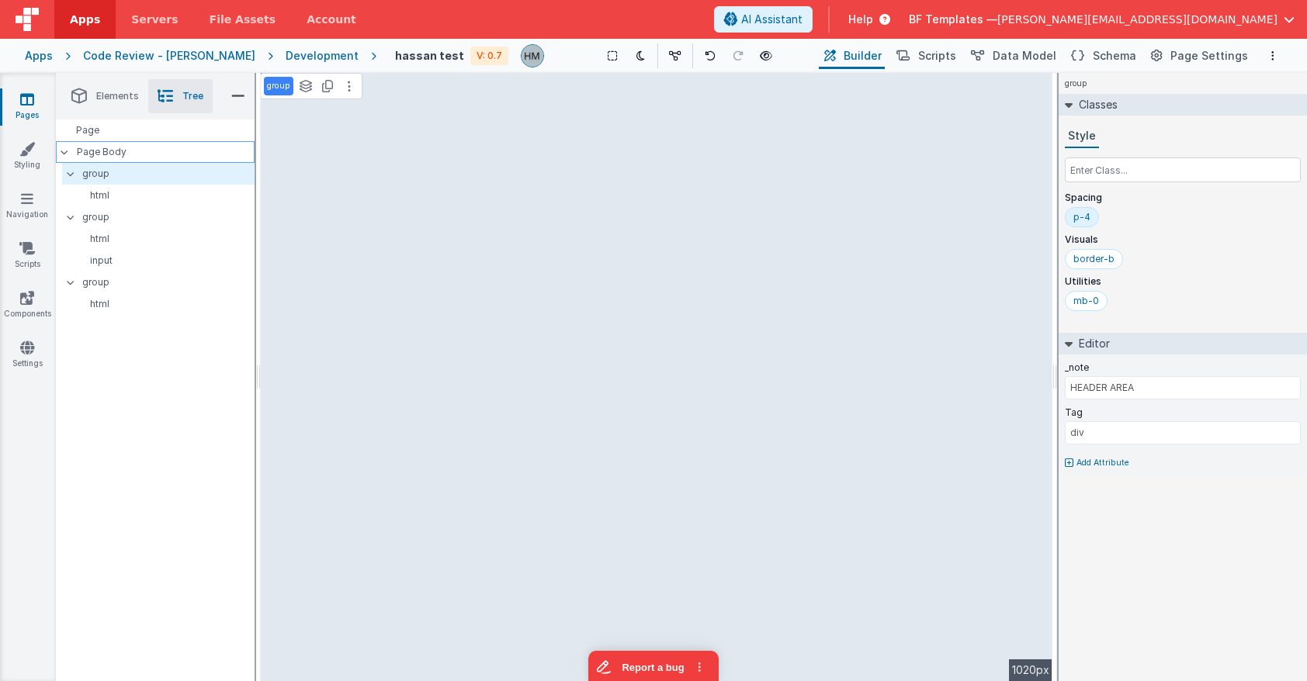
click at [132, 151] on p "Page Body" at bounding box center [166, 152] width 178 height 12
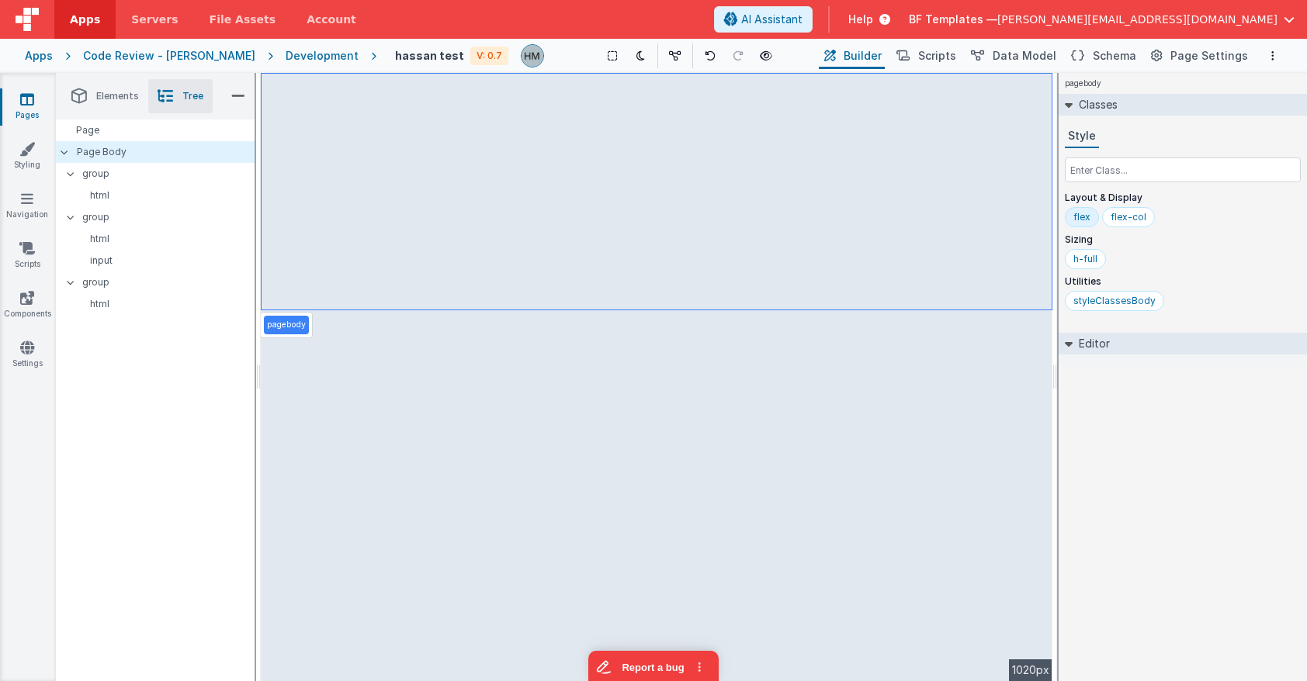
click at [25, 63] on div "Apps" at bounding box center [39, 56] width 28 height 16
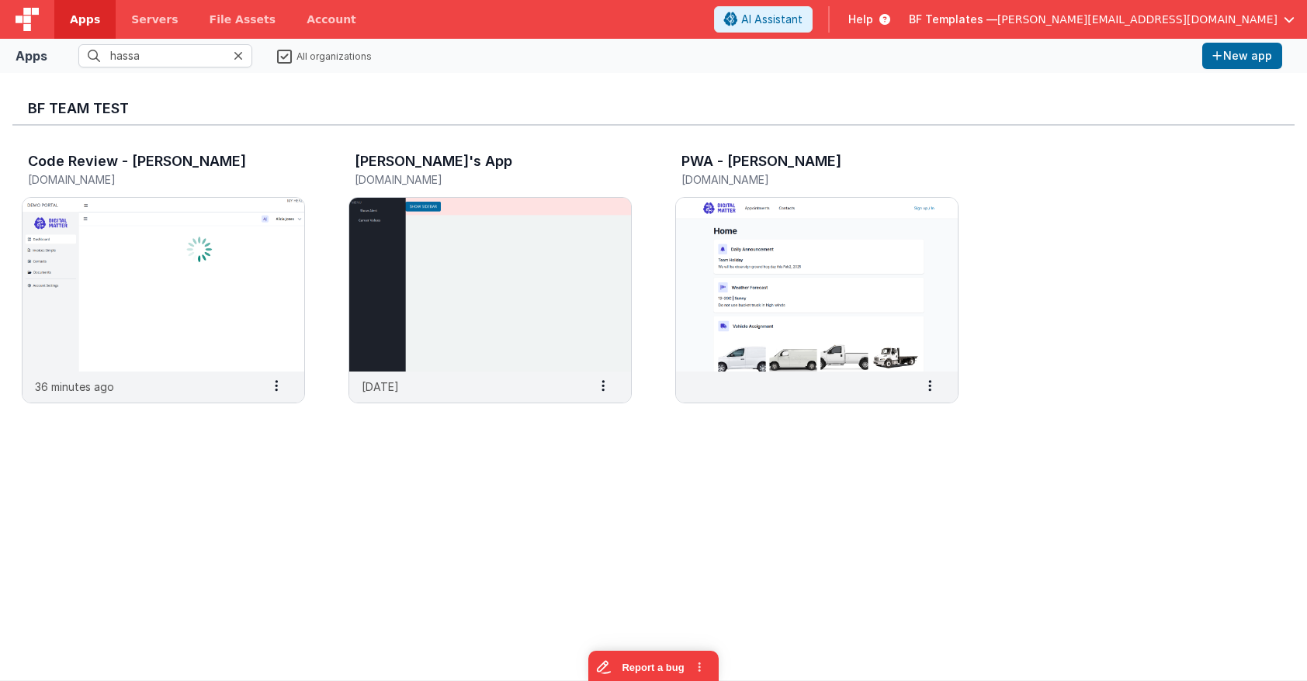
click at [248, 54] on div at bounding box center [243, 55] width 19 height 23
click at [244, 54] on div at bounding box center [243, 55] width 19 height 23
drag, startPoint x: 195, startPoint y: 54, endPoint x: 33, endPoint y: 42, distance: 161.9
click at [78, 44] on input "hassa" at bounding box center [165, 55] width 174 height 23
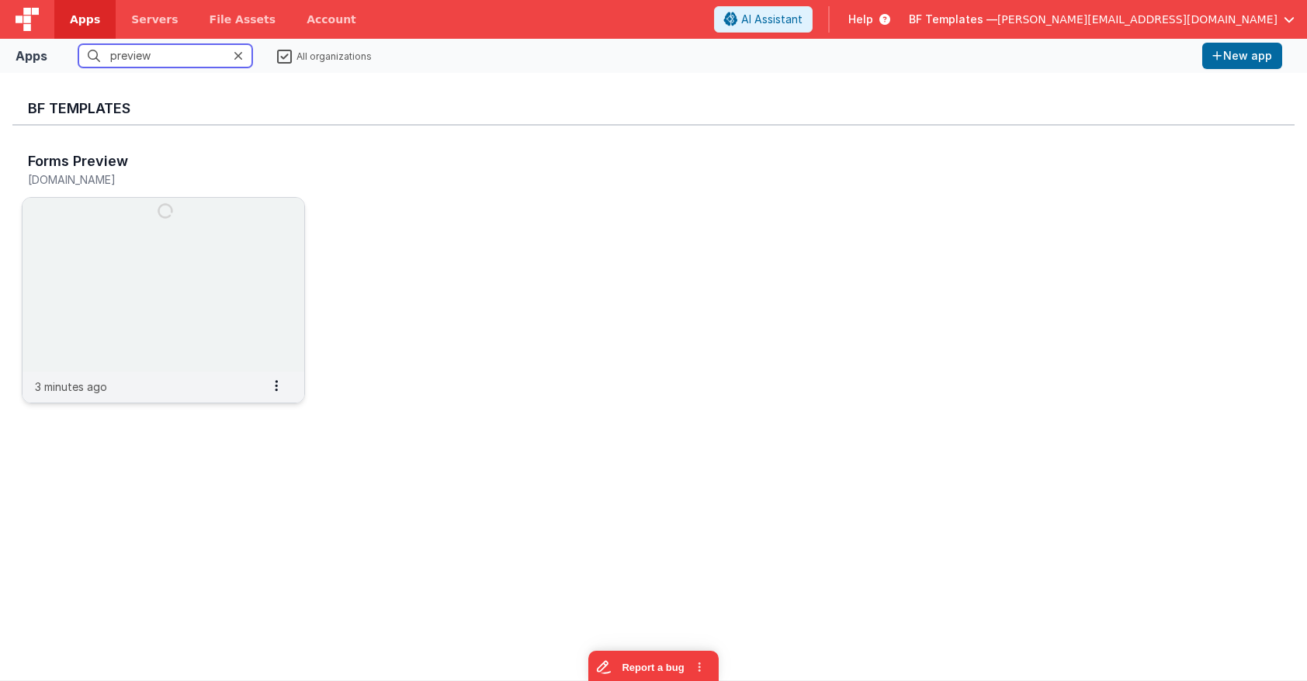
type input "preview"
click at [95, 268] on img at bounding box center [163, 285] width 282 height 174
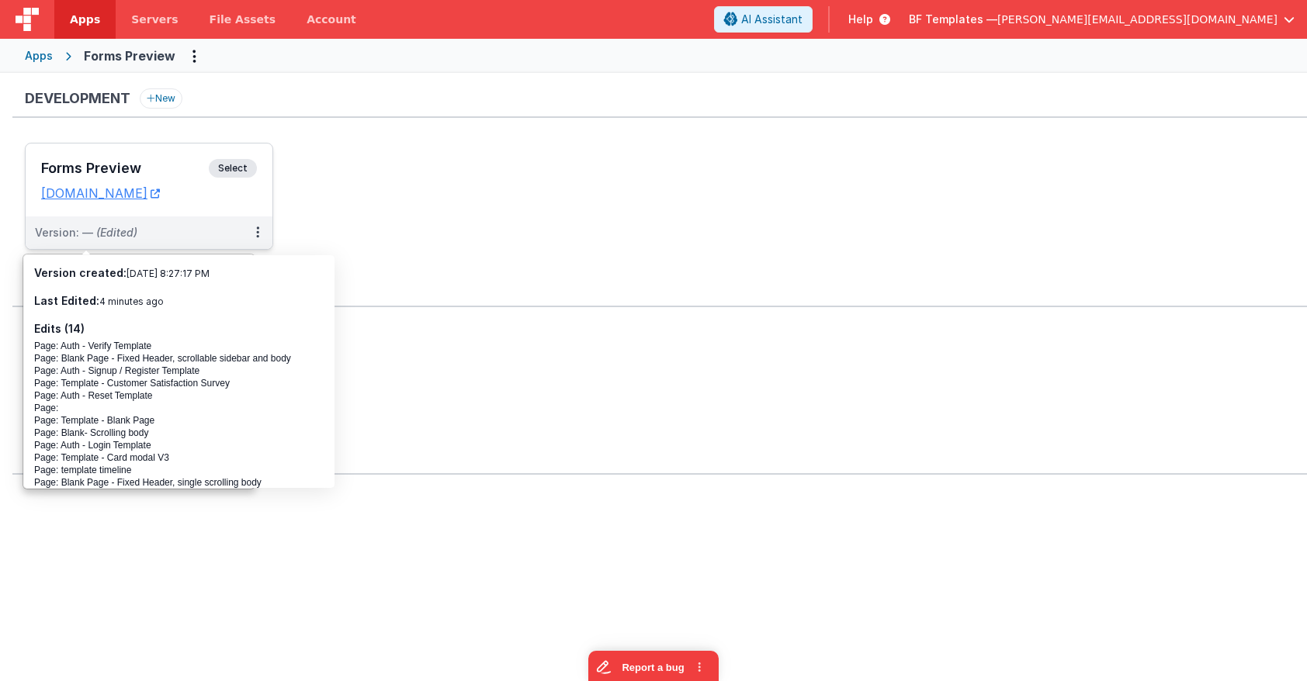
click at [140, 148] on div "Forms Preview Select URLs [DOMAIN_NAME]" at bounding box center [149, 180] width 247 height 73
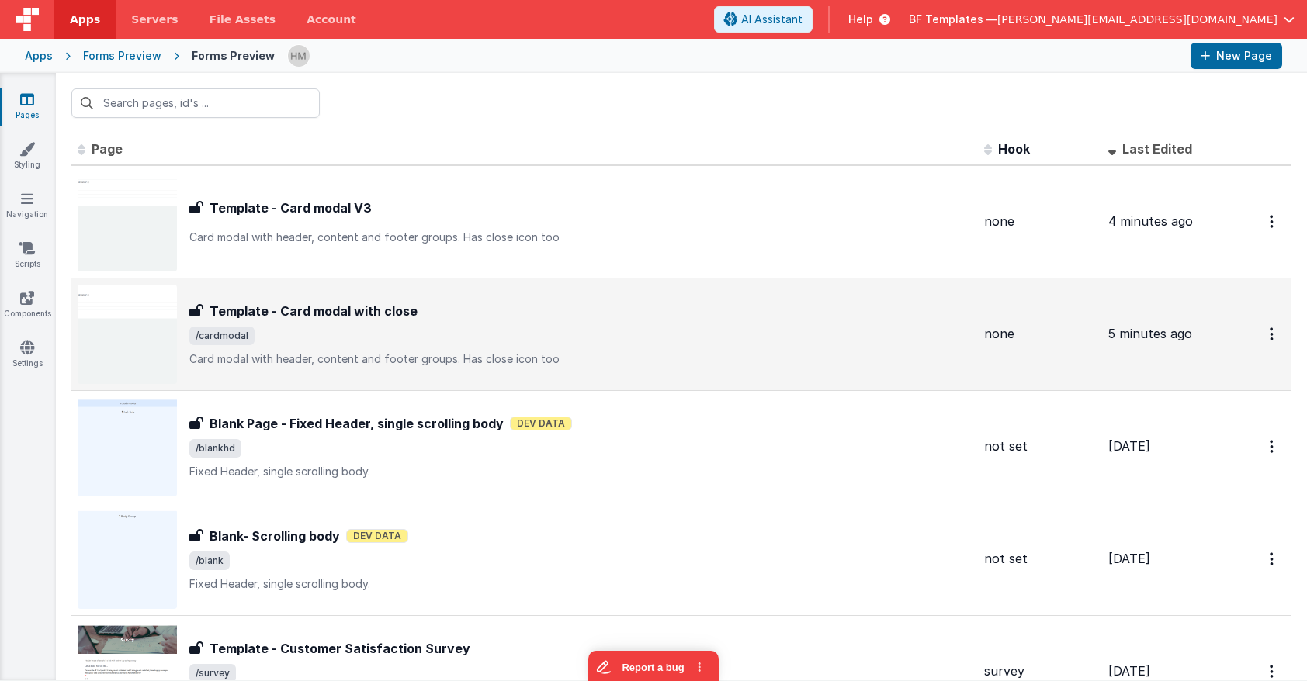
click at [455, 336] on span "/cardmodal" at bounding box center [580, 336] width 782 height 19
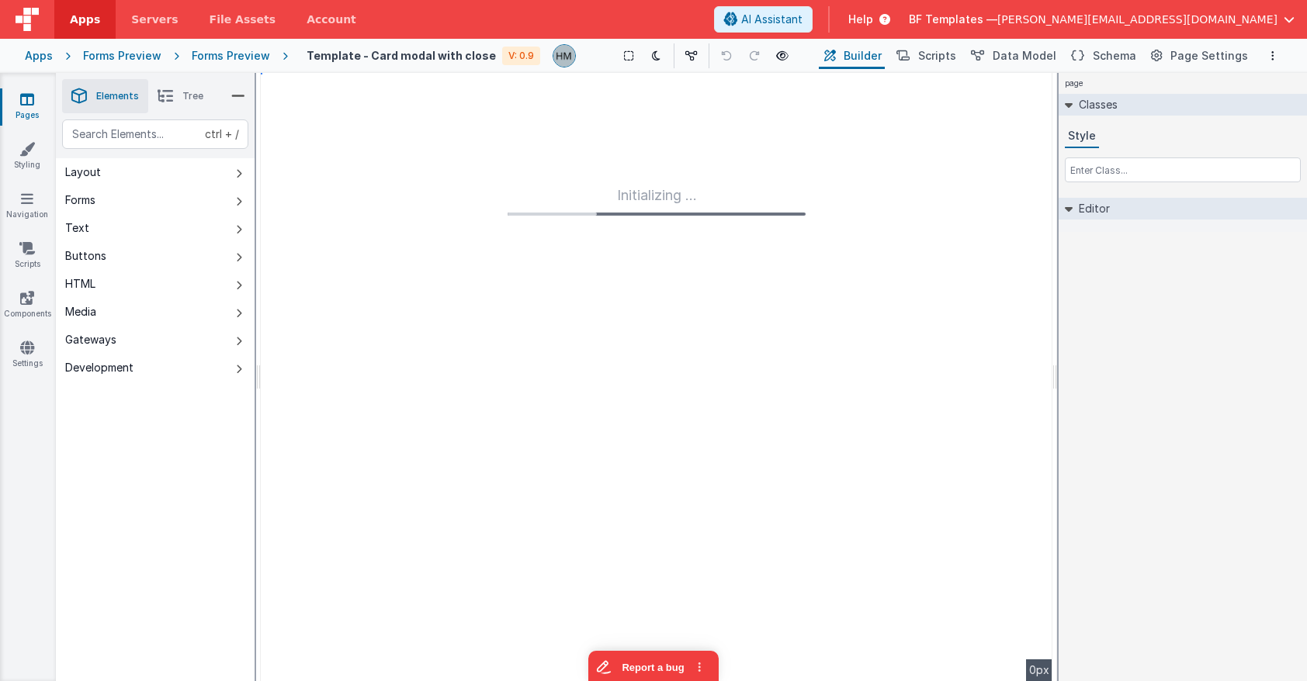
click at [220, 54] on div "Forms Preview" at bounding box center [231, 56] width 78 height 16
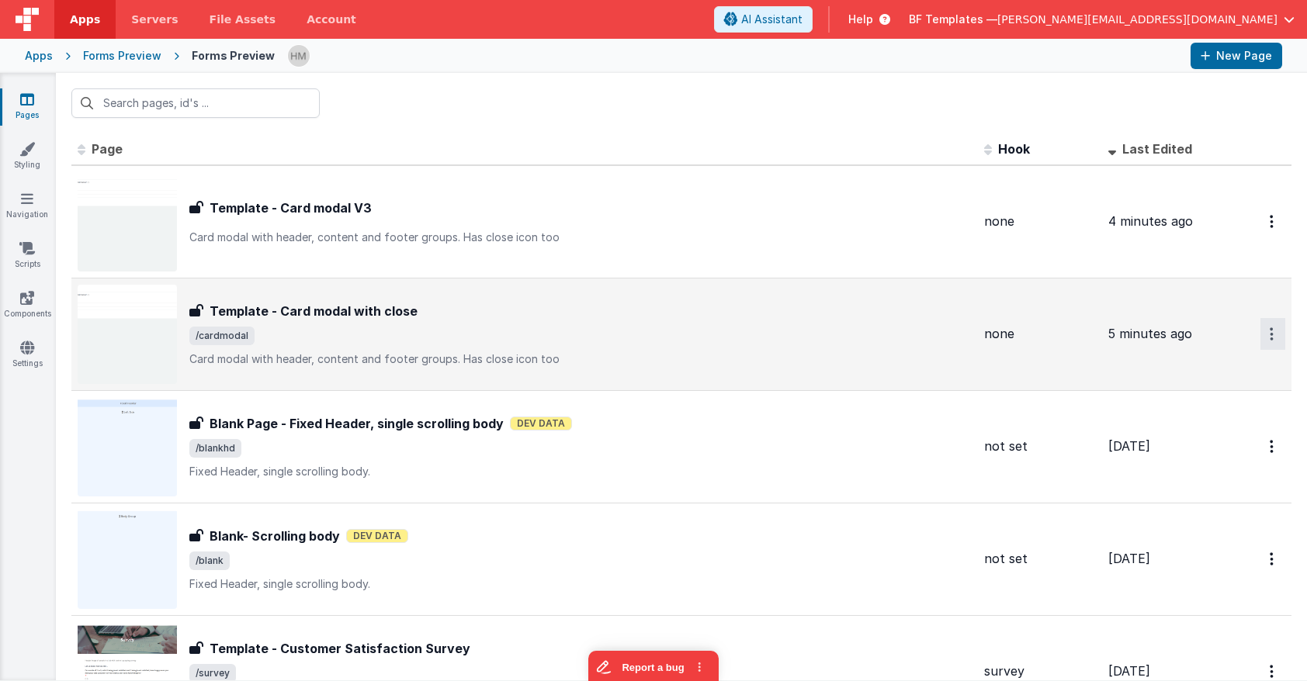
click at [1162, 331] on button "Options" at bounding box center [1272, 334] width 25 height 32
click at [1162, 367] on link "Legacy Editor" at bounding box center [1216, 370] width 137 height 28
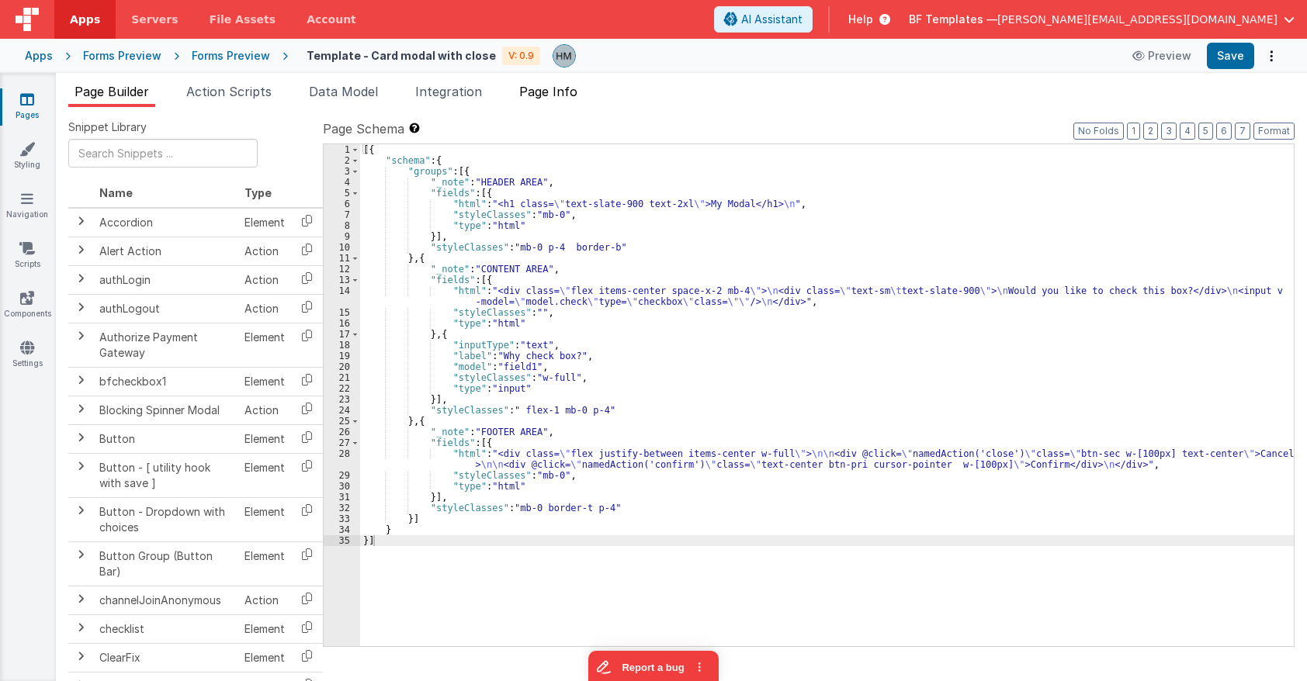
click at [547, 99] on span "Page Info" at bounding box center [548, 92] width 58 height 16
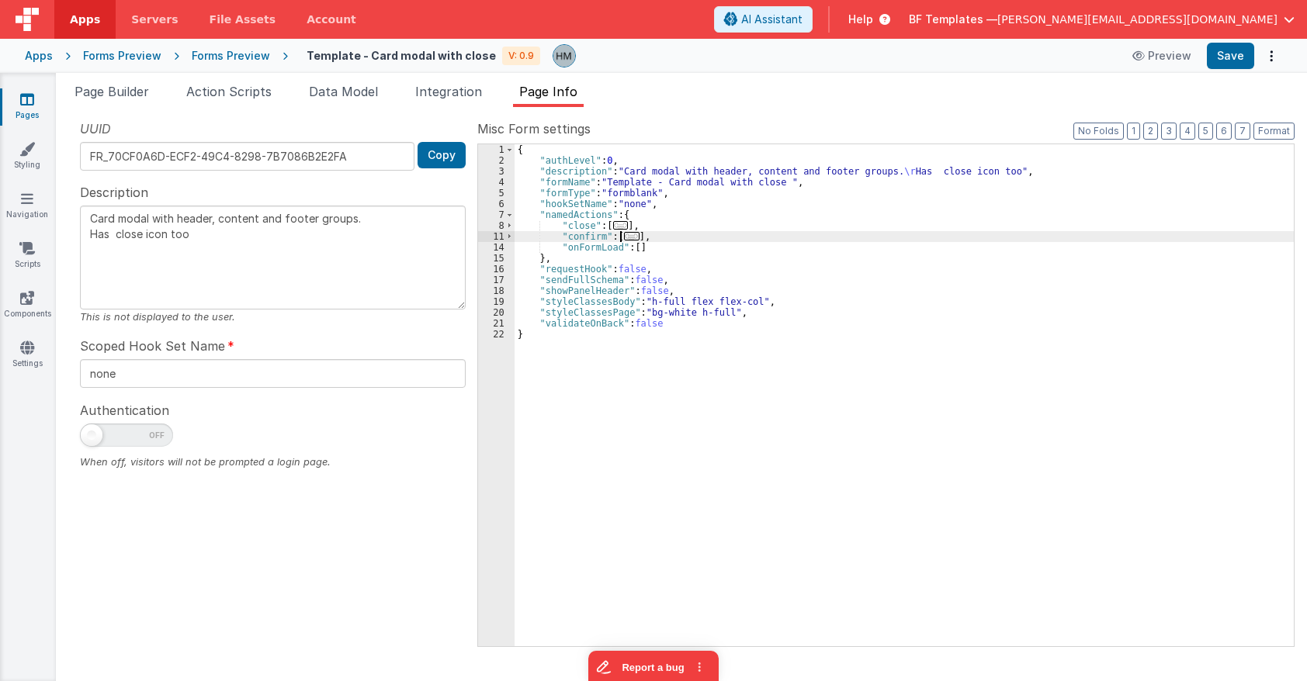
click at [626, 237] on span "..." at bounding box center [632, 236] width 16 height 9
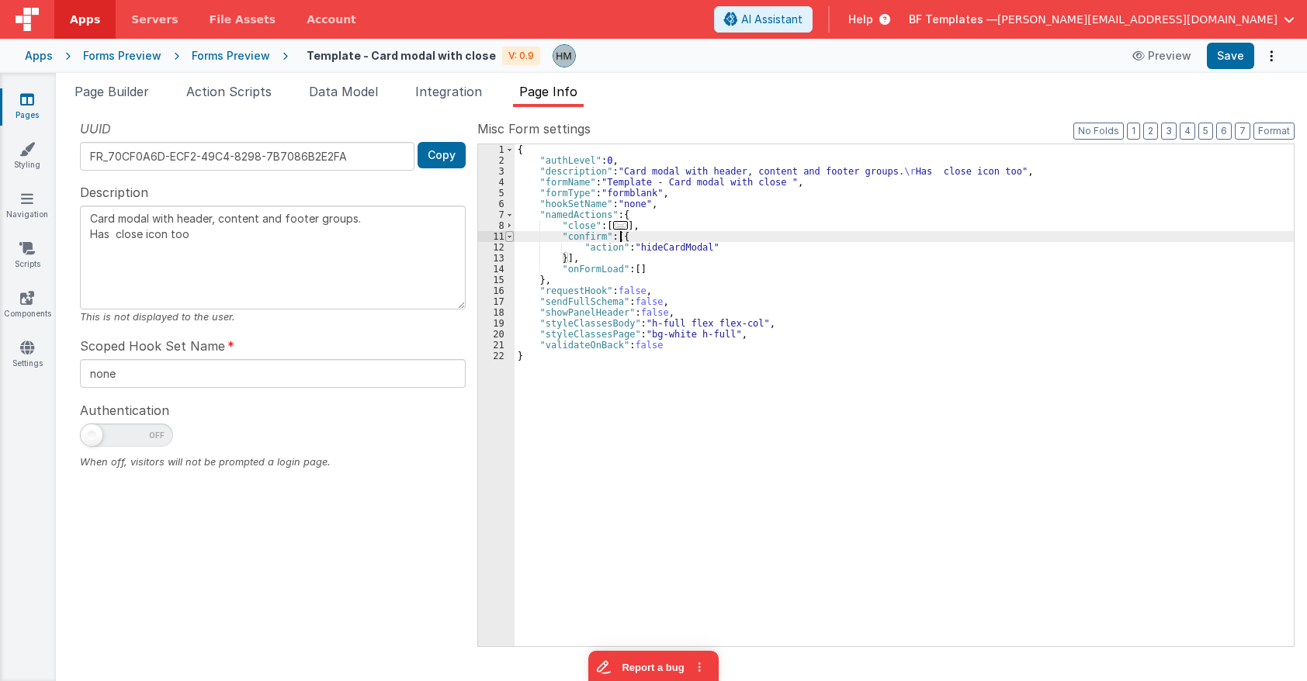
click at [511, 236] on span at bounding box center [509, 236] width 9 height 11
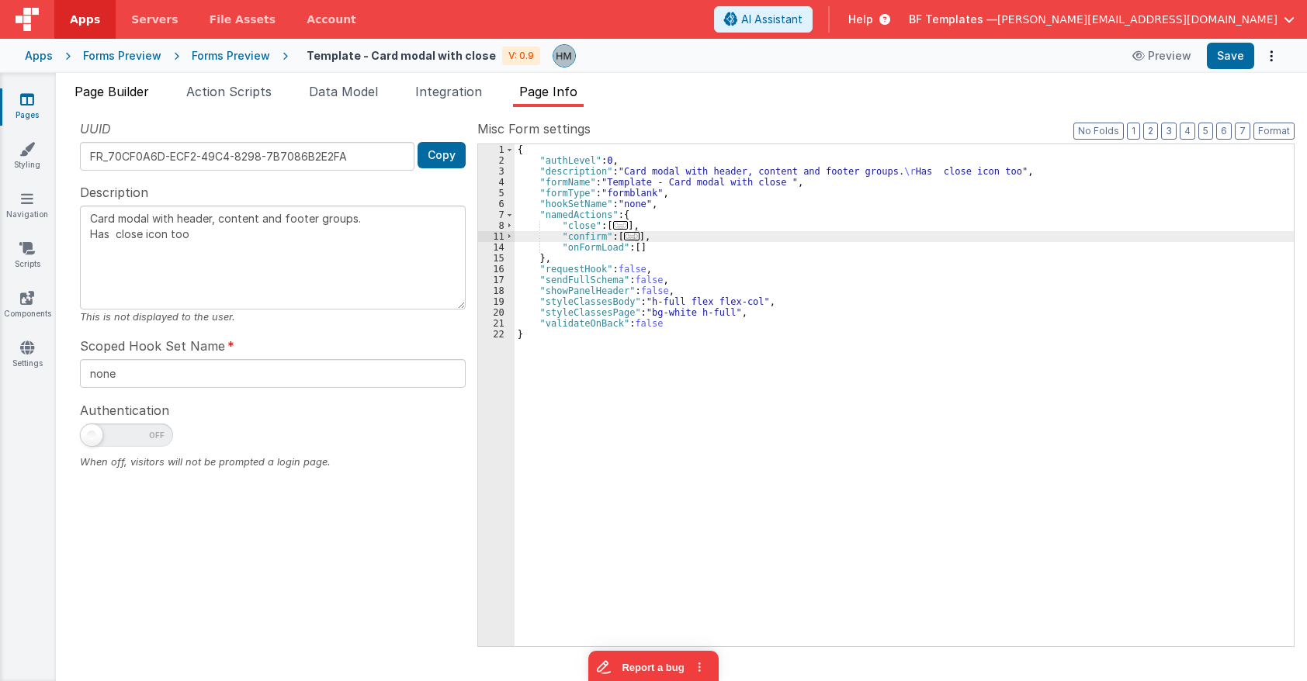
click at [110, 92] on span "Page Builder" at bounding box center [111, 92] width 74 height 16
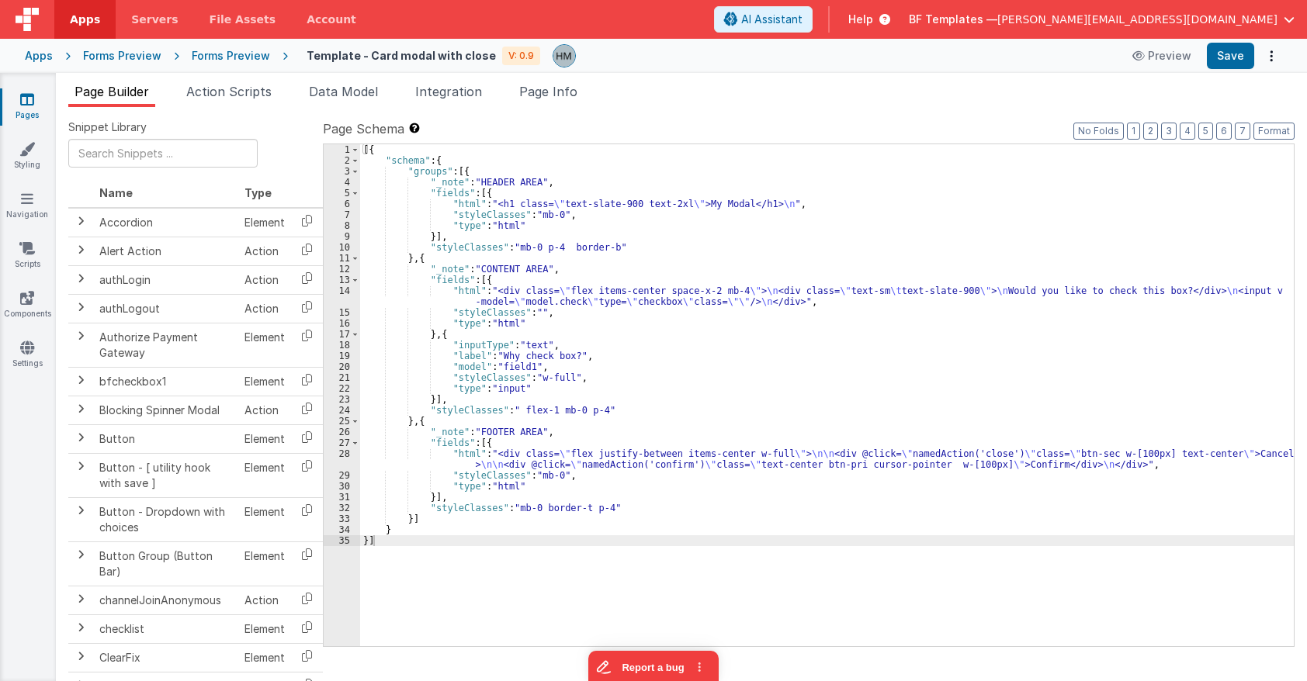
click at [26, 102] on icon at bounding box center [27, 100] width 14 height 16
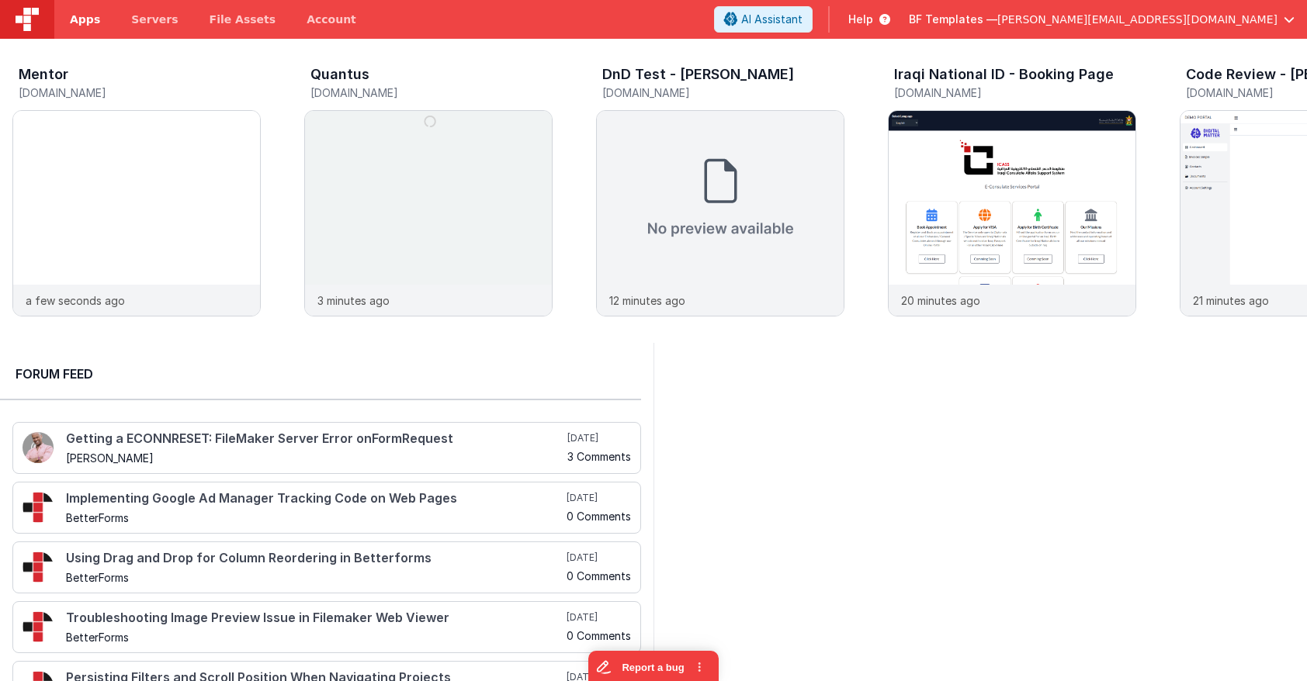
click at [97, 25] on link "Apps" at bounding box center [84, 19] width 61 height 39
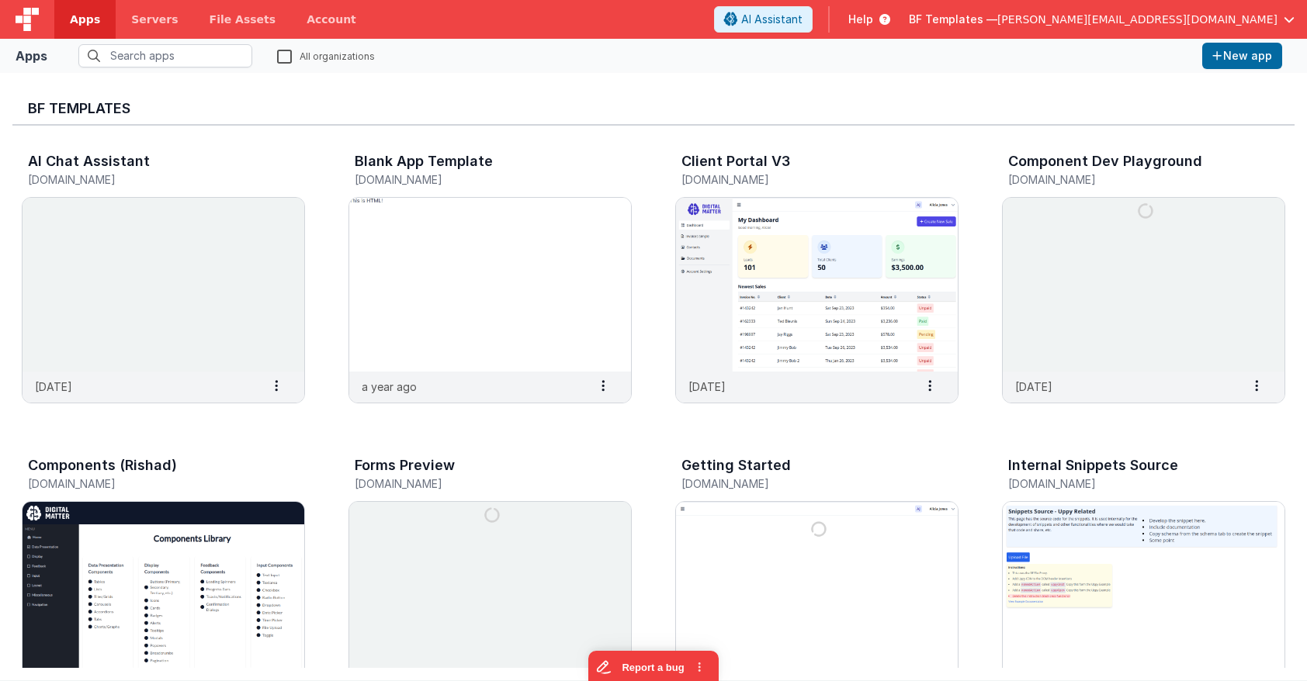
click at [282, 60] on label "All organizations" at bounding box center [326, 55] width 98 height 15
click at [0, 0] on input "All organizations" at bounding box center [0, 0] width 0 height 0
click at [175, 67] on input "text" at bounding box center [165, 55] width 174 height 23
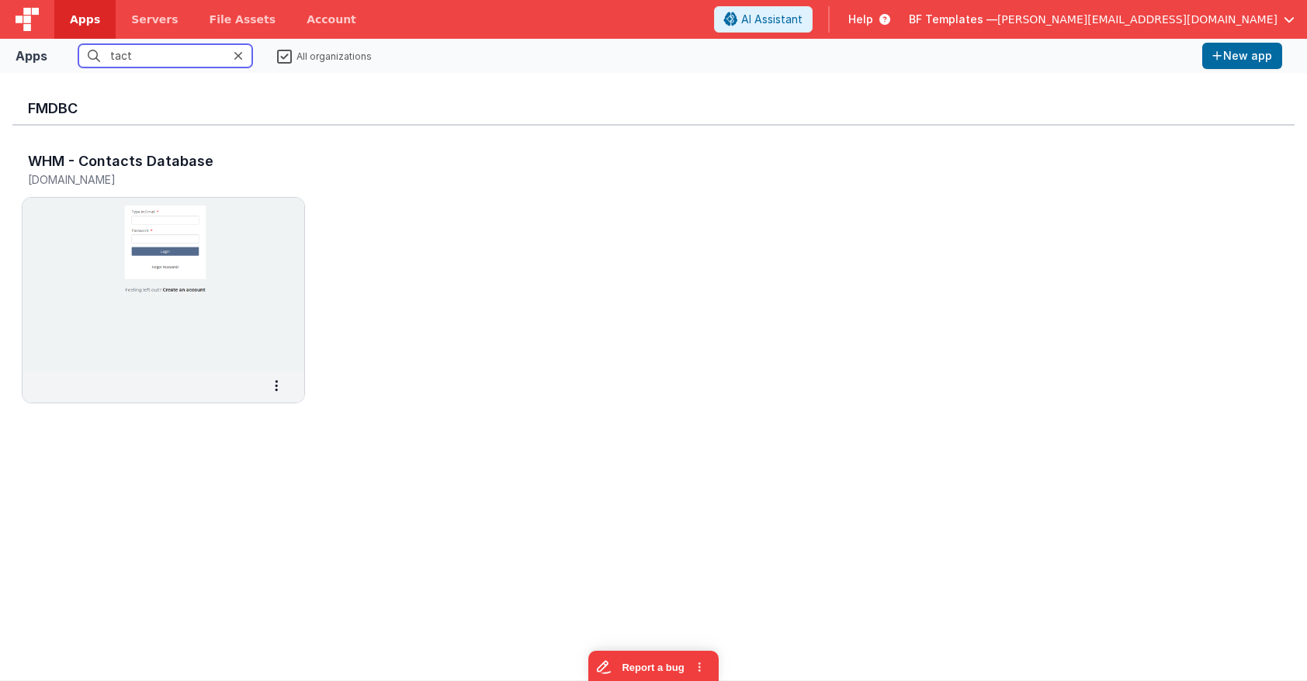
drag, startPoint x: 169, startPoint y: 56, endPoint x: -16, endPoint y: 37, distance: 185.6
click at [78, 44] on input "tact" at bounding box center [165, 55] width 174 height 23
type input "anima"
click at [244, 56] on div at bounding box center [243, 55] width 19 height 23
click at [1197, 8] on div "BF Templates — hassan@delfsengineering.ca" at bounding box center [1102, 19] width 386 height 26
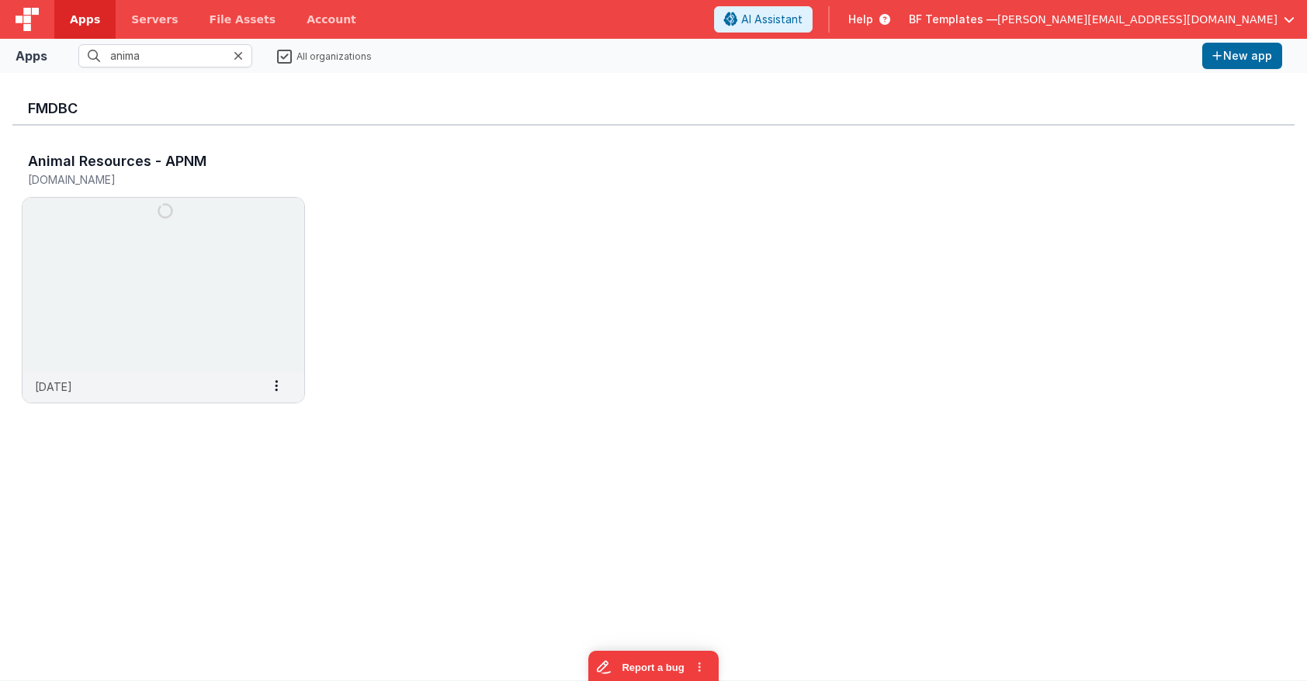
click at [1190, 10] on div "BF Templates — hassan@delfsengineering.ca" at bounding box center [1102, 19] width 386 height 26
click at [241, 59] on icon at bounding box center [238, 56] width 9 height 12
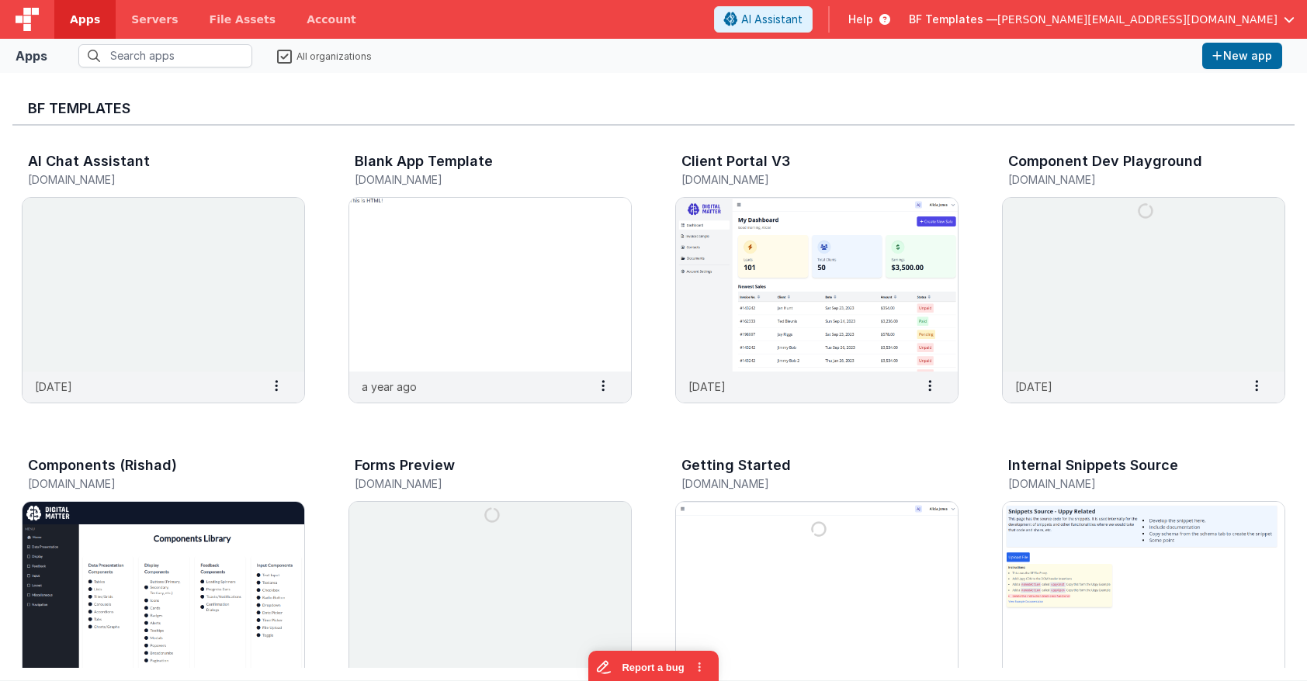
click at [1215, 12] on span "[PERSON_NAME][EMAIL_ADDRESS][DOMAIN_NAME]" at bounding box center [1137, 20] width 280 height 16
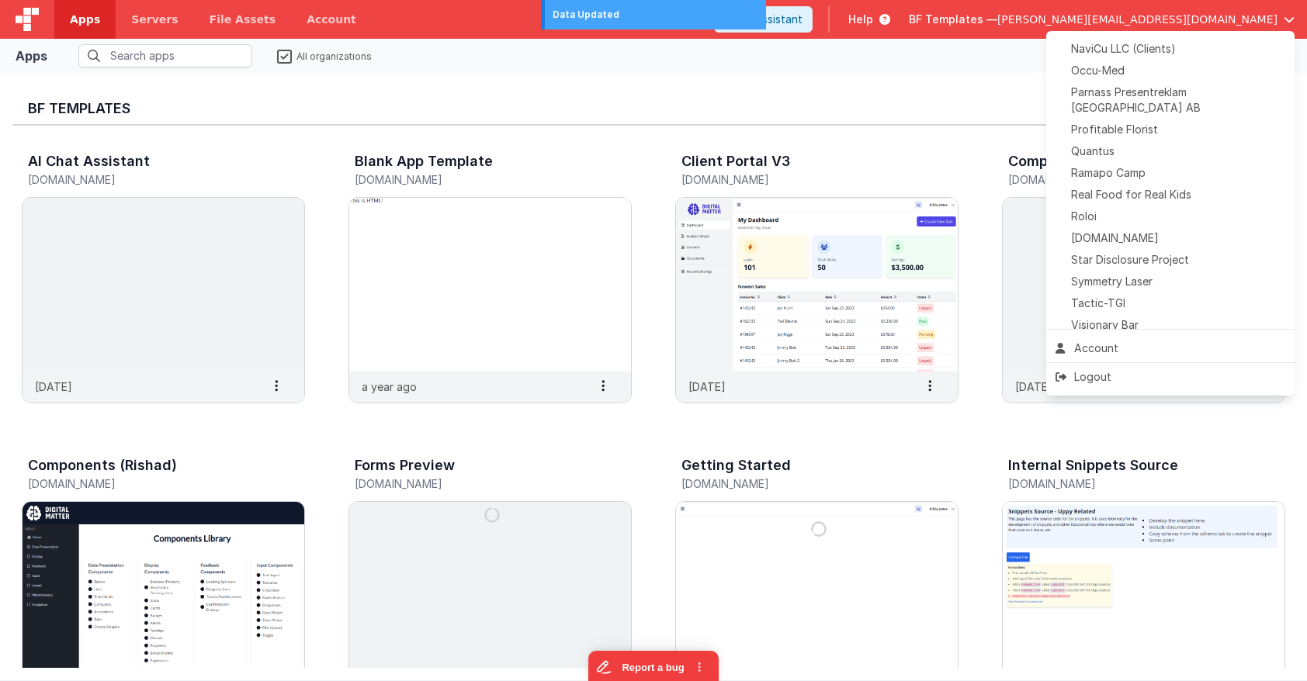
scroll to position [711, 0]
click at [1147, 293] on div "Tactic-TGI" at bounding box center [1170, 301] width 230 height 16
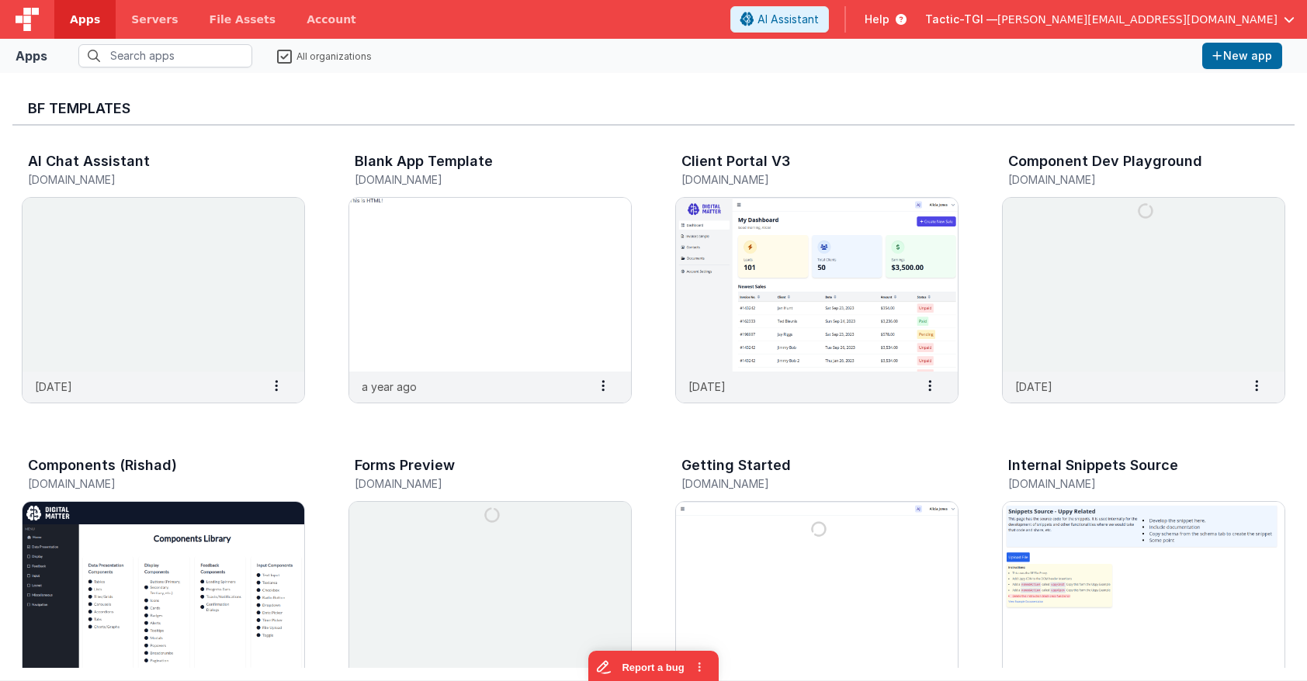
click at [282, 59] on label "All organizations" at bounding box center [324, 55] width 95 height 15
click at [0, 0] on input "All organizations" at bounding box center [0, 0] width 0 height 0
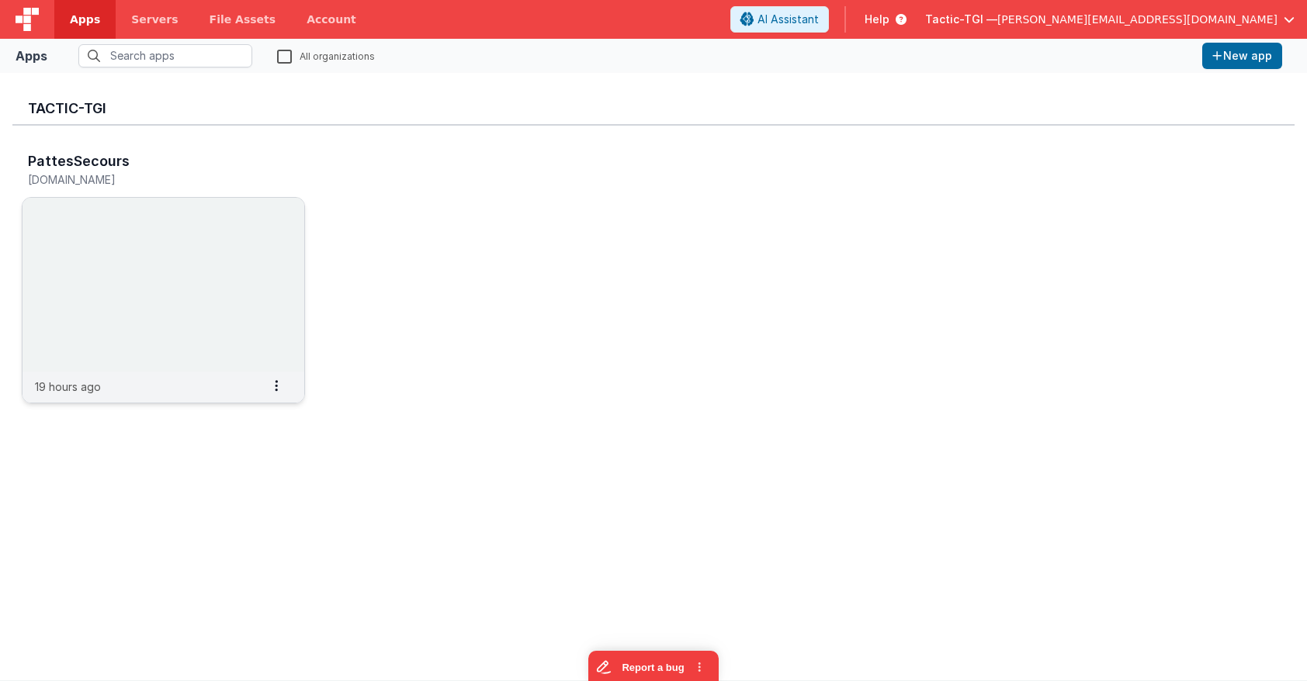
click at [215, 245] on img at bounding box center [163, 285] width 282 height 174
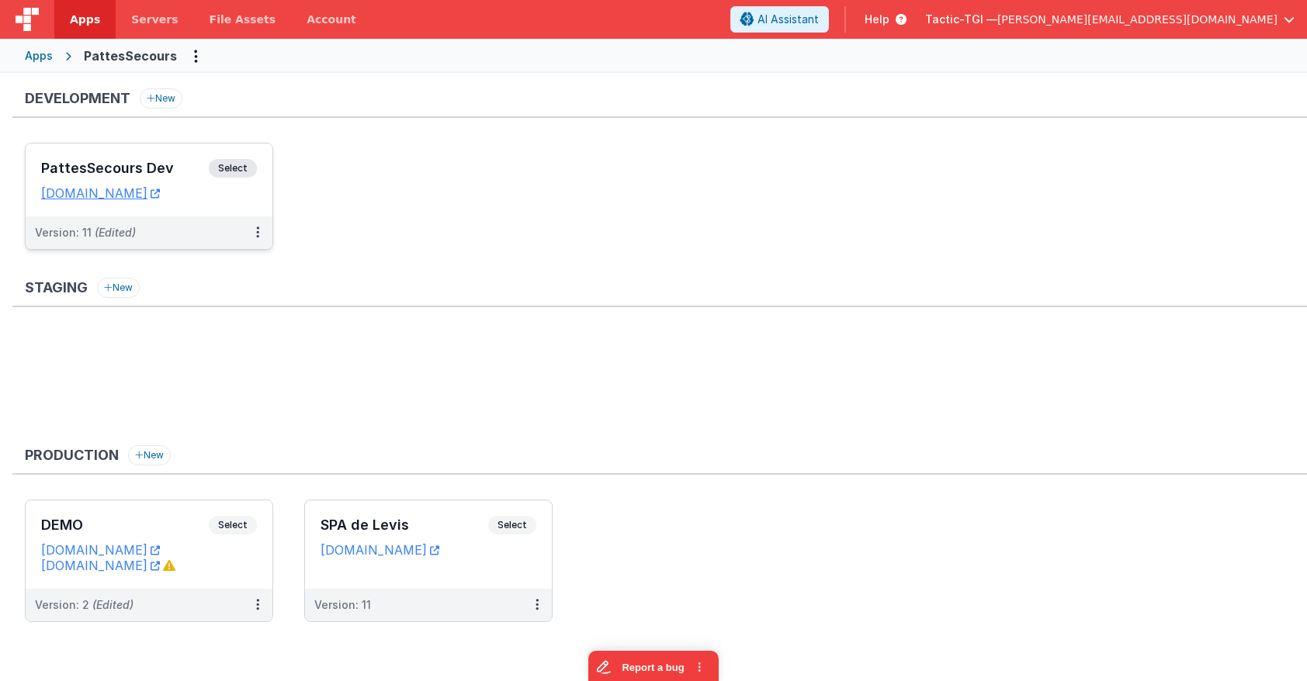
click at [150, 159] on div "PattesSecours Dev Select" at bounding box center [149, 172] width 216 height 26
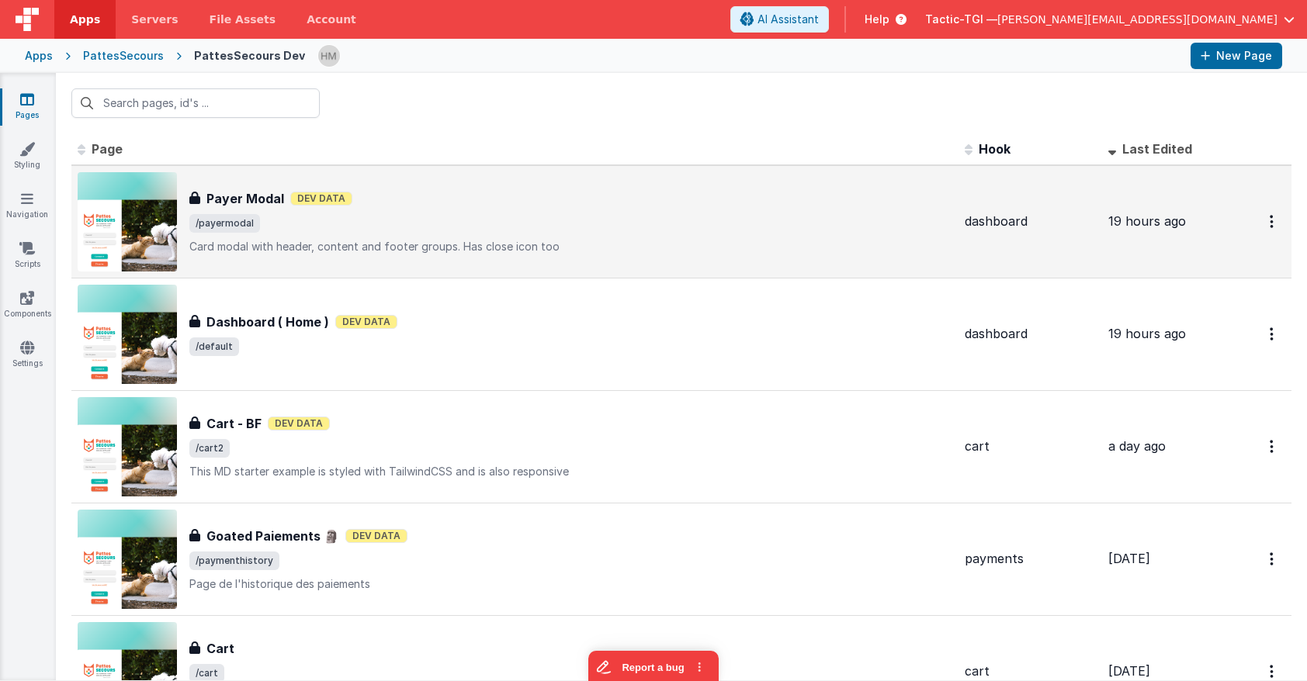
click at [601, 196] on div "Payer Modal Dev Data" at bounding box center [570, 198] width 763 height 19
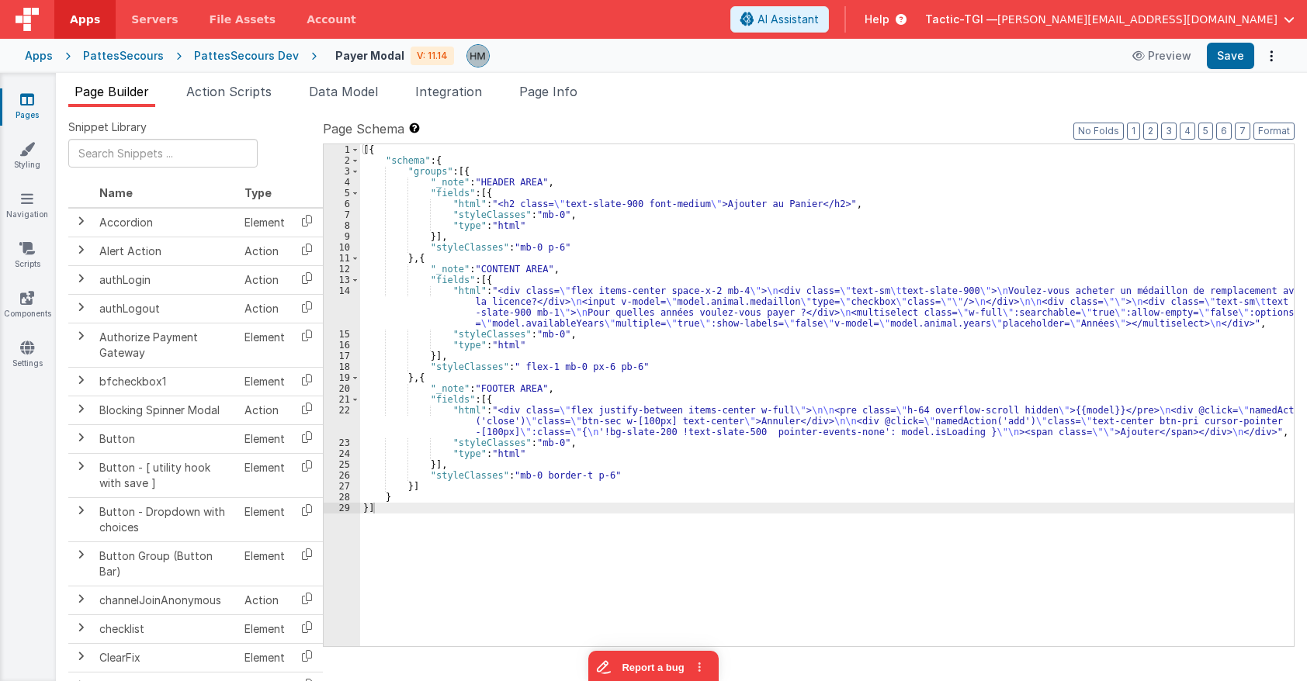
click at [584, 473] on div "[{ "schema" : { "groups" : [{ "_note" : "HEADER AREA" , "fields" : [{ "html" : …" at bounding box center [826, 406] width 933 height 524
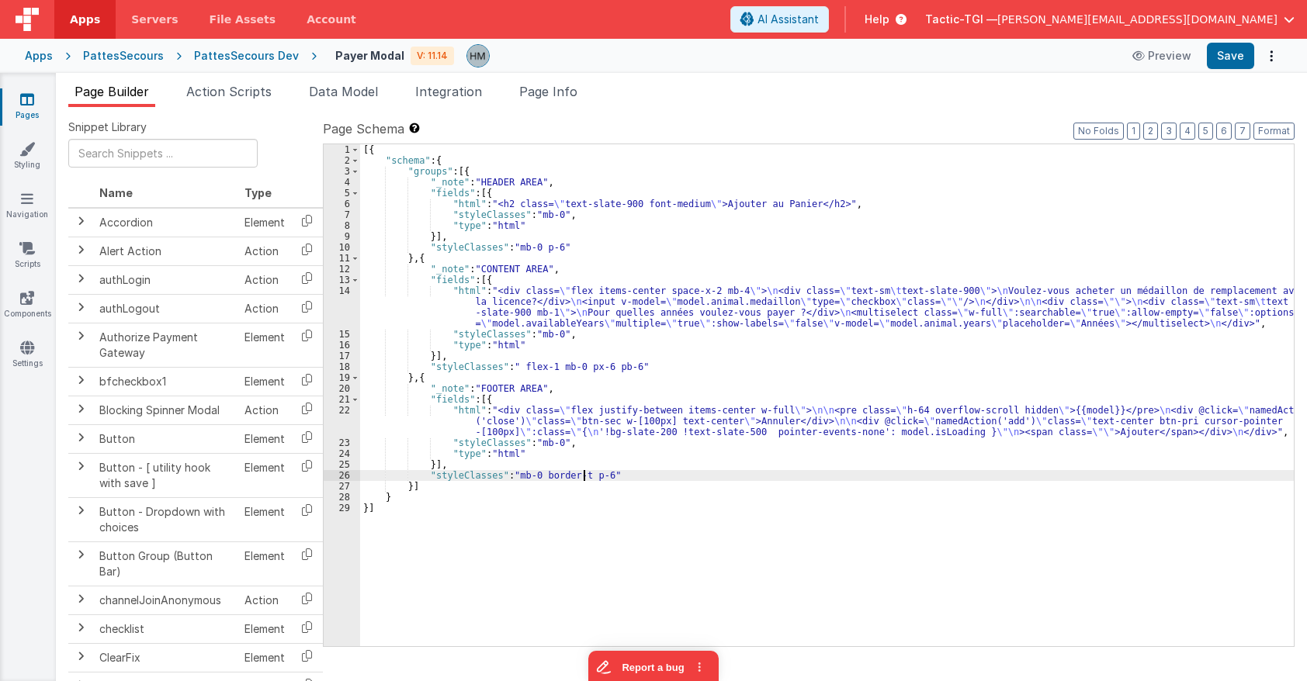
click at [584, 473] on div "[{ "schema" : { "groups" : [{ "_note" : "HEADER AREA" , "fields" : [{ "html" : …" at bounding box center [826, 406] width 933 height 524
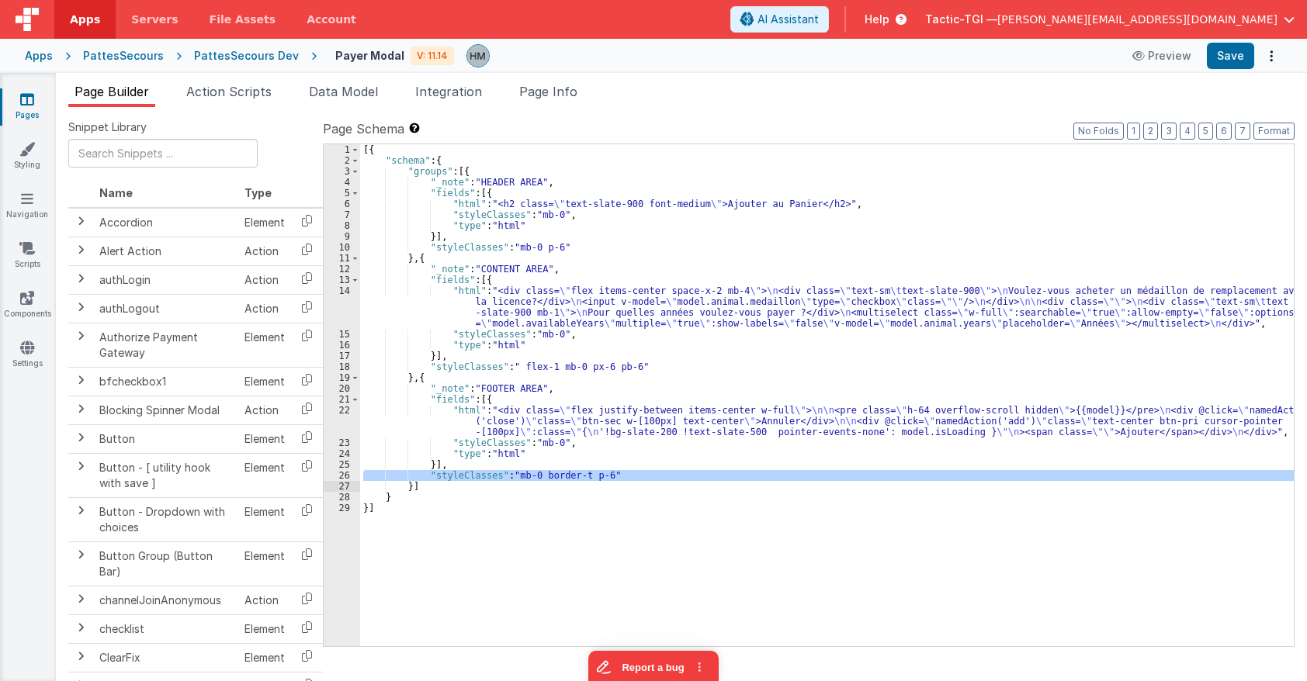
click at [578, 361] on div "[{ "schema" : { "groups" : [{ "_note" : "HEADER AREA" , "fields" : [{ "html" : …" at bounding box center [826, 406] width 933 height 524
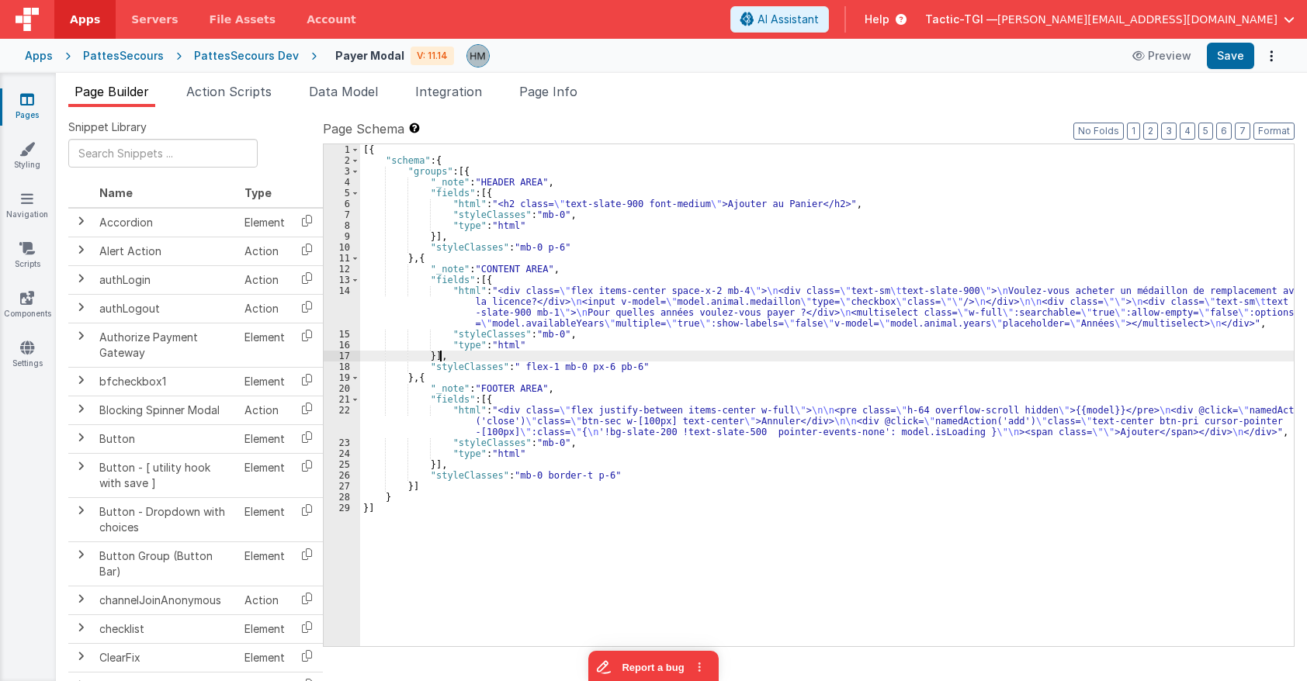
click at [578, 361] on div "[{ "schema" : { "groups" : [{ "_note" : "HEADER AREA" , "fields" : [{ "html" : …" at bounding box center [826, 406] width 933 height 524
click at [581, 365] on div "[{ "schema" : { "groups" : [{ "_note" : "HEADER AREA" , "fields" : [{ "html" : …" at bounding box center [826, 406] width 933 height 524
click at [397, 304] on div "[{ "schema" : { "groups" : [{ "_note" : "HEADER AREA" , "fields" : [{ "html" : …" at bounding box center [826, 406] width 933 height 524
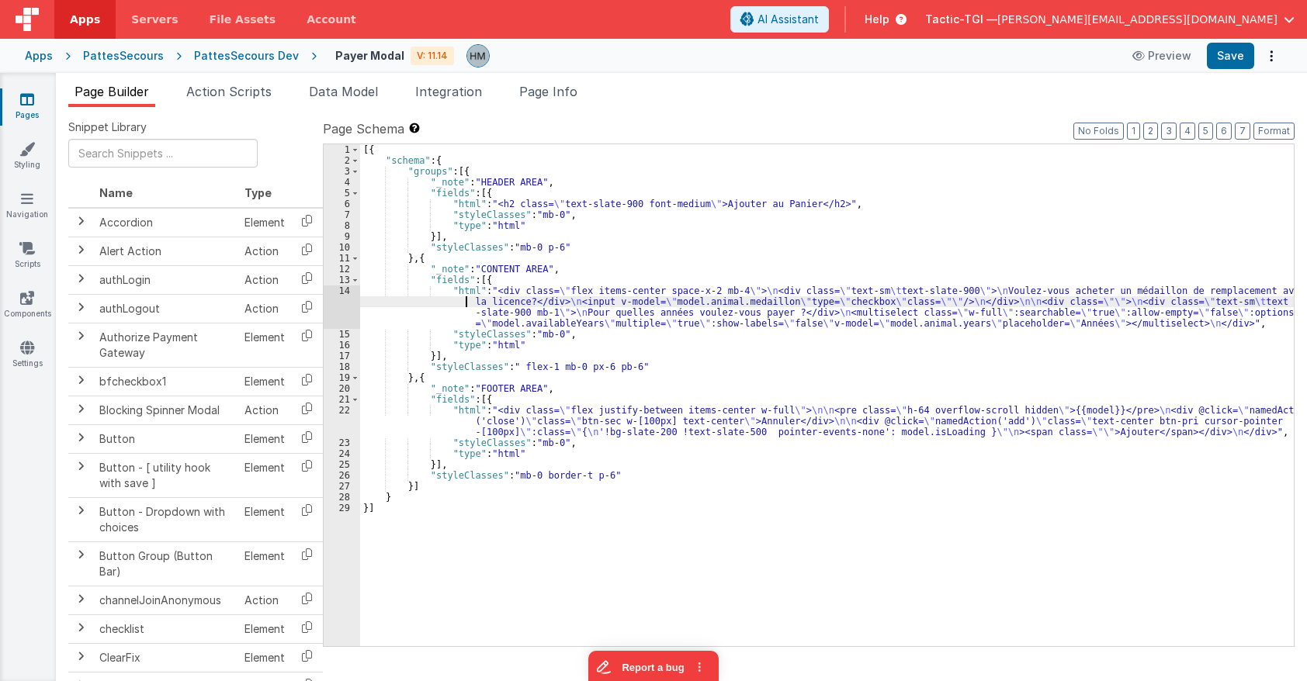
click at [342, 292] on div "14" at bounding box center [342, 307] width 36 height 43
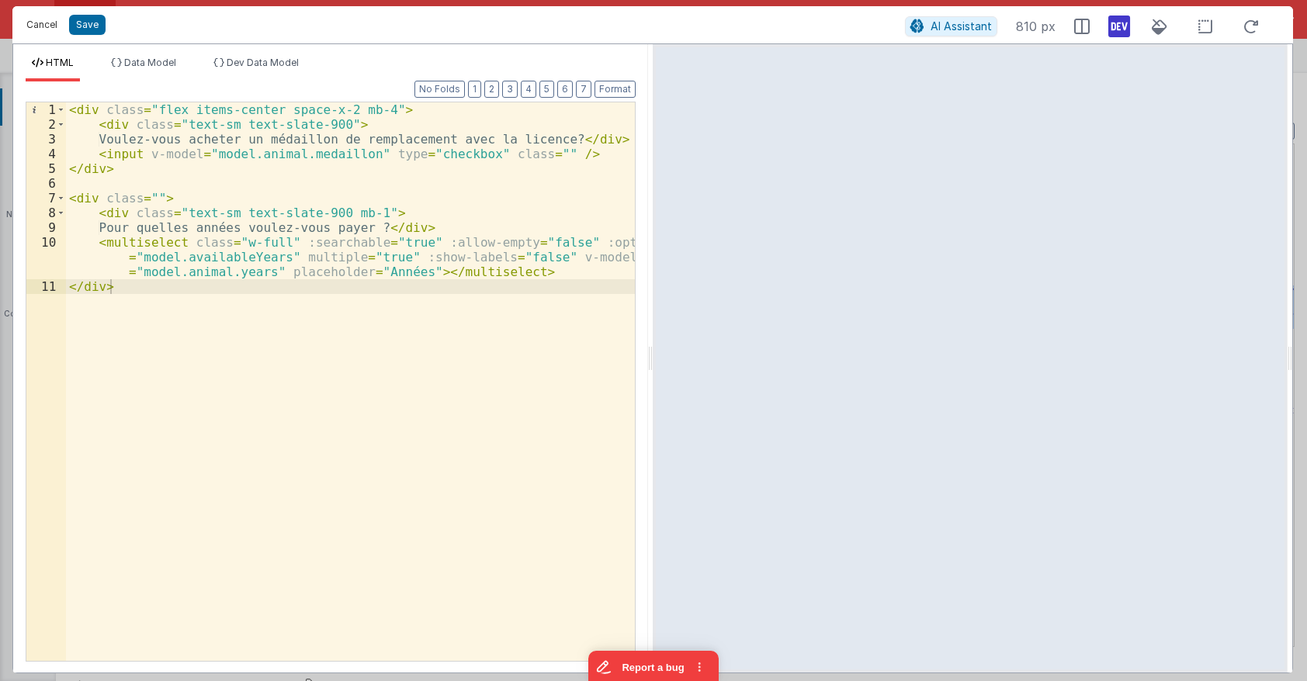
click at [40, 26] on button "Cancel" at bounding box center [42, 25] width 47 height 22
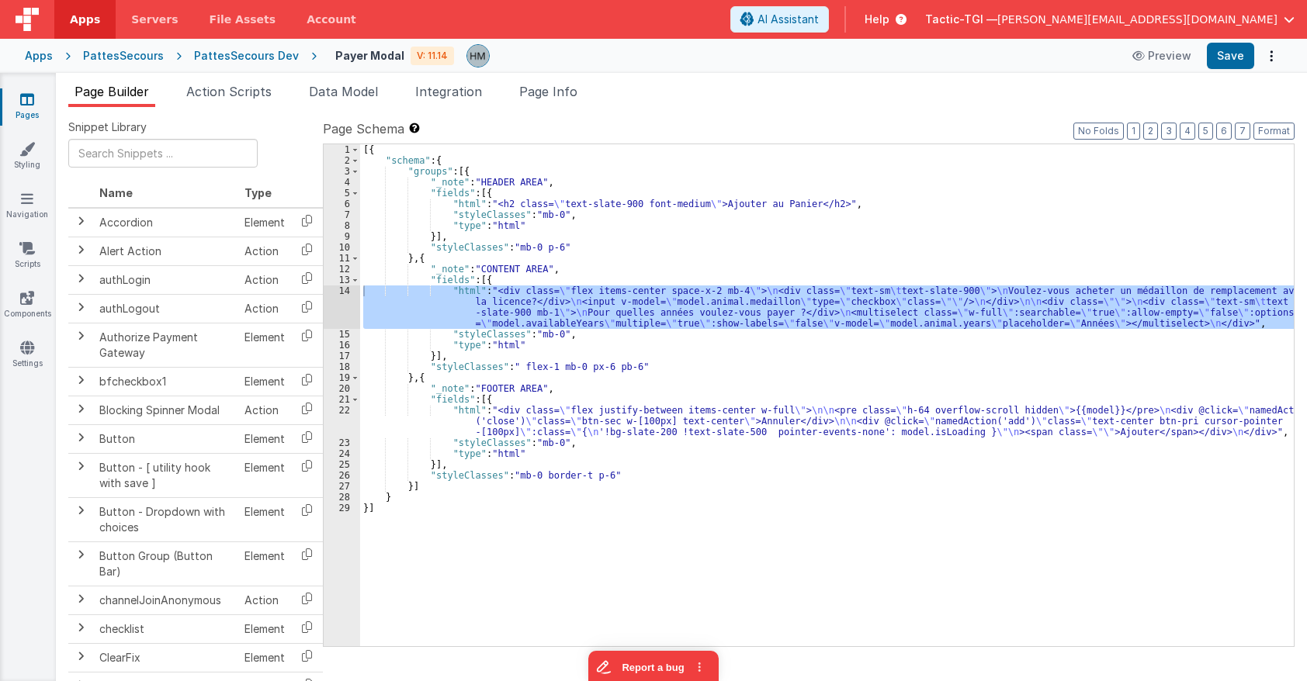
click at [496, 316] on div "[{ "schema" : { "groups" : [{ "_note" : "HEADER AREA" , "fields" : [{ "html" : …" at bounding box center [826, 395] width 933 height 502
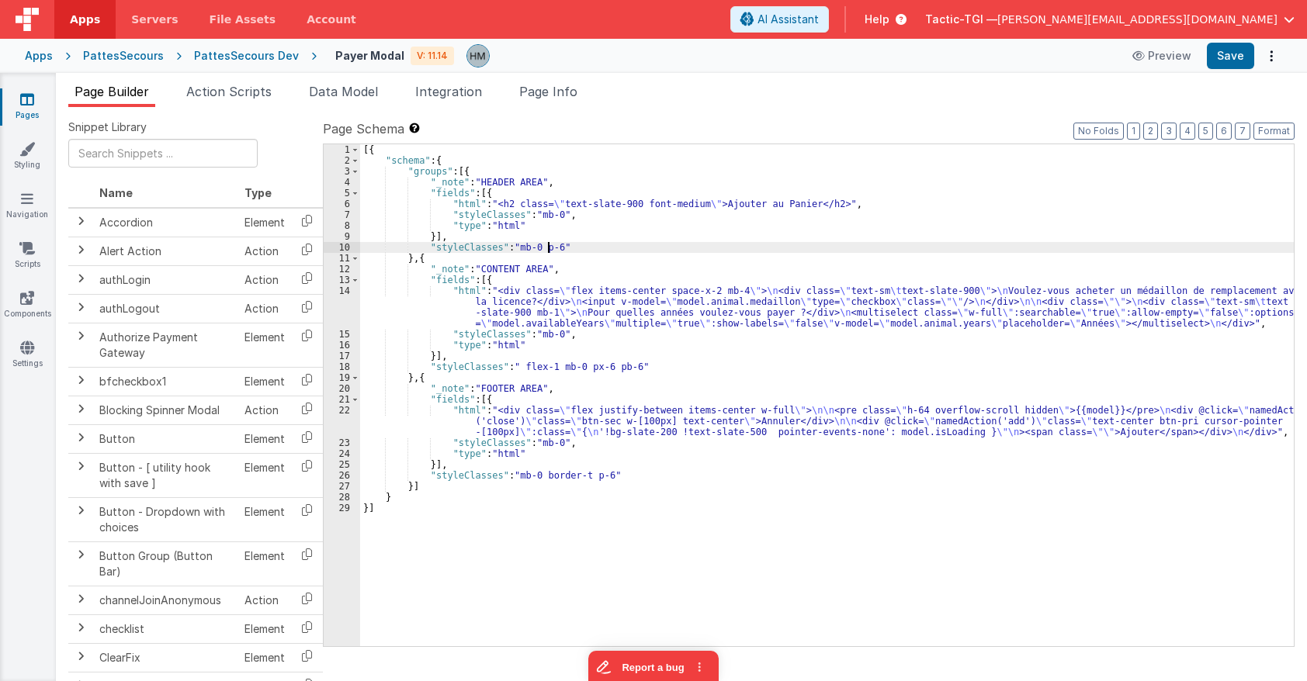
click at [549, 247] on div "[{ "schema" : { "groups" : [{ "_note" : "HEADER AREA" , "fields" : [{ "html" : …" at bounding box center [826, 406] width 933 height 524
click at [549, 246] on div "[{ "schema" : { "groups" : [{ "_note" : "HEADER AREA" , "fields" : [{ "html" : …" at bounding box center [826, 406] width 933 height 524
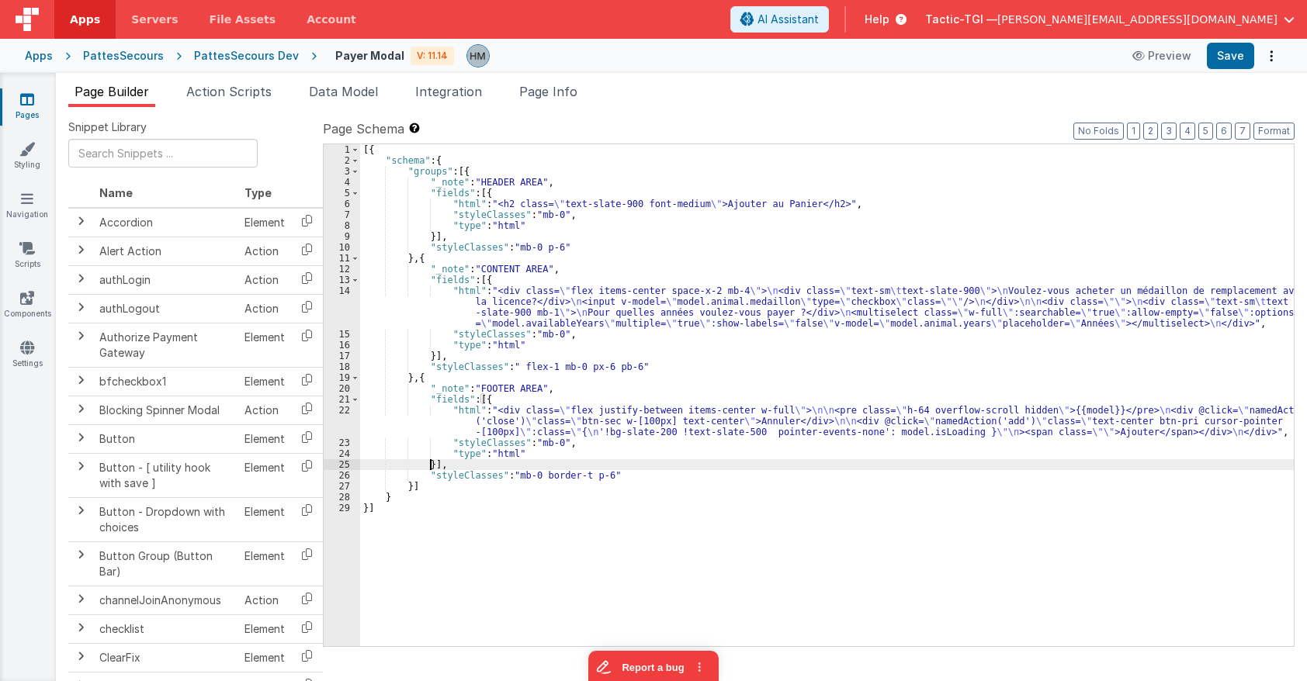
click at [430, 462] on div "[{ "schema" : { "groups" : [{ "_note" : "HEADER AREA" , "fields" : [{ "html" : …" at bounding box center [826, 406] width 933 height 524
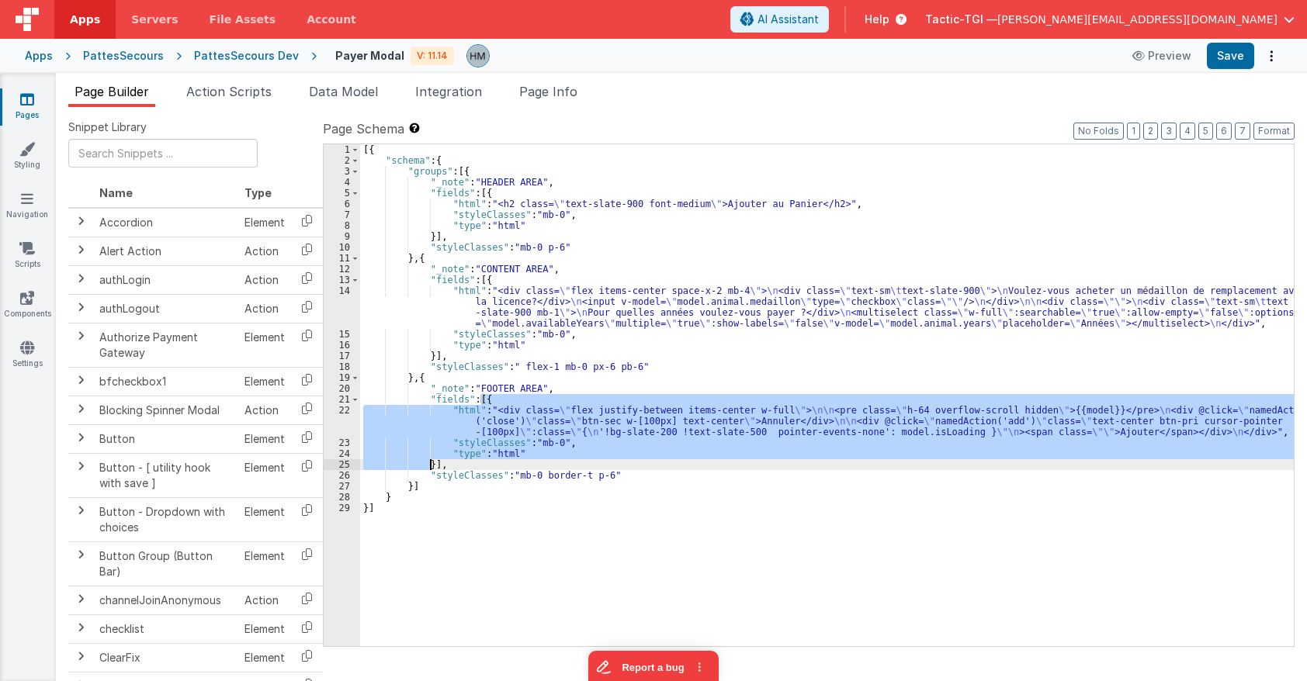
click at [427, 278] on div "[{ "schema" : { "groups" : [{ "_note" : "HEADER AREA" , "fields" : [{ "html" : …" at bounding box center [826, 406] width 933 height 524
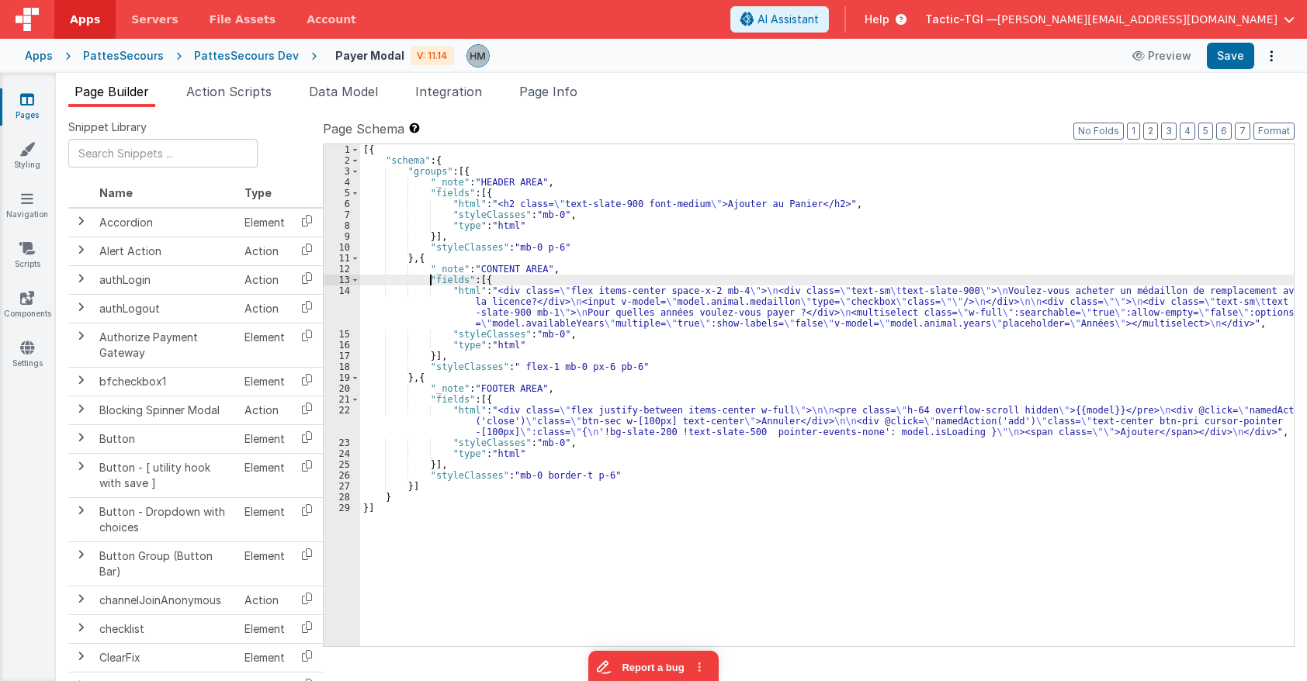
click at [339, 292] on div "14" at bounding box center [342, 307] width 36 height 43
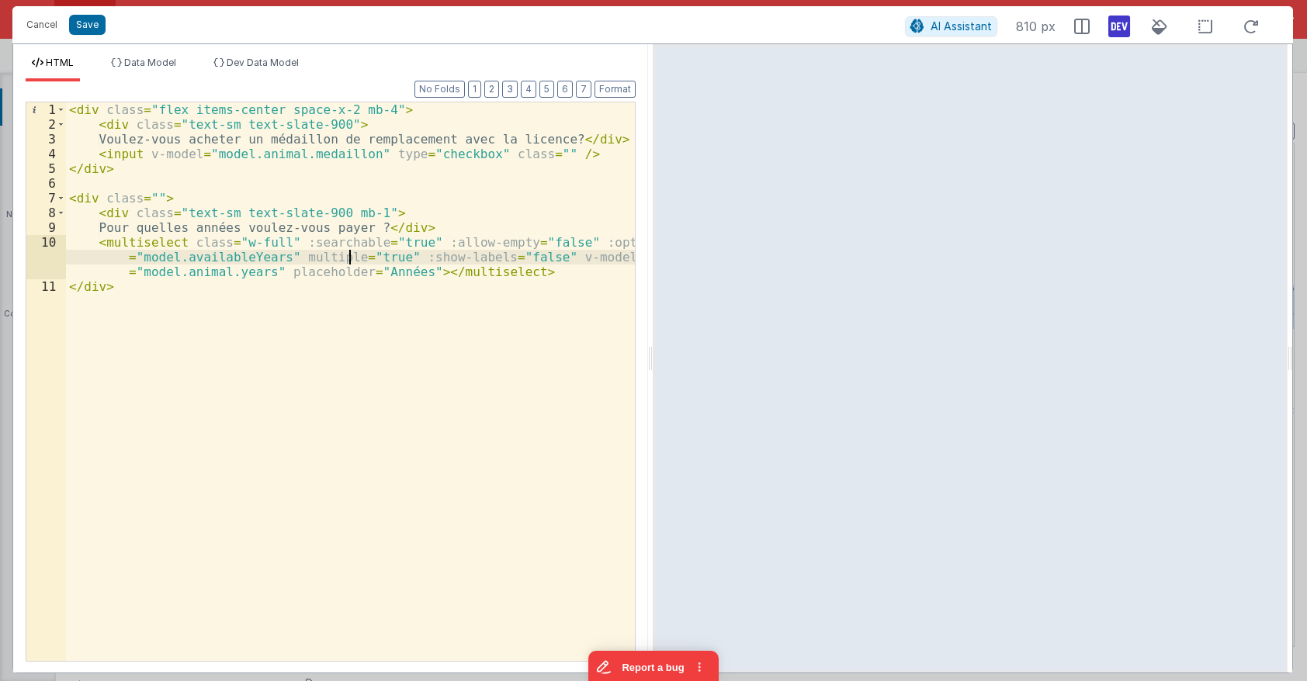
click at [347, 263] on div "< div class = "flex items-center space-x-2 mb-4" > < div class = "text-sm text-…" at bounding box center [350, 396] width 569 height 588
click at [94, 168] on div "< div class = "flex items-center space-x-2 mb-4" > < div class = "text-sm text-…" at bounding box center [350, 396] width 569 height 588
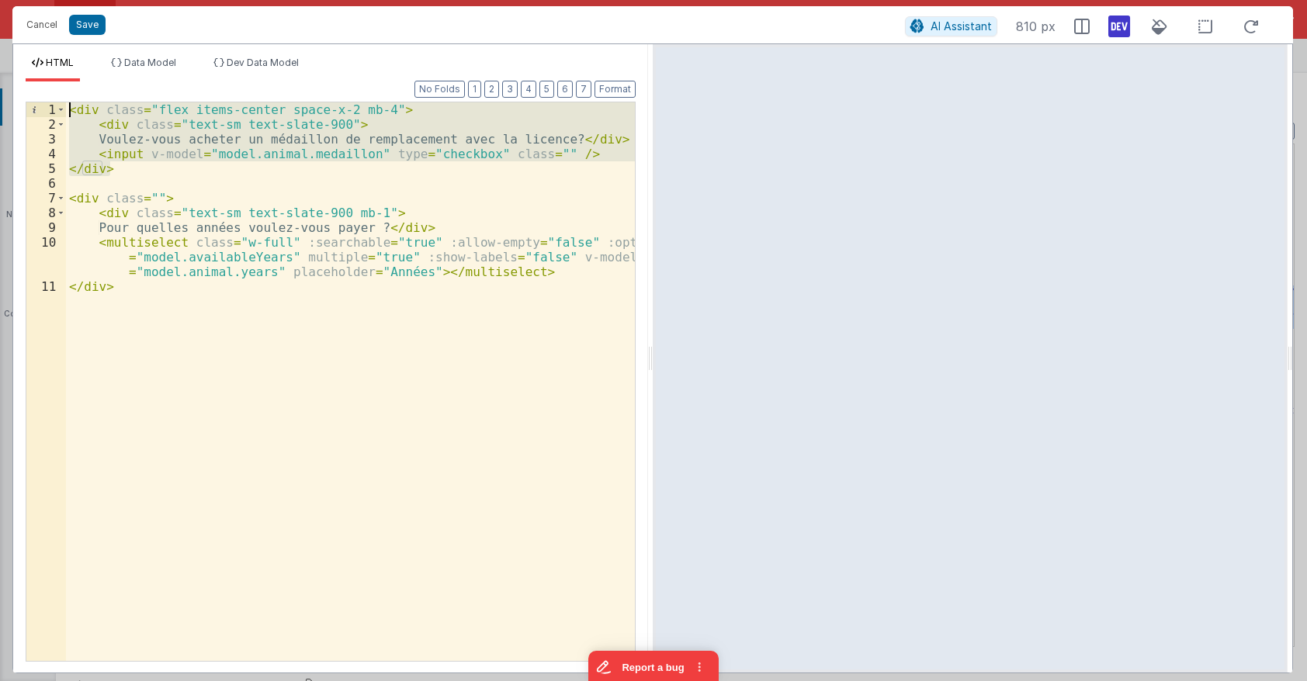
drag, startPoint x: 106, startPoint y: 131, endPoint x: -57, endPoint y: 89, distance: 169.0
click at [66, 102] on div "< div class = "flex items-center space-x-2 mb-4" > < div class = "text-sm text-…" at bounding box center [350, 381] width 569 height 559
click at [38, 25] on button "Cancel" at bounding box center [42, 25] width 47 height 22
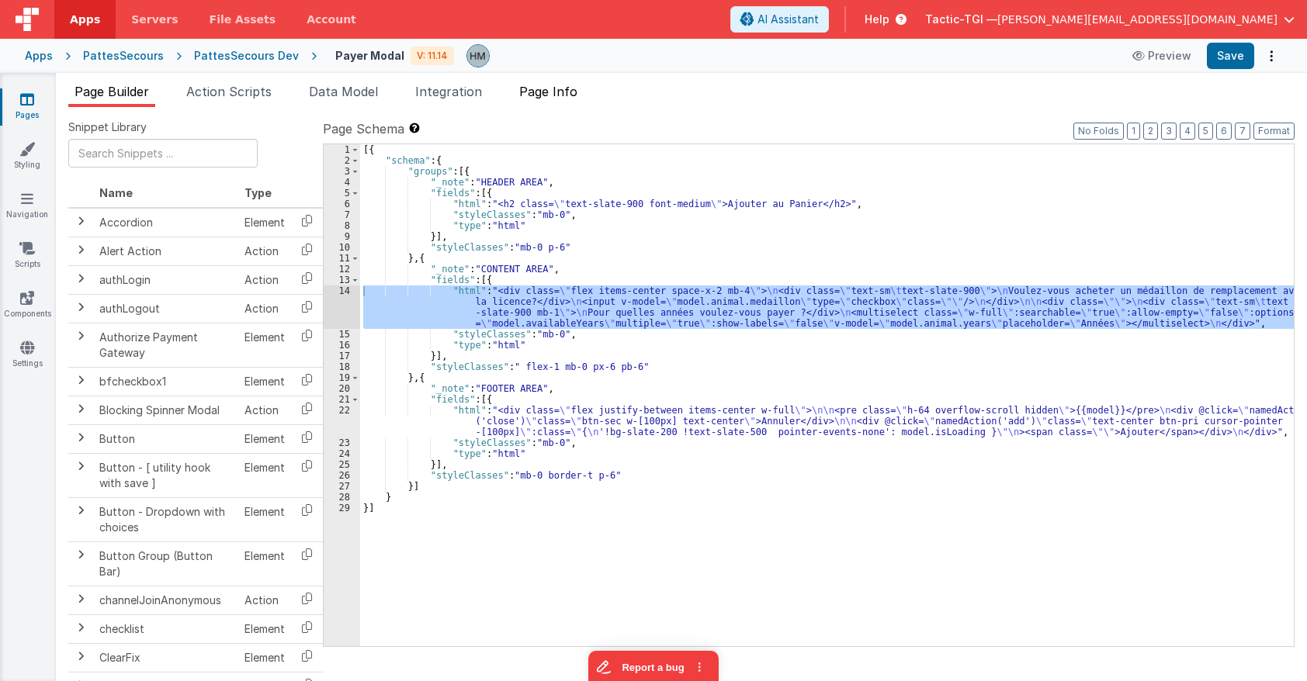
click at [545, 94] on span "Page Info" at bounding box center [548, 92] width 58 height 16
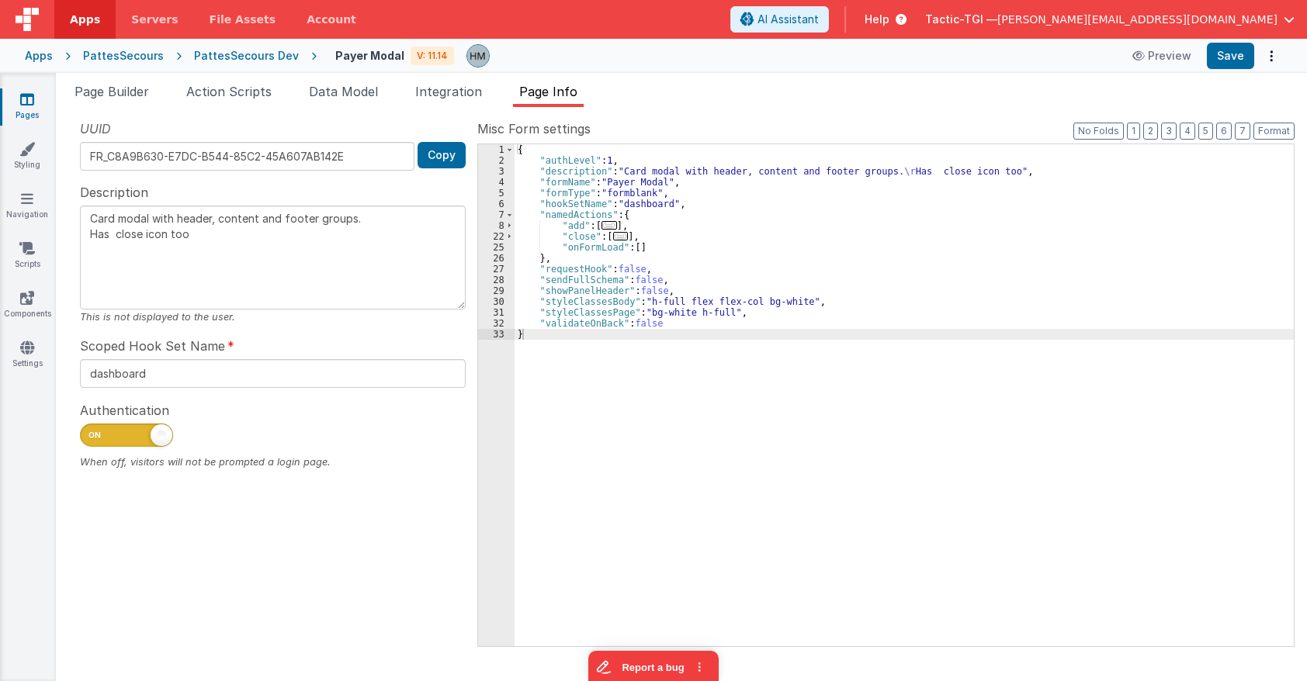
click at [997, 20] on span "Tactic-TGI —" at bounding box center [961, 20] width 72 height 16
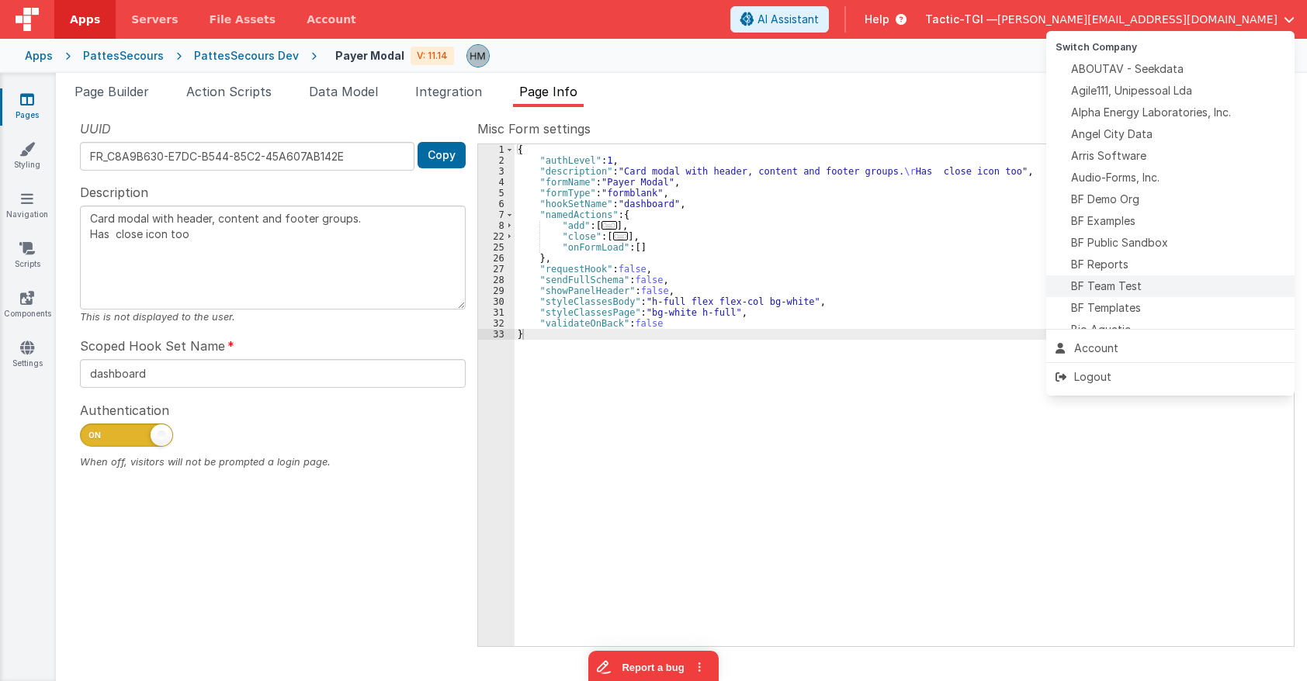
click at [1130, 286] on span "BF Team Test" at bounding box center [1106, 287] width 71 height 16
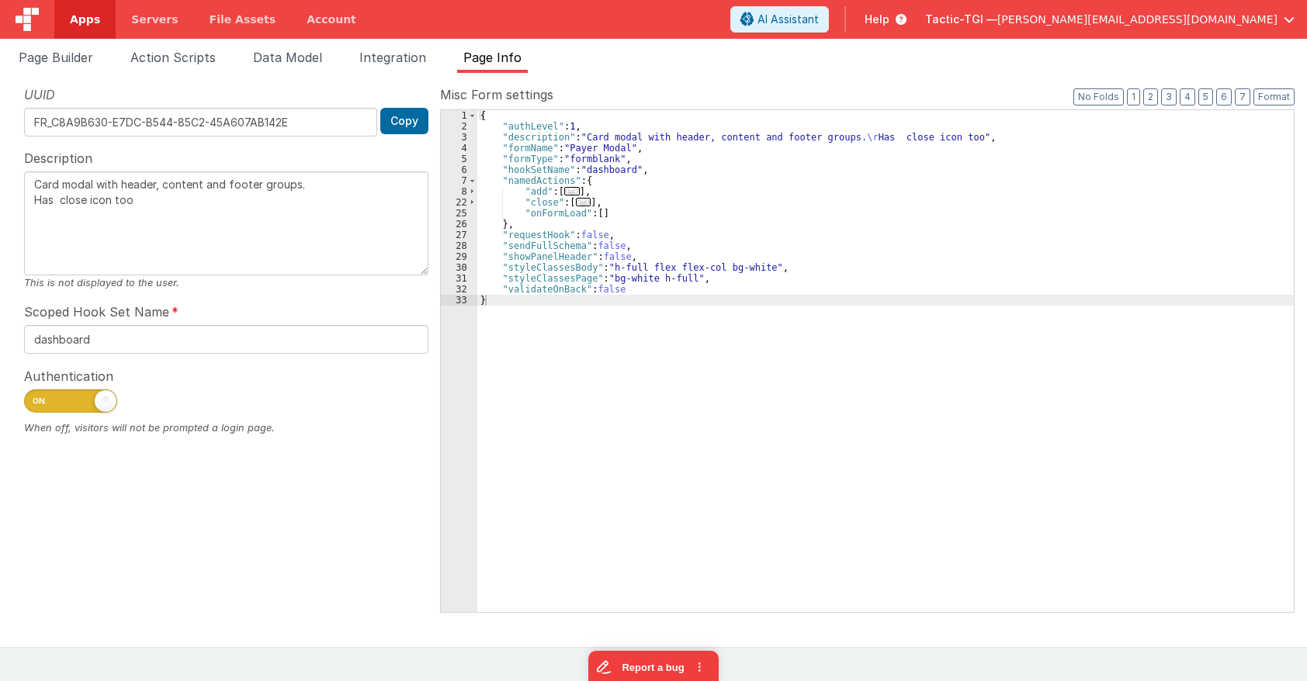
type textarea "Card modal with header, content and footer groups. Has close icon too"
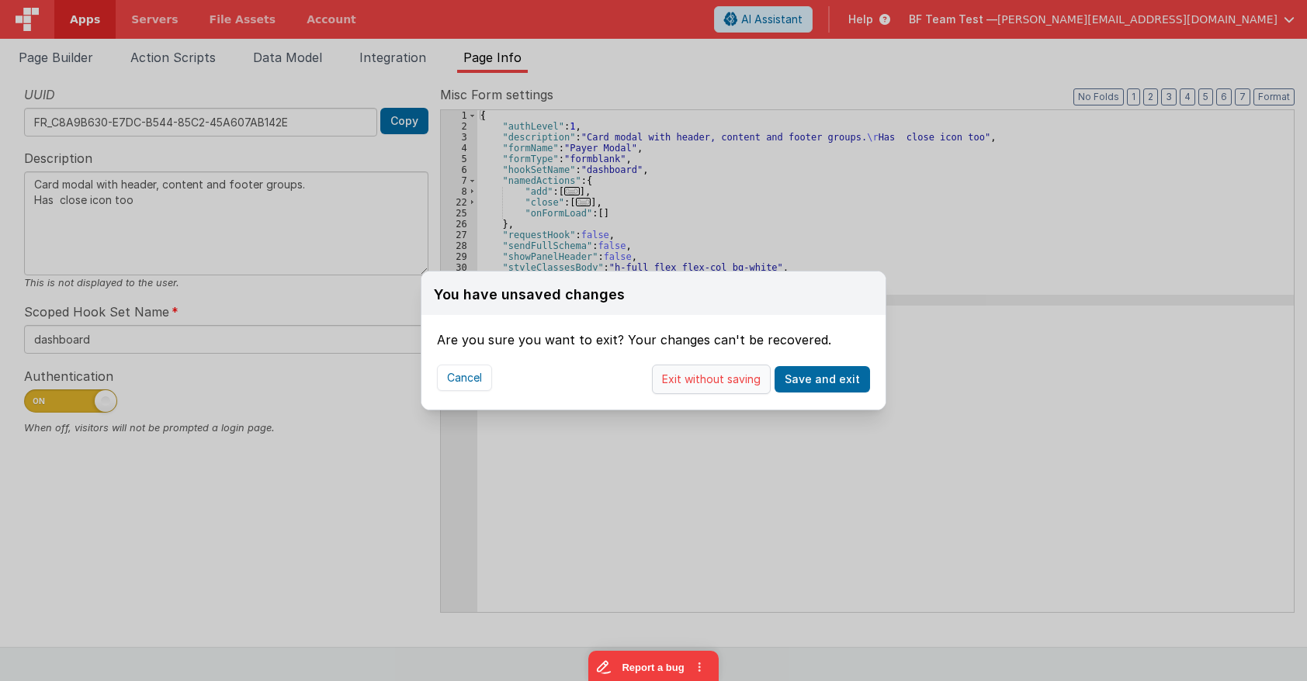
click at [732, 384] on button "Exit without saving" at bounding box center [711, 379] width 119 height 29
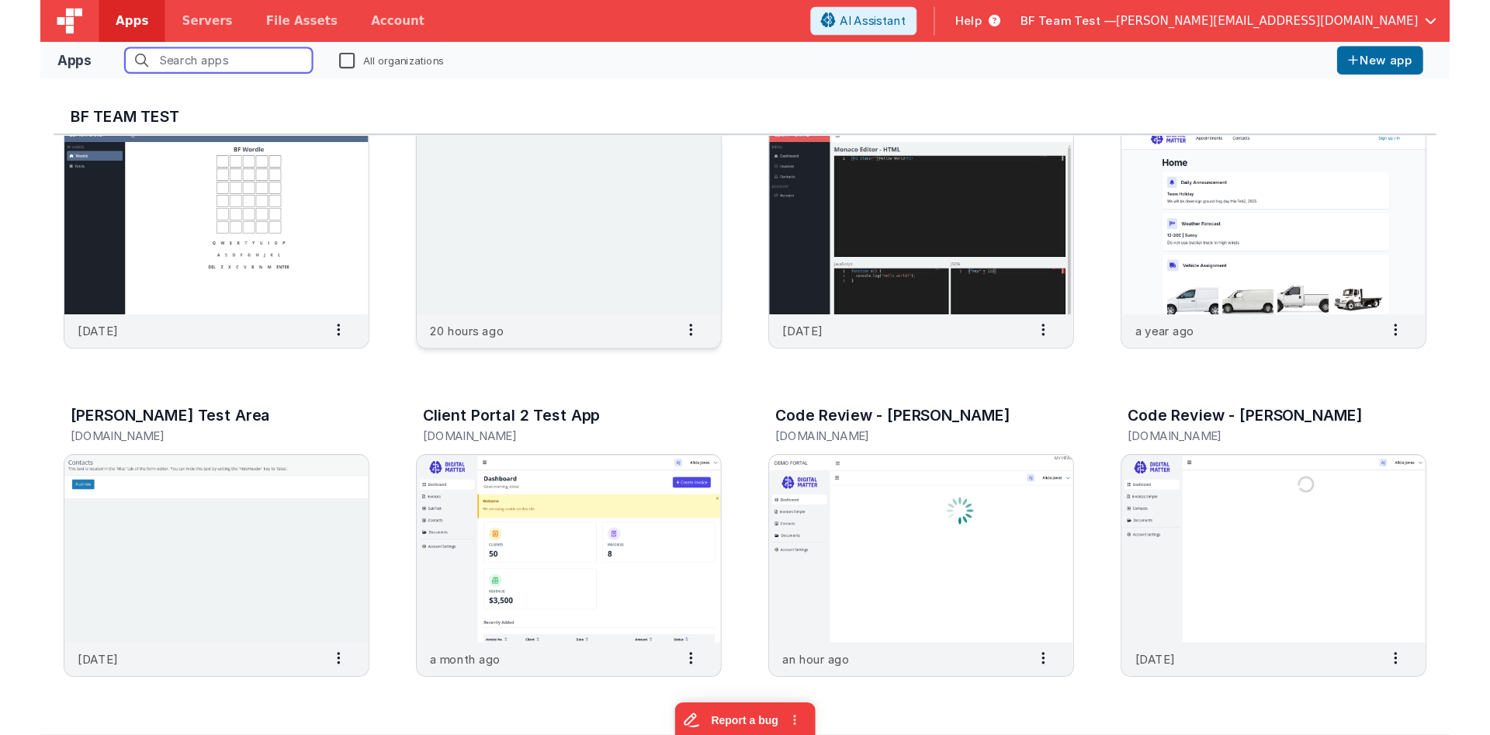
scroll to position [186, 0]
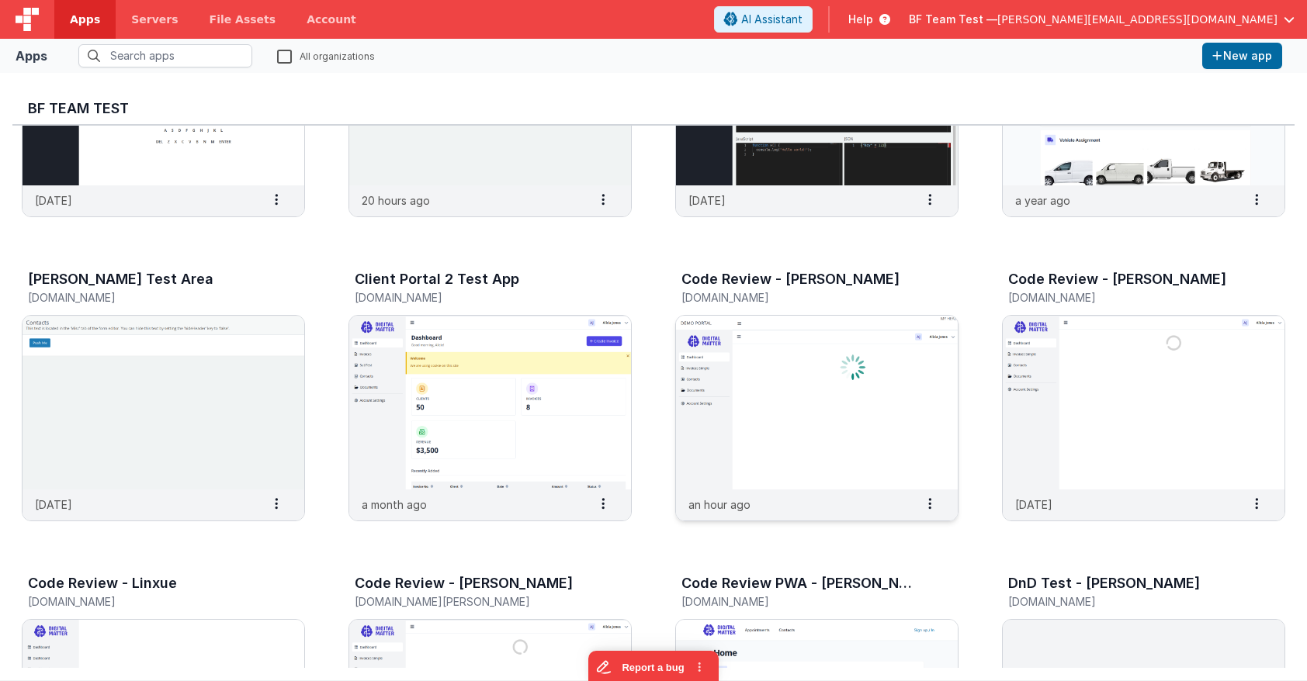
click at [781, 347] on img at bounding box center [817, 403] width 282 height 174
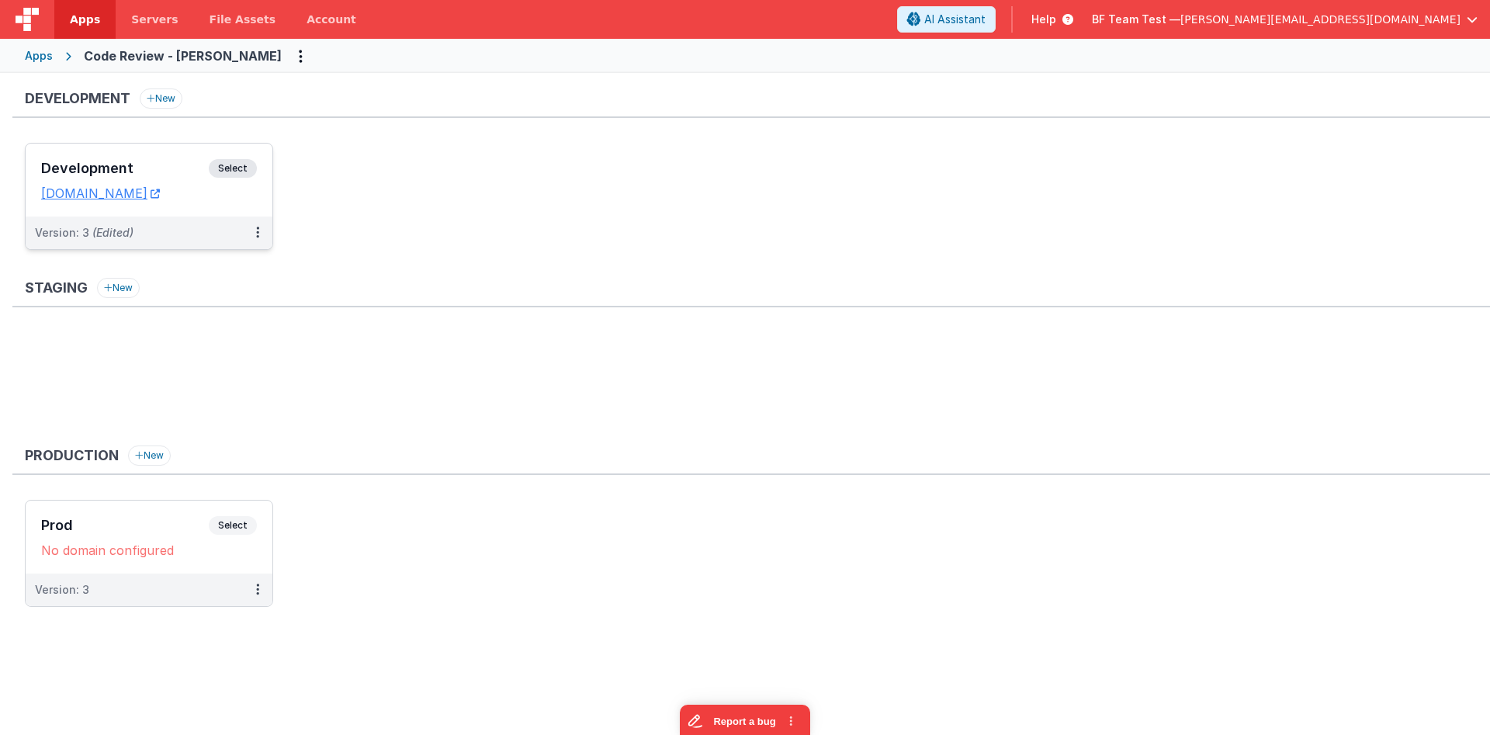
click at [152, 150] on div "Development Select URLs codereview-hassan.clientportal.cloud" at bounding box center [149, 180] width 247 height 73
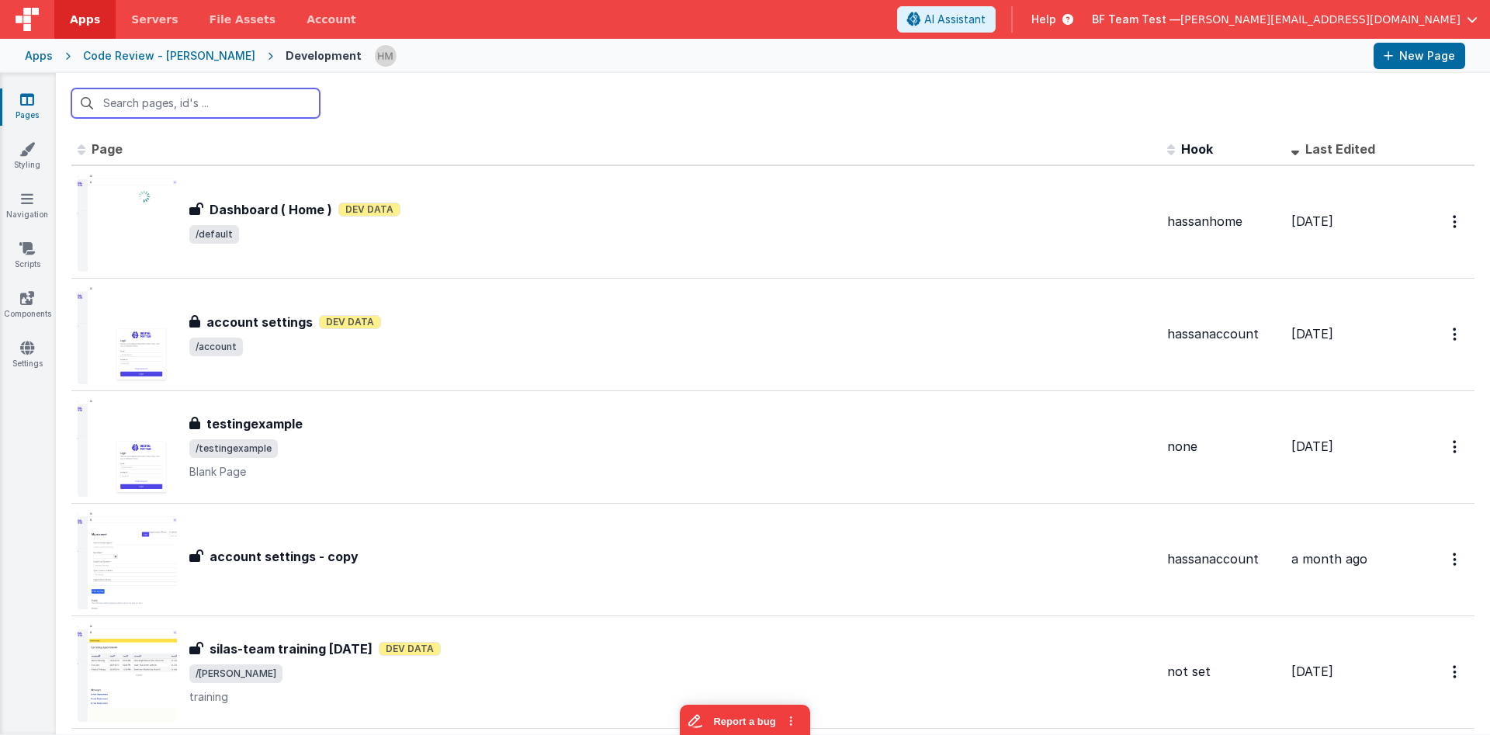
click at [284, 101] on input "text" at bounding box center [195, 102] width 248 height 29
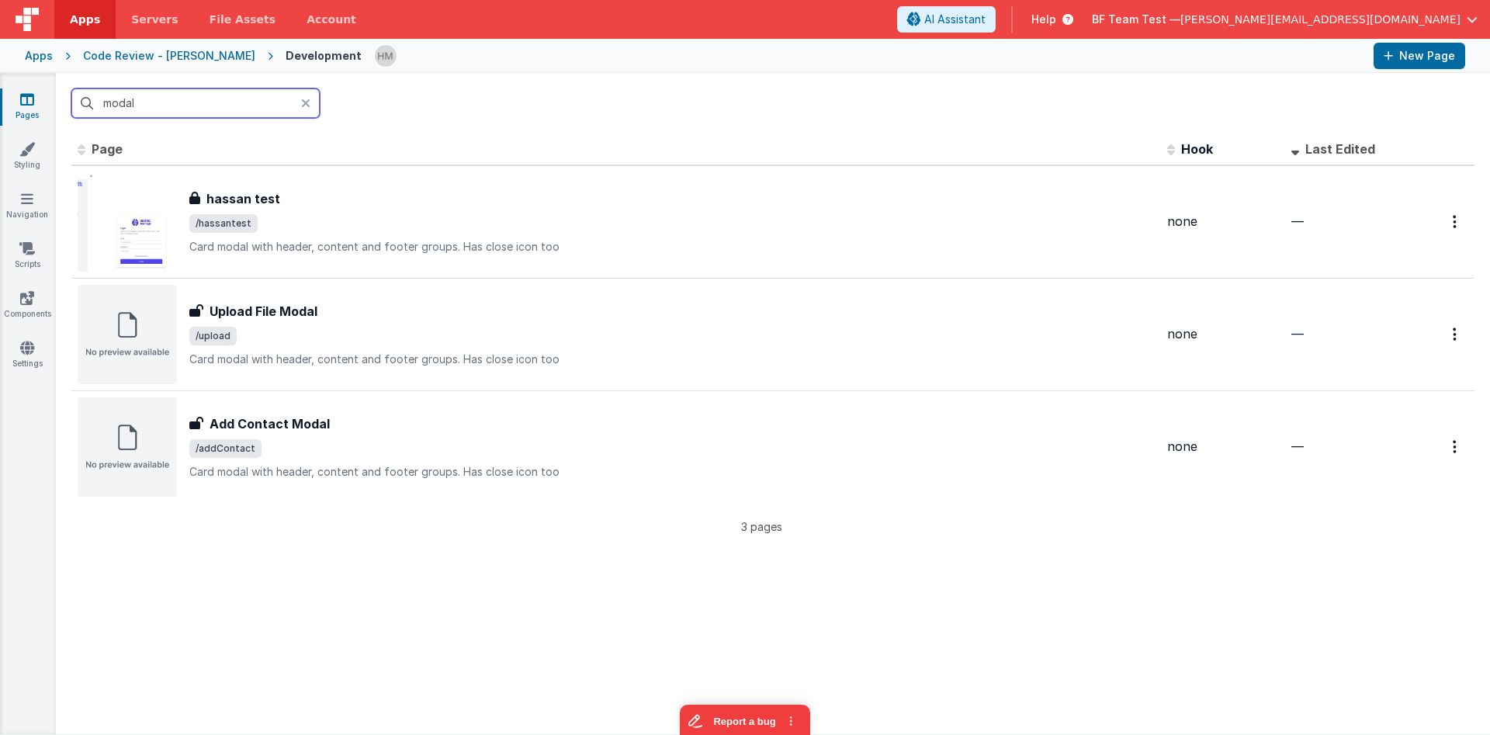
type input "modal"
click at [1180, 19] on span "BF Team Test —" at bounding box center [1136, 20] width 88 height 16
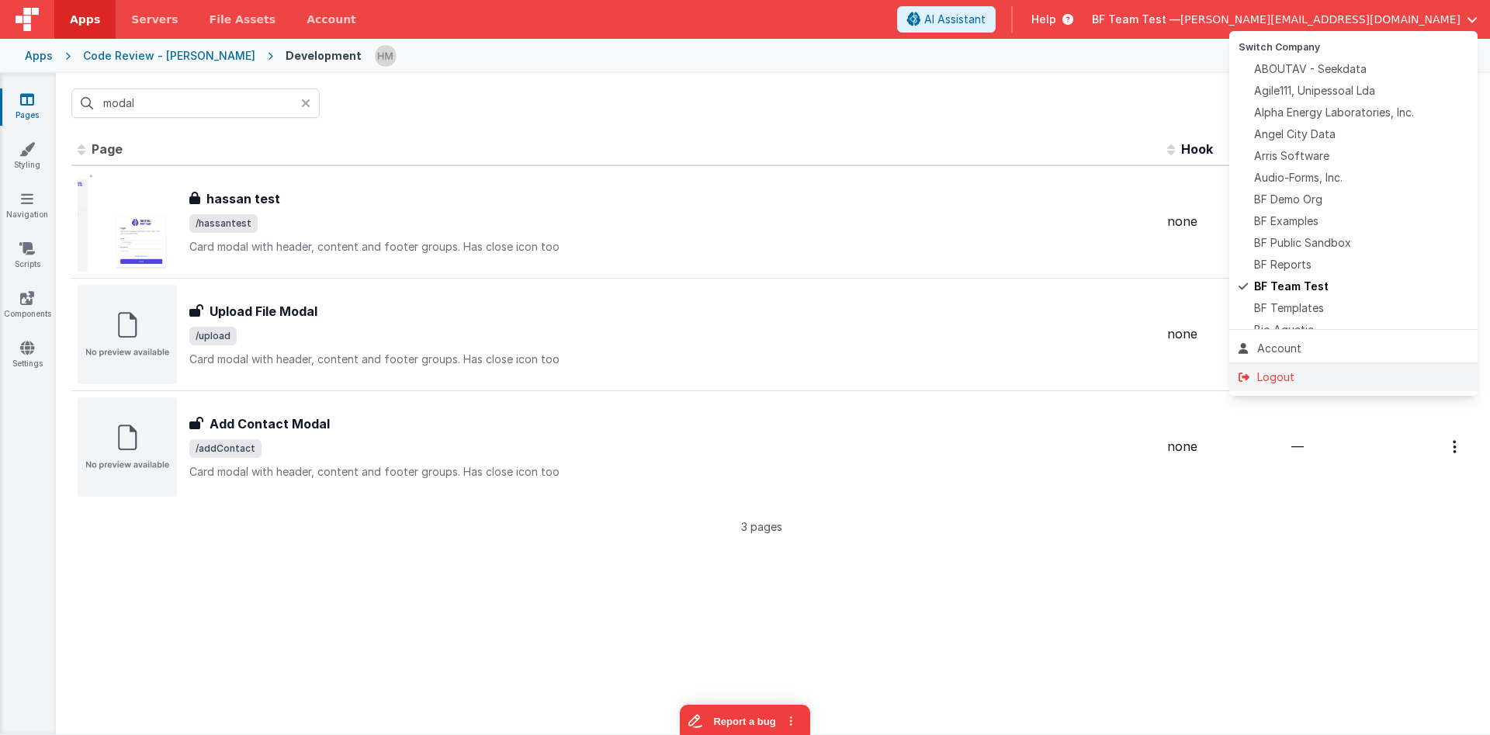
click at [1286, 379] on div "Logout" at bounding box center [1353, 377] width 230 height 16
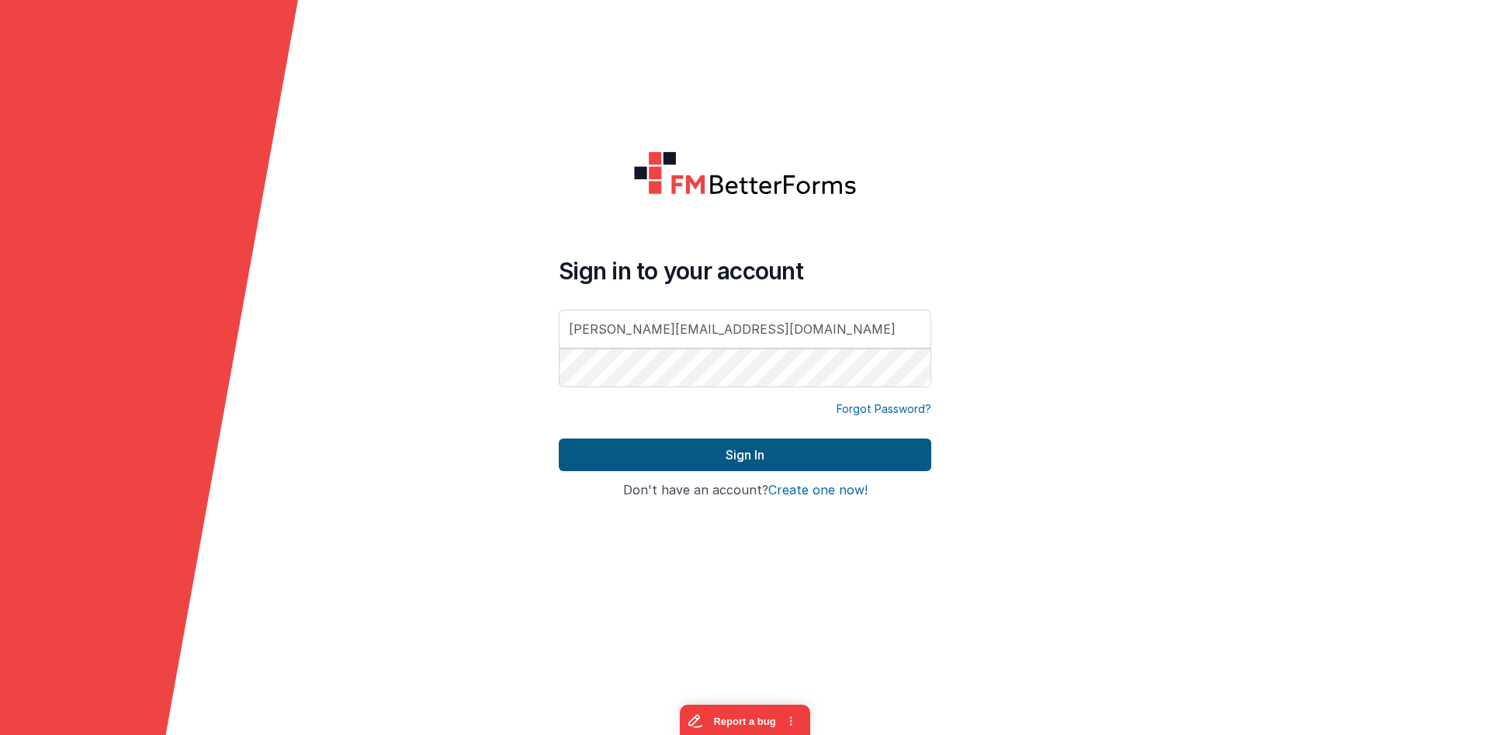
type input "hassan.muk@hotmail.com"
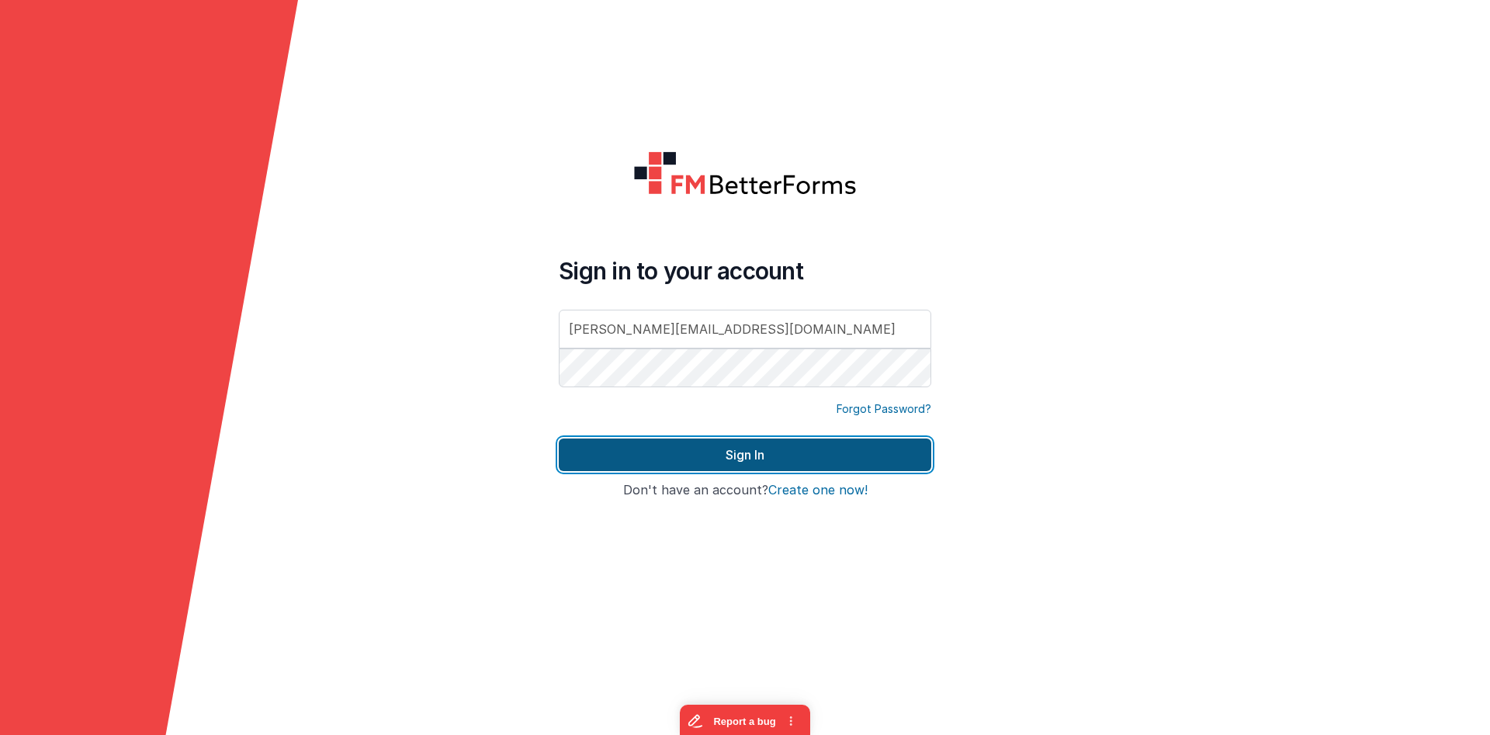
click at [704, 452] on button "Sign In" at bounding box center [745, 454] width 372 height 33
